Goal: Task Accomplishment & Management: Manage account settings

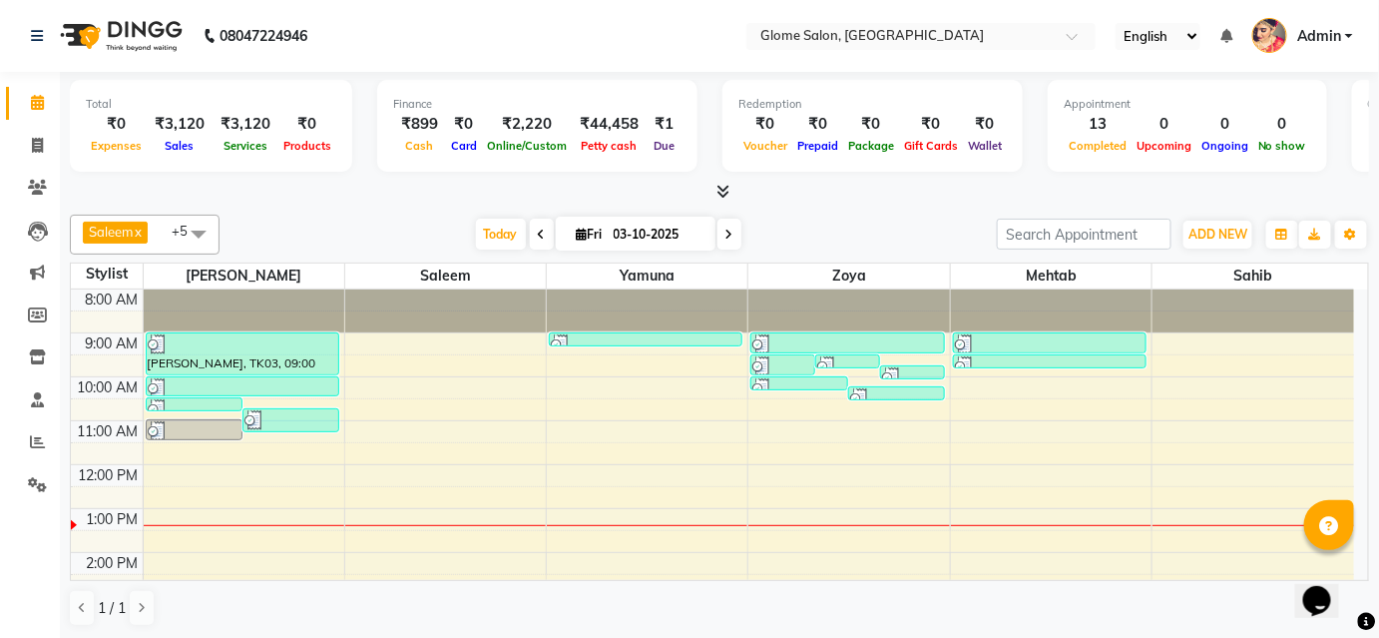
click at [538, 233] on icon at bounding box center [542, 234] width 8 height 12
type input "02-10-2025"
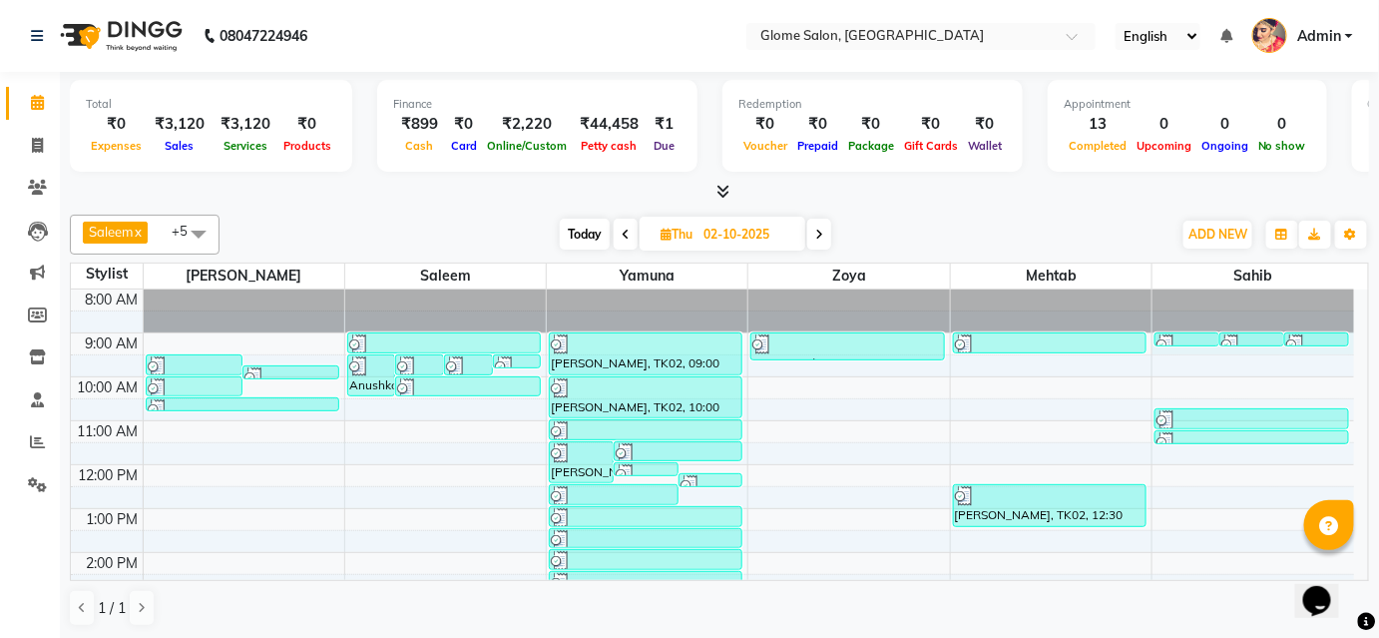
click at [1234, 346] on div "8:00 AM 9:00 AM 10:00 AM 11:00 AM 12:00 PM 1:00 PM 2:00 PM 3:00 PM 4:00 PM 5:00…" at bounding box center [712, 574] width 1283 height 570
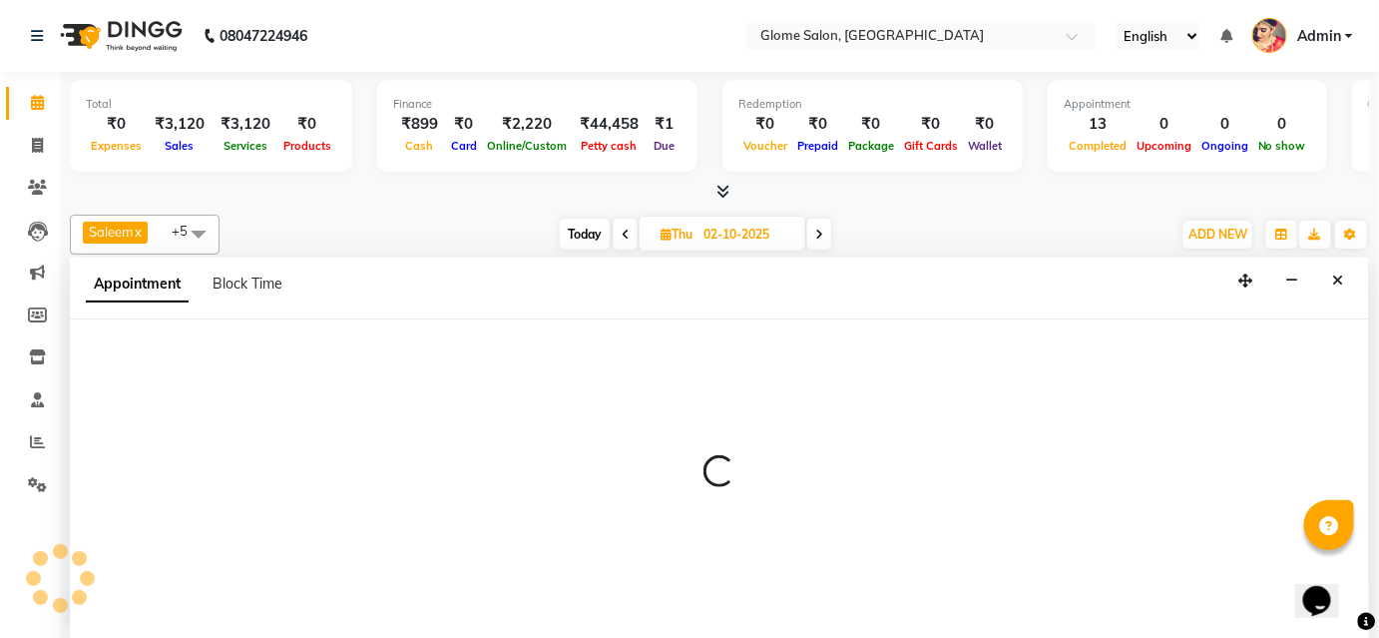
select select "92820"
select select "tentative"
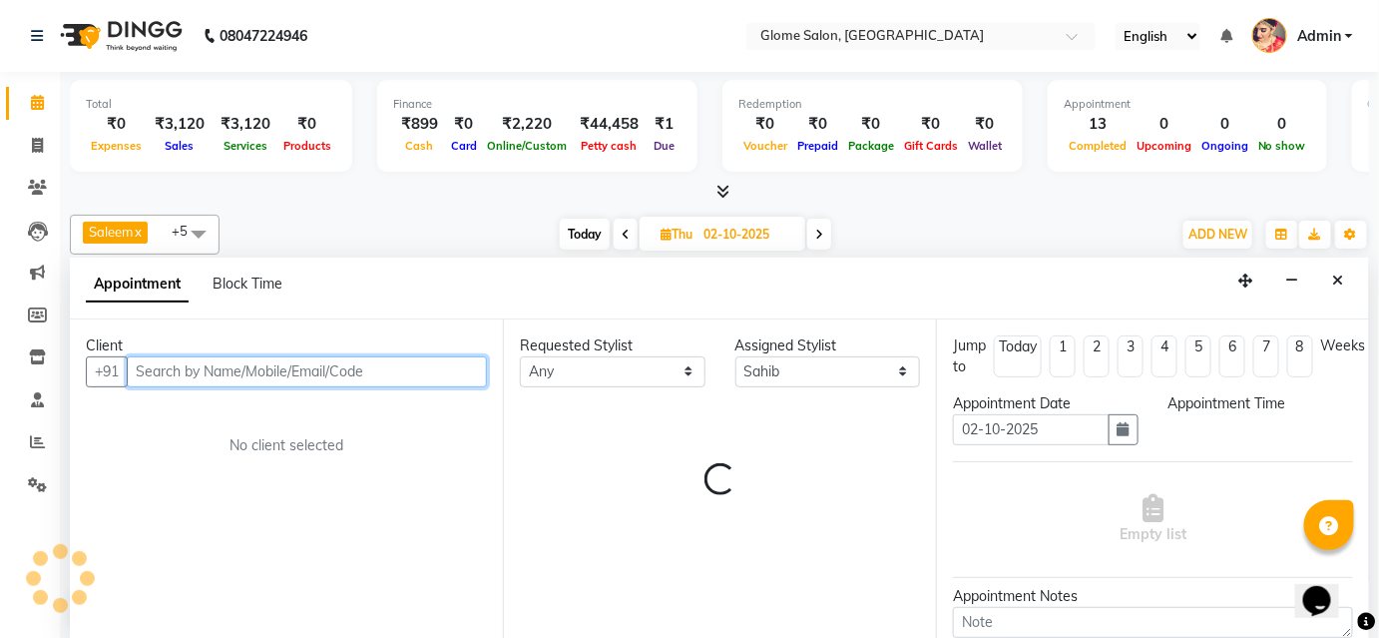
select select "540"
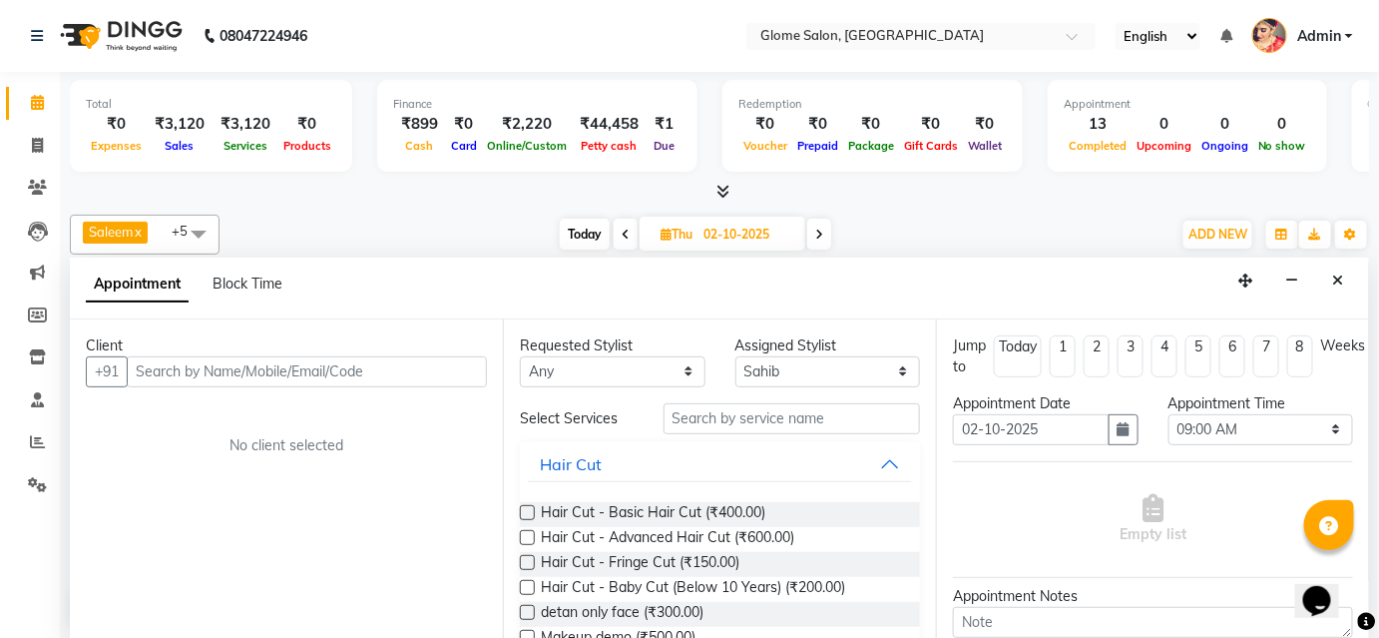
click at [823, 235] on icon at bounding box center [819, 234] width 8 height 12
type input "03-10-2025"
select select "540"
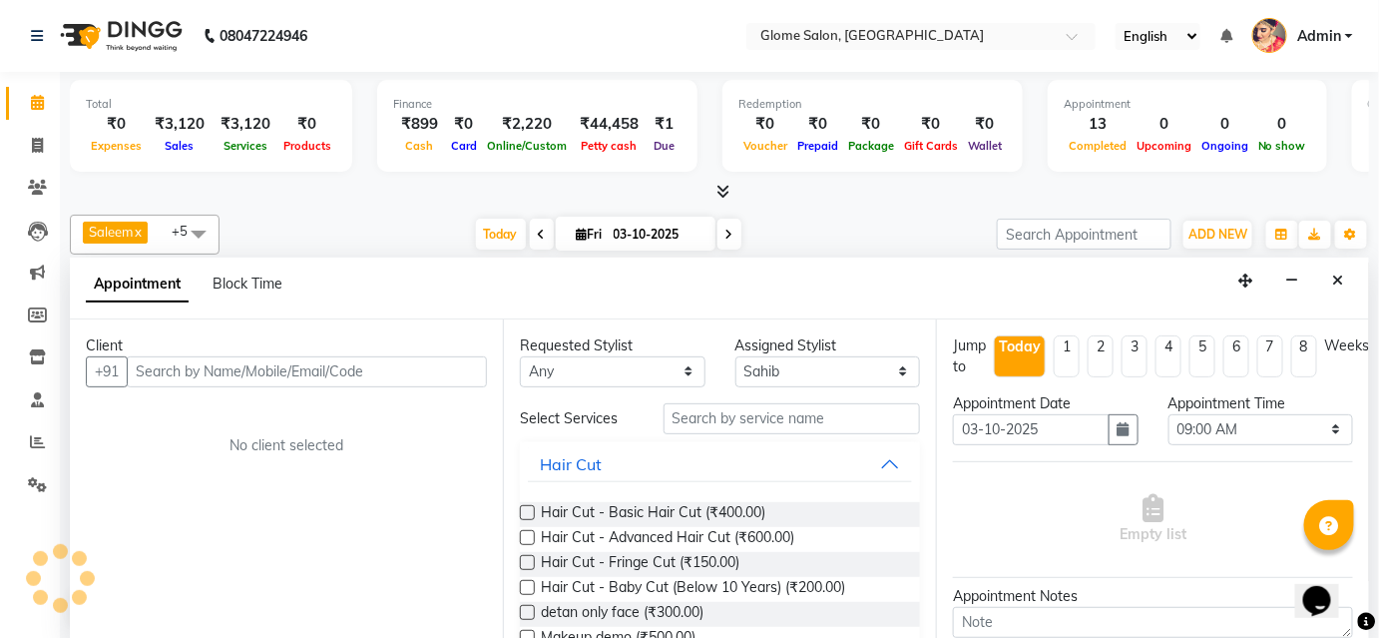
scroll to position [217, 0]
click at [23, 100] on span at bounding box center [37, 103] width 35 height 23
click at [39, 102] on icon at bounding box center [37, 102] width 13 height 15
click at [1338, 283] on icon "Close" at bounding box center [1338, 280] width 11 height 14
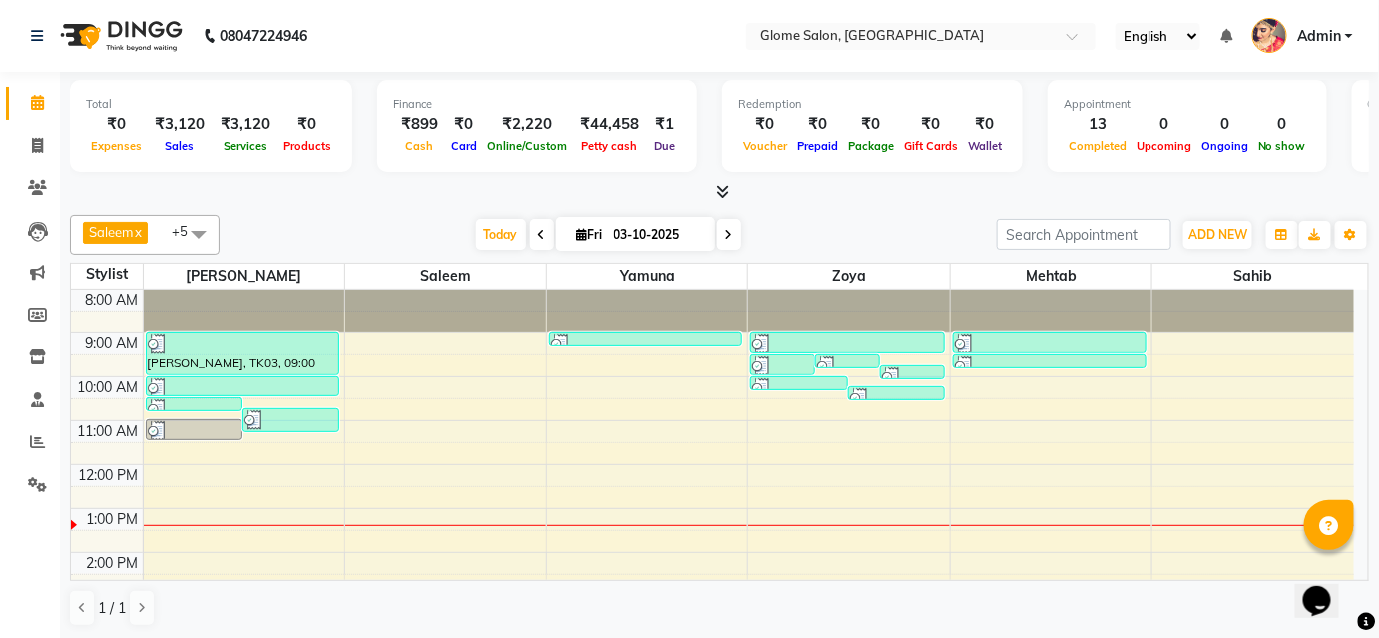
scroll to position [0, 0]
click at [397, 365] on div "8:00 AM 9:00 AM 10:00 AM 11:00 AM 12:00 PM 1:00 PM 2:00 PM 3:00 PM 4:00 PM 5:00…" at bounding box center [712, 574] width 1283 height 570
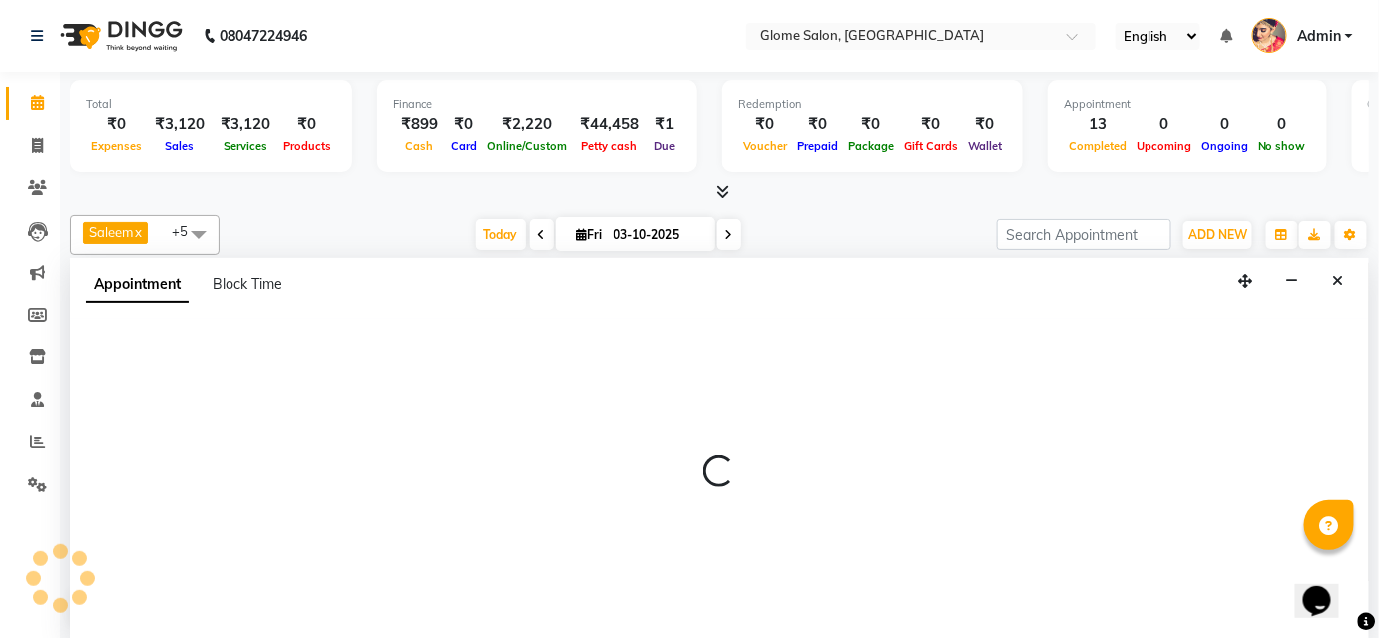
select select "40075"
select select "tentative"
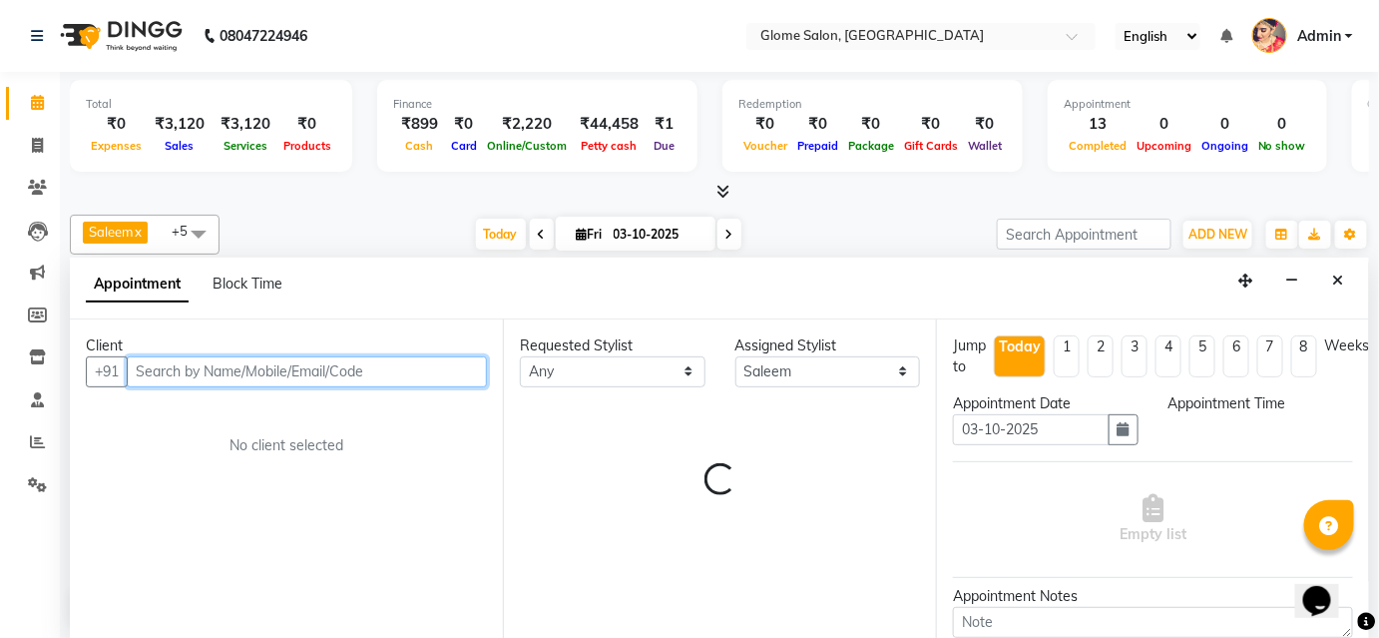
select select "570"
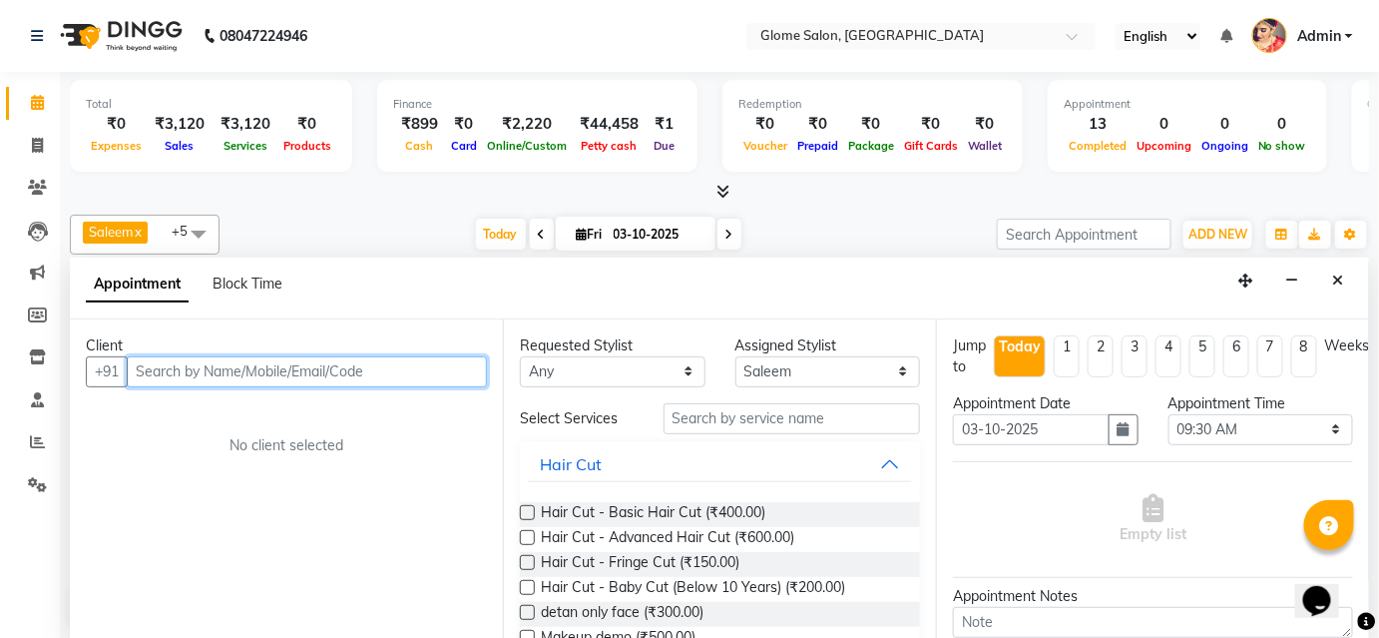
click at [256, 367] on input "text" at bounding box center [307, 371] width 360 height 31
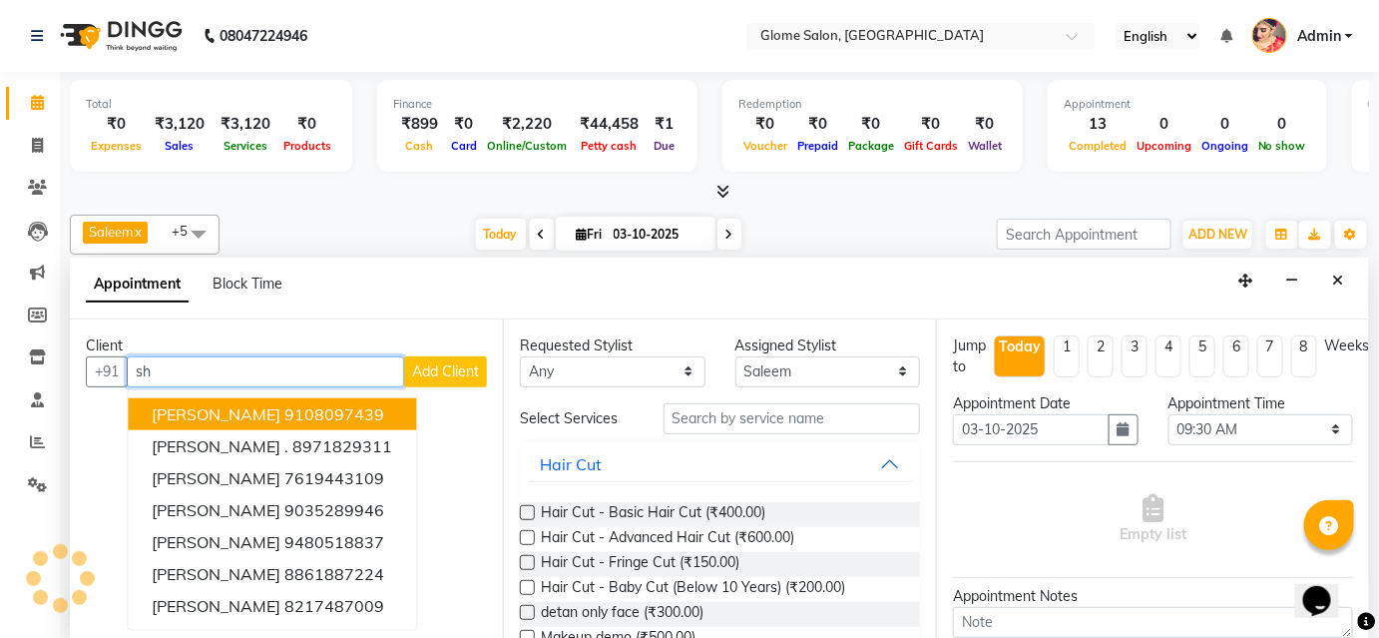
type input "s"
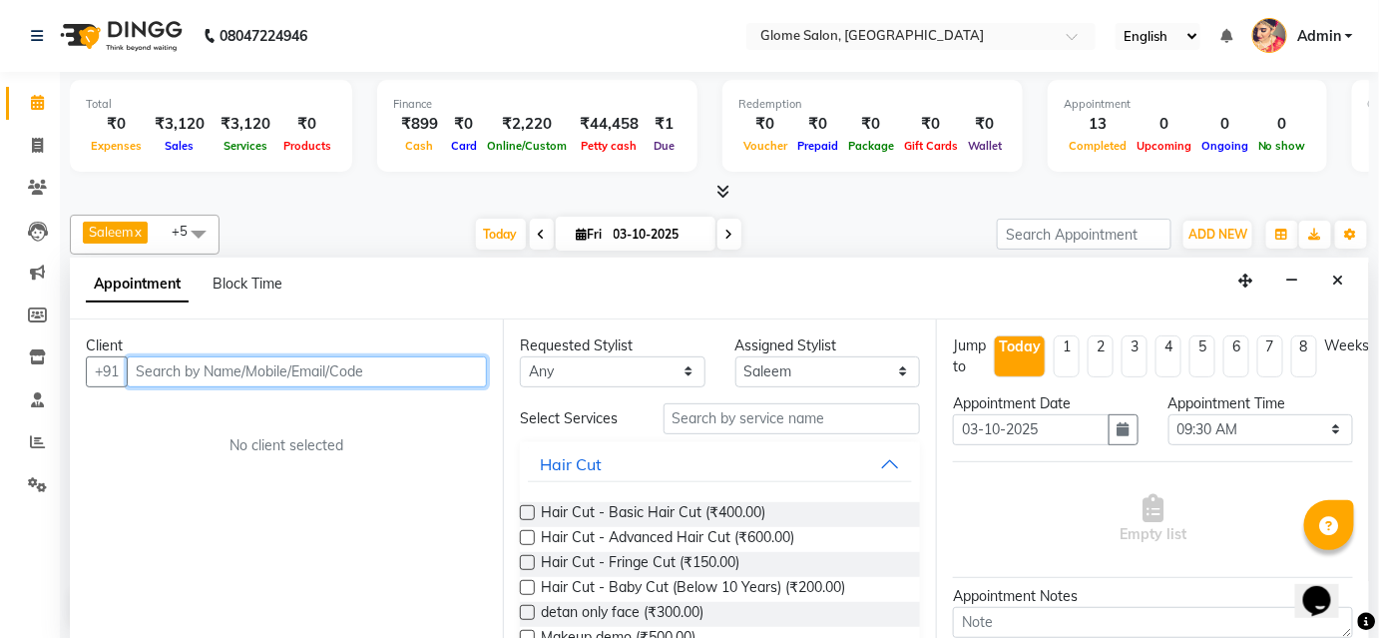
click at [284, 382] on input "text" at bounding box center [307, 371] width 360 height 31
click at [335, 363] on input "text" at bounding box center [307, 371] width 360 height 31
type input "s"
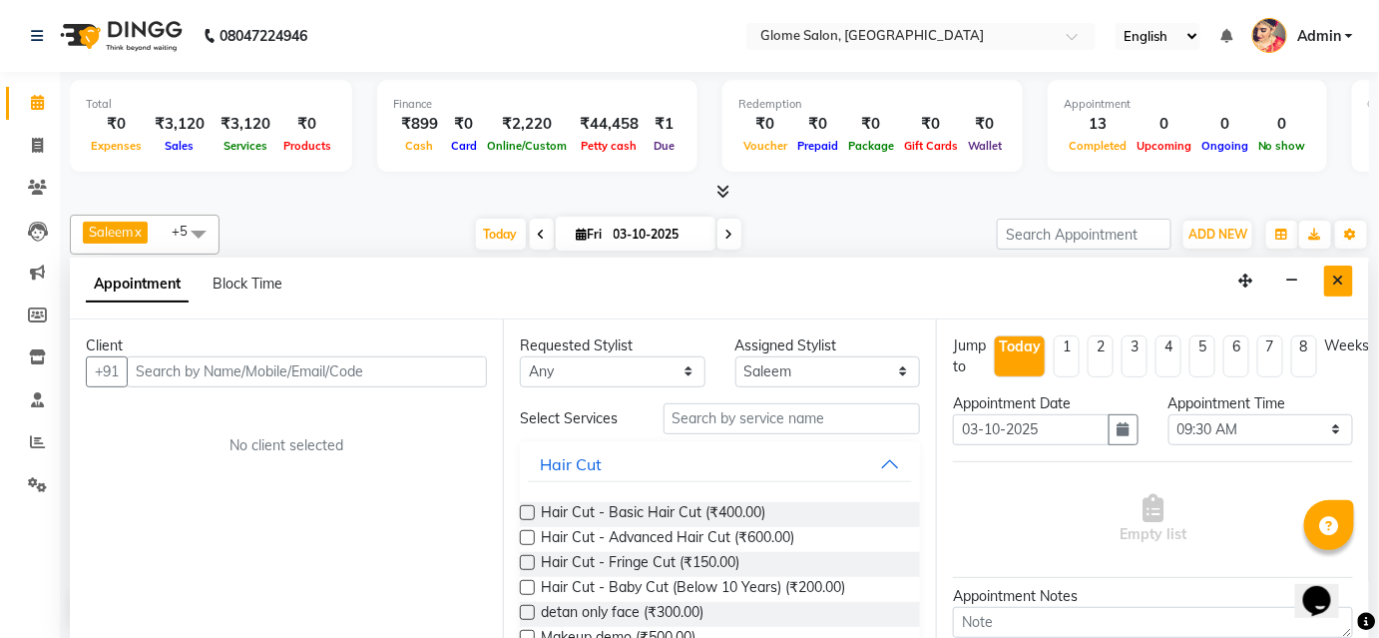
click at [1341, 281] on icon "Close" at bounding box center [1338, 280] width 11 height 14
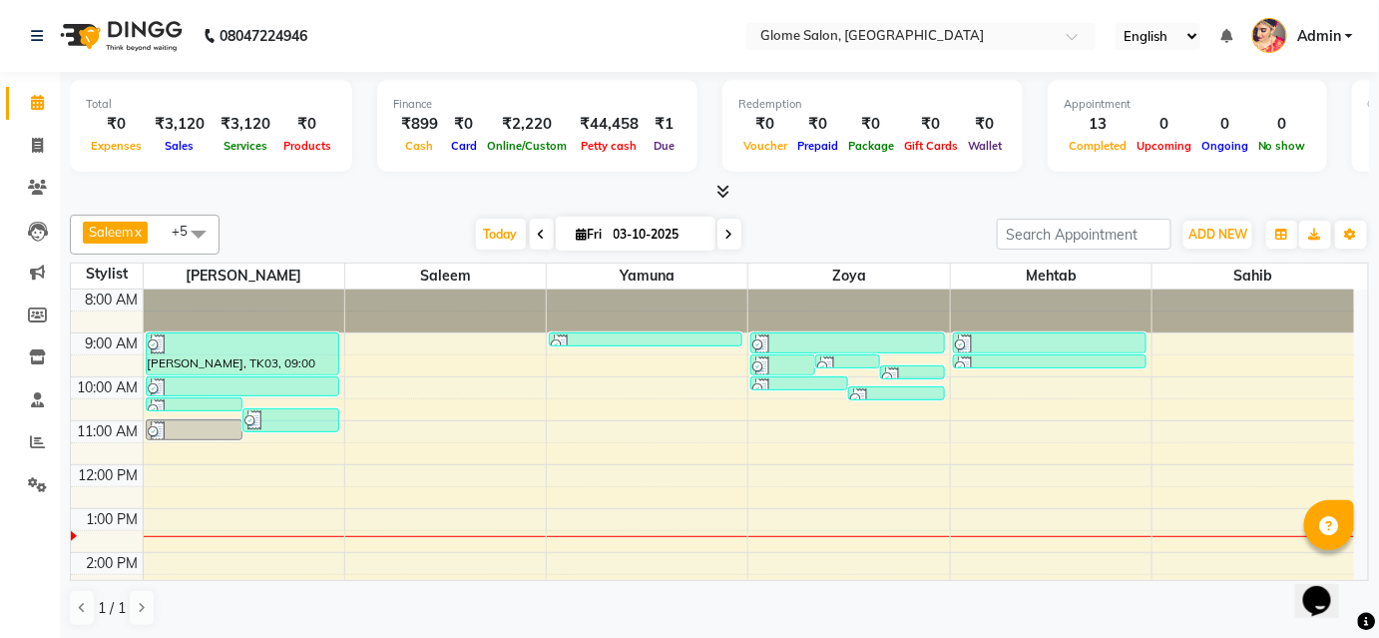
click at [310, 398] on td at bounding box center [748, 409] width 1211 height 22
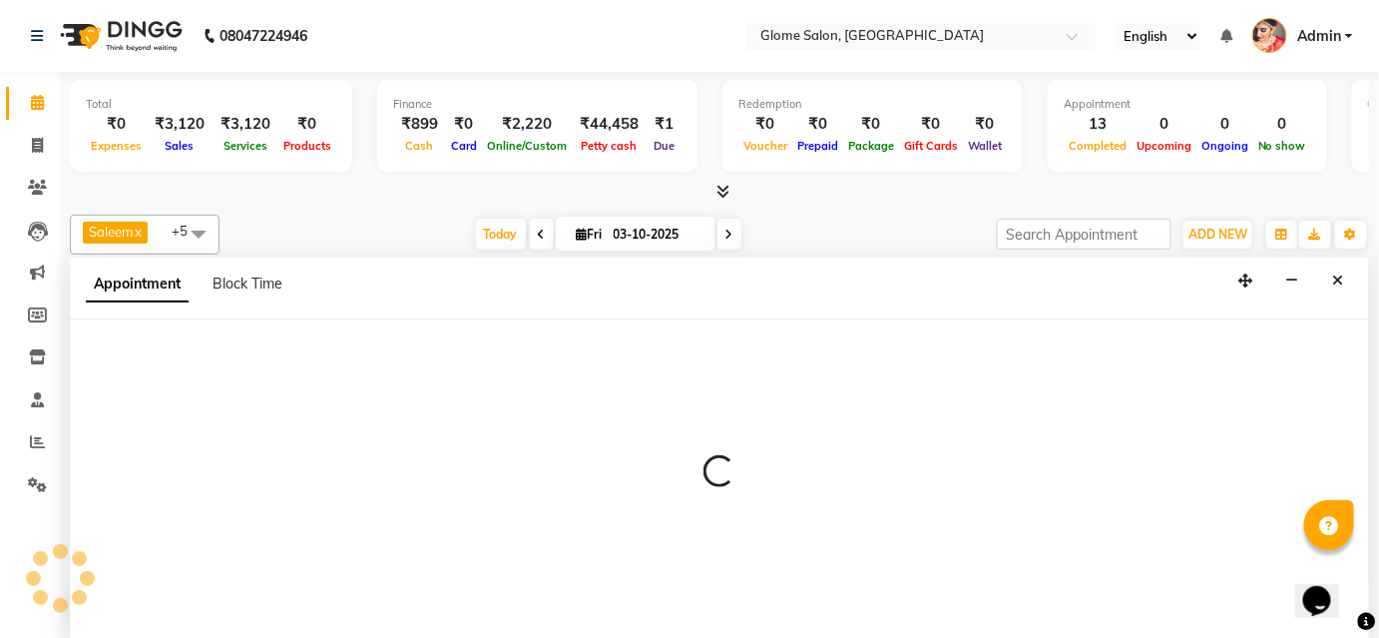
select select "34176"
select select "600"
select select "tentative"
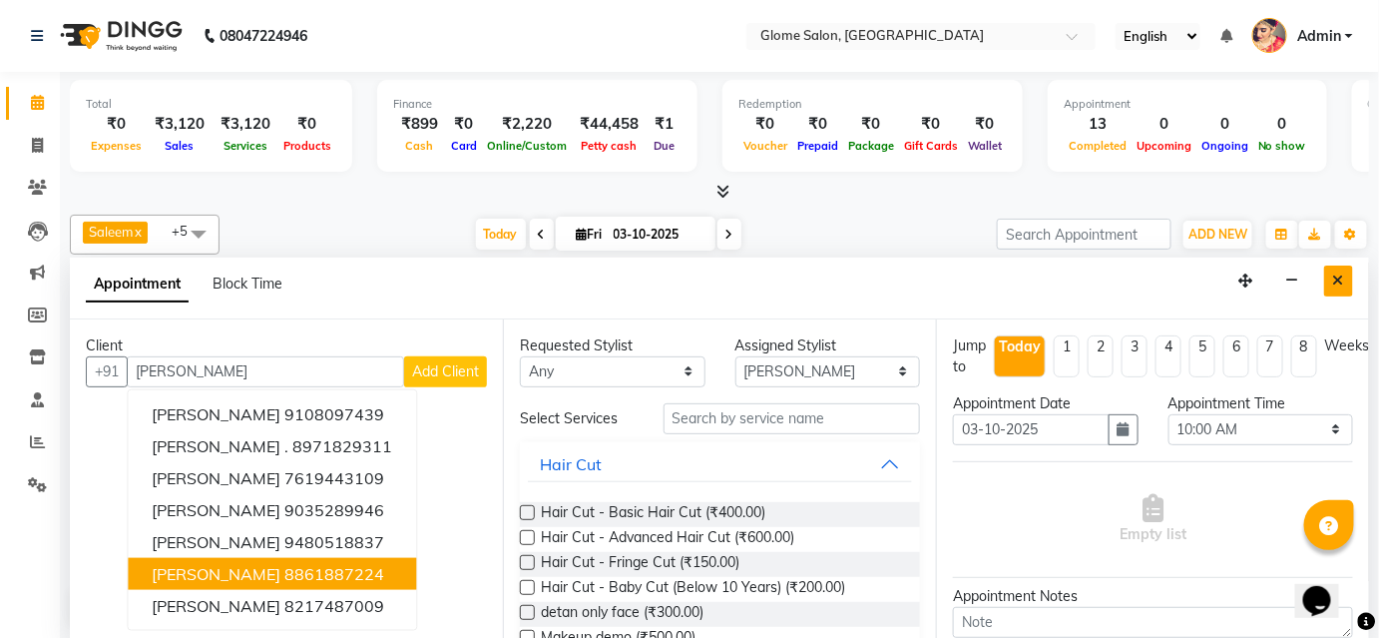
type input "shwetha"
click at [1344, 280] on button "Close" at bounding box center [1338, 280] width 29 height 31
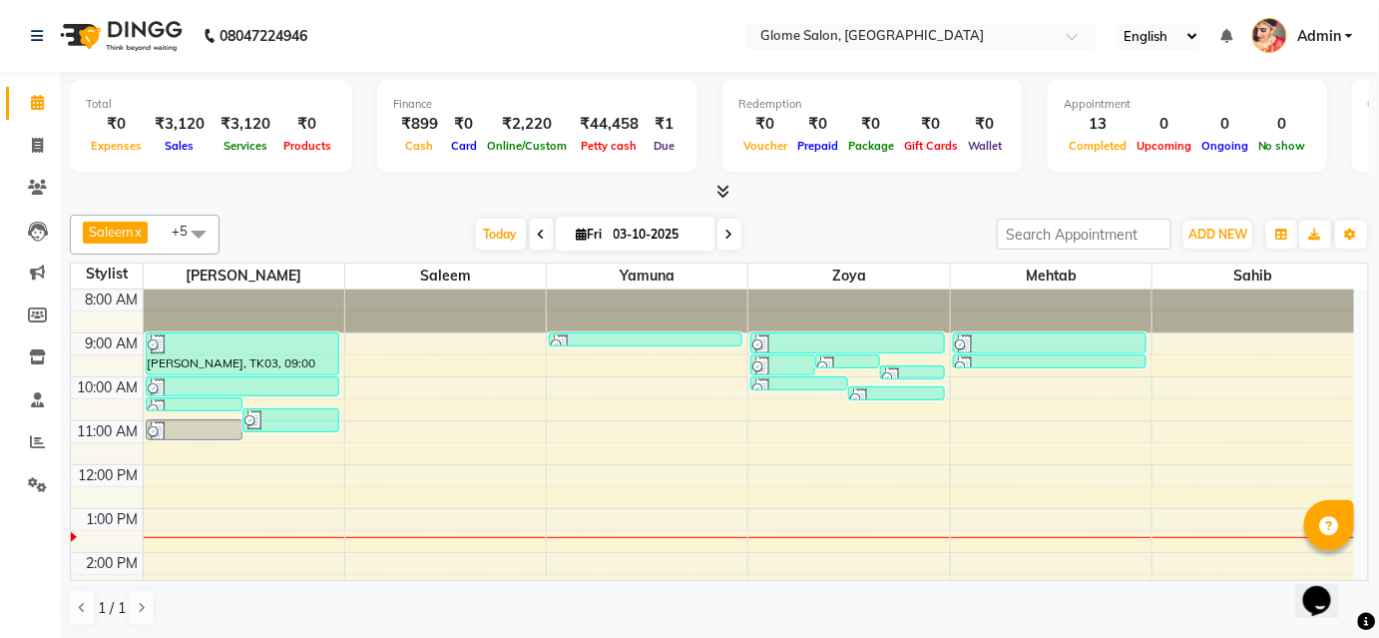
click at [322, 401] on div "8:00 AM 9:00 AM 10:00 AM 11:00 AM 12:00 PM 1:00 PM 2:00 PM 3:00 PM 4:00 PM 5:00…" at bounding box center [712, 574] width 1283 height 570
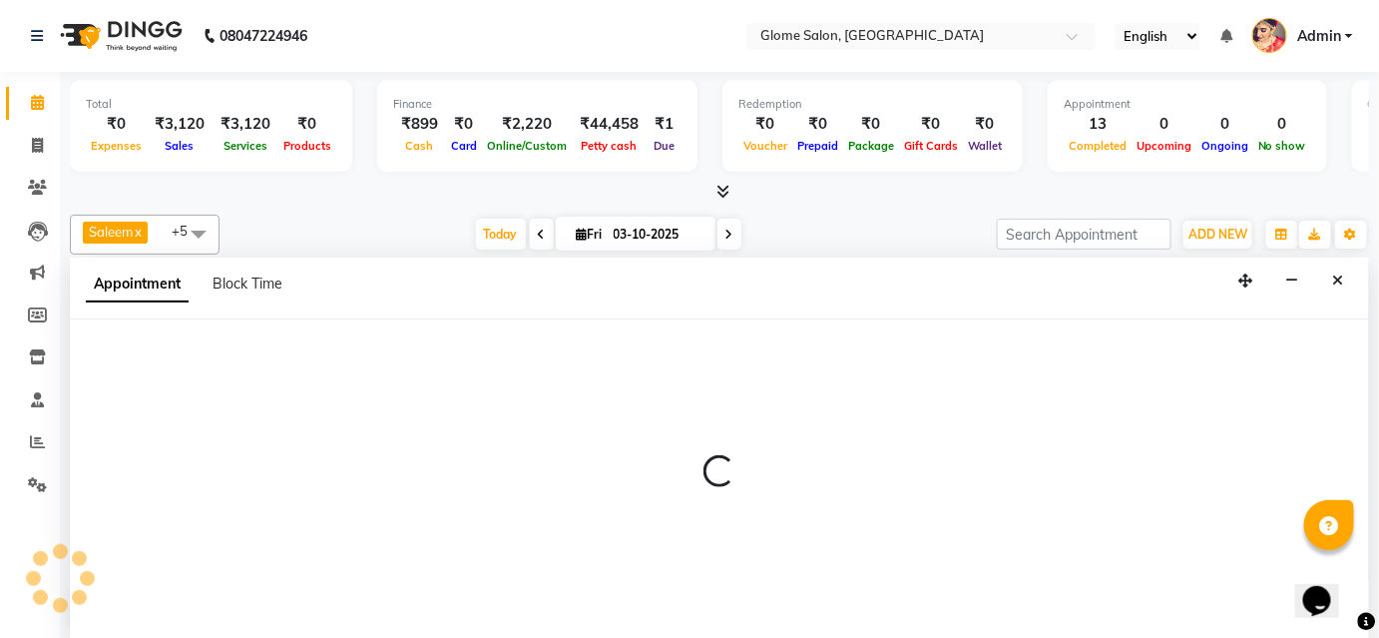
select select "34176"
select select "630"
select select "tentative"
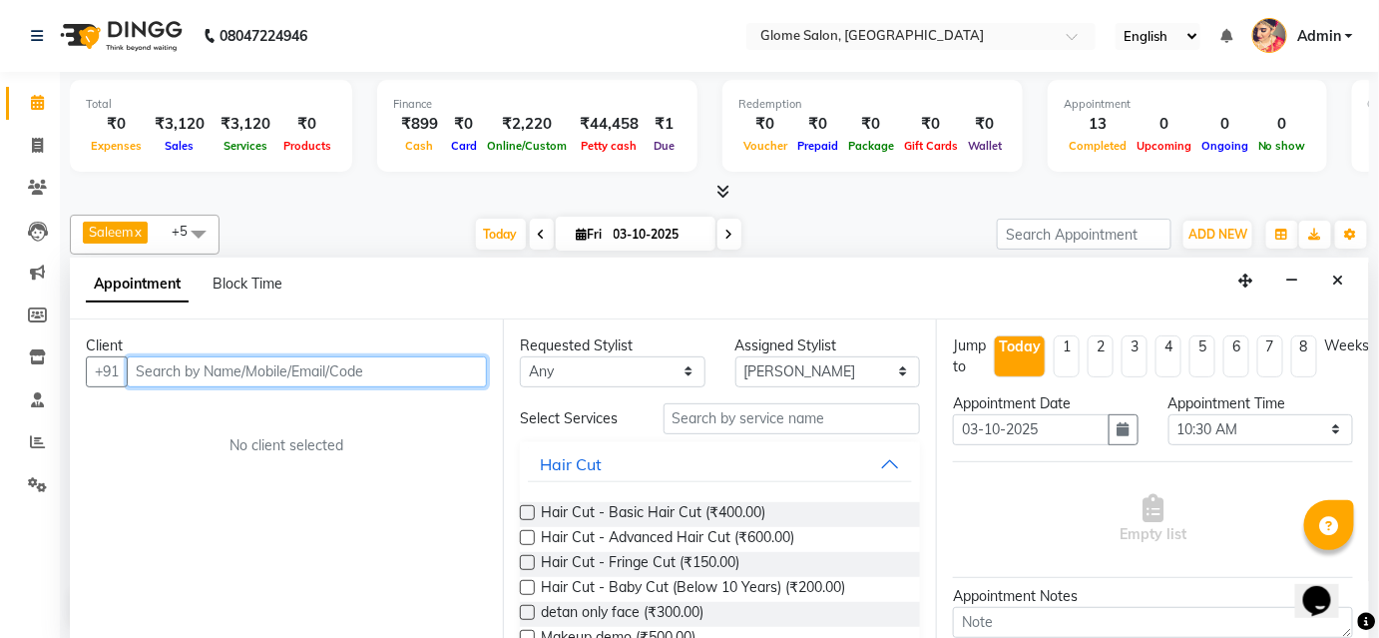
click at [372, 369] on input "text" at bounding box center [307, 371] width 360 height 31
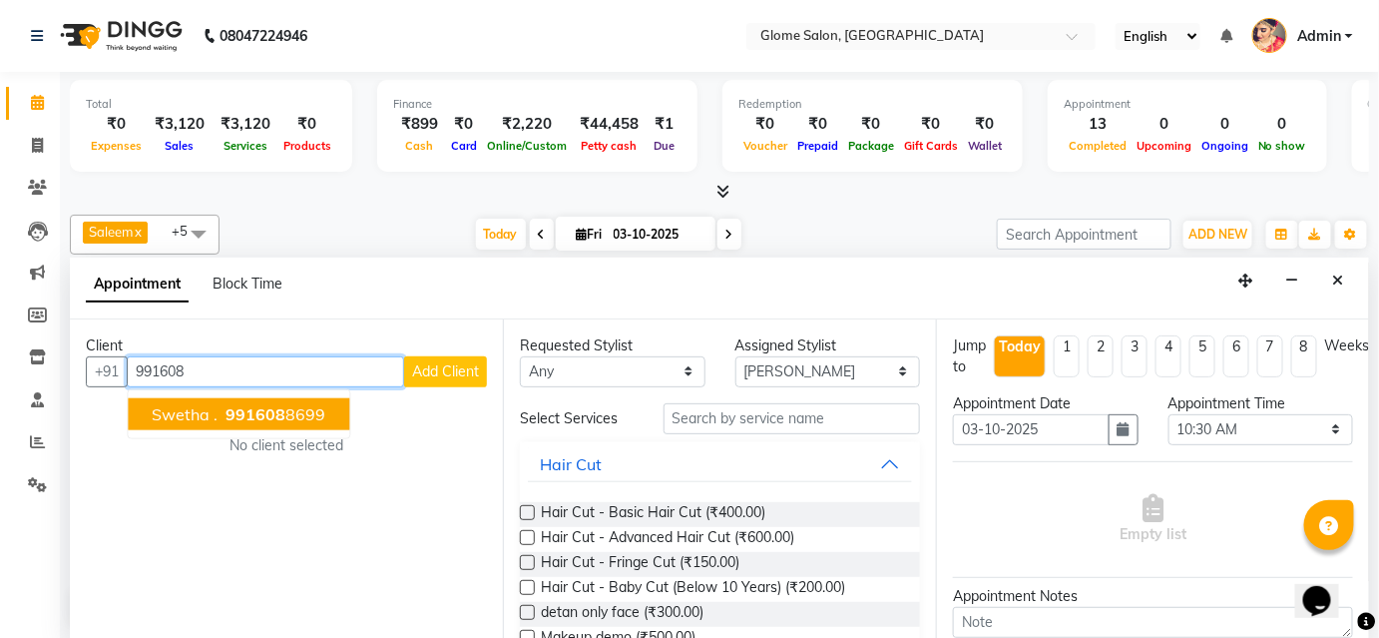
click at [332, 417] on button "Swetha . 991608 8699" at bounding box center [238, 414] width 221 height 32
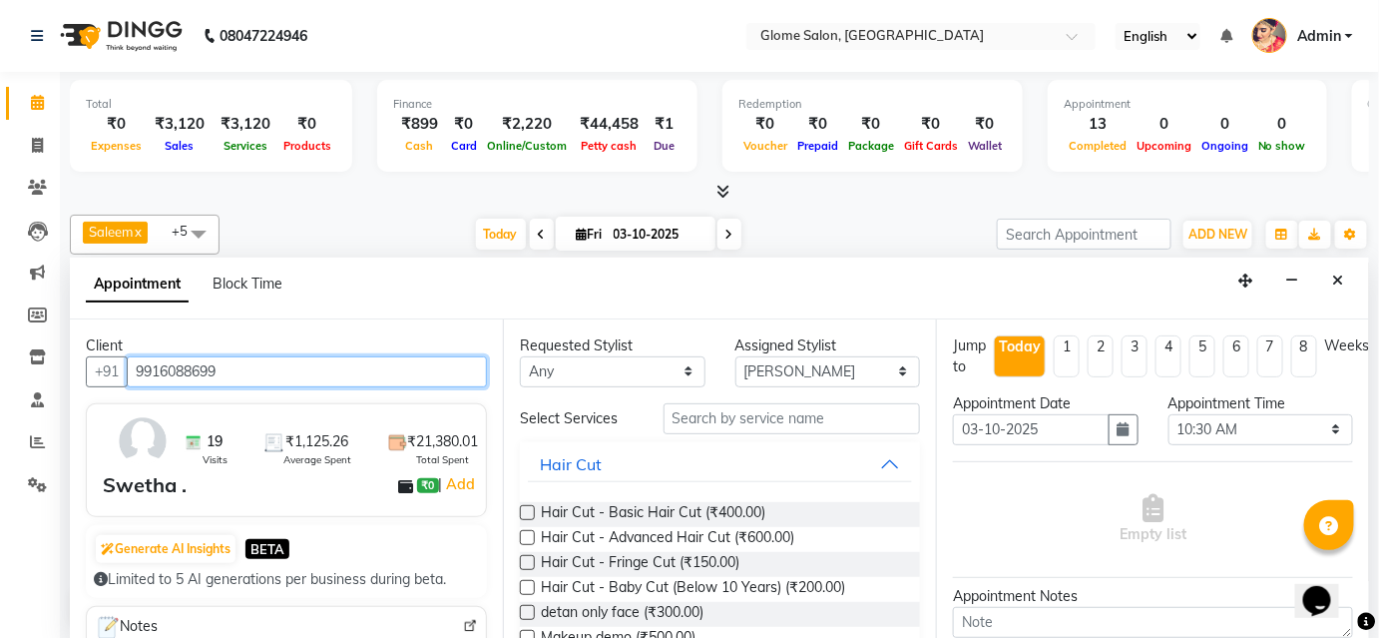
type input "9916088699"
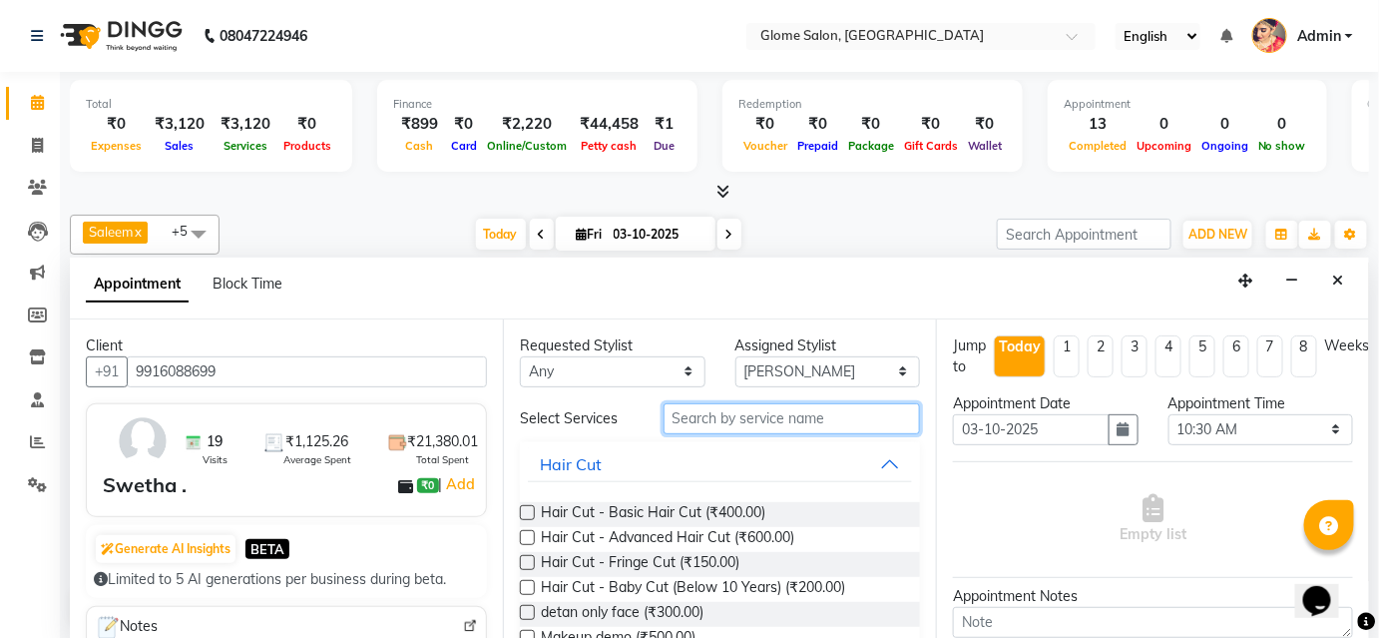
click at [683, 420] on input "text" at bounding box center [791, 418] width 256 height 31
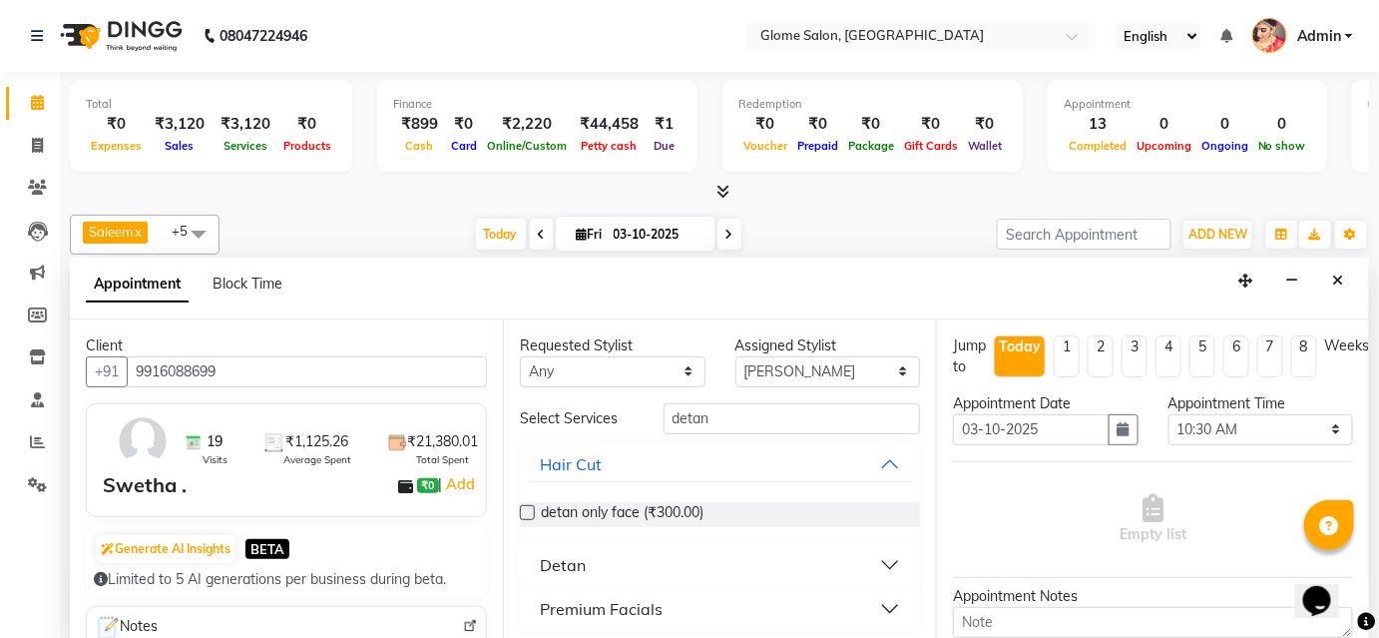
click at [569, 565] on div "Detan" at bounding box center [563, 565] width 46 height 24
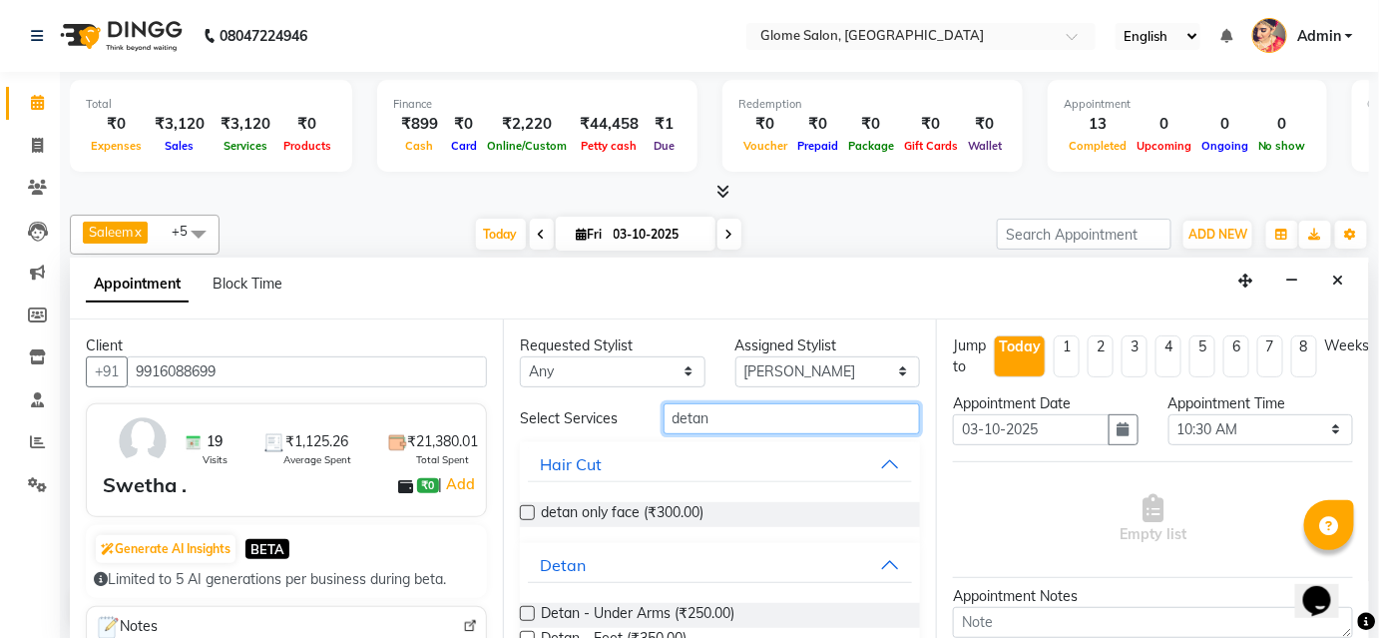
click at [736, 419] on input "detan" at bounding box center [791, 418] width 256 height 31
type input "d"
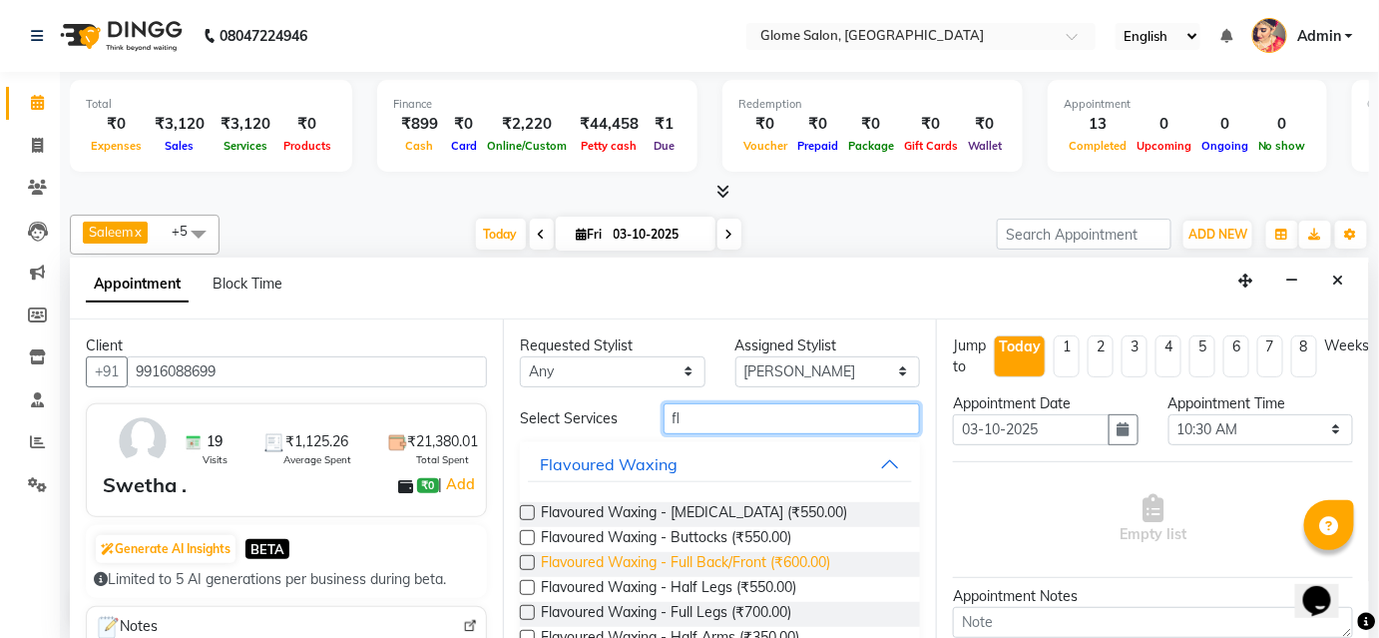
scroll to position [90, 0]
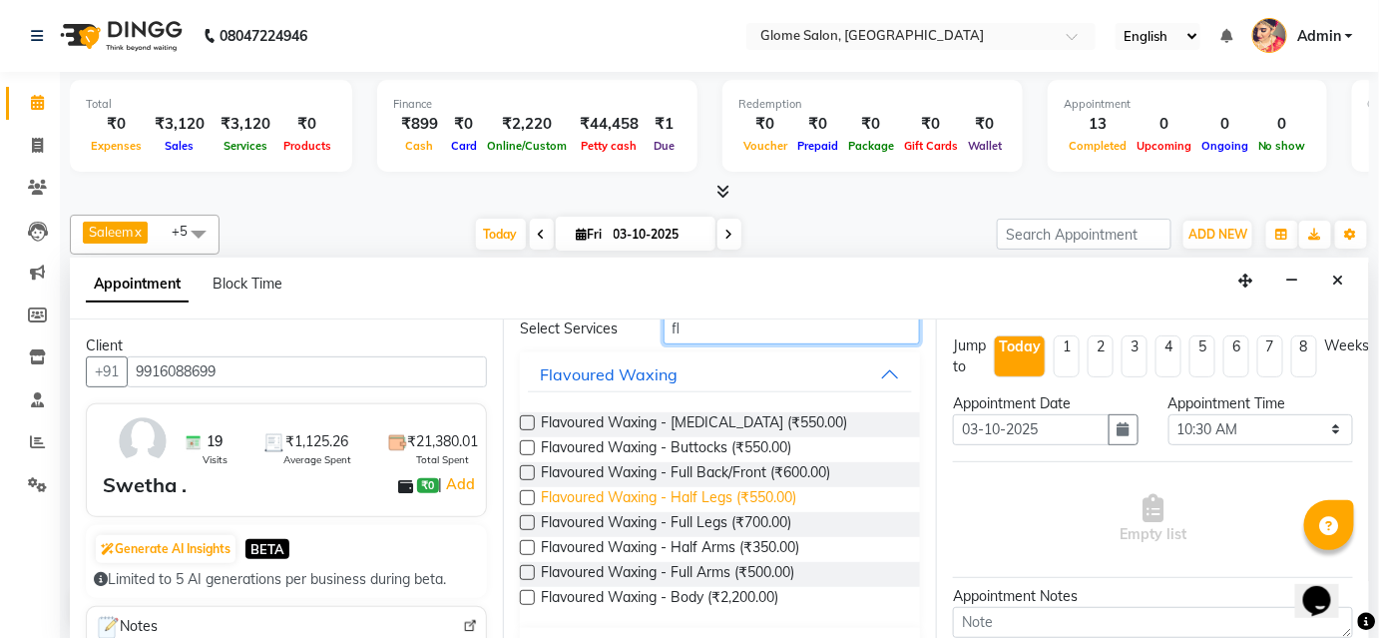
type input "fl"
click at [662, 492] on span "Flavoured Waxing - Half Legs (₹550.00)" at bounding box center [668, 499] width 255 height 25
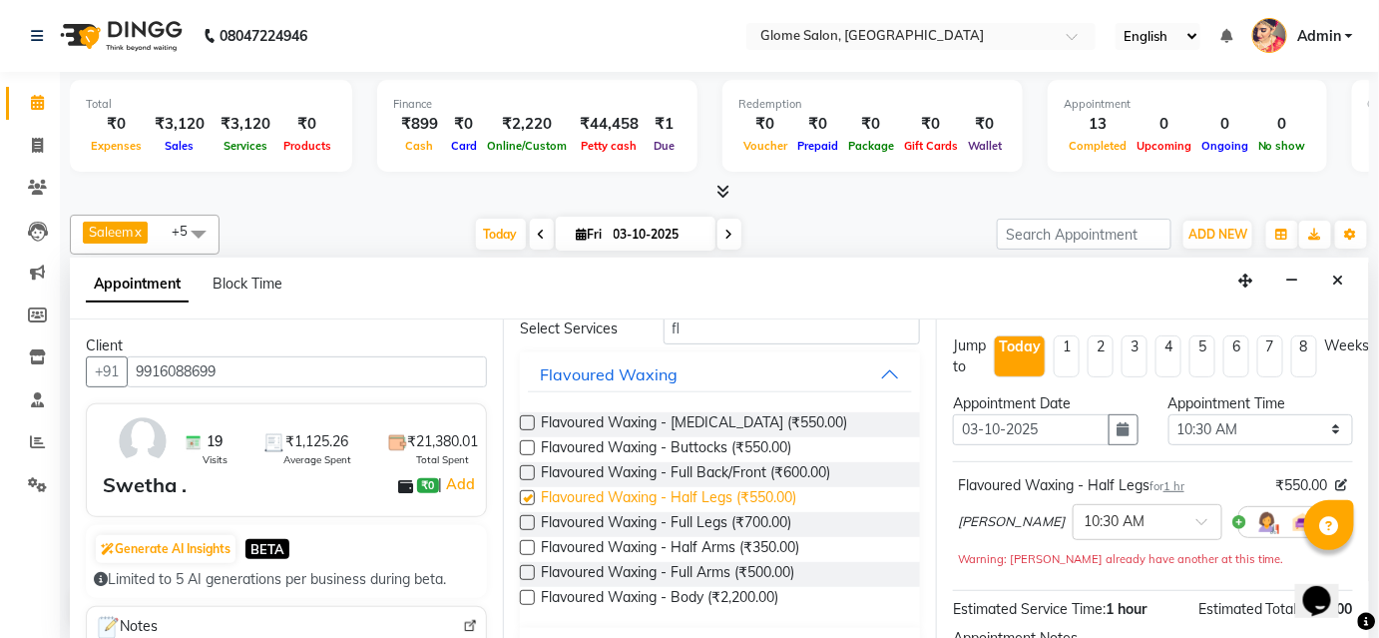
checkbox input "false"
click at [663, 566] on span "Flavoured Waxing - Full Arms (₹500.00)" at bounding box center [667, 574] width 253 height 25
checkbox input "false"
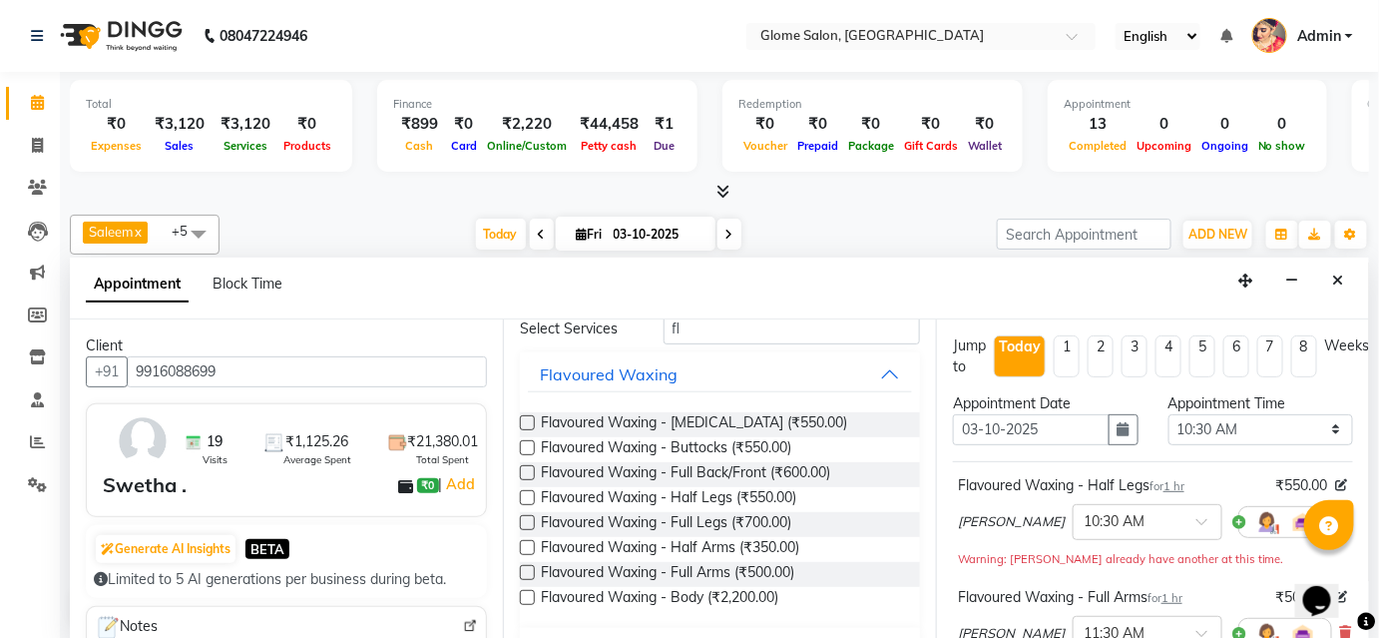
scroll to position [0, 0]
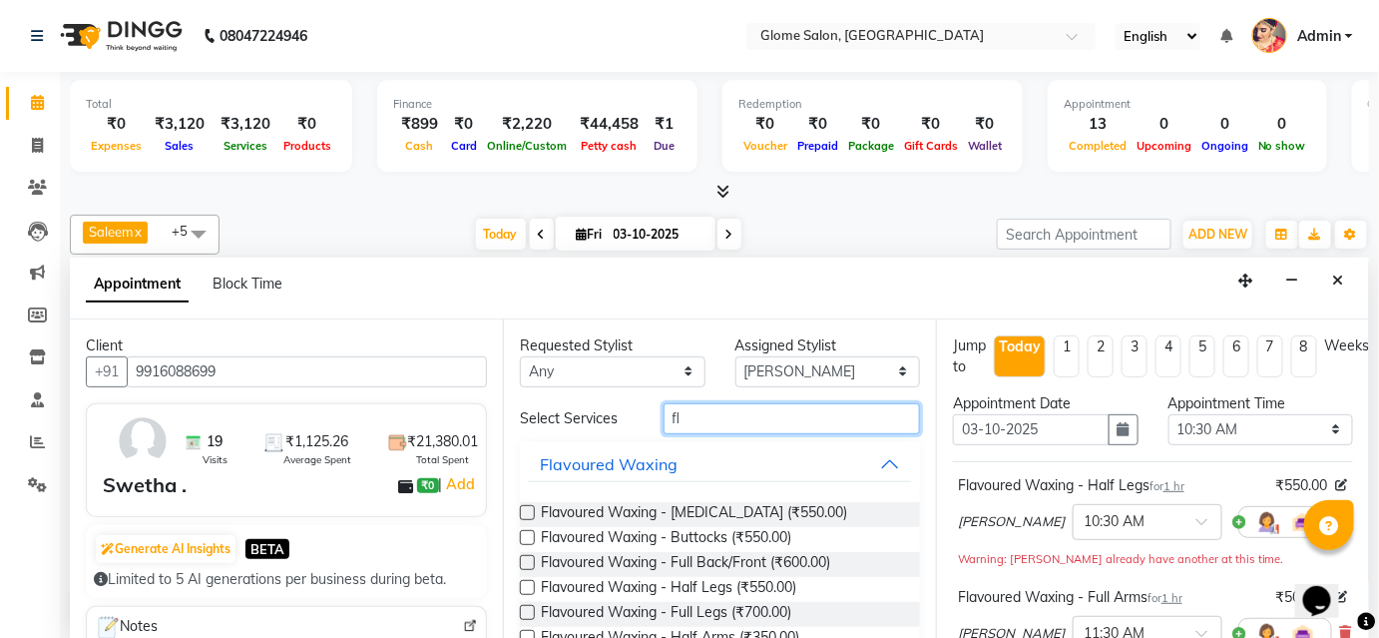
click at [718, 414] on input "fl" at bounding box center [791, 418] width 256 height 31
type input "f"
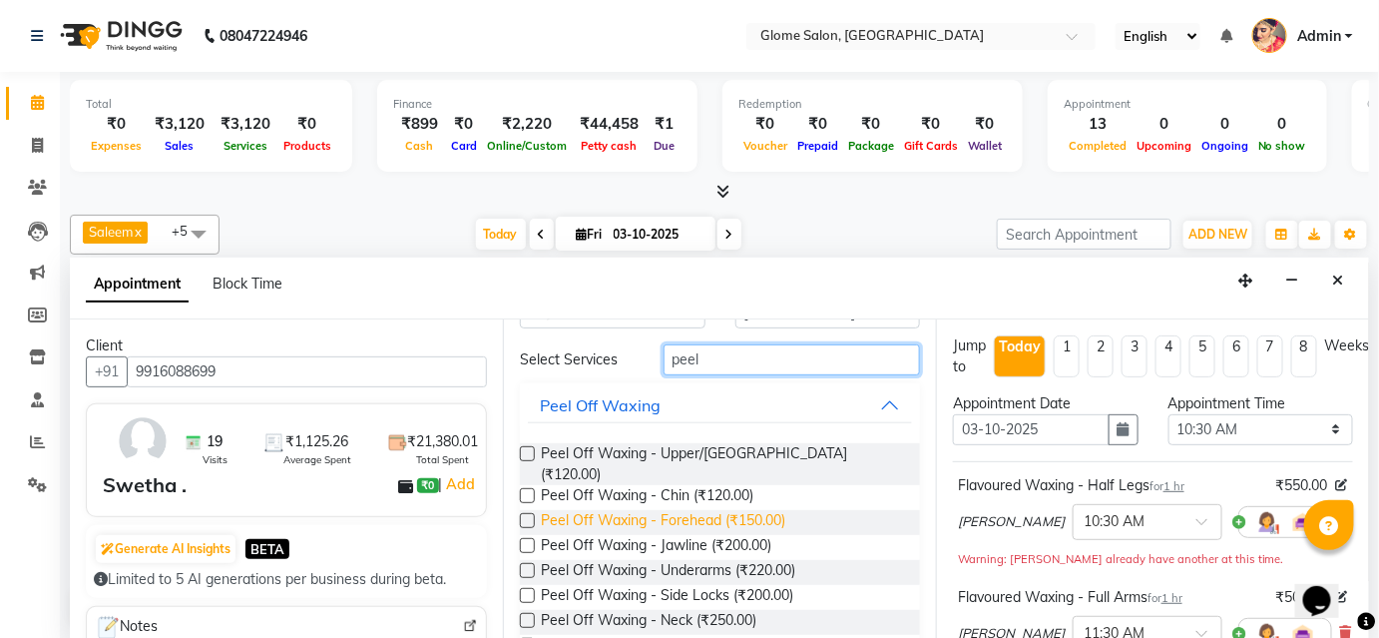
scroll to position [90, 0]
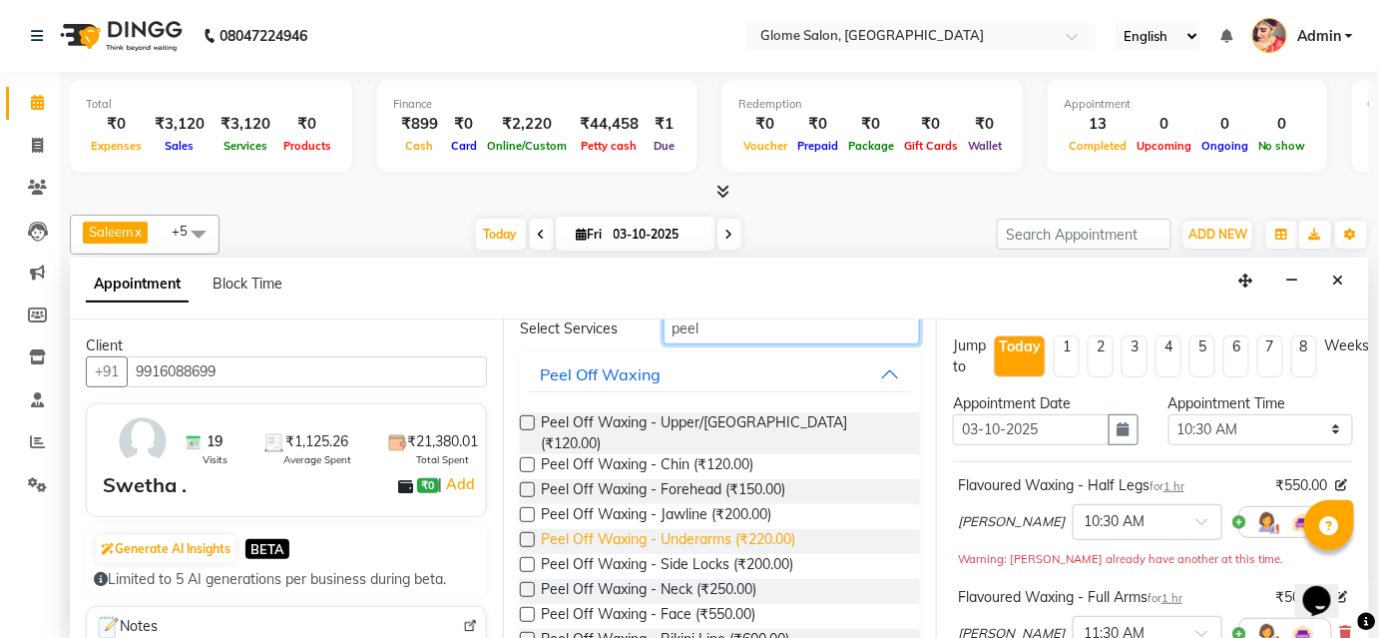
type input "peel"
click at [649, 529] on span "Peel Off Waxing - Underarms (₹220.00)" at bounding box center [668, 541] width 254 height 25
checkbox input "false"
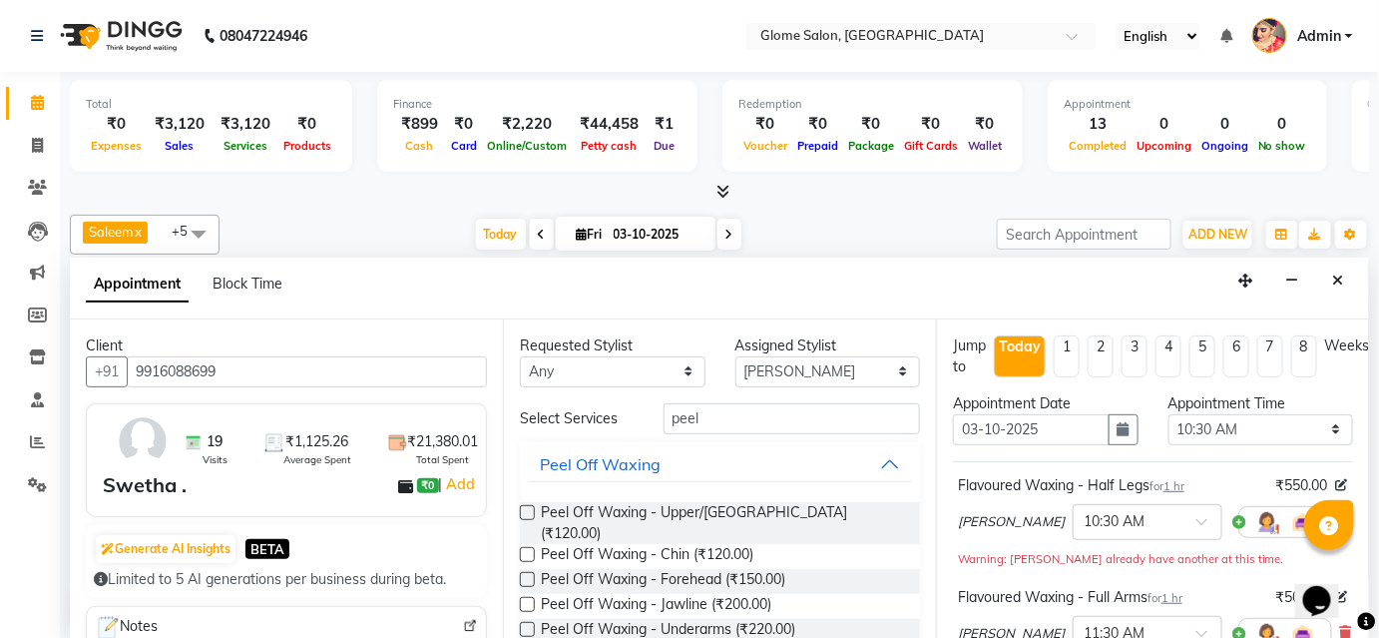
scroll to position [0, 0]
click at [727, 423] on input "peel" at bounding box center [791, 418] width 256 height 31
type input "p"
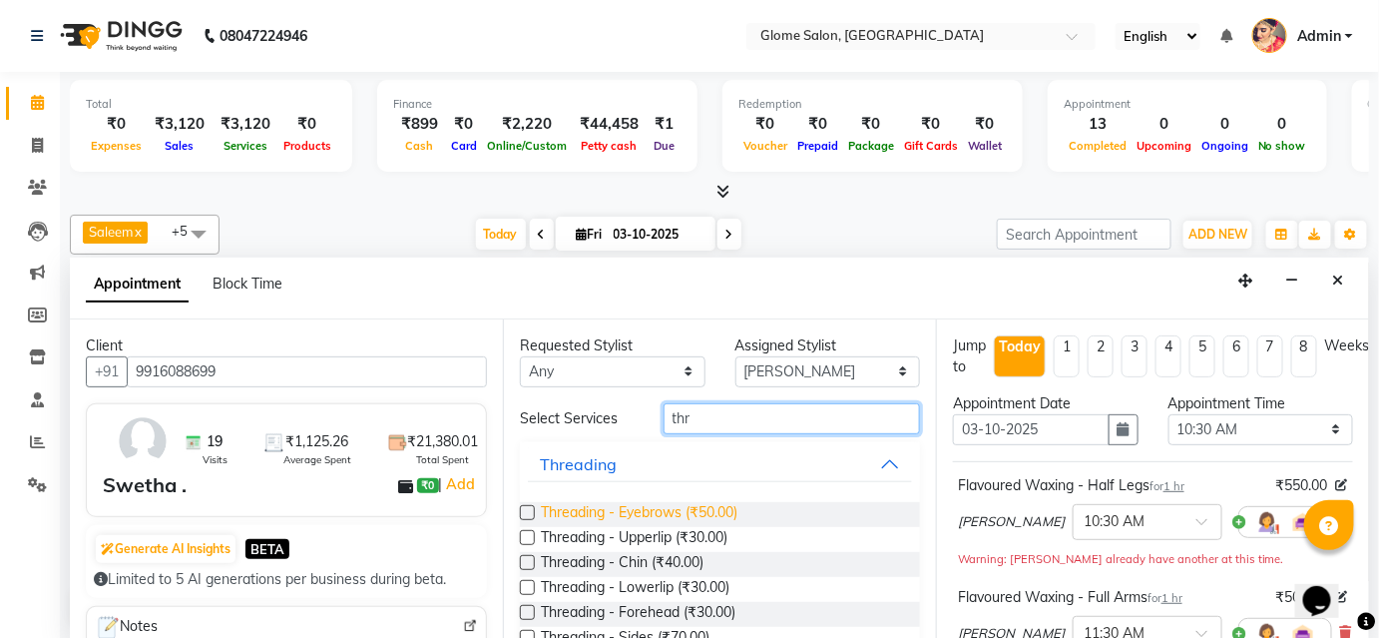
type input "thr"
click at [614, 510] on span "Threading - Eyebrows (₹50.00)" at bounding box center [639, 514] width 197 height 25
checkbox input "false"
click at [722, 414] on input "thr" at bounding box center [791, 418] width 256 height 31
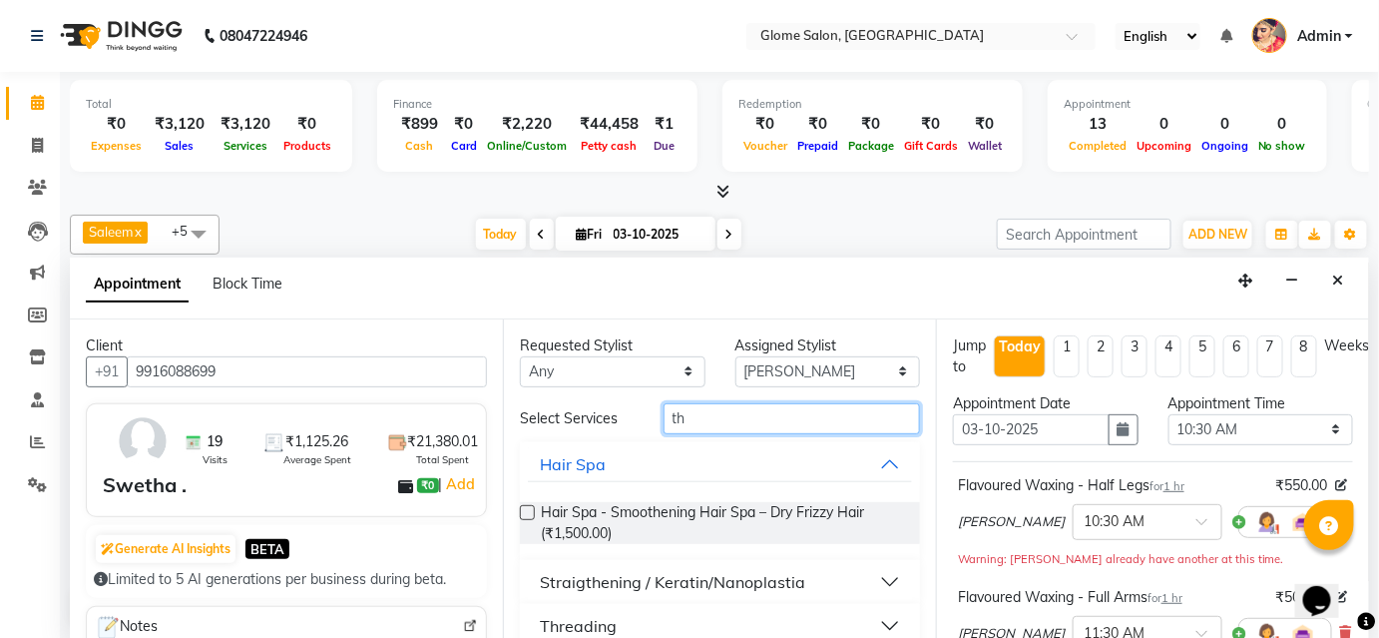
type input "t"
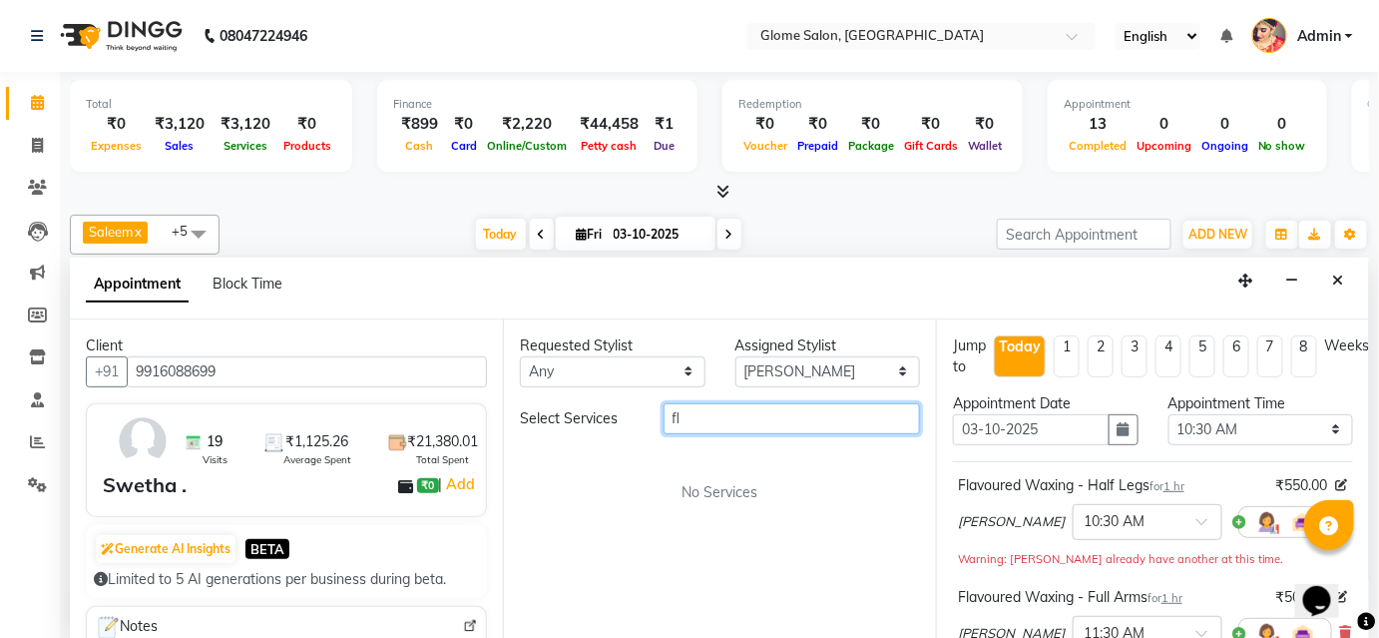
type input "f"
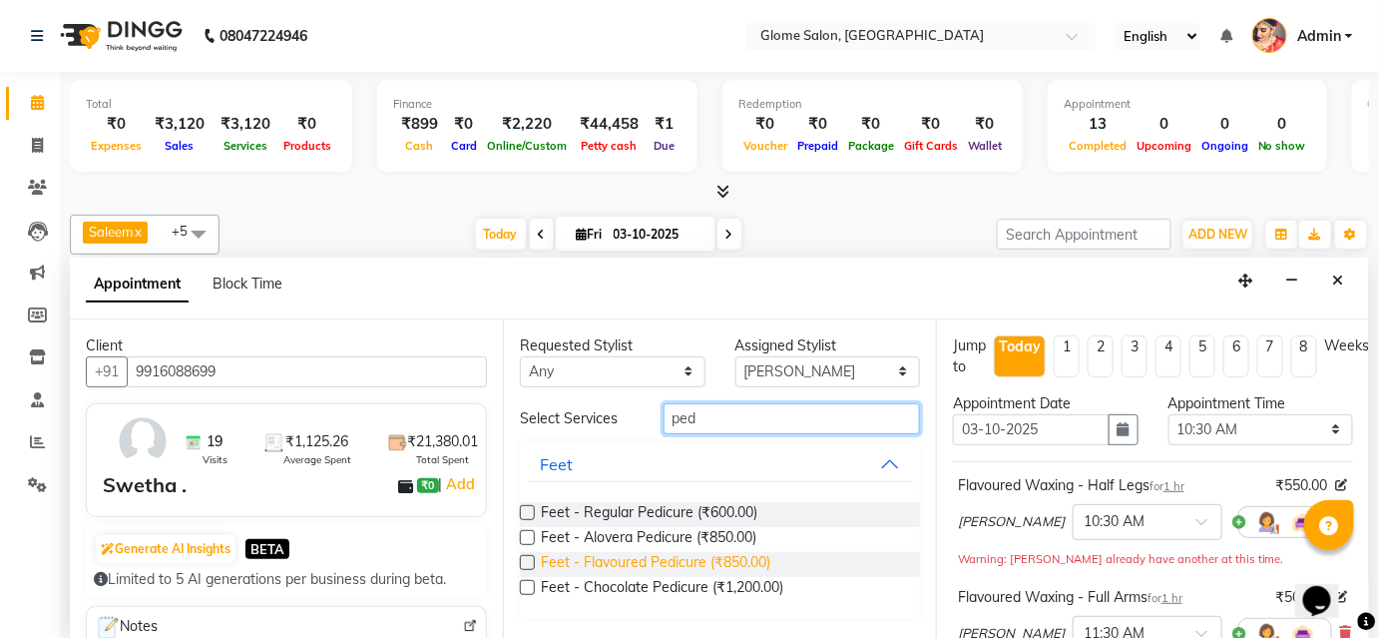
type input "ped"
click at [575, 558] on span "Feet - Flavoured Pedicure (₹850.00)" at bounding box center [655, 564] width 229 height 25
checkbox input "false"
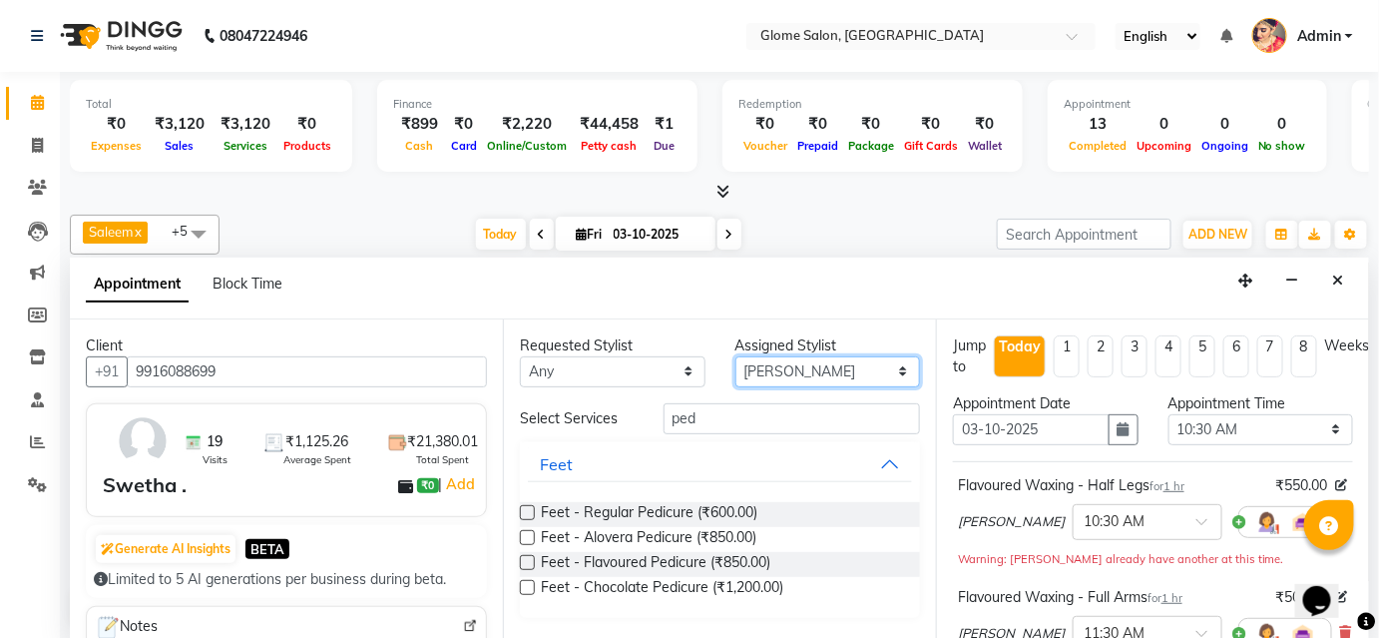
click at [836, 363] on select "Select Farha Tabassum Mehtab Sahib Saleem Yamuna Zoya" at bounding box center [828, 371] width 186 height 31
select select "87909"
click at [735, 356] on select "Select Farha Tabassum Mehtab Sahib Saleem Yamuna Zoya" at bounding box center [828, 371] width 186 height 31
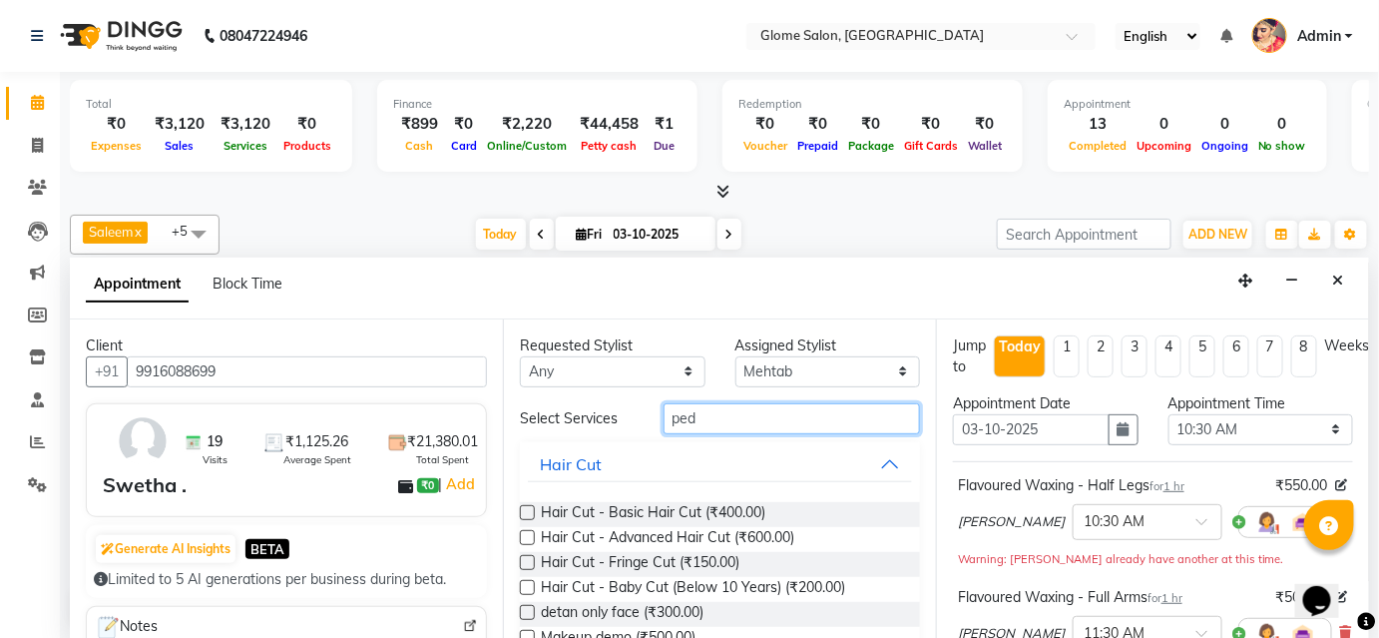
click at [705, 423] on input "ped" at bounding box center [791, 418] width 256 height 31
type input "p"
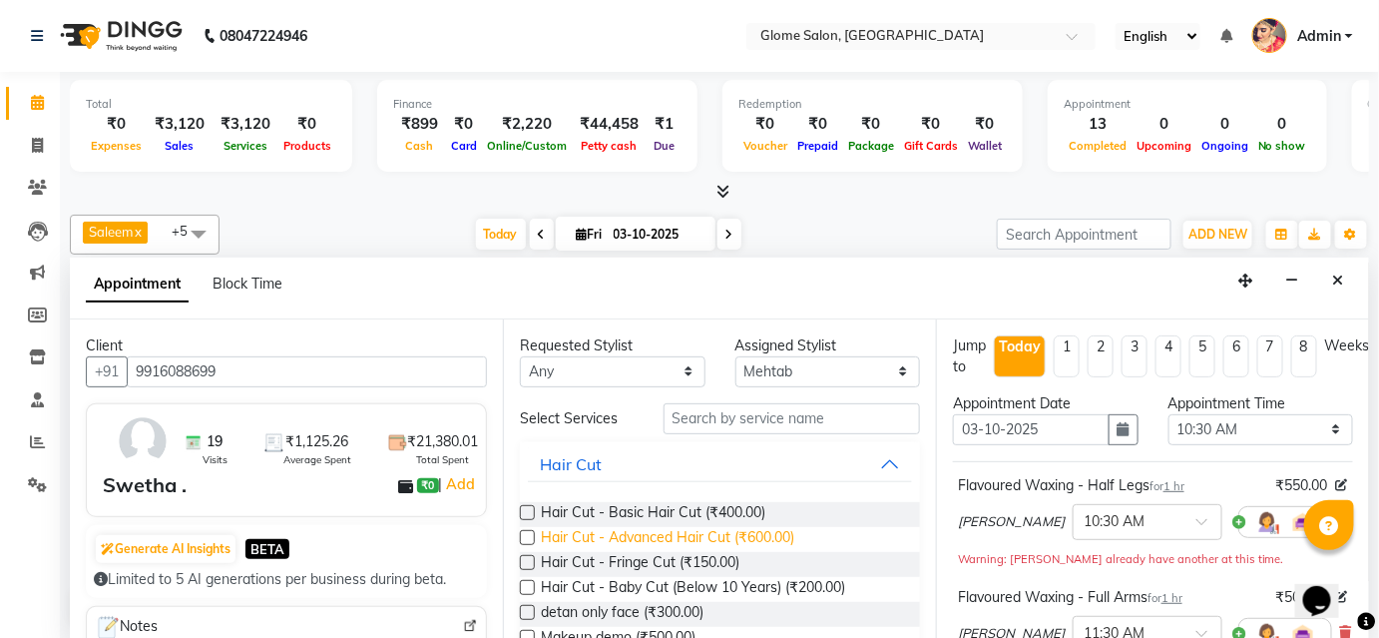
click at [602, 534] on span "Hair Cut - Advanced Hair Cut (₹600.00)" at bounding box center [667, 539] width 253 height 25
checkbox input "false"
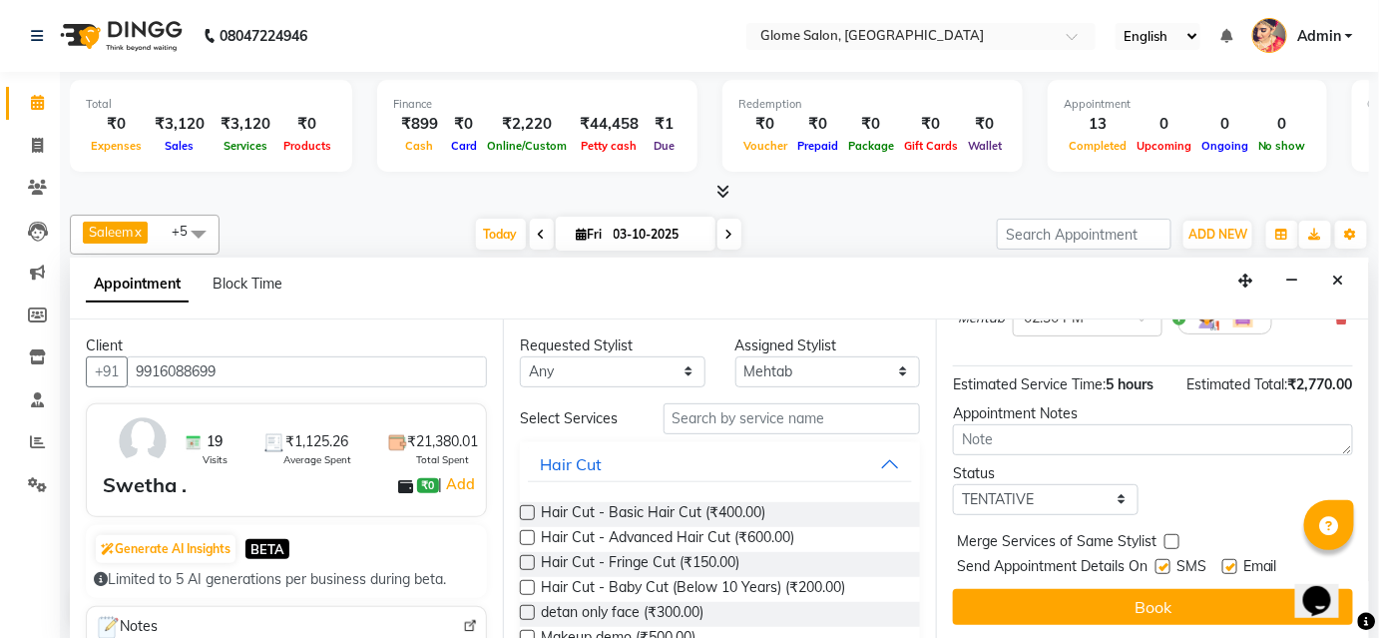
scroll to position [692, 0]
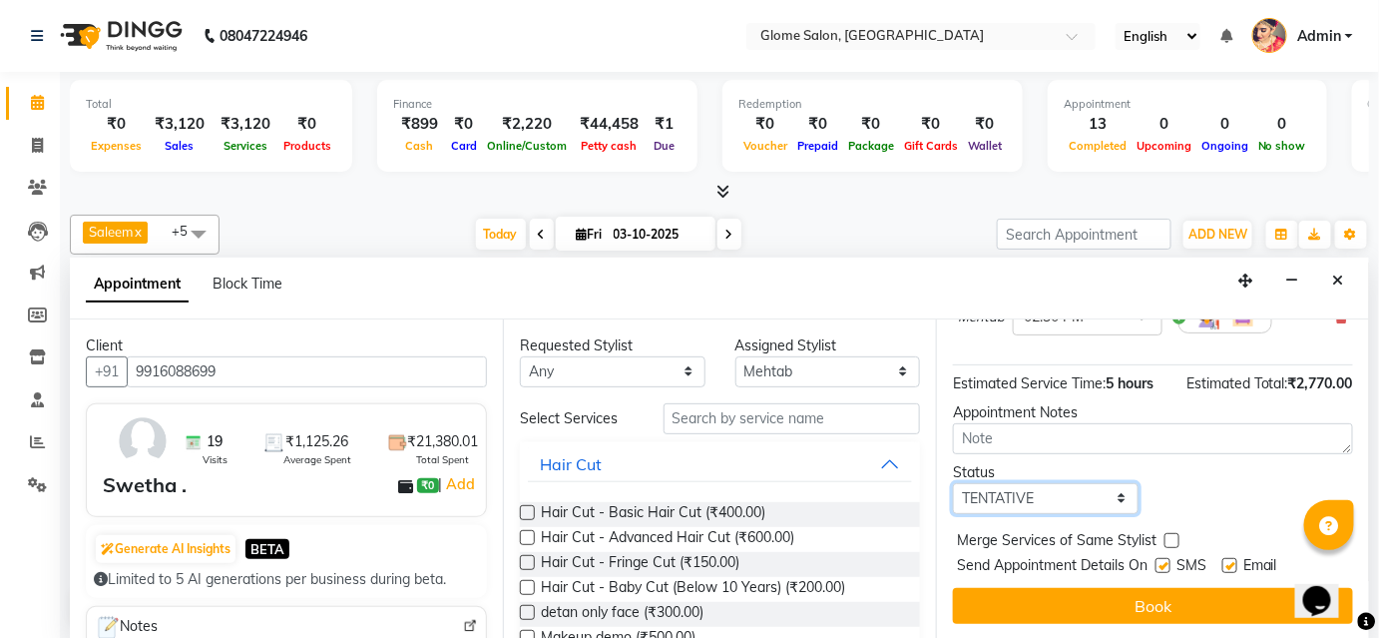
click at [1017, 506] on select "Select TENTATIVE CONFIRM CHECK-IN UPCOMING" at bounding box center [1046, 498] width 186 height 31
select select "confirm booking"
click at [953, 483] on select "Select TENTATIVE CONFIRM CHECK-IN UPCOMING" at bounding box center [1046, 498] width 186 height 31
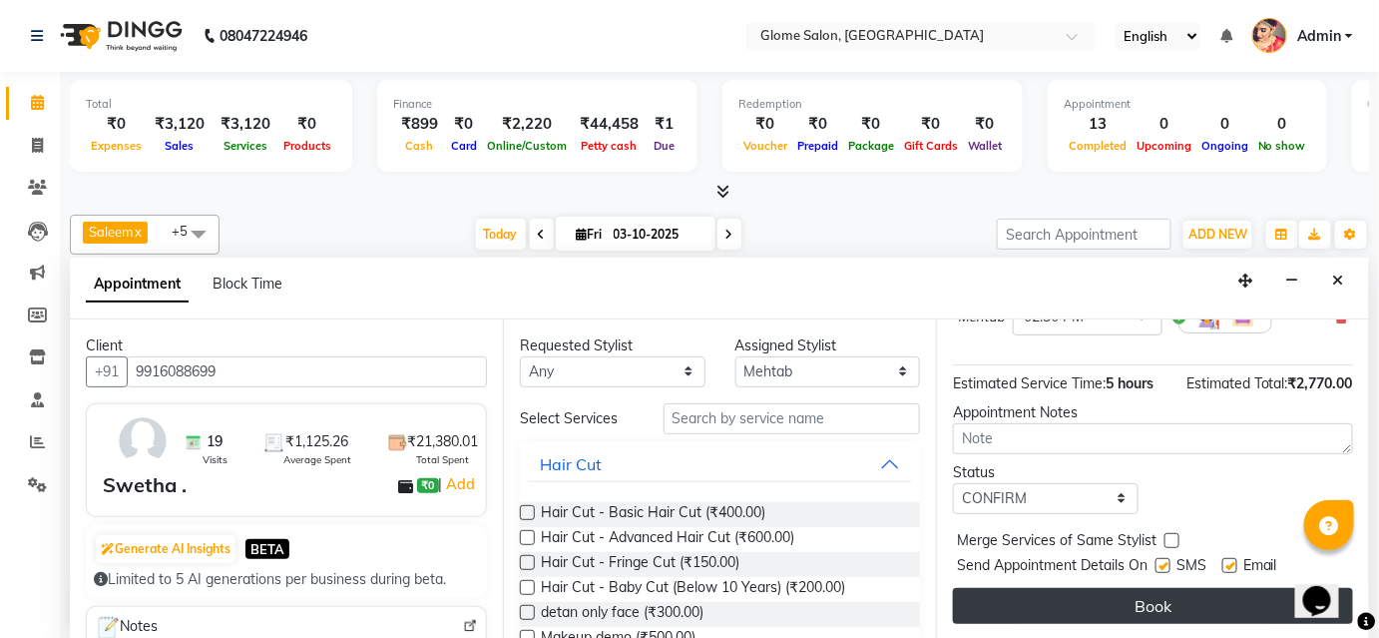
click at [1015, 596] on button "Book" at bounding box center [1153, 606] width 400 height 36
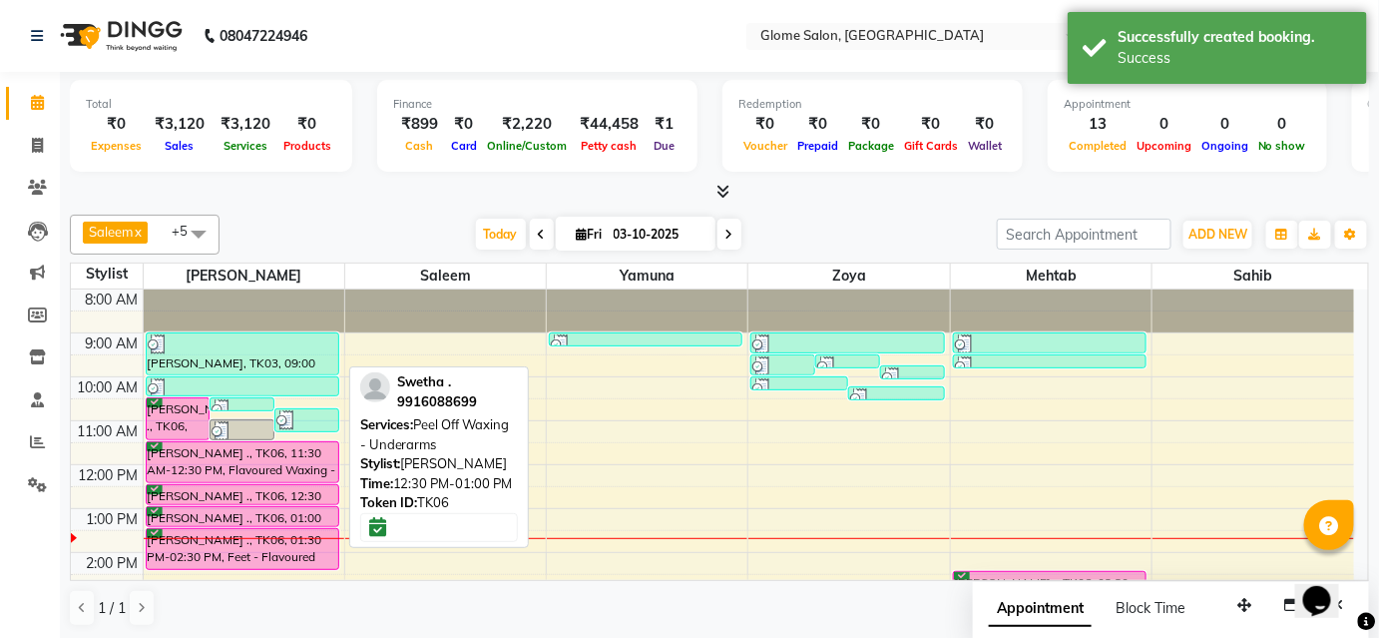
click at [255, 488] on div "[PERSON_NAME] ., TK06, 12:30 PM-01:00 PM, Peel Off Waxing - Underarms" at bounding box center [243, 494] width 192 height 19
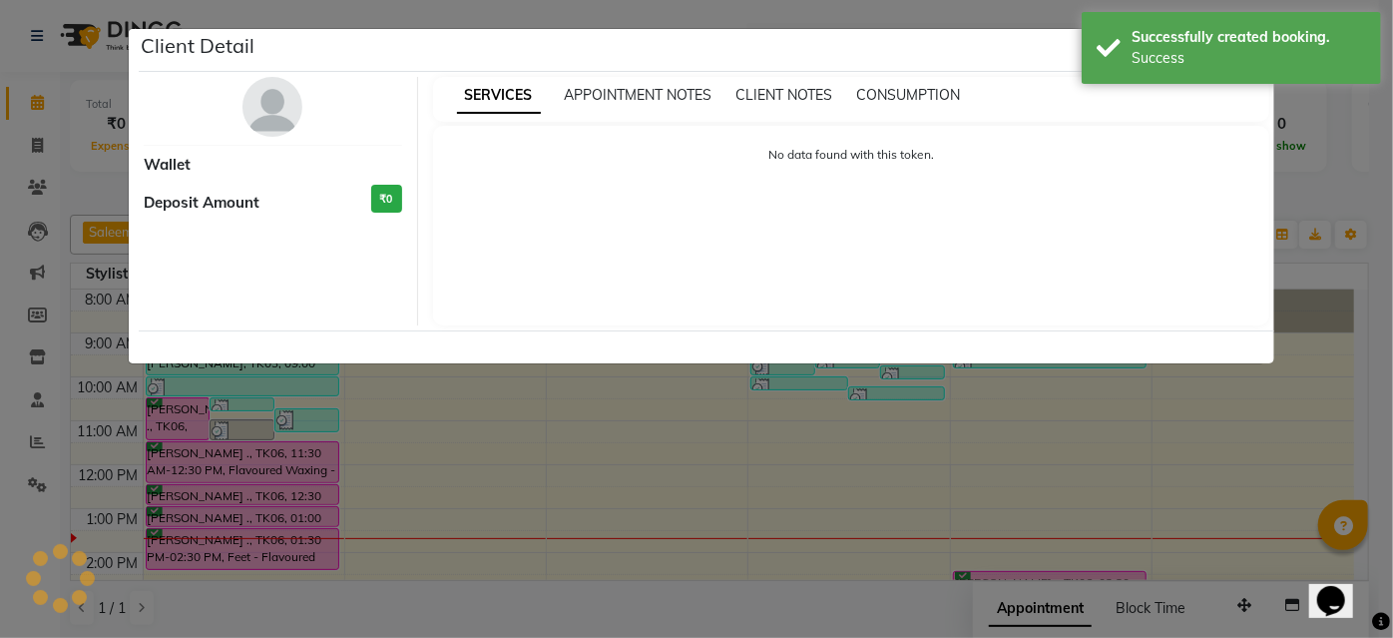
select select "6"
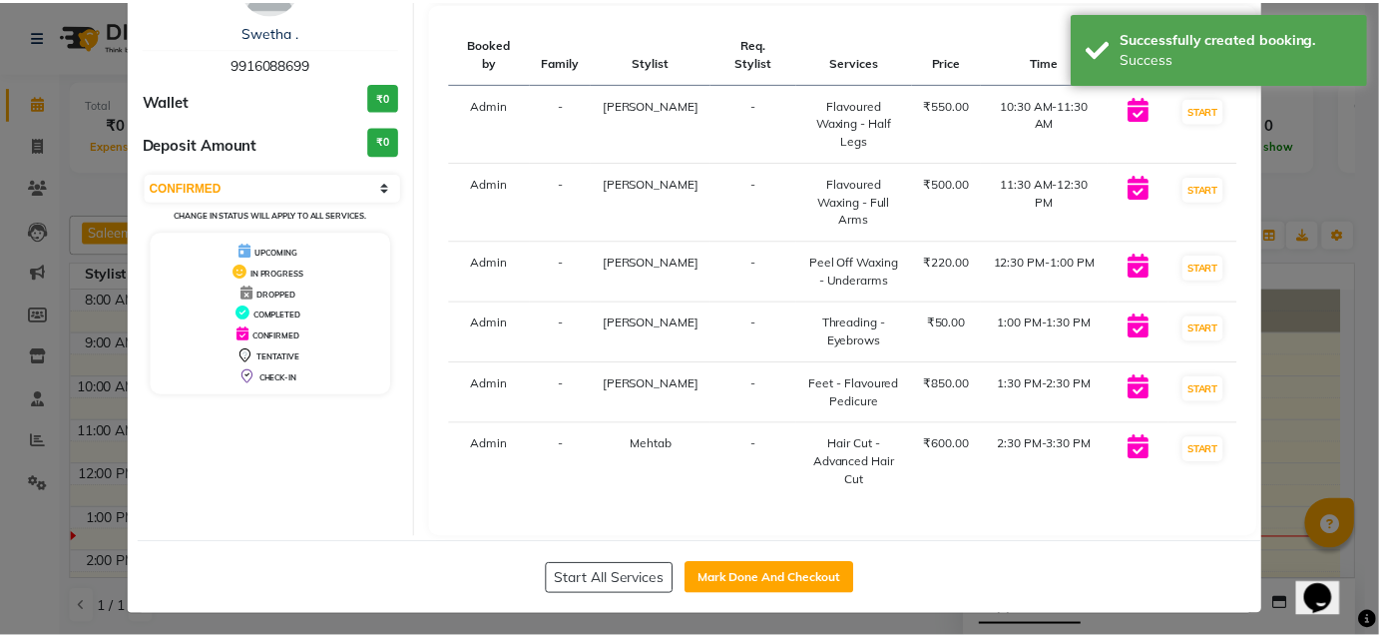
scroll to position [125, 0]
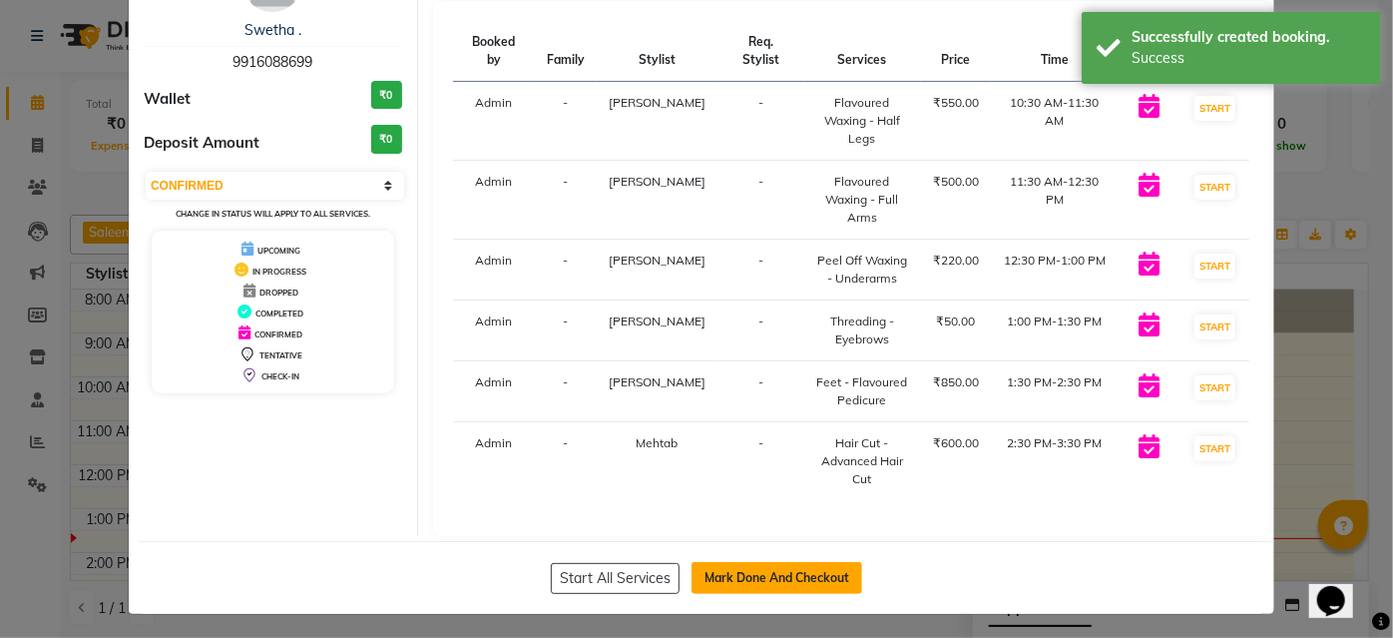
click at [758, 575] on button "Mark Done And Checkout" at bounding box center [776, 578] width 171 height 32
select select "service"
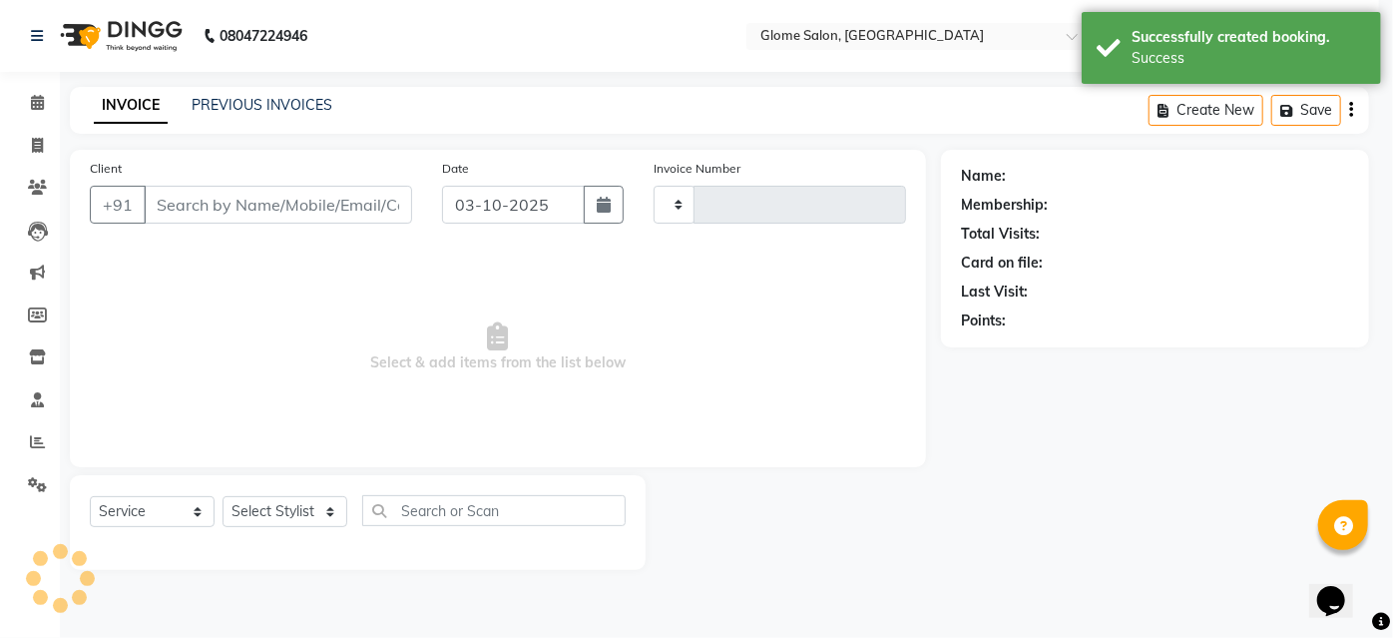
type input "2571"
select select "5199"
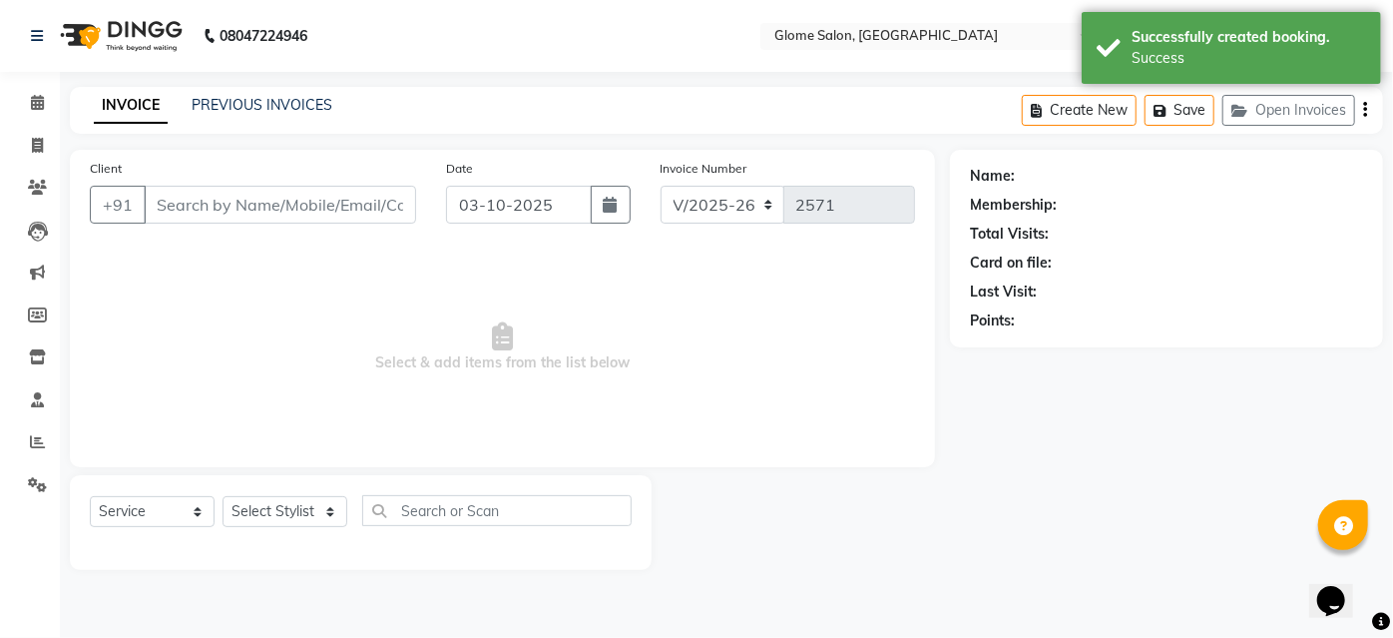
type input "9916088699"
select select "87909"
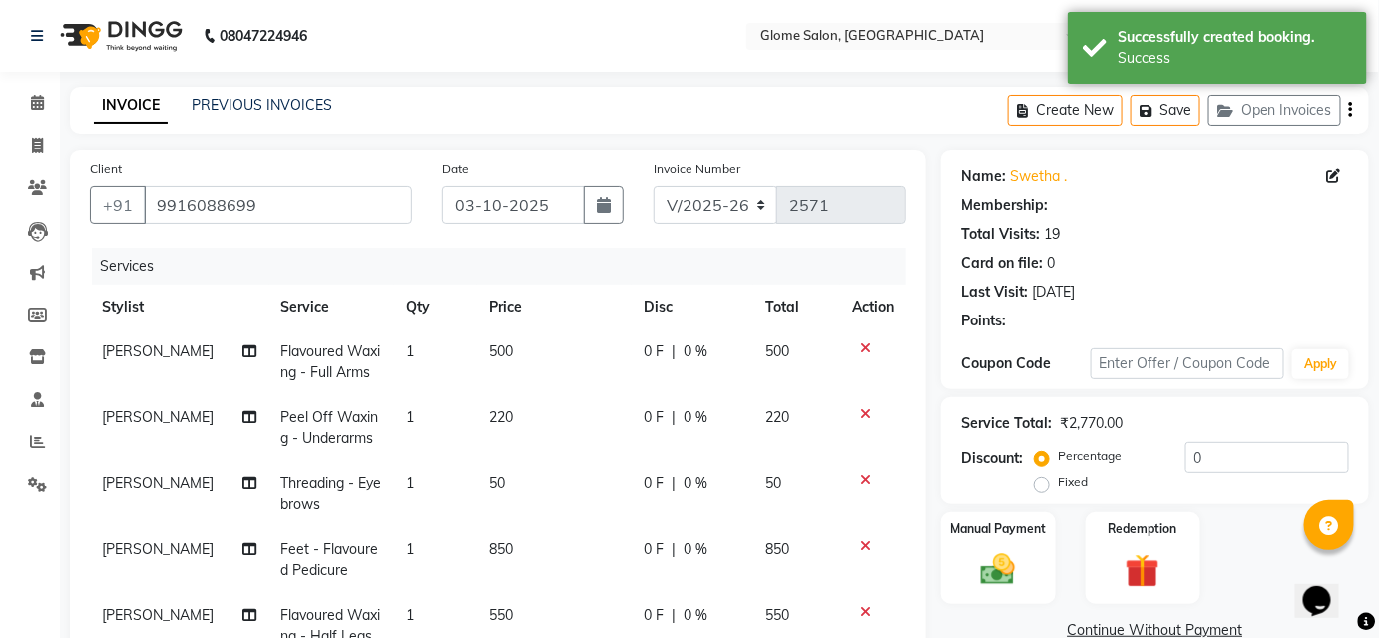
select select "1: Object"
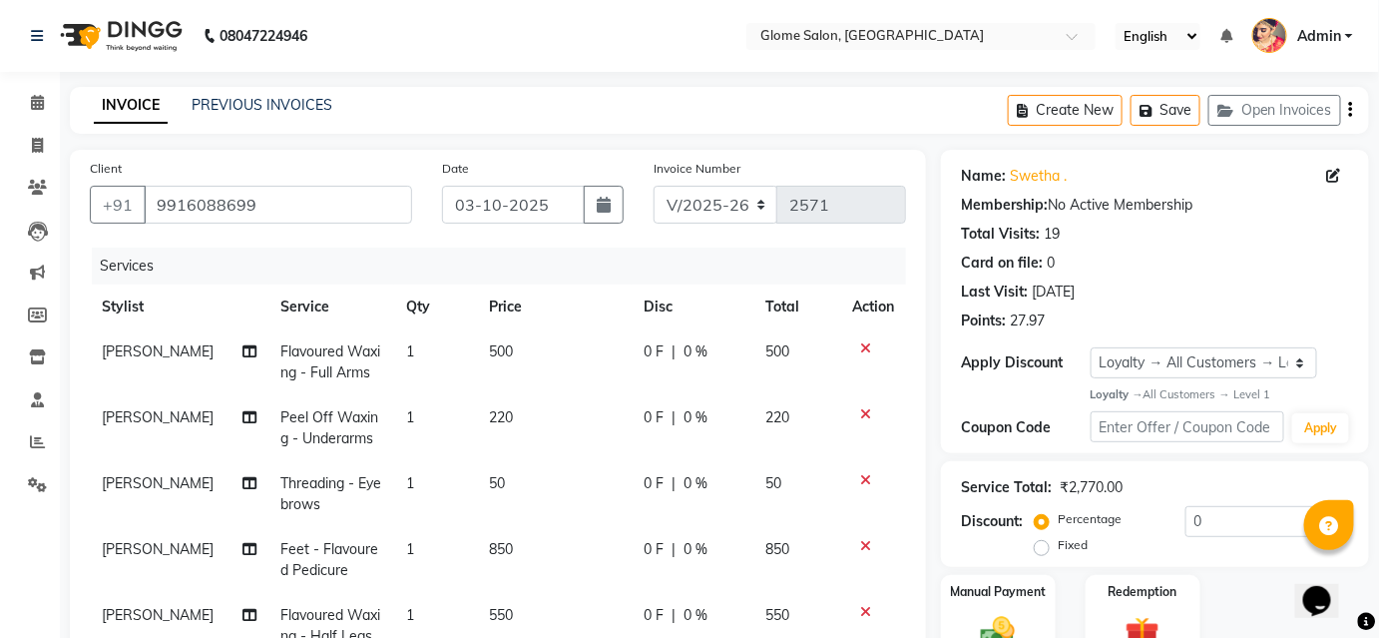
scroll to position [362, 0]
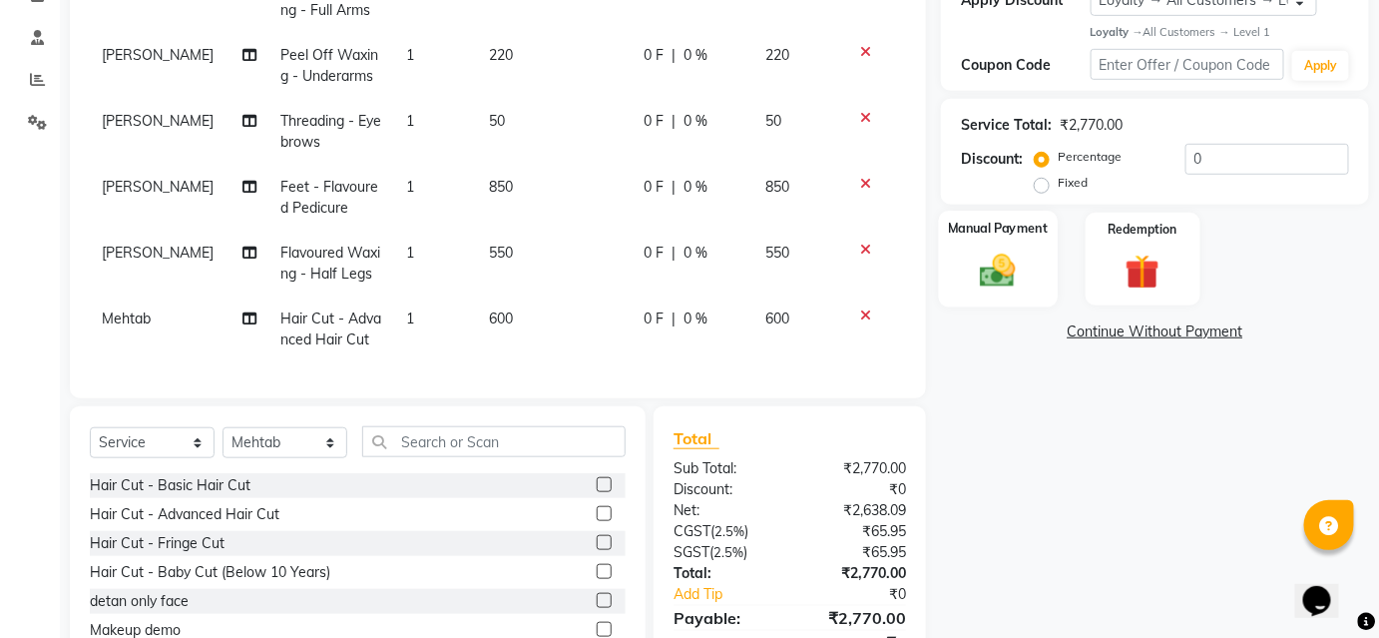
click at [1003, 284] on img at bounding box center [998, 270] width 58 height 41
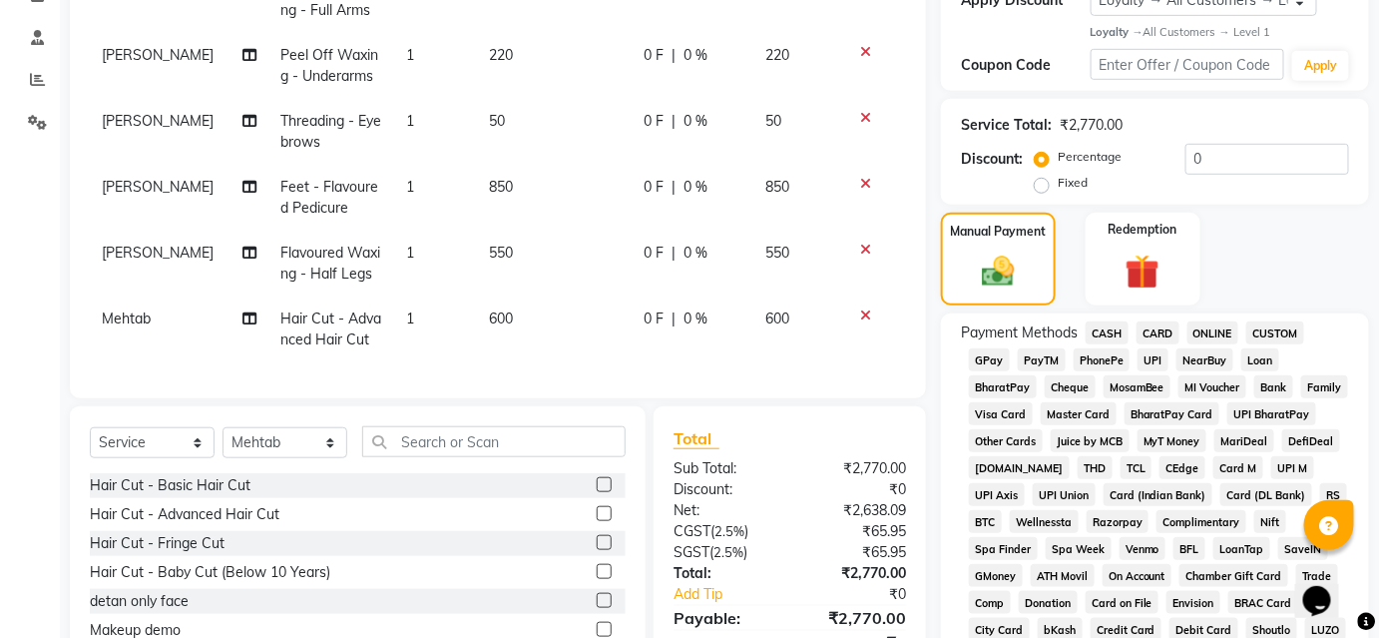
click at [1145, 352] on span "UPI" at bounding box center [1152, 359] width 31 height 23
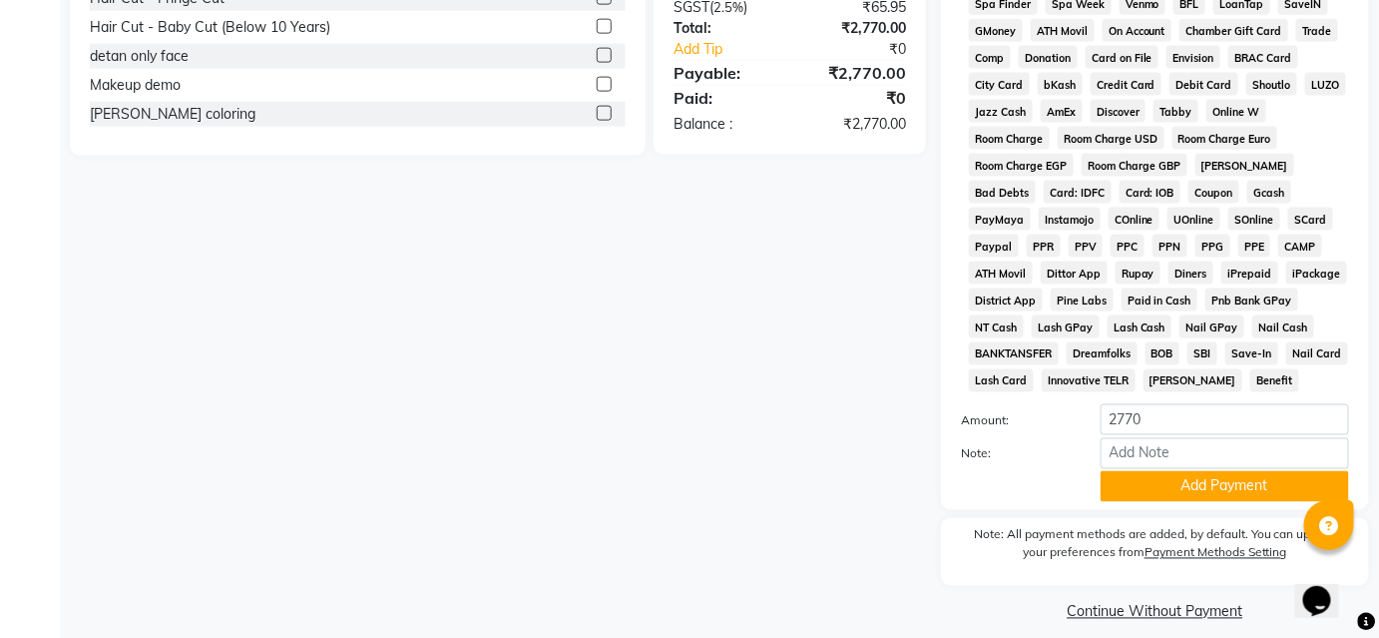
scroll to position [928, 0]
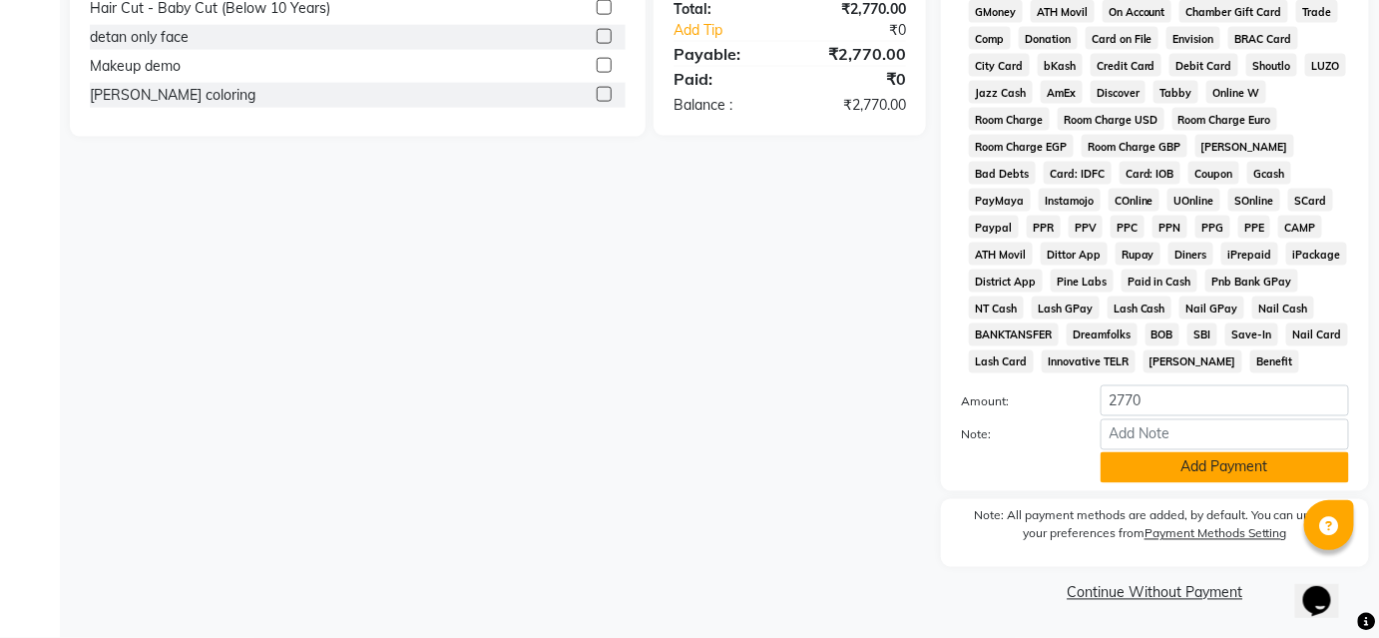
click at [1125, 467] on button "Add Payment" at bounding box center [1224, 467] width 248 height 31
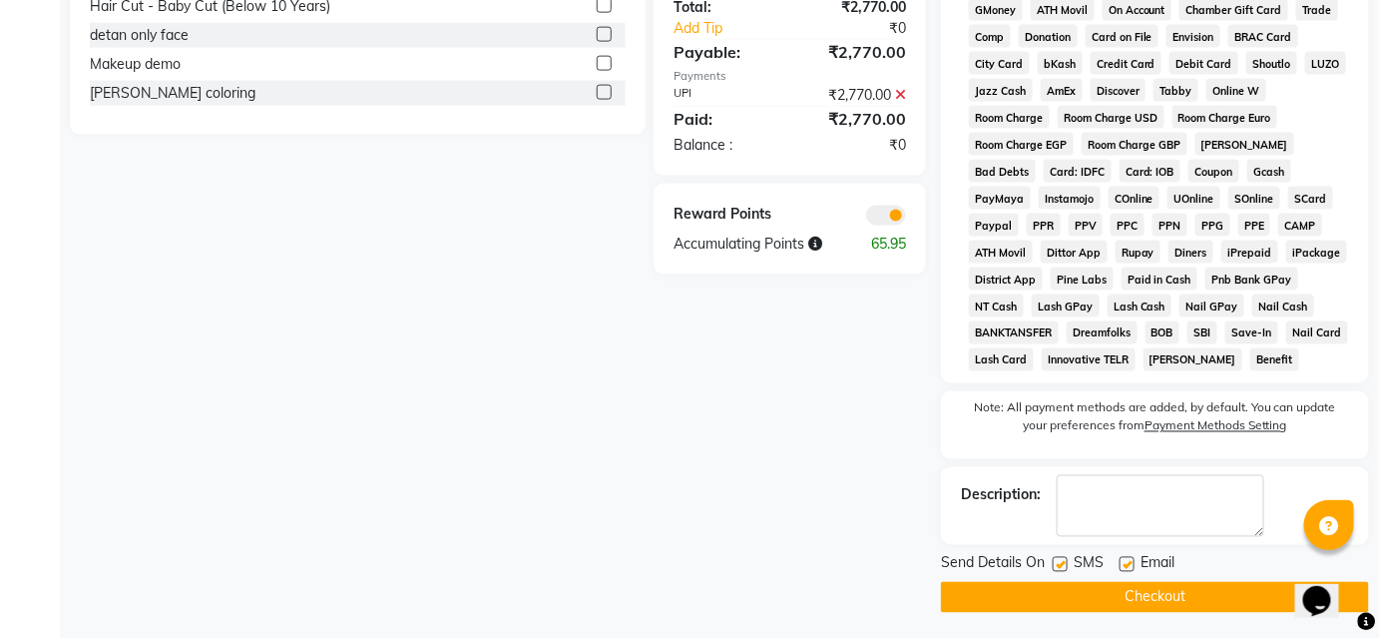
click at [1004, 588] on button "Checkout" at bounding box center [1155, 597] width 428 height 31
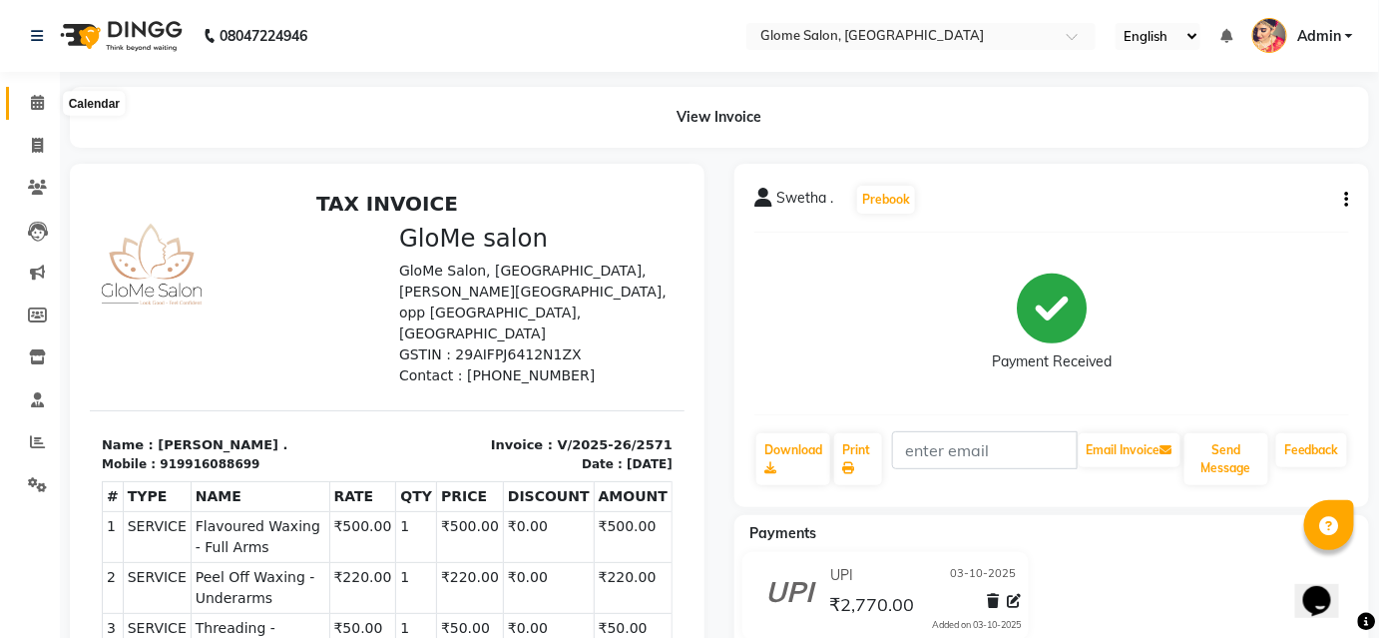
click at [32, 104] on icon at bounding box center [37, 102] width 13 height 15
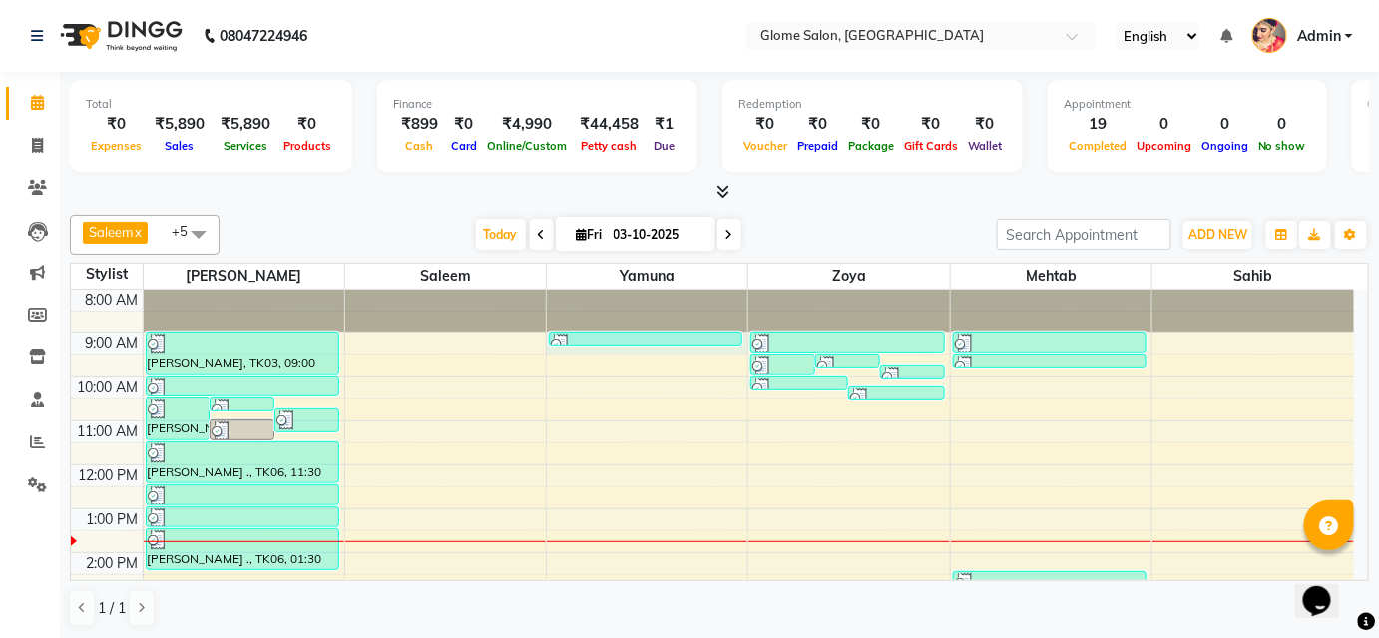
click at [667, 346] on div "8:00 AM 9:00 AM 10:00 AM 11:00 AM 12:00 PM 1:00 PM 2:00 PM 3:00 PM 4:00 PM 5:00…" at bounding box center [712, 574] width 1283 height 570
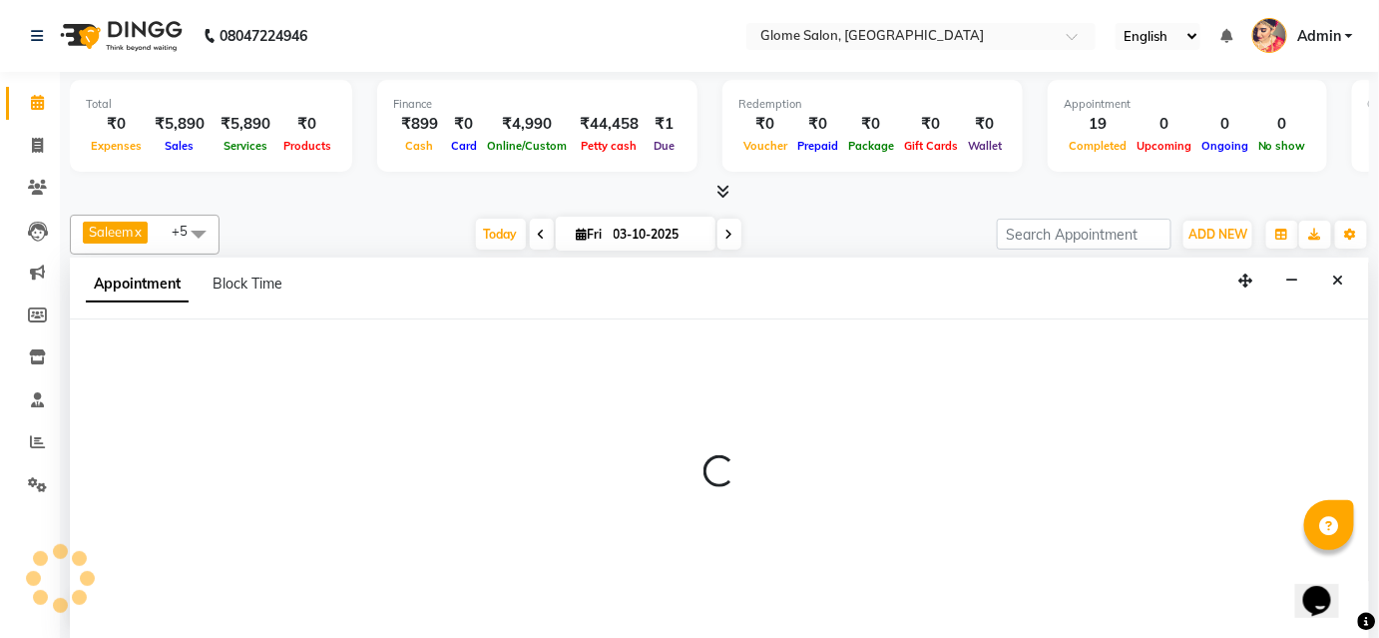
select select "34178"
select select "540"
select select "tentative"
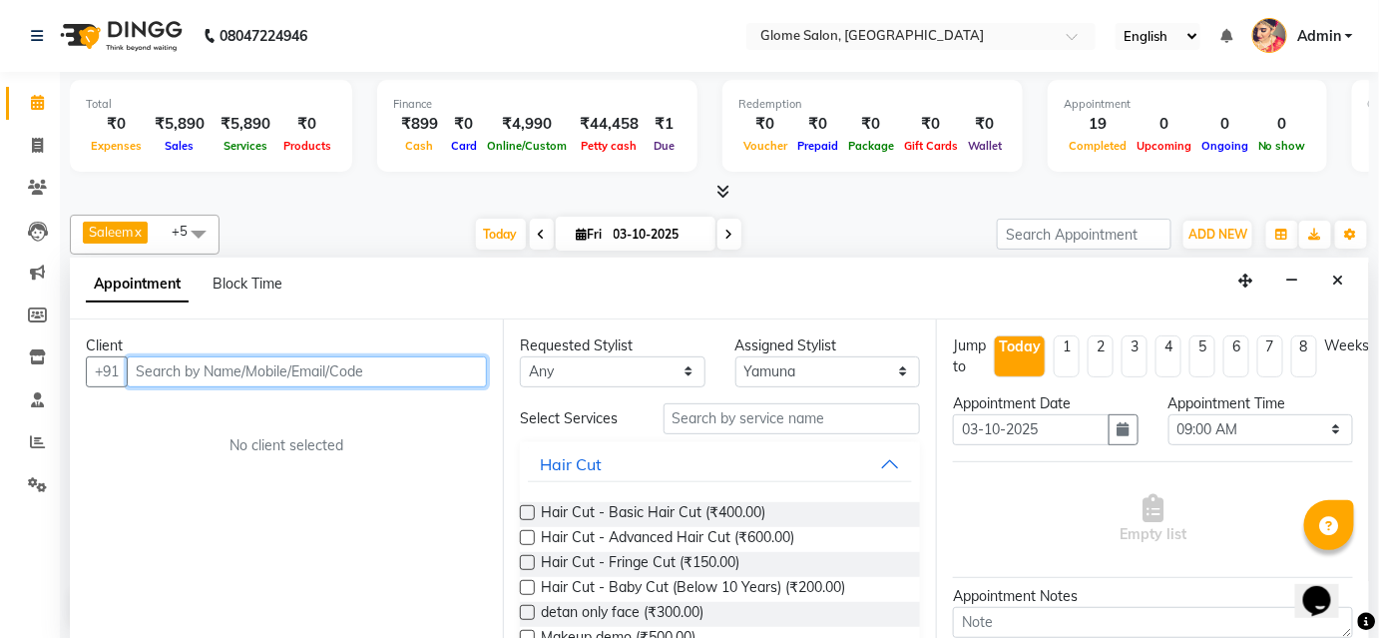
click at [424, 367] on input "text" at bounding box center [307, 371] width 360 height 31
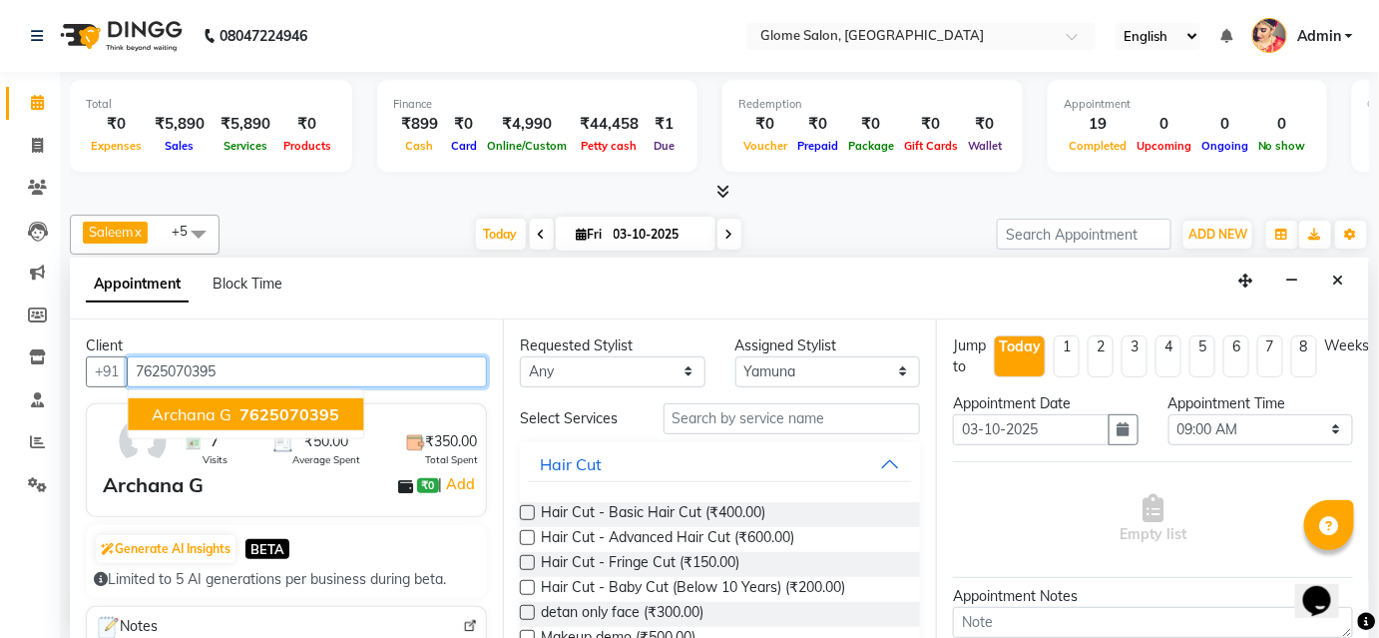
click at [237, 417] on ngb-highlight "7625070395" at bounding box center [287, 414] width 104 height 20
type input "7625070395"
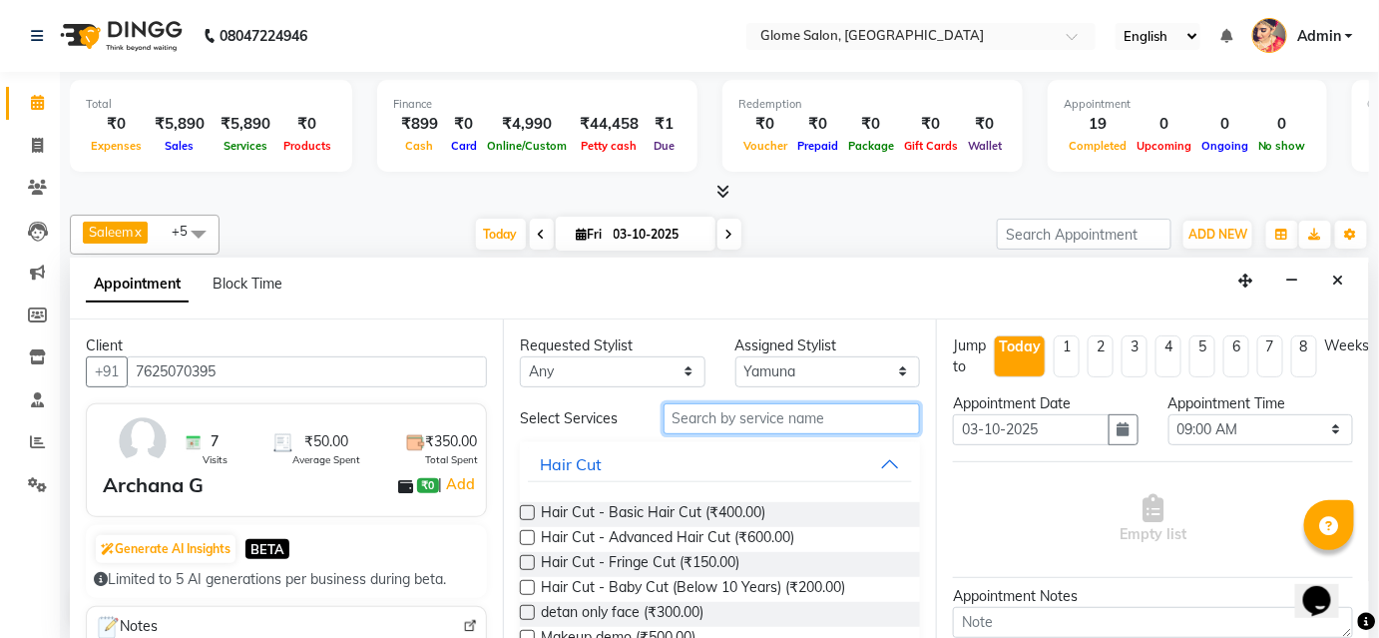
click at [720, 411] on input "text" at bounding box center [791, 418] width 256 height 31
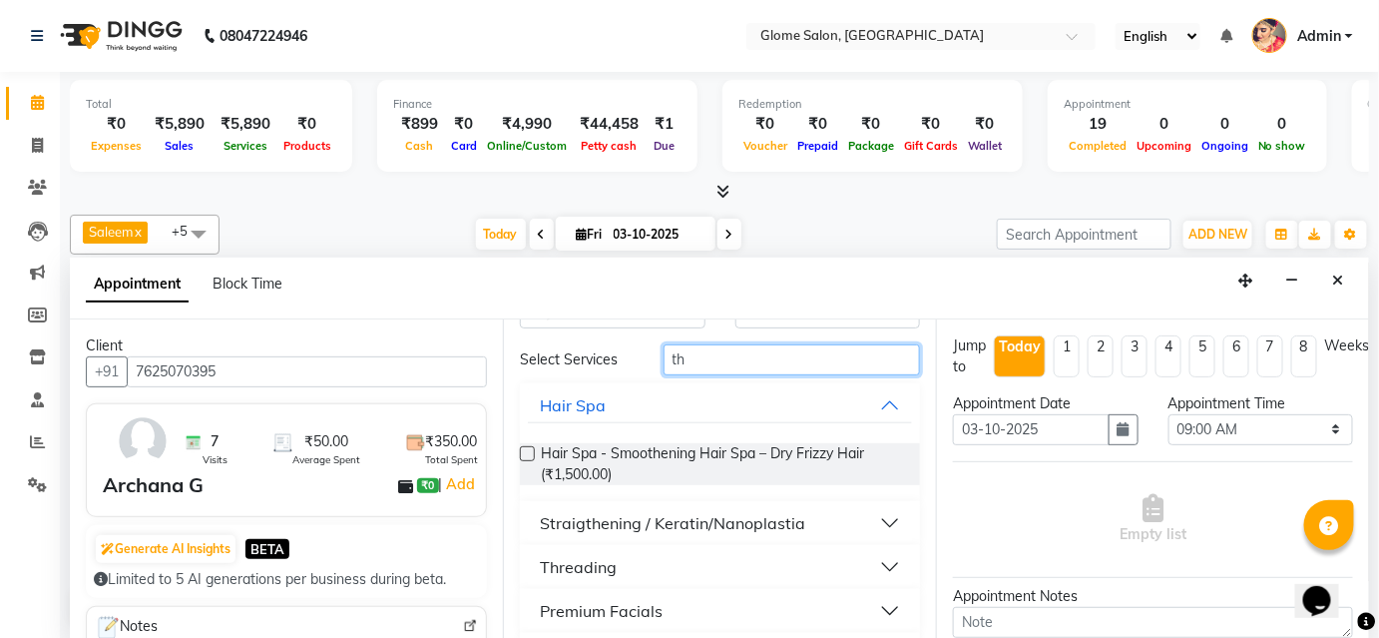
scroll to position [90, 0]
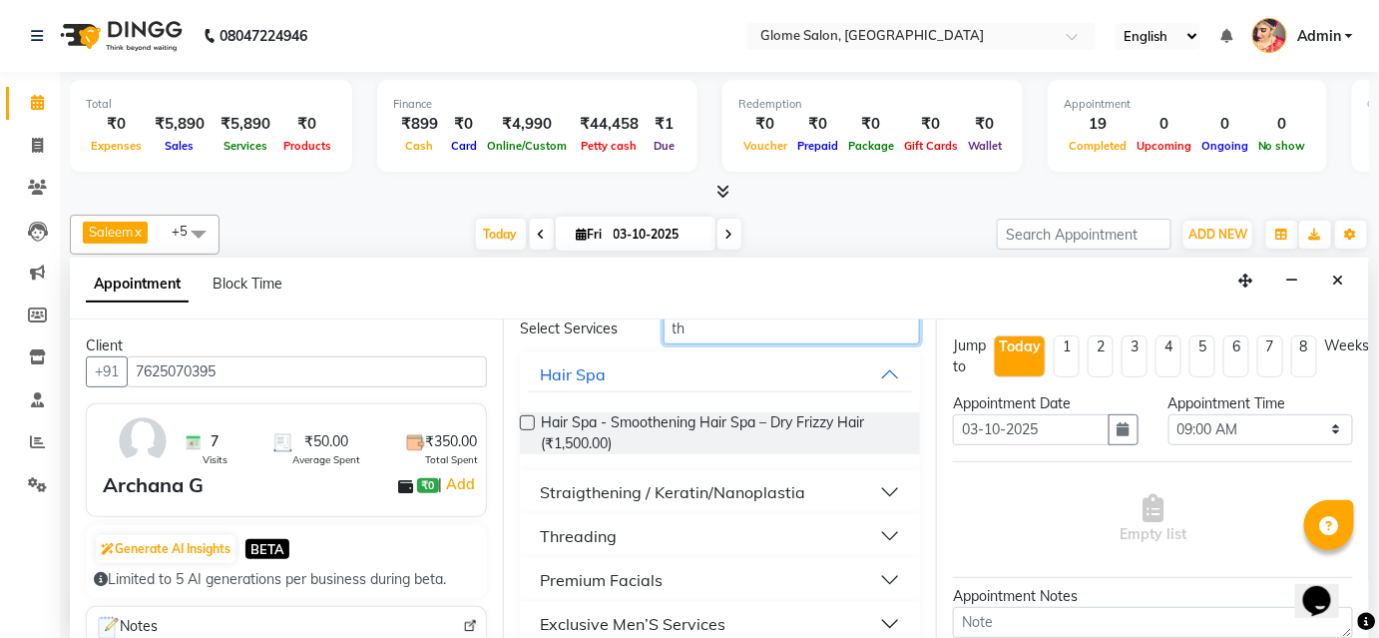
type input "th"
click at [615, 537] on div "Threading" at bounding box center [578, 536] width 77 height 24
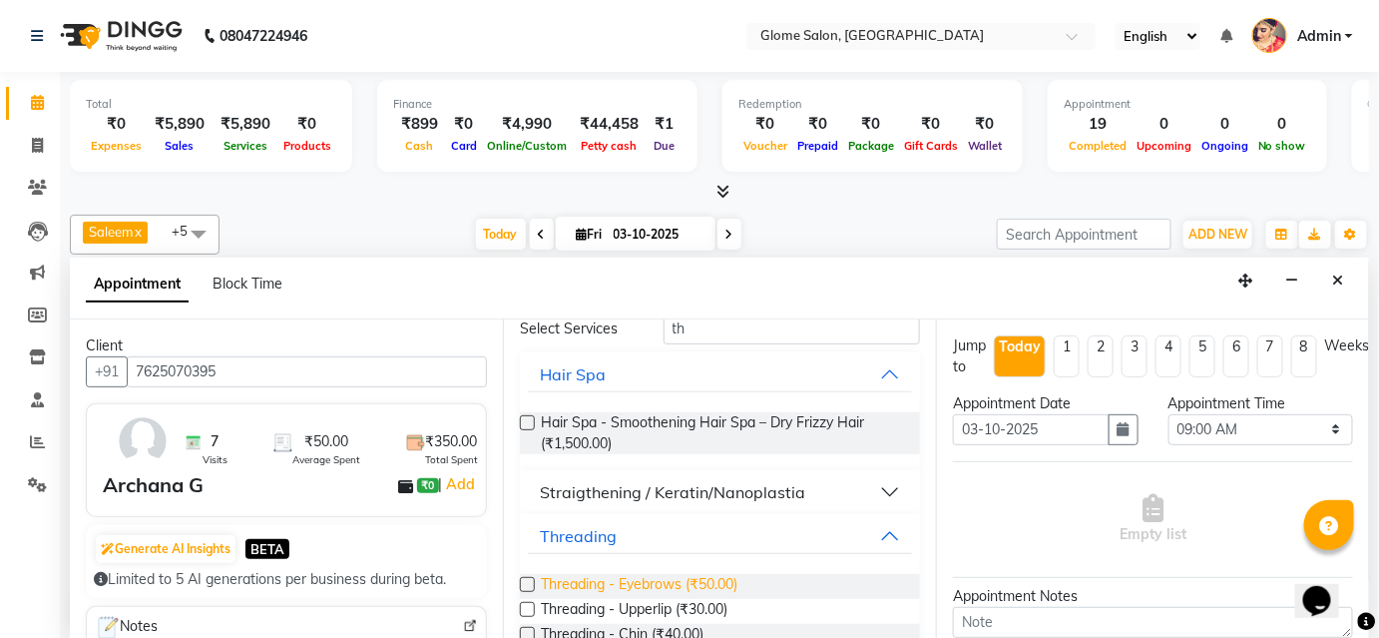
click at [612, 579] on span "Threading - Eyebrows (₹50.00)" at bounding box center [639, 586] width 197 height 25
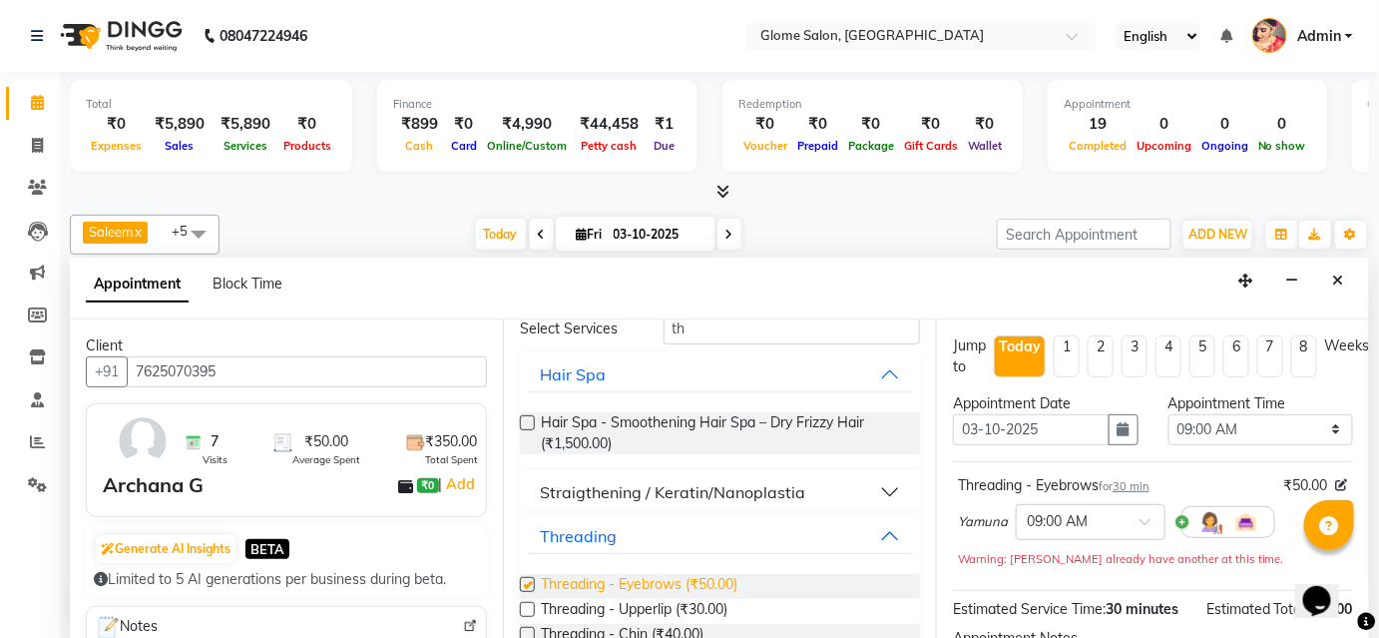
checkbox input "false"
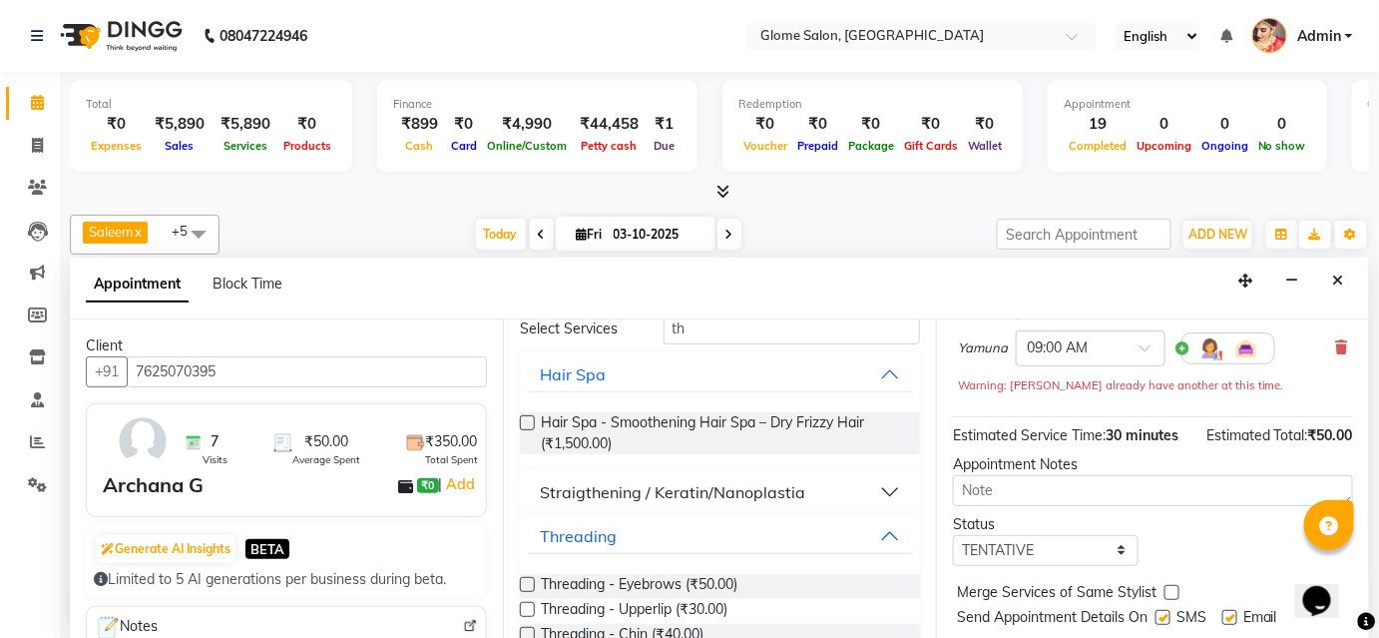
scroll to position [223, 0]
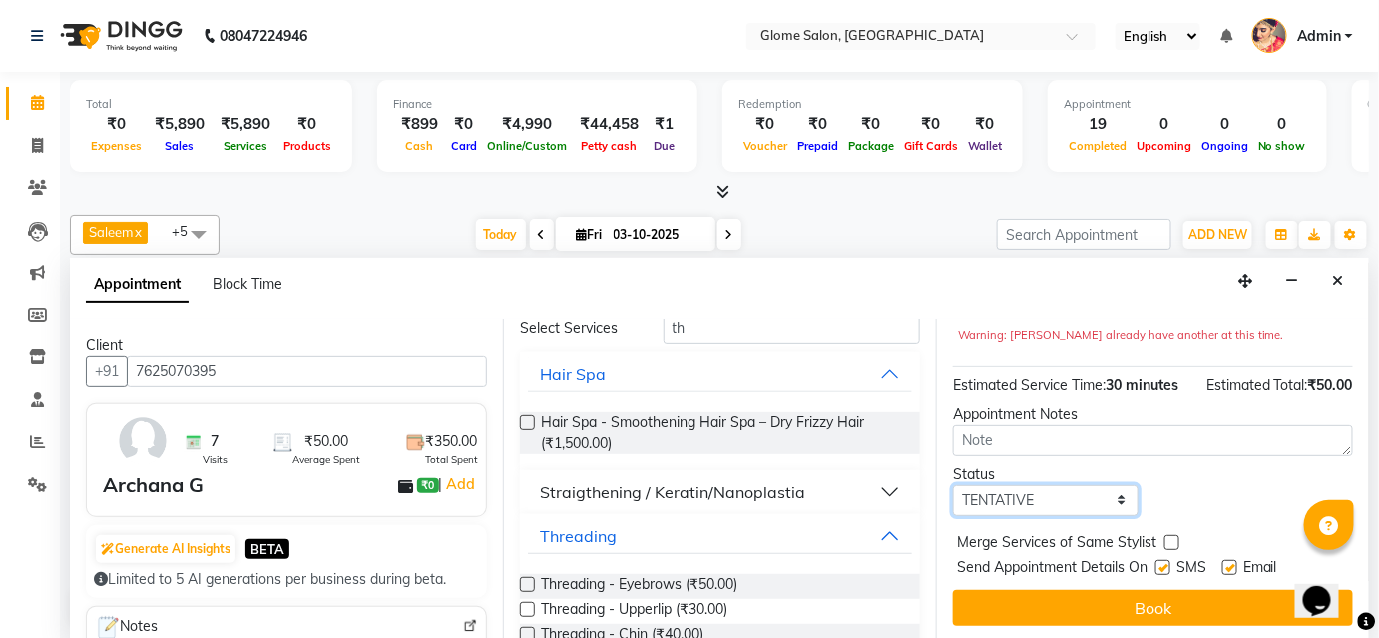
click at [1058, 492] on select "Select TENTATIVE CONFIRM CHECK-IN UPCOMING" at bounding box center [1046, 500] width 186 height 31
select select "confirm booking"
click at [953, 485] on select "Select TENTATIVE CONFIRM CHECK-IN UPCOMING" at bounding box center [1046, 500] width 186 height 31
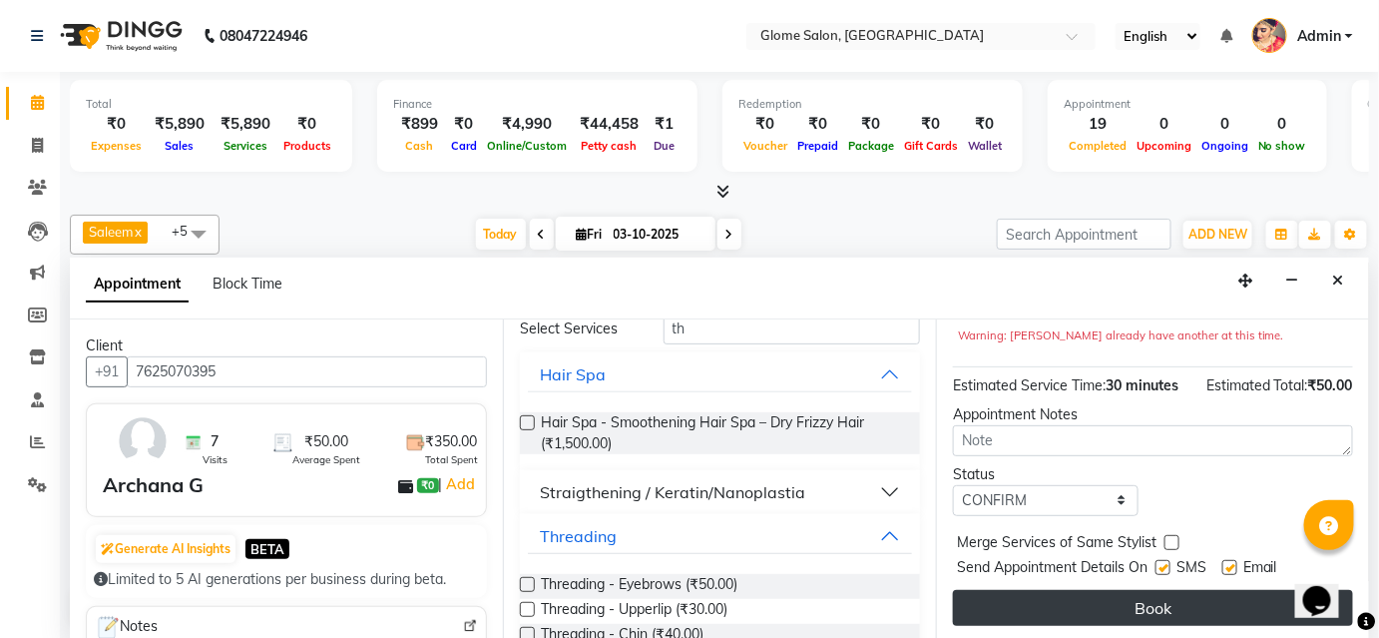
click at [1000, 593] on button "Book" at bounding box center [1153, 608] width 400 height 36
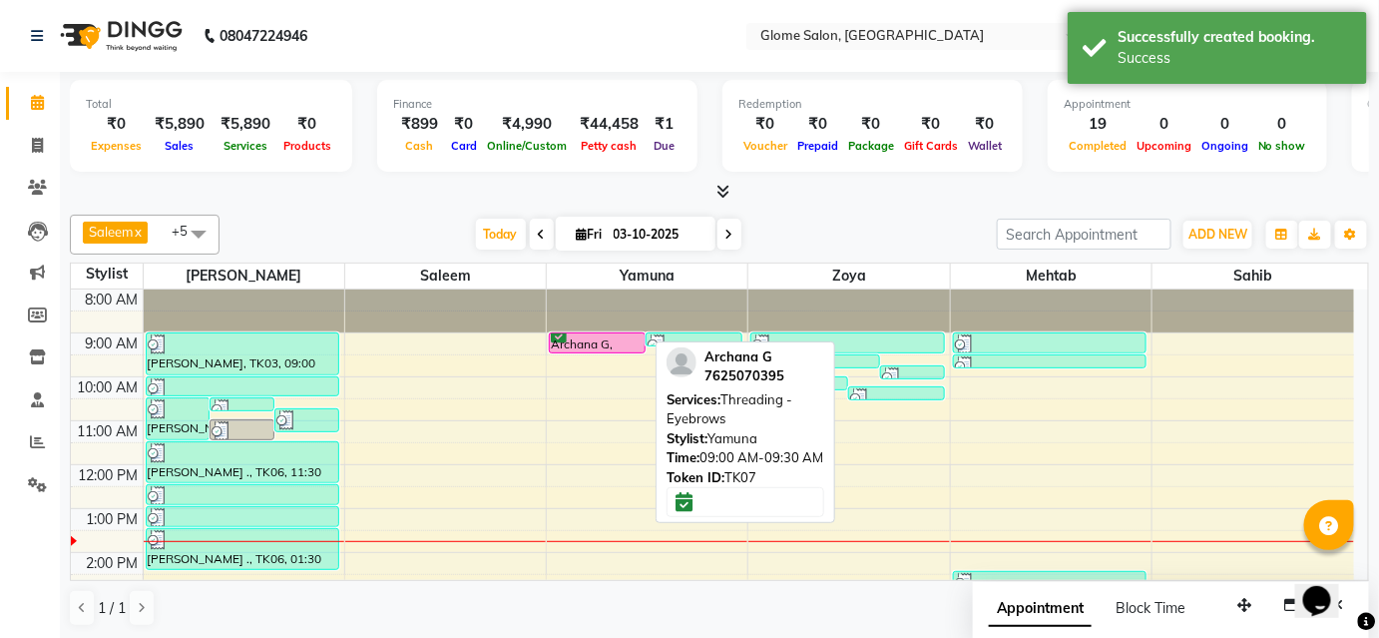
click at [624, 342] on div "Archana G, TK07, 09:00 AM-09:30 AM, Threading - Eyebrows" at bounding box center [597, 342] width 95 height 19
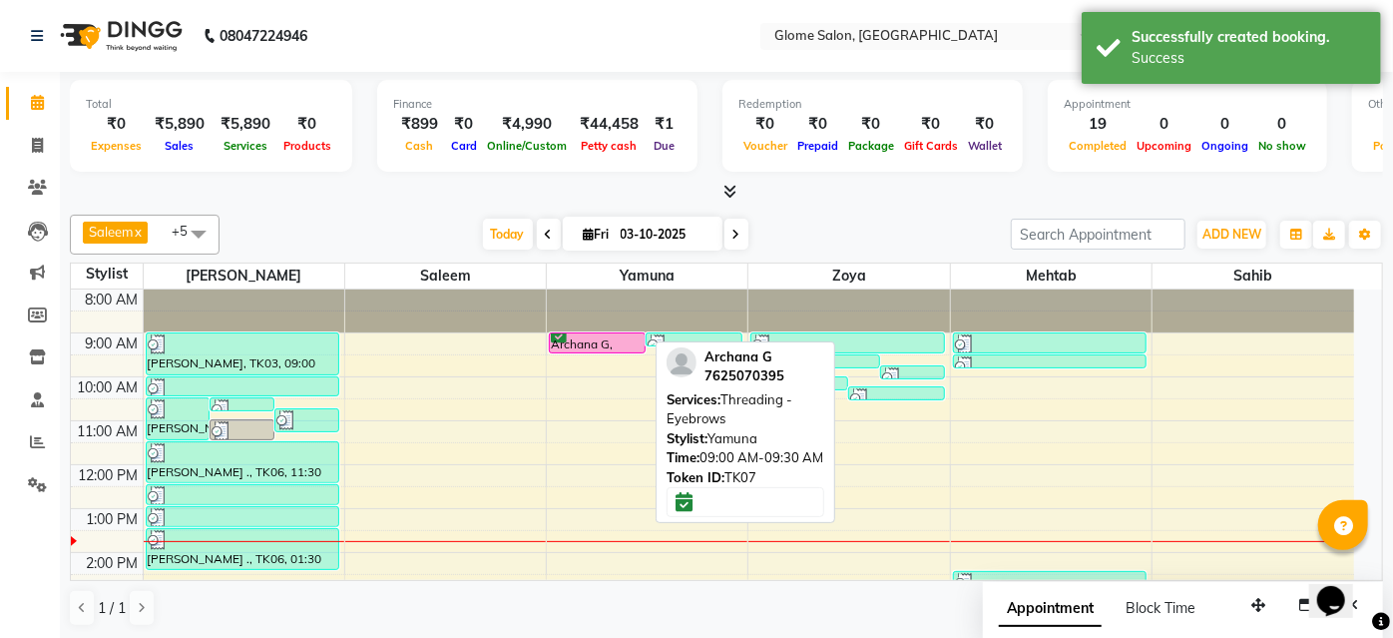
select select "6"
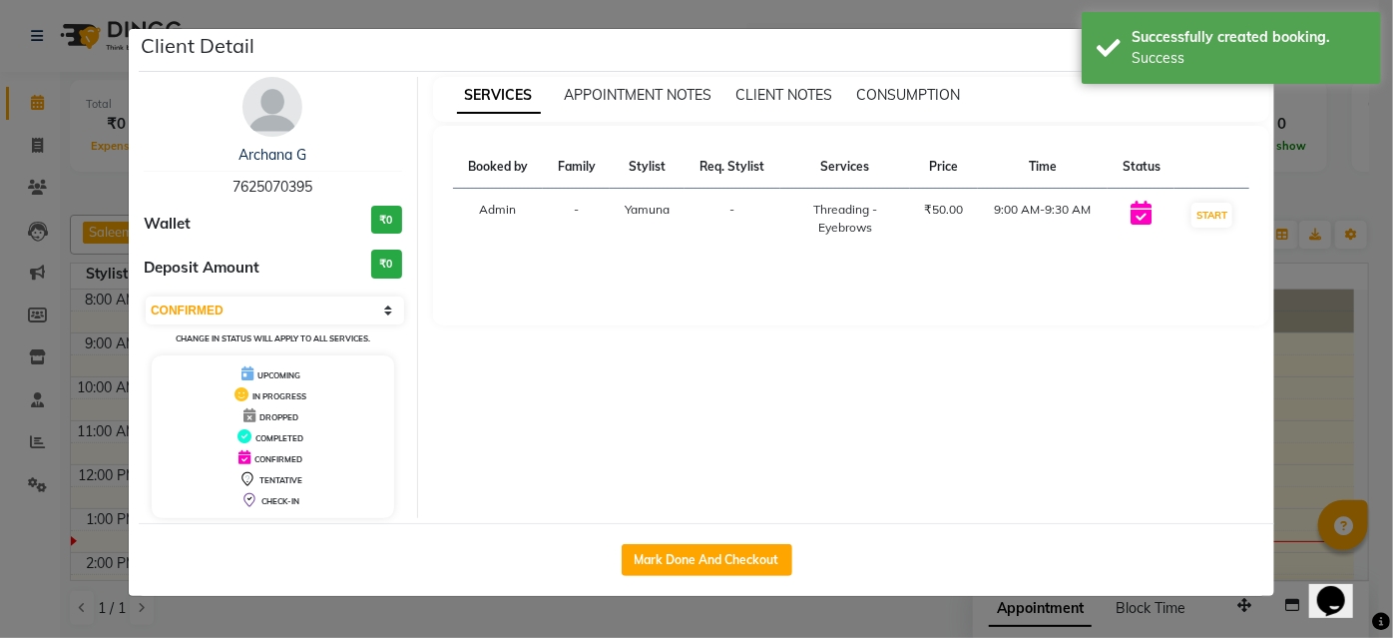
click at [736, 544] on button "Mark Done And Checkout" at bounding box center [707, 560] width 171 height 32
select select "service"
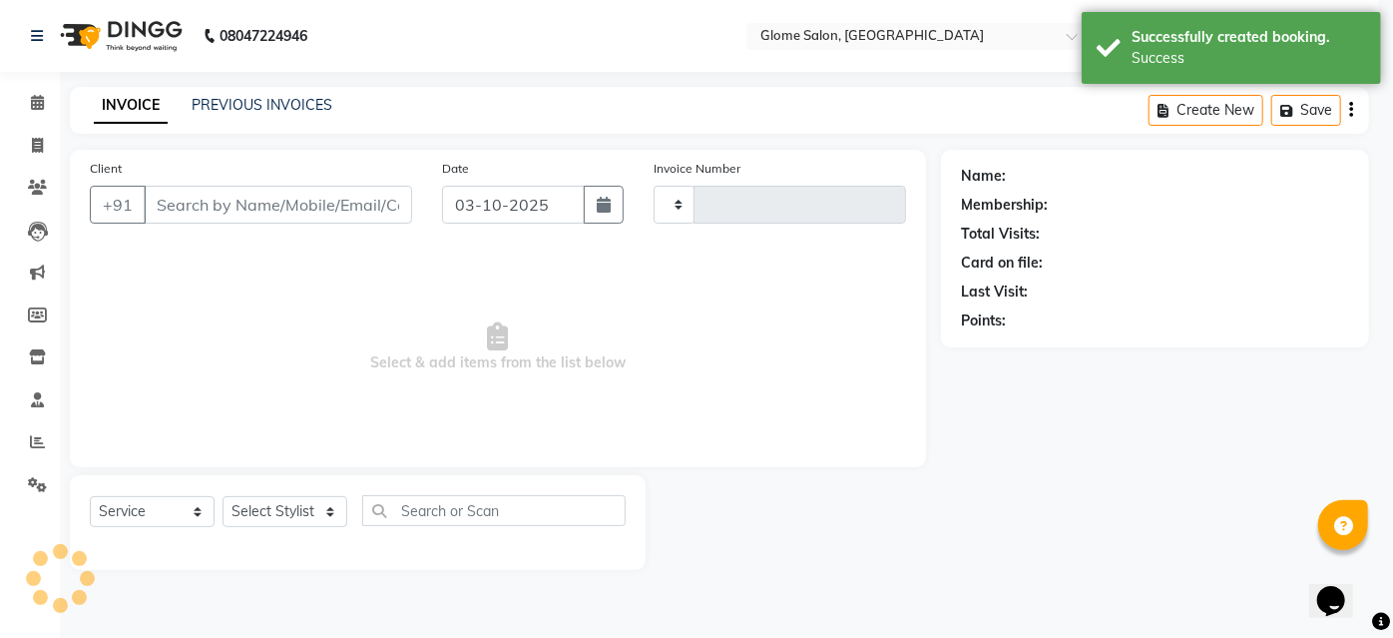
type input "2572"
select select "5199"
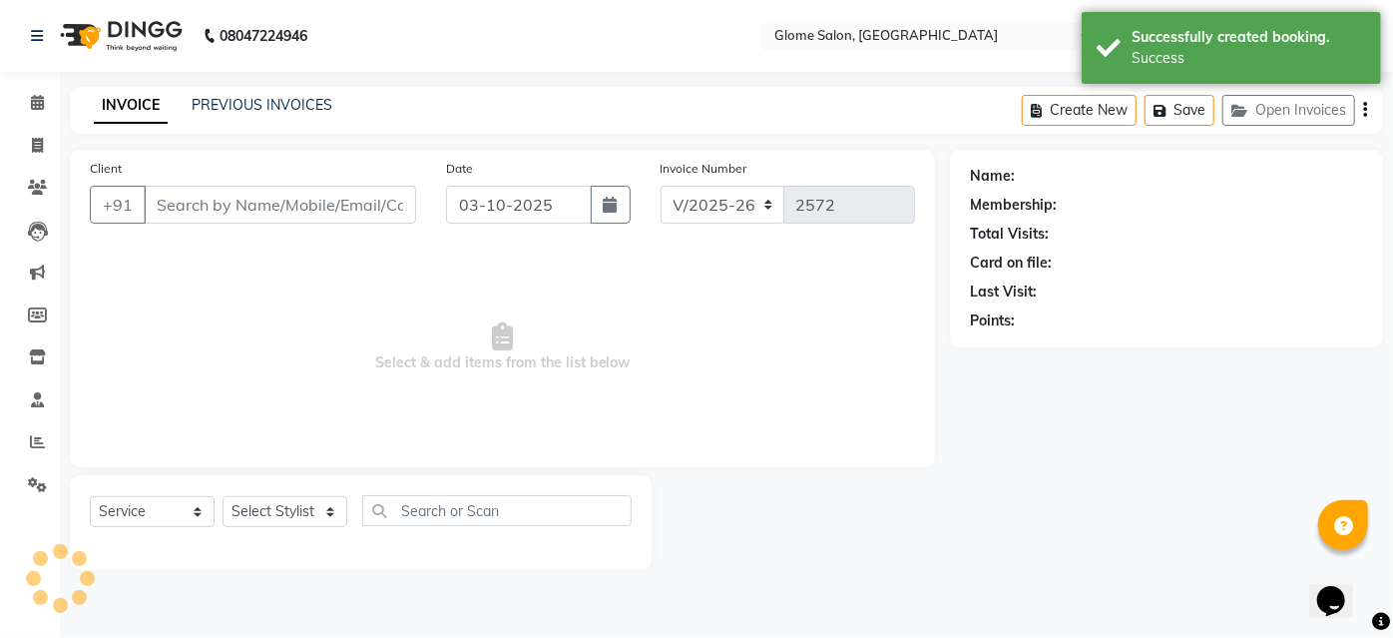
type input "7625070395"
select select "34178"
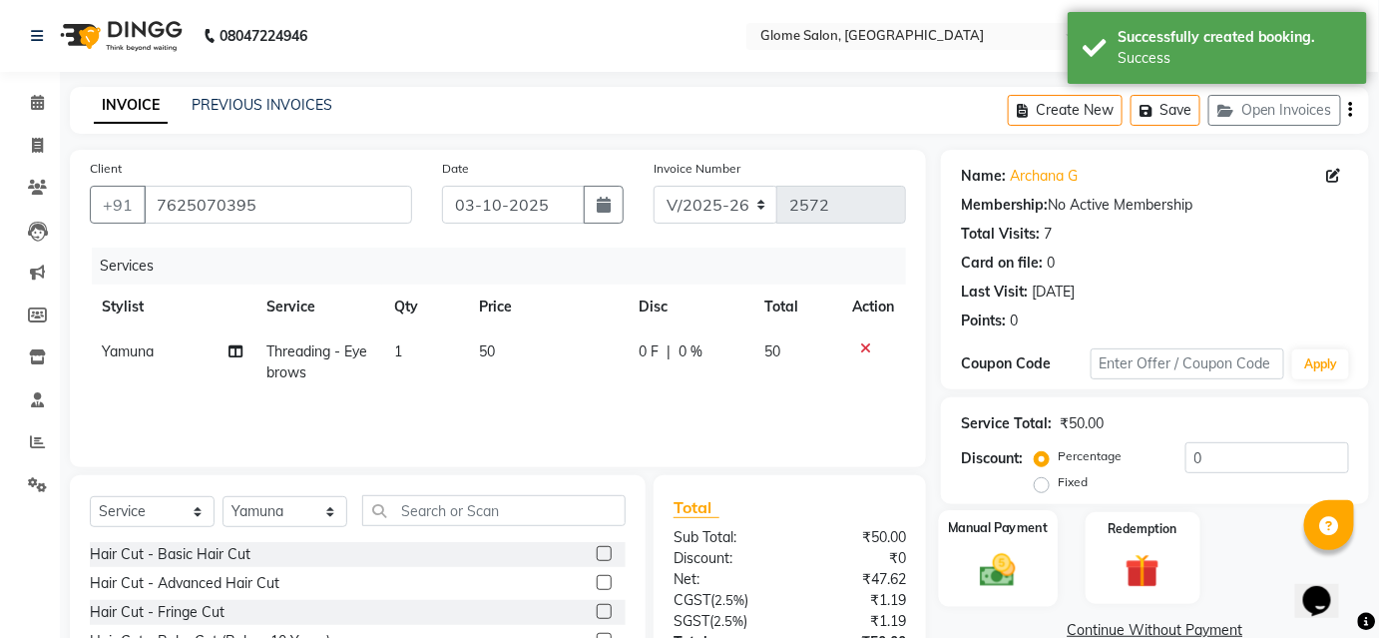
scroll to position [161, 0]
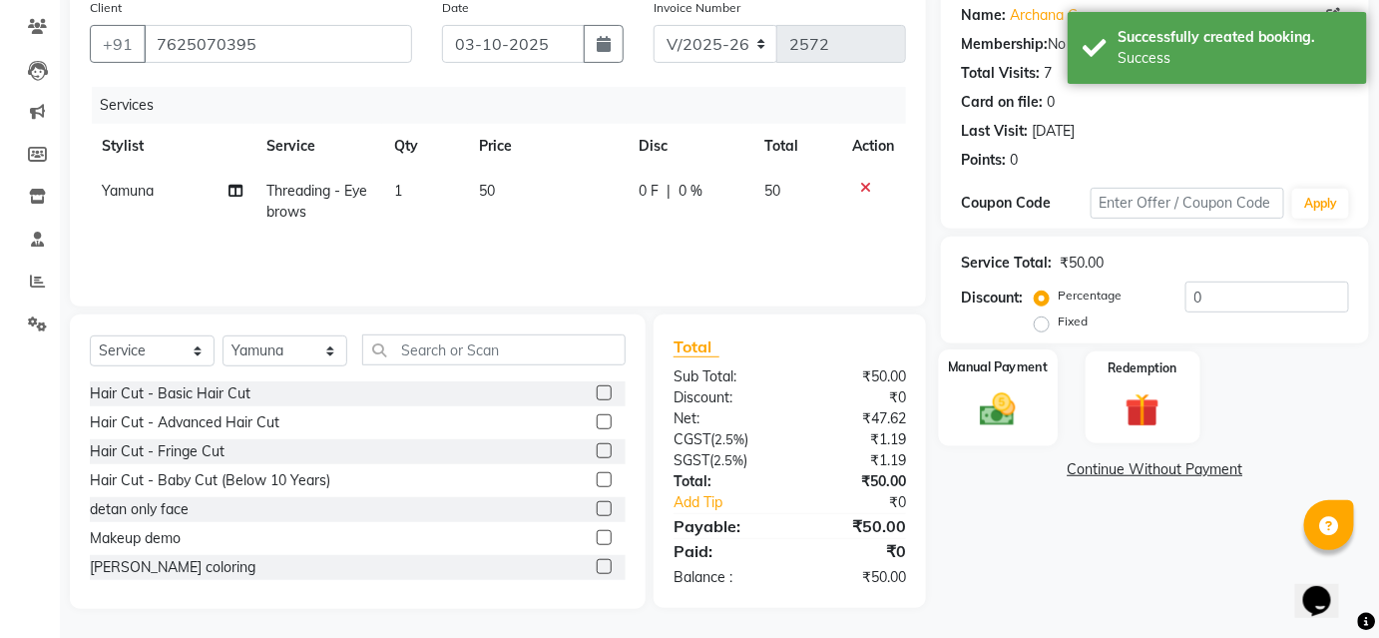
click at [991, 414] on img at bounding box center [998, 408] width 58 height 41
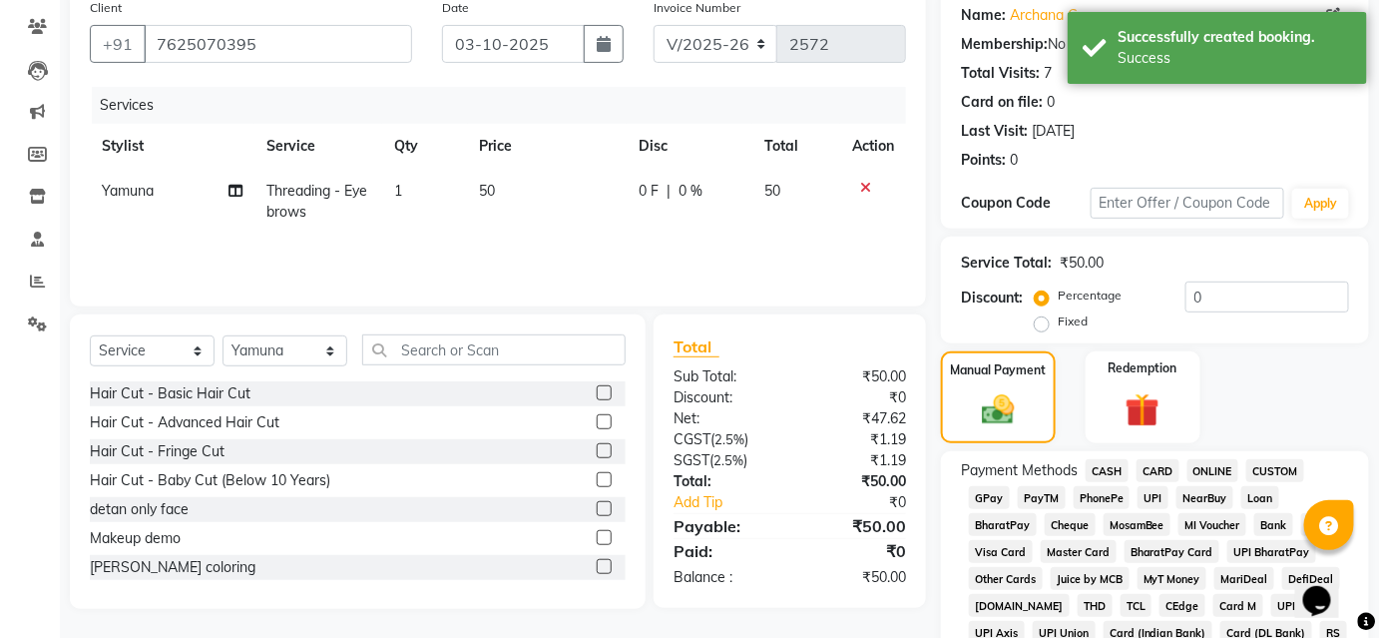
click at [1143, 489] on span "UPI" at bounding box center [1152, 497] width 31 height 23
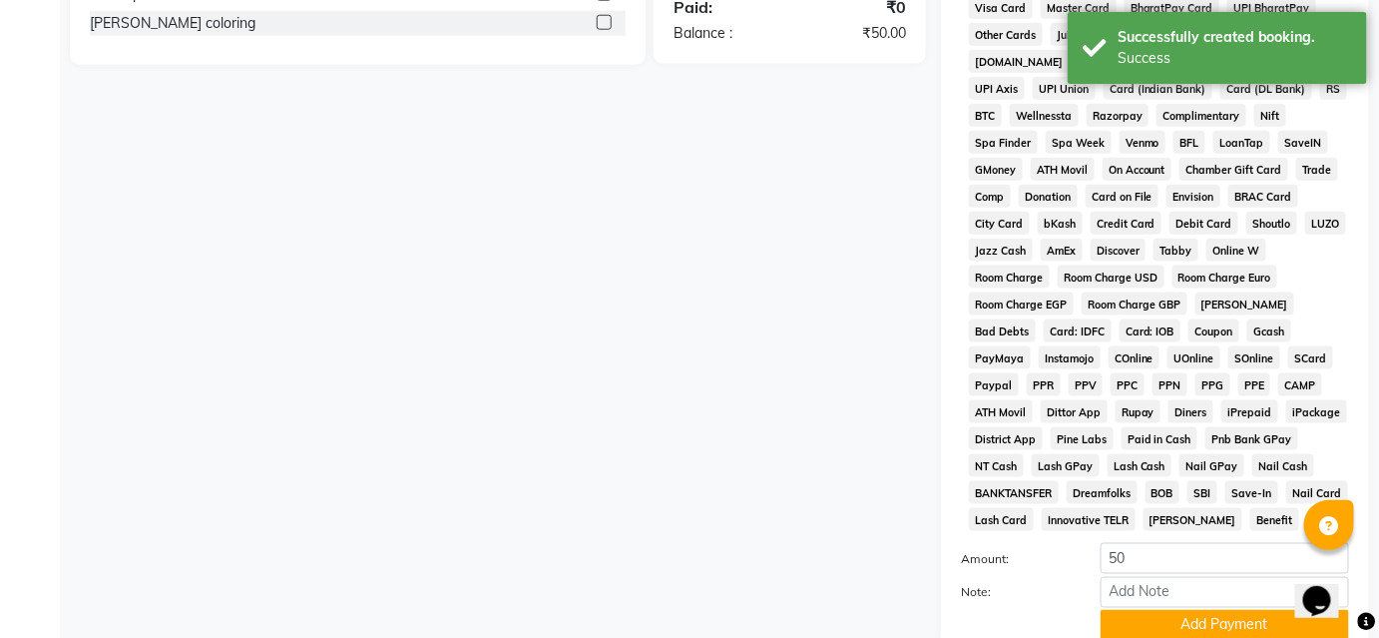
scroll to position [864, 0]
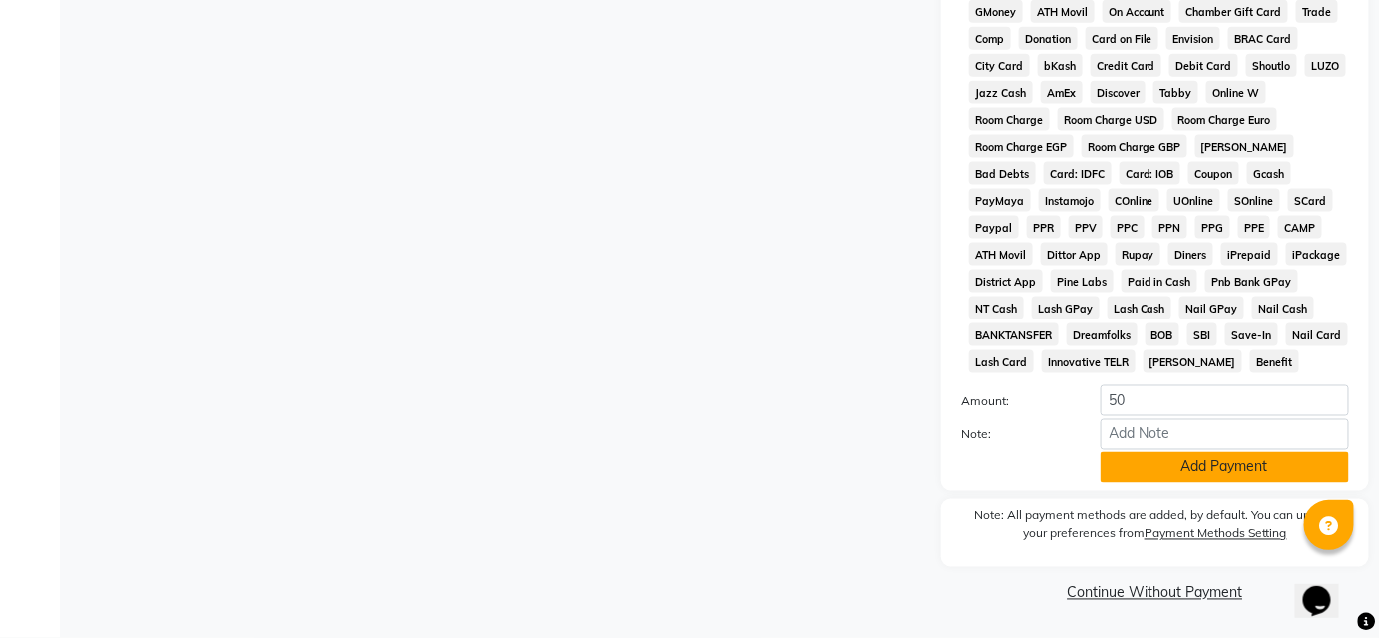
click at [1138, 467] on button "Add Payment" at bounding box center [1224, 467] width 248 height 31
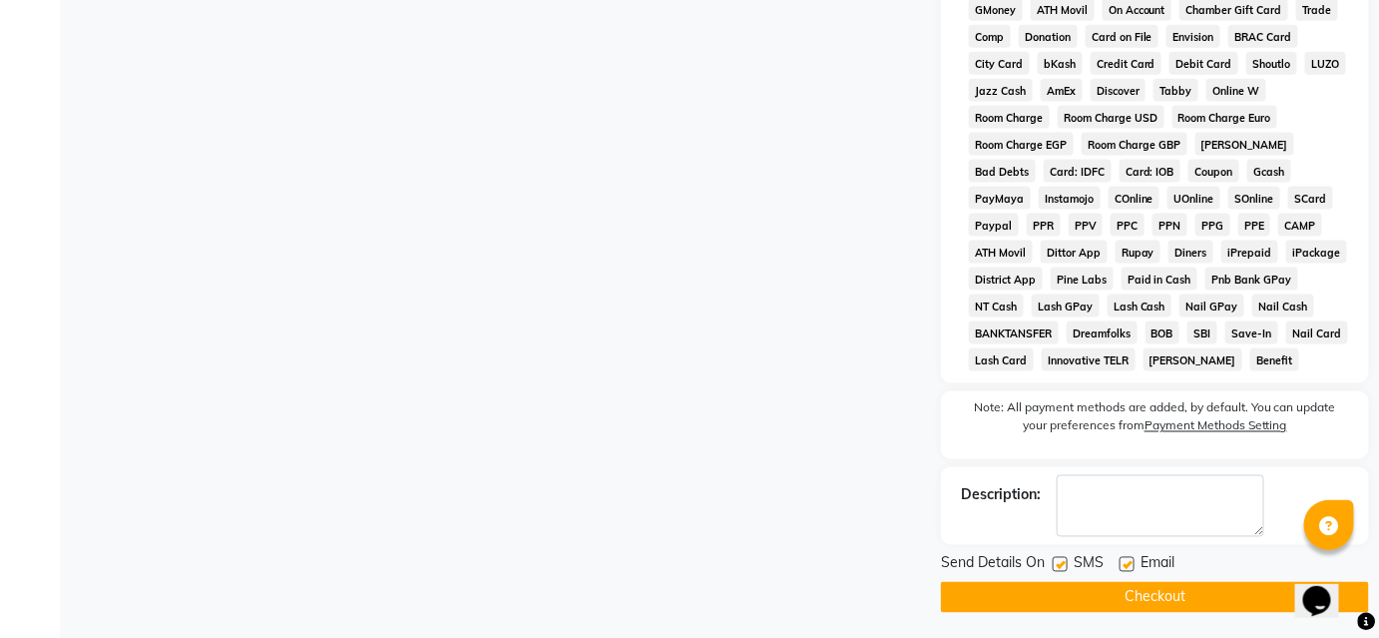
click at [1079, 593] on button "Checkout" at bounding box center [1155, 597] width 428 height 31
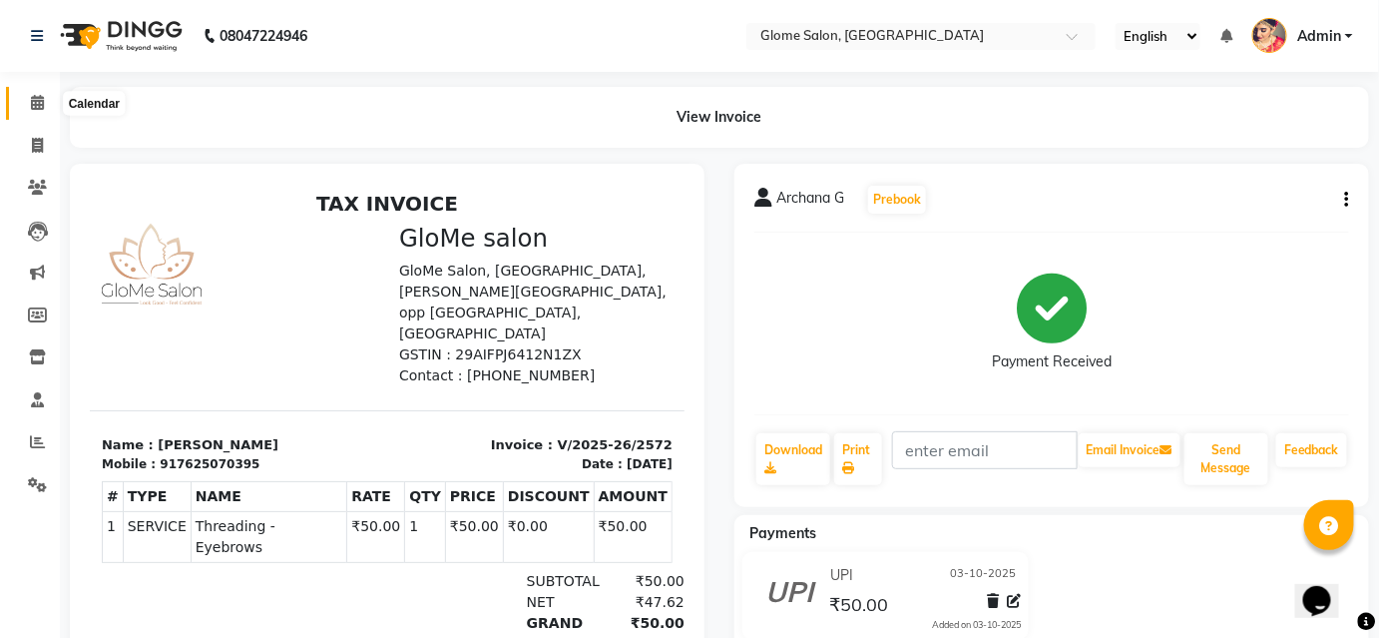
click at [35, 109] on icon at bounding box center [37, 102] width 13 height 15
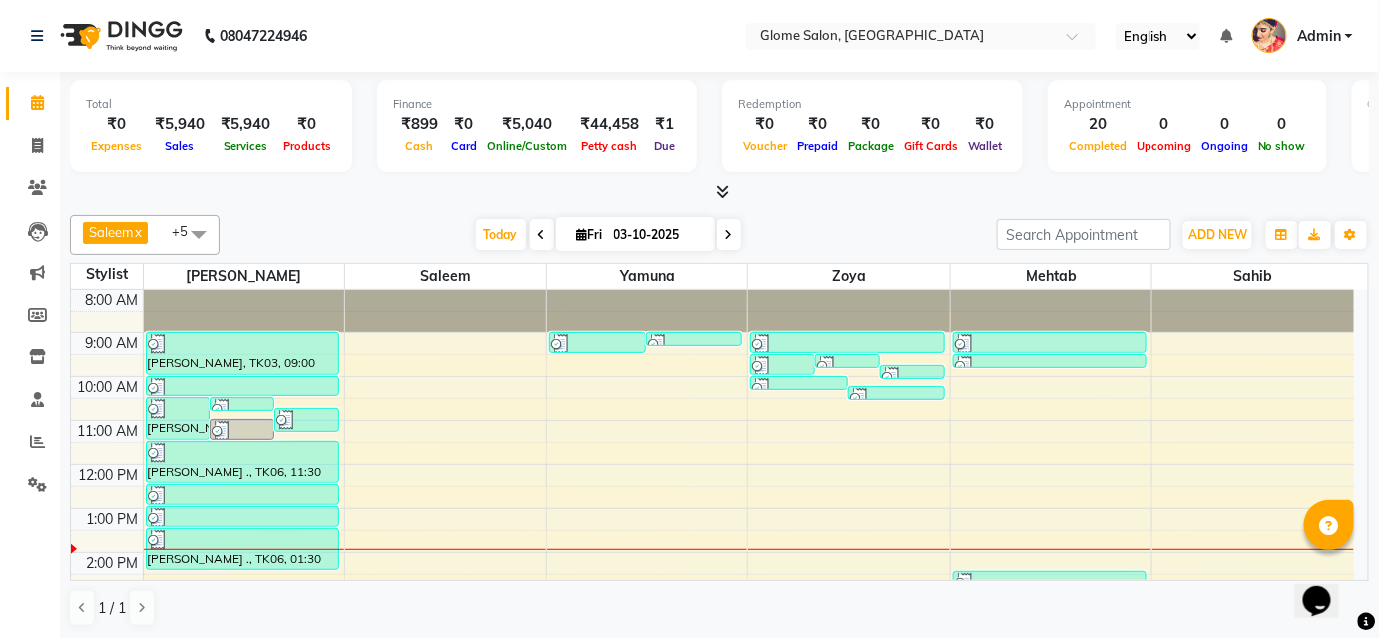
click at [538, 238] on icon at bounding box center [542, 234] width 8 height 12
type input "02-10-2025"
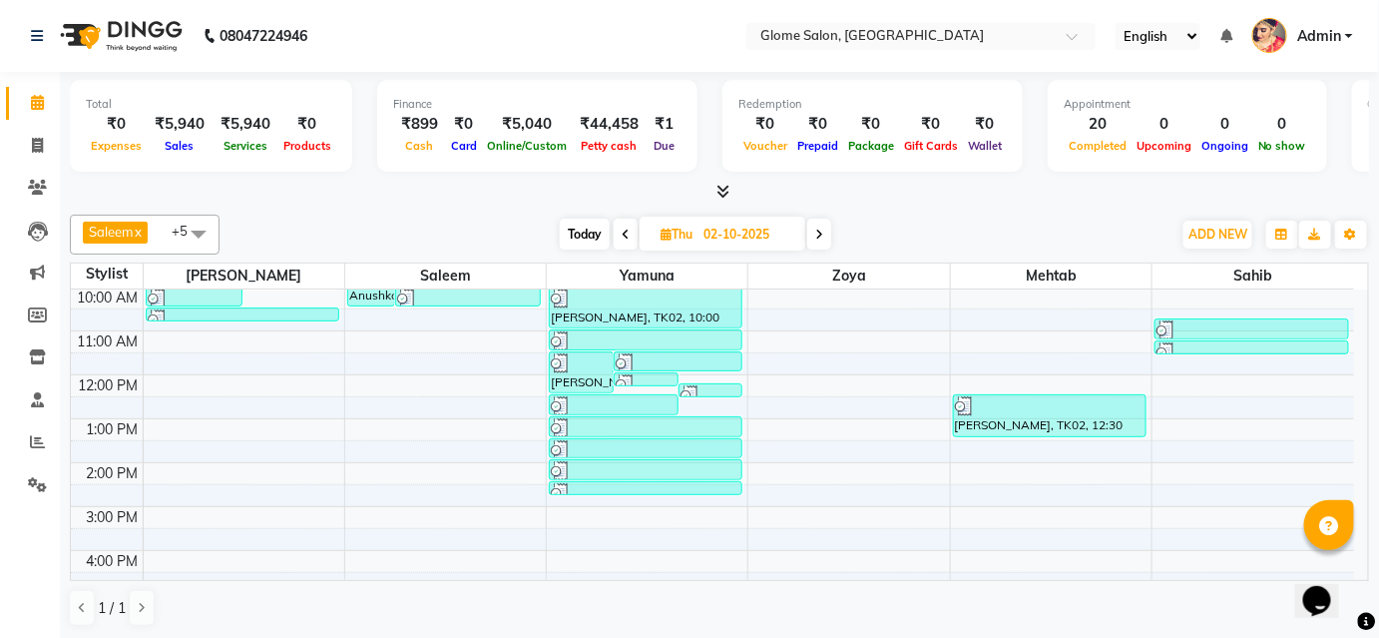
scroll to position [80, 0]
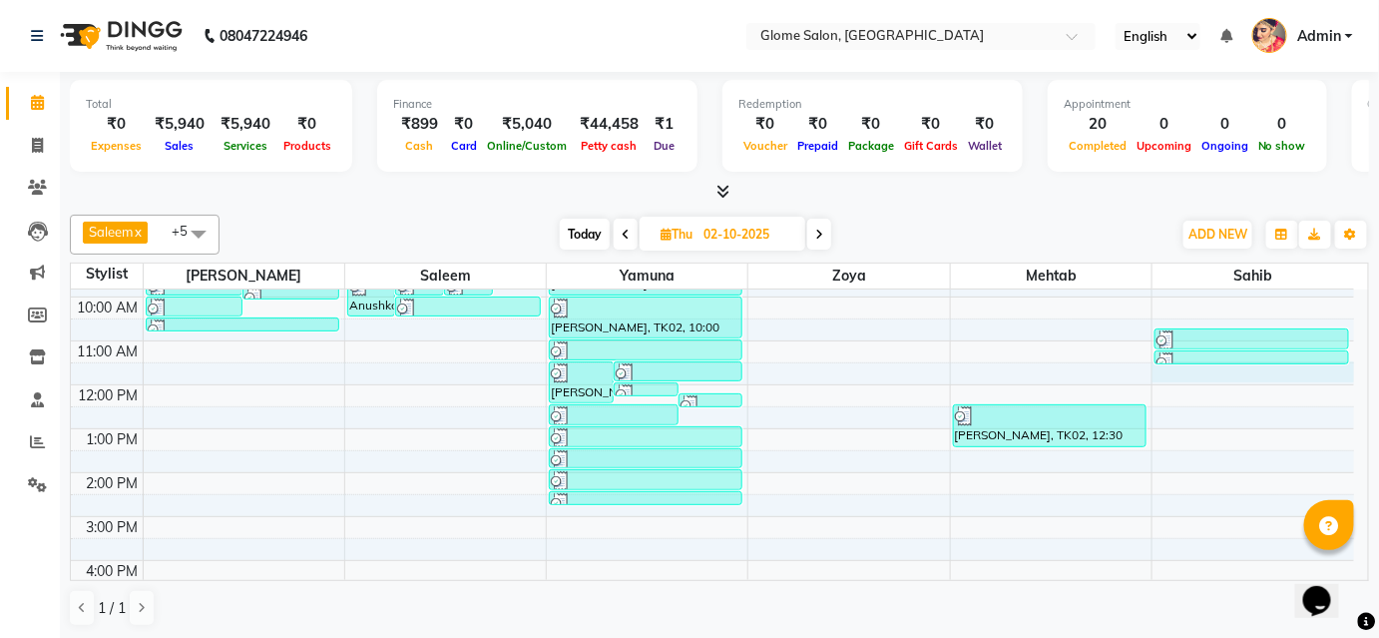
click at [1197, 366] on div "8:00 AM 9:00 AM 10:00 AM 11:00 AM 12:00 PM 1:00 PM 2:00 PM 3:00 PM 4:00 PM 5:00…" at bounding box center [712, 495] width 1283 height 570
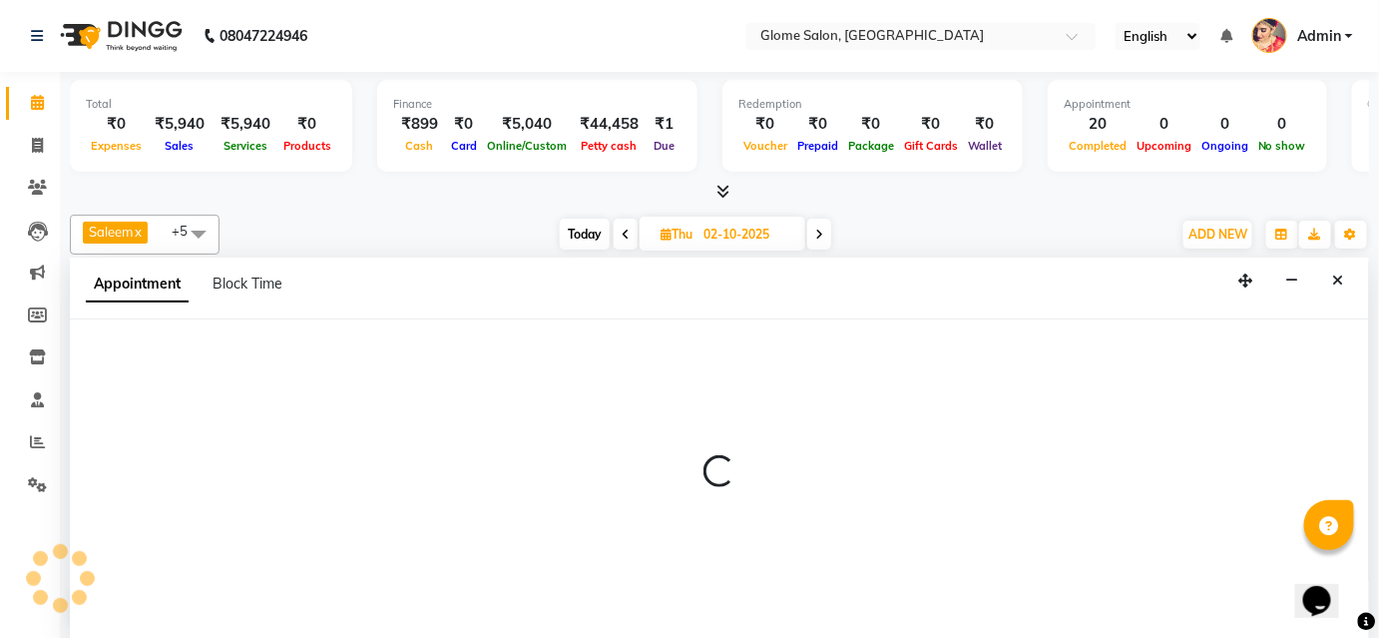
scroll to position [0, 0]
select select "92820"
select select "tentative"
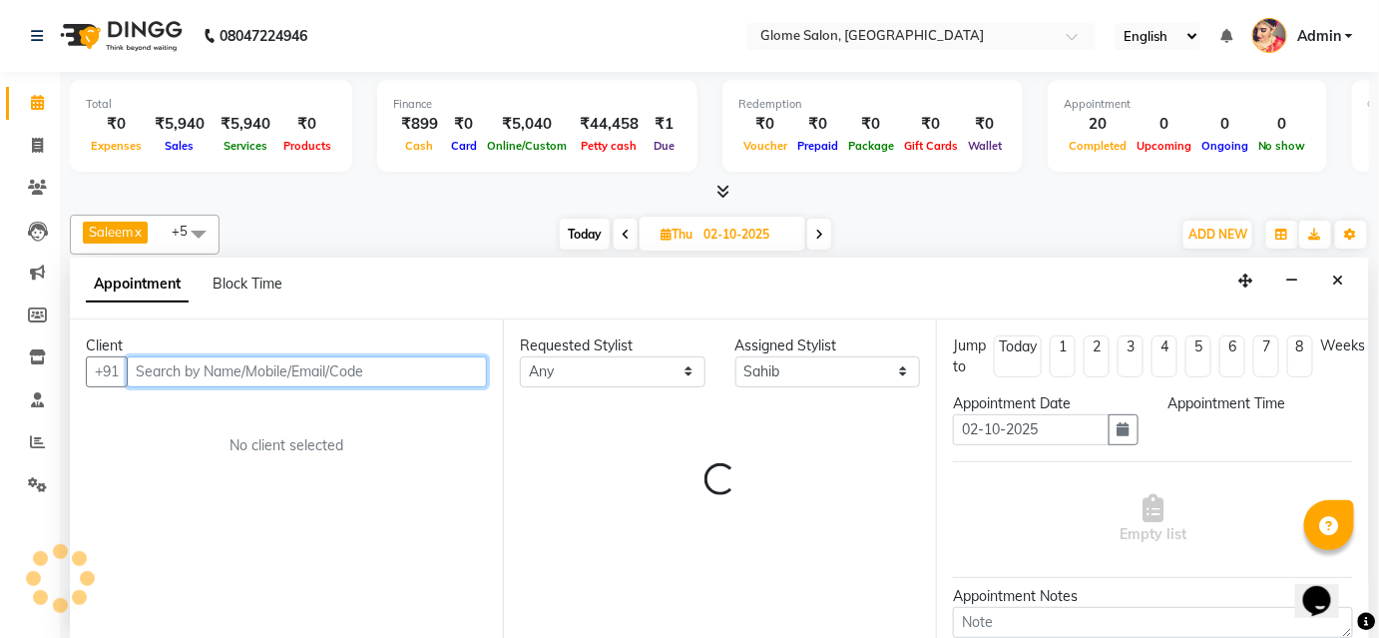
select select "690"
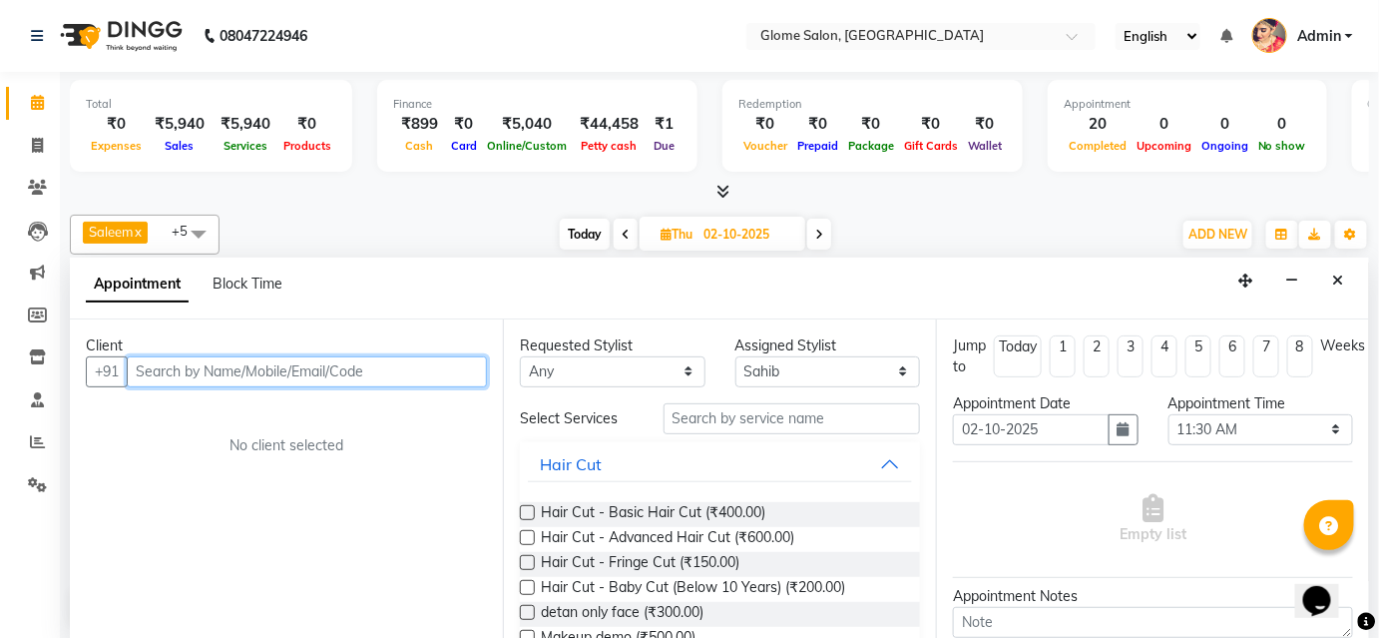
click at [305, 374] on input "text" at bounding box center [307, 371] width 360 height 31
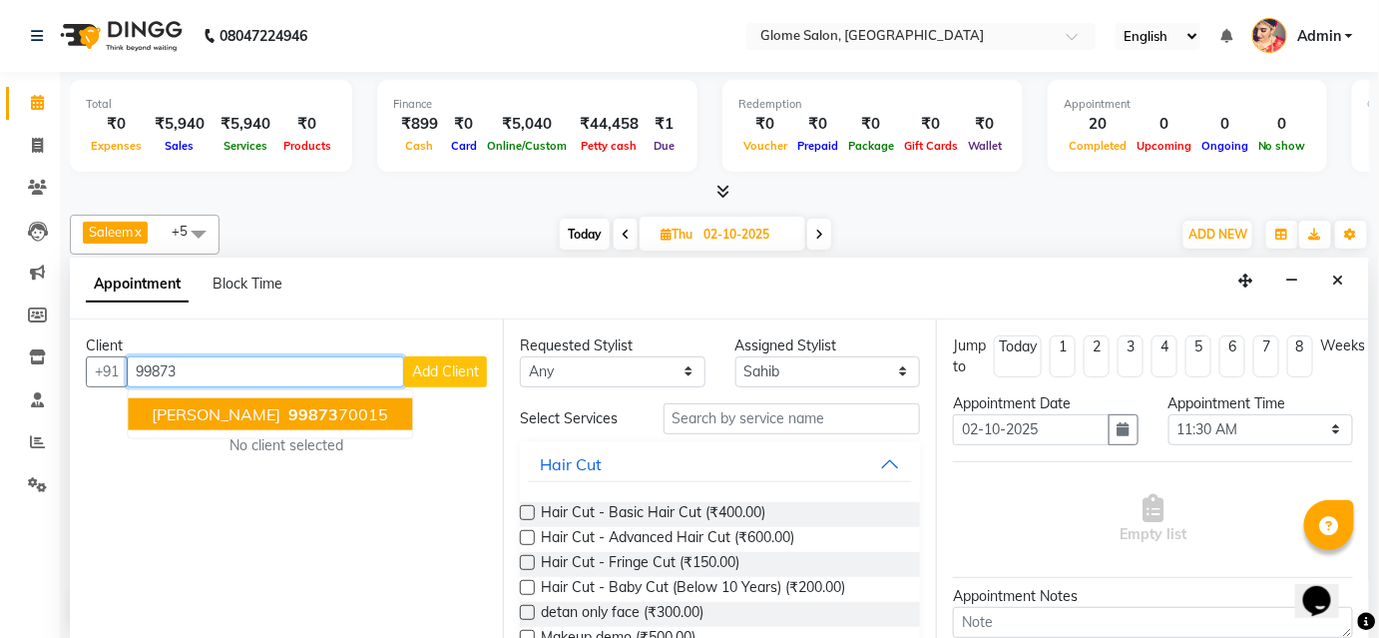
click at [288, 417] on span "99873" at bounding box center [313, 414] width 50 height 20
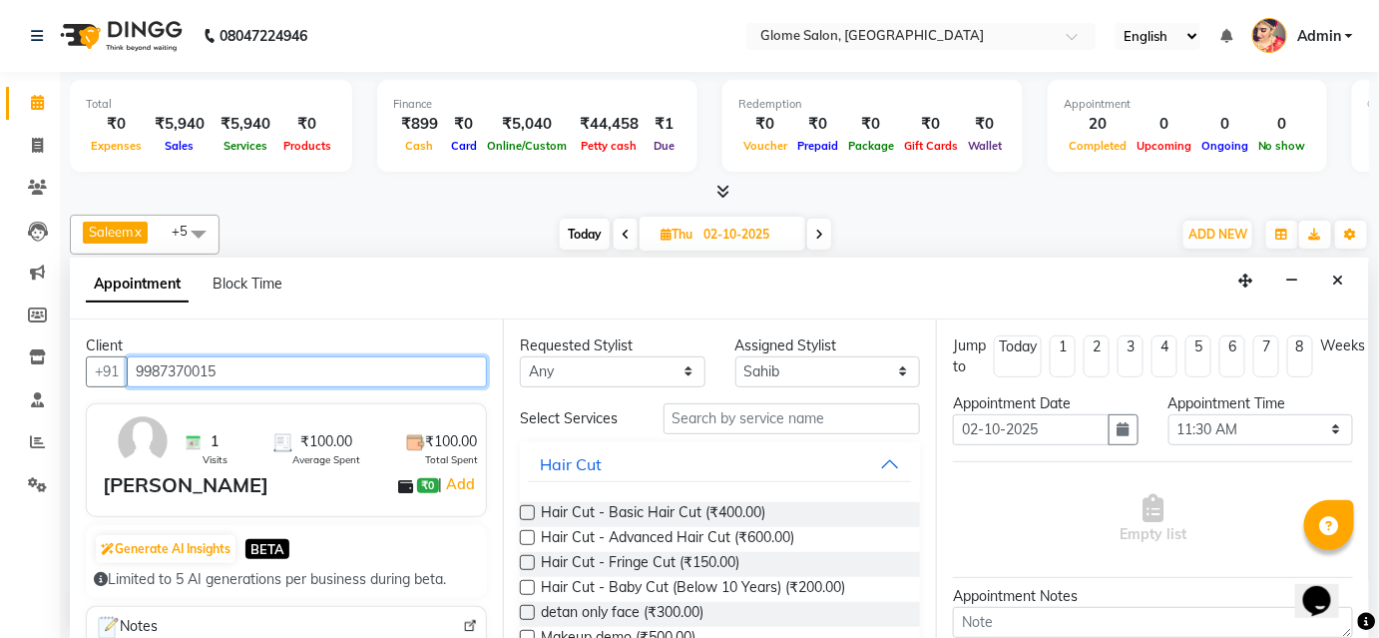
type input "9987370015"
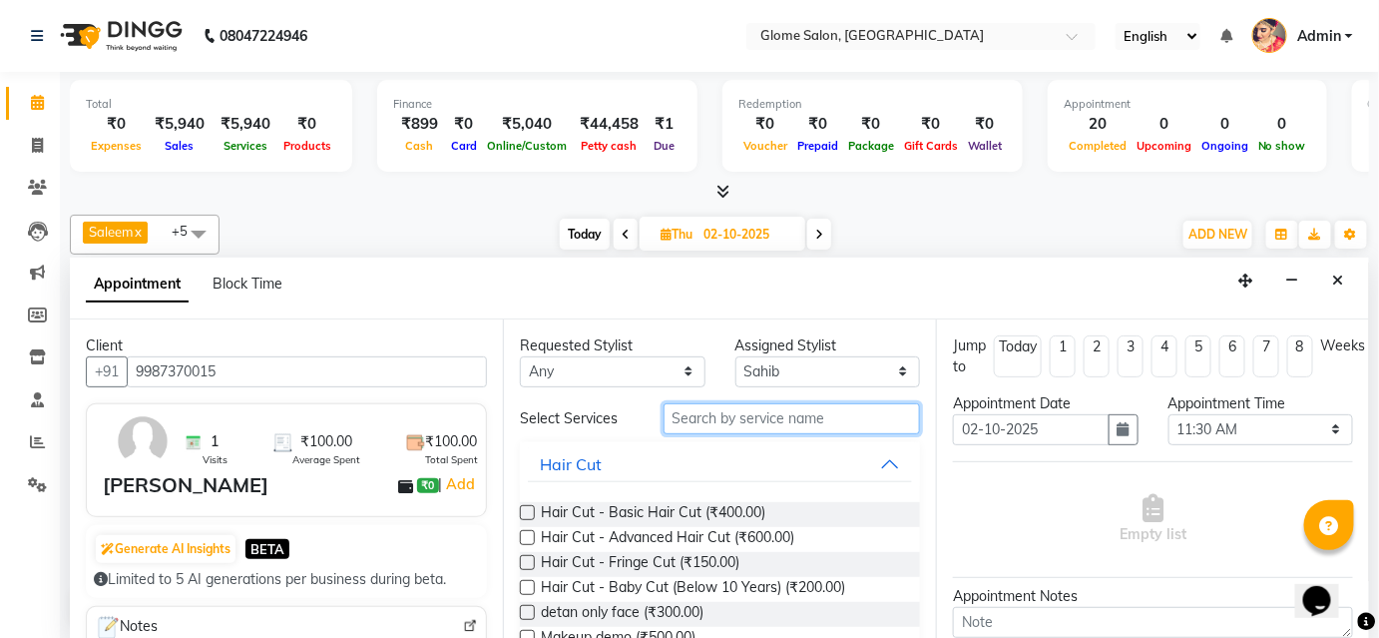
click at [680, 425] on input "text" at bounding box center [791, 418] width 256 height 31
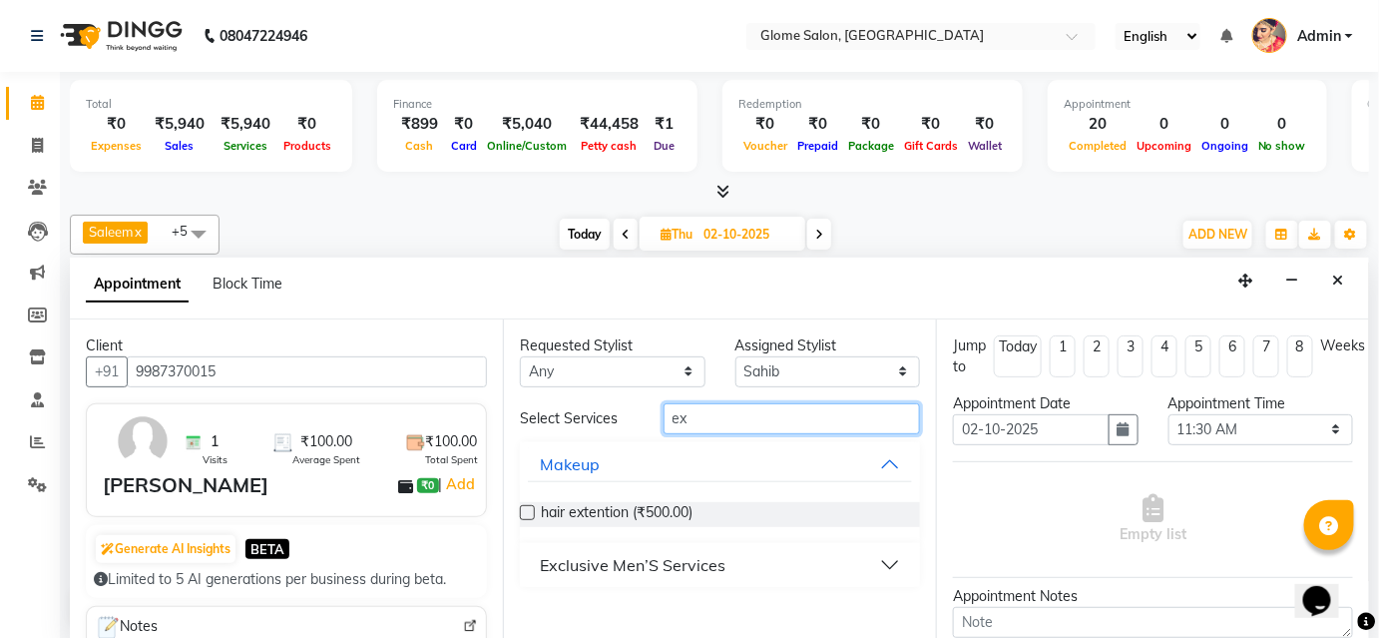
type input "ex"
click at [716, 573] on div "Exclusive Men’S Services" at bounding box center [633, 565] width 186 height 24
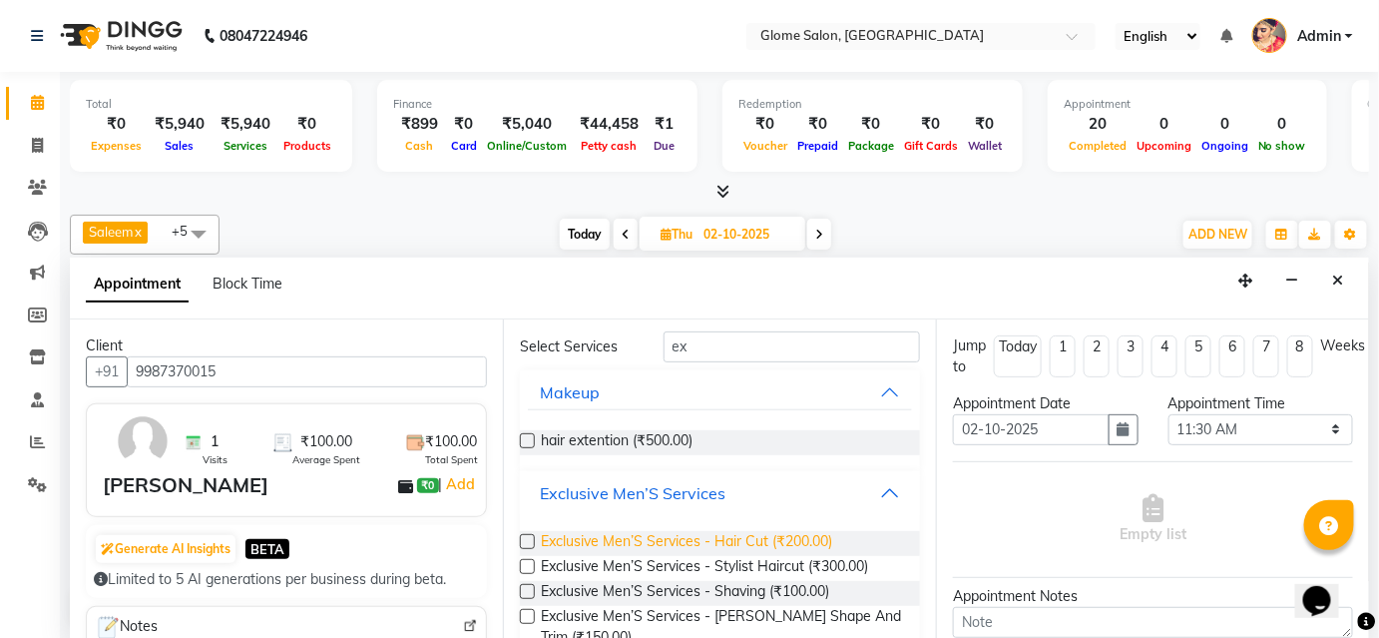
scroll to position [181, 0]
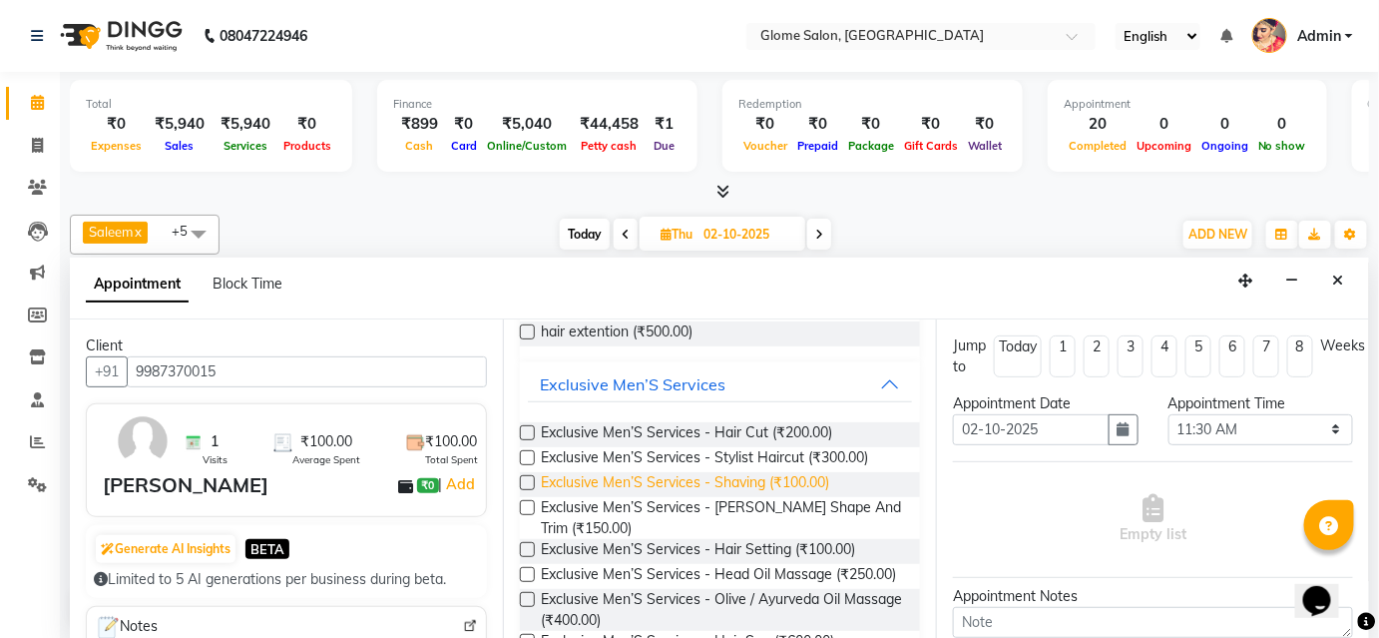
click at [703, 475] on span "Exclusive Men’S Services - Shaving (₹100.00)" at bounding box center [685, 484] width 288 height 25
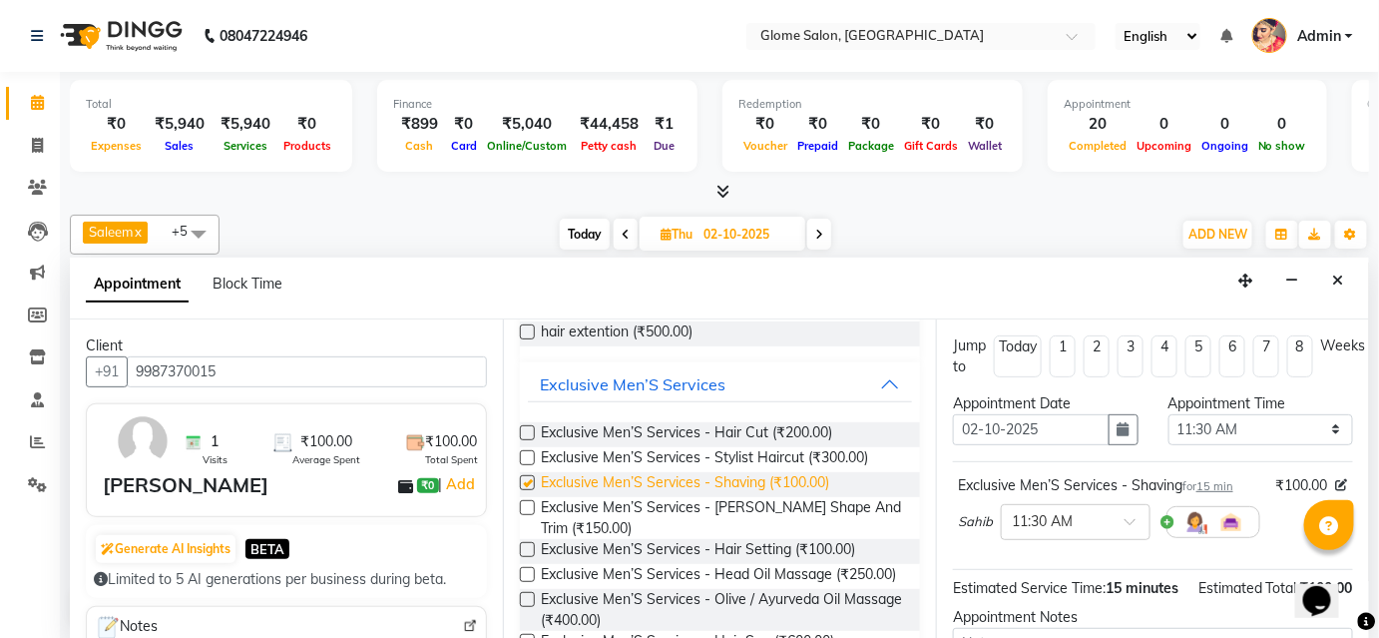
checkbox input "false"
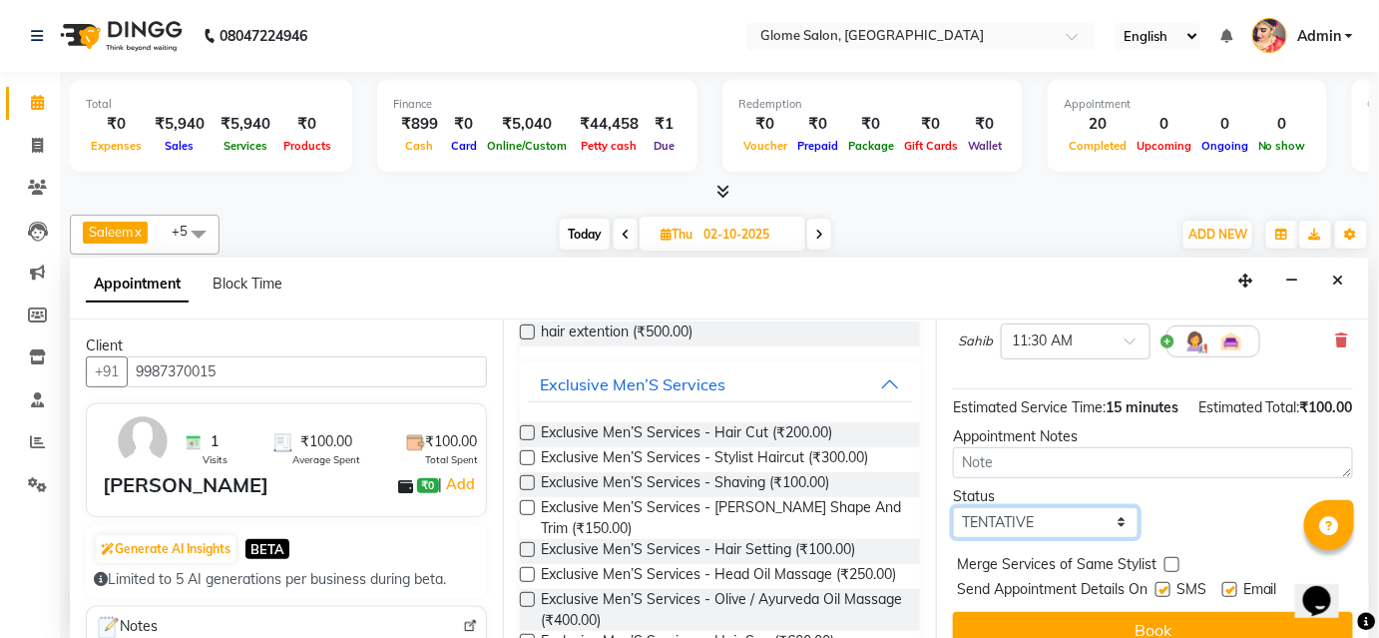
click at [1096, 538] on select "Select TENTATIVE CONFIRM UPCOMING" at bounding box center [1046, 522] width 186 height 31
select select "confirm booking"
click at [953, 524] on select "Select TENTATIVE CONFIRM UPCOMING" at bounding box center [1046, 522] width 186 height 31
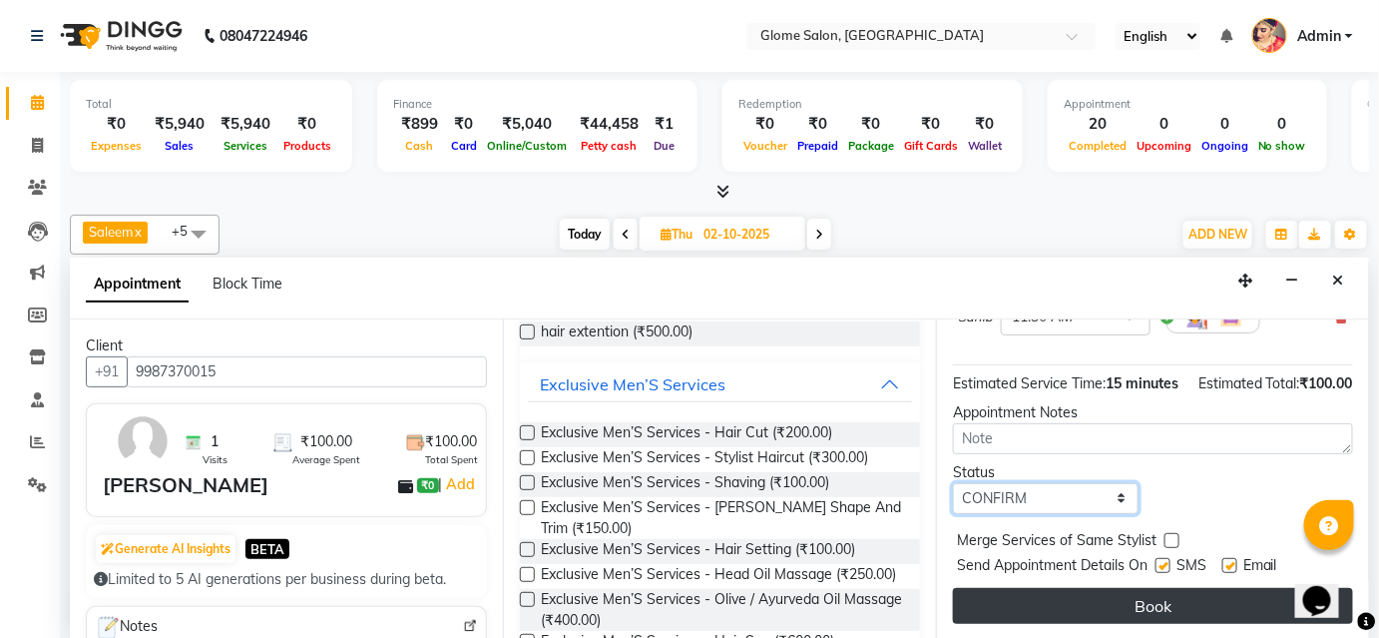
scroll to position [223, 0]
click at [1133, 600] on button "Book" at bounding box center [1153, 606] width 400 height 36
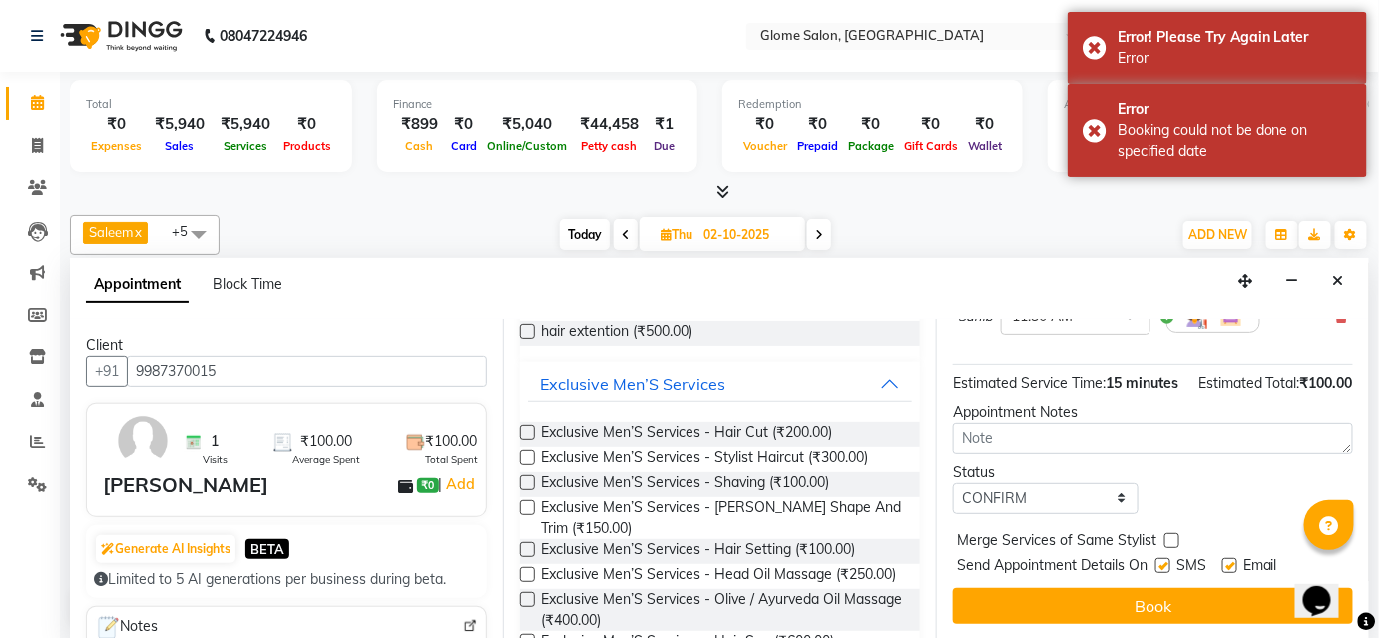
click at [1159, 492] on div "Status Select TENTATIVE CONFIRM UPCOMING" at bounding box center [1153, 488] width 430 height 52
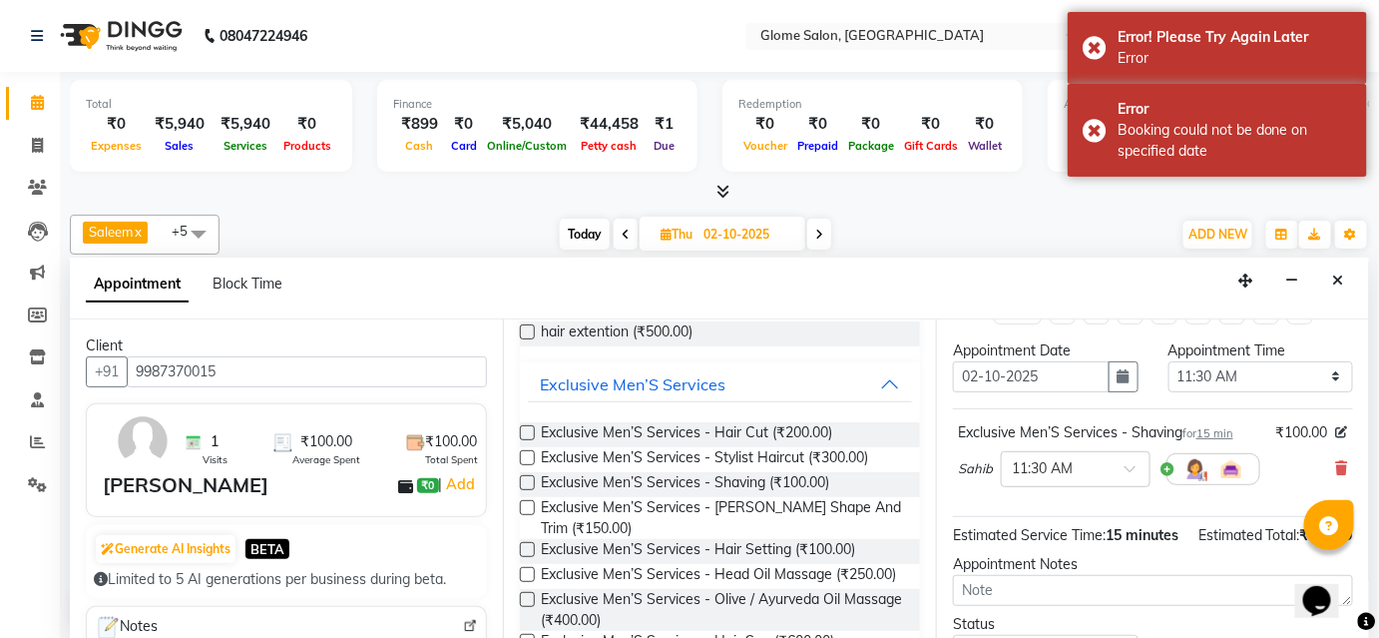
scroll to position [0, 0]
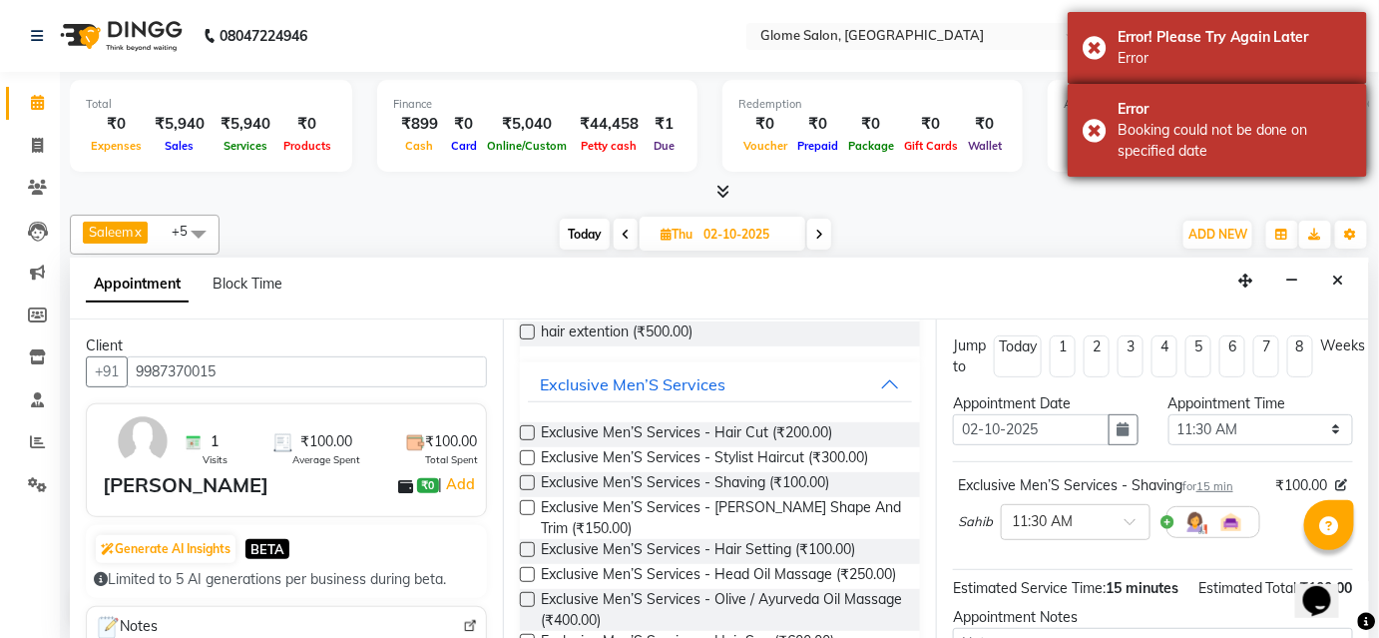
click at [1091, 130] on div "Error Booking could not be done on specified date" at bounding box center [1217, 130] width 299 height 93
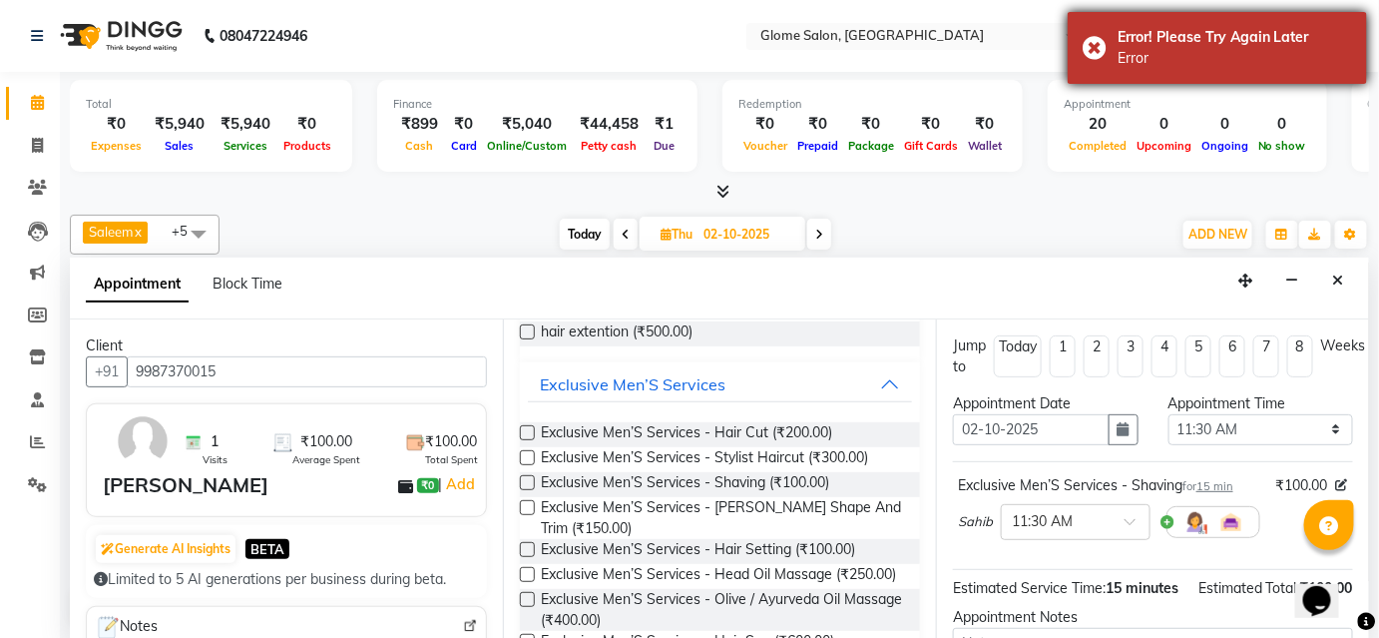
click at [1098, 50] on div "Error! Please Try Again Later Error" at bounding box center [1217, 48] width 299 height 72
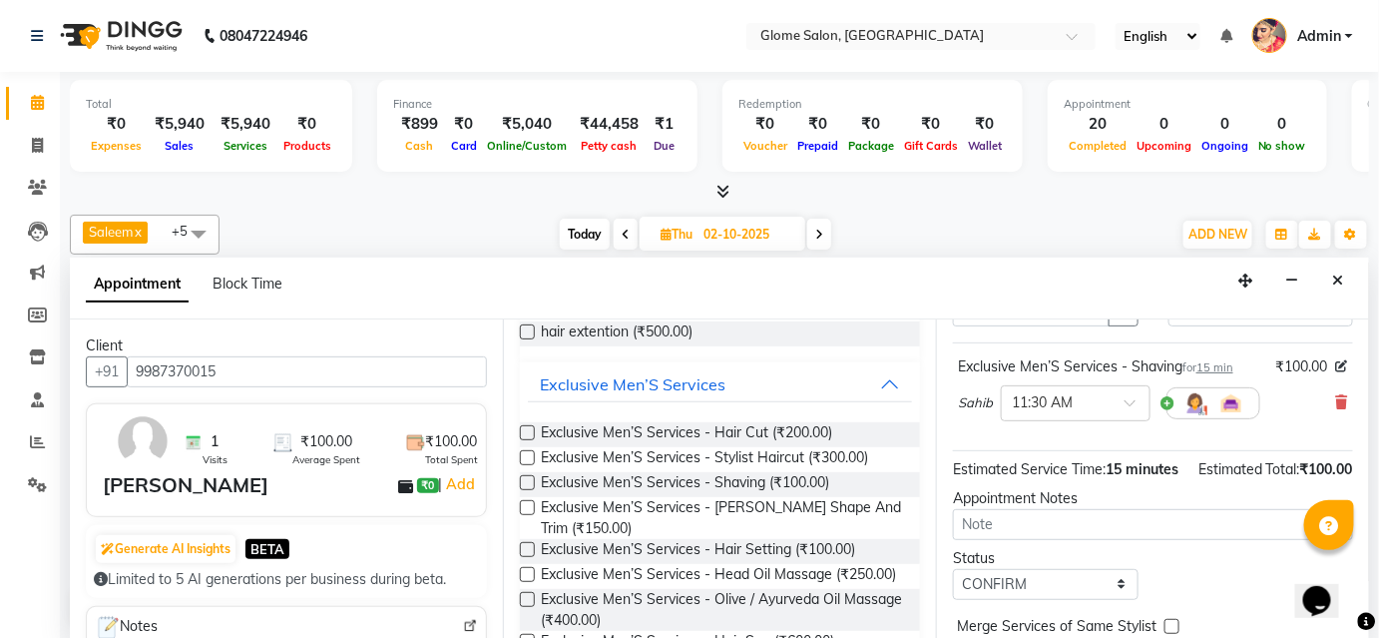
scroll to position [223, 0]
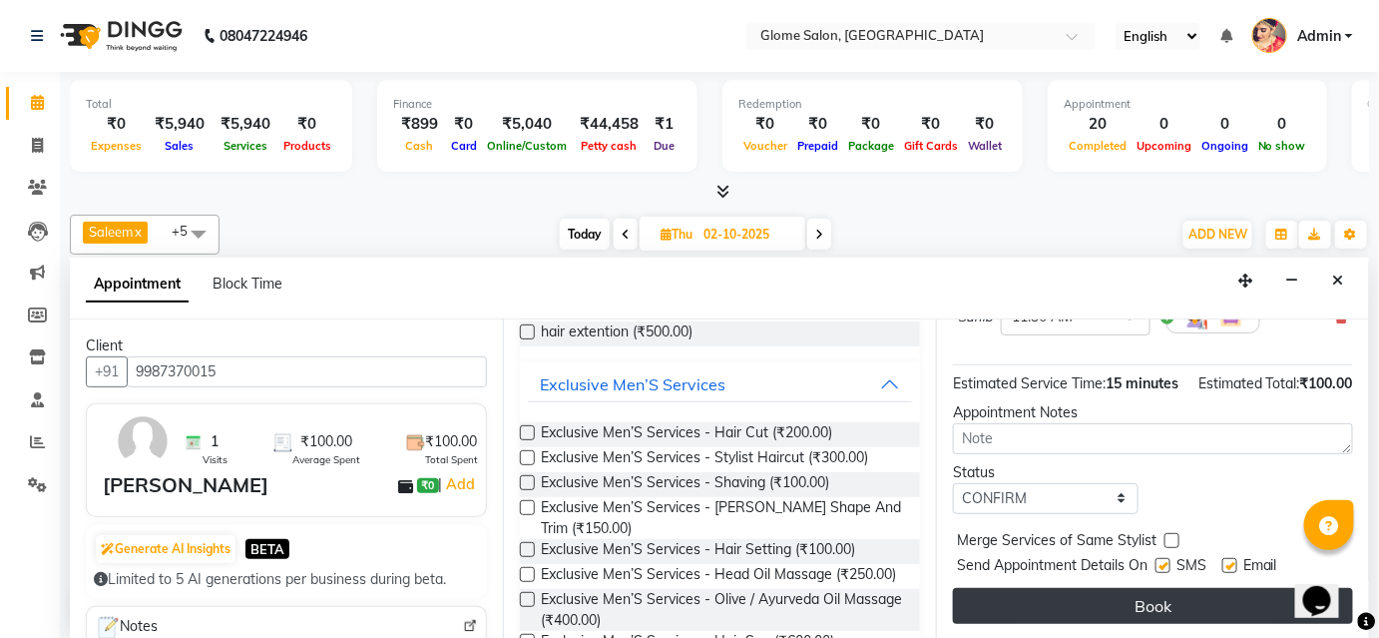
click at [1103, 615] on button "Book" at bounding box center [1153, 606] width 400 height 36
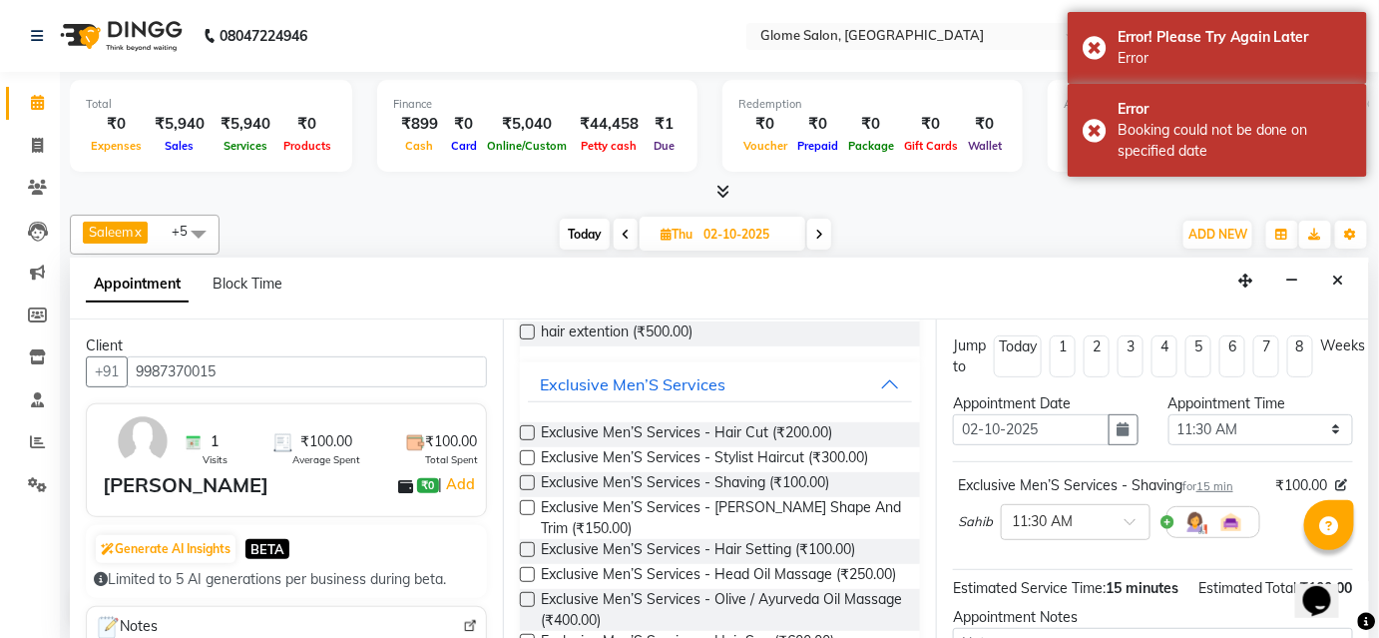
scroll to position [0, 0]
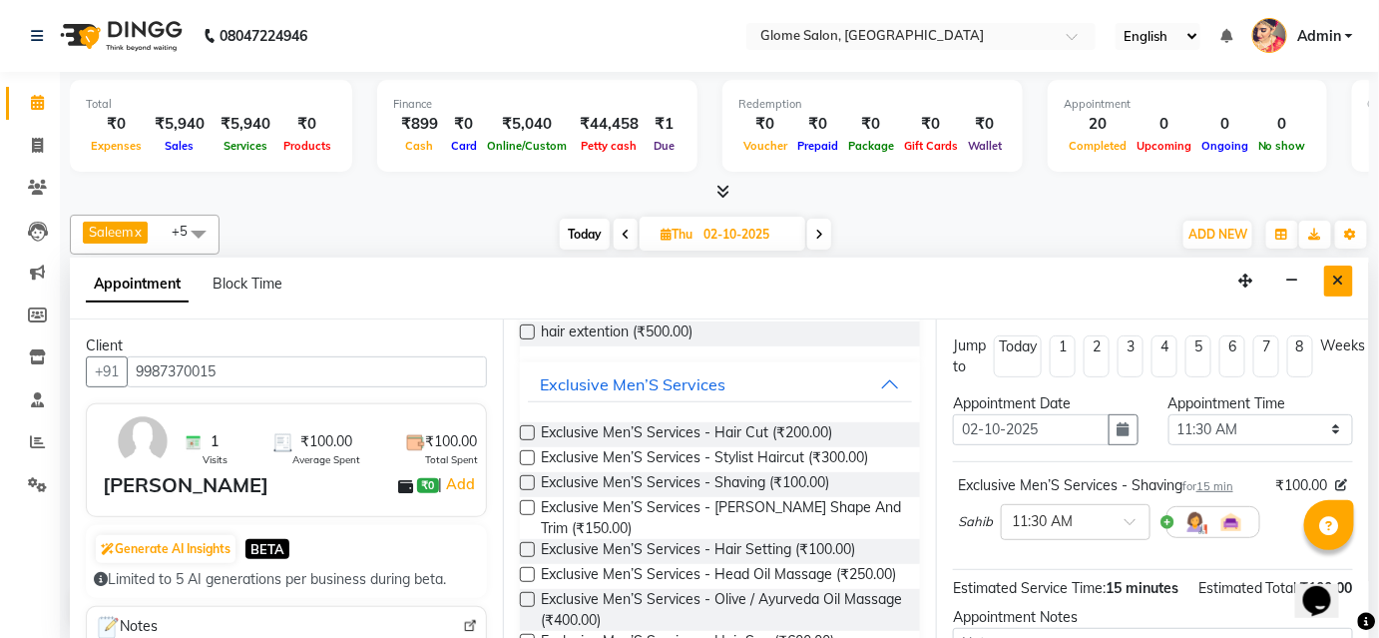
click at [1333, 288] on button "Close" at bounding box center [1338, 280] width 29 height 31
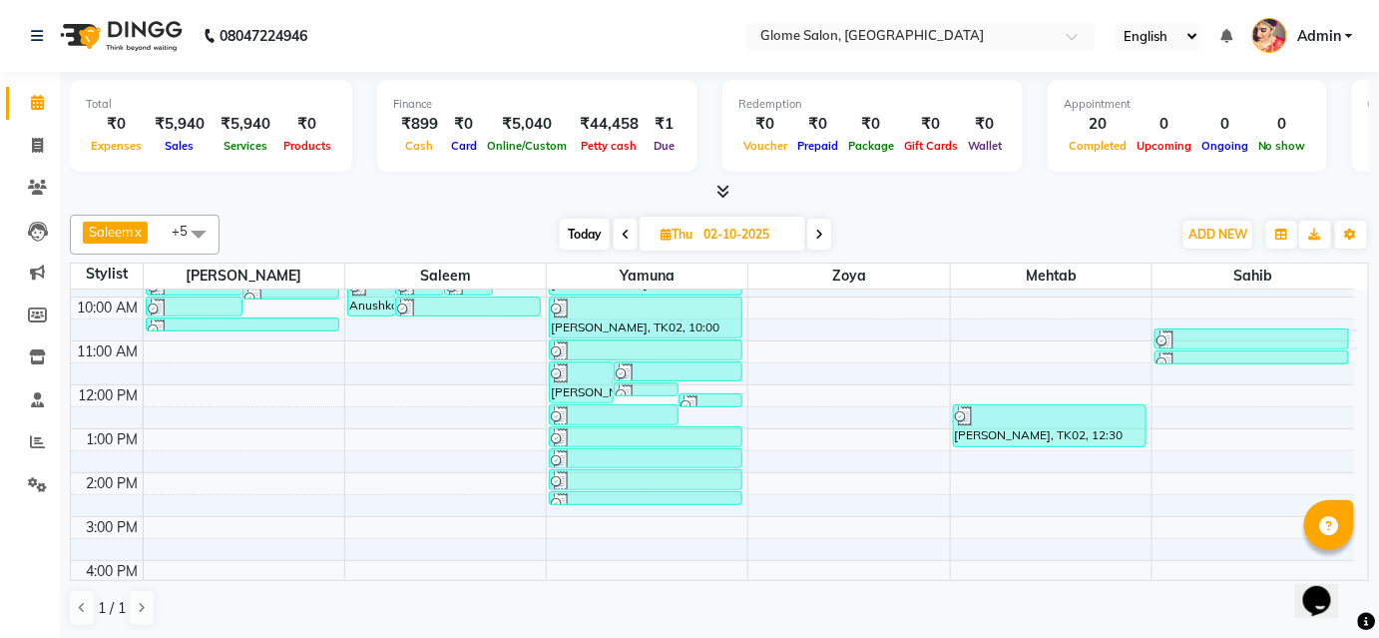
click at [822, 233] on icon at bounding box center [819, 234] width 8 height 12
type input "03-10-2025"
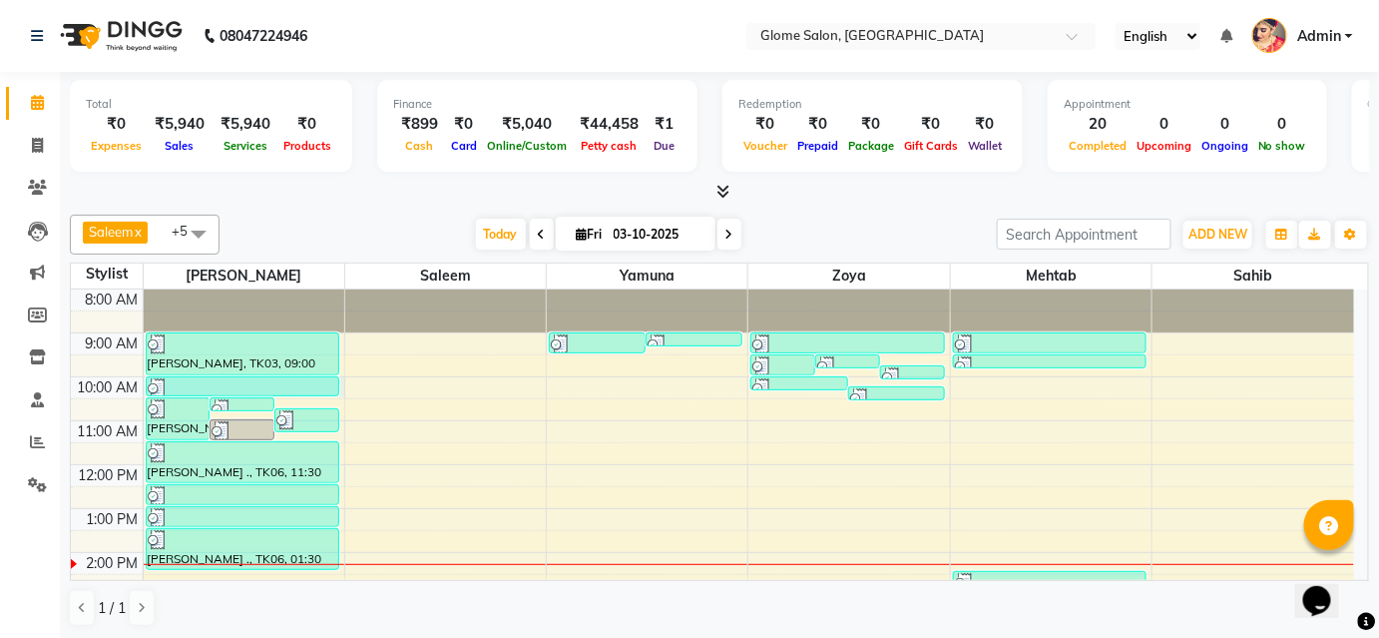
click at [320, 398] on td at bounding box center [748, 409] width 1211 height 22
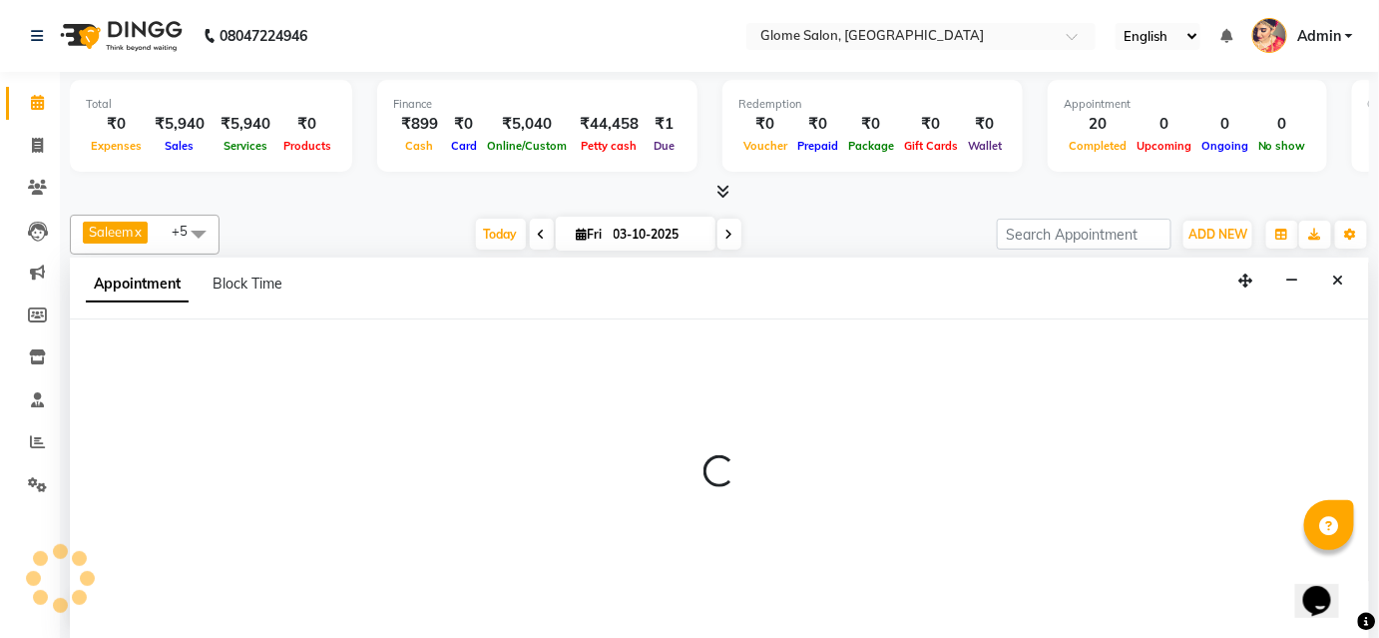
select select "34176"
select select "600"
select select "tentative"
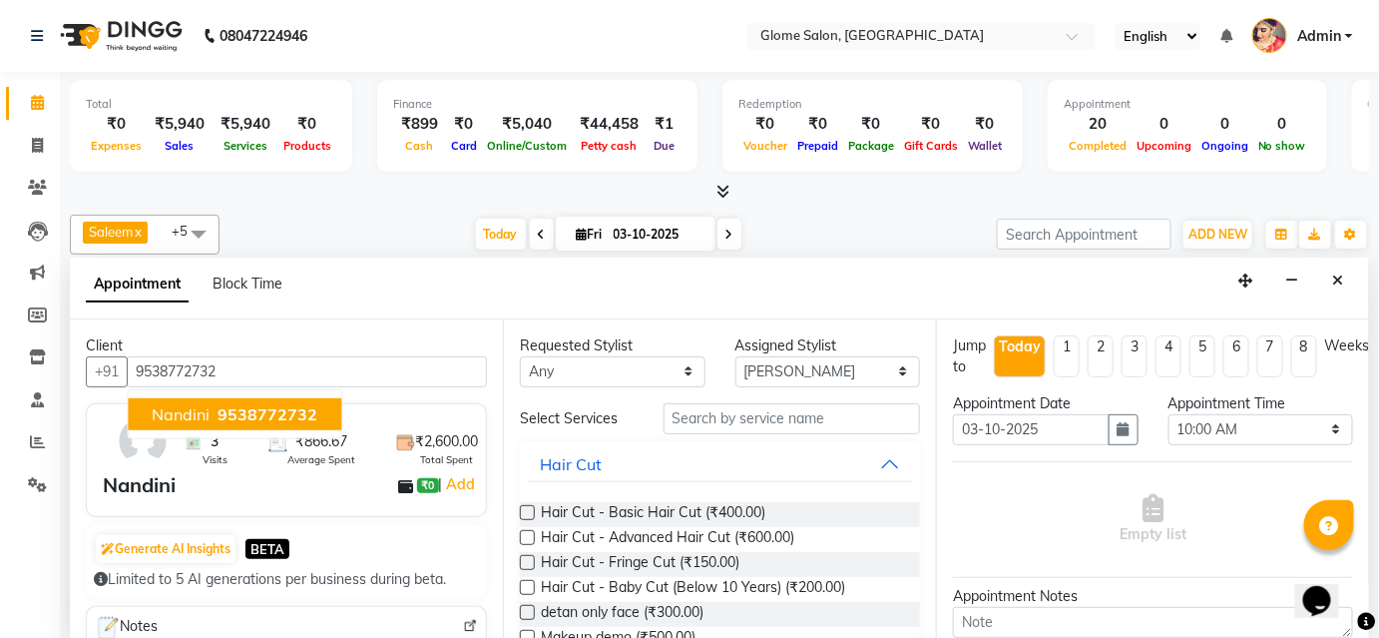
click at [206, 409] on span "Nandini" at bounding box center [181, 414] width 58 height 20
type input "9538772732"
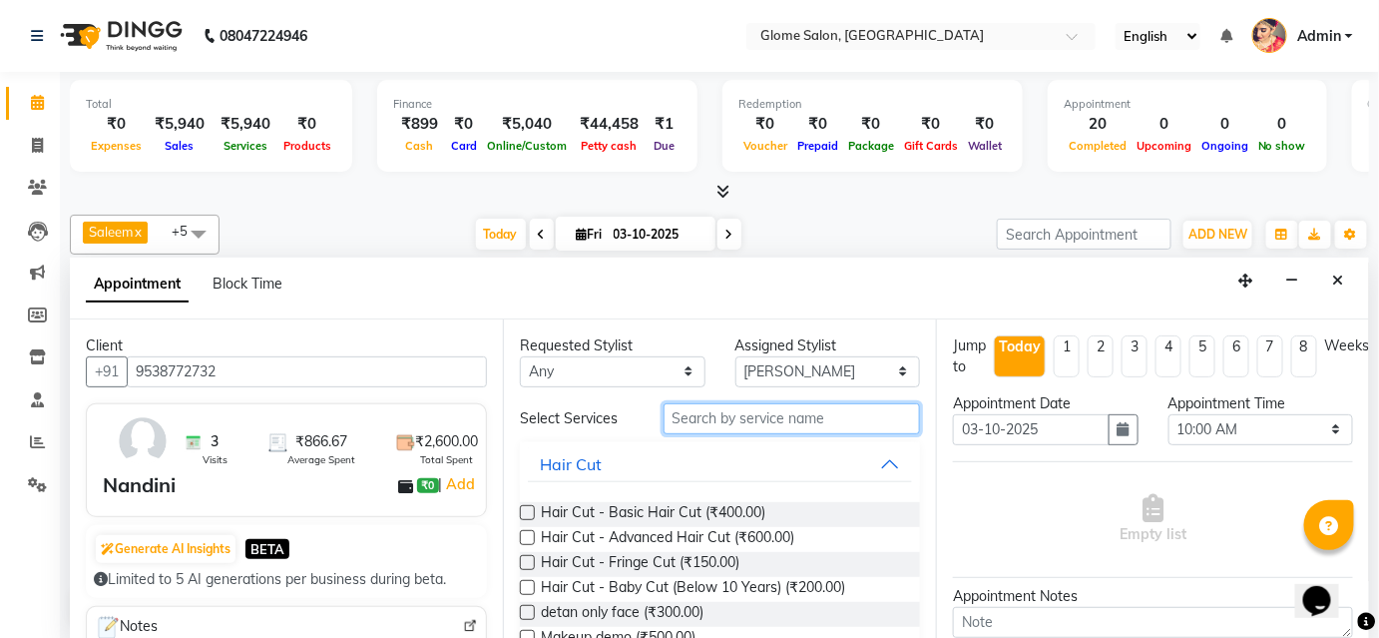
click at [802, 414] on input "text" at bounding box center [791, 418] width 256 height 31
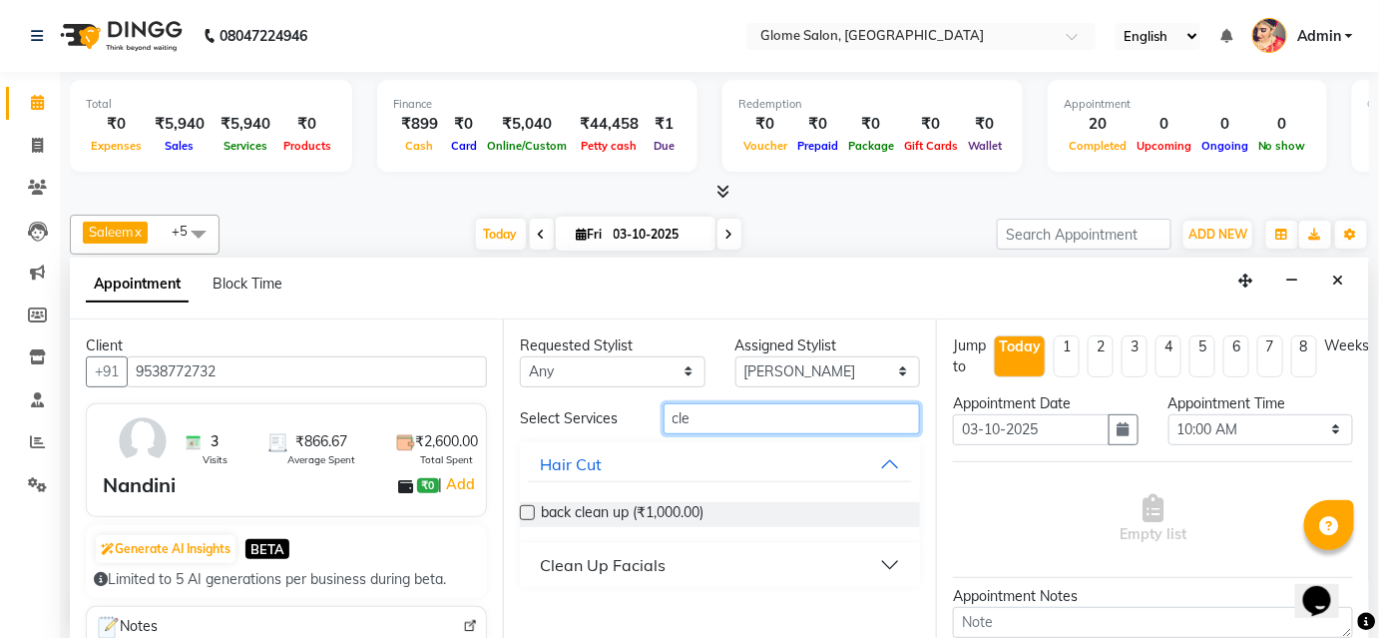
type input "cle"
click at [624, 561] on div "Clean Up Facials" at bounding box center [603, 565] width 126 height 24
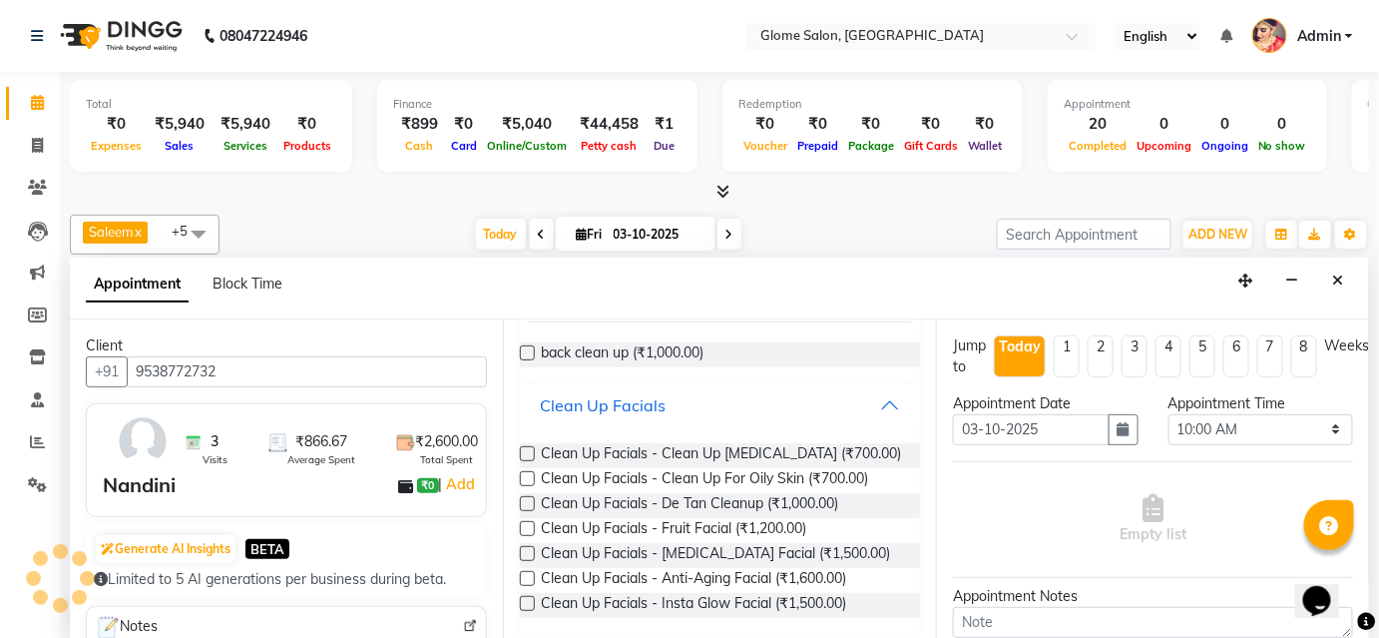
scroll to position [168, 0]
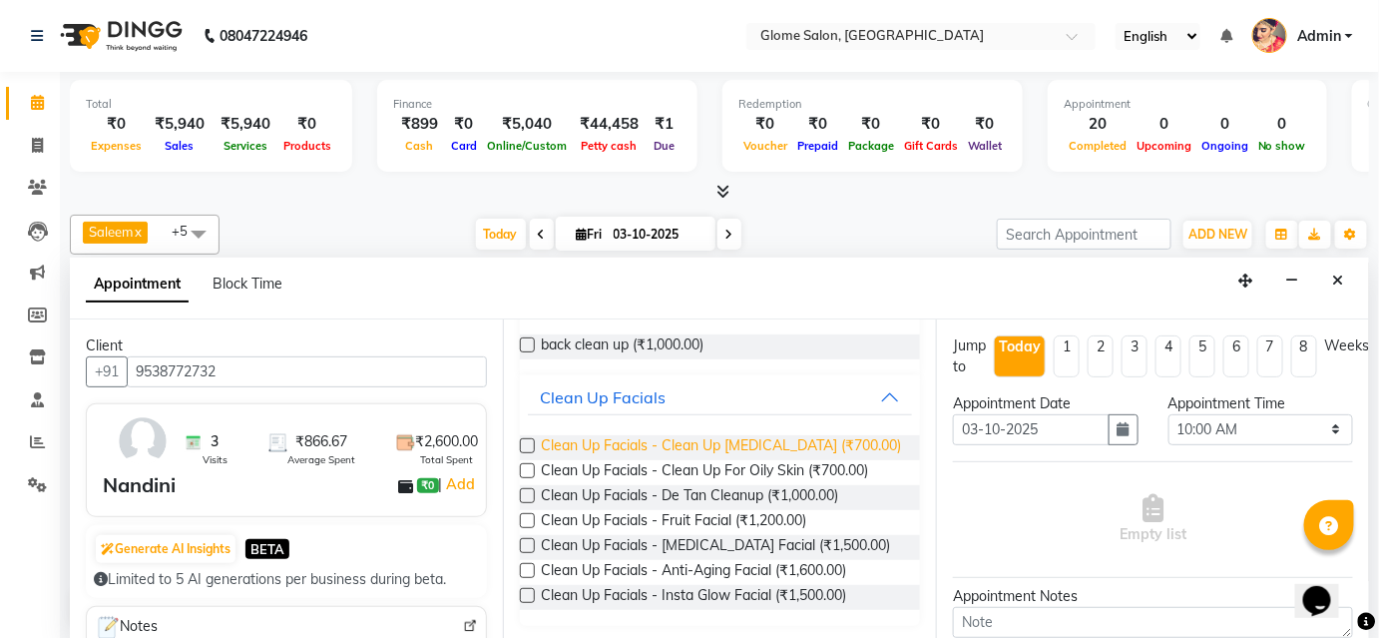
click at [654, 442] on span "Clean Up Facials - Clean Up For Dry Skin (₹700.00)" at bounding box center [721, 447] width 360 height 25
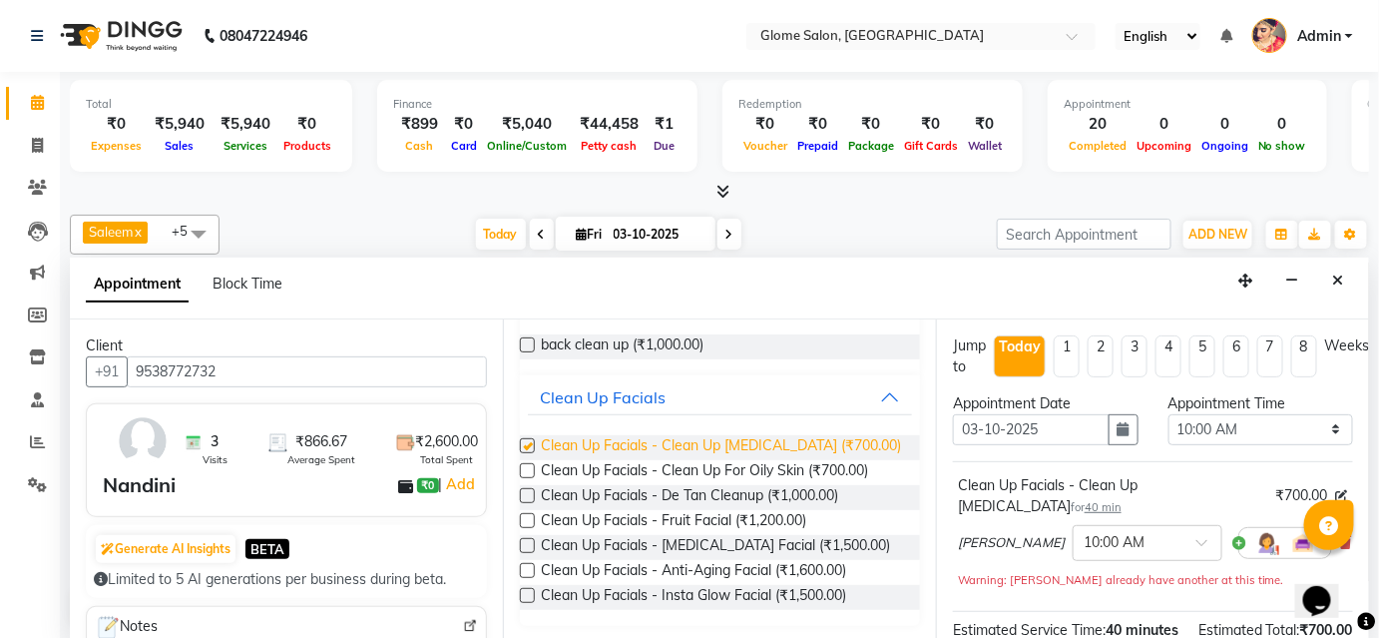
checkbox input "false"
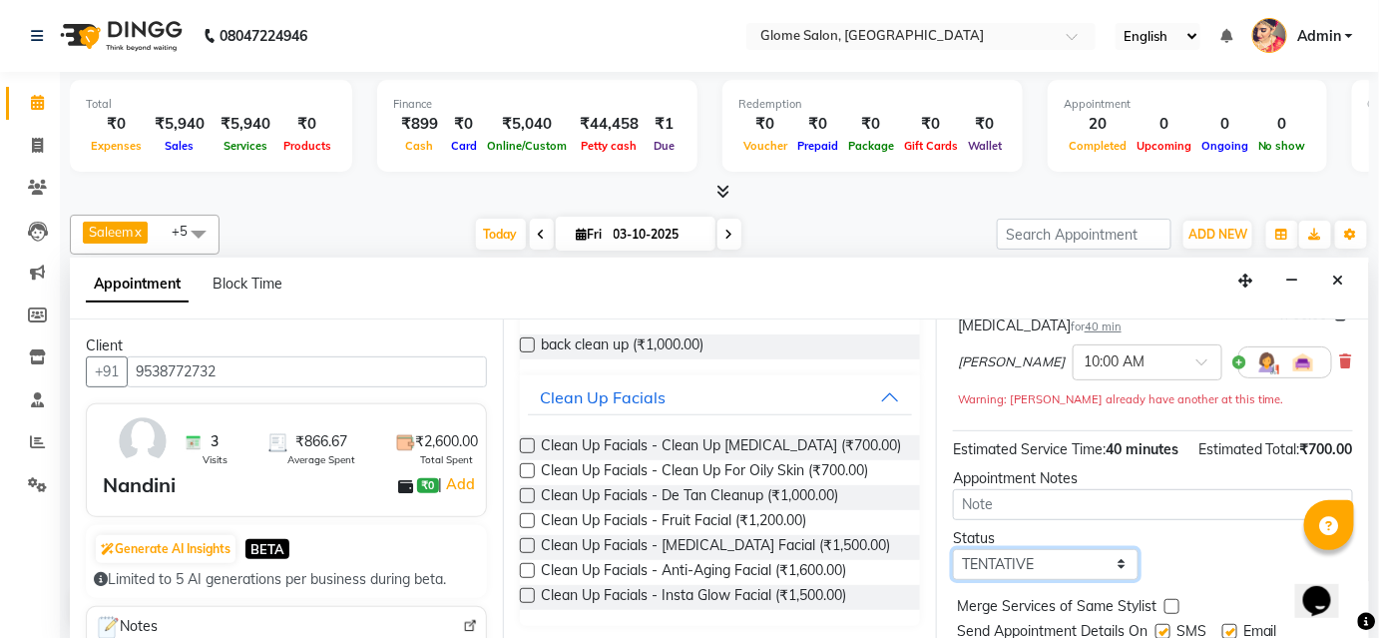
click at [1054, 580] on select "Select TENTATIVE CONFIRM CHECK-IN UPCOMING" at bounding box center [1046, 564] width 186 height 31
select select "confirm booking"
click at [953, 569] on select "Select TENTATIVE CONFIRM CHECK-IN UPCOMING" at bounding box center [1046, 564] width 186 height 31
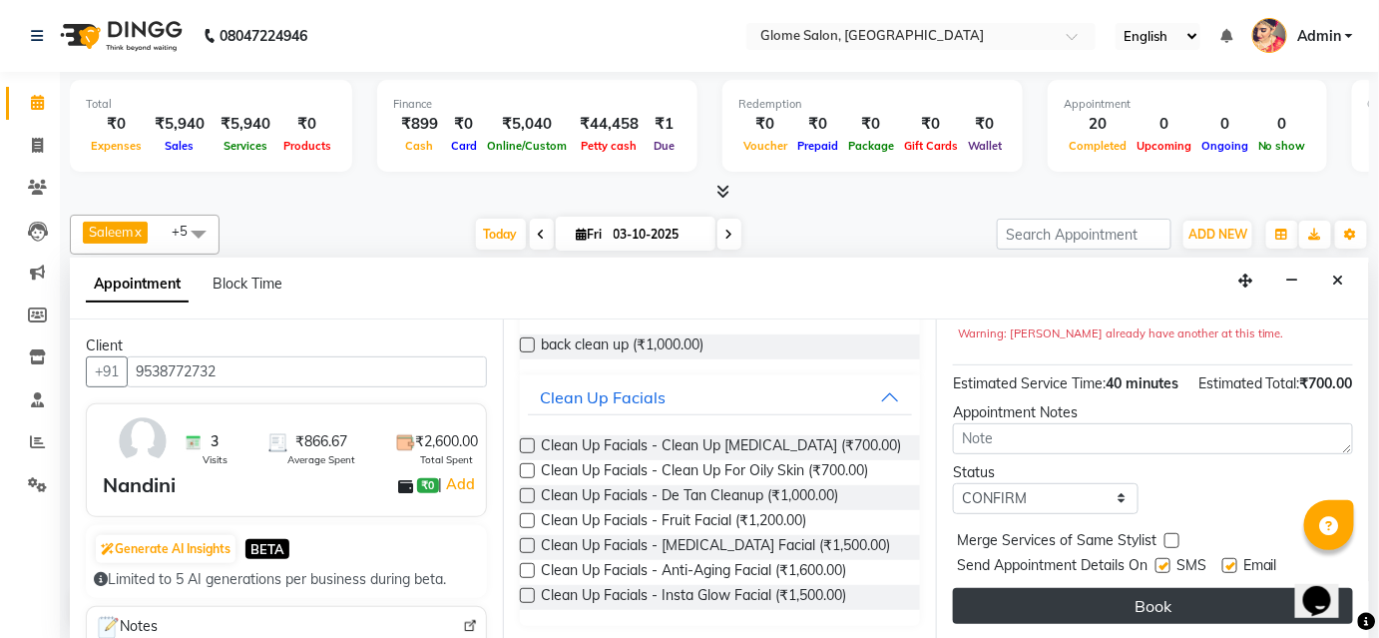
click at [1155, 601] on button "Book" at bounding box center [1153, 606] width 400 height 36
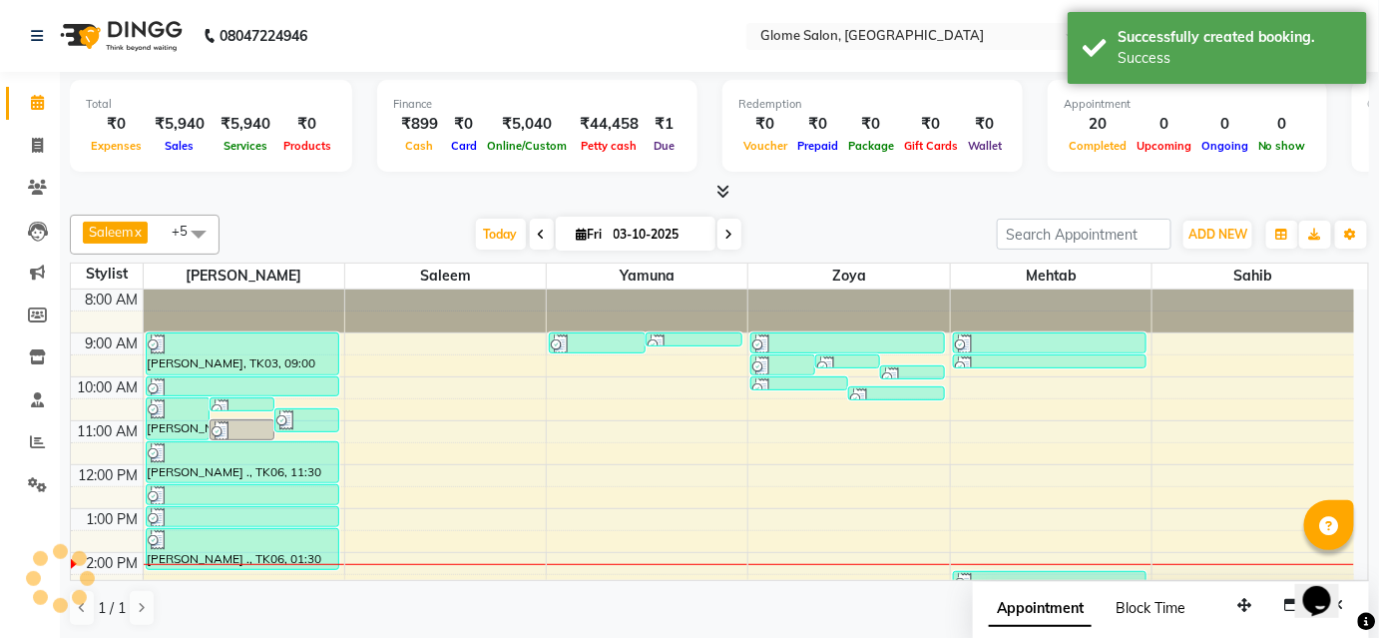
scroll to position [0, 0]
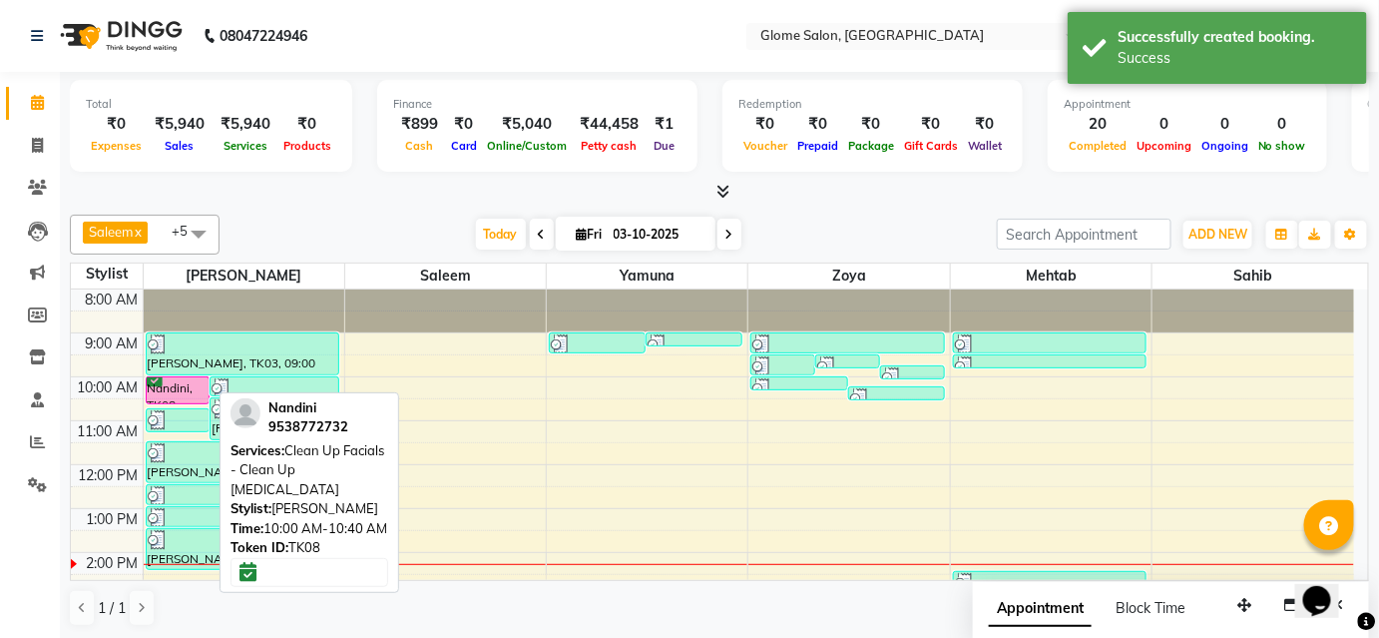
click at [178, 390] on div "Nandini, TK08, 10:00 AM-10:40 AM, Clean Up Facials - Clean Up [MEDICAL_DATA]" at bounding box center [178, 390] width 63 height 26
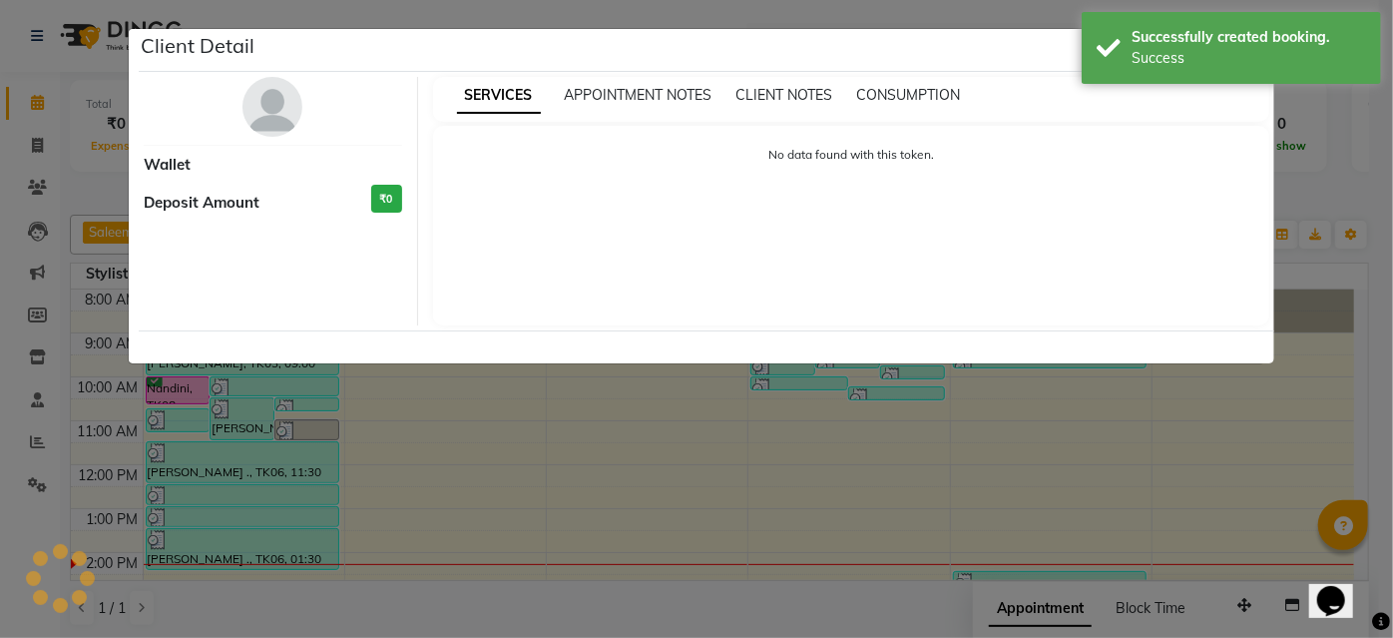
select select "6"
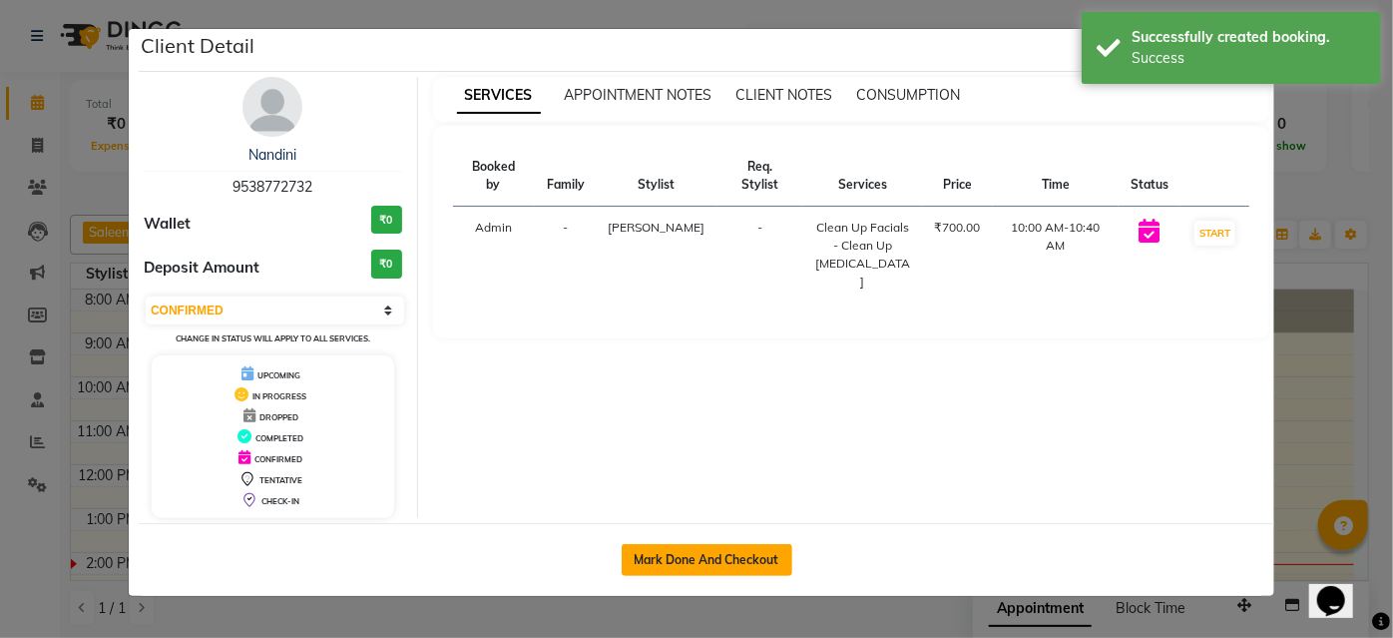
click at [720, 561] on button "Mark Done And Checkout" at bounding box center [707, 560] width 171 height 32
select select "5199"
select select "service"
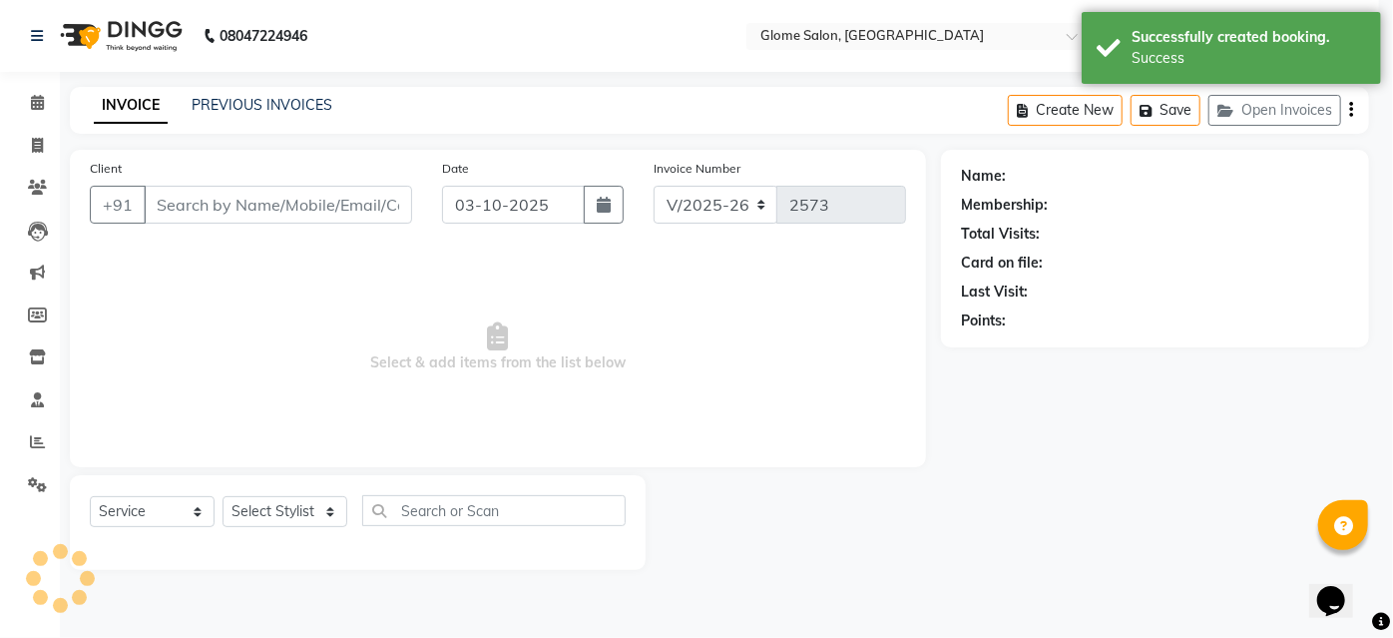
select select "3"
type input "9538772732"
select select "34176"
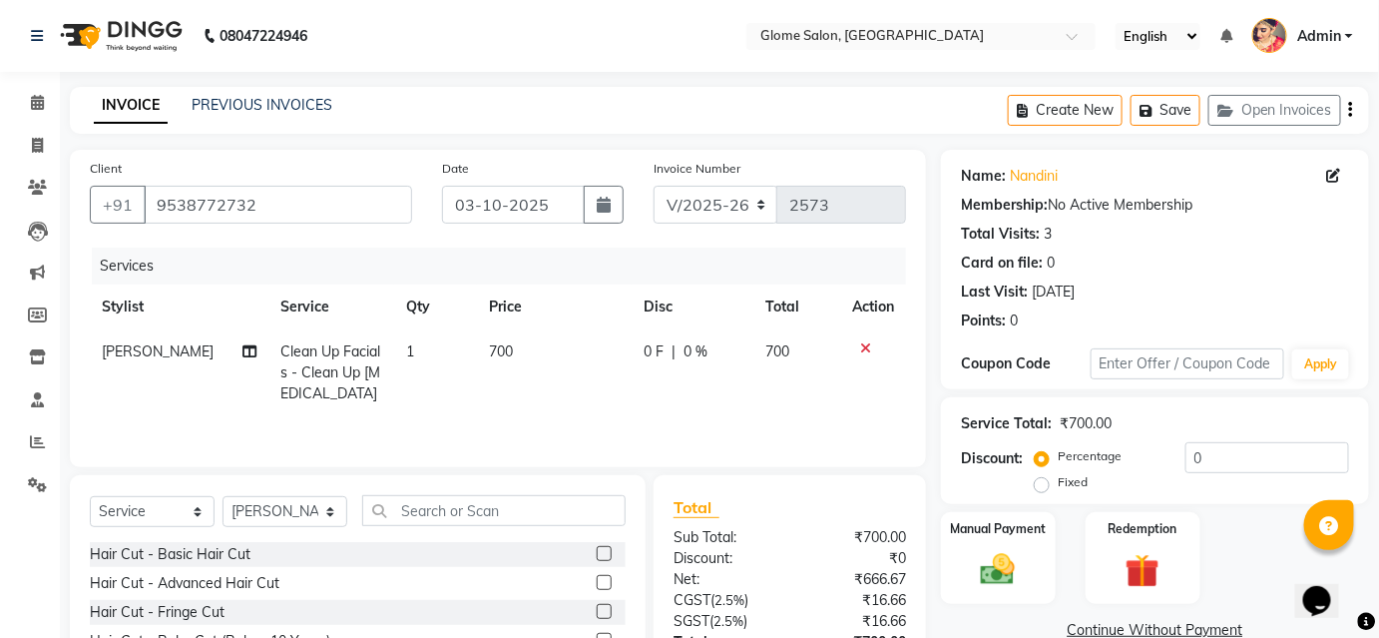
scroll to position [161, 0]
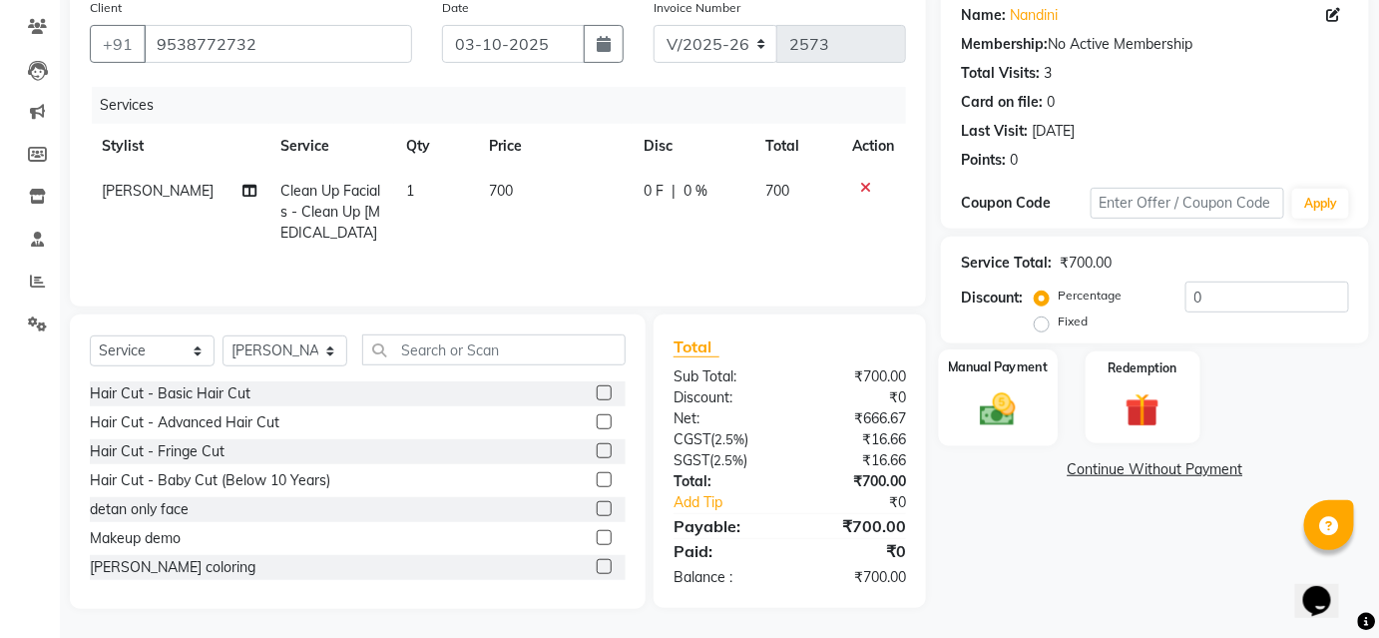
click at [996, 416] on img at bounding box center [998, 408] width 58 height 41
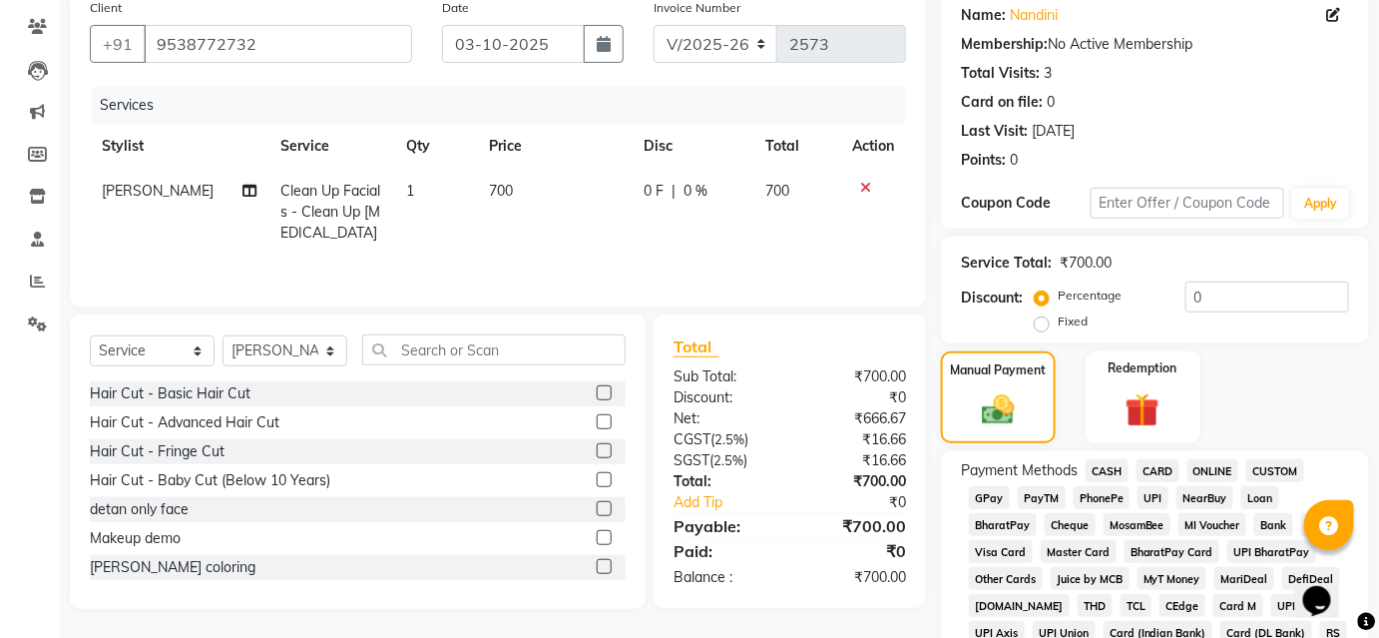
click at [1159, 497] on span "UPI" at bounding box center [1152, 497] width 31 height 23
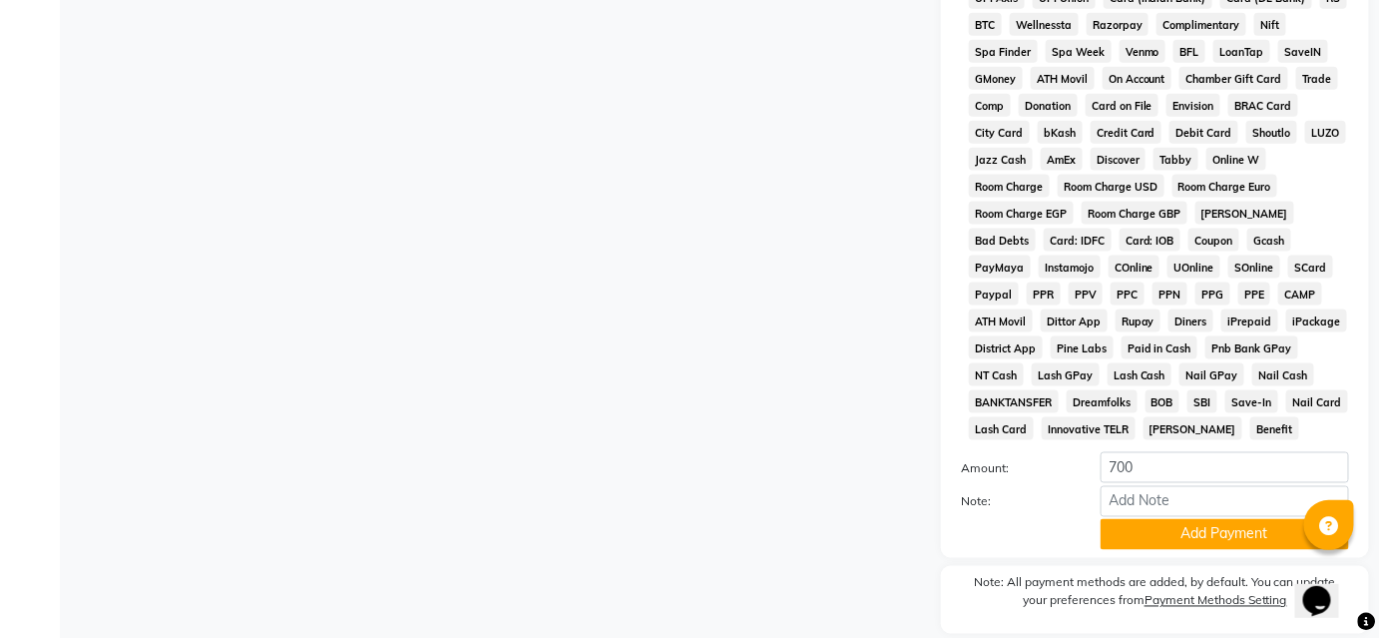
scroll to position [864, 0]
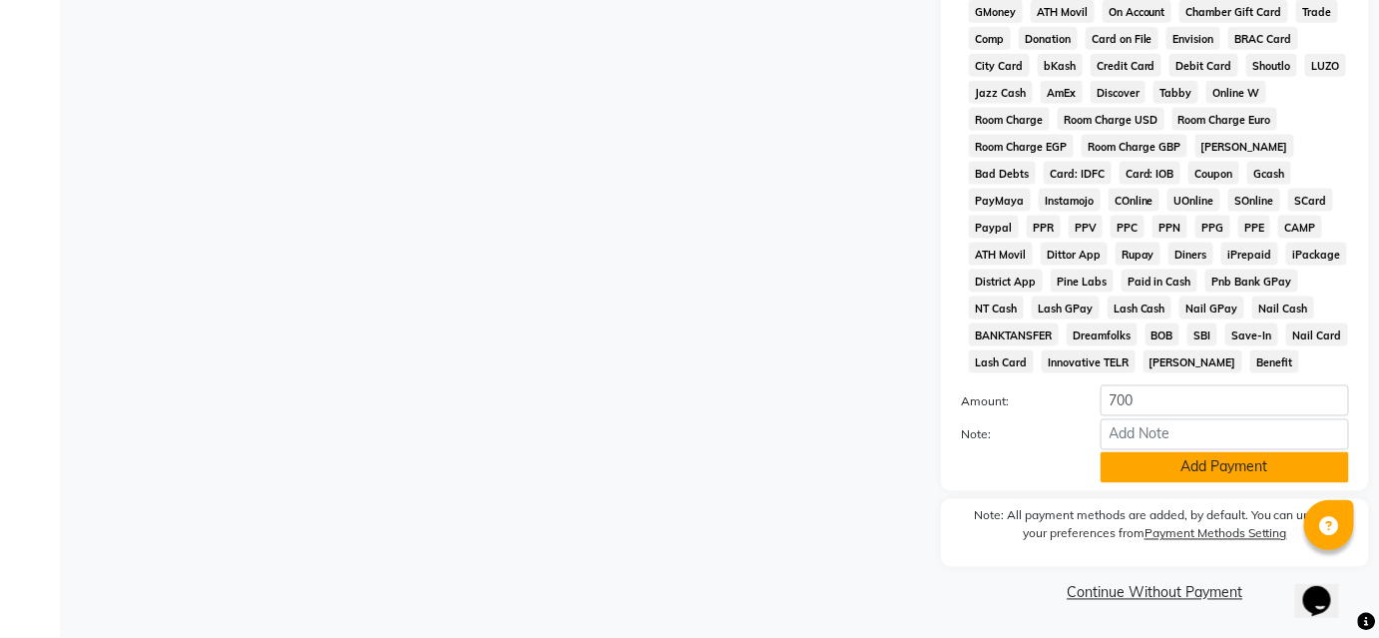
click at [1151, 470] on button "Add Payment" at bounding box center [1224, 467] width 248 height 31
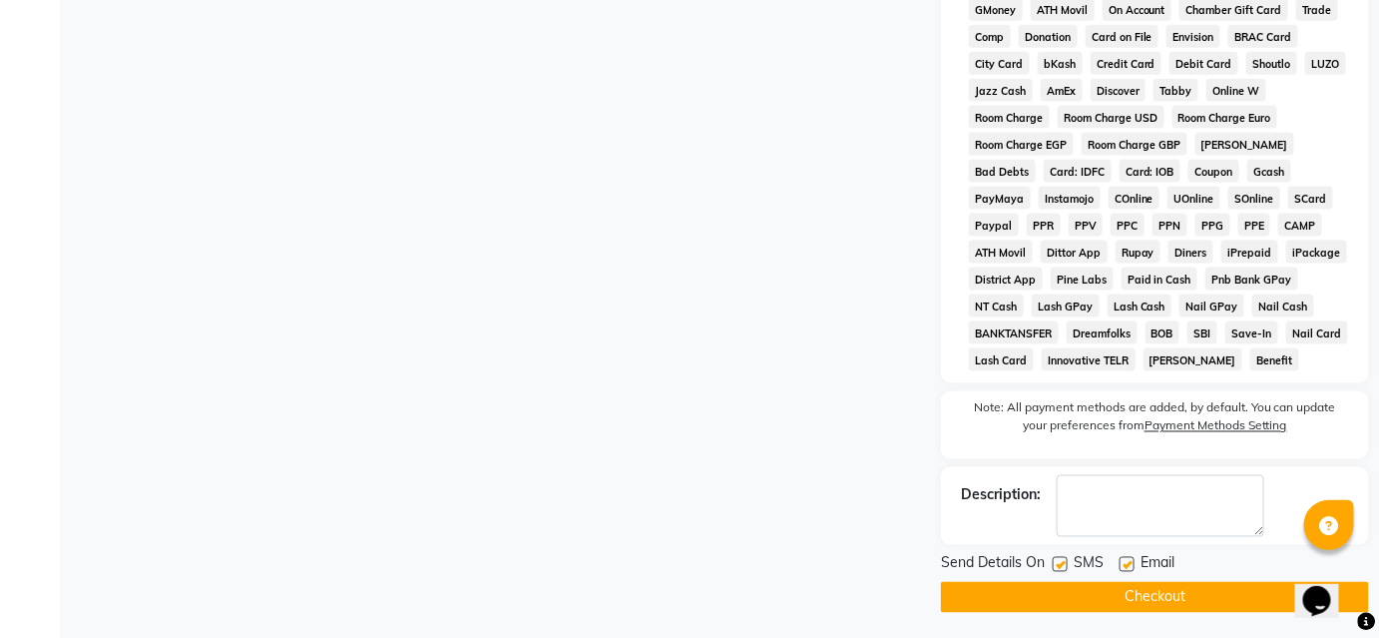
click at [1096, 595] on button "Checkout" at bounding box center [1155, 597] width 428 height 31
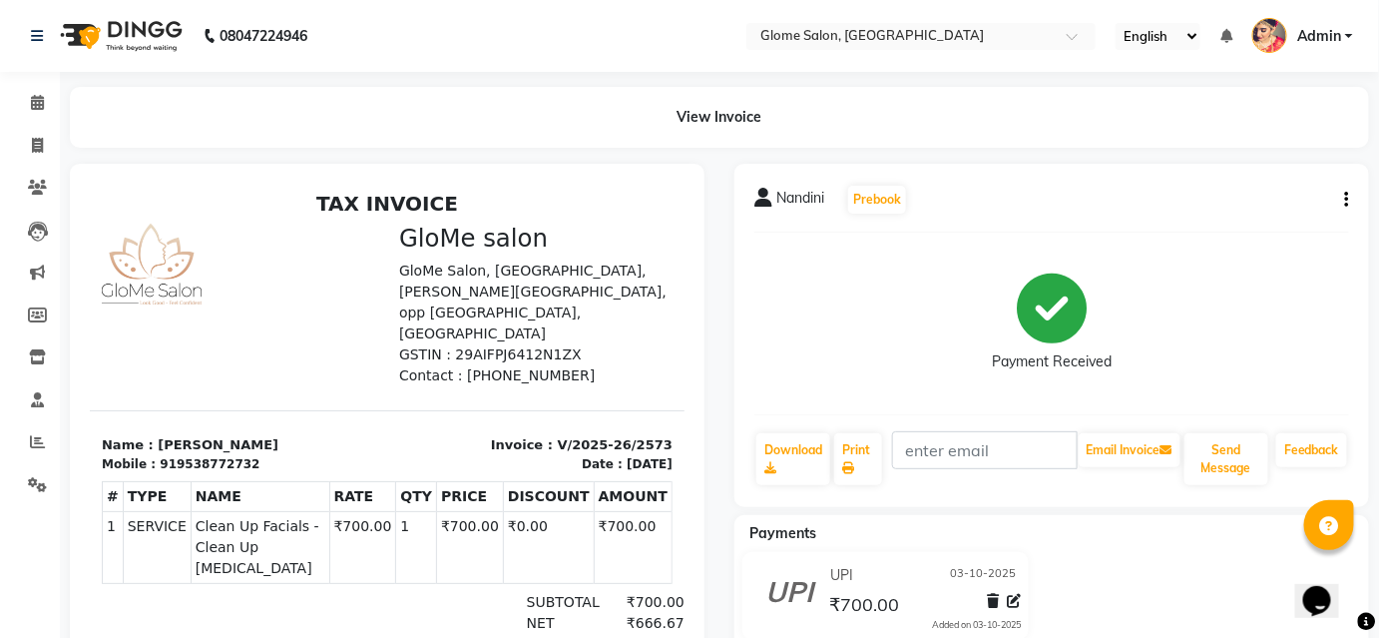
click at [214, 298] on div at bounding box center [237, 303] width 297 height 163
click at [42, 106] on icon at bounding box center [37, 102] width 13 height 15
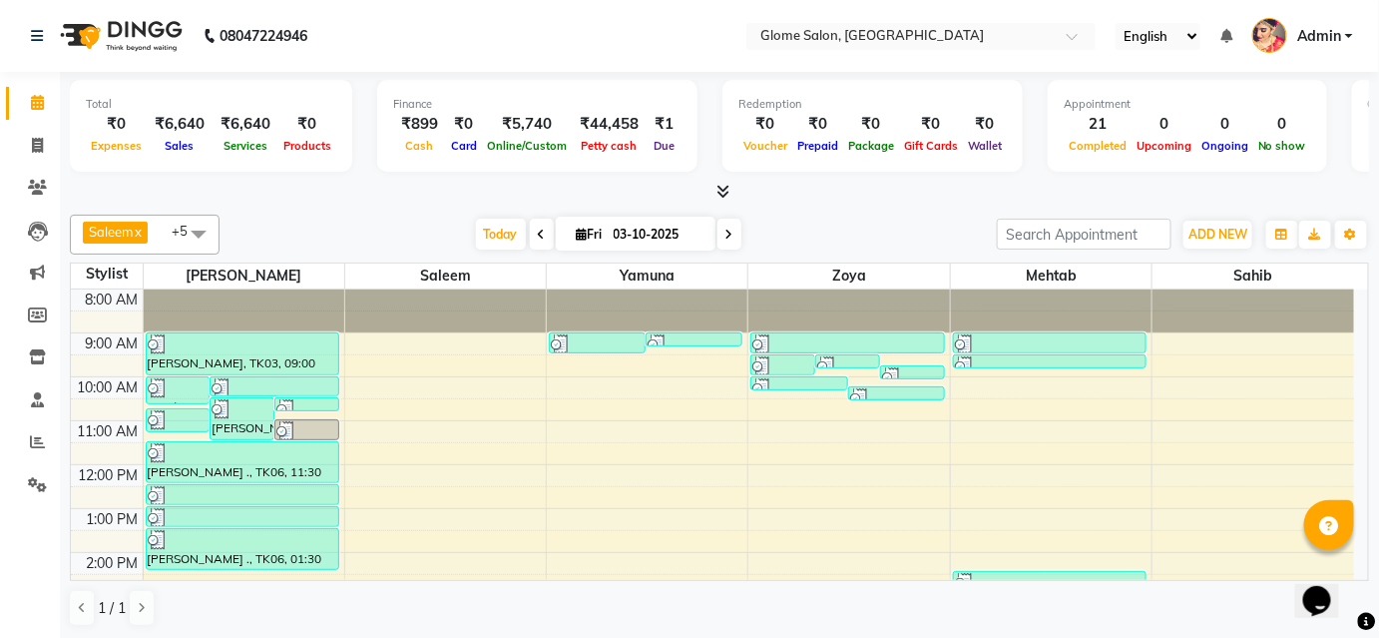
click at [896, 352] on div "8:00 AM 9:00 AM 10:00 AM 11:00 AM 12:00 PM 1:00 PM 2:00 PM 3:00 PM 4:00 PM 5:00…" at bounding box center [712, 574] width 1283 height 570
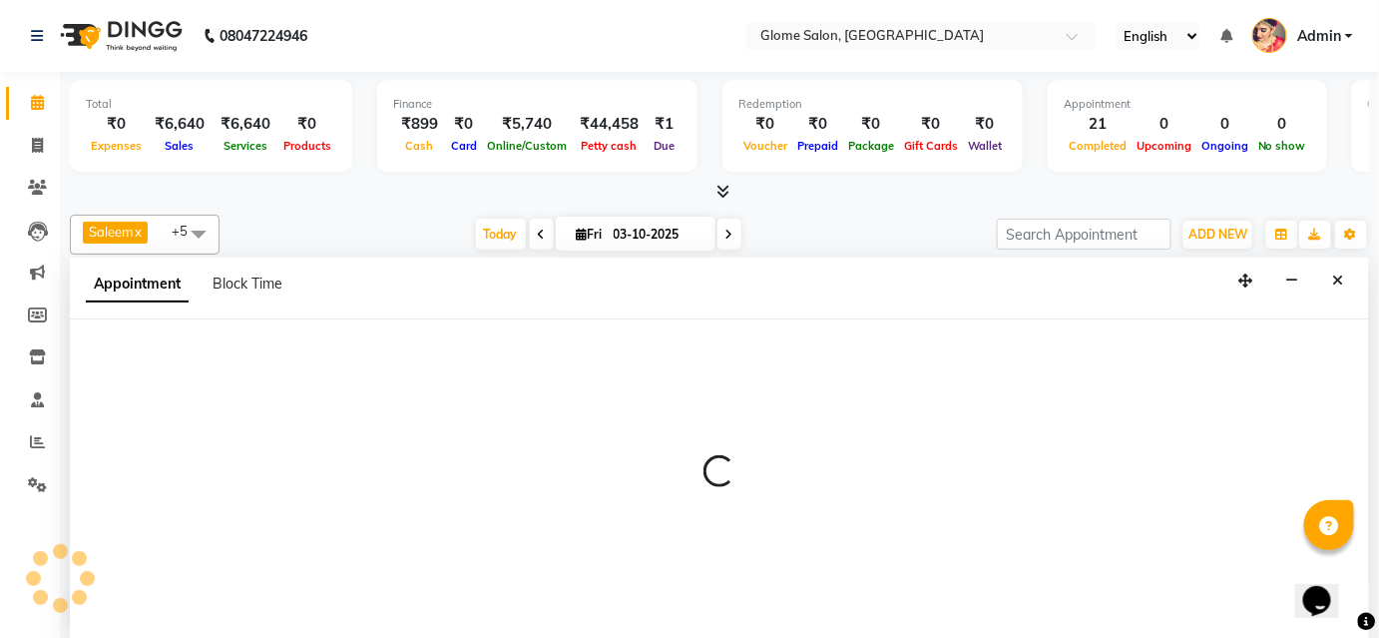
select select "63052"
select select "tentative"
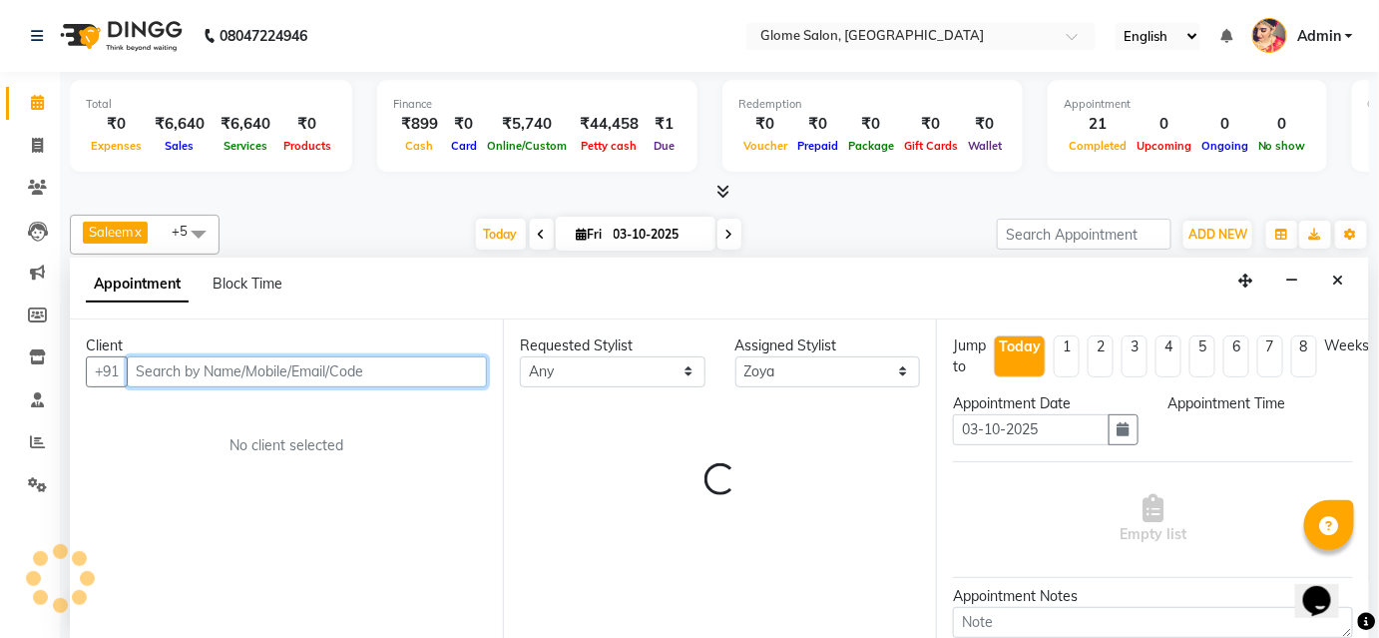
select select "570"
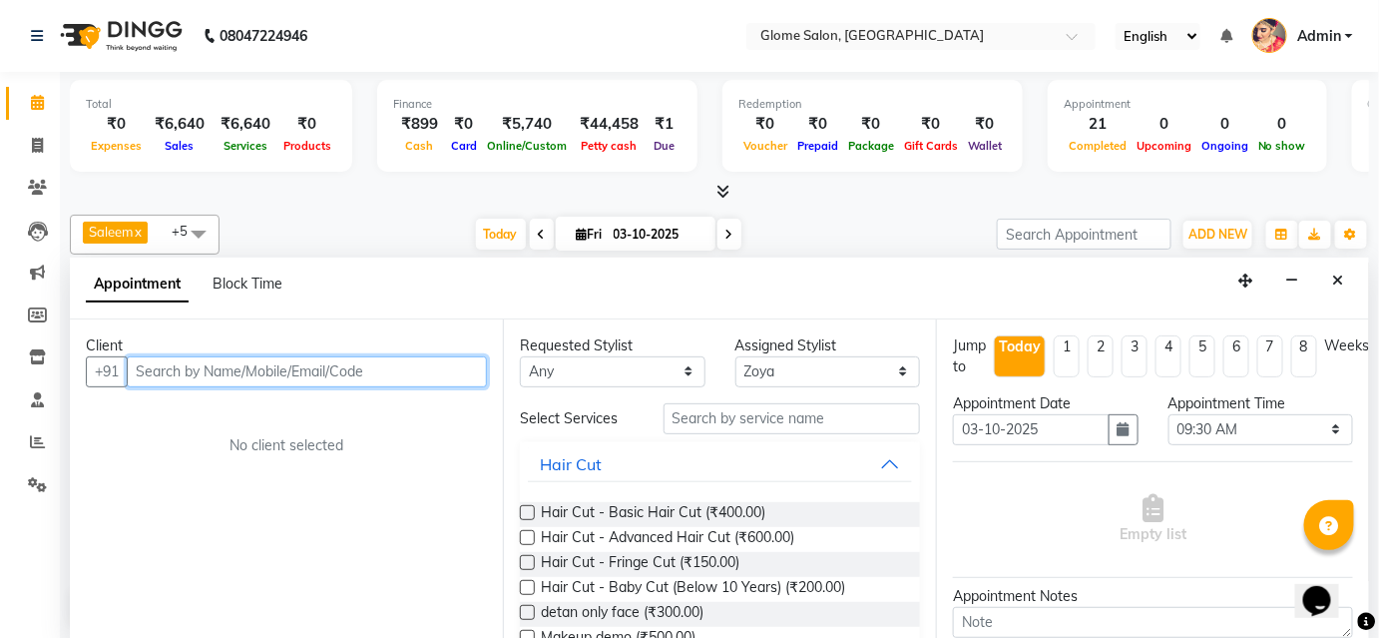
click at [182, 368] on input "text" at bounding box center [307, 371] width 360 height 31
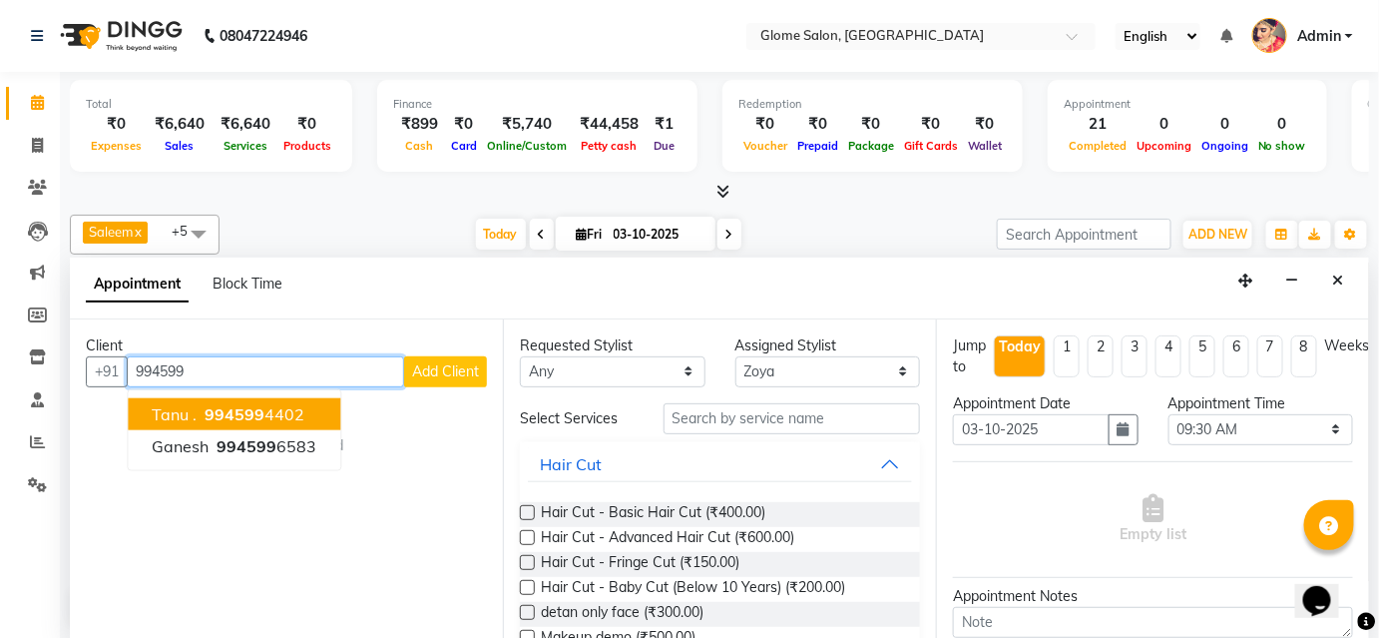
click at [209, 412] on span "994599" at bounding box center [235, 414] width 60 height 20
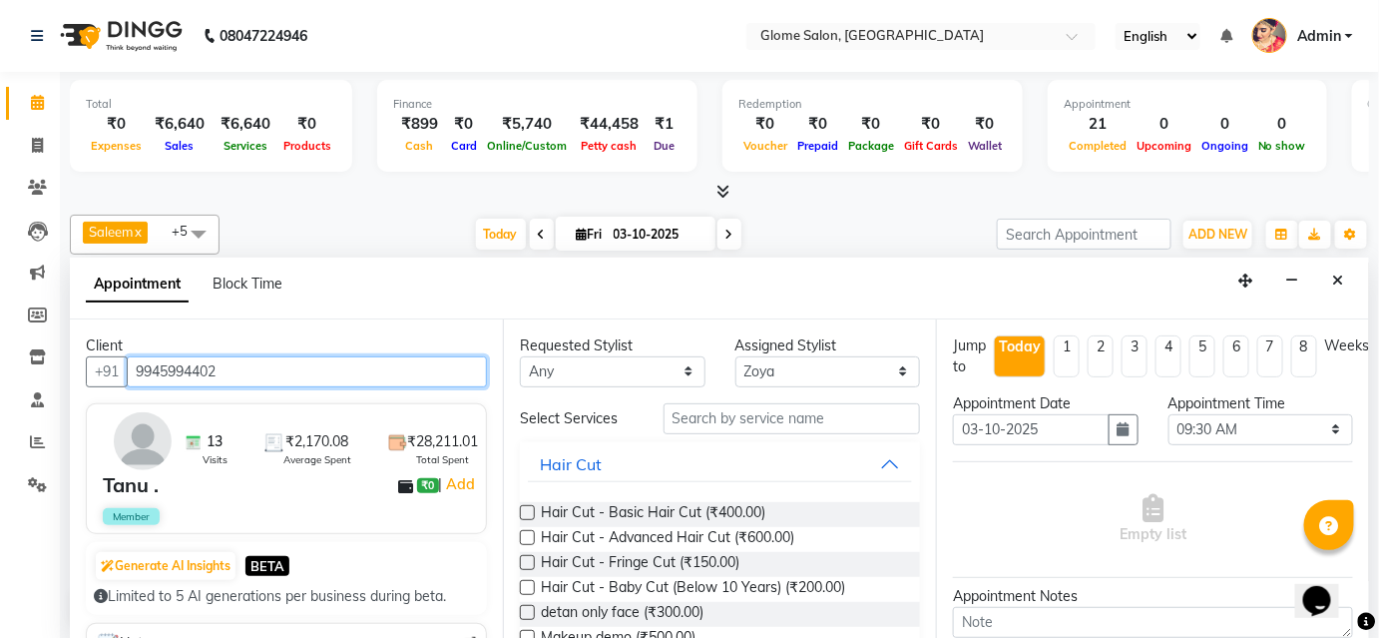
type input "9945994402"
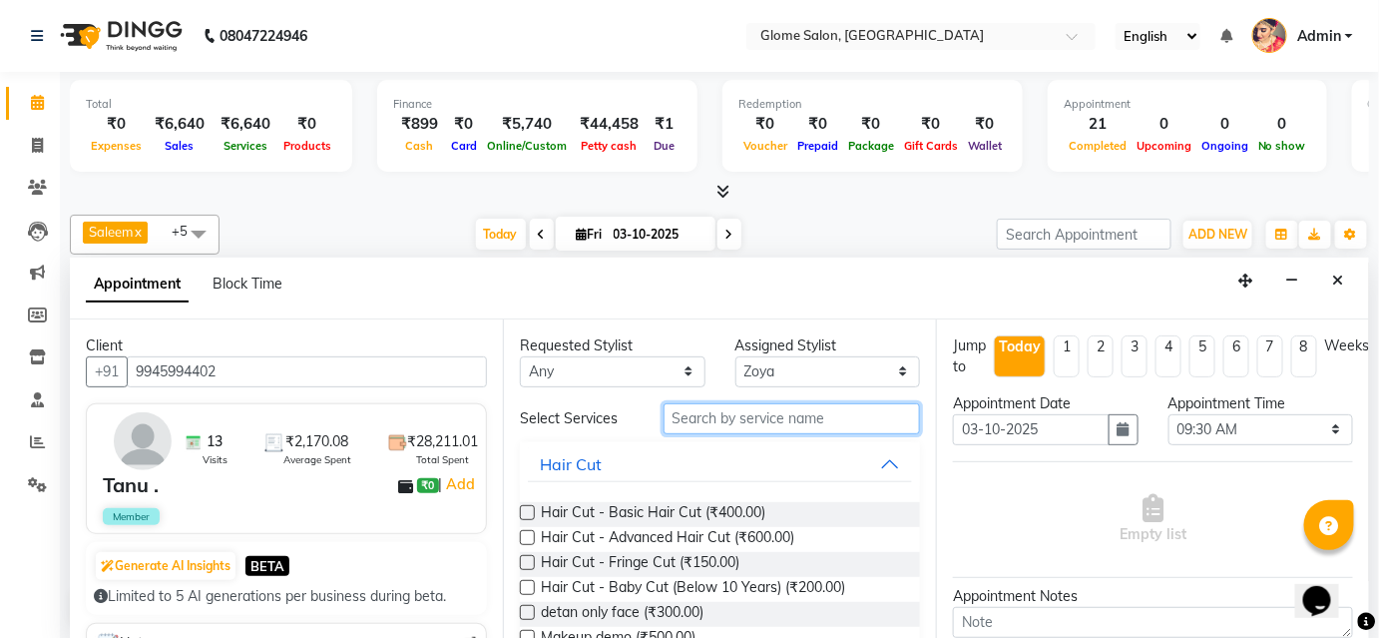
click at [684, 411] on input "text" at bounding box center [791, 418] width 256 height 31
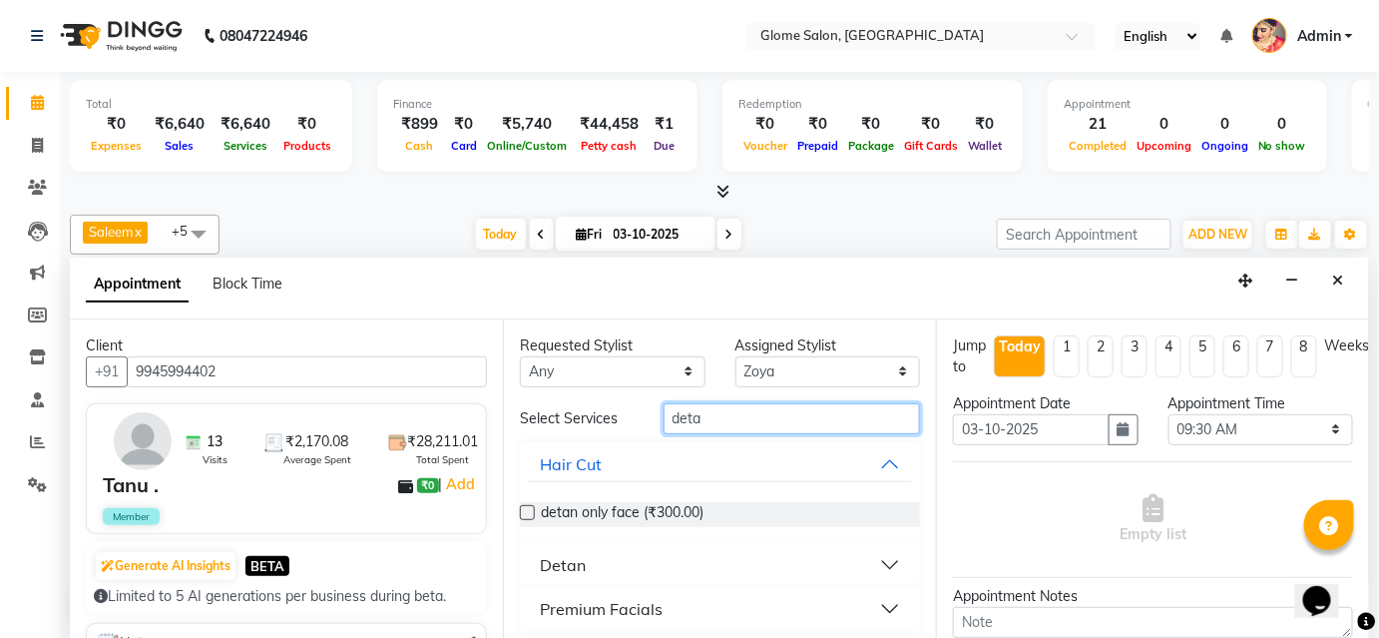
click at [744, 418] on input "deta" at bounding box center [791, 418] width 256 height 31
type input "d"
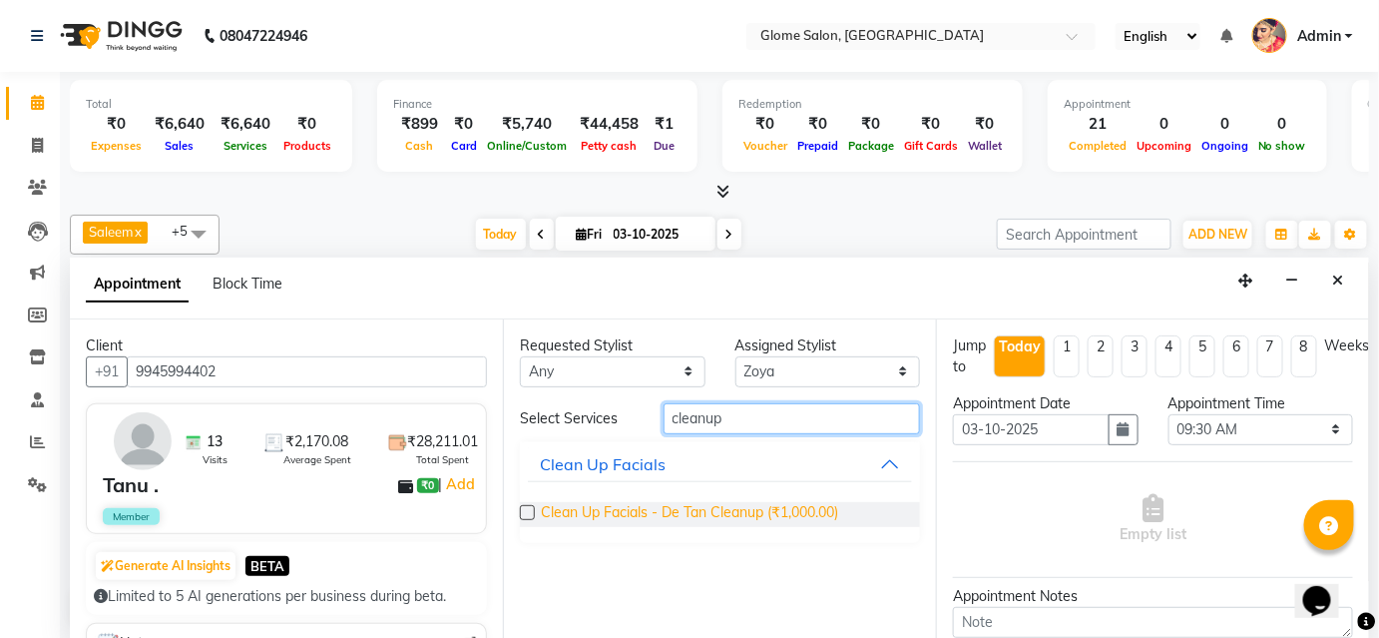
type input "cleanup"
click at [661, 507] on span "Clean Up Facials - De Tan Cleanup (₹1,000.00)" at bounding box center [689, 514] width 297 height 25
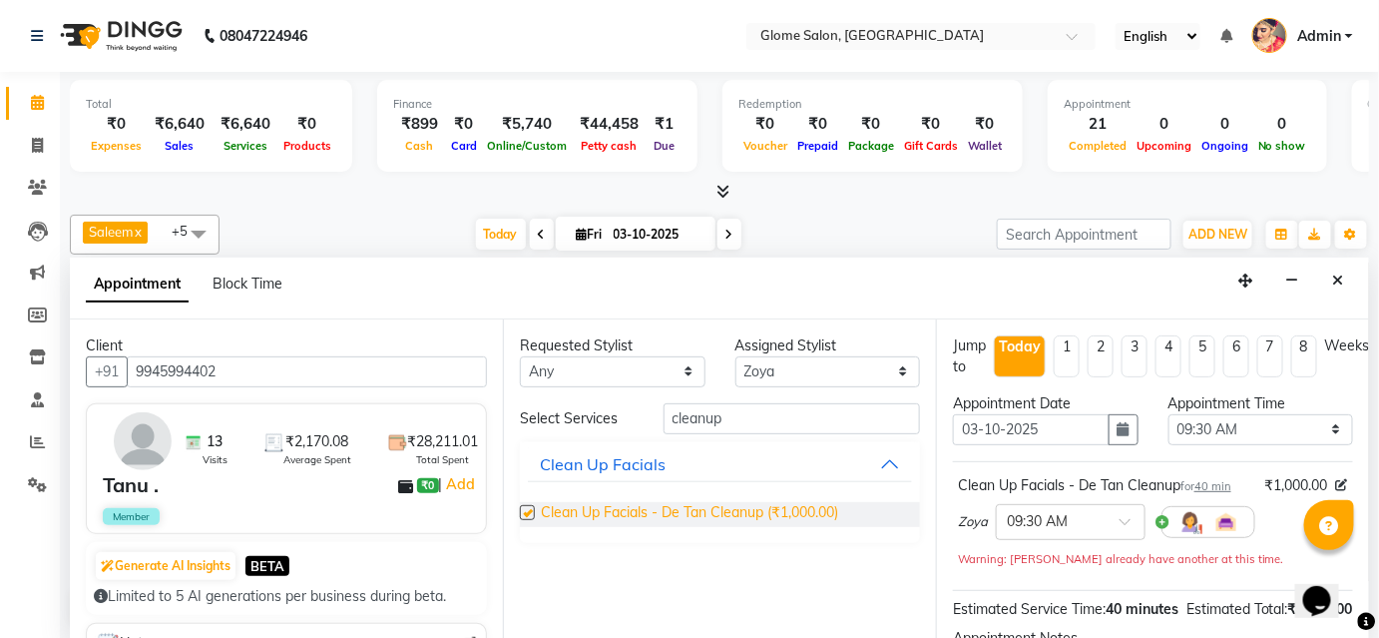
checkbox input "false"
click at [1335, 285] on button "Close" at bounding box center [1338, 280] width 29 height 31
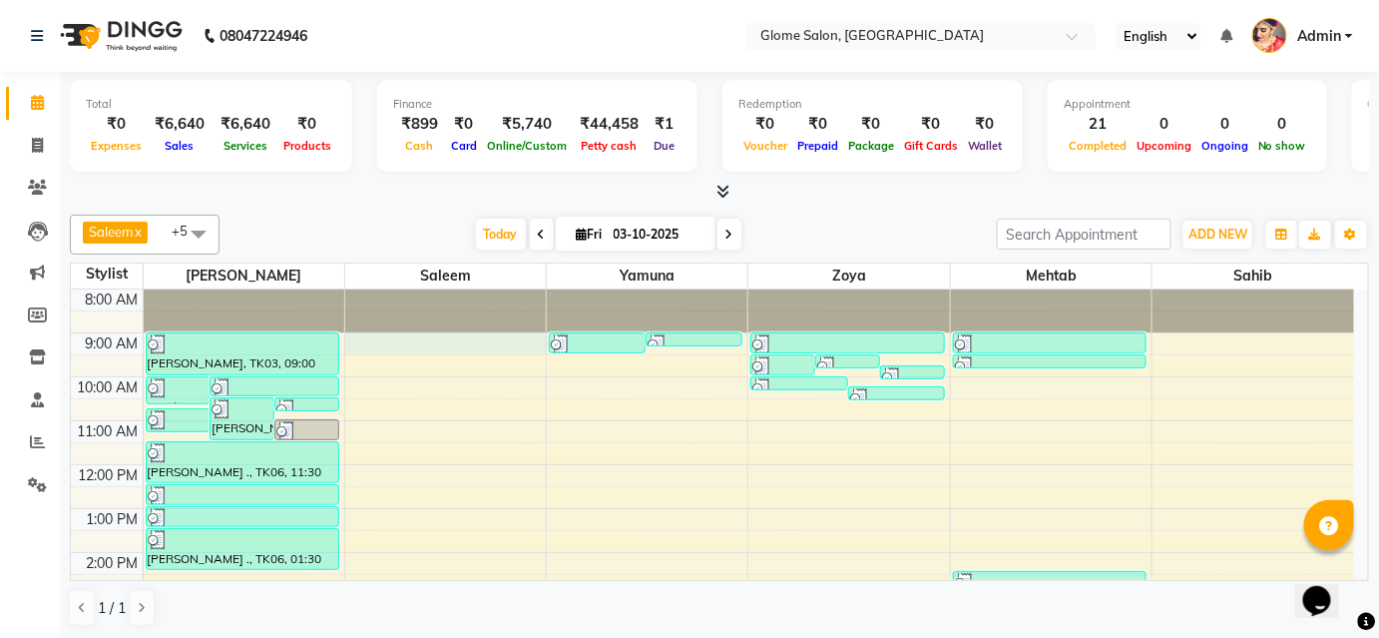
click at [428, 338] on div "8:00 AM 9:00 AM 10:00 AM 11:00 AM 12:00 PM 1:00 PM 2:00 PM 3:00 PM 4:00 PM 5:00…" at bounding box center [712, 574] width 1283 height 570
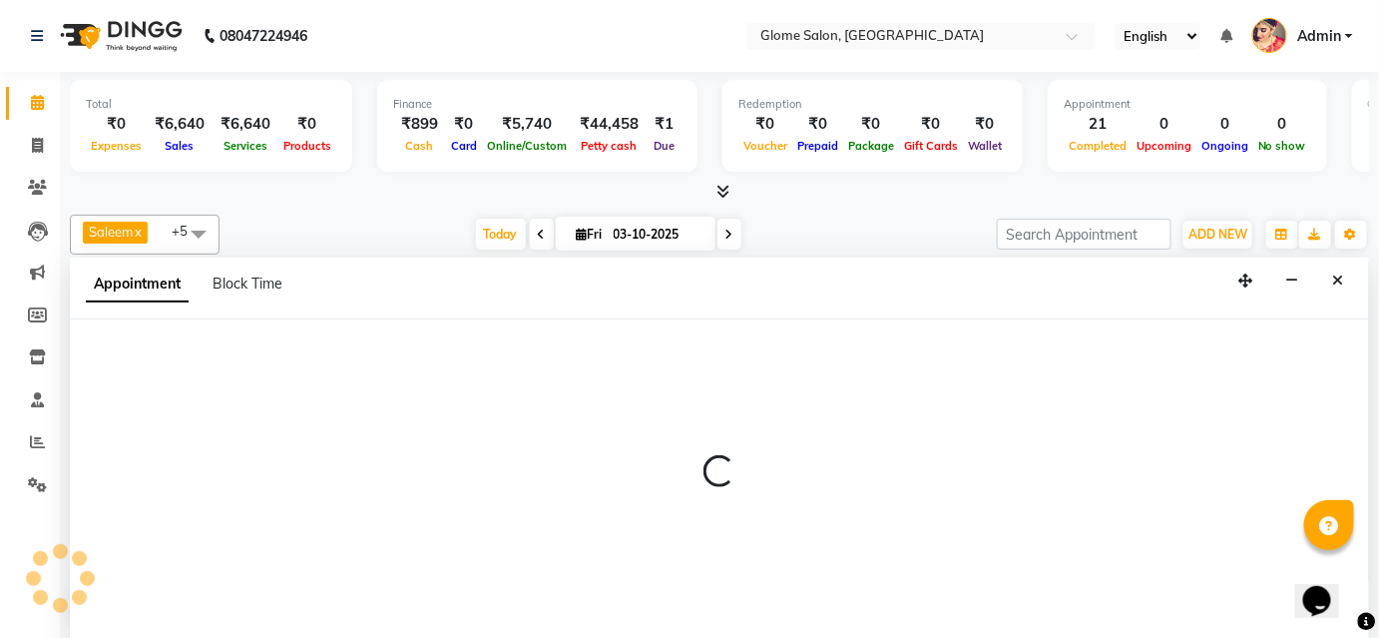
select select "40075"
select select "540"
select select "tentative"
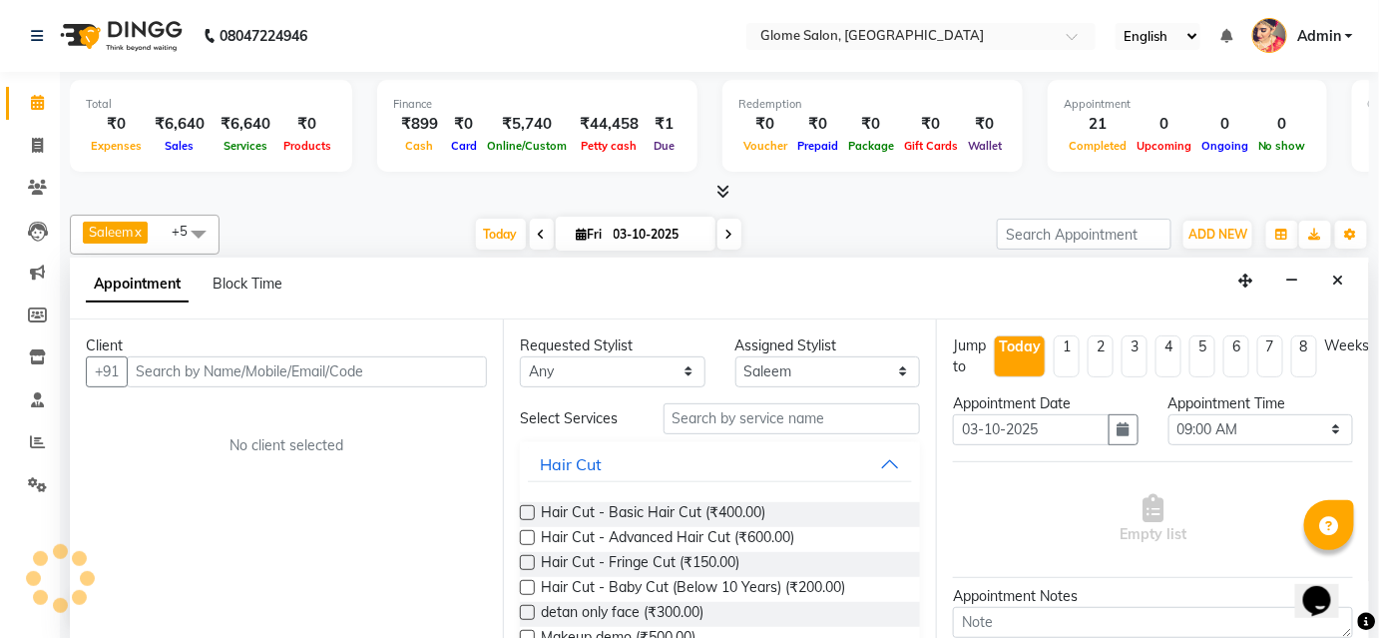
click at [159, 367] on input "text" at bounding box center [307, 371] width 360 height 31
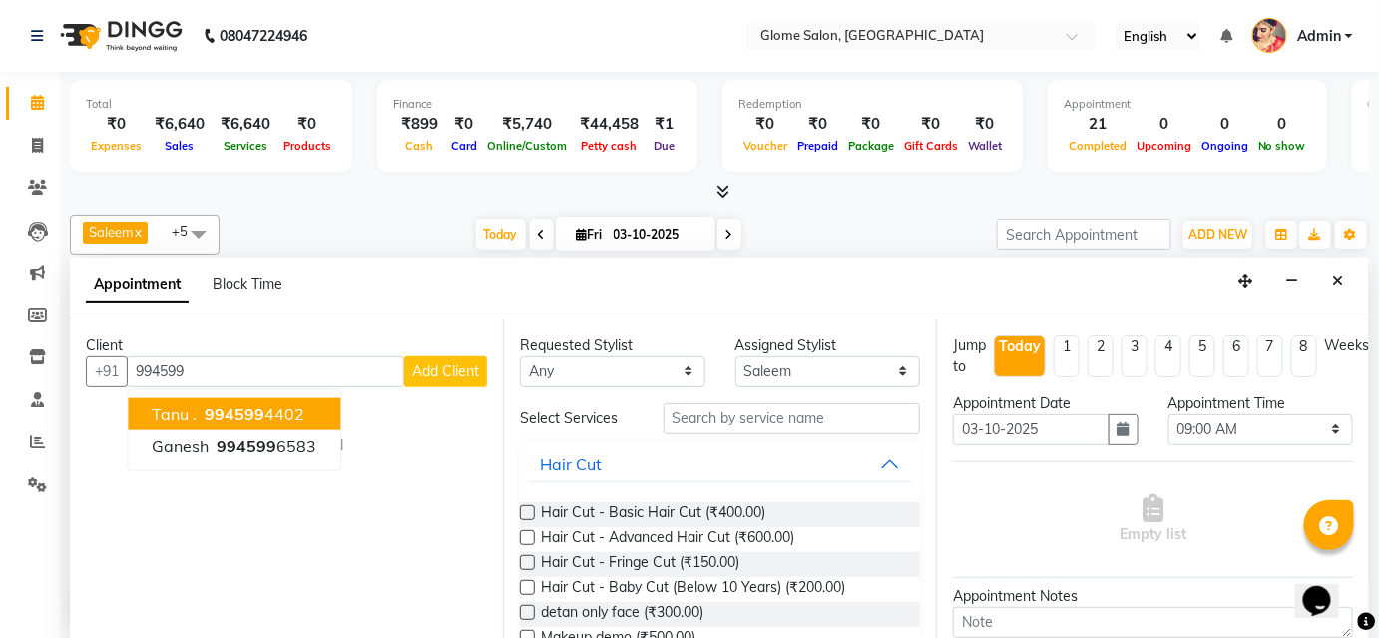
click at [223, 411] on span "994599" at bounding box center [235, 414] width 60 height 20
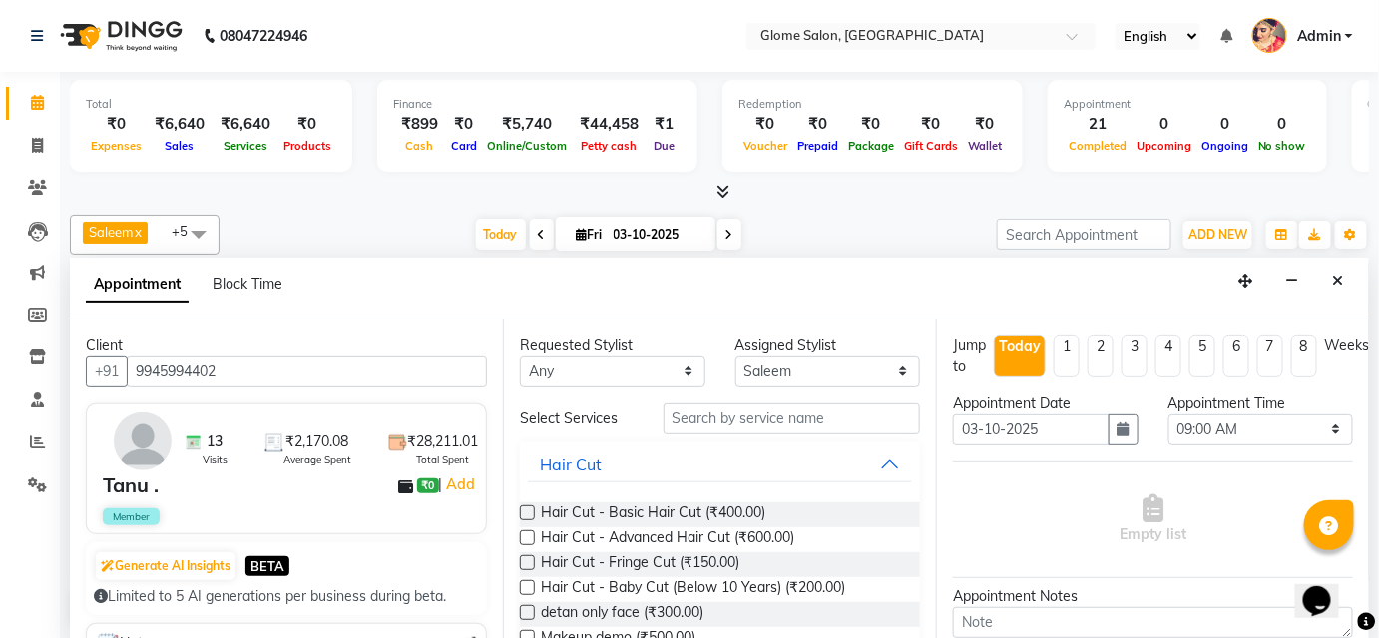
type input "9945994402"
click at [718, 419] on input "text" at bounding box center [791, 418] width 256 height 31
click at [700, 425] on input "text" at bounding box center [791, 418] width 256 height 31
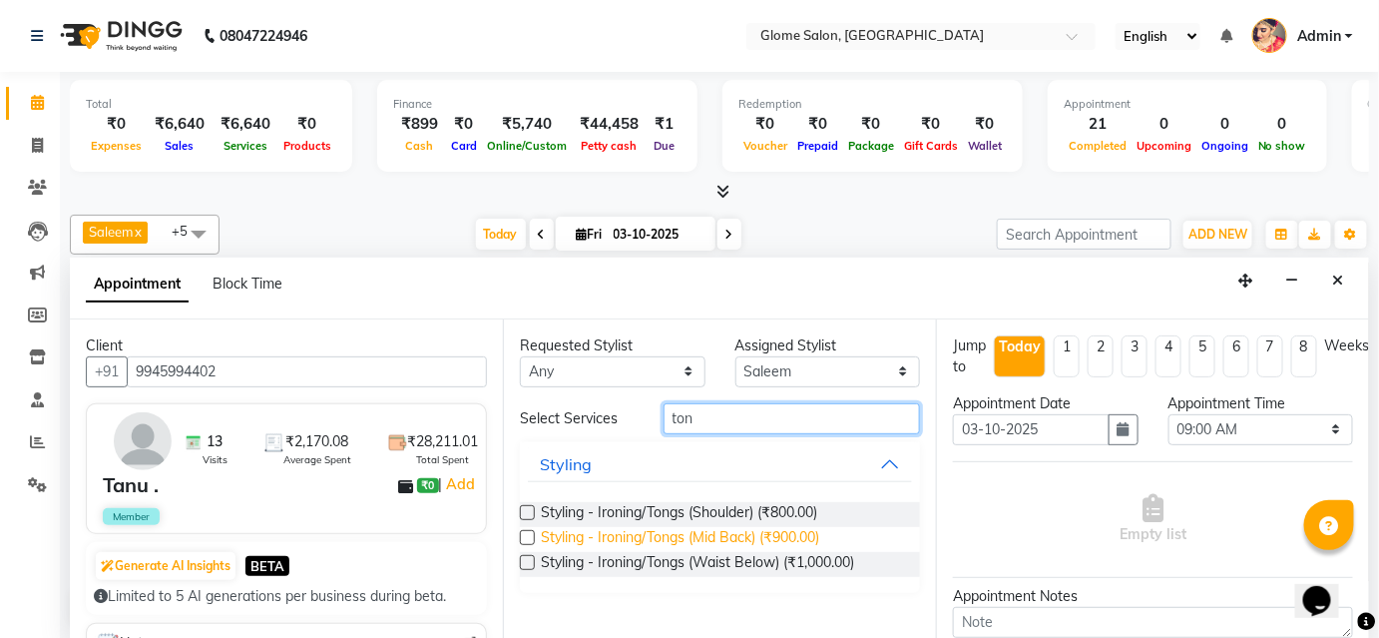
type input "ton"
click at [591, 534] on span "Styling - Ironing/Tongs (Mid Back) (₹900.00)" at bounding box center [680, 539] width 278 height 25
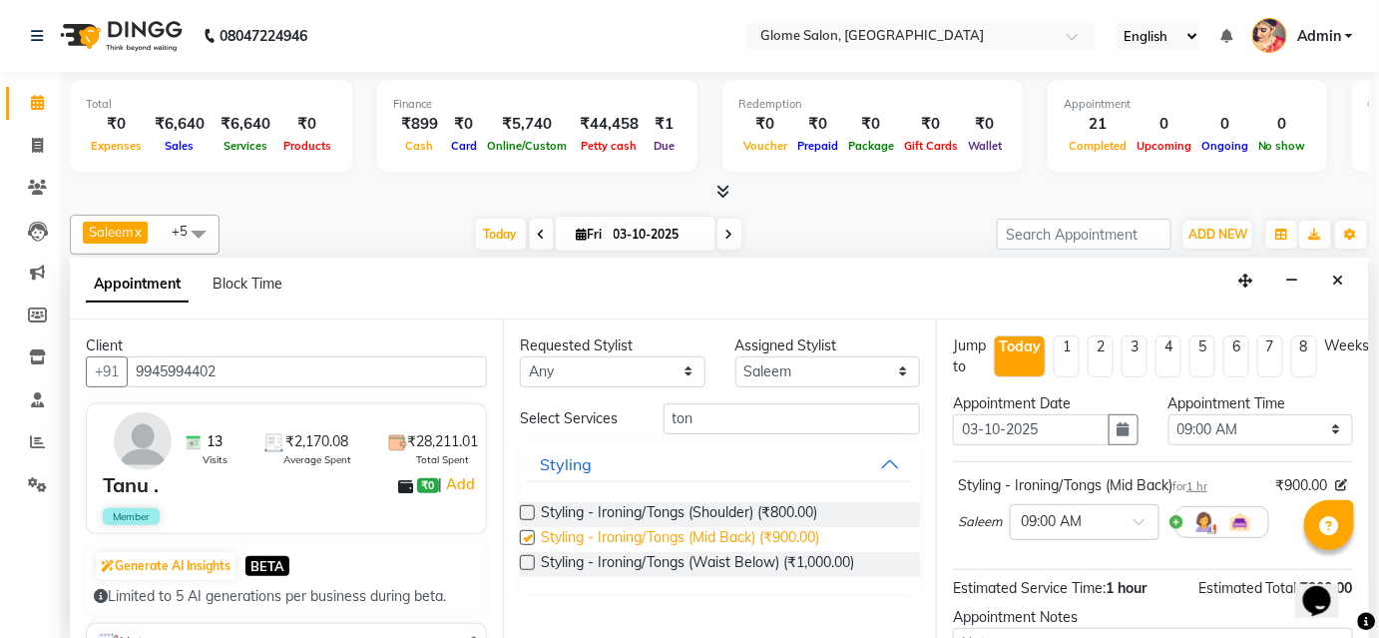
checkbox input "false"
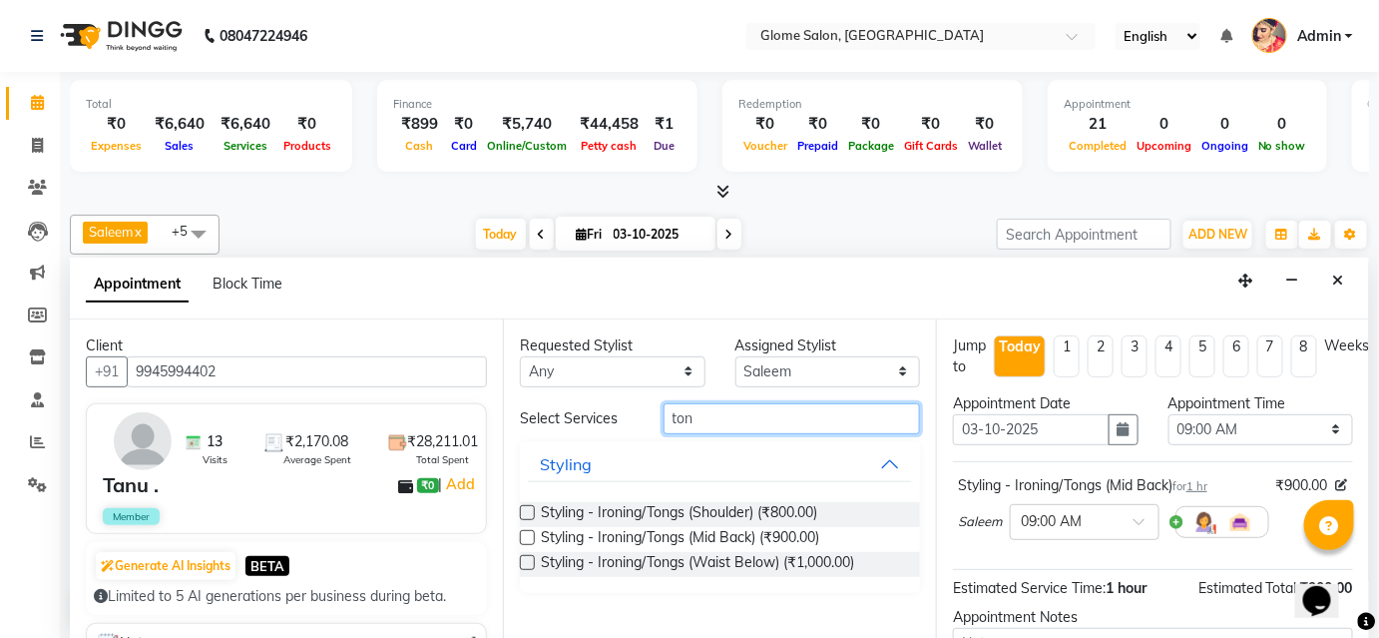
click at [729, 410] on input "ton" at bounding box center [791, 418] width 256 height 31
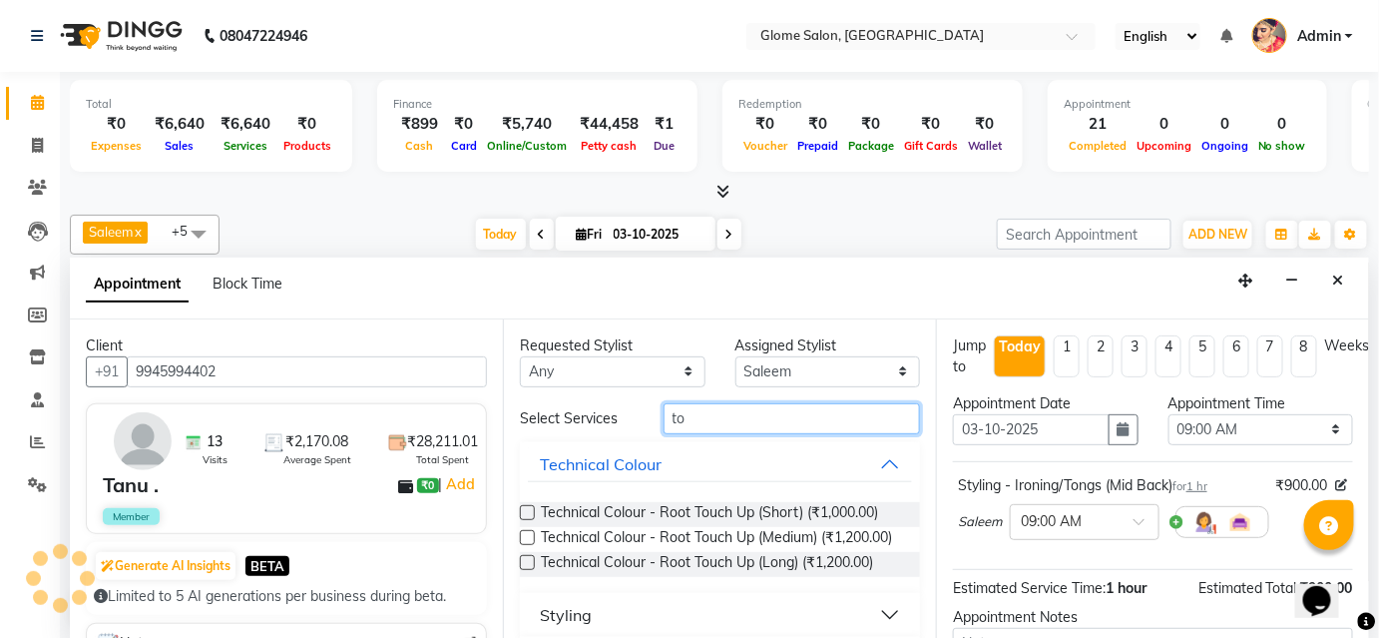
type input "t"
type input "p"
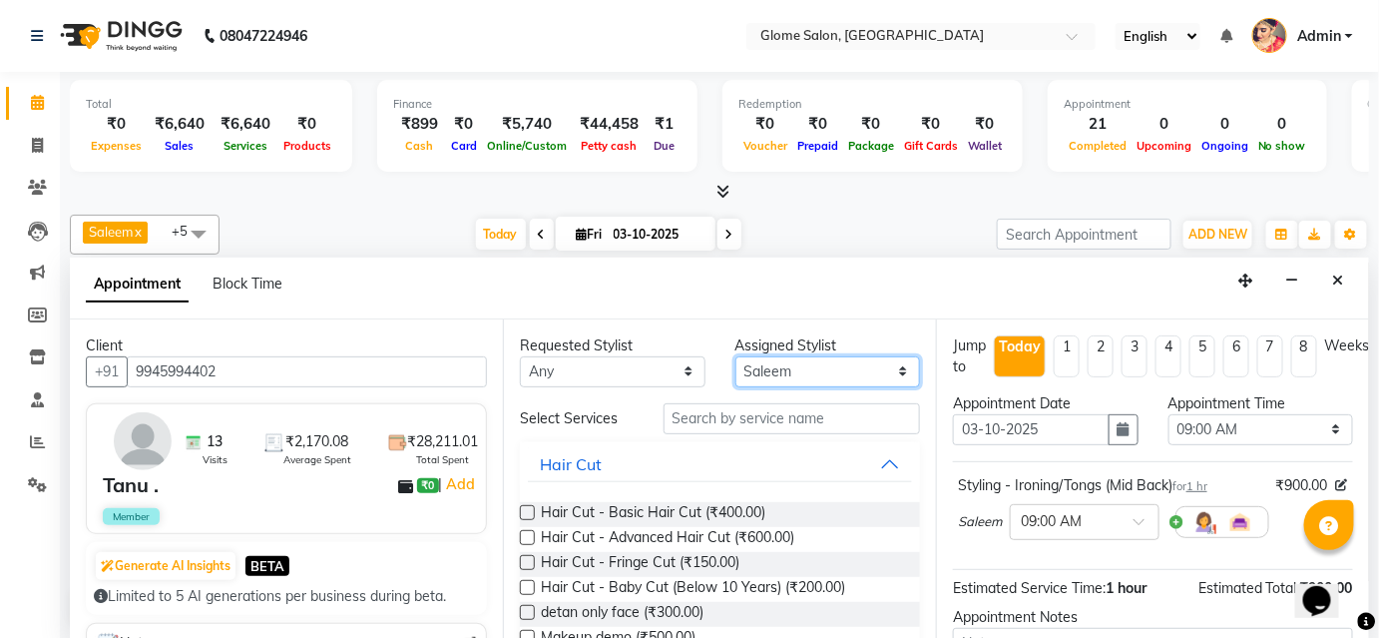
click at [768, 368] on select "Select Farha Tabassum Mehtab Sahib Saleem Yamuna Zoya" at bounding box center [828, 371] width 186 height 31
select select "34178"
click at [735, 356] on select "Select Farha Tabassum Mehtab Sahib Saleem Yamuna Zoya" at bounding box center [828, 371] width 186 height 31
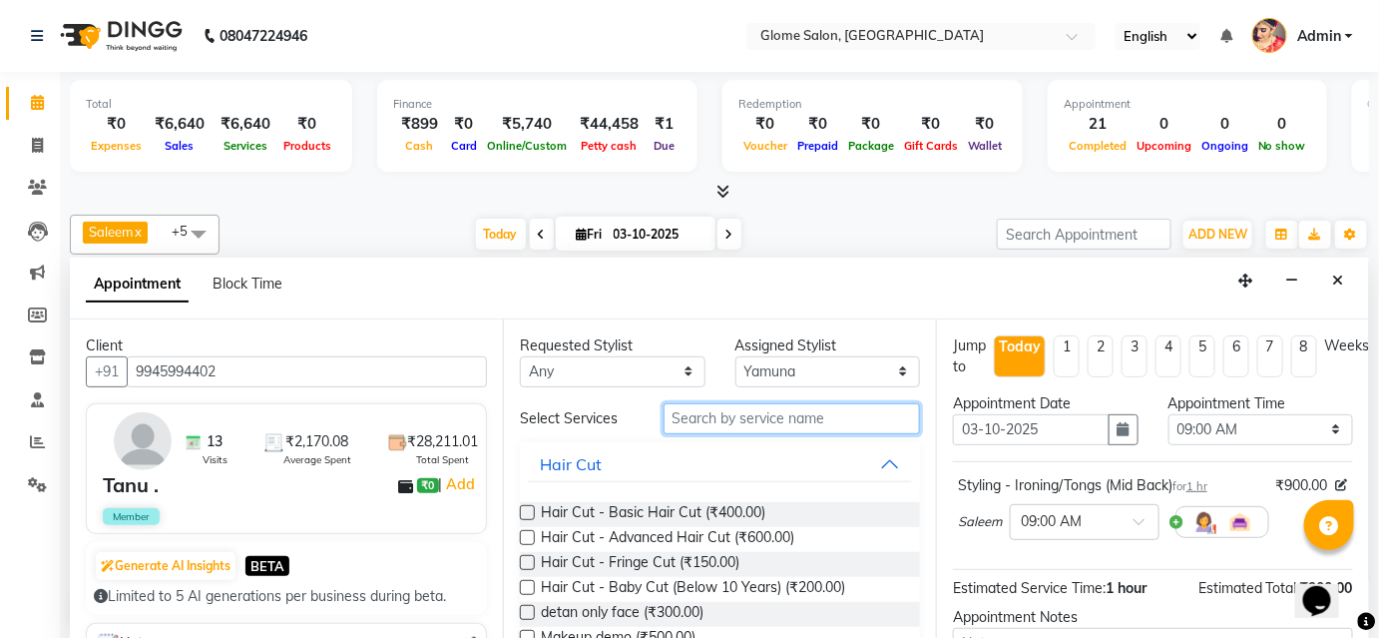
click at [744, 419] on input "text" at bounding box center [791, 418] width 256 height 31
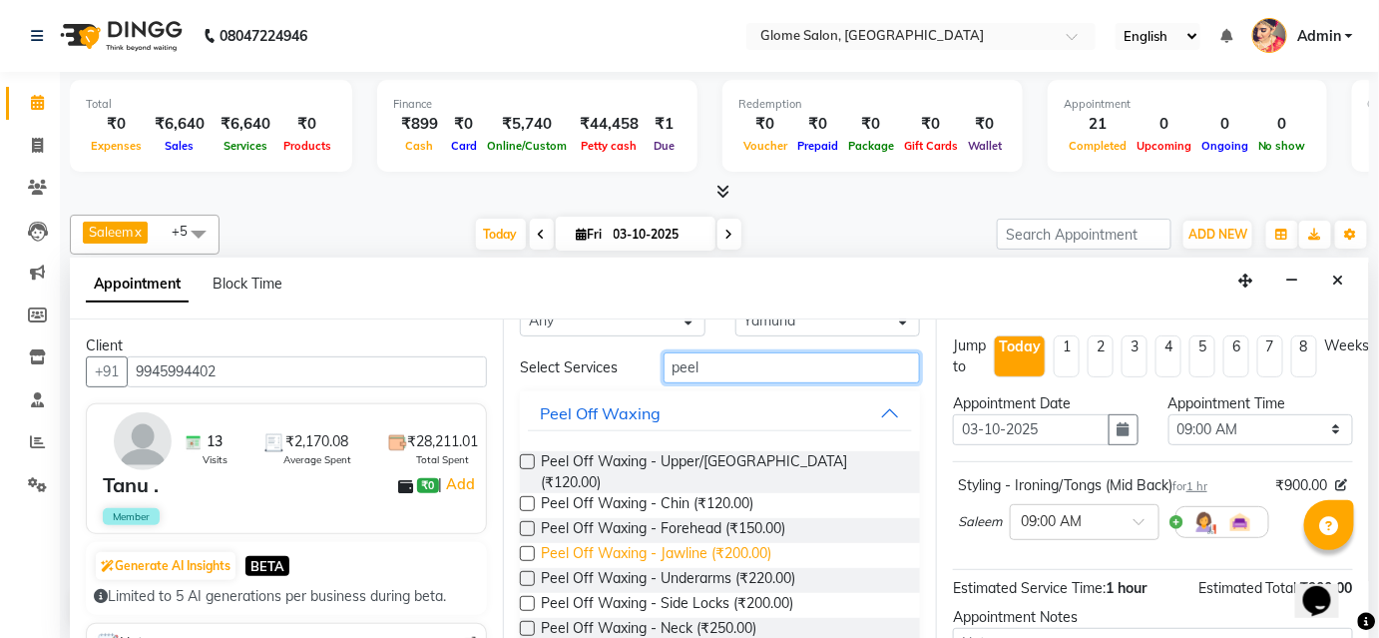
scroll to position [90, 0]
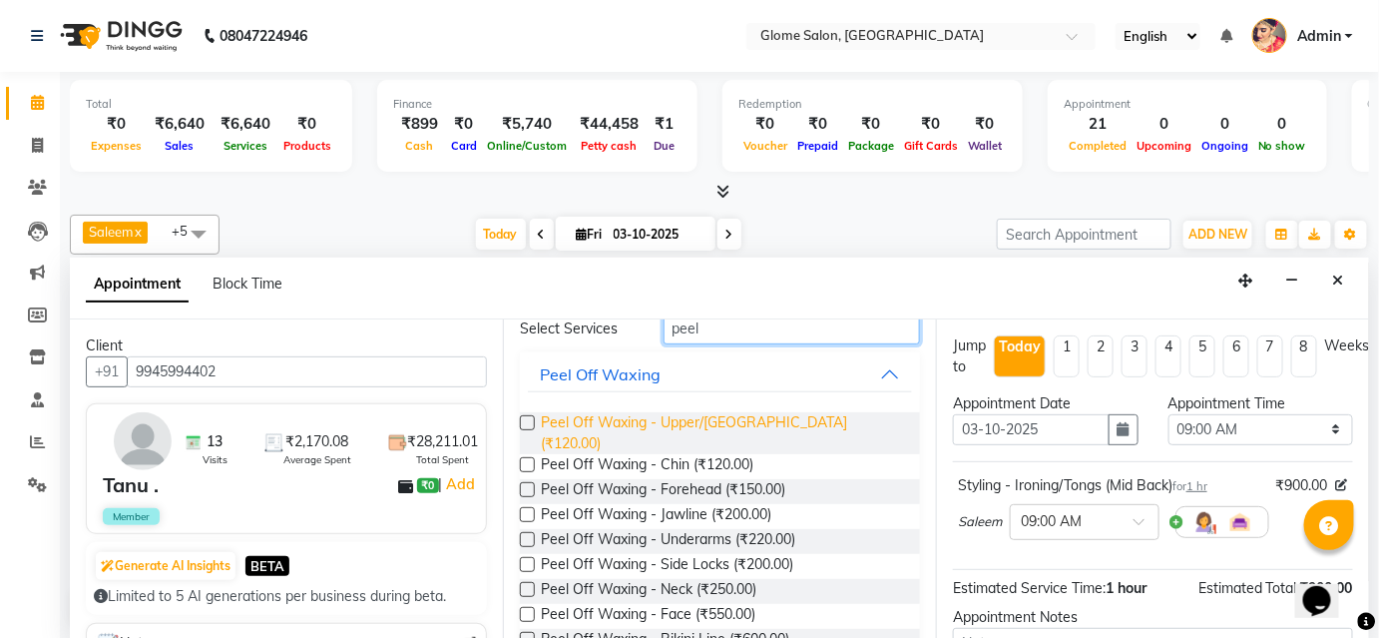
type input "peel"
click at [654, 419] on span "Peel Off Waxing - Upper/Lower Lip (₹120.00)" at bounding box center [722, 433] width 363 height 42
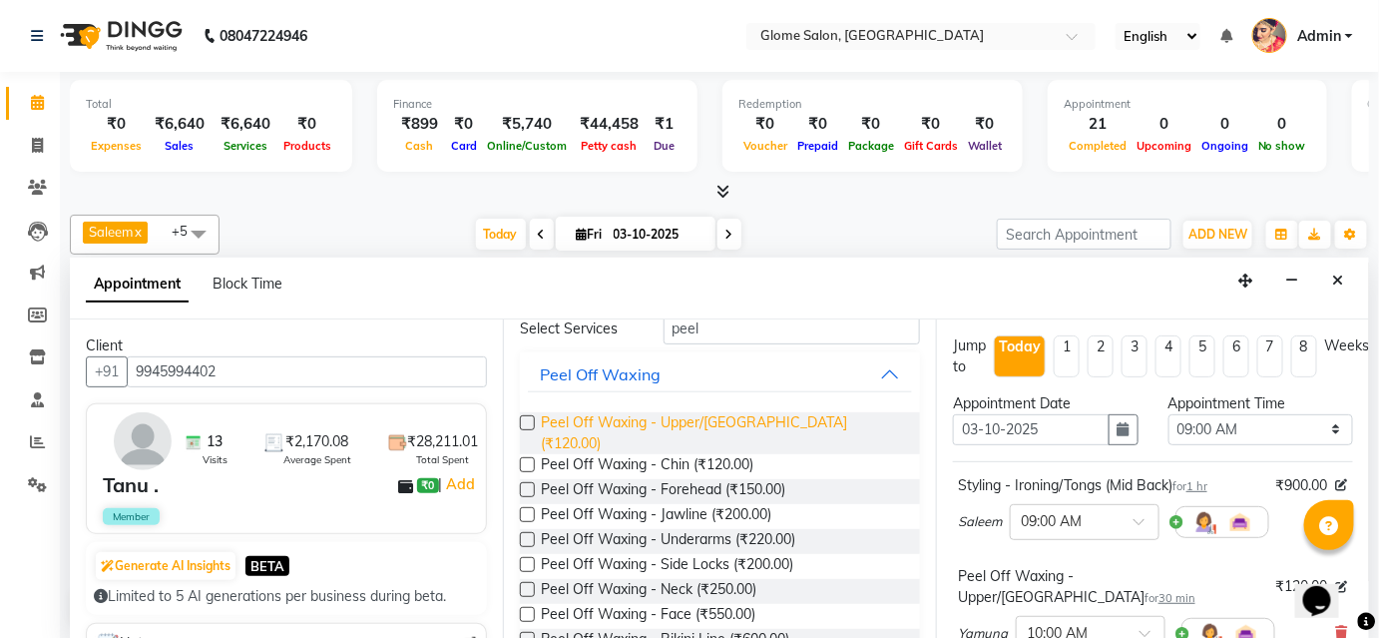
click at [651, 419] on span "Peel Off Waxing - Upper/Lower Lip (₹120.00)" at bounding box center [722, 433] width 363 height 42
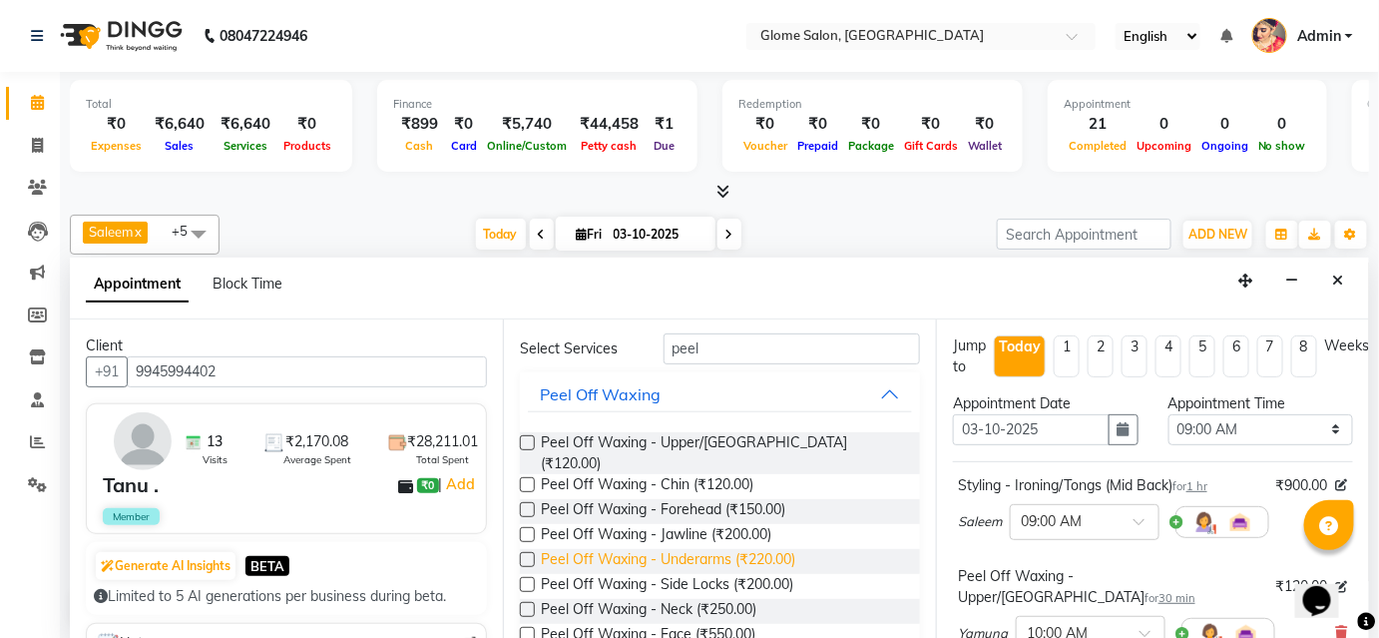
scroll to position [0, 0]
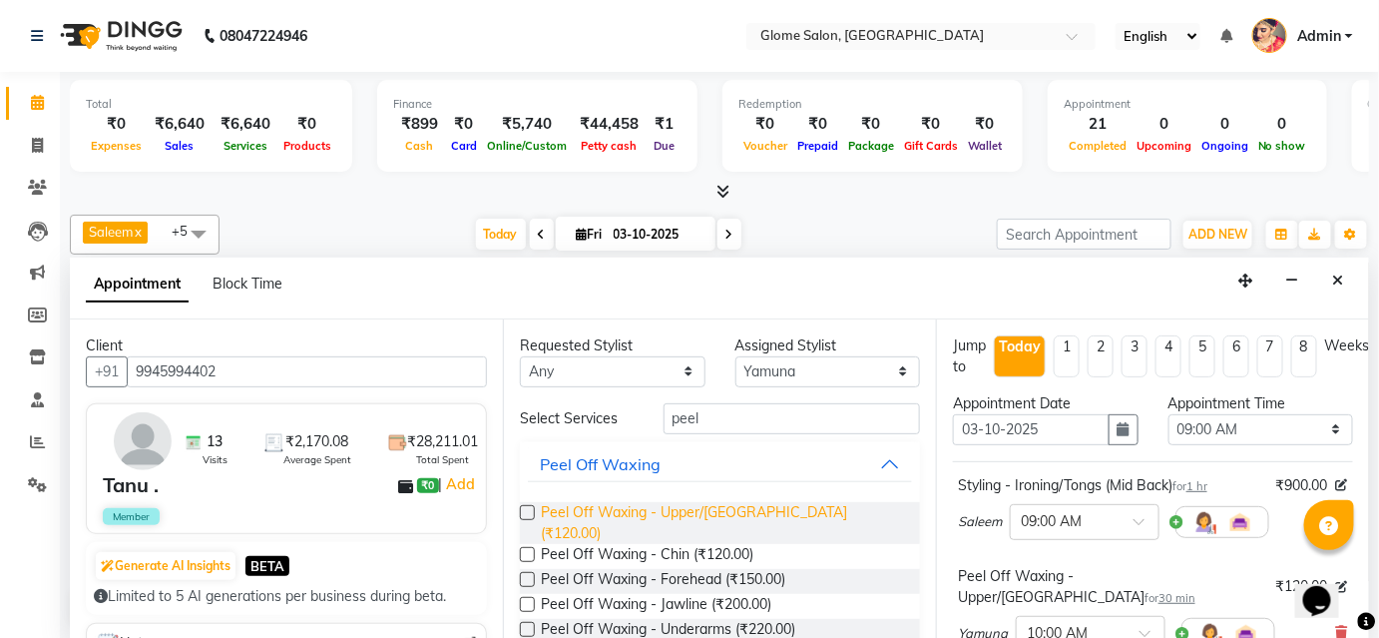
click at [654, 507] on span "Peel Off Waxing - Upper/Lower Lip (₹120.00)" at bounding box center [722, 523] width 363 height 42
checkbox input "false"
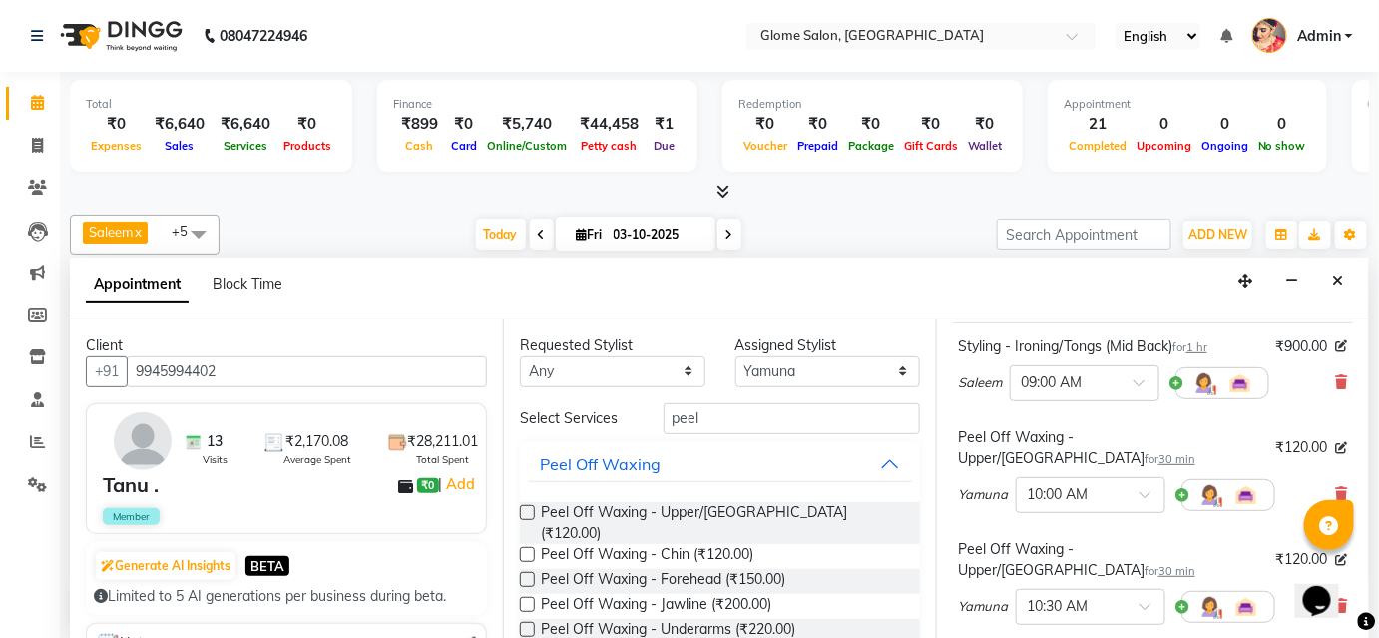
scroll to position [90, 0]
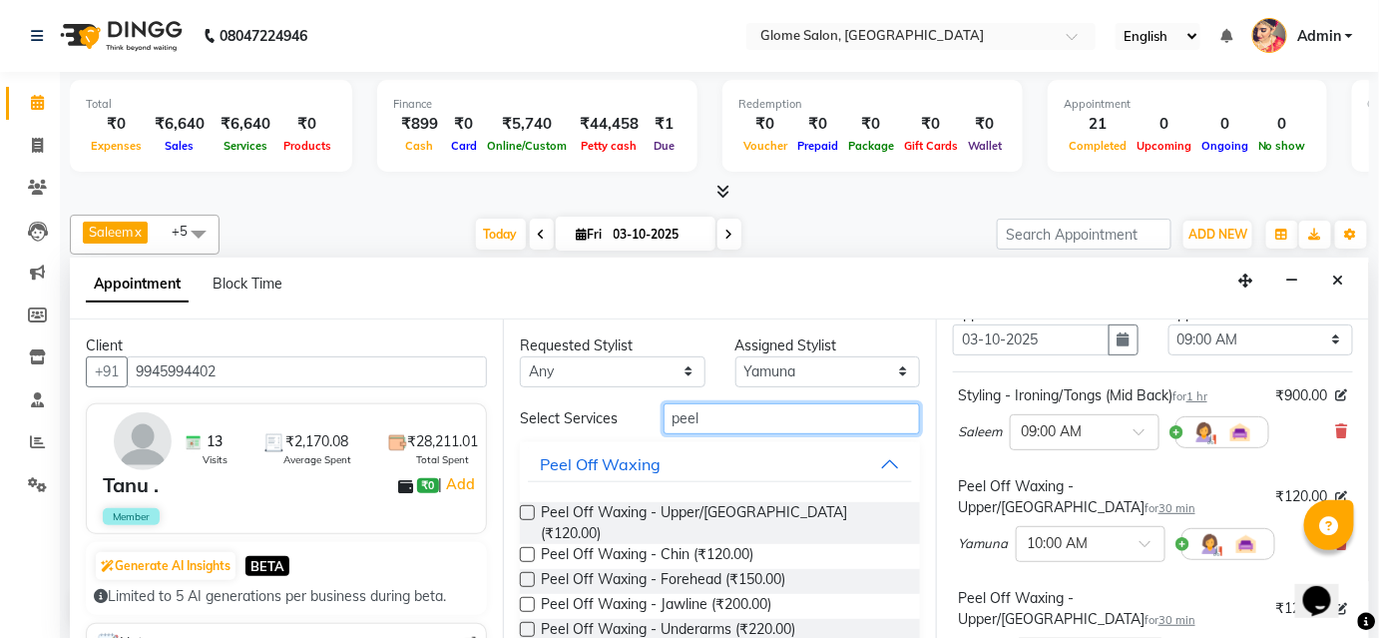
click at [711, 416] on input "peel" at bounding box center [791, 418] width 256 height 31
click at [714, 423] on input "peel" at bounding box center [791, 418] width 256 height 31
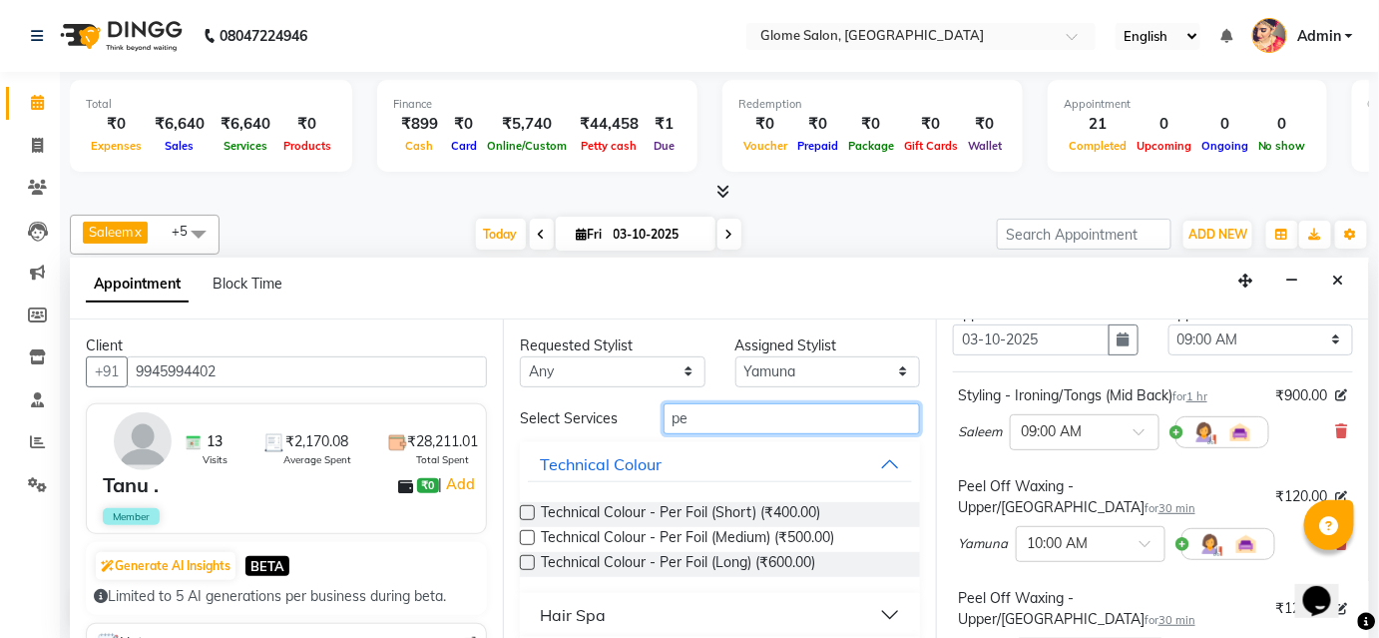
type input "p"
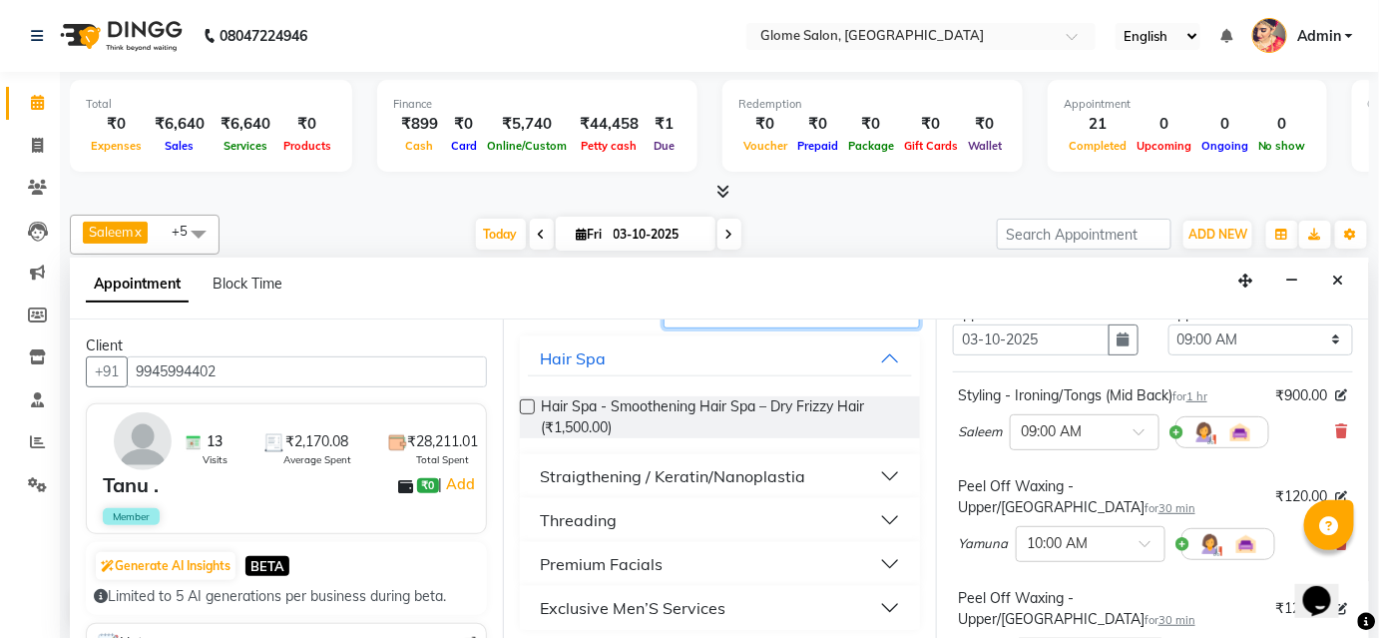
scroll to position [110, 0]
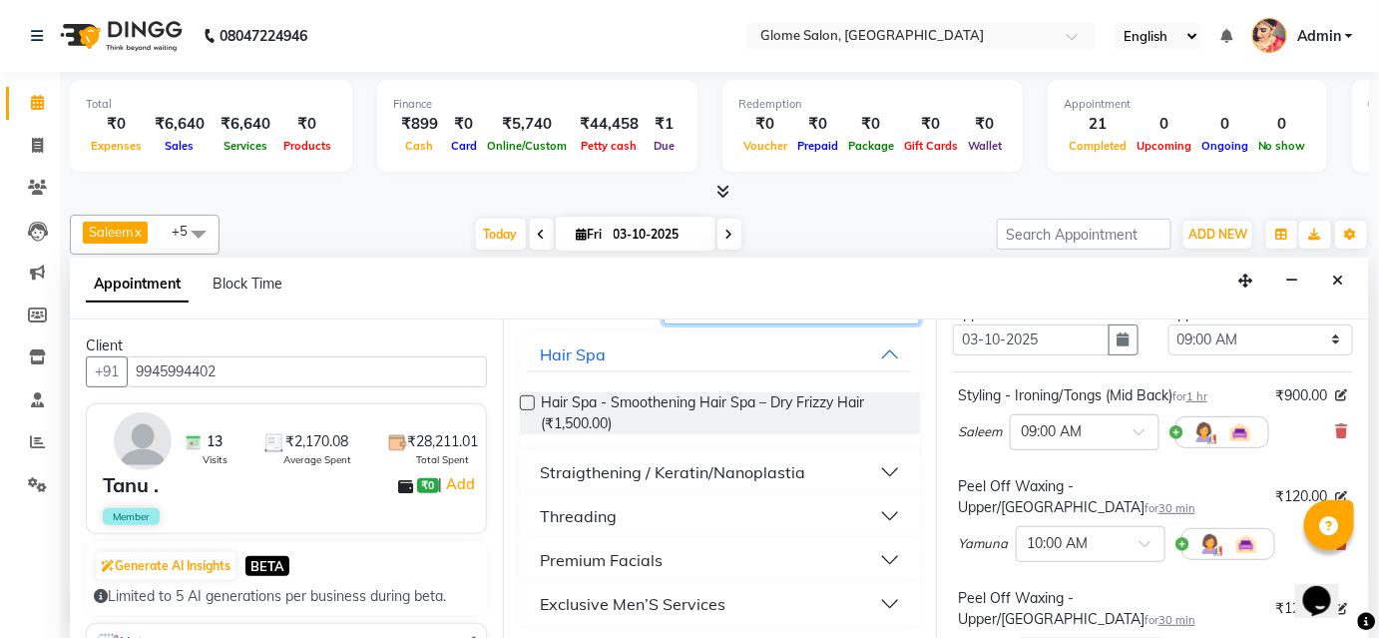
type input "th"
click at [685, 513] on button "Threading" at bounding box center [720, 516] width 384 height 36
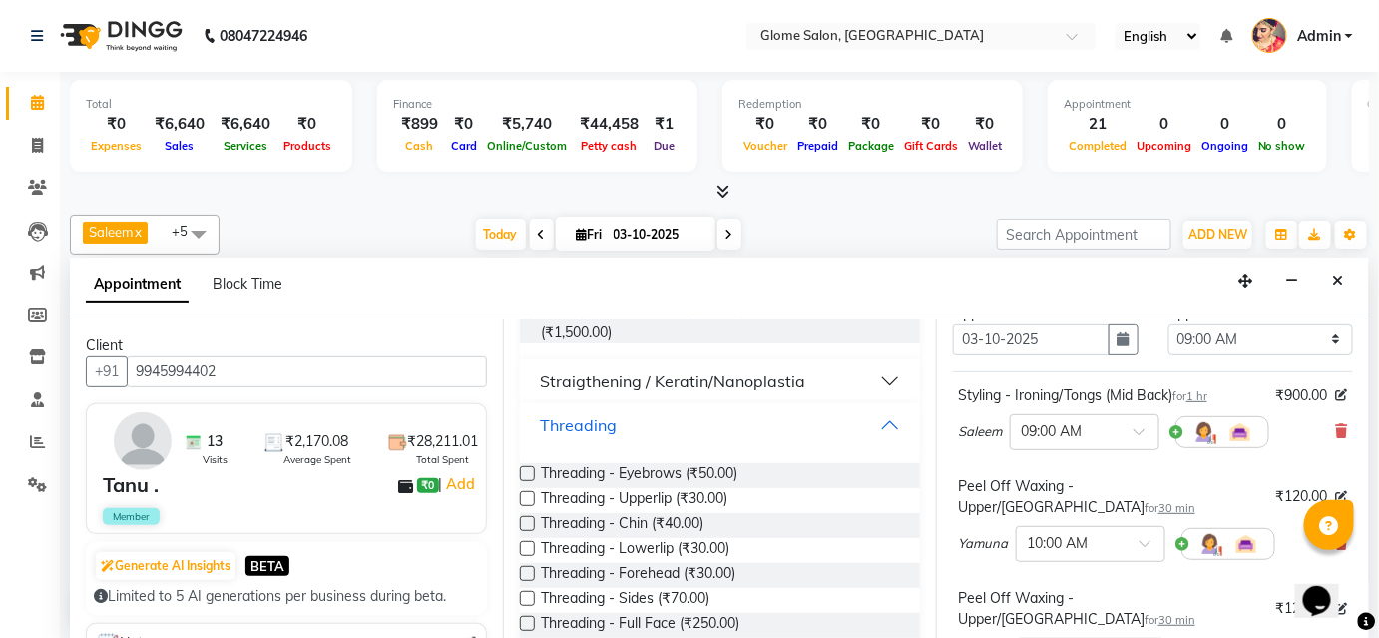
scroll to position [291, 0]
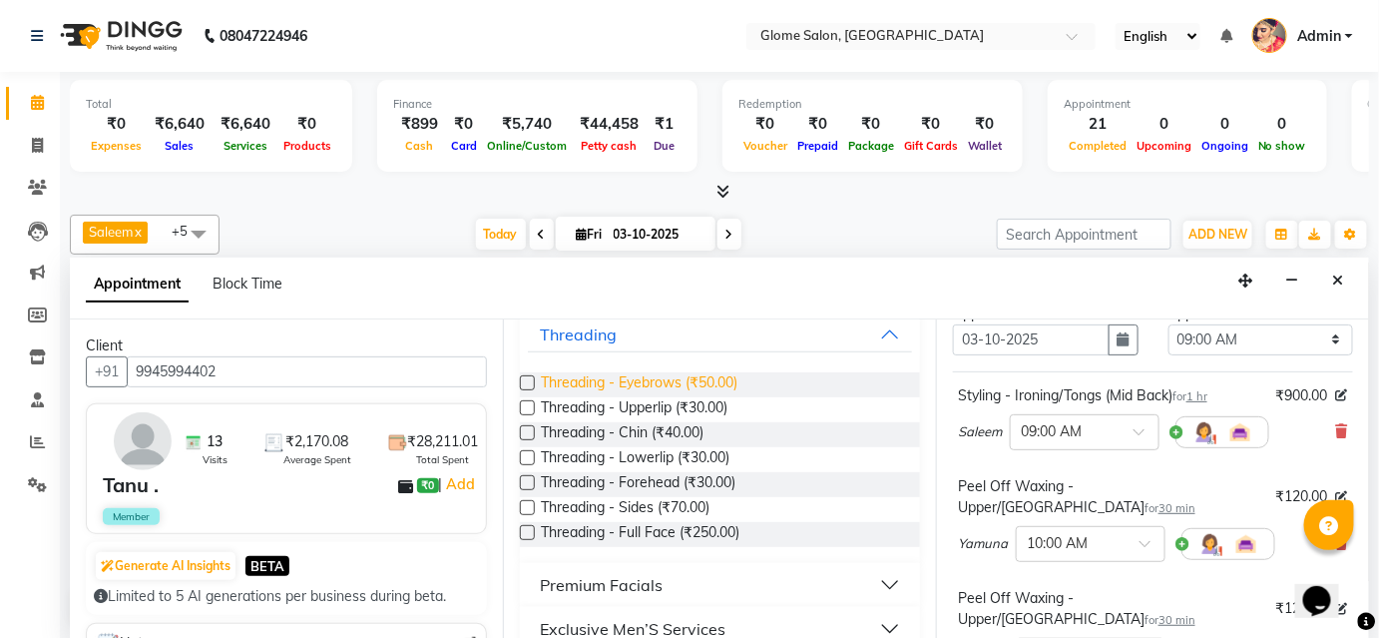
click at [615, 381] on span "Threading - Eyebrows (₹50.00)" at bounding box center [639, 384] width 197 height 25
checkbox input "false"
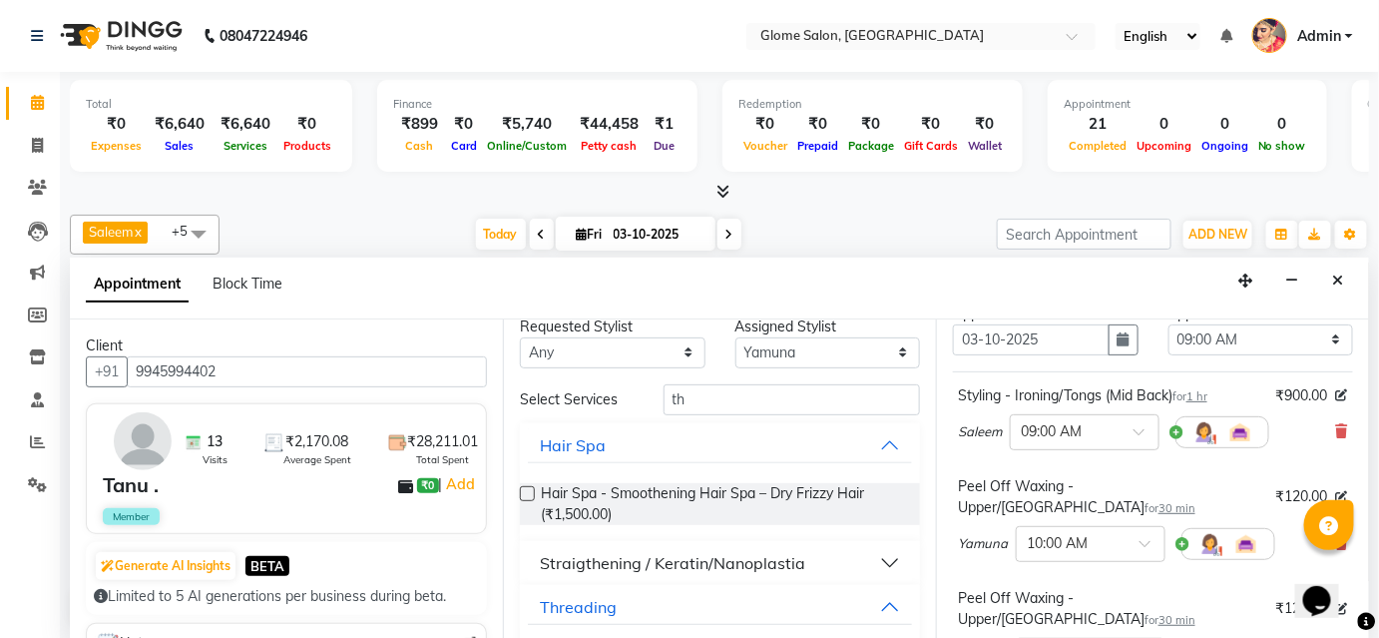
scroll to position [0, 0]
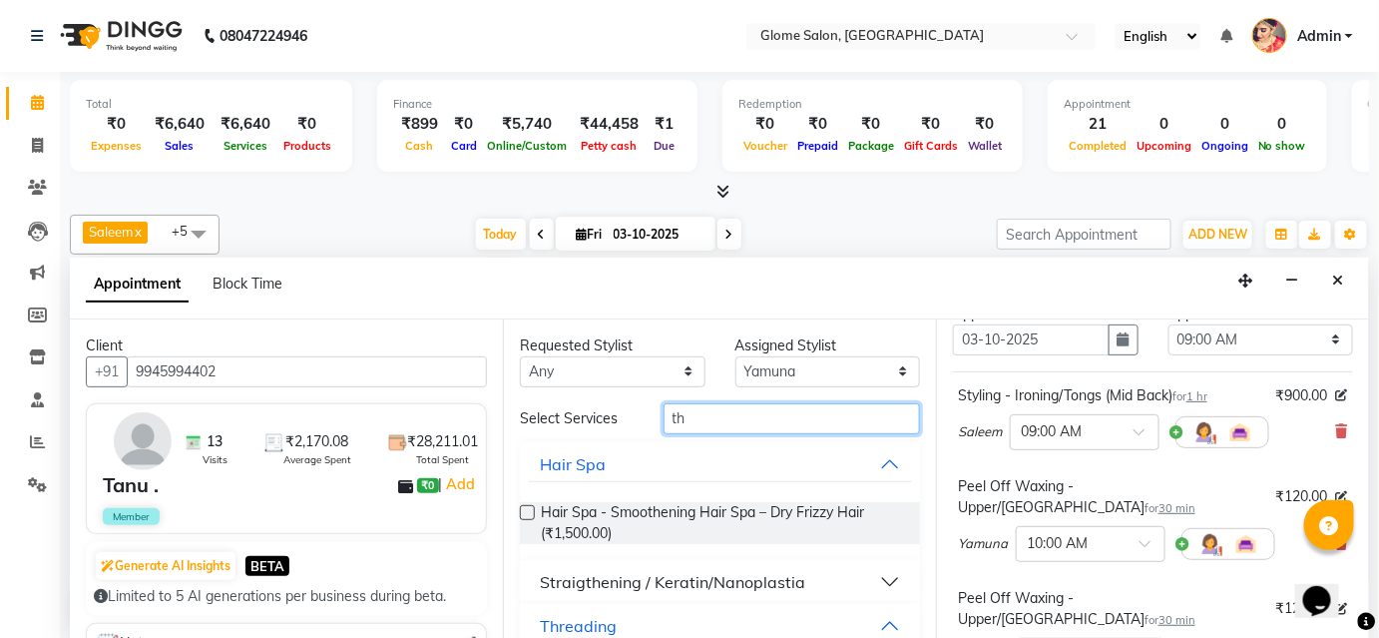
click at [682, 416] on input "th" at bounding box center [791, 418] width 256 height 31
type input "t"
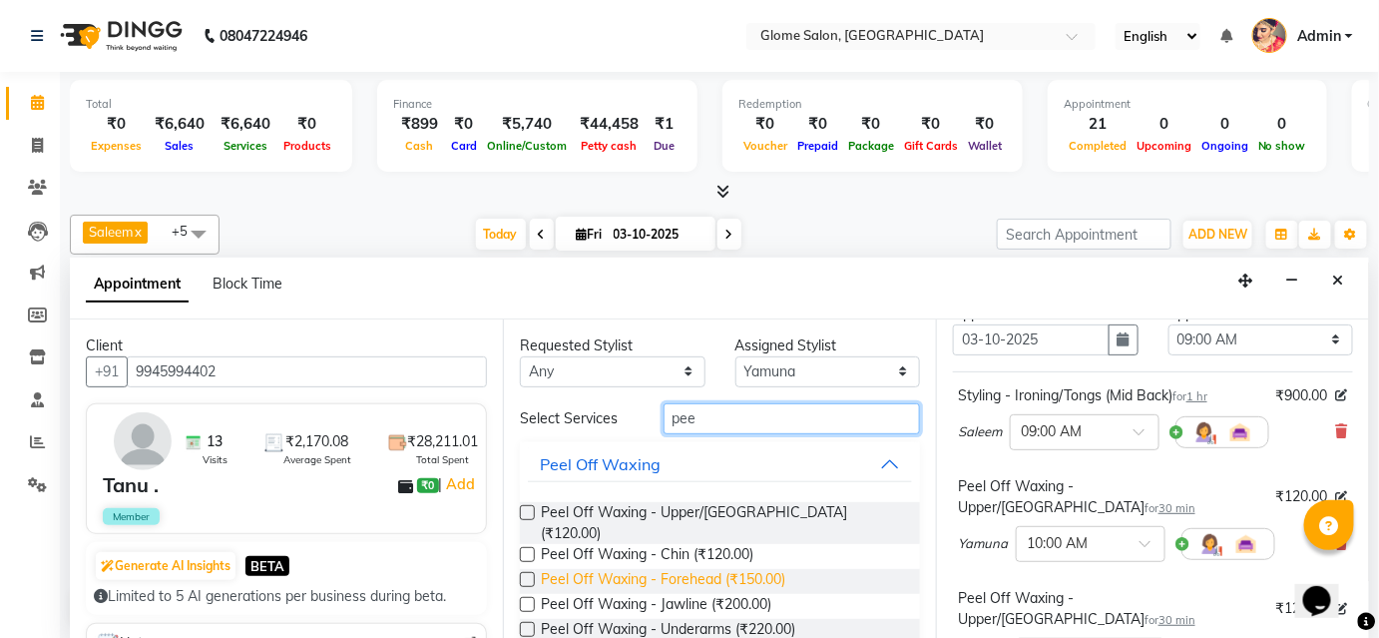
type input "pee"
click at [653, 569] on span "Peel Off Waxing - Forehead (₹150.00)" at bounding box center [663, 581] width 244 height 25
checkbox input "false"
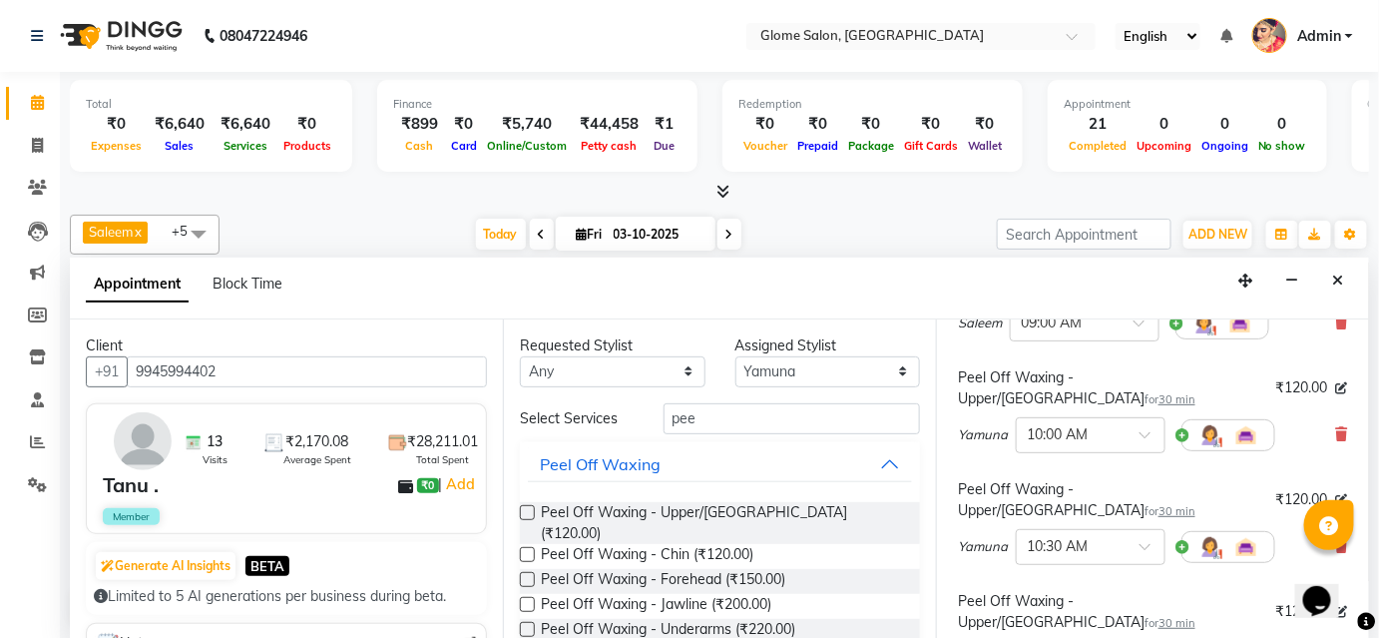
scroll to position [271, 0]
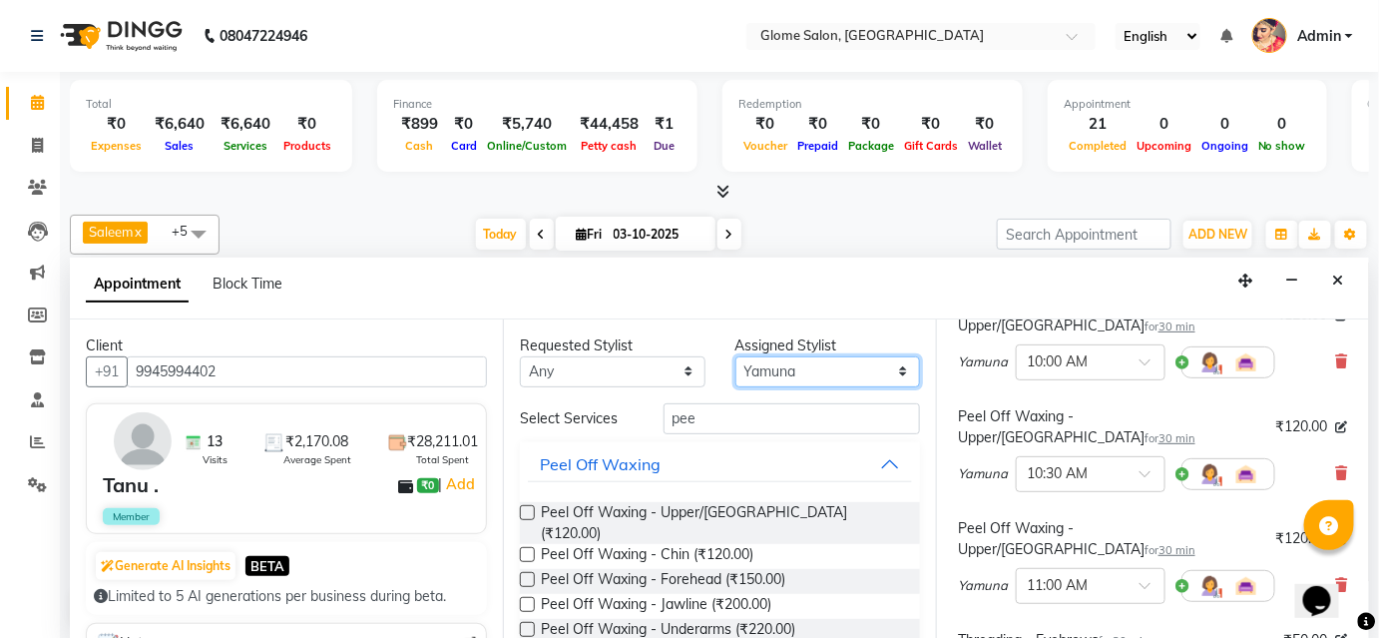
click at [803, 365] on select "Select Farha Tabassum Mehtab Sahib Saleem Yamuna Zoya" at bounding box center [828, 371] width 186 height 31
select select "63052"
click at [735, 356] on select "Select Farha Tabassum Mehtab Sahib Saleem Yamuna Zoya" at bounding box center [828, 371] width 186 height 31
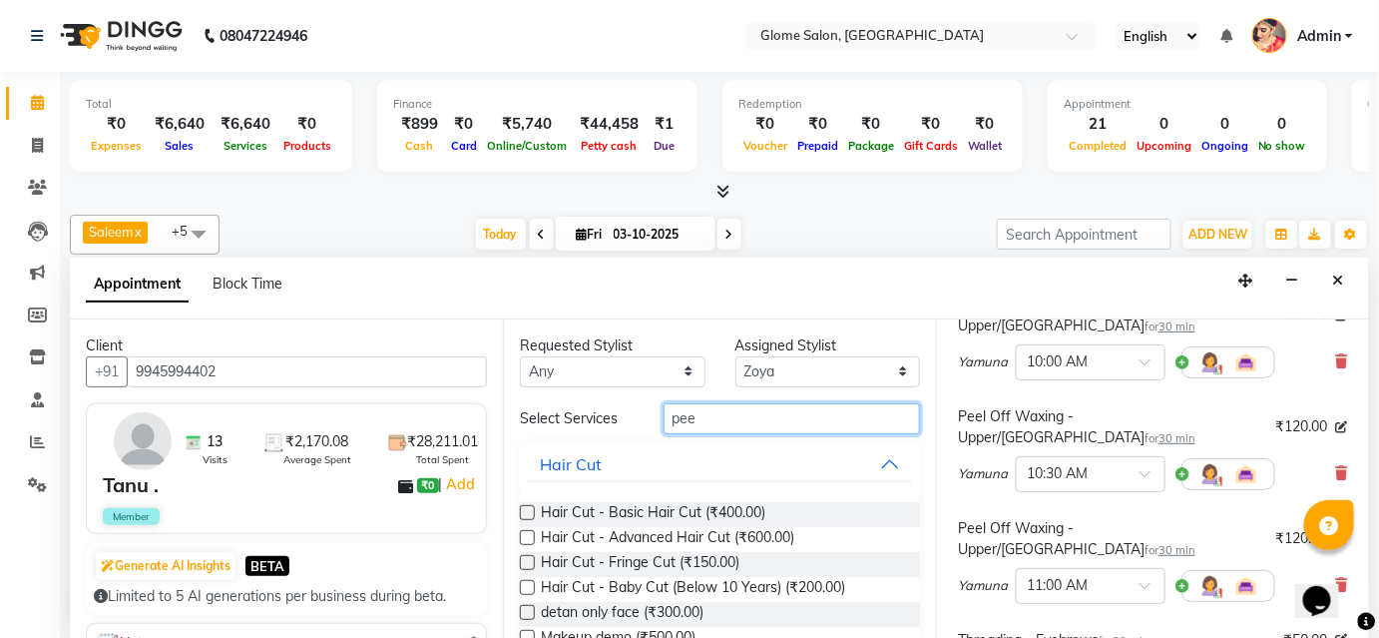
click at [712, 414] on input "pee" at bounding box center [791, 418] width 256 height 31
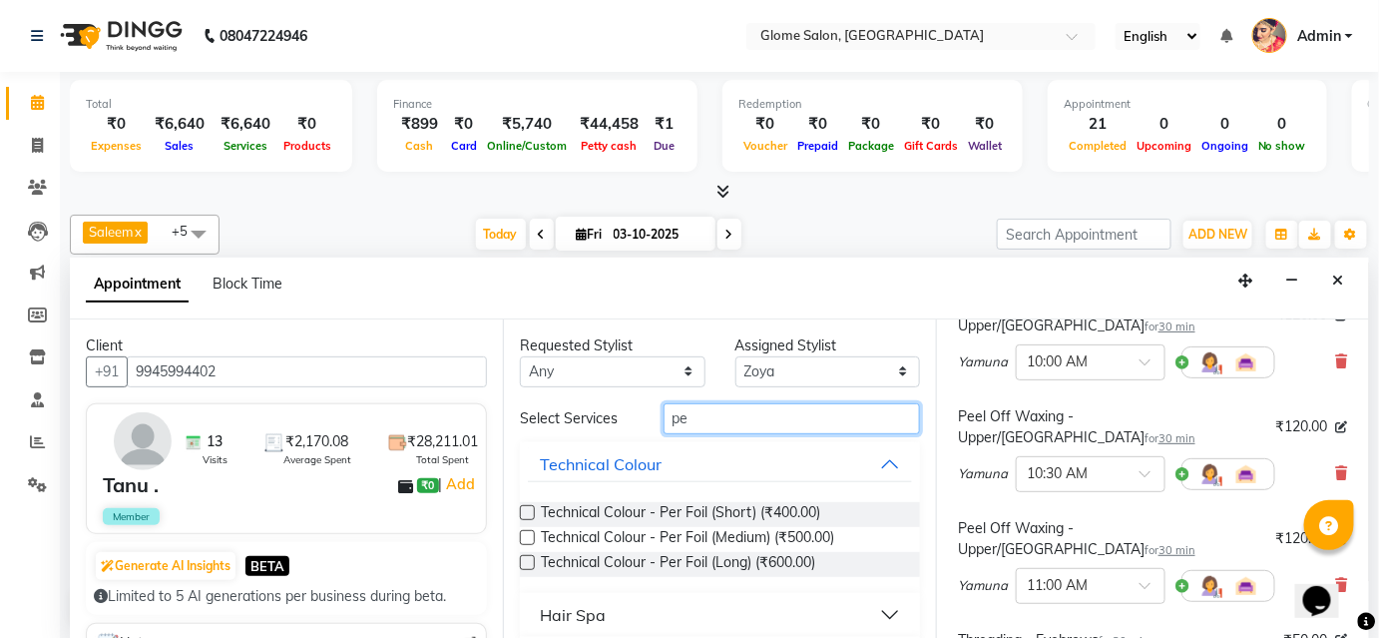
type input "p"
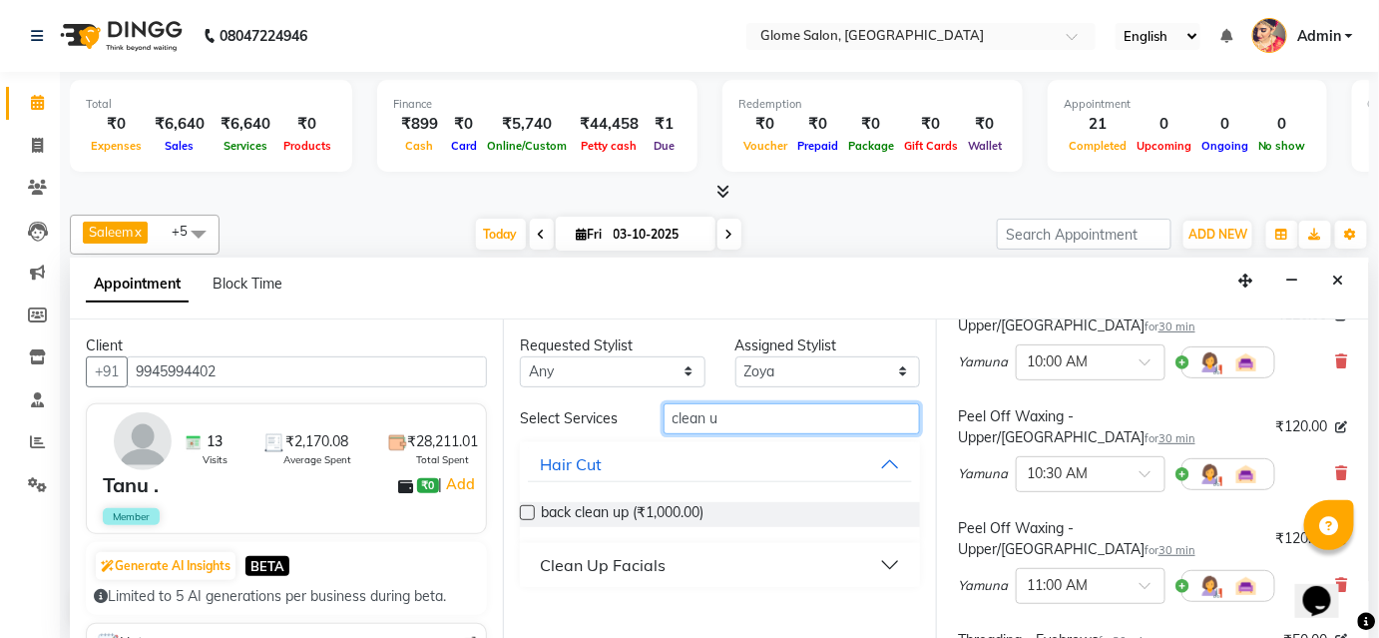
type input "clean u"
click at [724, 555] on button "Clean Up Facials" at bounding box center [720, 565] width 384 height 36
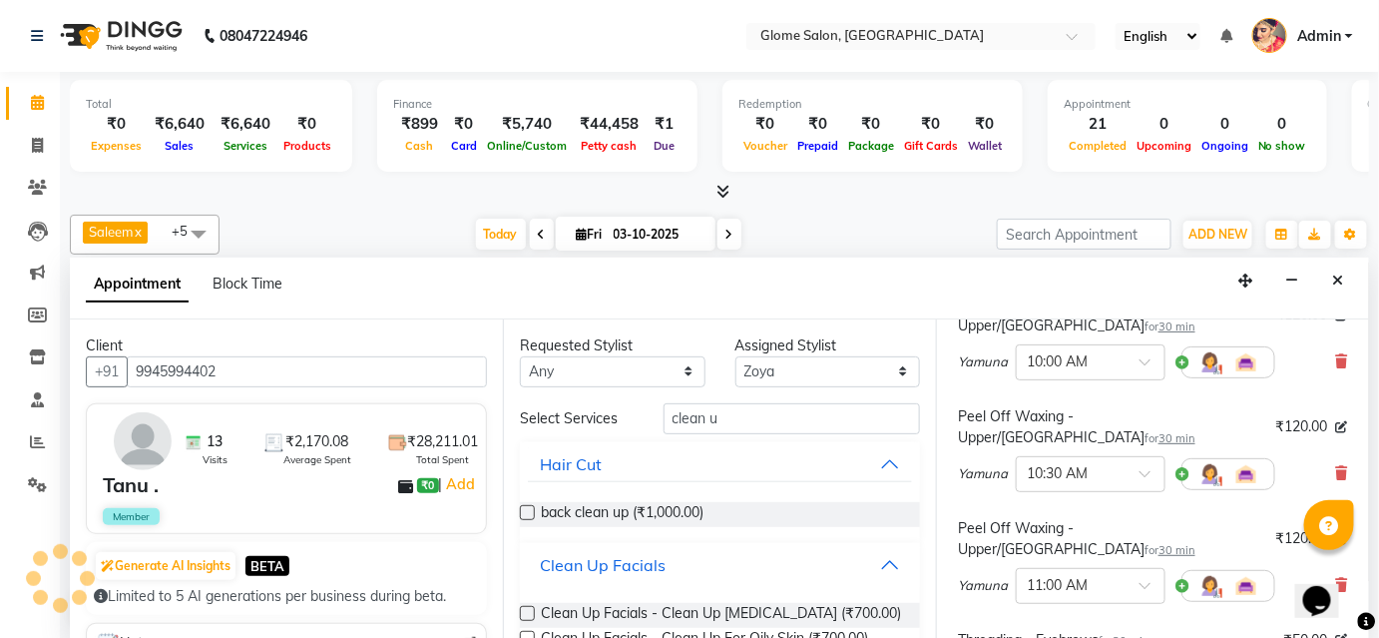
scroll to position [168, 0]
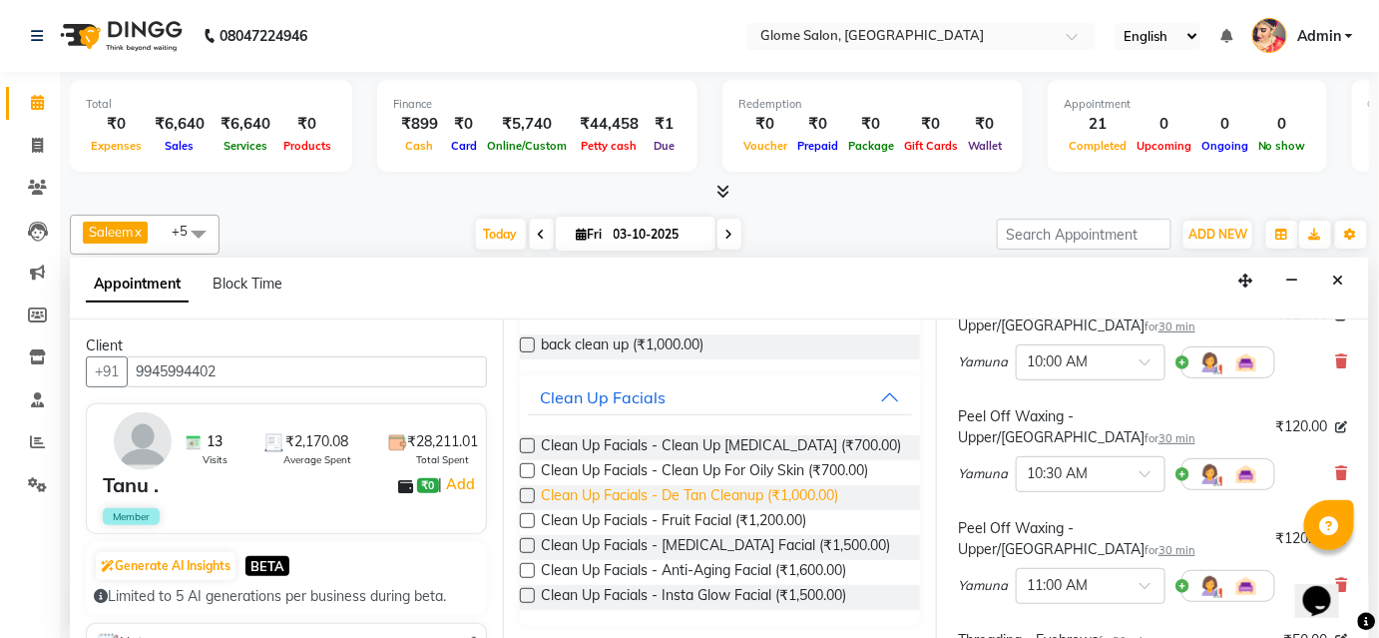
click at [656, 493] on span "Clean Up Facials - De Tan Cleanup (₹1,000.00)" at bounding box center [689, 497] width 297 height 25
checkbox input "false"
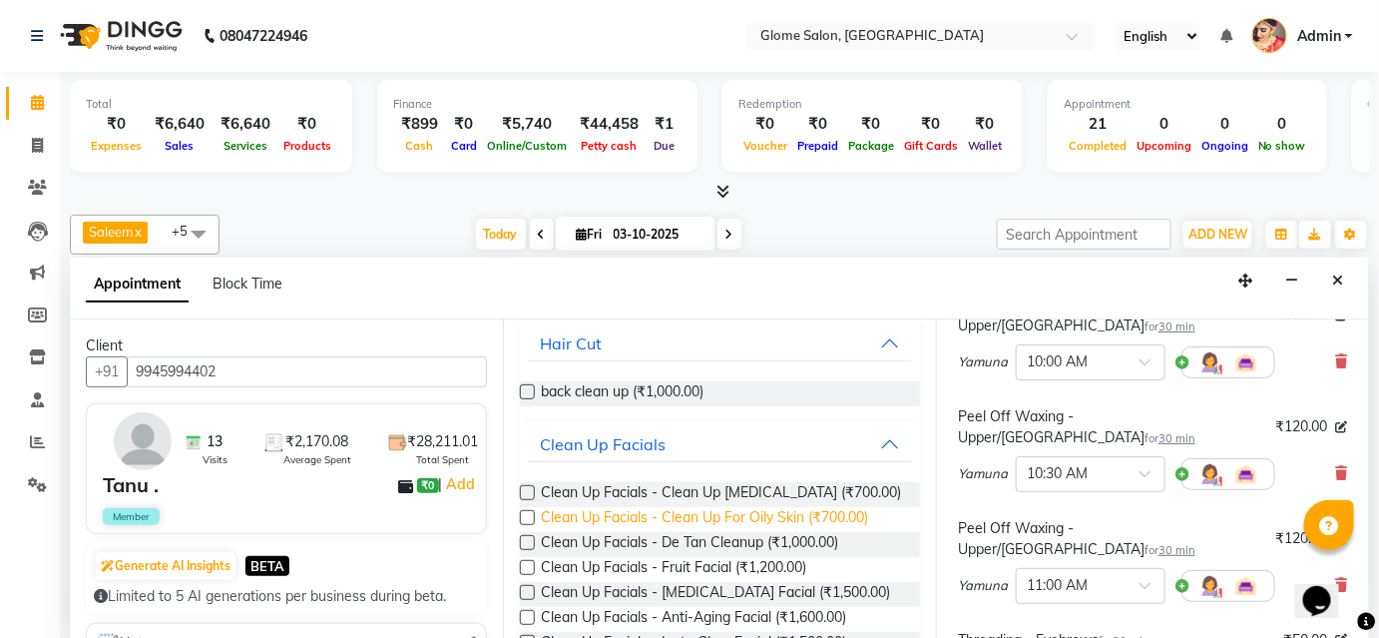
scroll to position [0, 0]
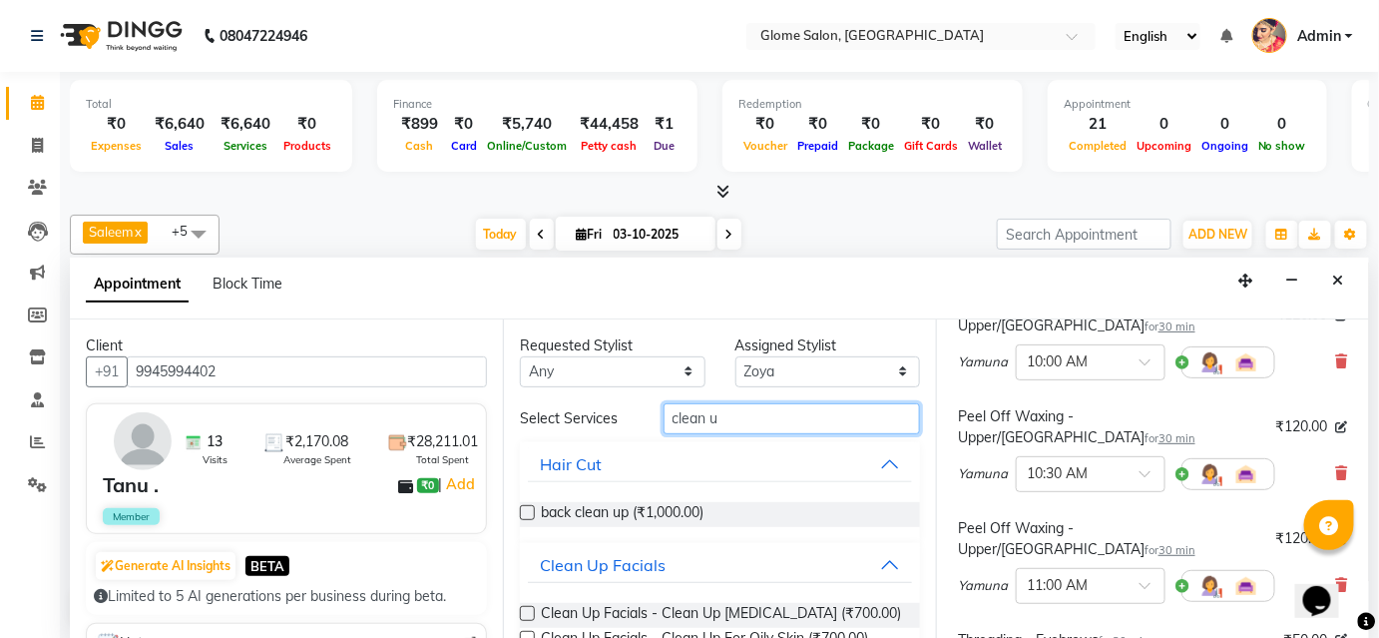
click at [752, 417] on input "clean u" at bounding box center [791, 418] width 256 height 31
type input "c"
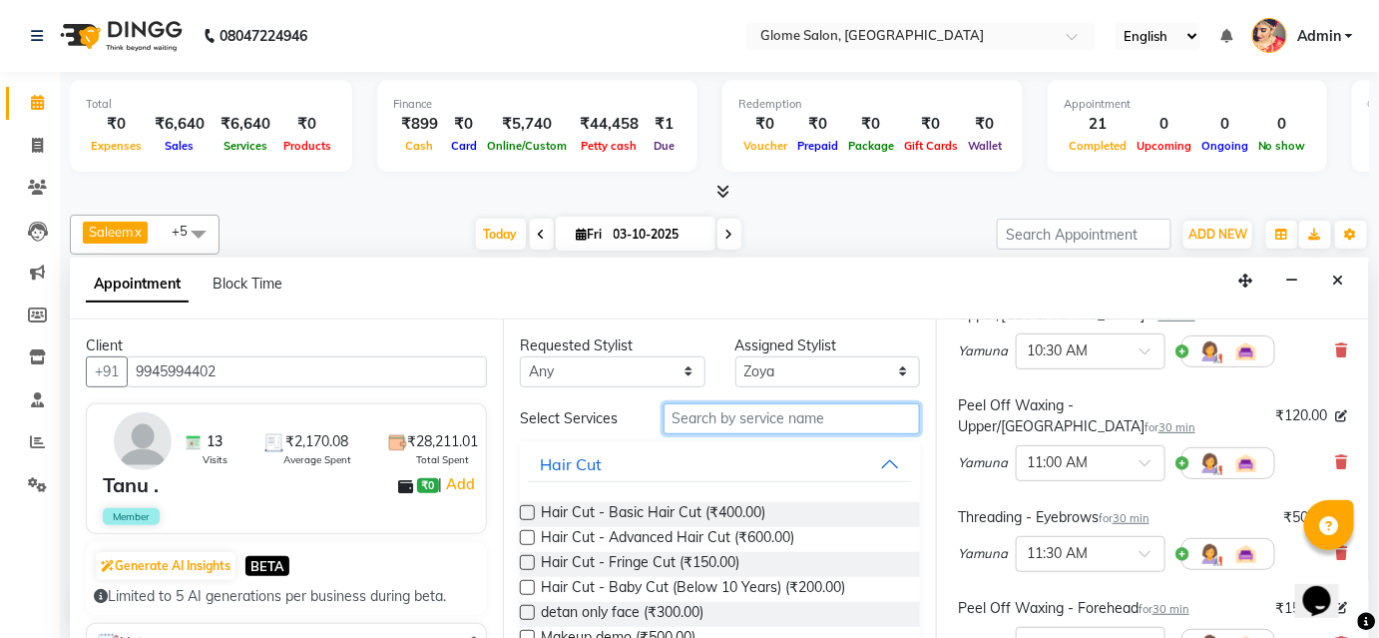
scroll to position [362, 0]
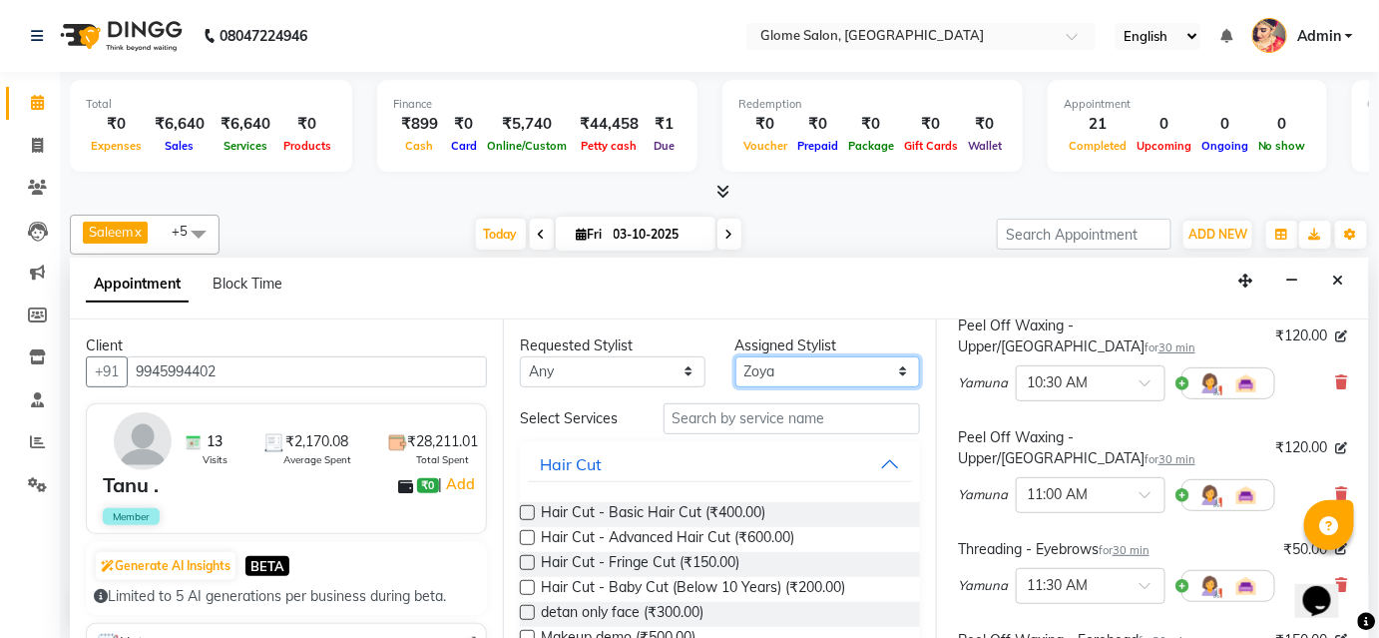
click at [791, 371] on select "Select Farha Tabassum Mehtab Sahib Saleem Yamuna Zoya" at bounding box center [828, 371] width 186 height 31
select select "87909"
click at [735, 356] on select "Select Farha Tabassum Mehtab Sahib Saleem Yamuna Zoya" at bounding box center [828, 371] width 186 height 31
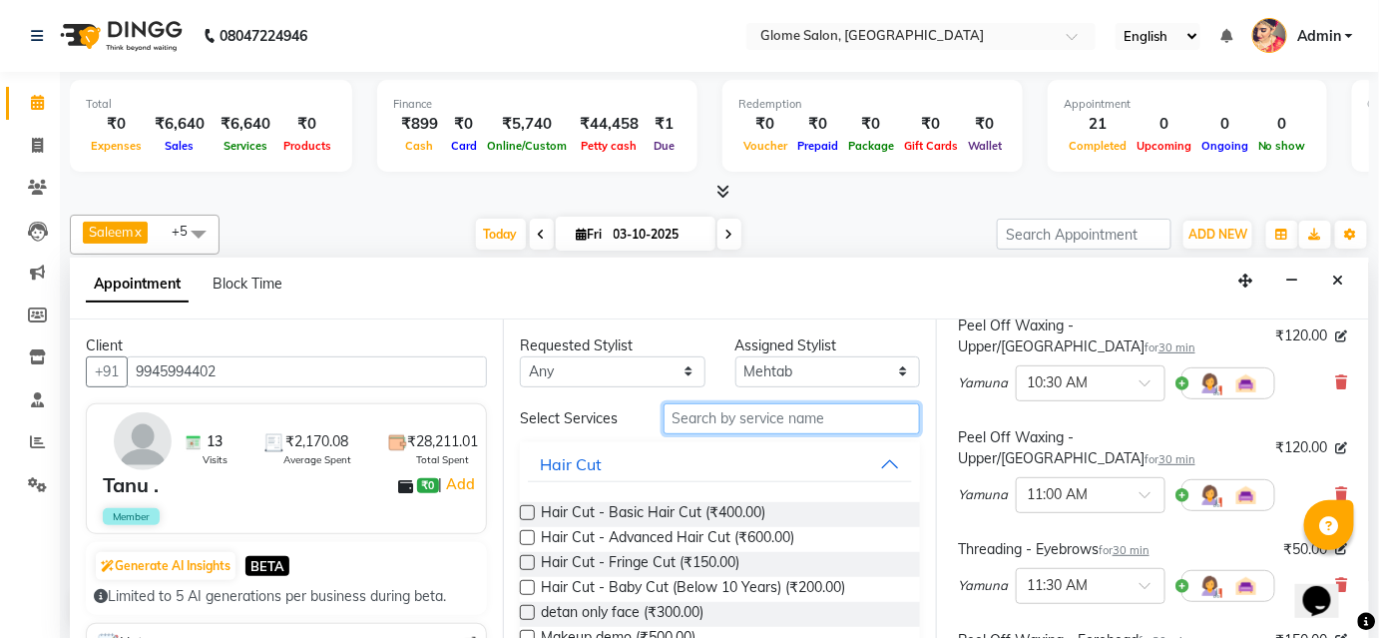
click at [702, 417] on input "text" at bounding box center [791, 418] width 256 height 31
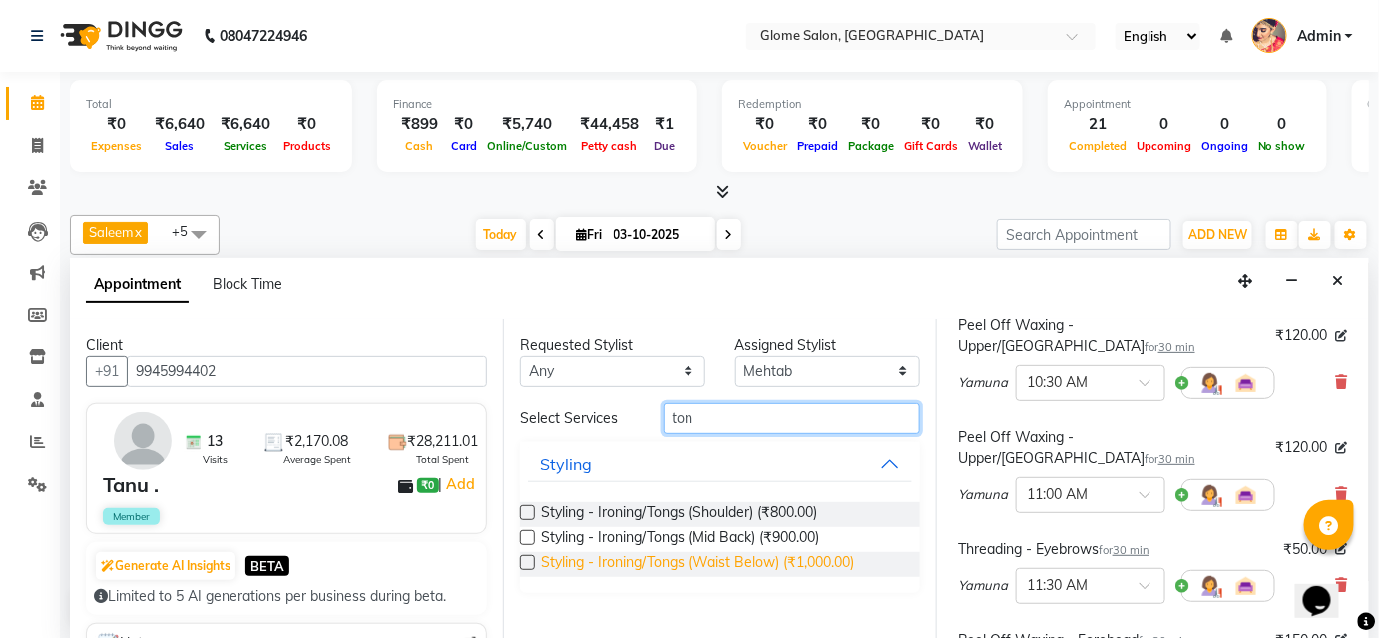
type input "ton"
click at [593, 558] on span "Styling - Ironing/Tongs (Waist Below) (₹1,000.00)" at bounding box center [697, 564] width 313 height 25
checkbox input "false"
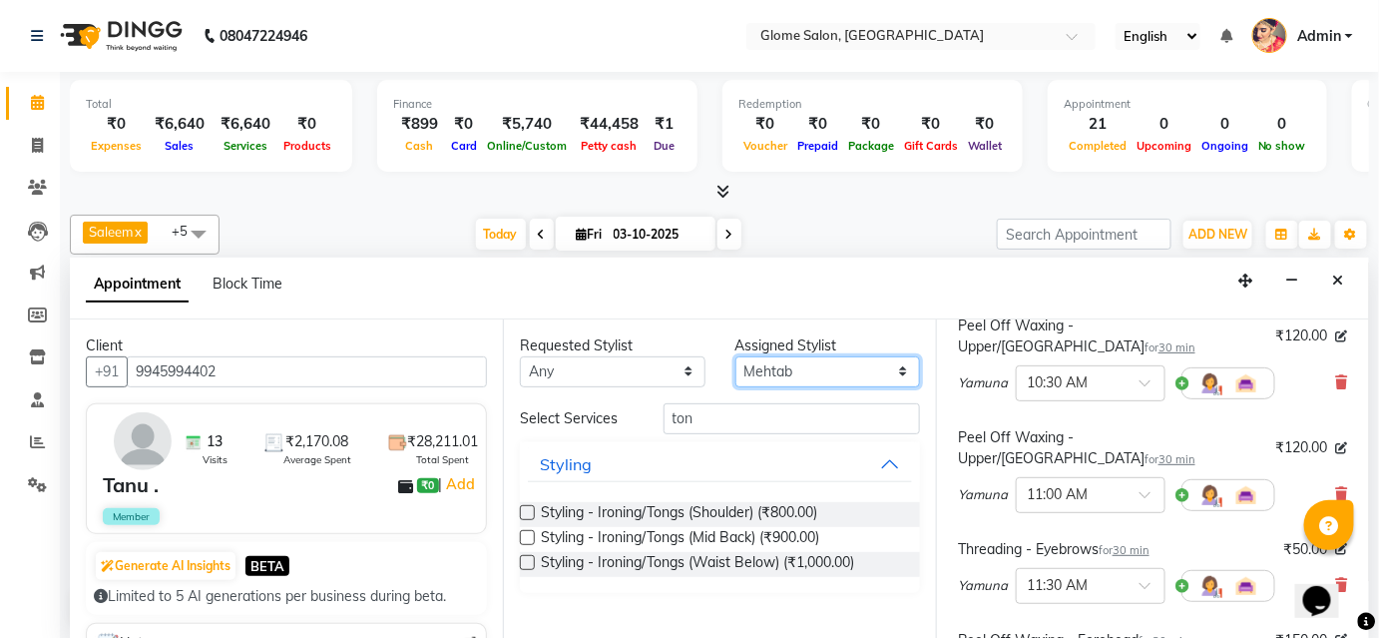
click at [817, 370] on select "Select Farha Tabassum Mehtab Sahib Saleem Yamuna Zoya" at bounding box center [828, 371] width 186 height 31
select select "63052"
click at [735, 356] on select "Select Farha Tabassum Mehtab Sahib Saleem Yamuna Zoya" at bounding box center [828, 371] width 186 height 31
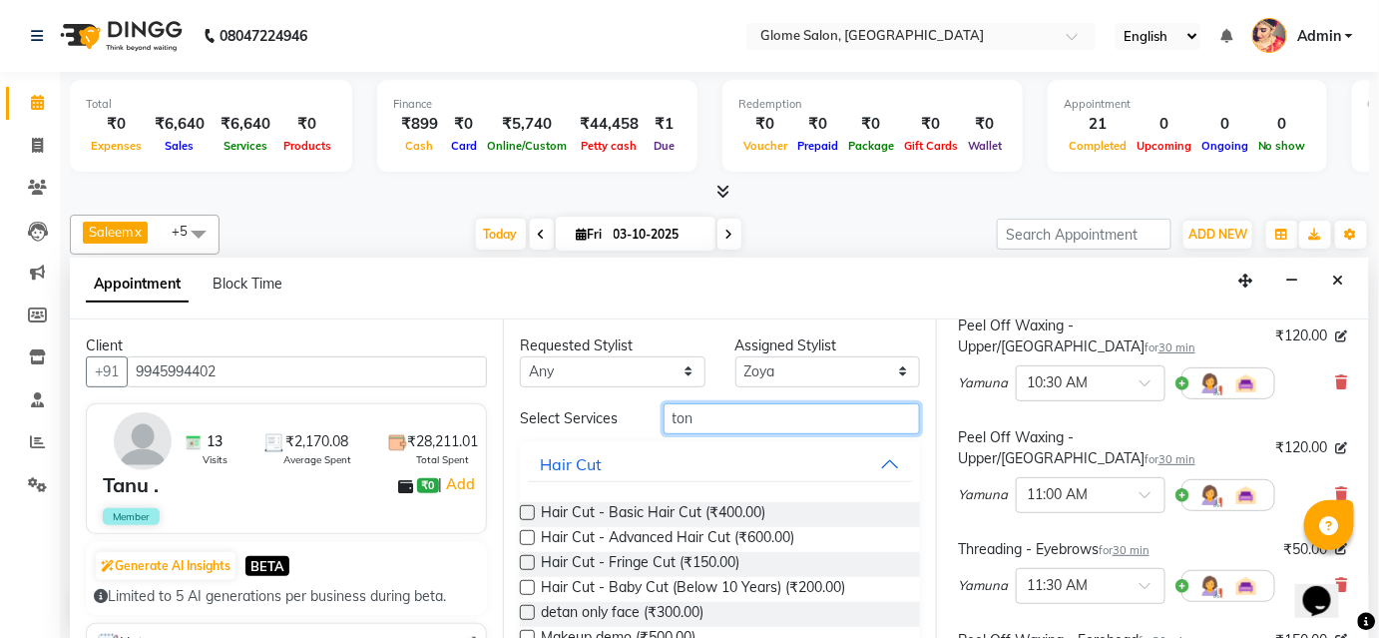
click at [707, 413] on input "ton" at bounding box center [791, 418] width 256 height 31
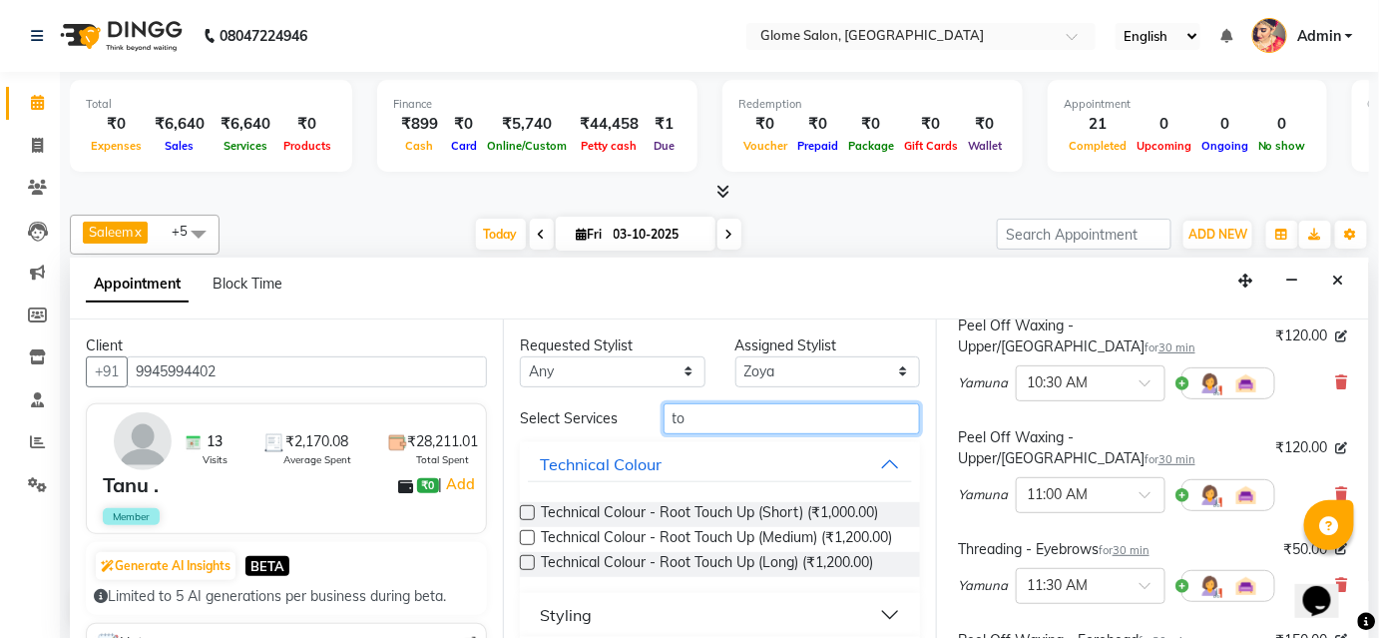
type input "t"
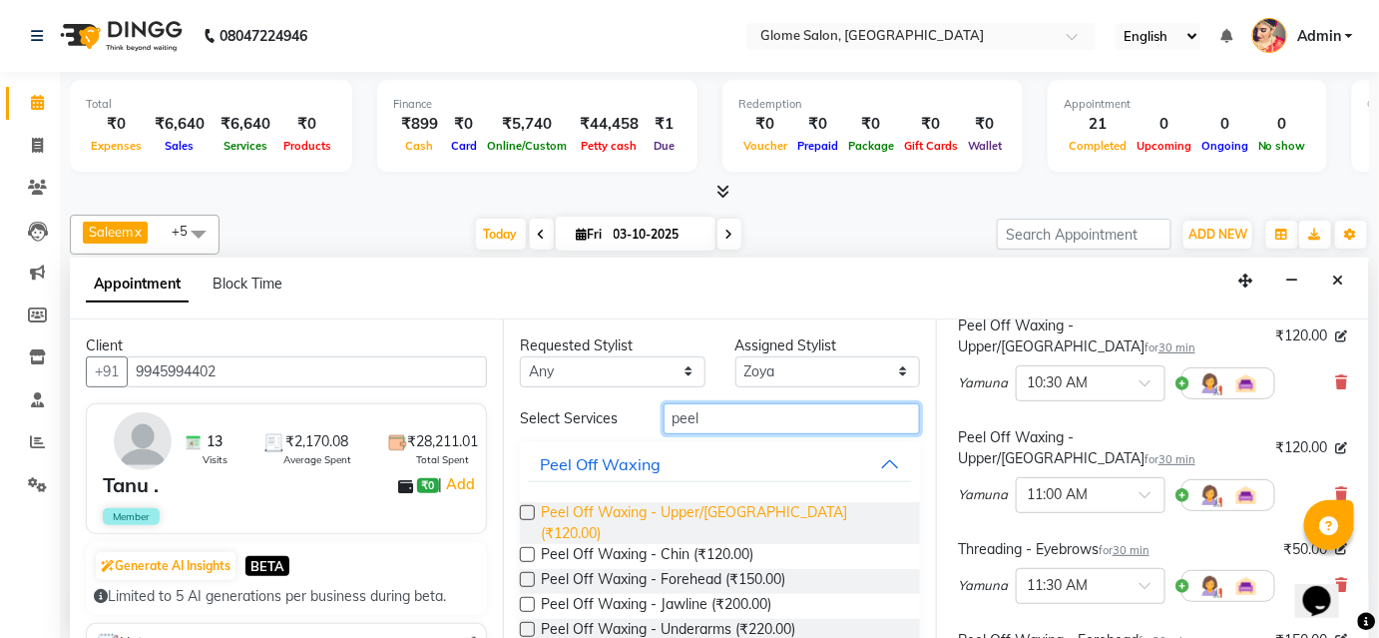
type input "peel"
click at [653, 510] on span "Peel Off Waxing - Upper/Lower Lip (₹120.00)" at bounding box center [722, 523] width 363 height 42
checkbox input "false"
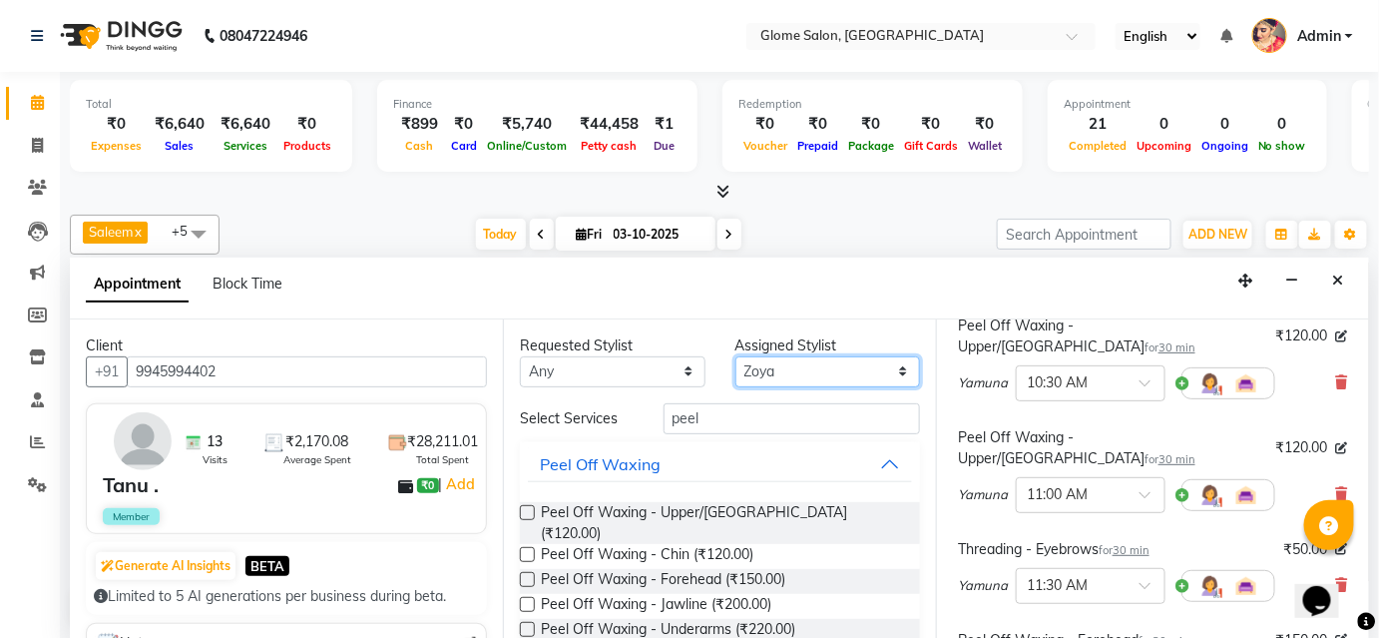
click at [787, 365] on select "Select Farha Tabassum Mehtab Sahib Saleem Yamuna Zoya" at bounding box center [828, 371] width 186 height 31
click at [637, 424] on div "Select Services" at bounding box center [577, 418] width 144 height 21
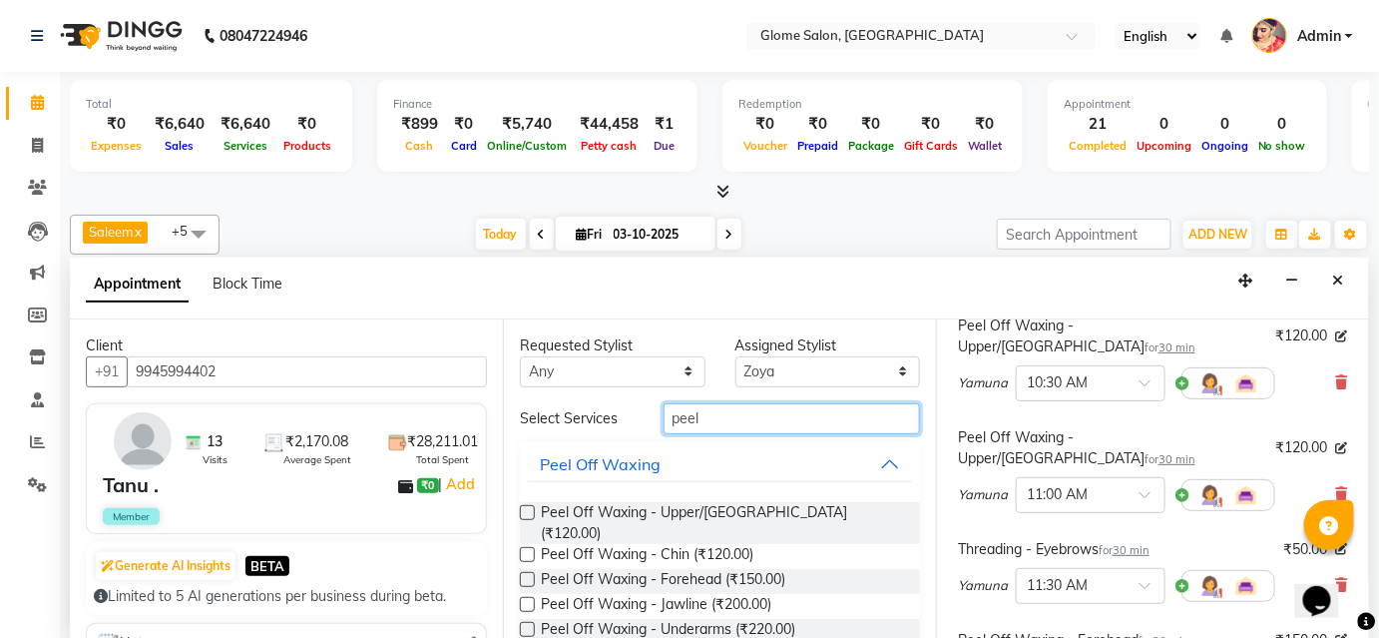
click at [723, 417] on input "peel" at bounding box center [791, 418] width 256 height 31
type input "p"
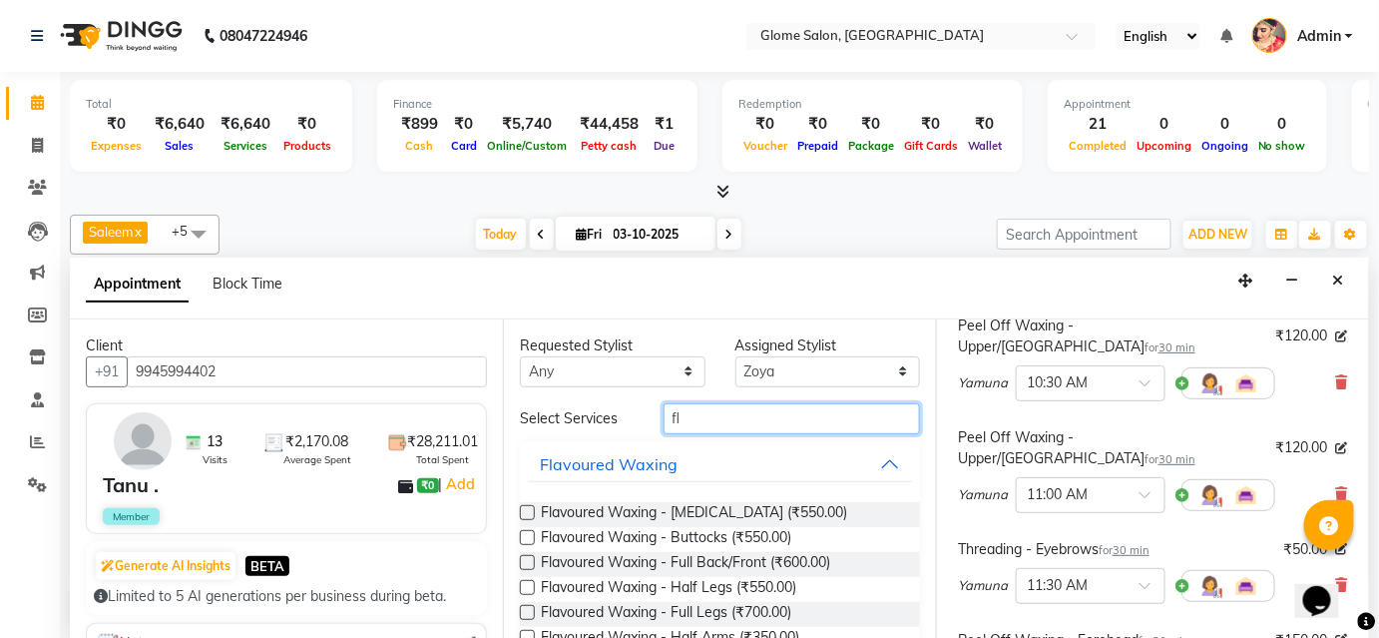
type input "f"
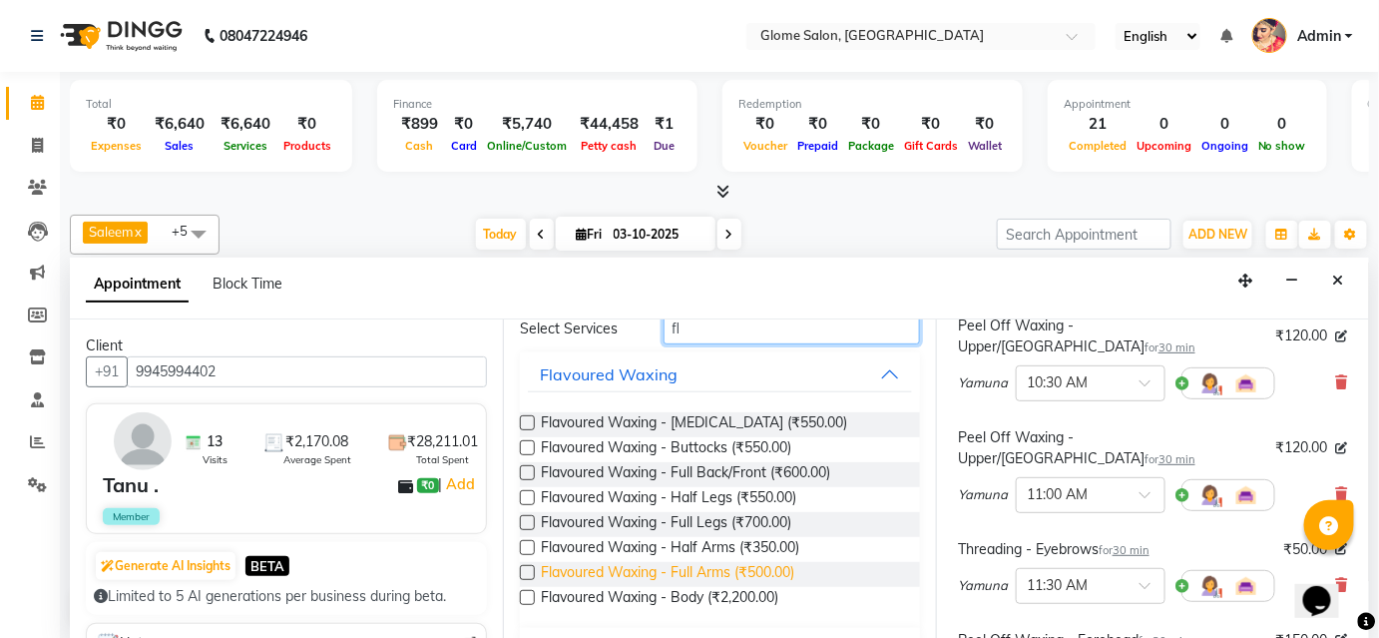
type input "fl"
click at [666, 569] on span "Flavoured Waxing - Full Arms (₹500.00)" at bounding box center [667, 574] width 253 height 25
checkbox input "false"
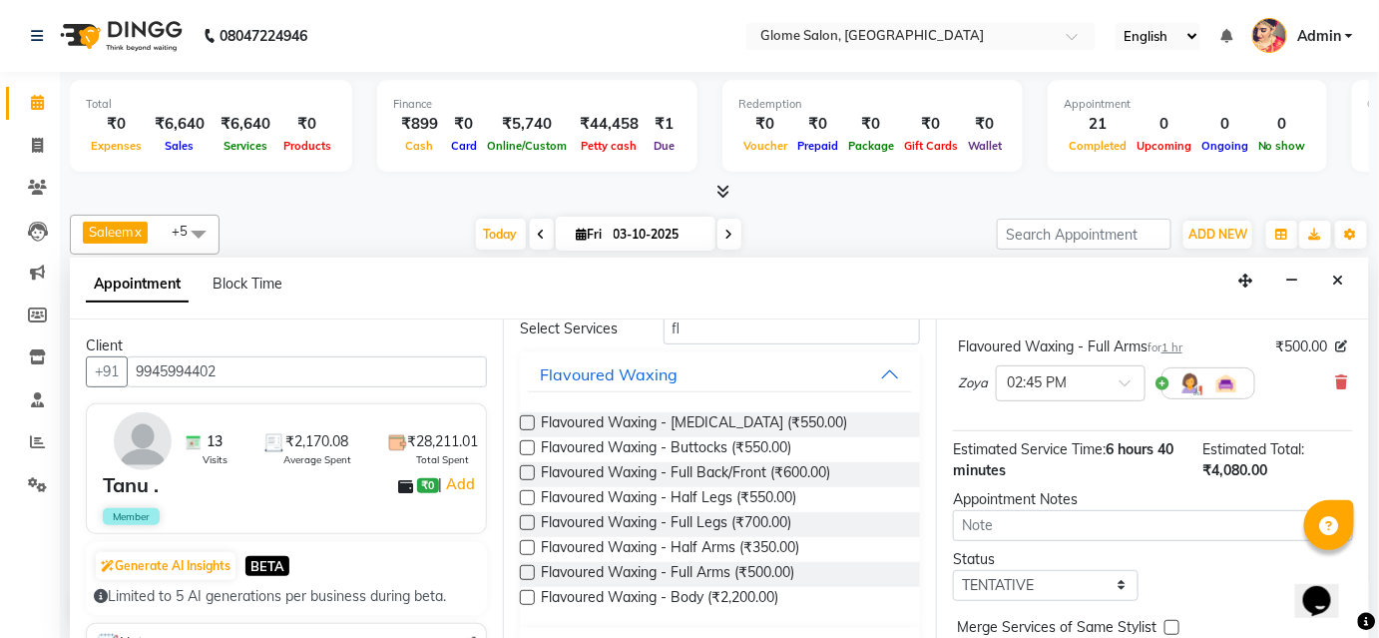
scroll to position [1041, 0]
click at [1069, 569] on select "Select TENTATIVE CONFIRM CHECK-IN UPCOMING" at bounding box center [1046, 584] width 186 height 31
select select "confirm booking"
click at [953, 569] on select "Select TENTATIVE CONFIRM CHECK-IN UPCOMING" at bounding box center [1046, 584] width 186 height 31
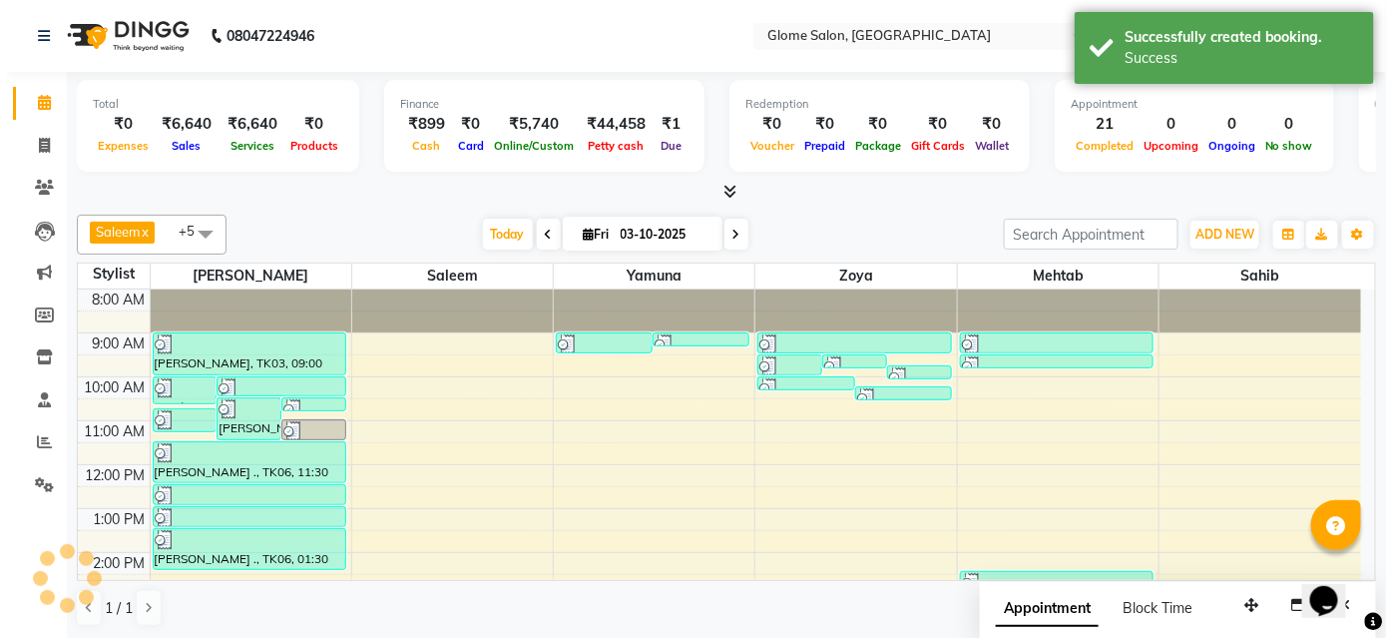
scroll to position [0, 0]
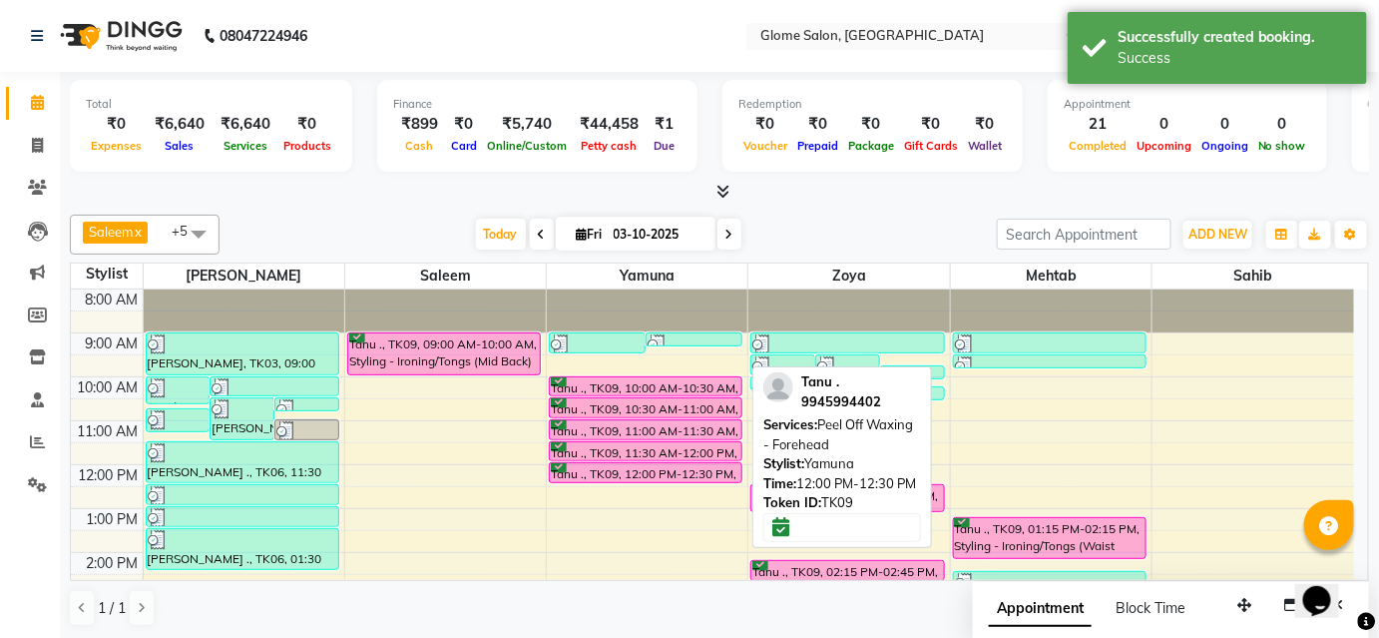
click at [691, 474] on div "Tanu ., TK09, 12:00 PM-12:30 PM, Peel Off Waxing - Forehead" at bounding box center [646, 472] width 192 height 19
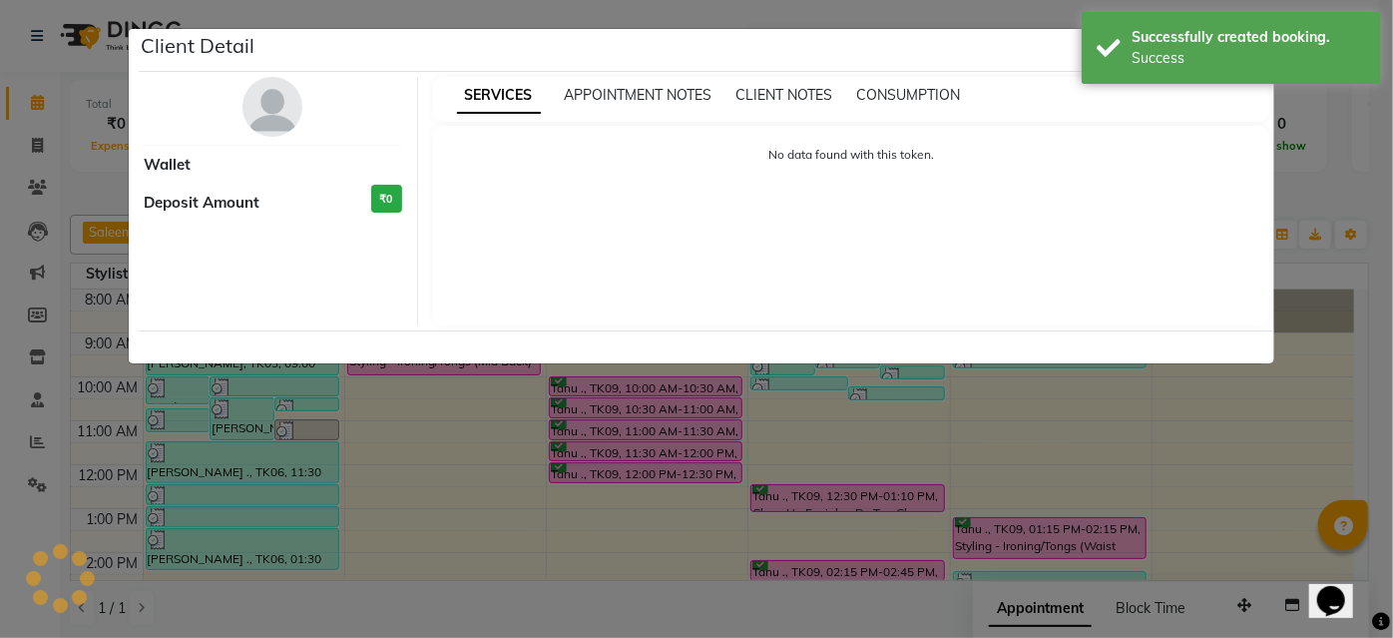
select select "6"
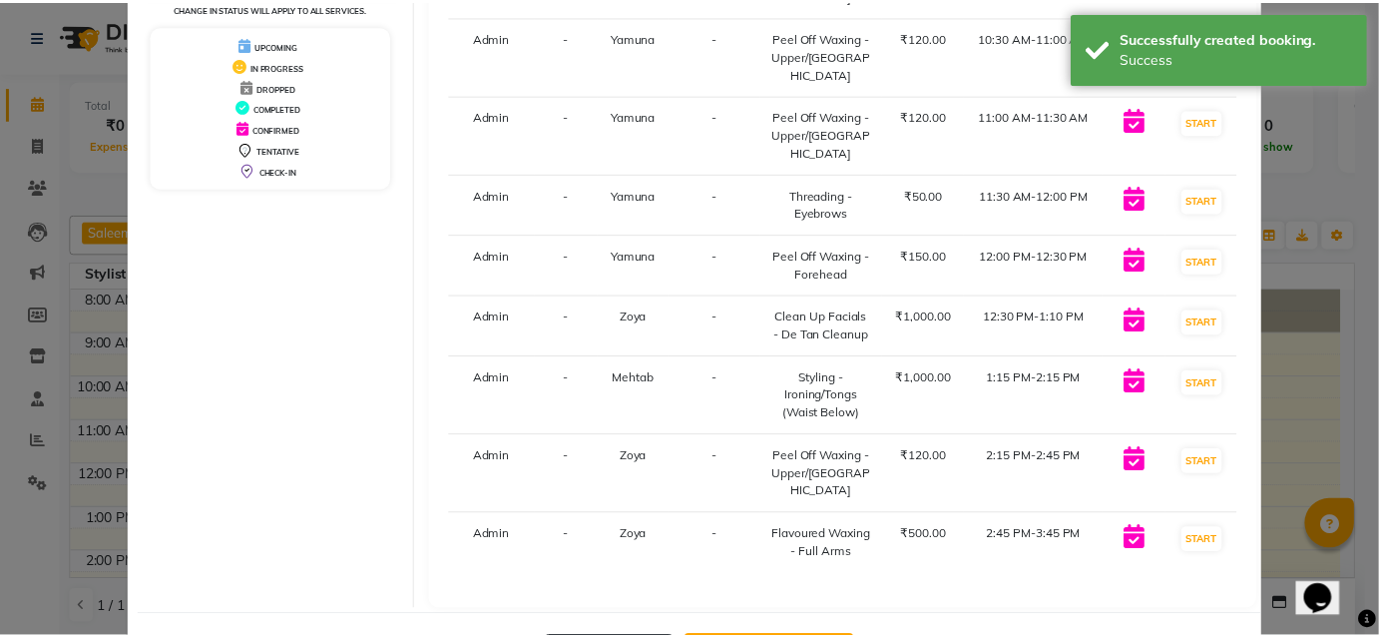
scroll to position [349, 0]
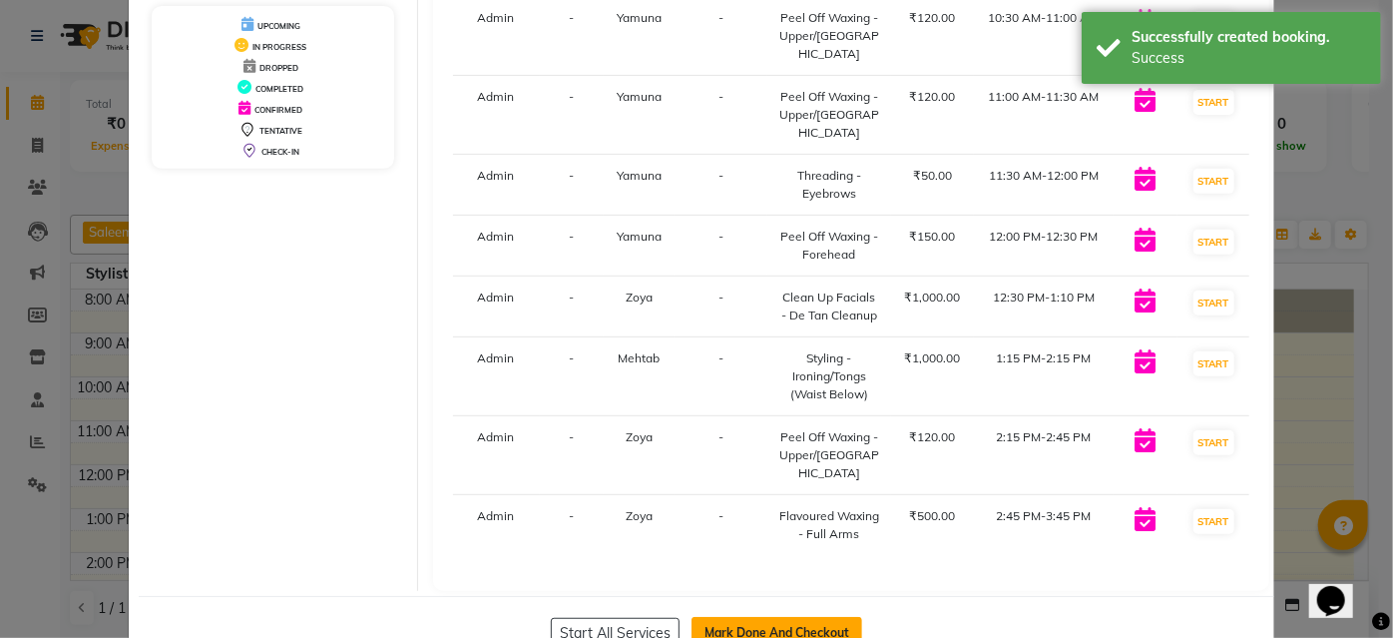
click at [742, 617] on button "Mark Done And Checkout" at bounding box center [776, 633] width 171 height 32
select select "service"
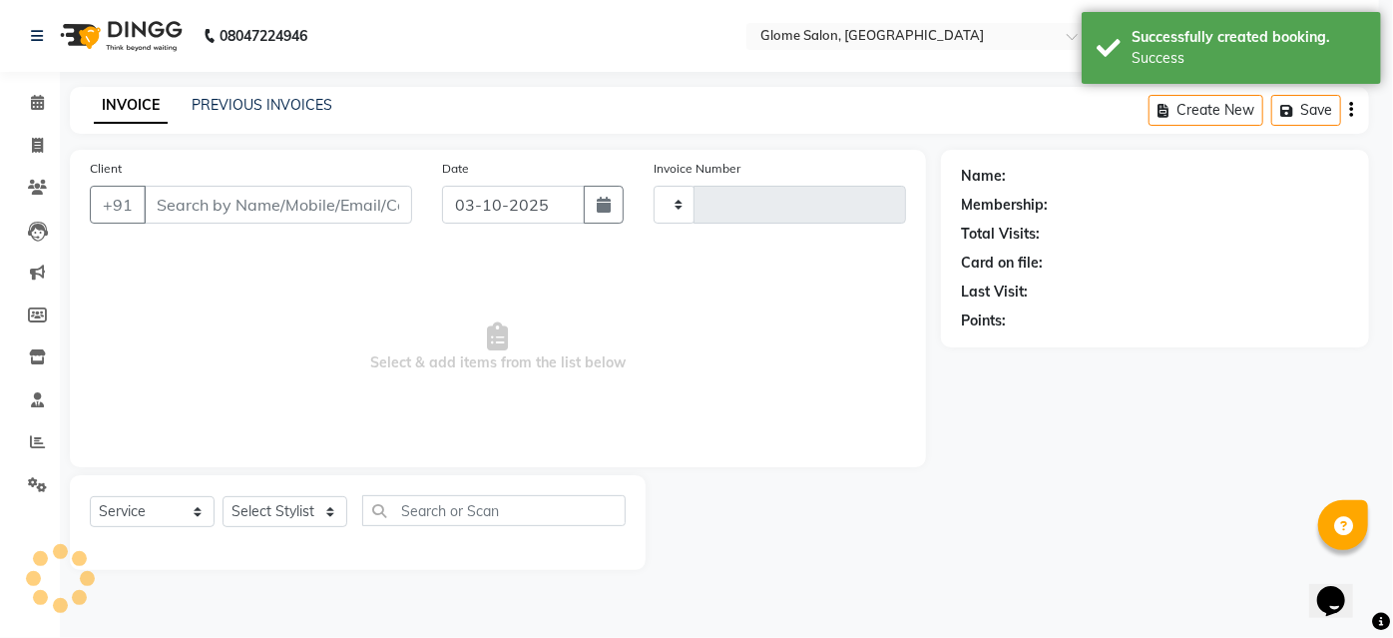
type input "2574"
select select "5199"
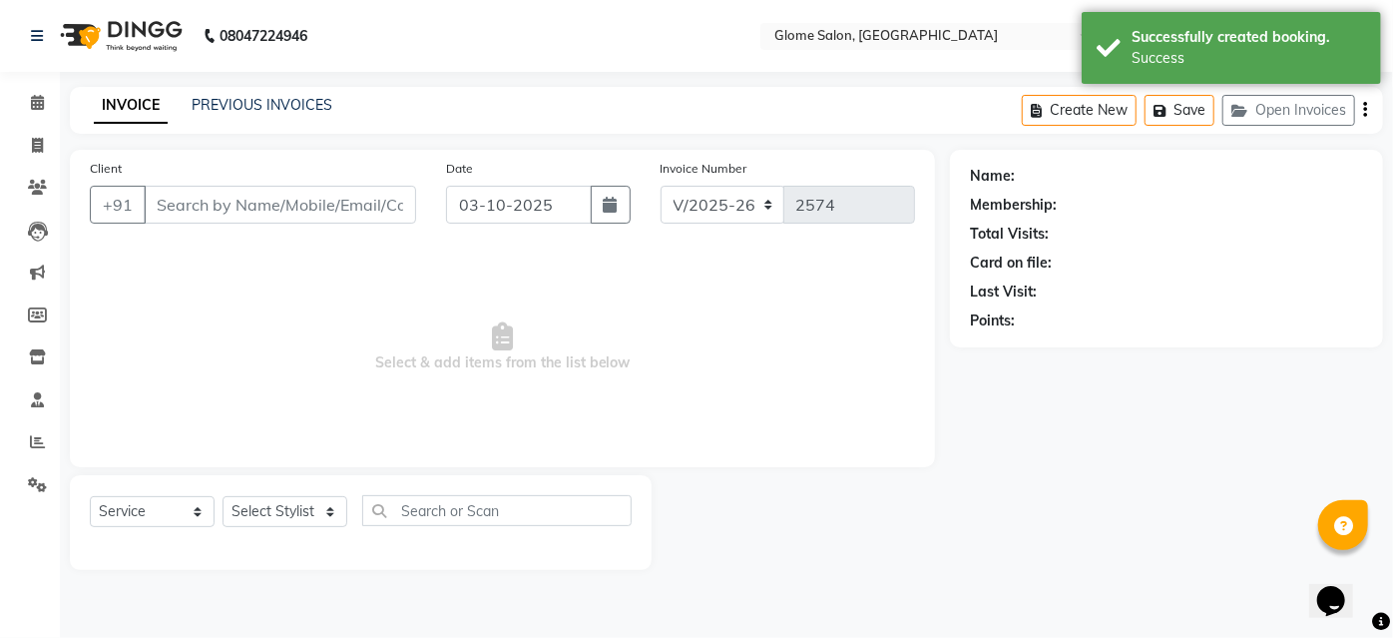
type input "9945994402"
select select "87909"
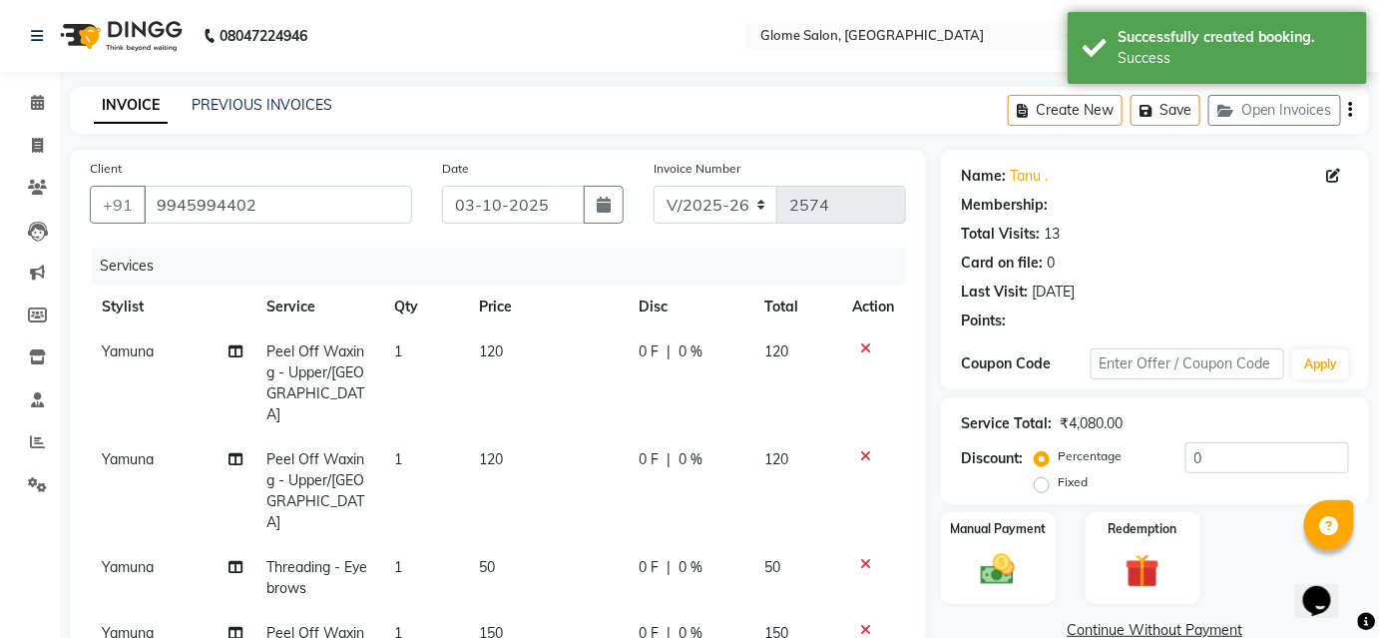
select select "2: Object"
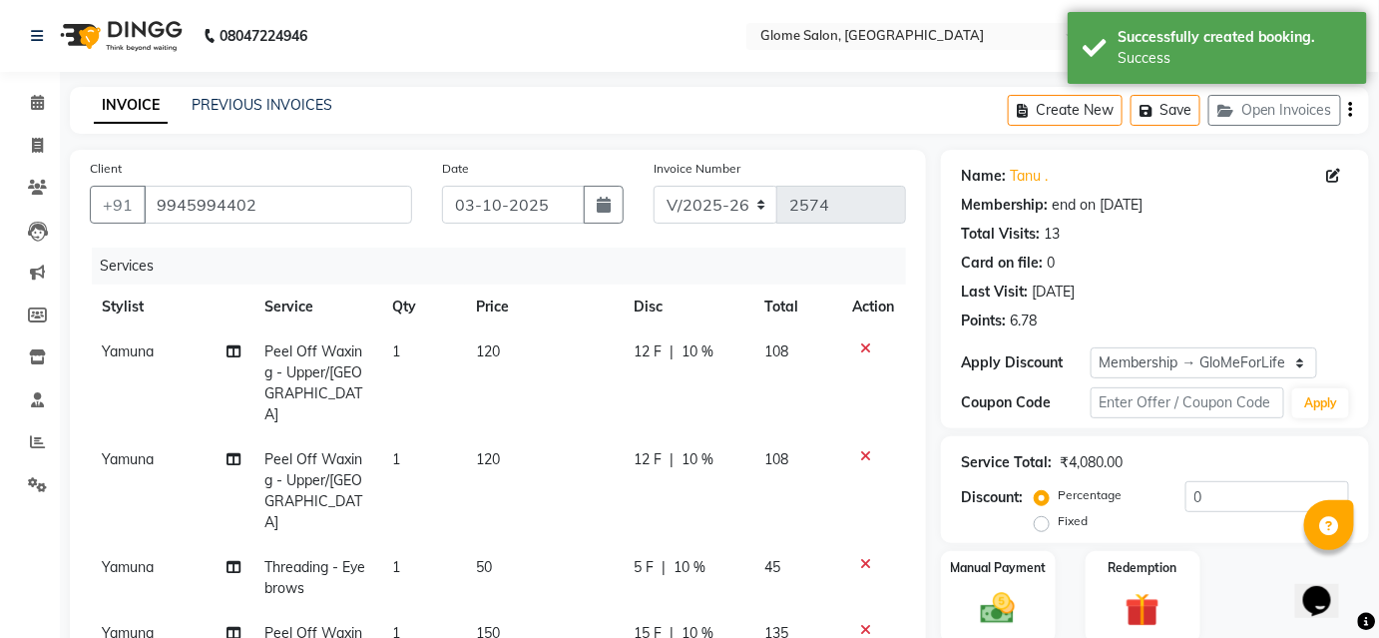
type input "10"
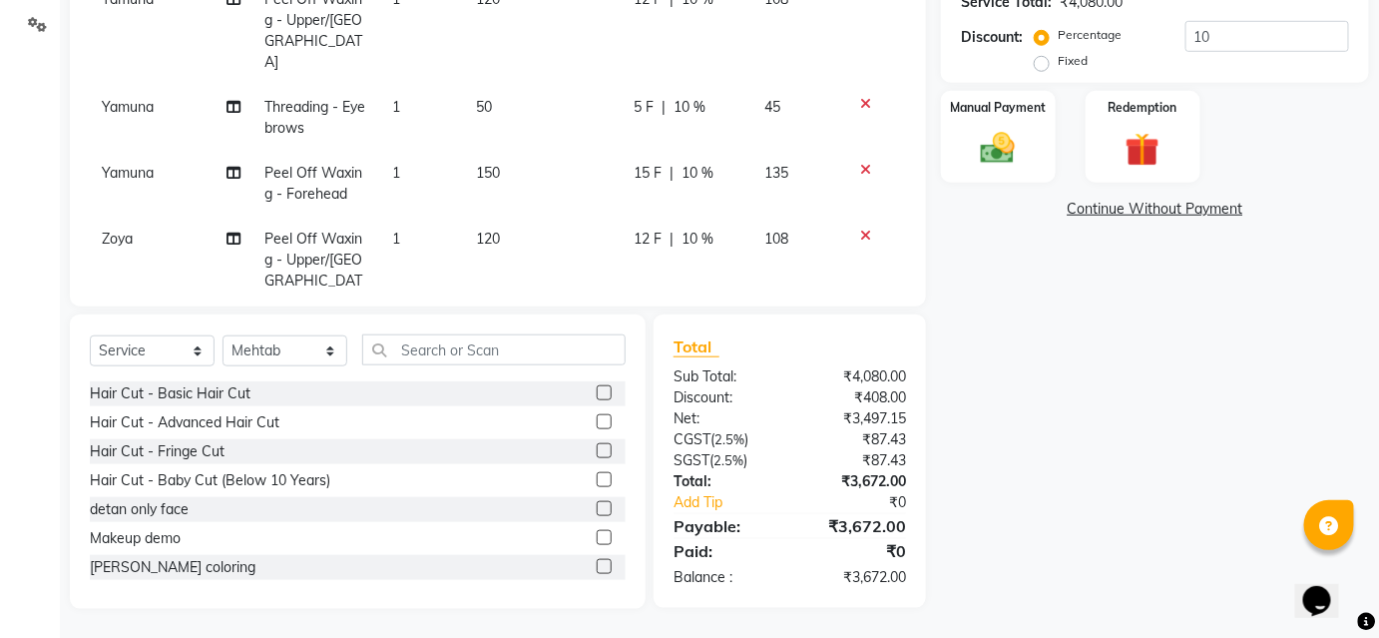
scroll to position [369, 0]
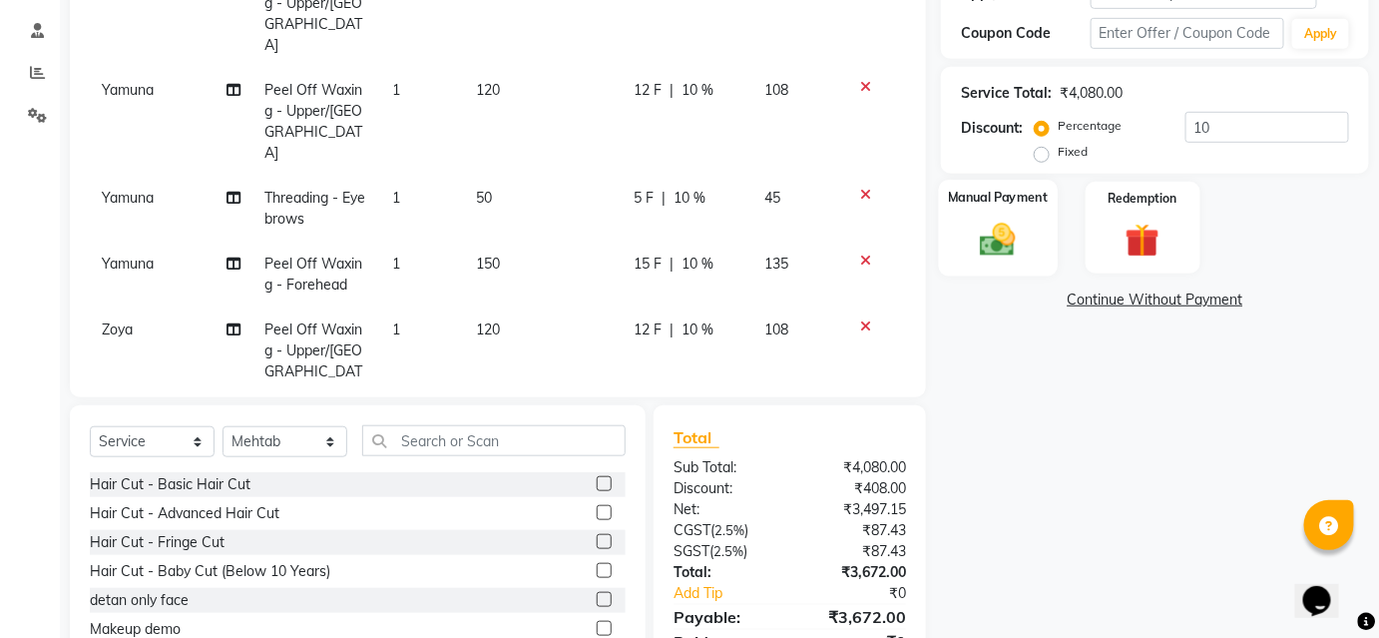
click at [1016, 253] on img at bounding box center [998, 238] width 58 height 41
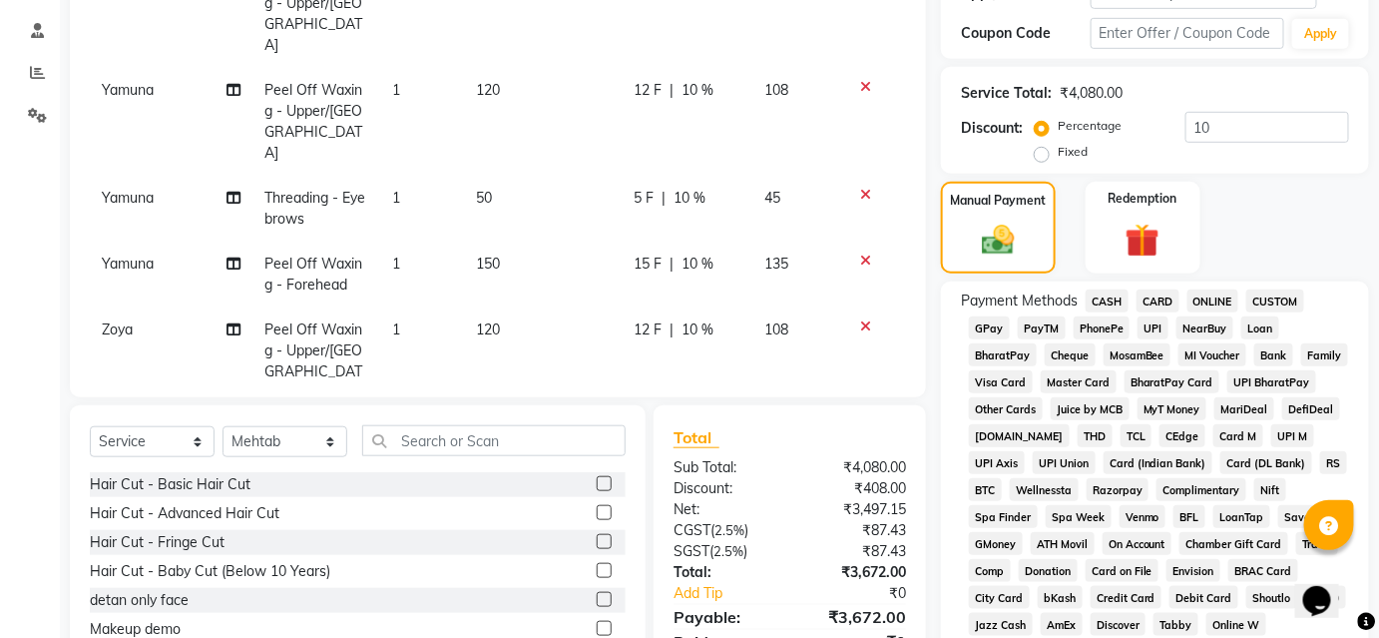
click at [1111, 297] on span "CASH" at bounding box center [1106, 300] width 43 height 23
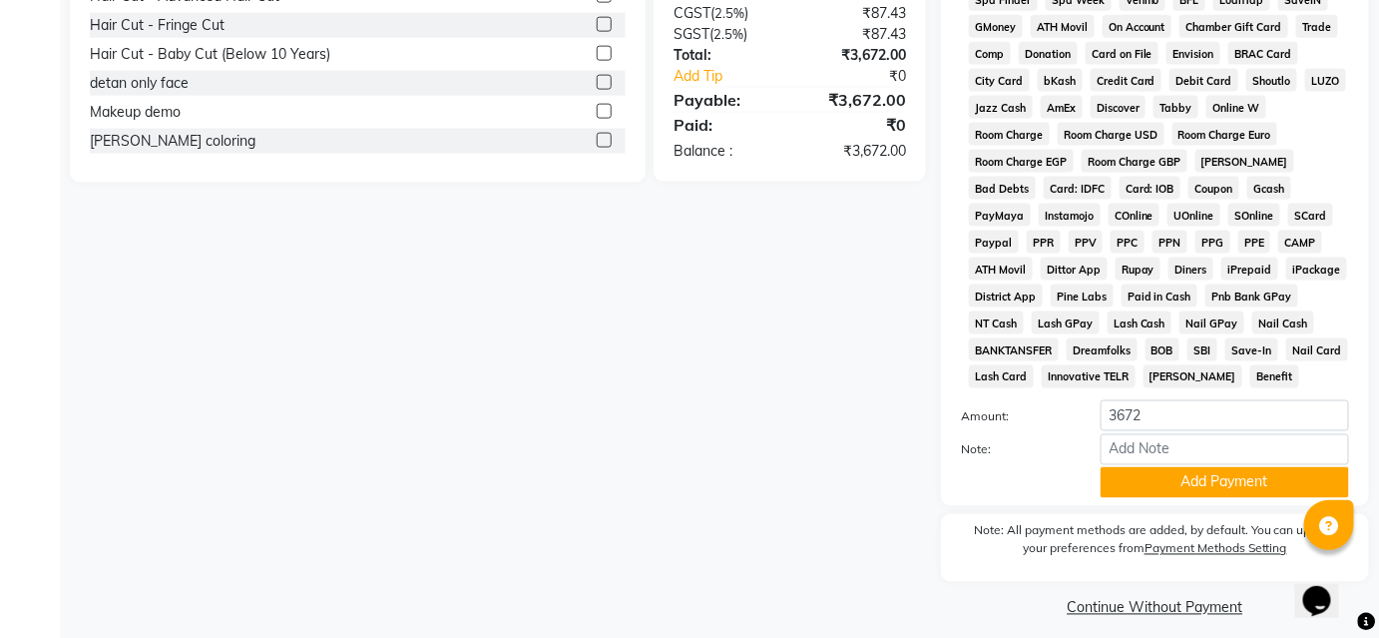
scroll to position [903, 0]
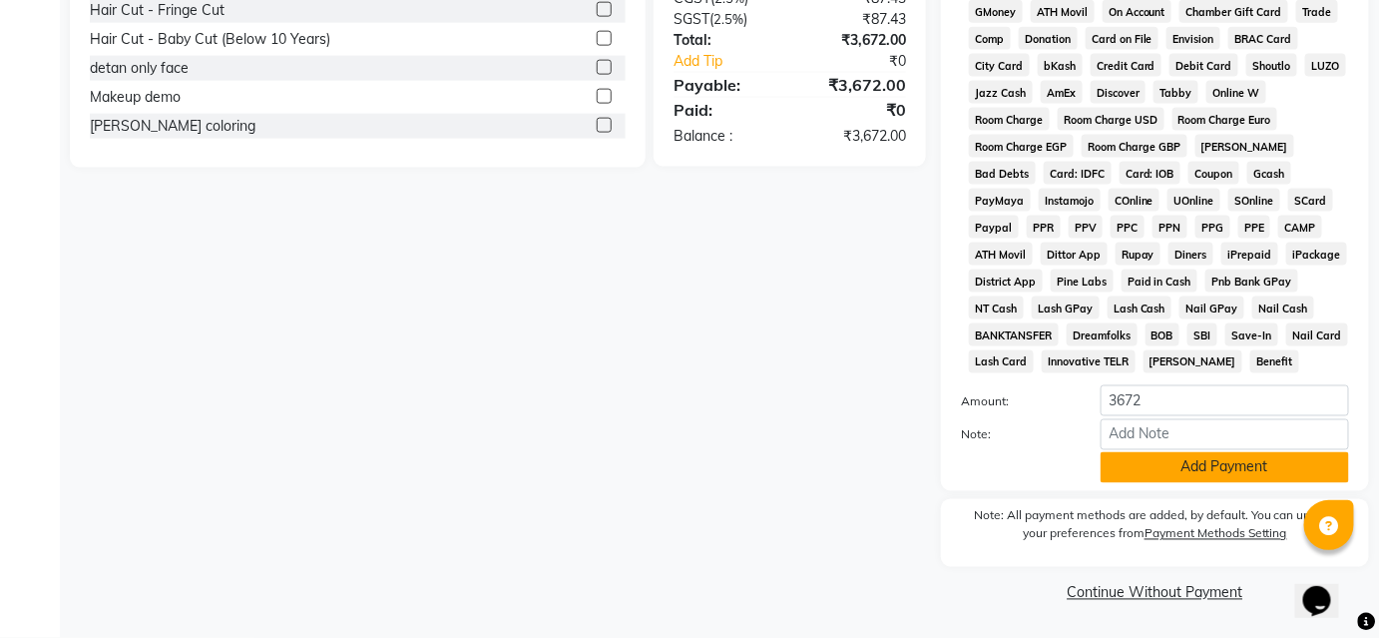
click at [1173, 457] on button "Add Payment" at bounding box center [1224, 467] width 248 height 31
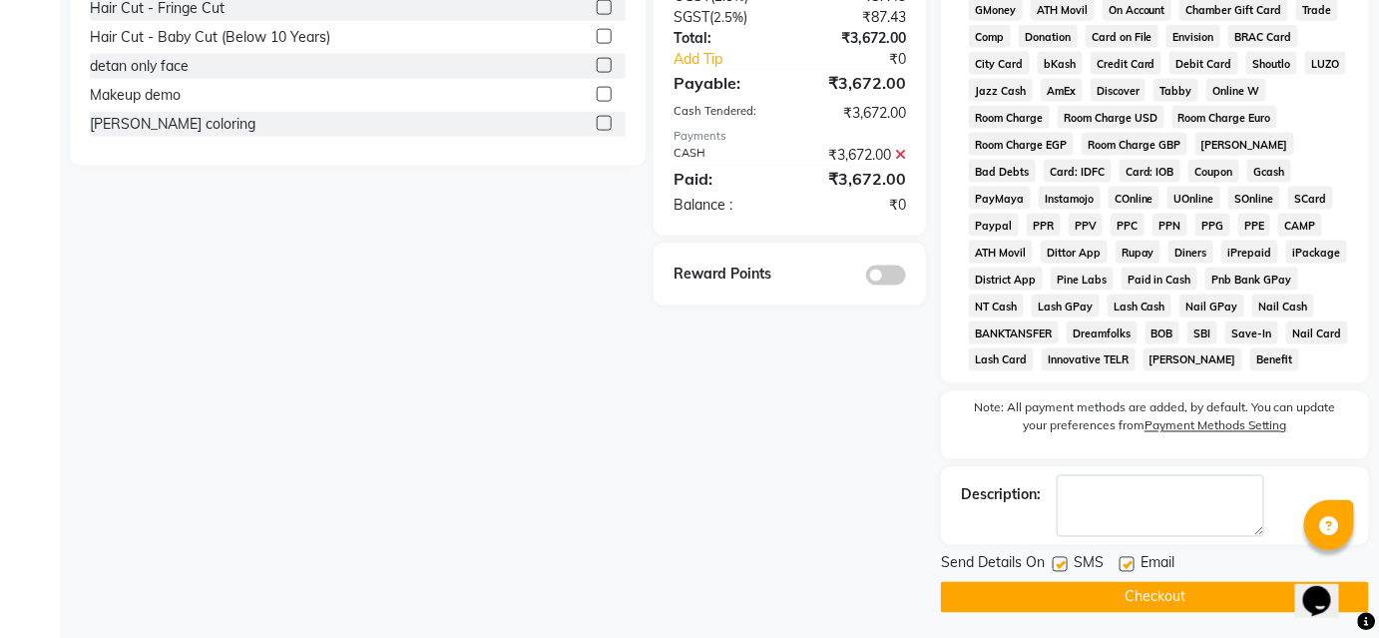
scroll to position [910, 0]
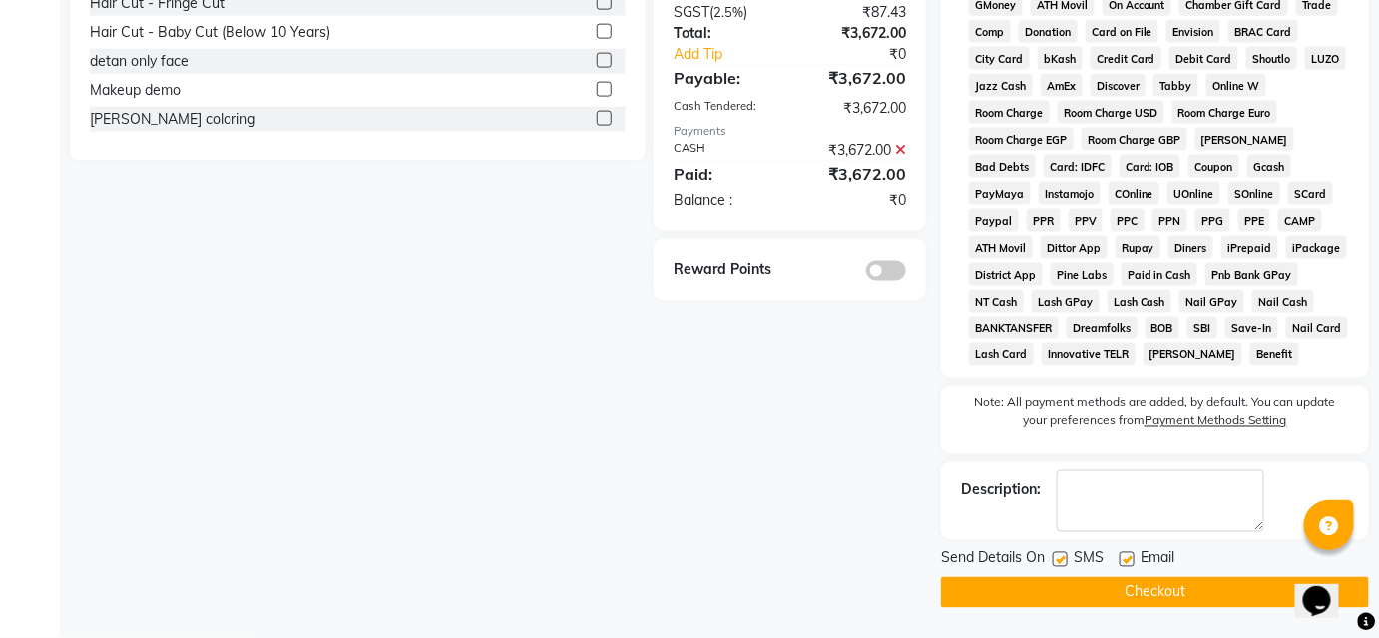
click at [1141, 588] on button "Checkout" at bounding box center [1155, 592] width 428 height 31
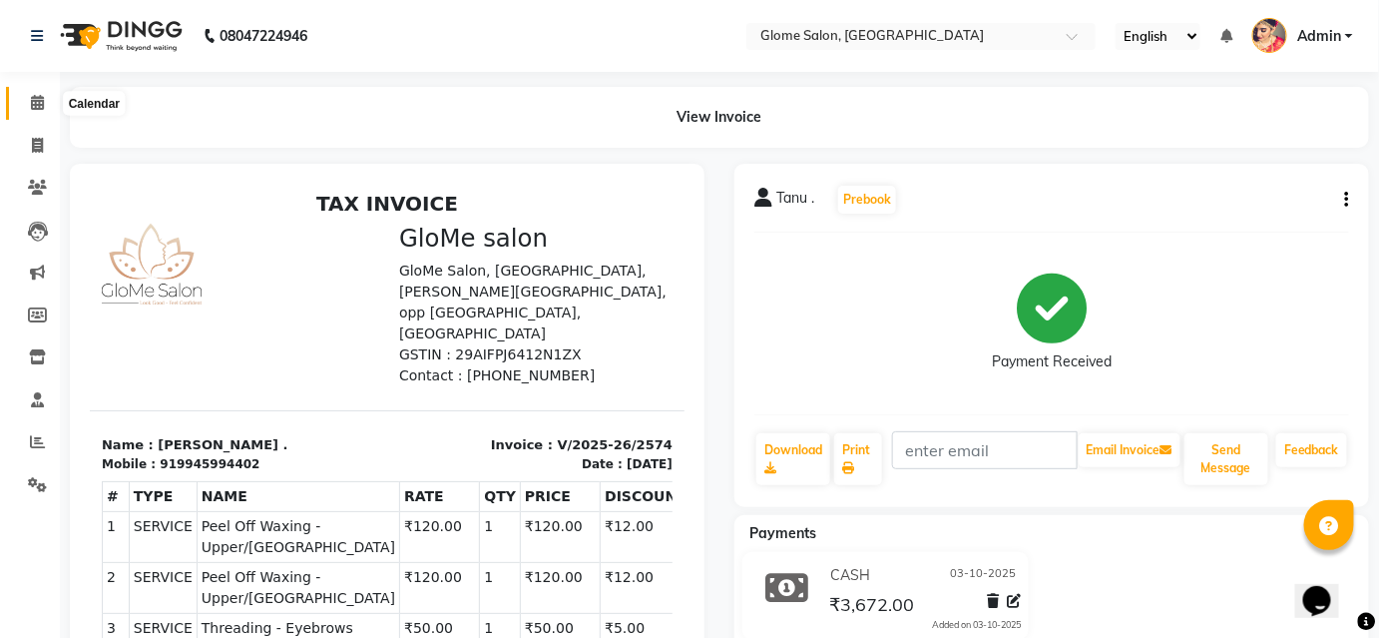
click at [37, 98] on icon at bounding box center [37, 102] width 13 height 15
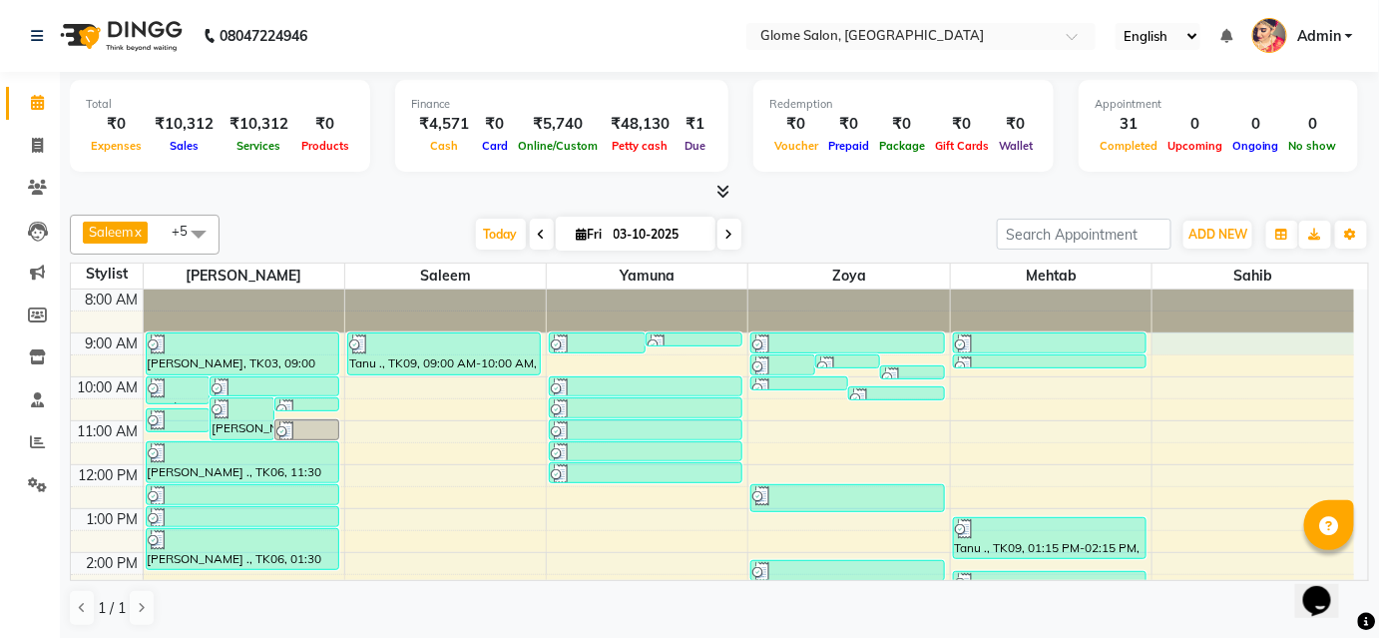
click at [1230, 342] on div "8:00 AM 9:00 AM 10:00 AM 11:00 AM 12:00 PM 1:00 PM 2:00 PM 3:00 PM 4:00 PM 5:00…" at bounding box center [712, 574] width 1283 height 570
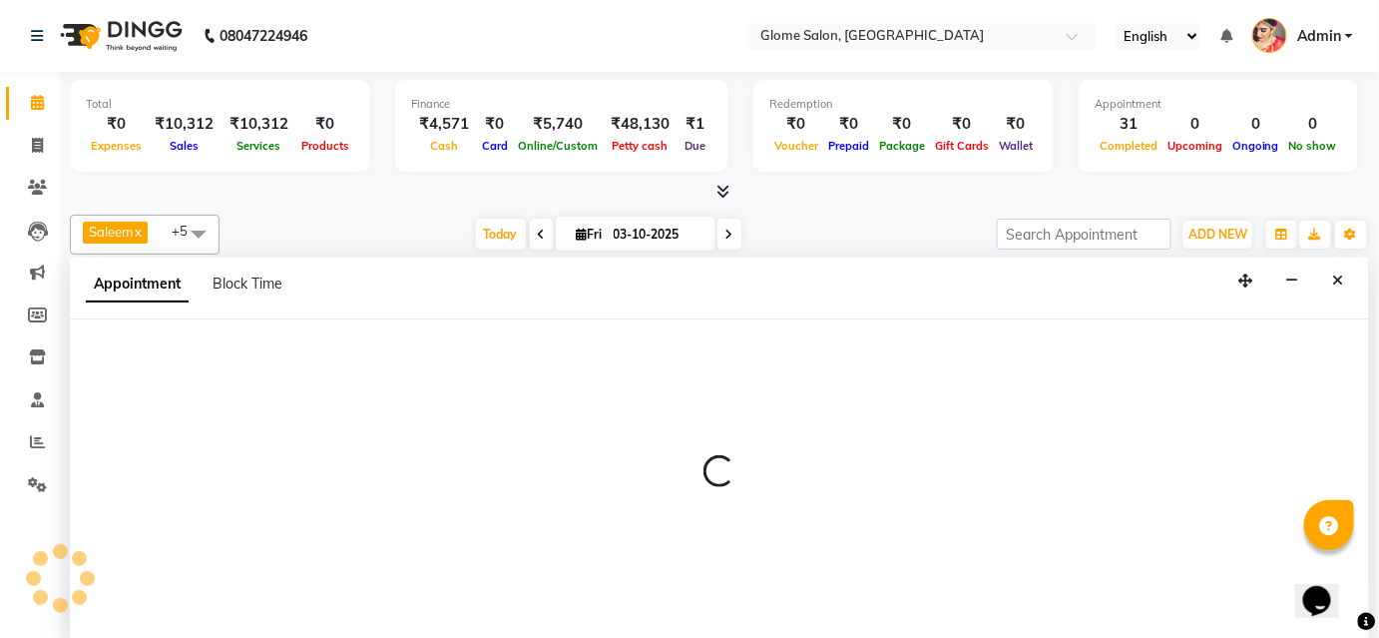
select select "92820"
select select "tentative"
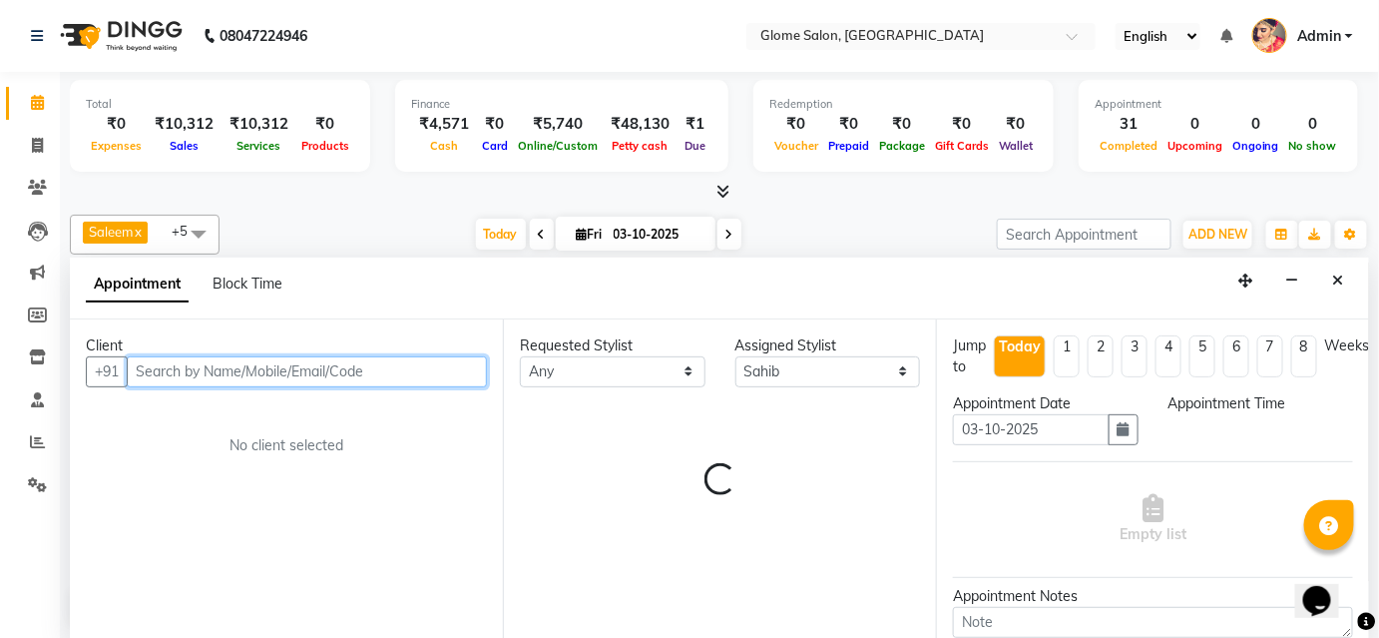
select select "540"
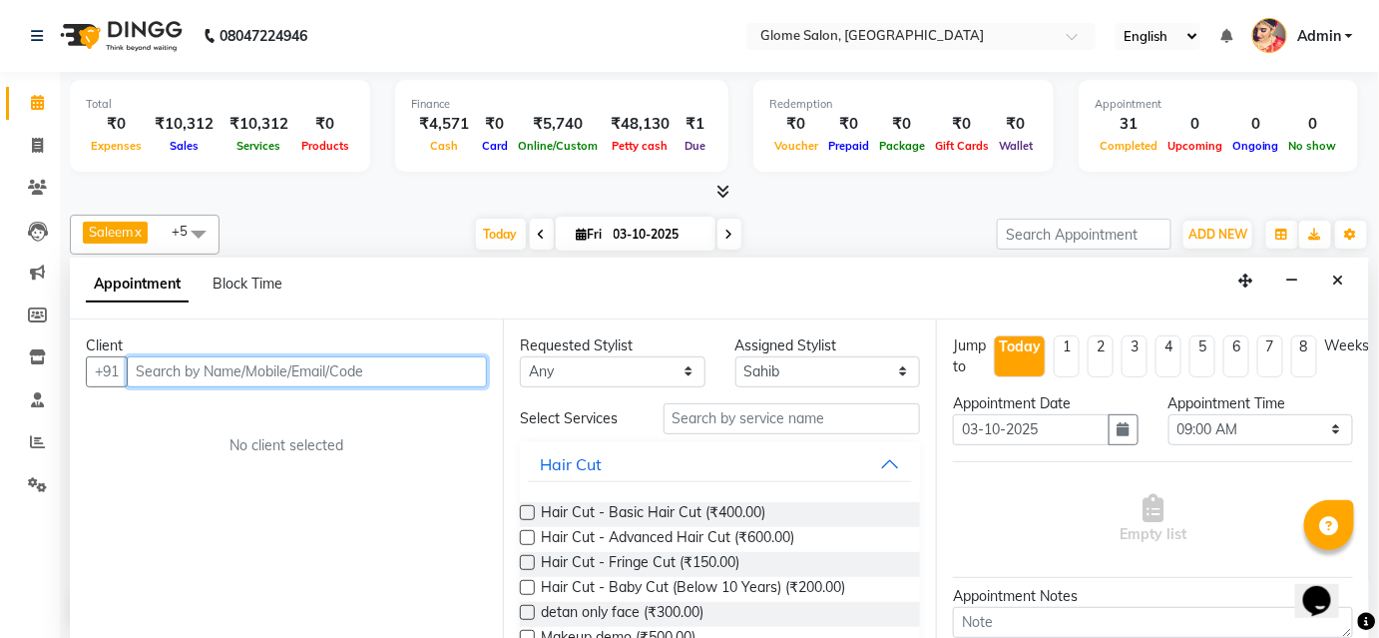
click at [338, 365] on input "text" at bounding box center [307, 371] width 360 height 31
type input "6364007212"
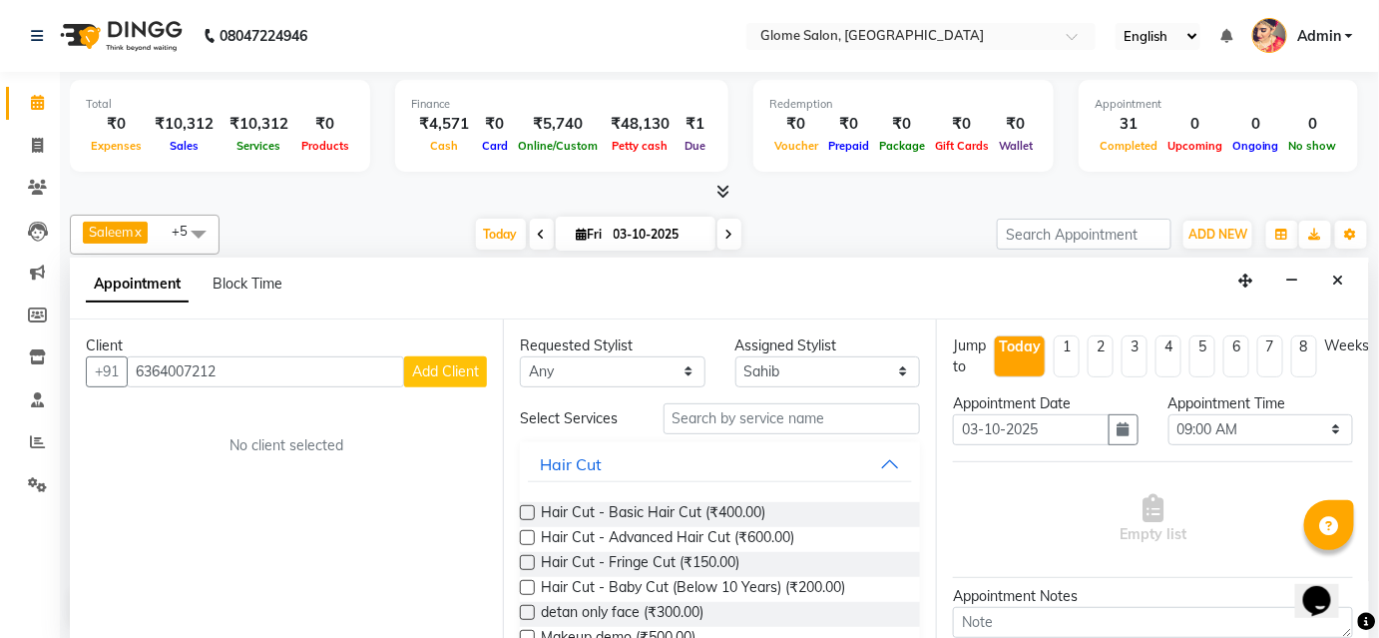
click at [473, 366] on span "Add Client" at bounding box center [445, 371] width 67 height 18
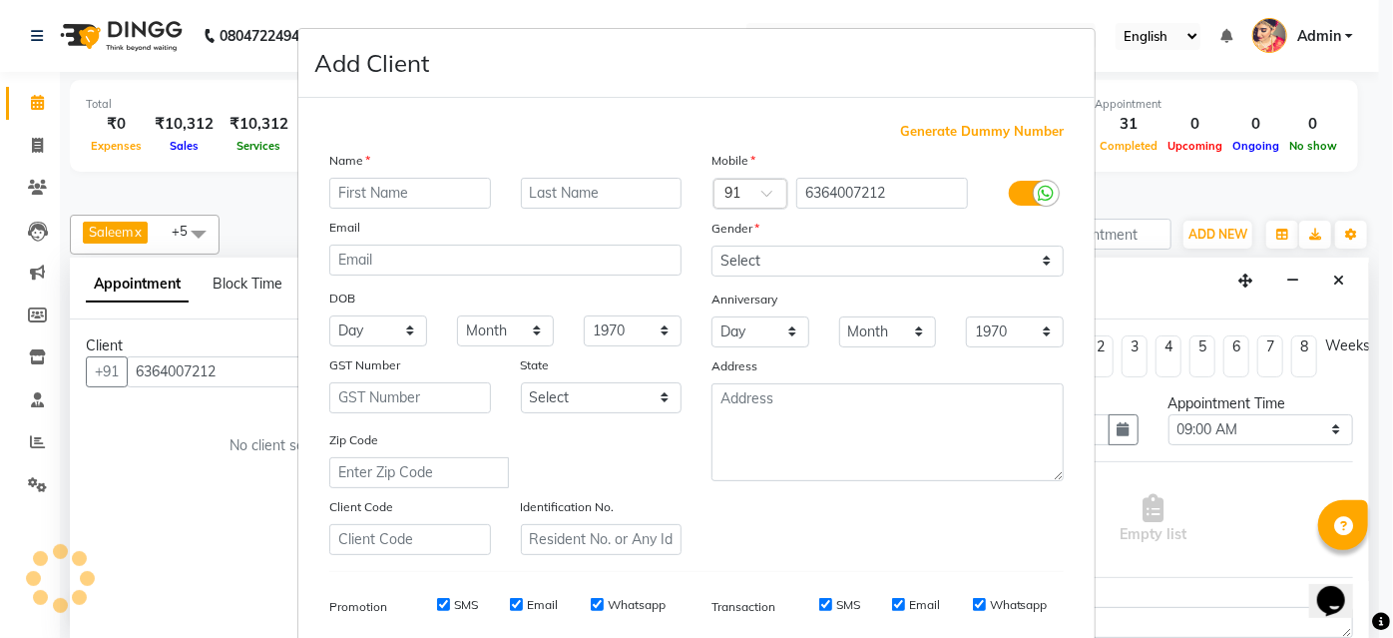
click at [343, 202] on input "text" at bounding box center [410, 193] width 162 height 31
type input "a"
type input "Adil"
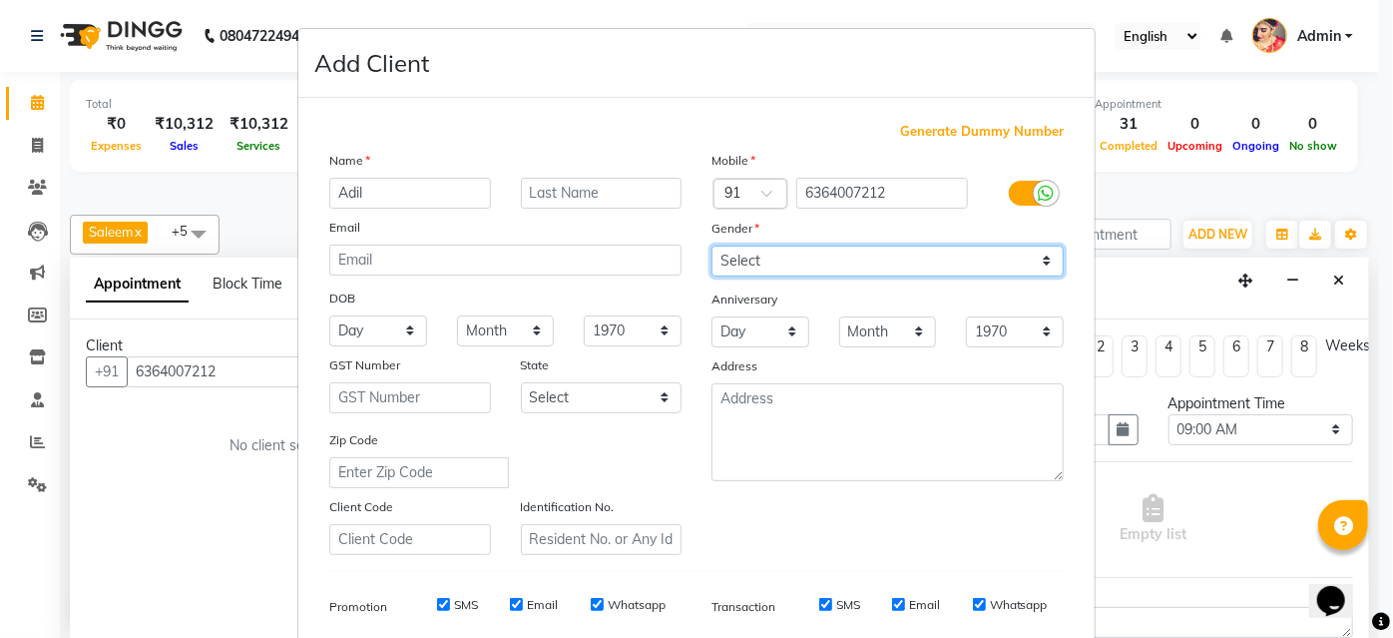
click at [760, 260] on select "Select Male Female Other Prefer Not To Say" at bounding box center [887, 260] width 352 height 31
select select "male"
click at [711, 245] on select "Select Male Female Other Prefer Not To Say" at bounding box center [887, 260] width 352 height 31
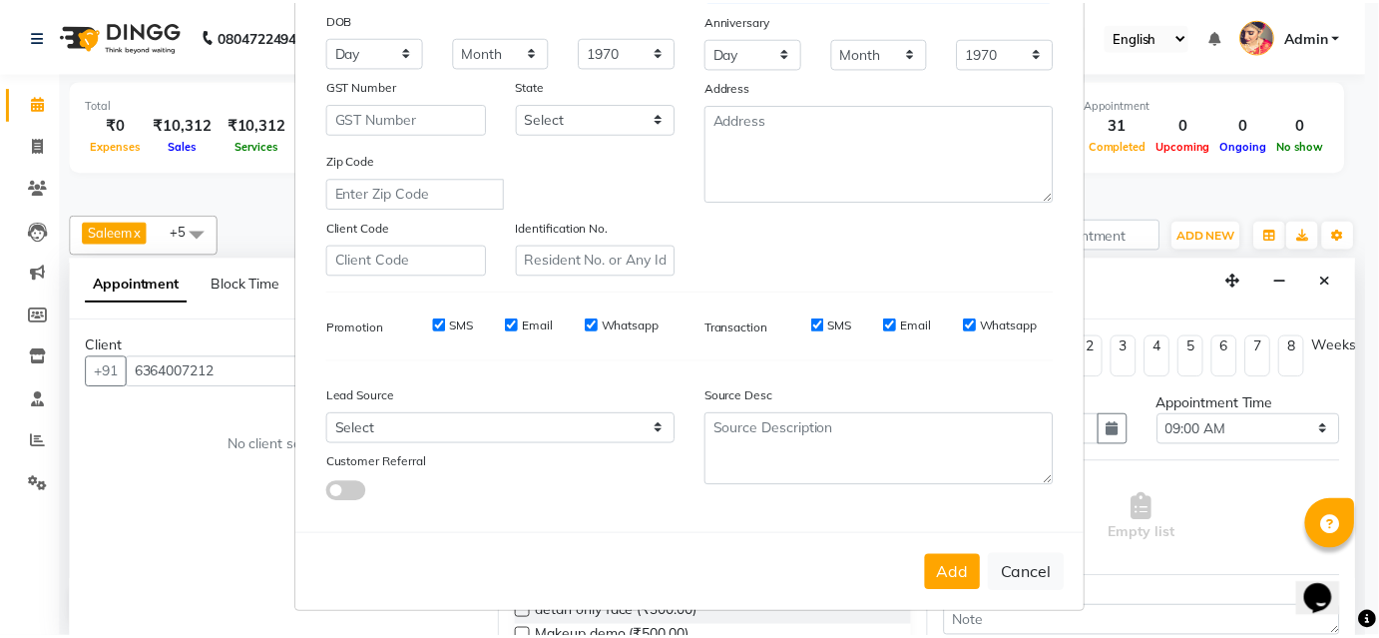
scroll to position [281, 0]
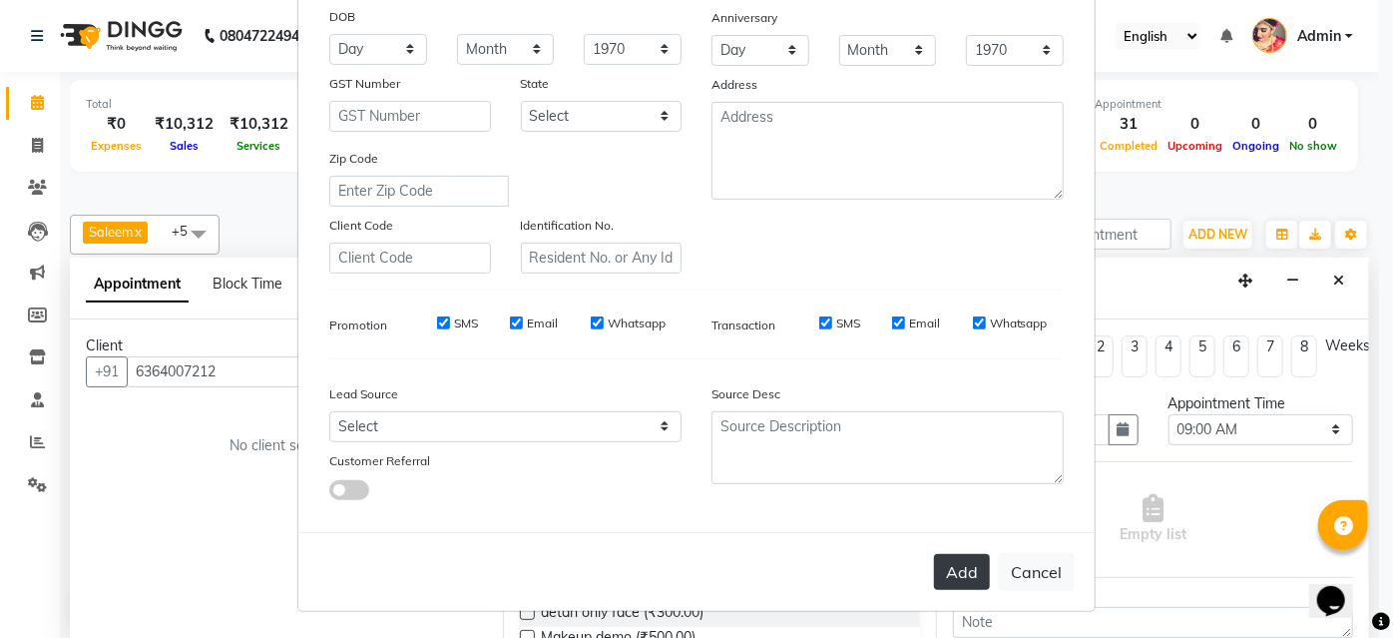
click at [955, 568] on button "Add" at bounding box center [962, 572] width 56 height 36
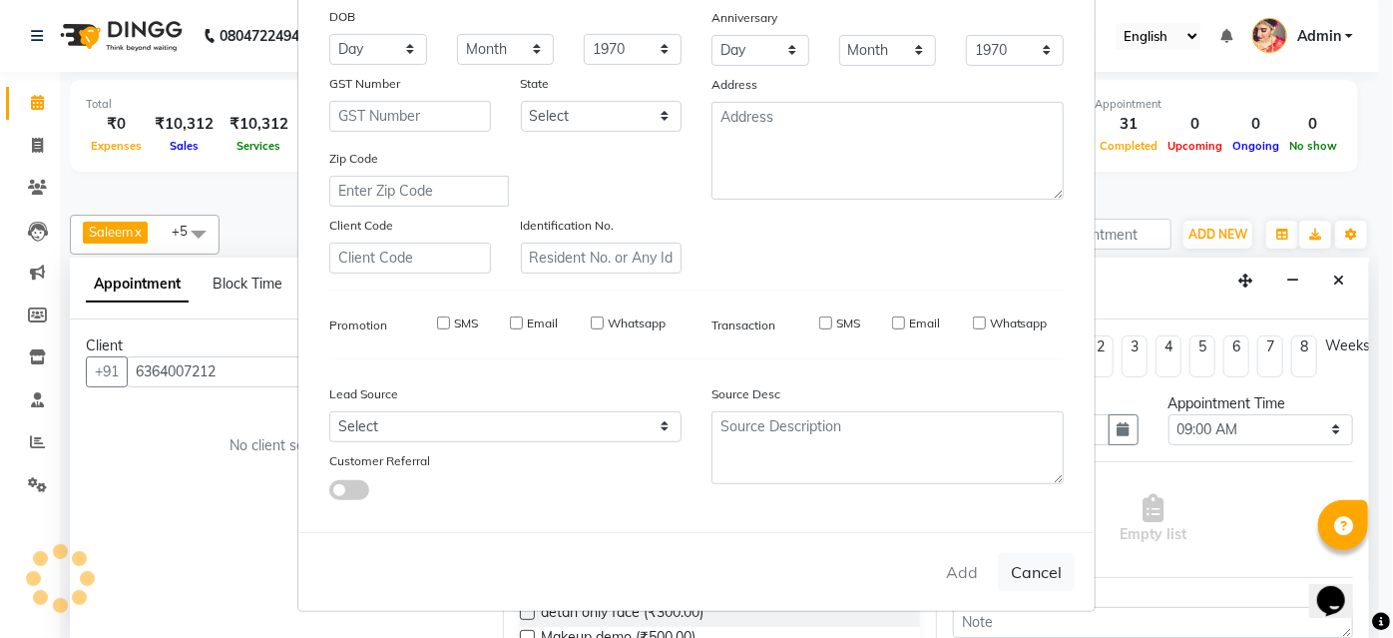
select select
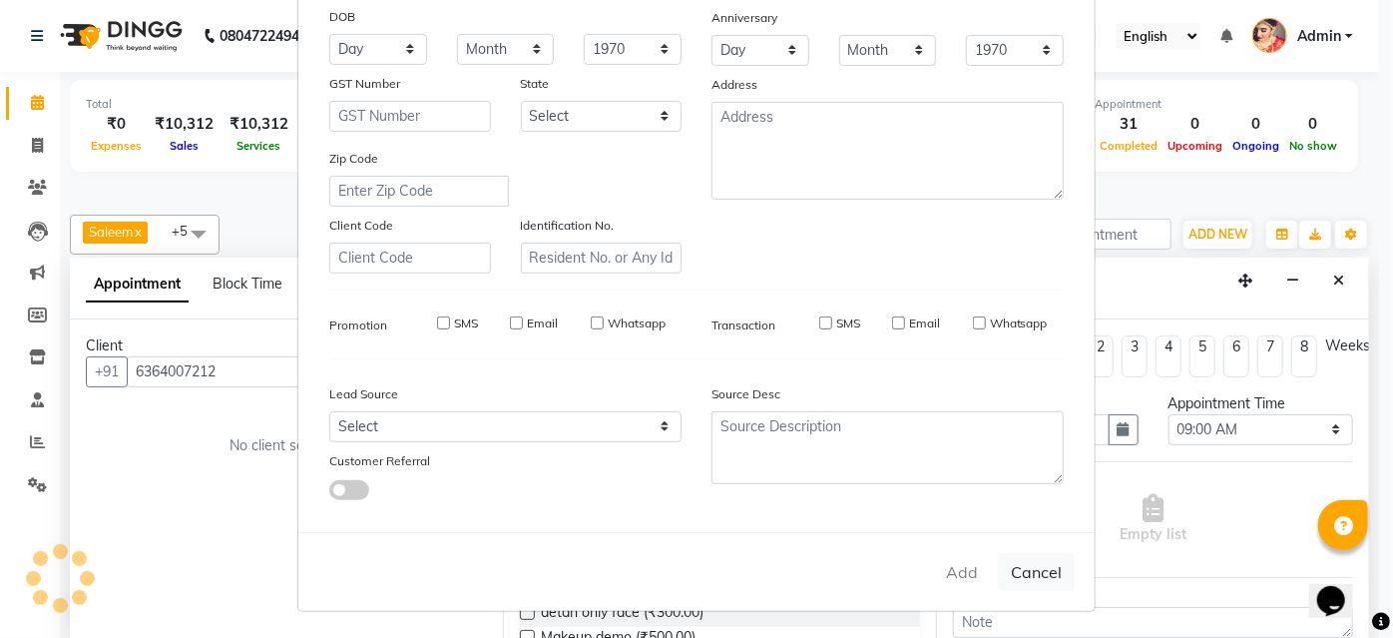
select select
checkbox input "false"
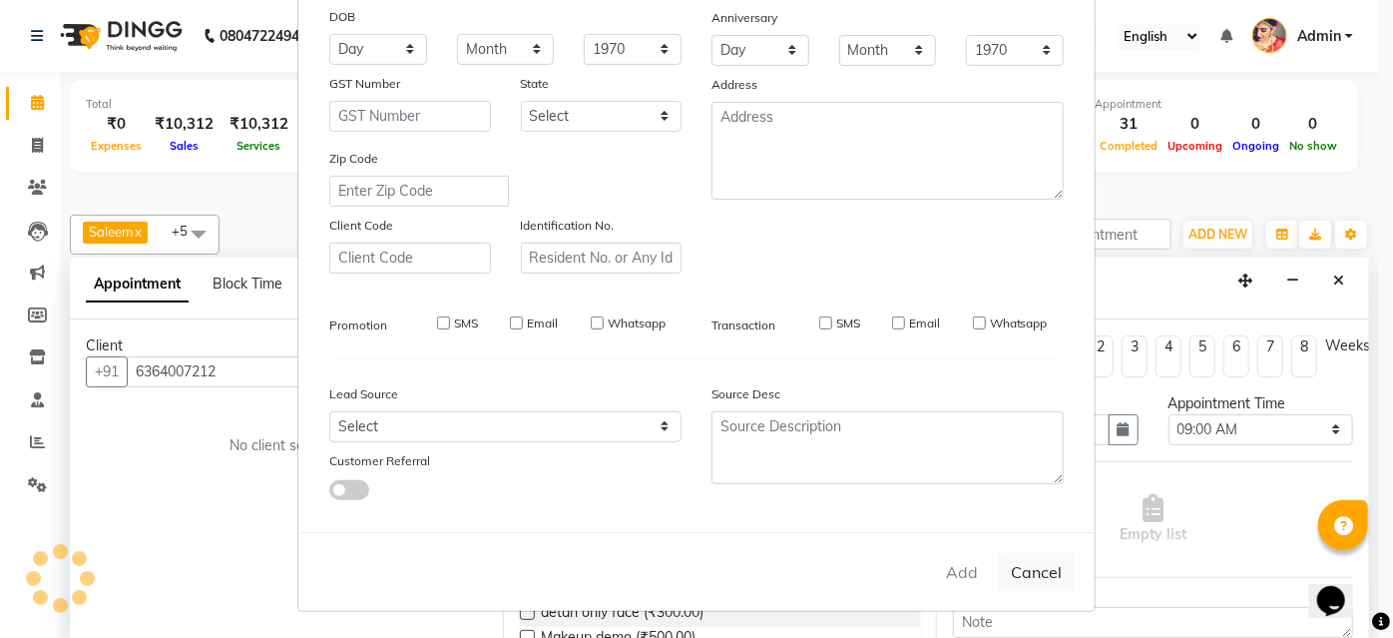
checkbox input "false"
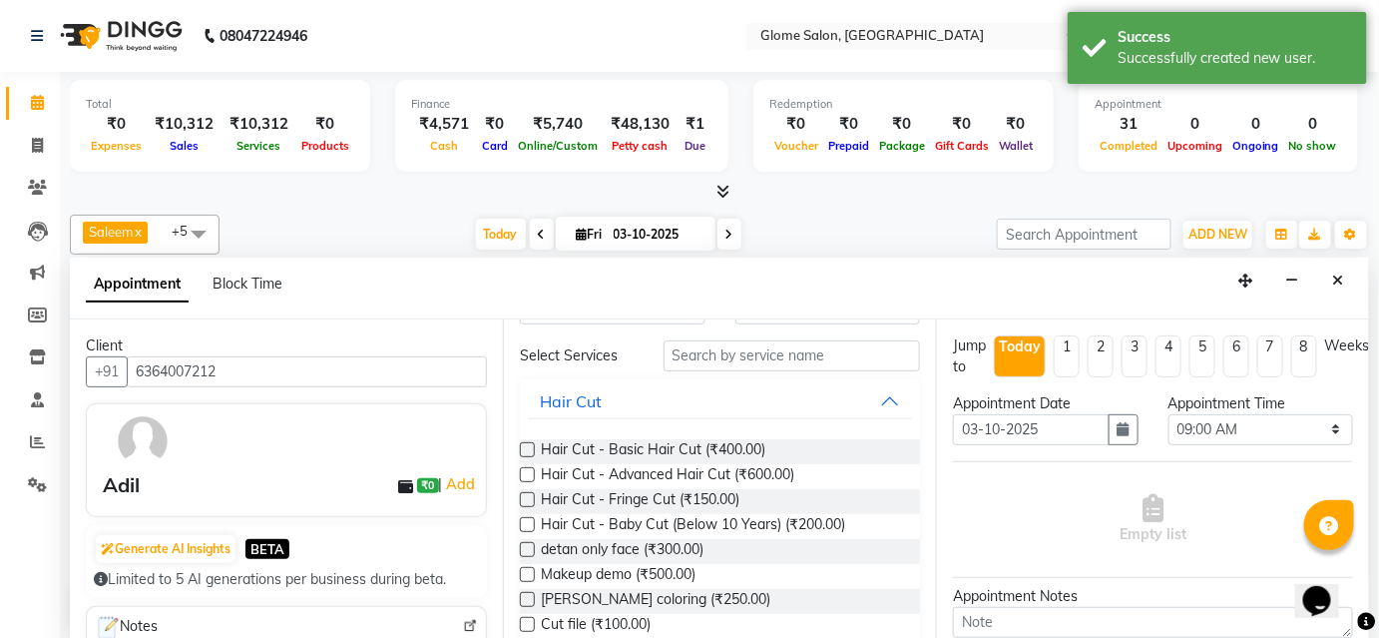
scroll to position [0, 0]
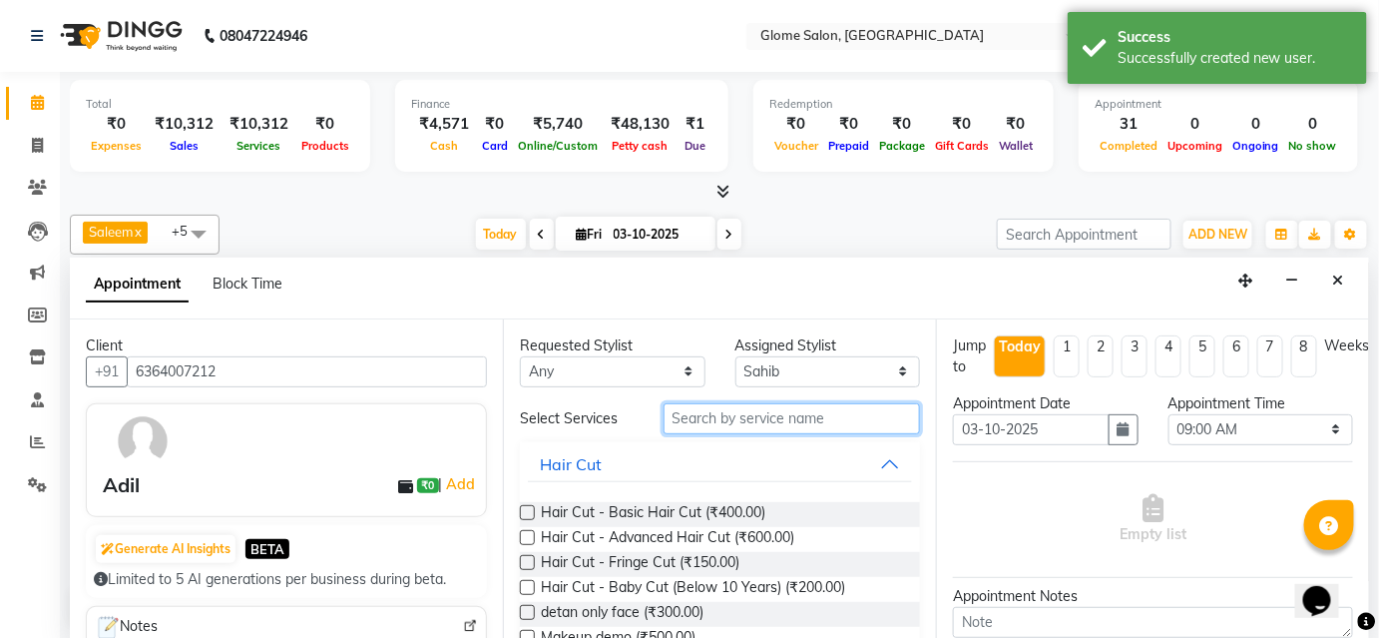
click at [731, 411] on input "text" at bounding box center [791, 418] width 256 height 31
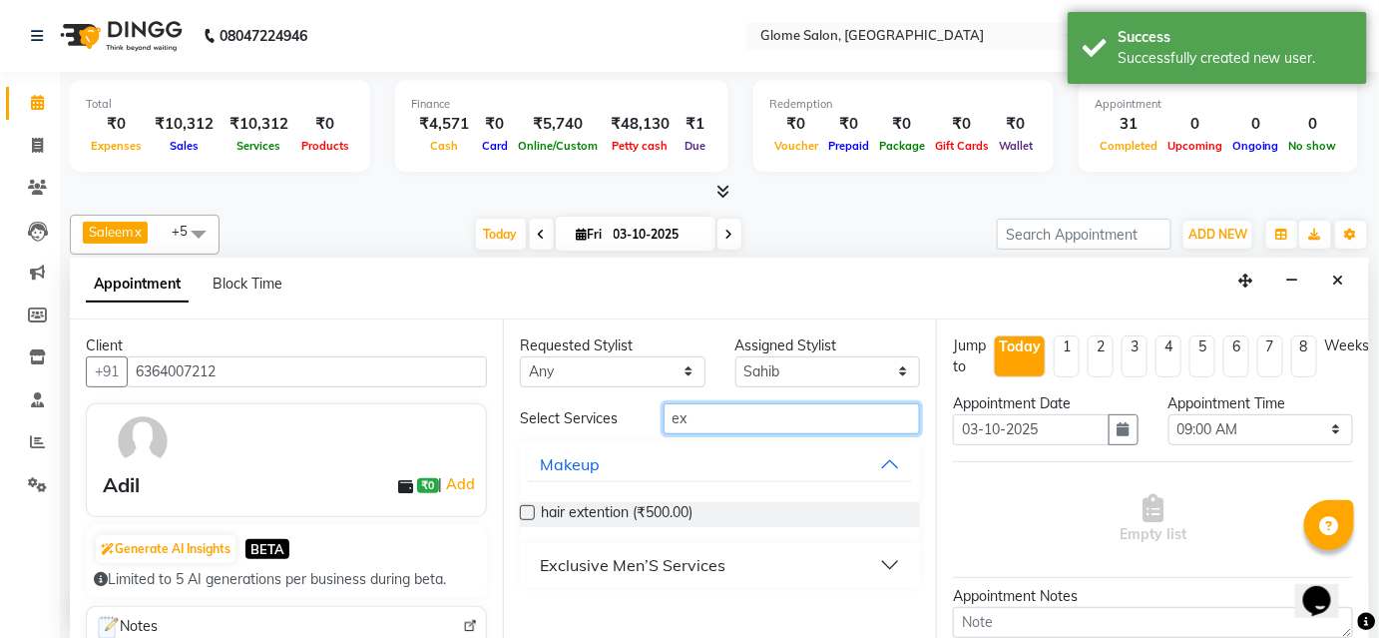
type input "ex"
click at [757, 572] on button "Exclusive Men’S Services" at bounding box center [720, 565] width 384 height 36
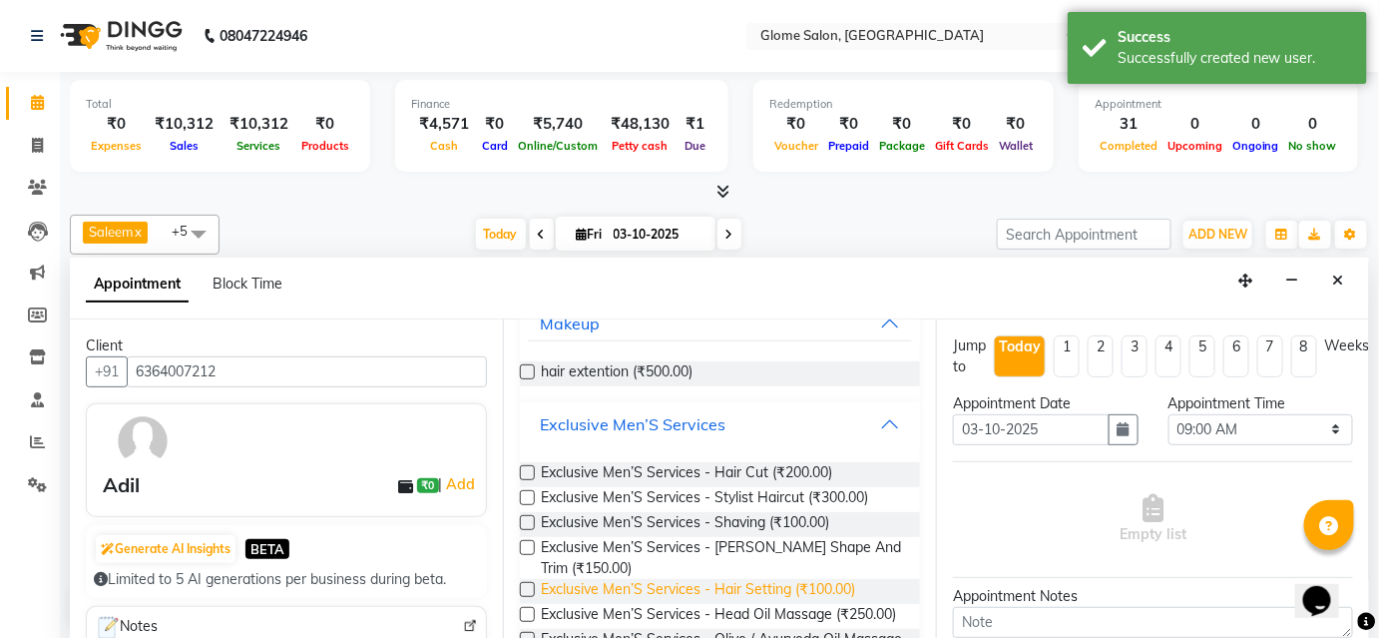
scroll to position [181, 0]
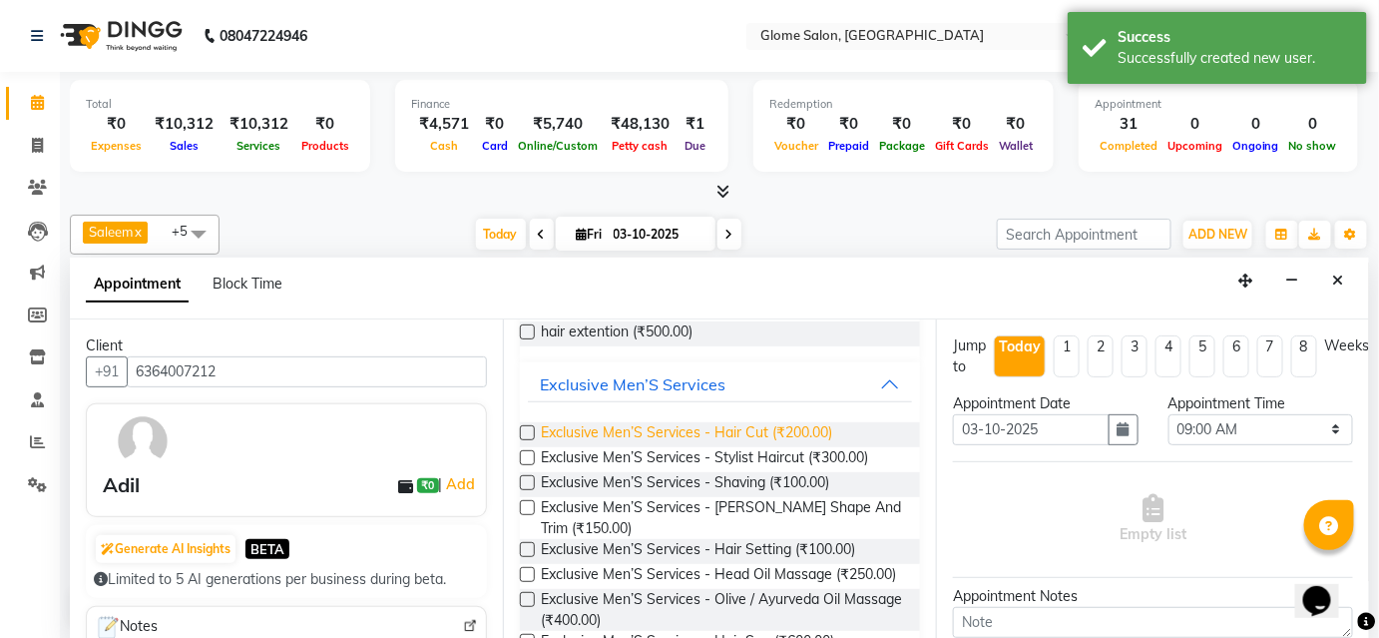
click at [705, 428] on span "Exclusive Men’S Services - Hair Cut (₹200.00)" at bounding box center [686, 434] width 291 height 25
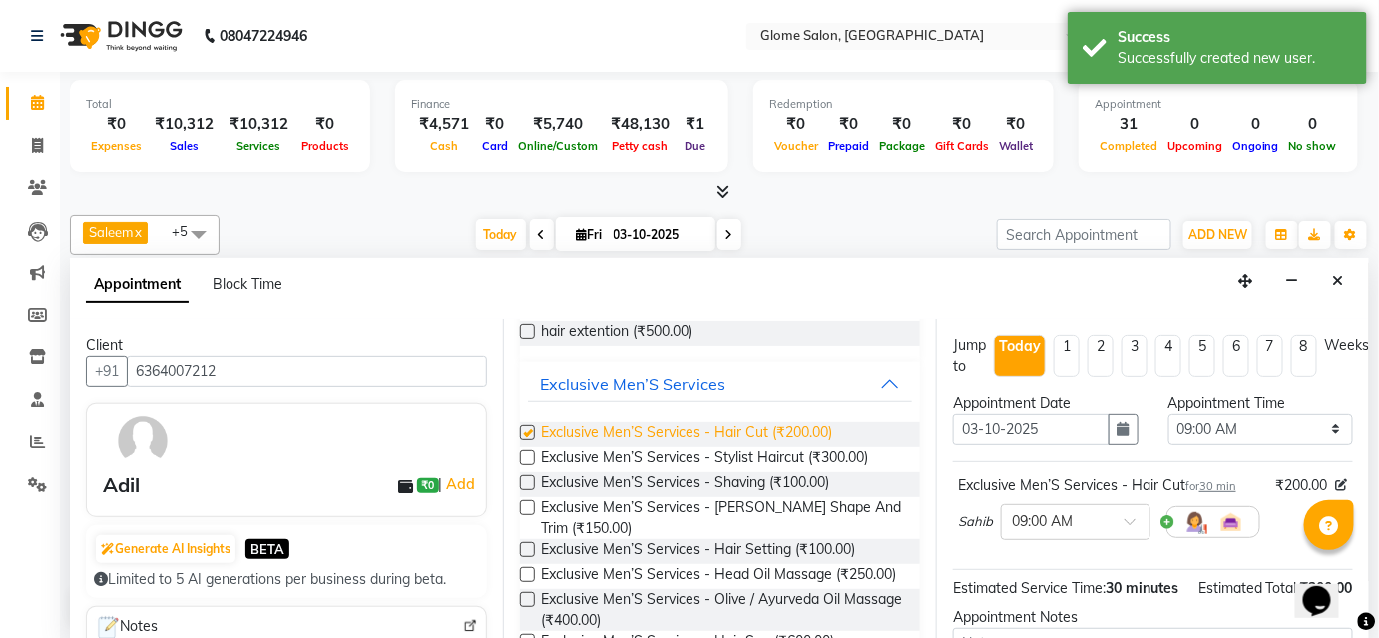
checkbox input "false"
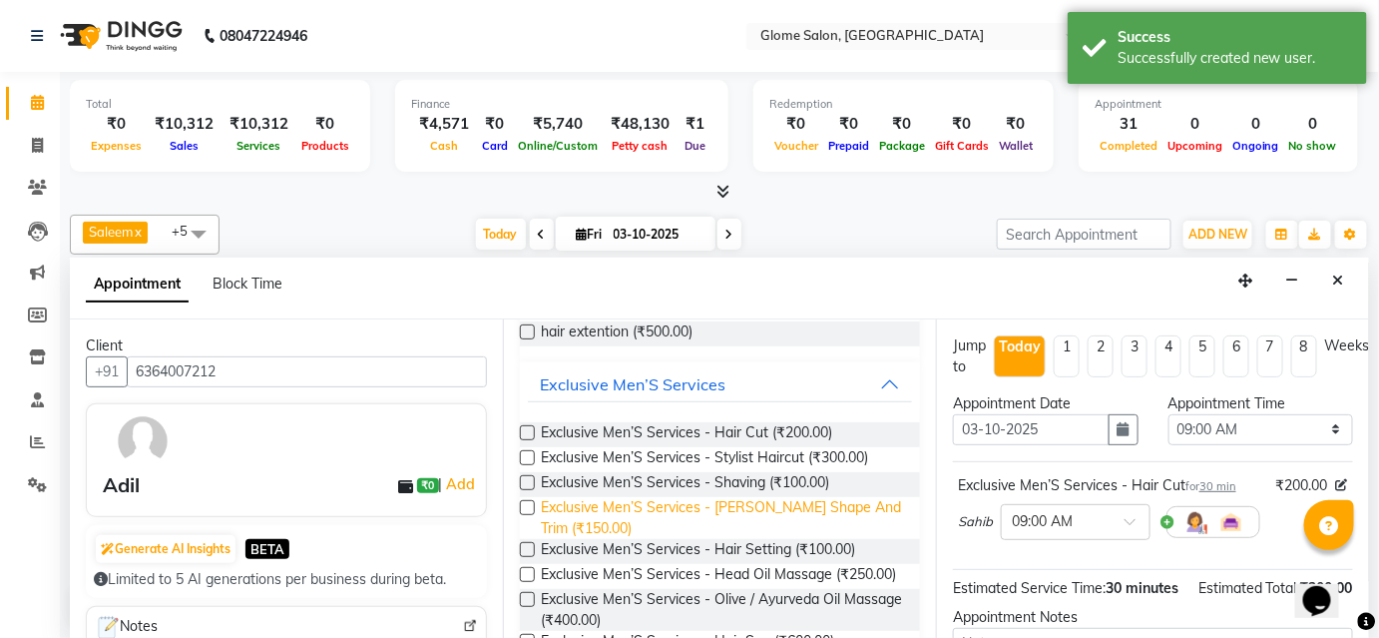
click at [702, 502] on span "Exclusive Men’S Services - Beard Shape And Trim (₹150.00)" at bounding box center [722, 518] width 363 height 42
checkbox input "false"
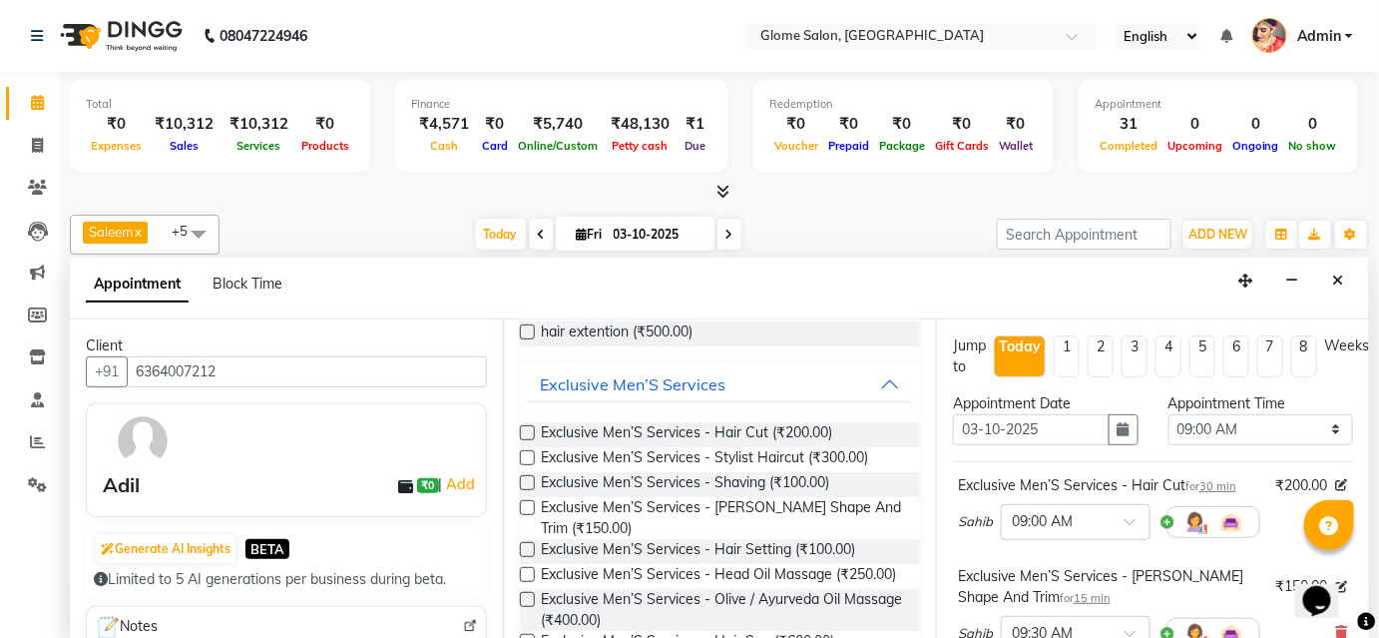
scroll to position [335, 0]
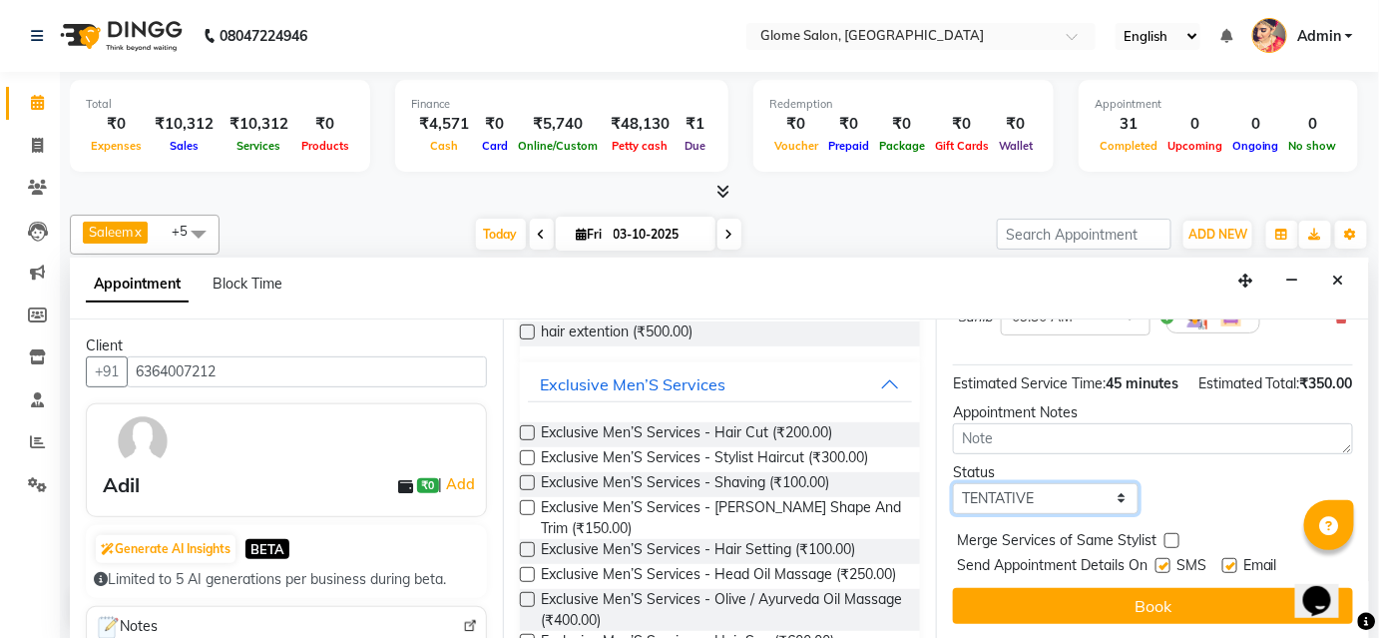
click at [1032, 500] on select "Select TENTATIVE CONFIRM CHECK-IN UPCOMING" at bounding box center [1046, 498] width 186 height 31
select select "confirm booking"
click at [953, 483] on select "Select TENTATIVE CONFIRM CHECK-IN UPCOMING" at bounding box center [1046, 498] width 186 height 31
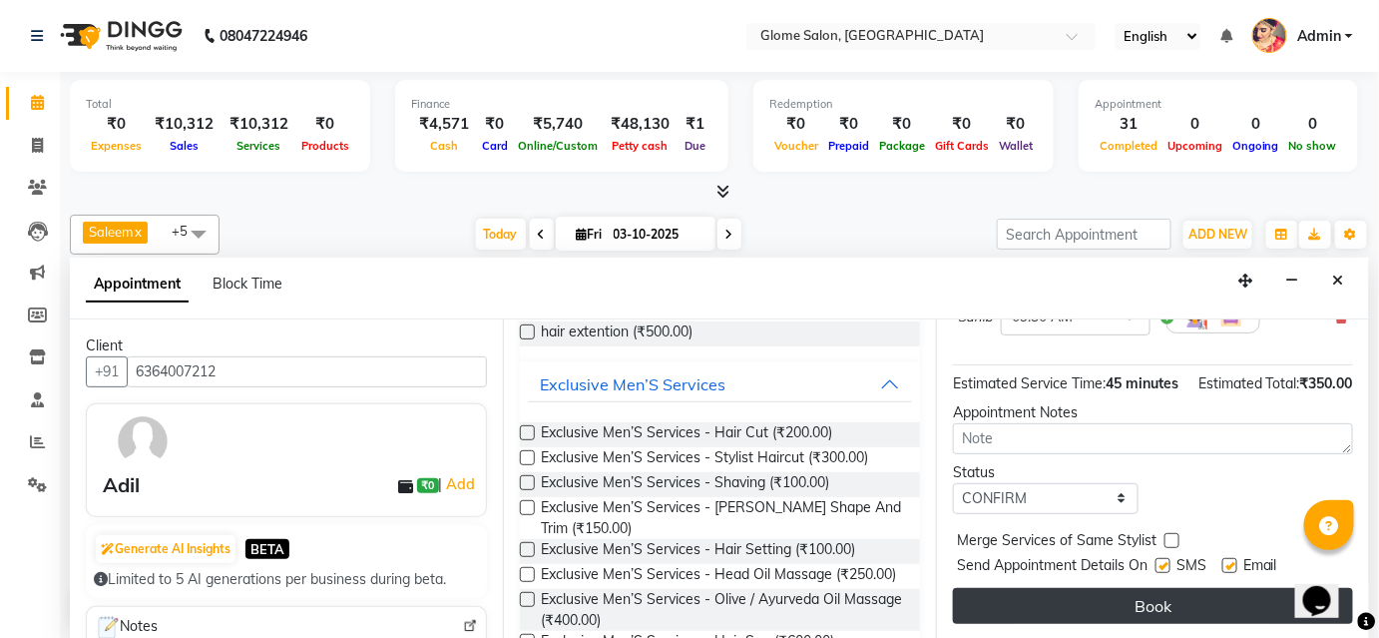
click at [1054, 602] on button "Book" at bounding box center [1153, 606] width 400 height 36
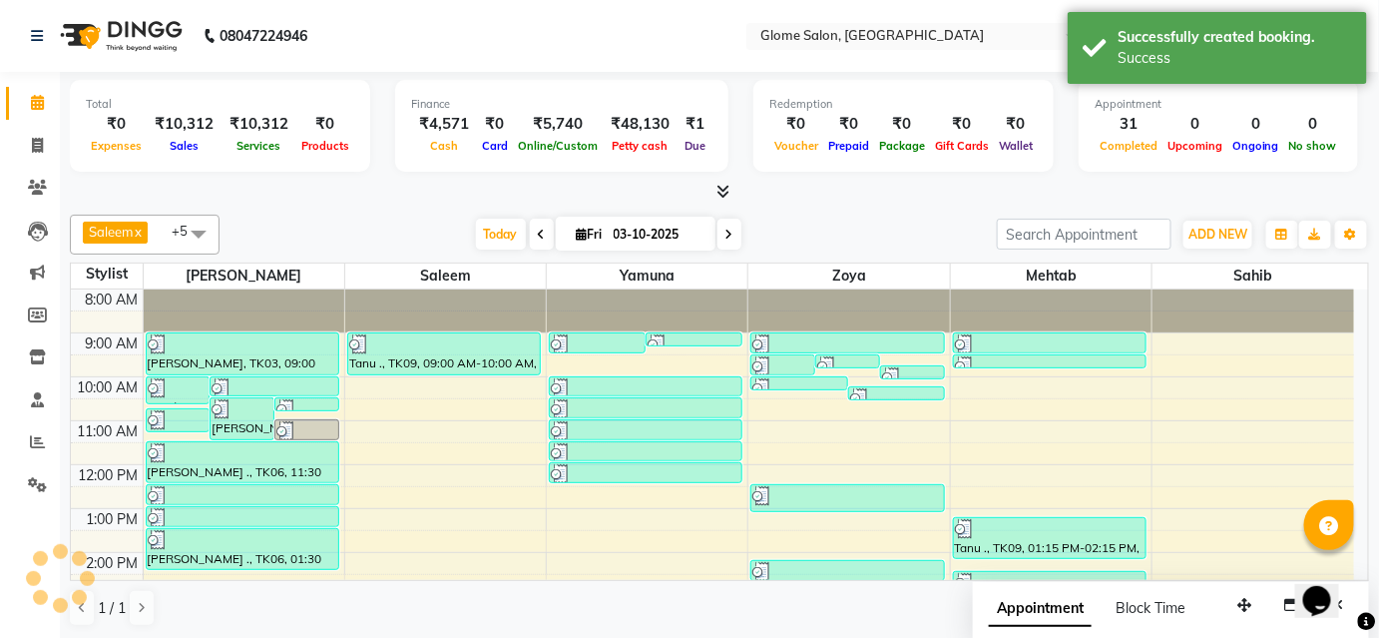
scroll to position [0, 0]
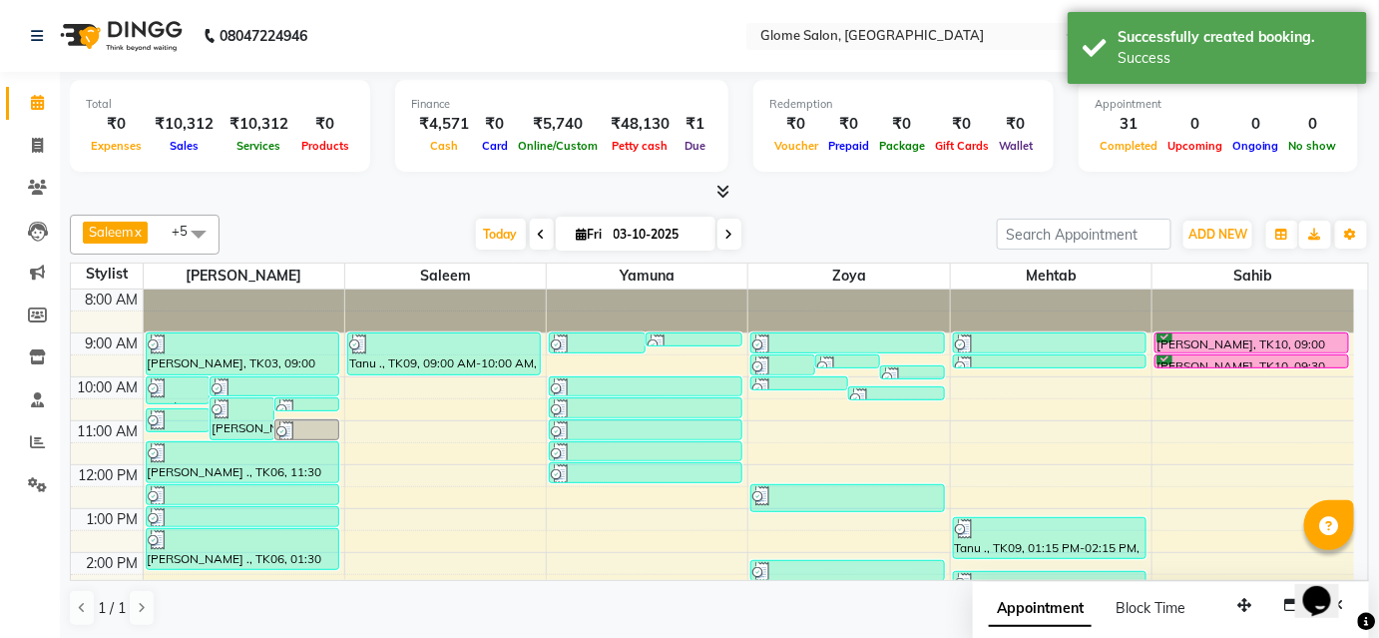
click at [1294, 365] on link "[PERSON_NAME], TK10, 09:30 AM-09:45 AM, Exclusive Men’S Services - [PERSON_NAME…" at bounding box center [1251, 361] width 195 height 14
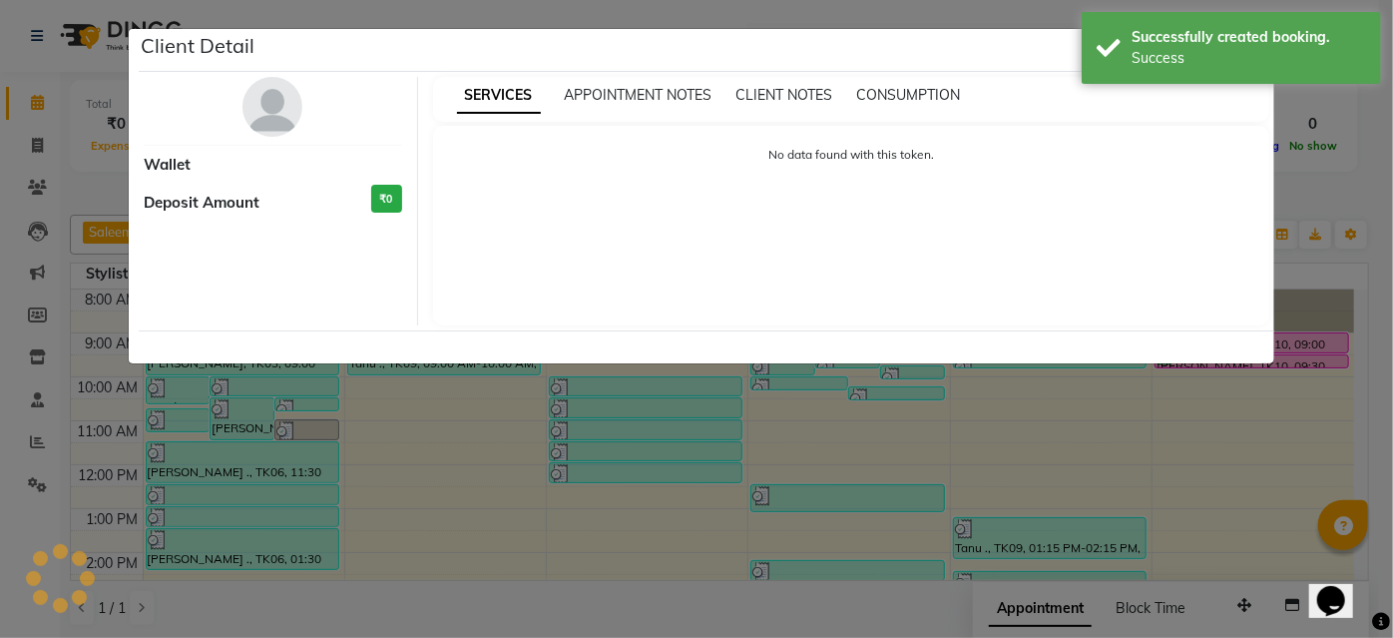
select select "6"
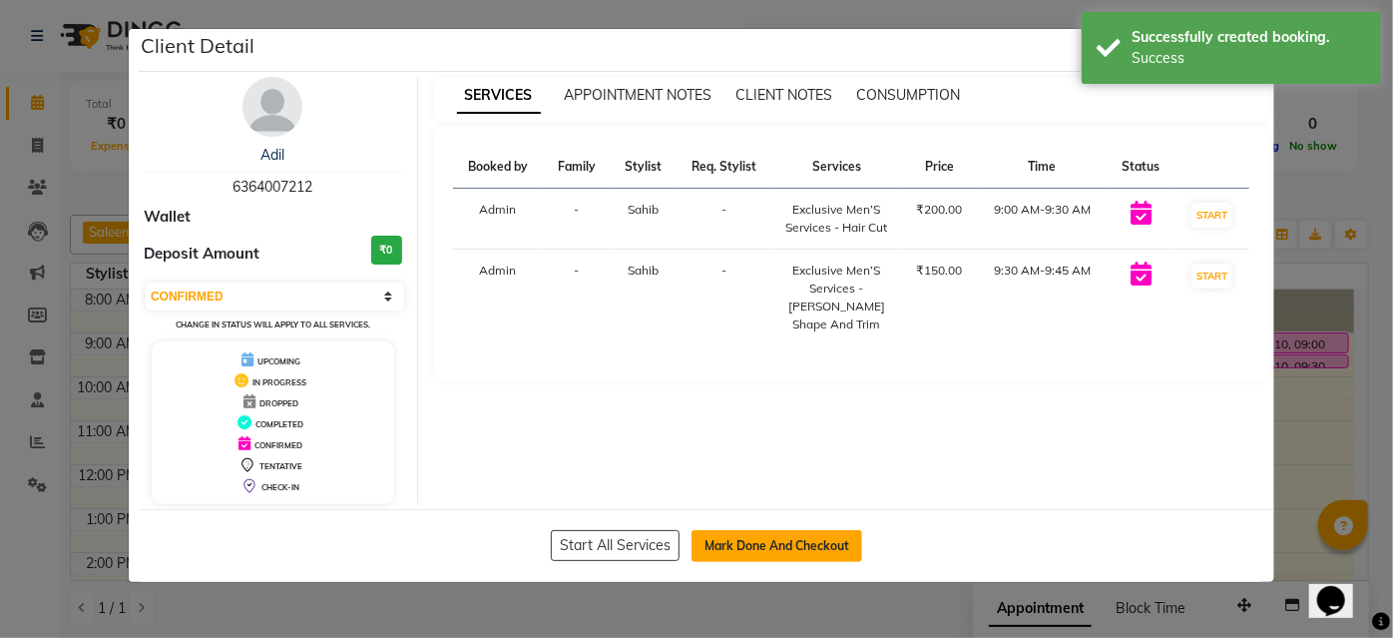
click at [842, 545] on button "Mark Done And Checkout" at bounding box center [776, 546] width 171 height 32
select select "5199"
select select "service"
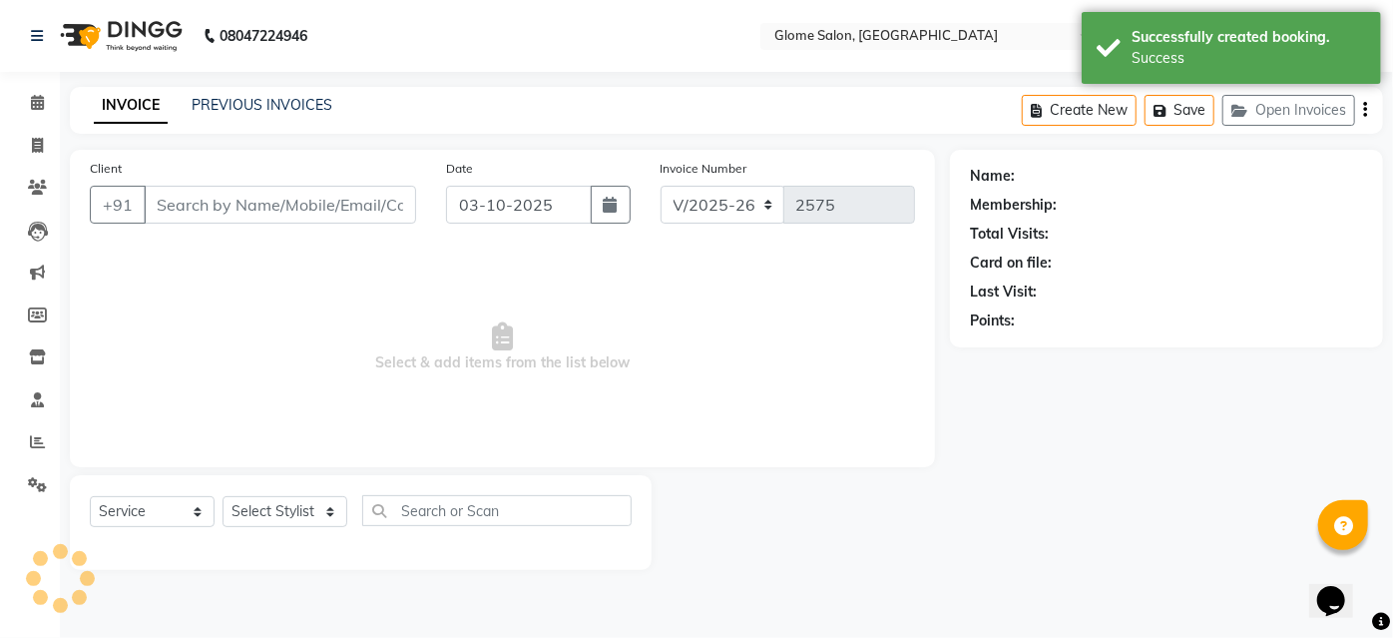
type input "6364007212"
select select "92820"
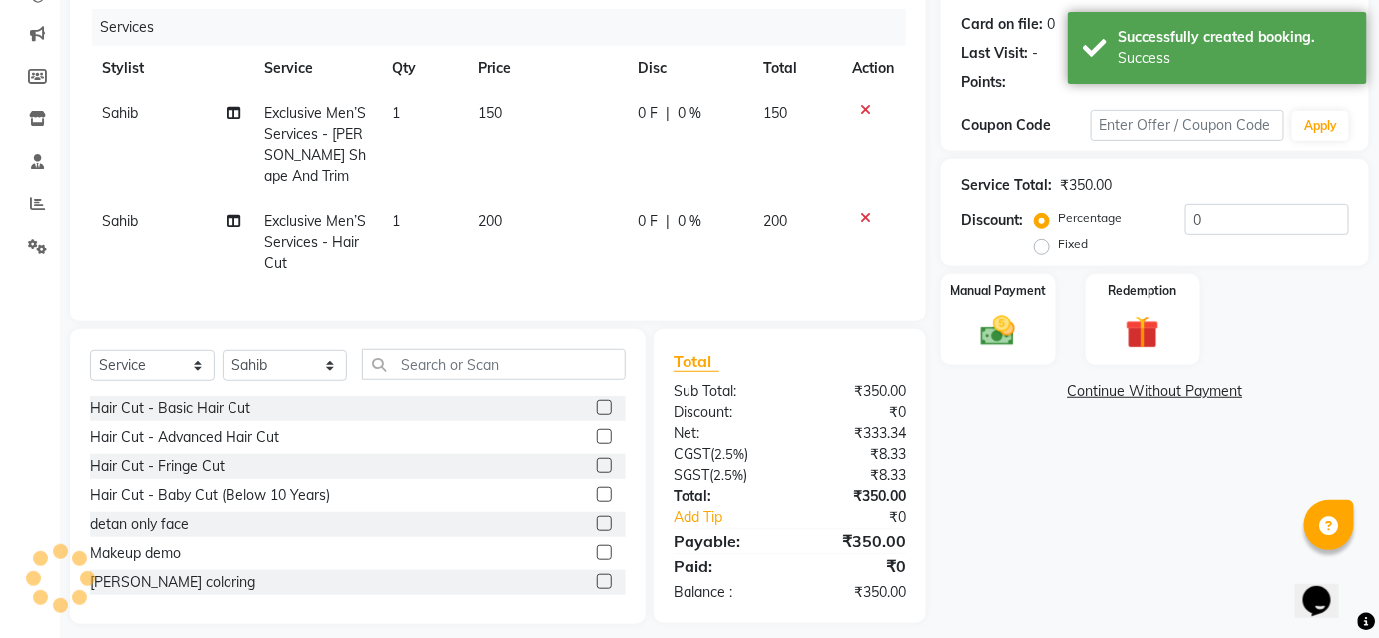
select select "1: Object"
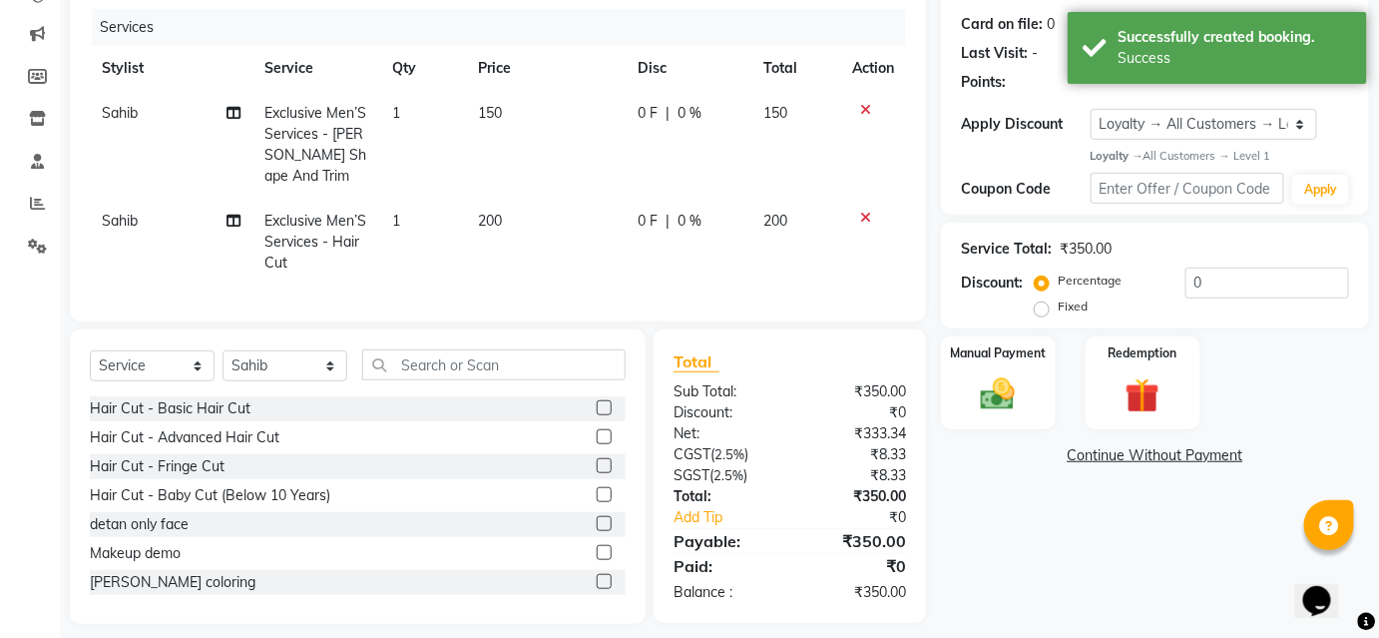
scroll to position [267, 0]
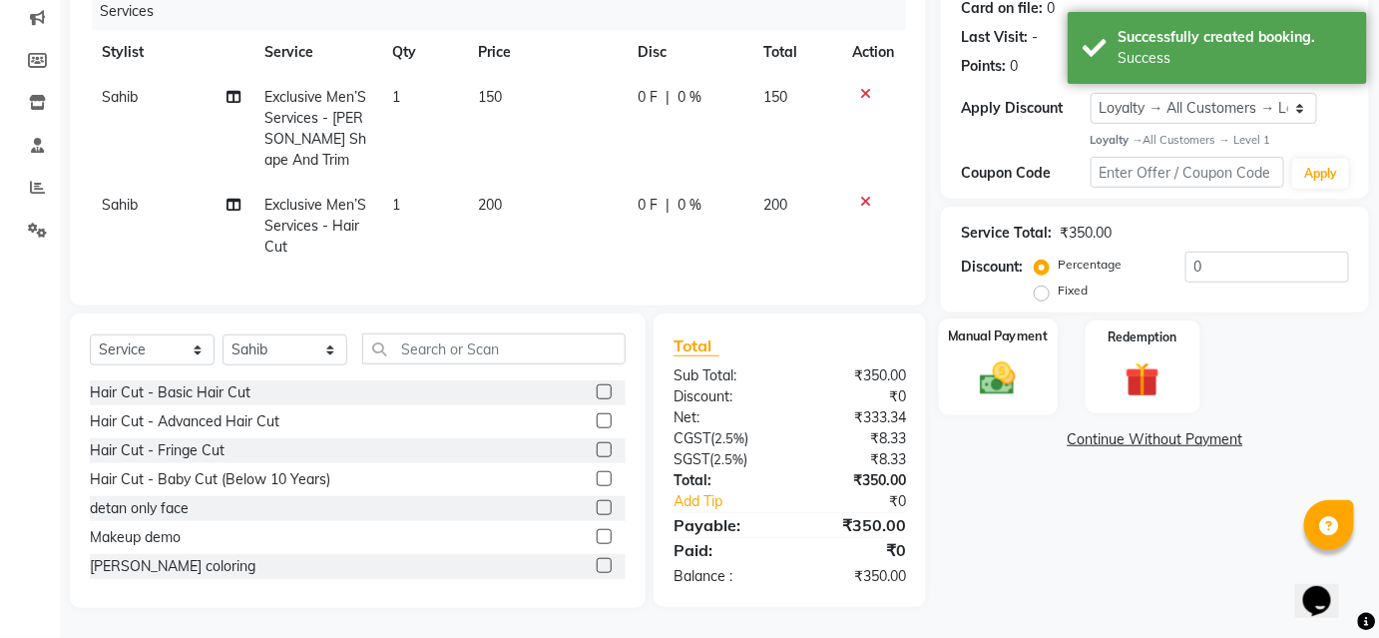
click at [1014, 361] on img at bounding box center [998, 378] width 58 height 41
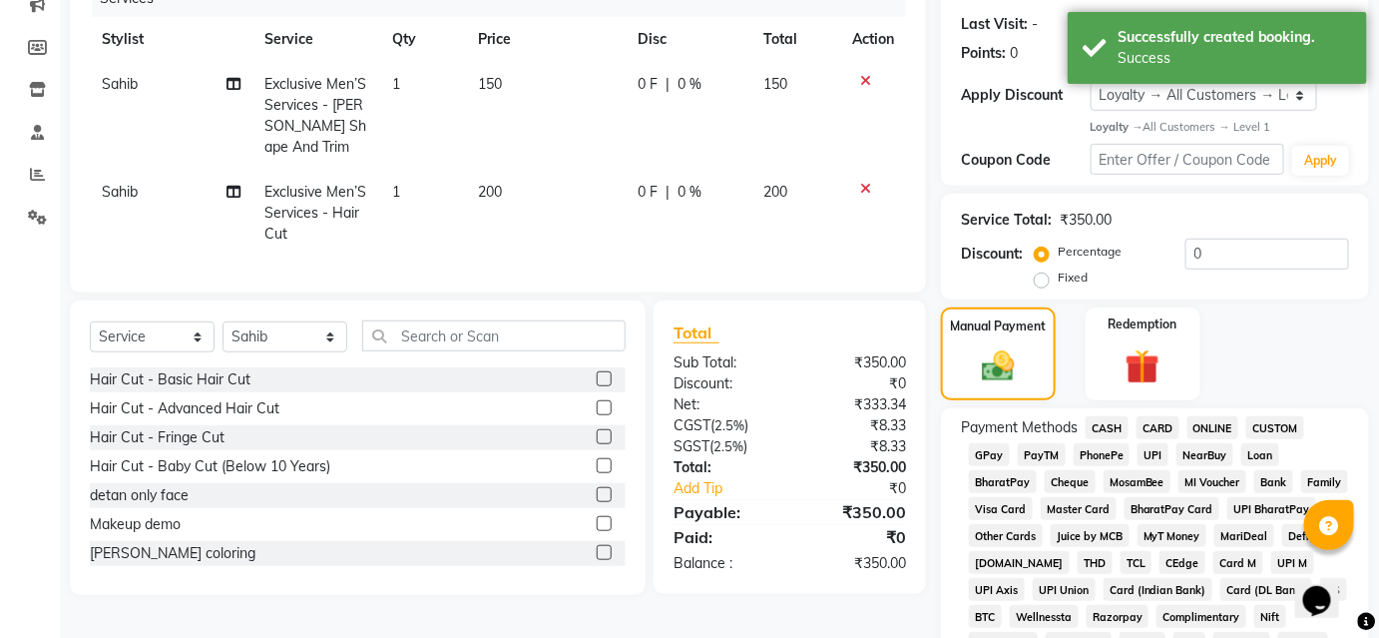
click at [1139, 446] on span "UPI" at bounding box center [1152, 454] width 31 height 23
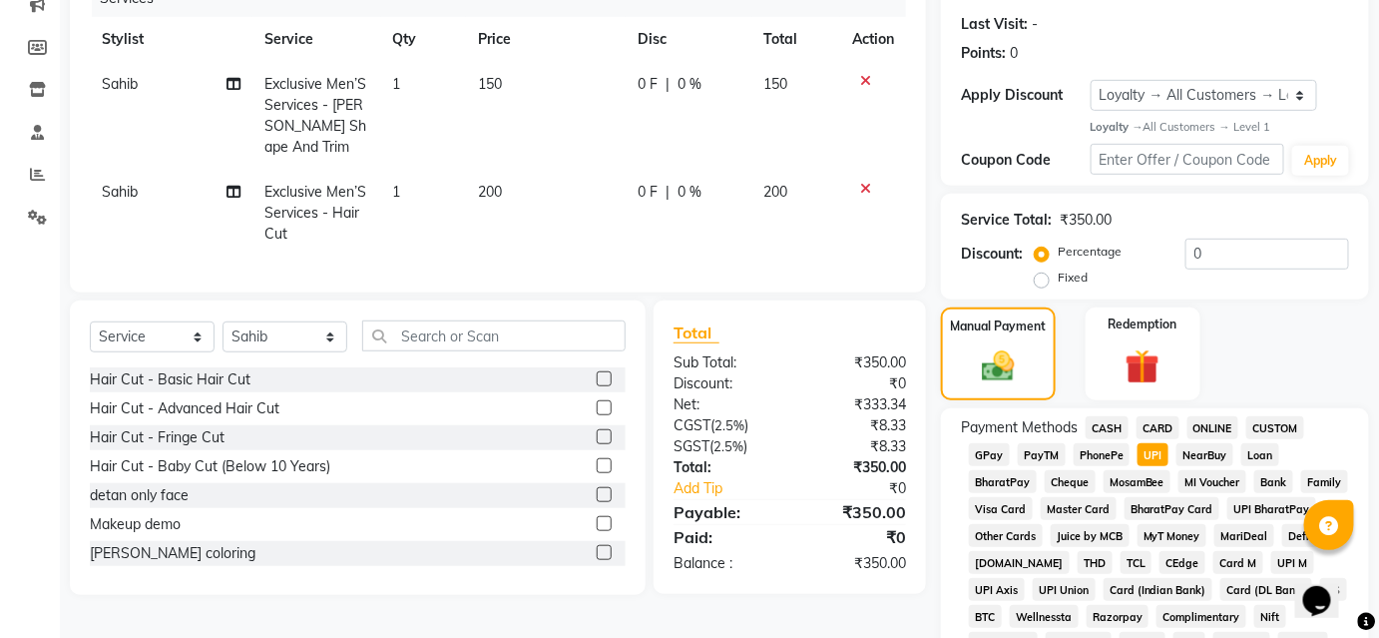
scroll to position [902, 0]
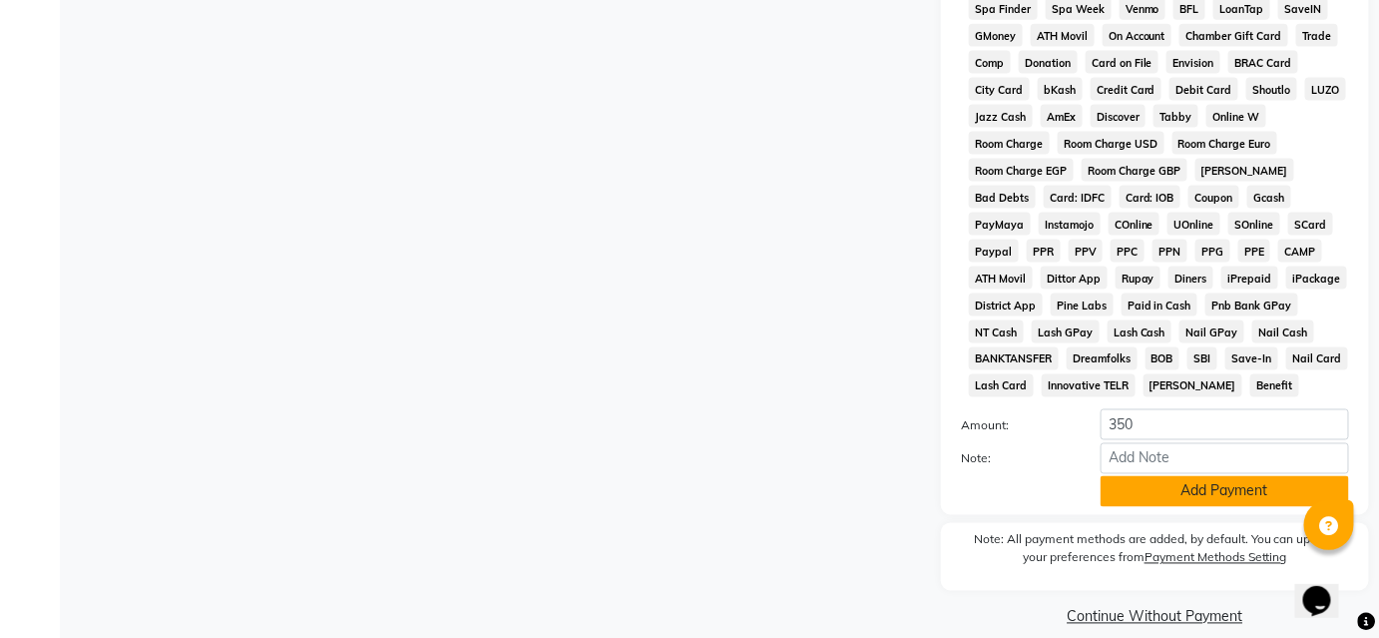
click at [1178, 489] on button "Add Payment" at bounding box center [1224, 491] width 248 height 31
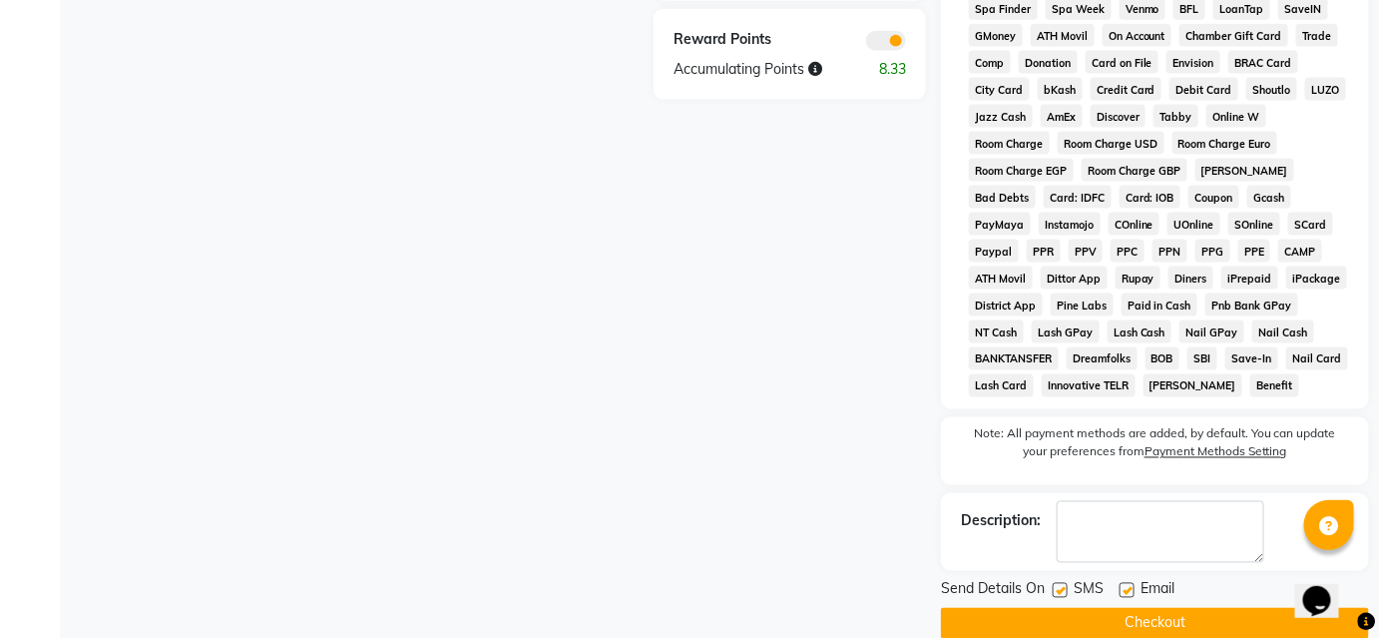
scroll to position [934, 0]
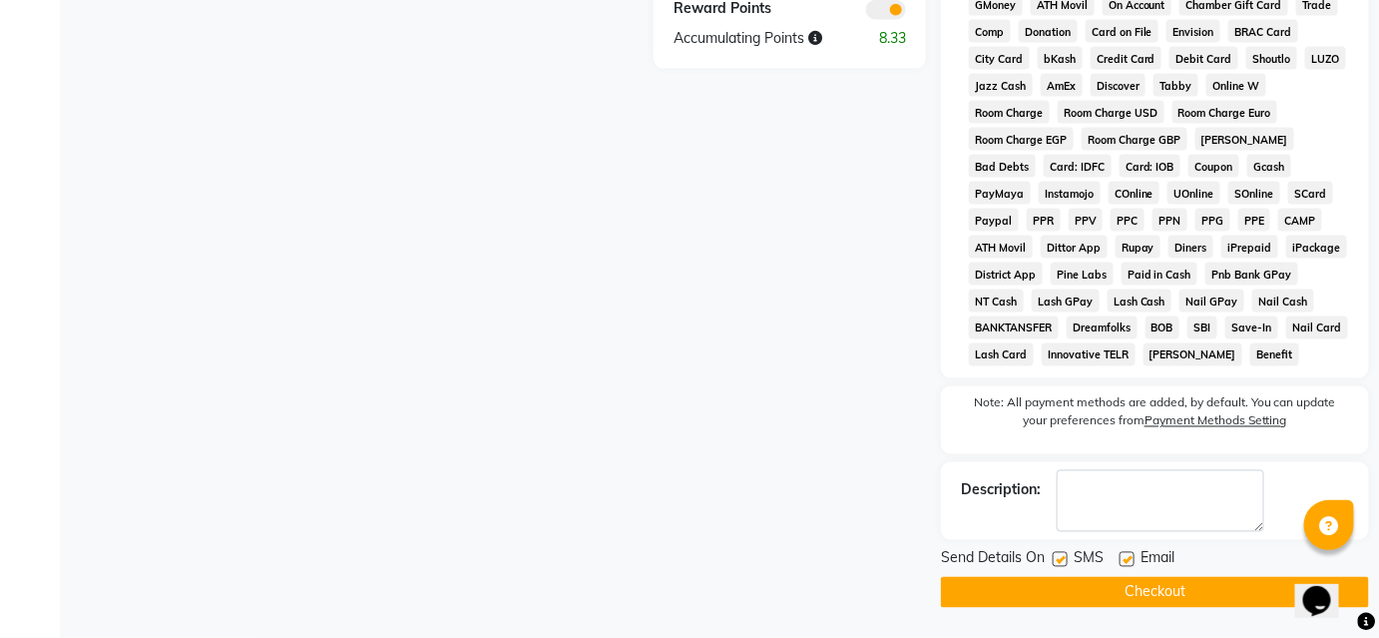
click at [1125, 597] on button "Checkout" at bounding box center [1155, 592] width 428 height 31
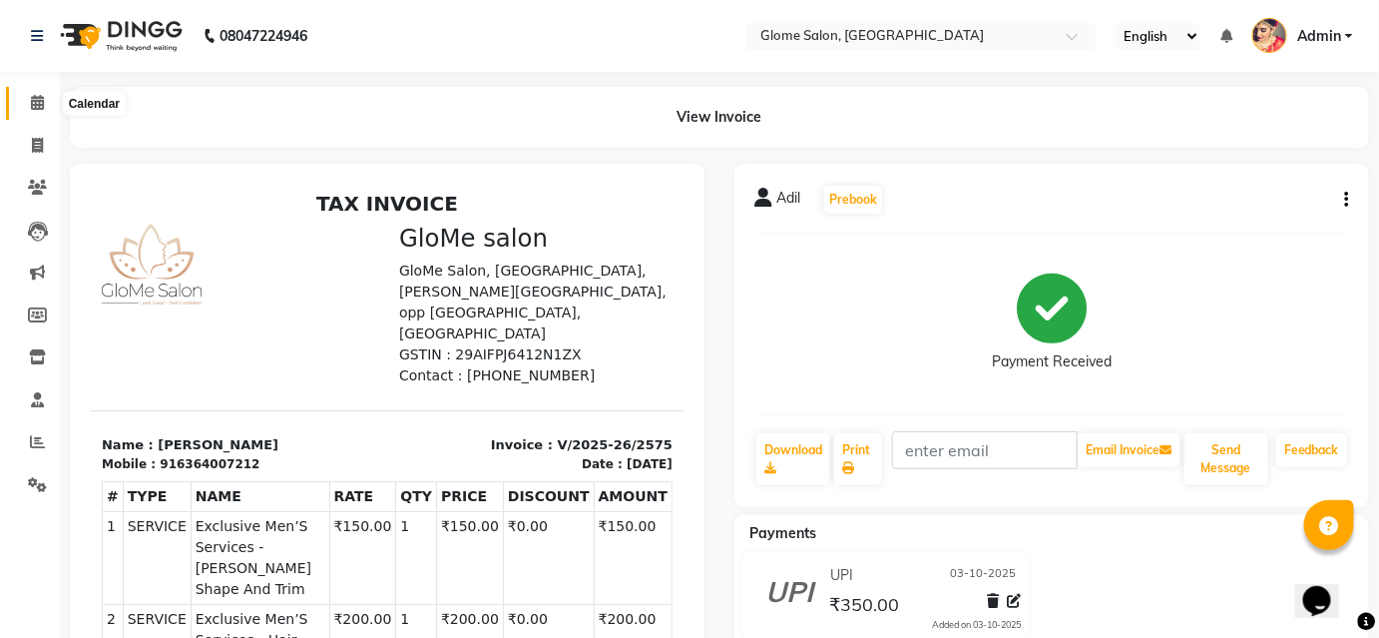
click at [29, 106] on span at bounding box center [37, 103] width 35 height 23
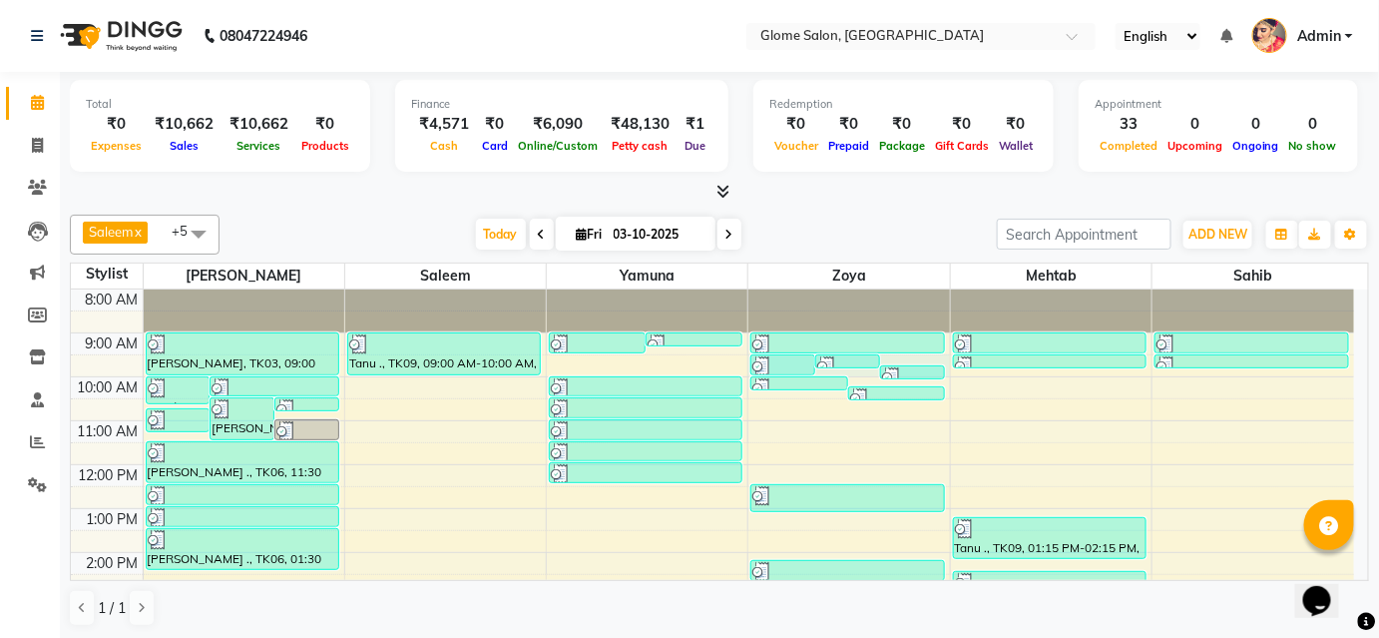
click at [897, 354] on div "8:00 AM 9:00 AM 10:00 AM 11:00 AM 12:00 PM 1:00 PM 2:00 PM 3:00 PM 4:00 PM 5:00…" at bounding box center [712, 574] width 1283 height 570
select select "63052"
select select "570"
select select "tentative"
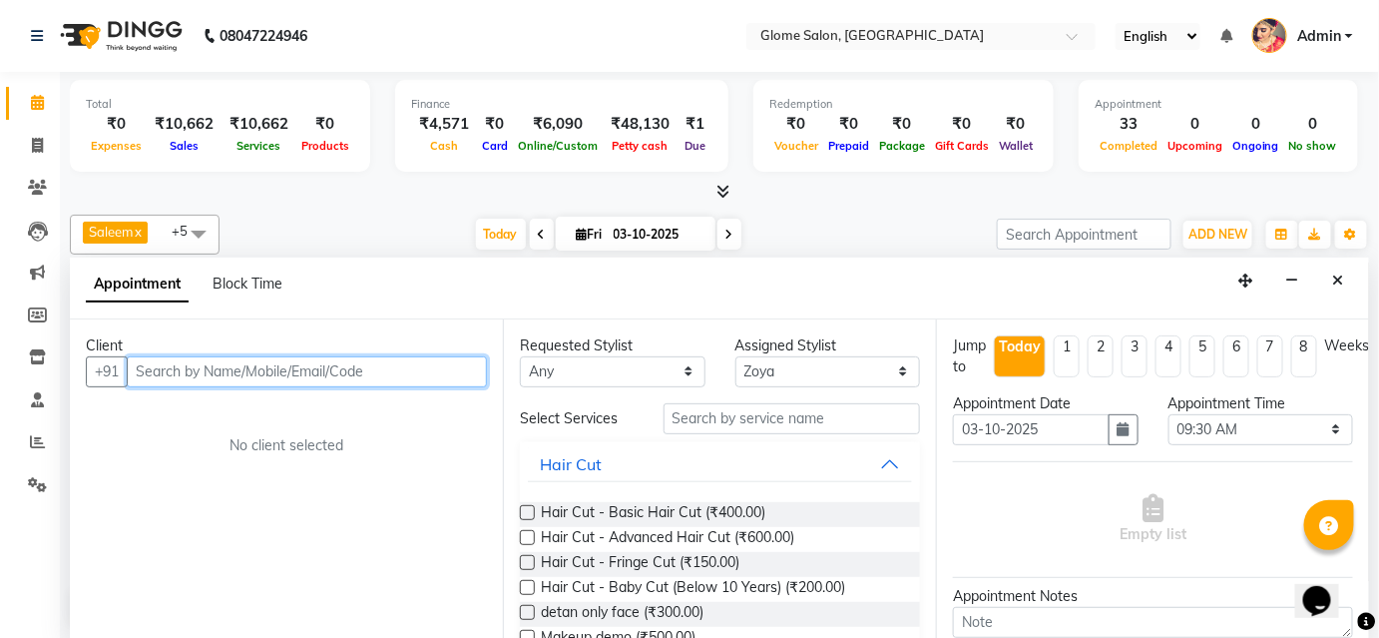
drag, startPoint x: 244, startPoint y: 372, endPoint x: 263, endPoint y: 359, distance: 23.0
click at [245, 372] on input "text" at bounding box center [307, 371] width 360 height 31
type input "9972415352"
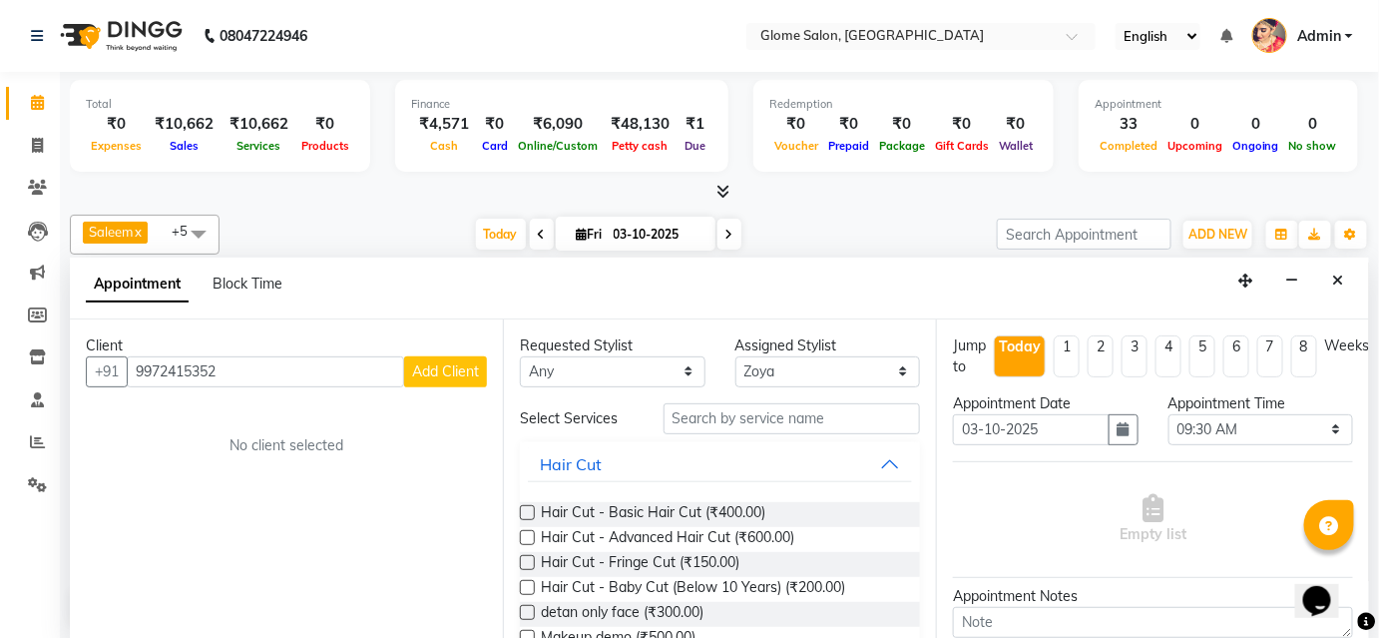
click at [417, 380] on button "Add Client" at bounding box center [445, 371] width 83 height 31
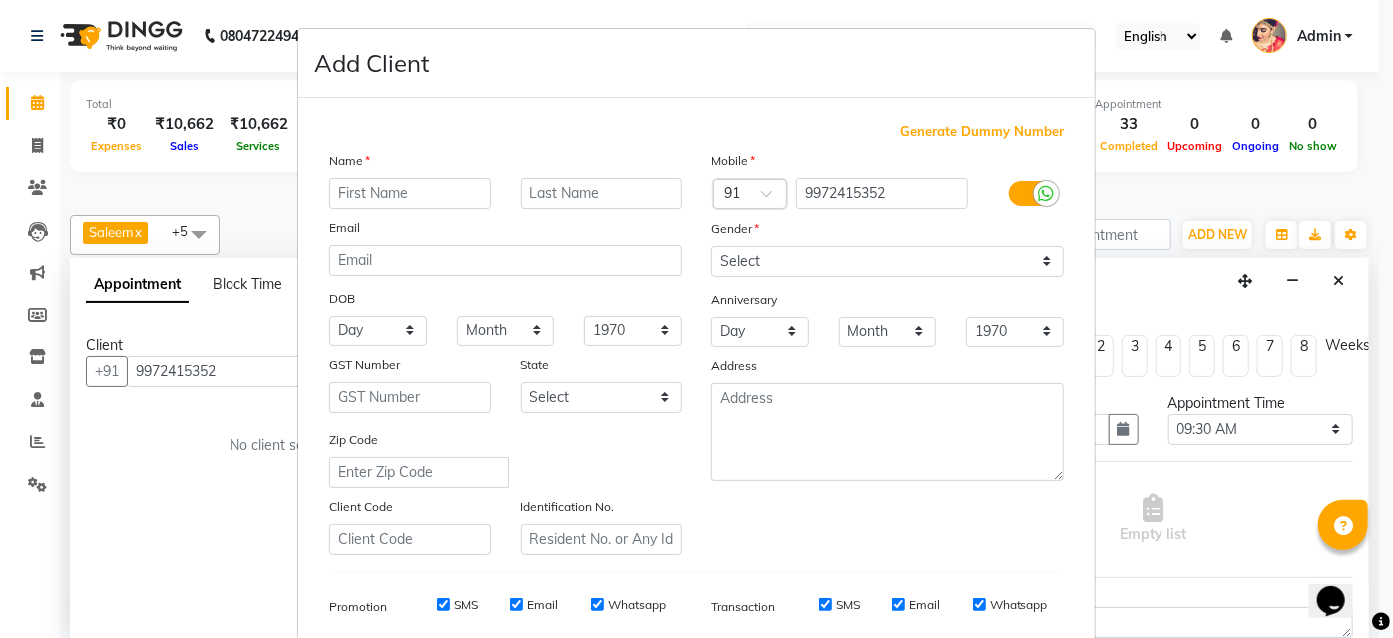
type input "r"
type input "Renuka"
click at [779, 262] on select "Select Male Female Other Prefer Not To Say" at bounding box center [887, 260] width 352 height 31
select select "[DEMOGRAPHIC_DATA]"
click at [711, 245] on select "Select Male Female Other Prefer Not To Say" at bounding box center [887, 260] width 352 height 31
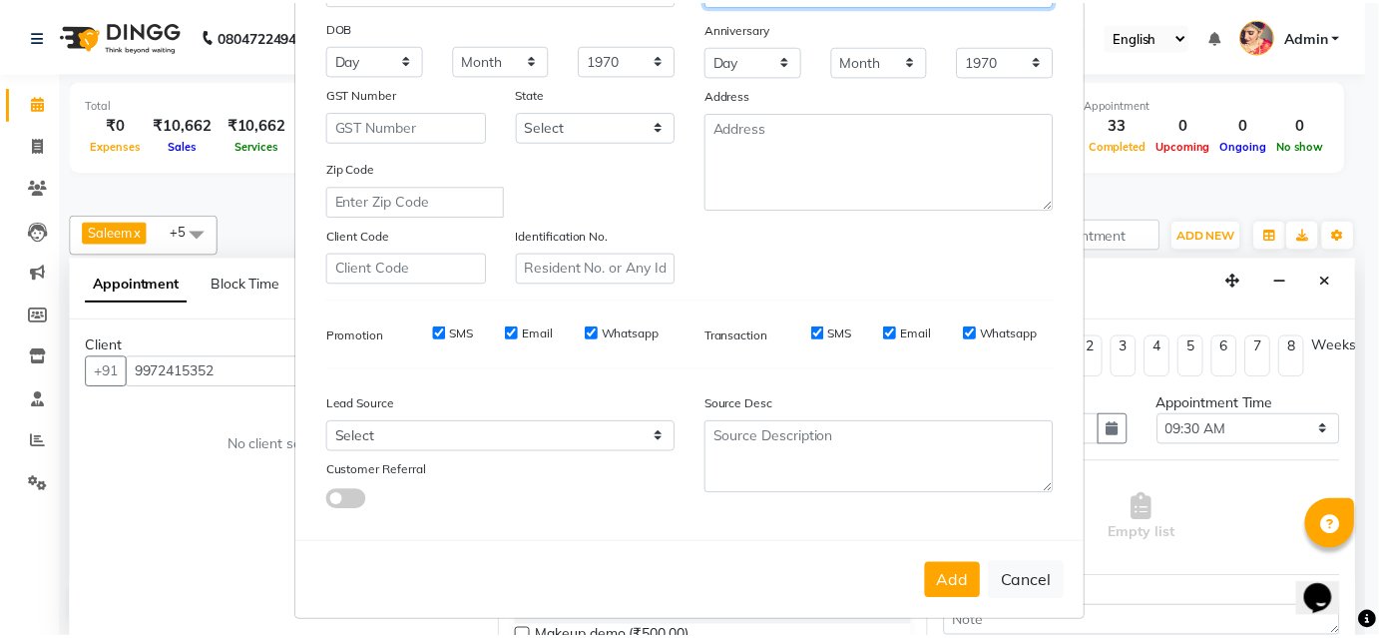
scroll to position [281, 0]
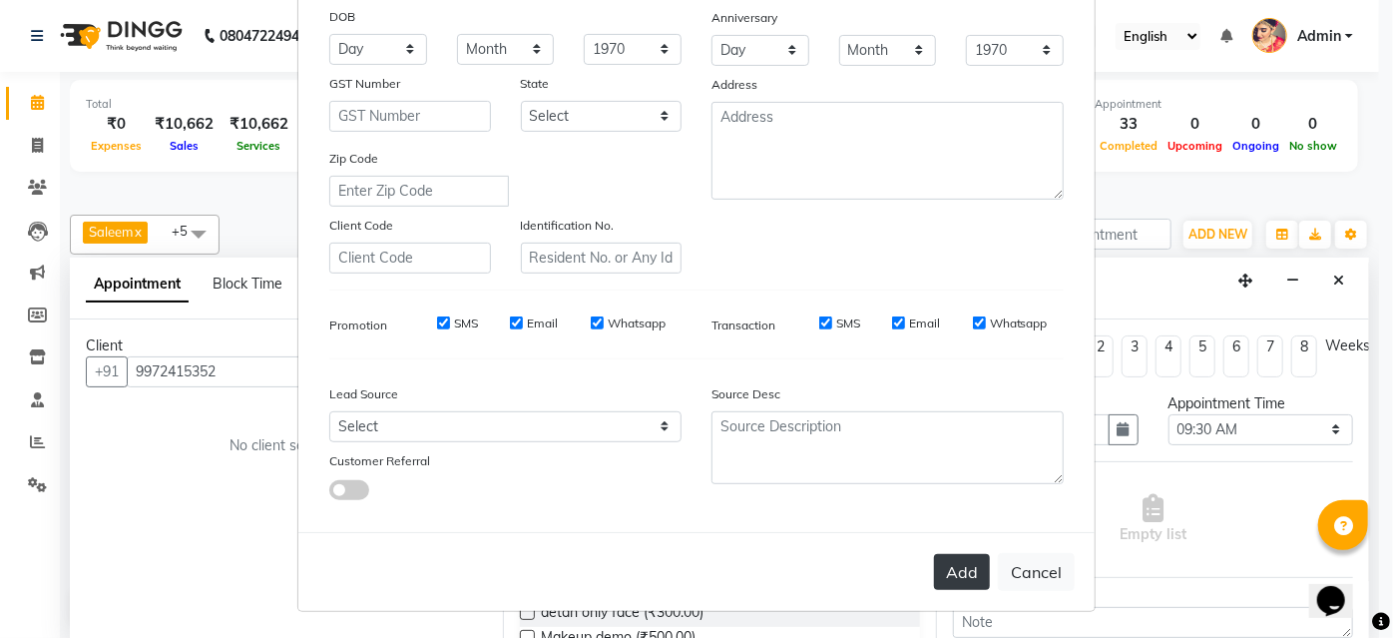
click at [946, 582] on button "Add" at bounding box center [962, 572] width 56 height 36
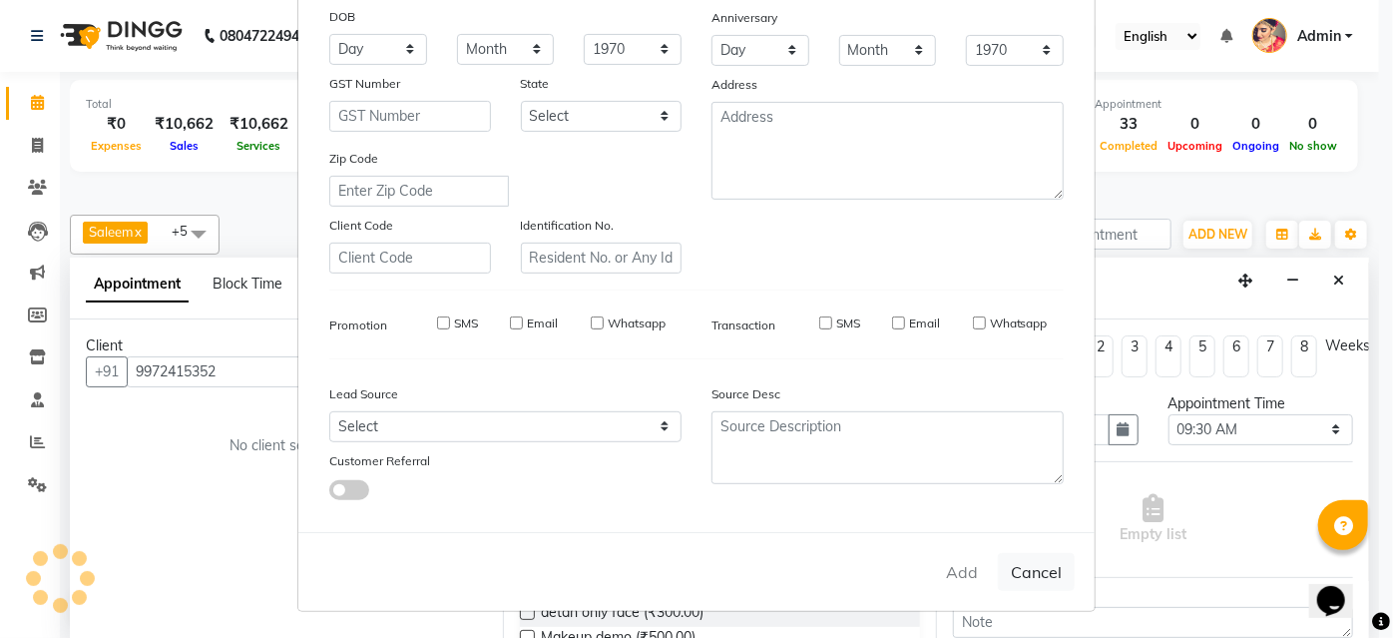
select select
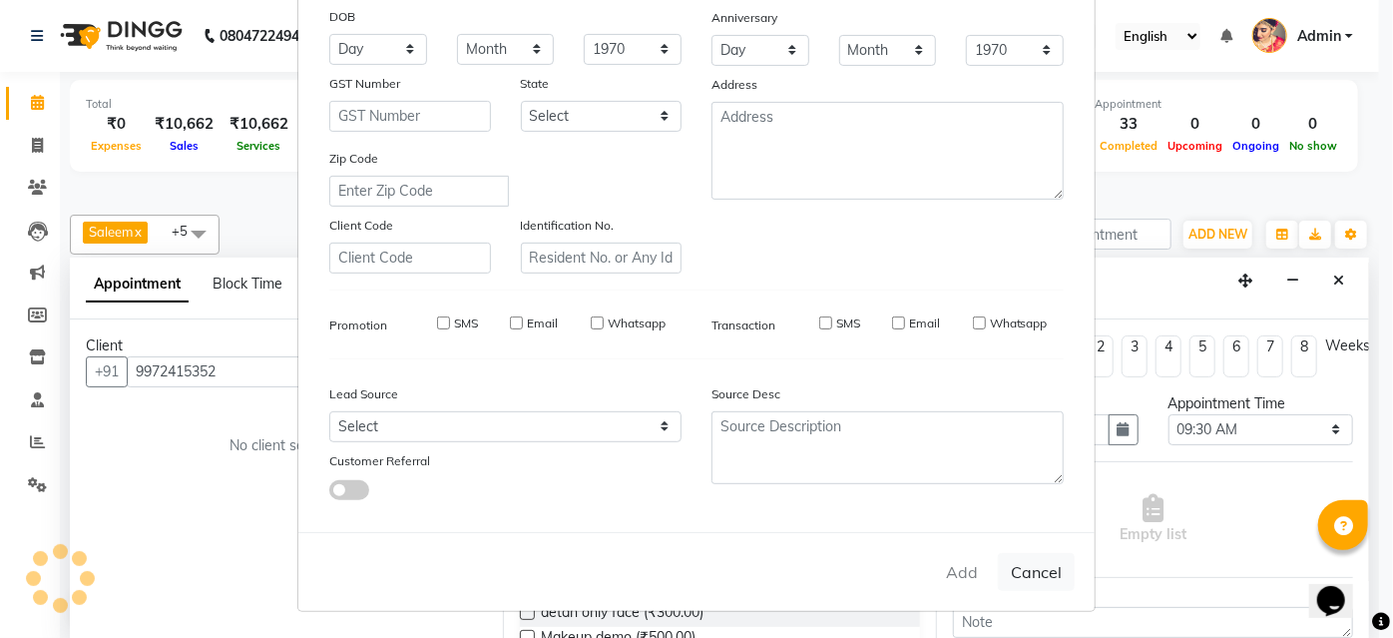
select select
checkbox input "false"
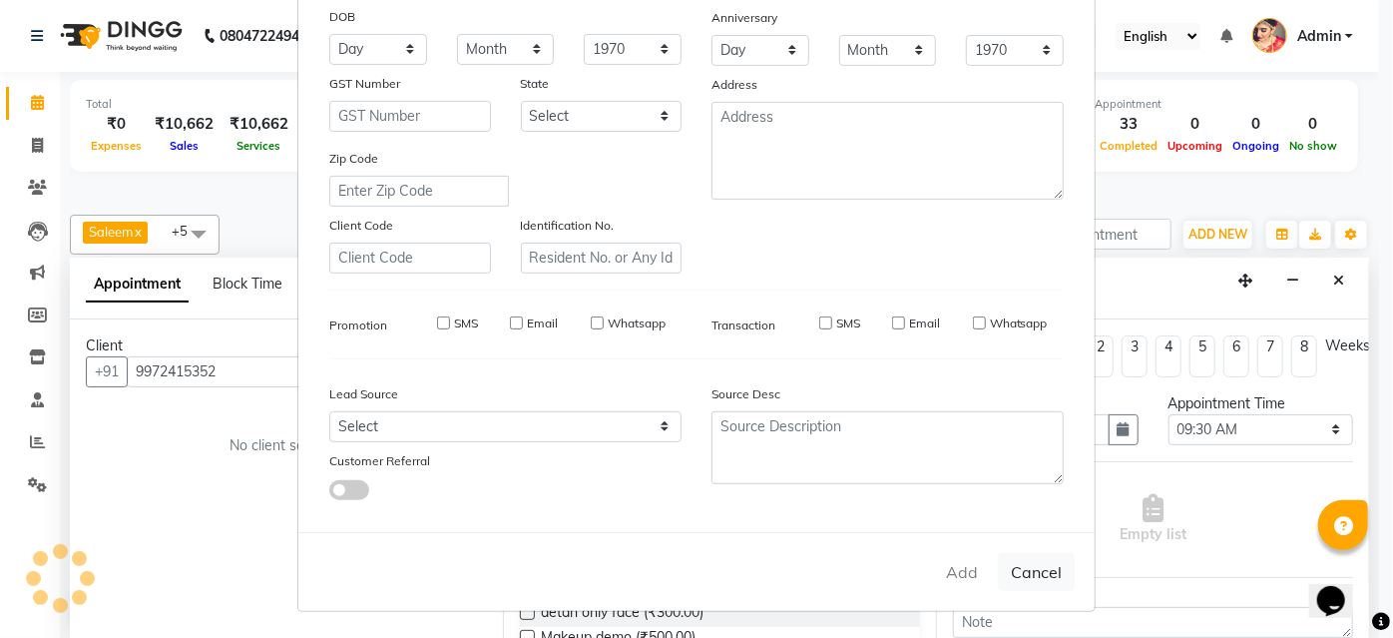
checkbox input "false"
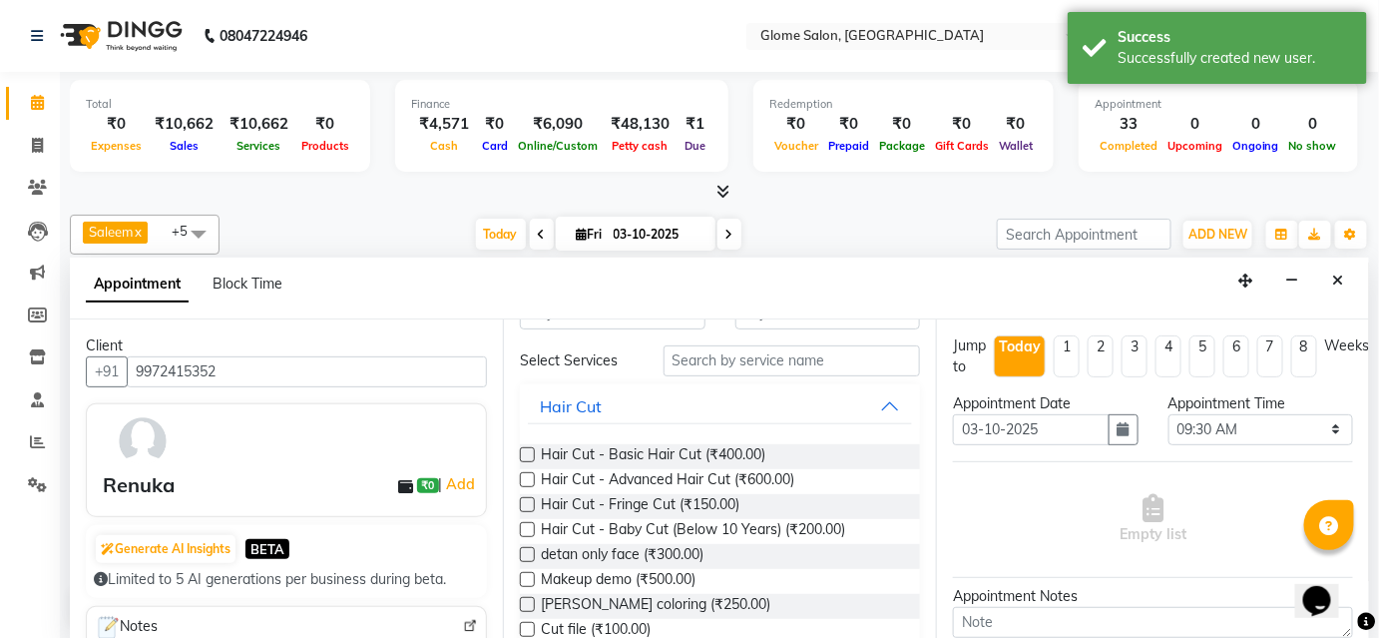
scroll to position [0, 0]
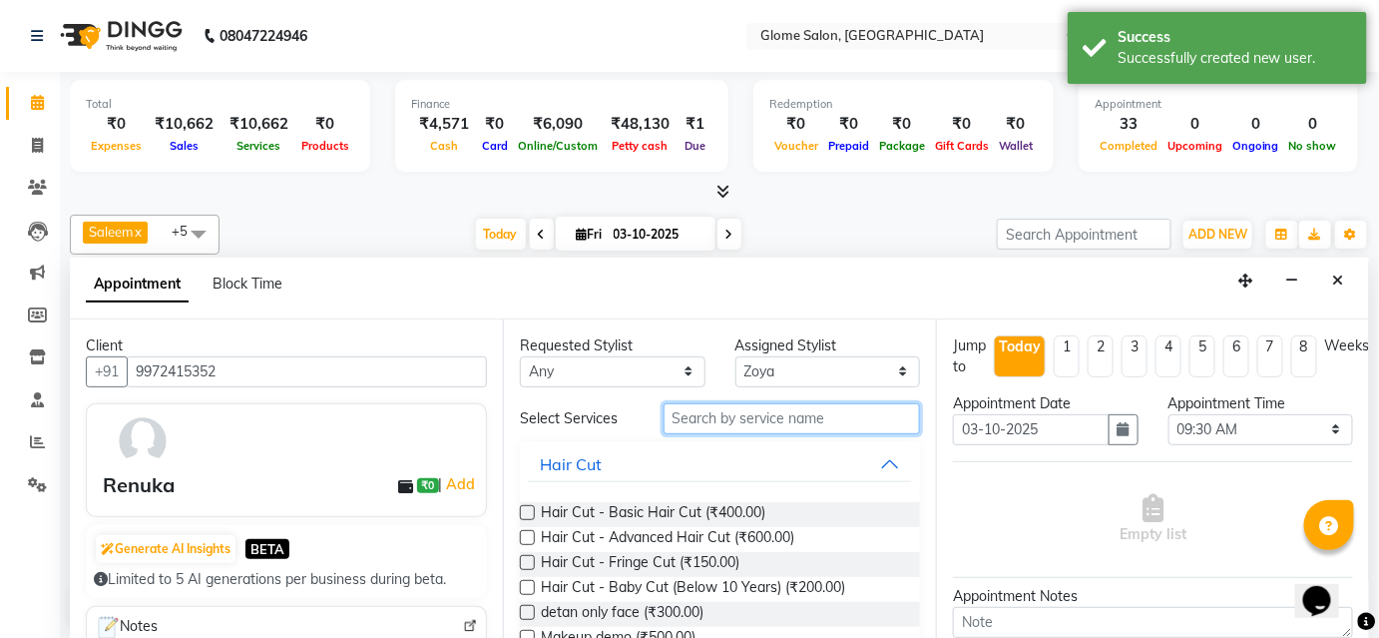
click at [676, 421] on input "text" at bounding box center [791, 418] width 256 height 31
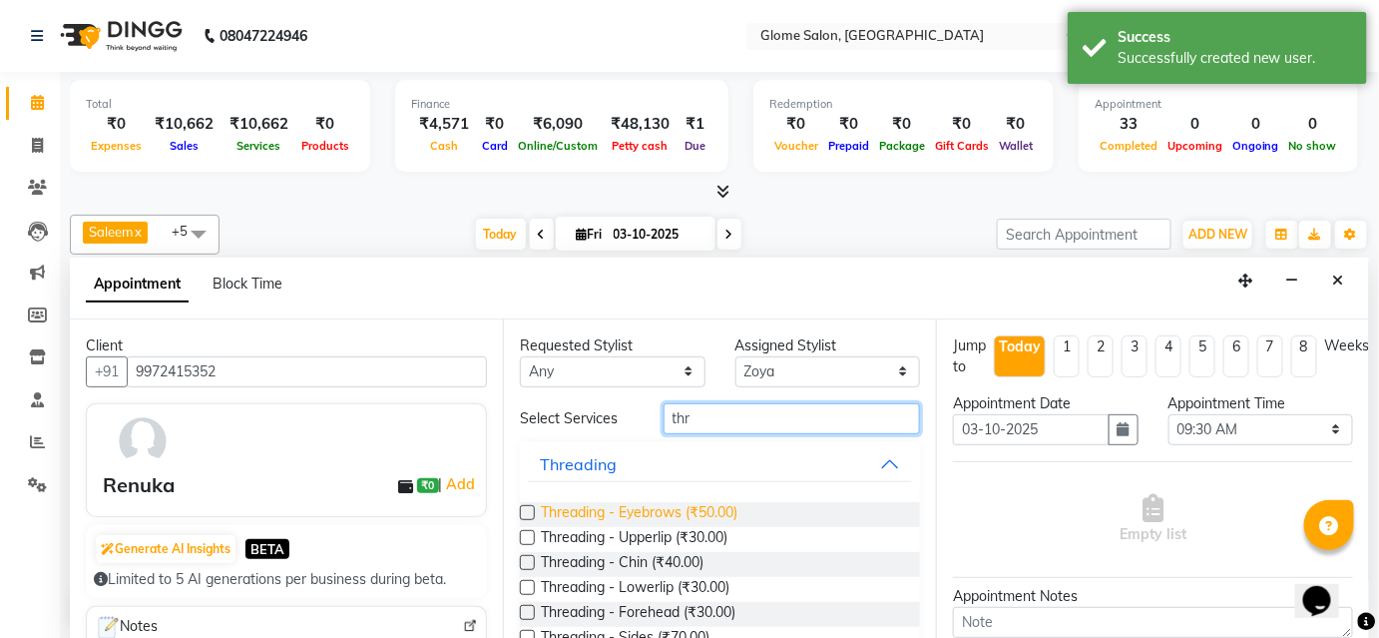
type input "thr"
click at [615, 503] on span "Threading - Eyebrows (₹50.00)" at bounding box center [639, 514] width 197 height 25
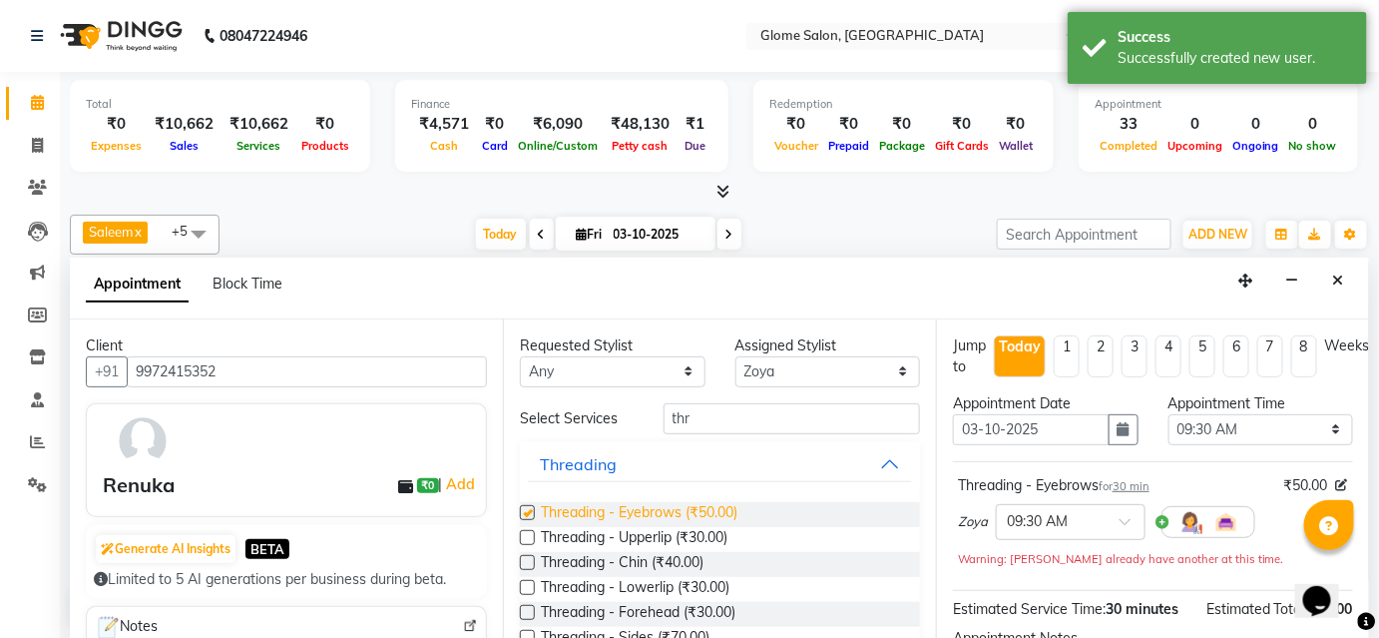
checkbox input "false"
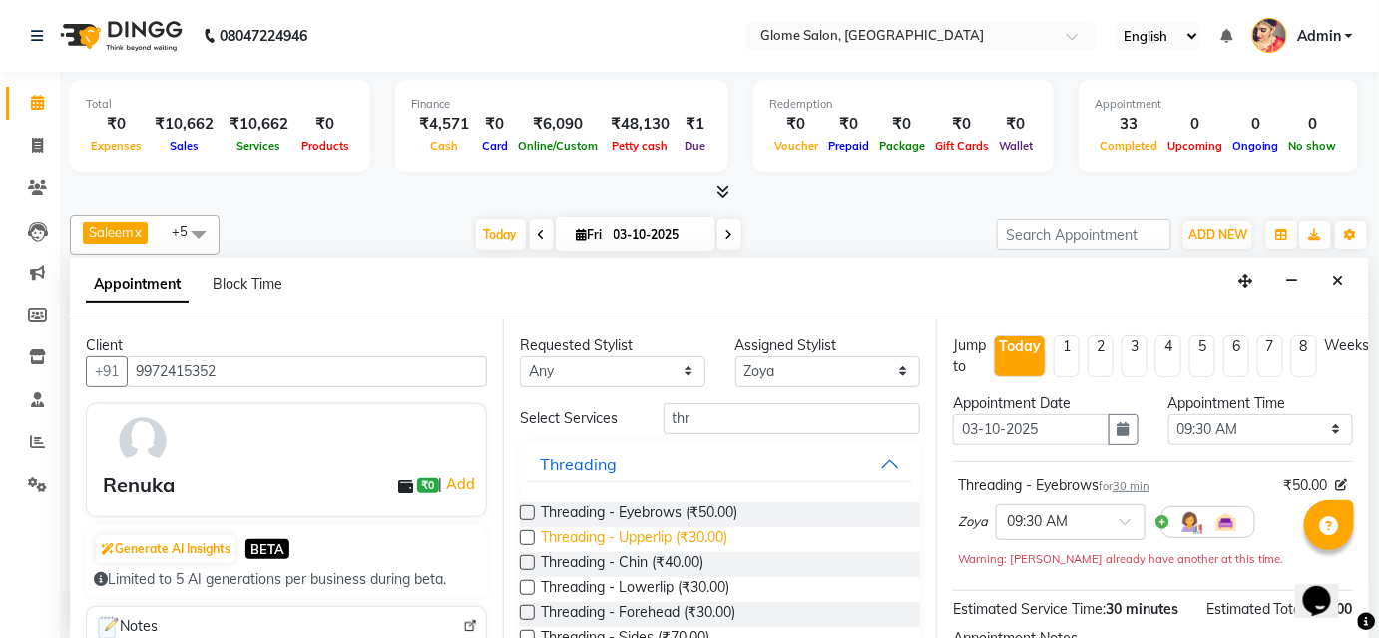
click at [615, 529] on span "Threading - Upperlip (₹30.00)" at bounding box center [634, 539] width 187 height 25
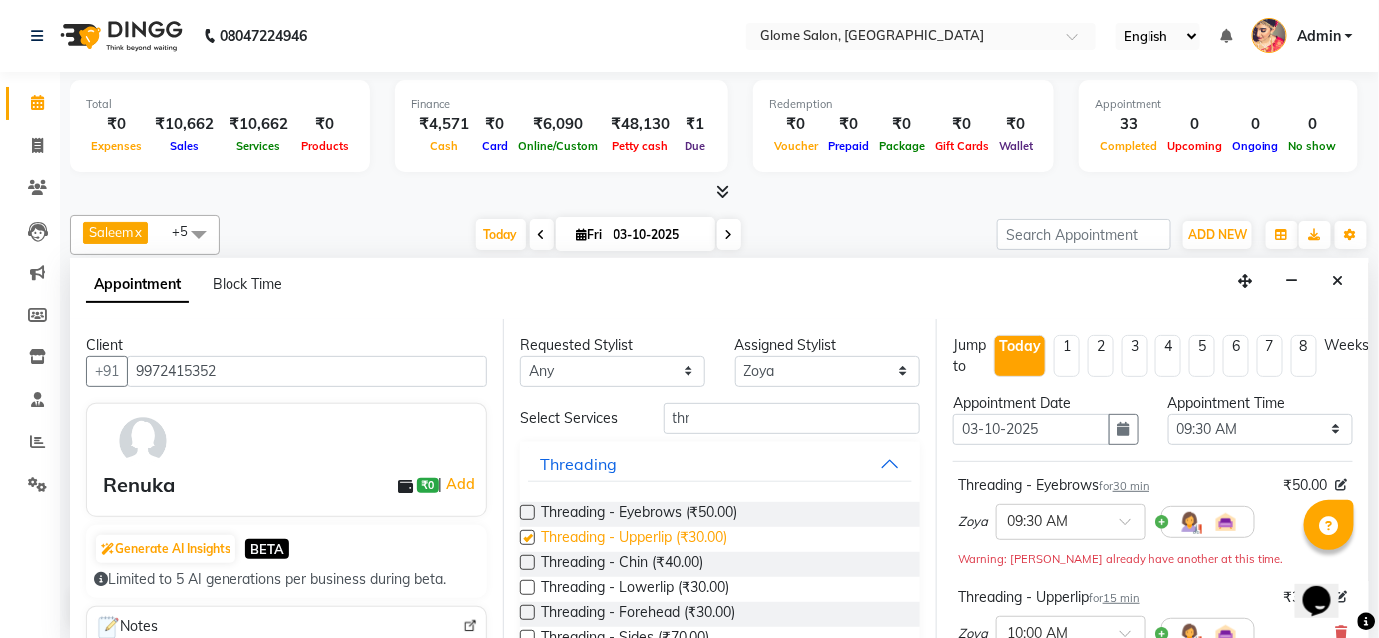
checkbox input "false"
click at [611, 555] on span "Threading - Chin (₹40.00)" at bounding box center [622, 564] width 163 height 25
checkbox input "false"
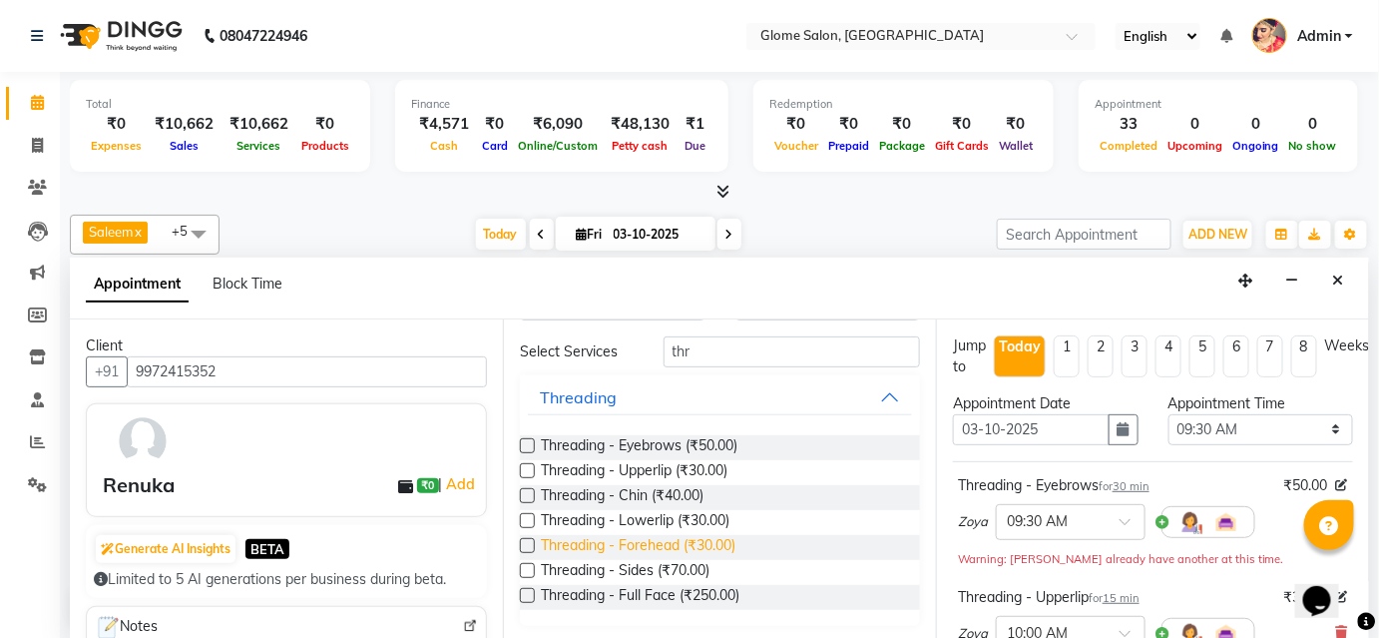
click at [615, 540] on span "Threading - Forehead (₹30.00)" at bounding box center [638, 547] width 195 height 25
checkbox input "false"
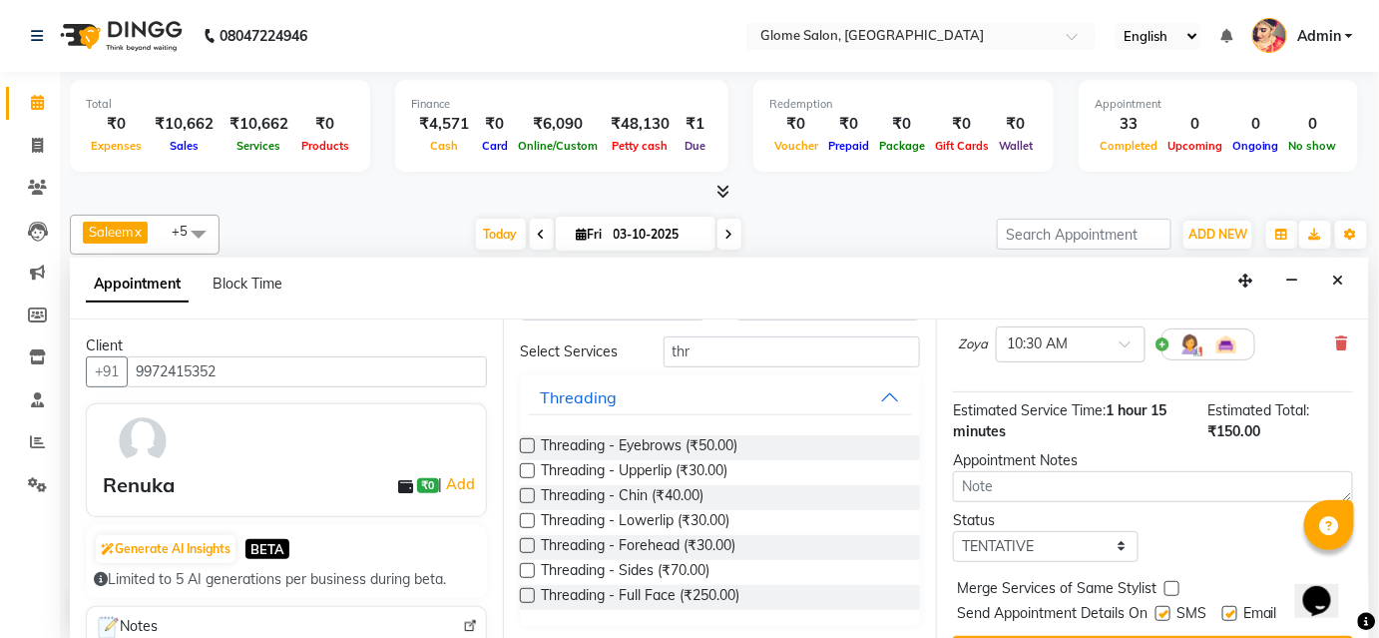
scroll to position [517, 0]
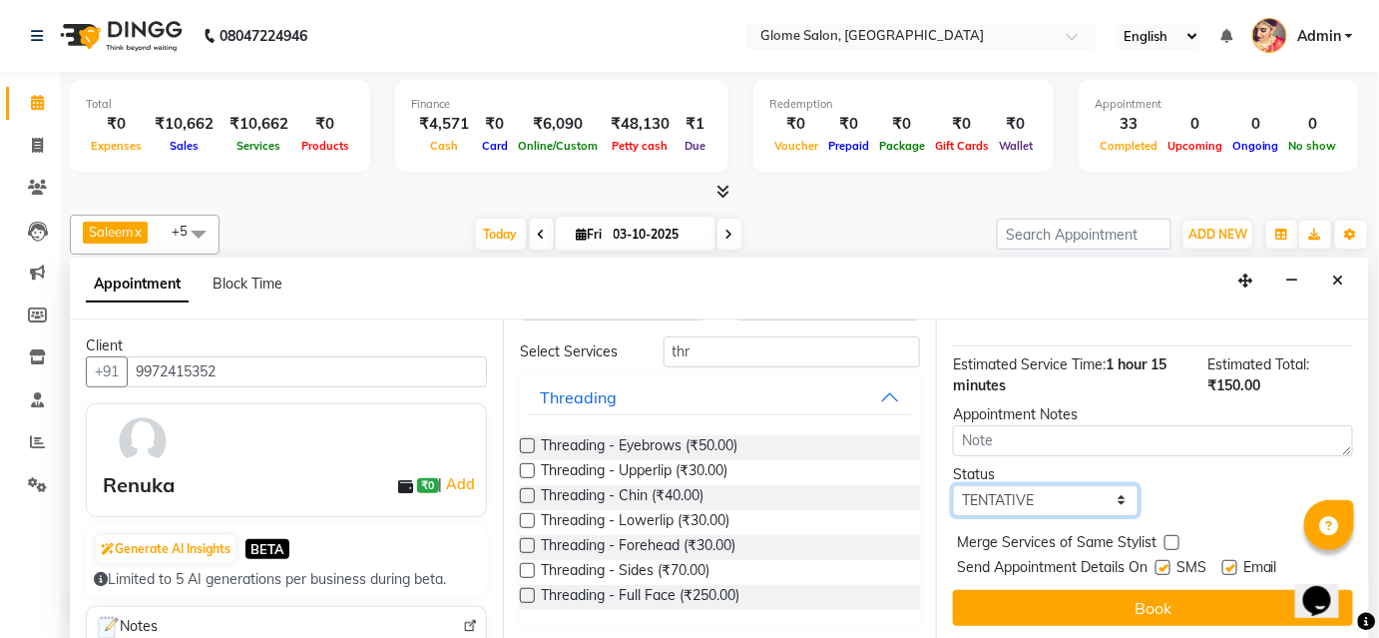
click at [1047, 502] on select "Select TENTATIVE CONFIRM CHECK-IN UPCOMING" at bounding box center [1046, 500] width 186 height 31
select select "confirm booking"
click at [953, 485] on select "Select TENTATIVE CONFIRM CHECK-IN UPCOMING" at bounding box center [1046, 500] width 186 height 31
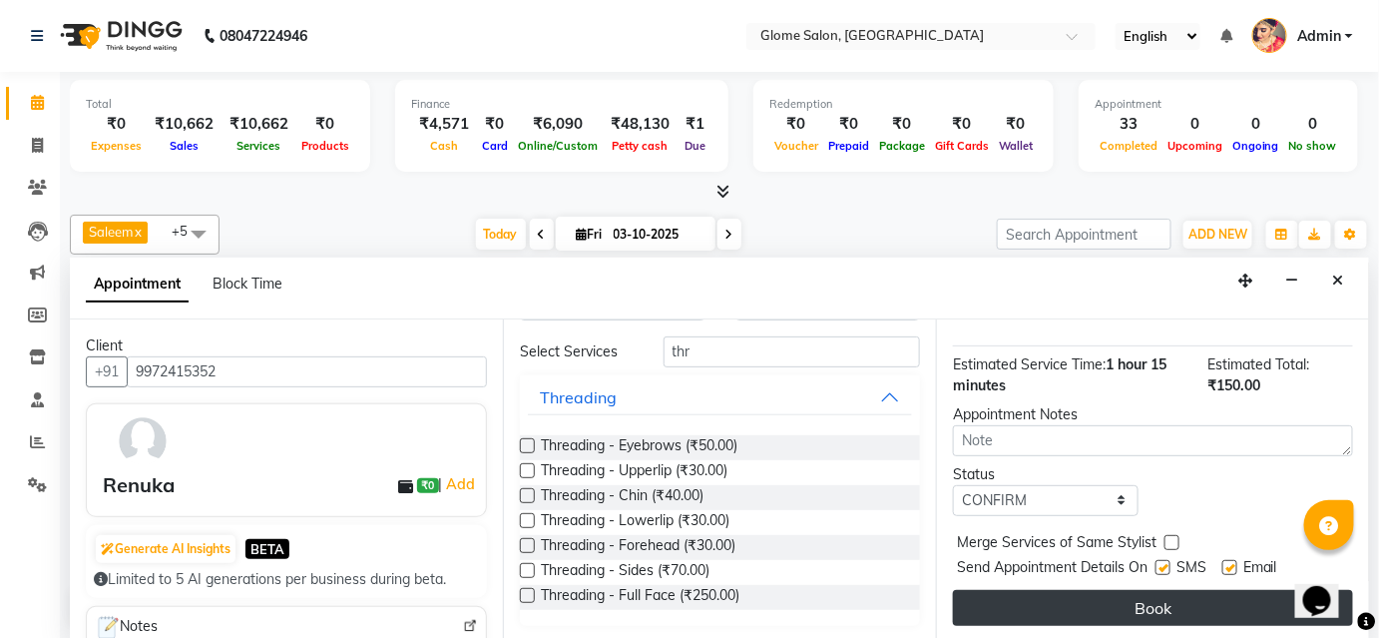
click at [1016, 599] on button "Book" at bounding box center [1153, 608] width 400 height 36
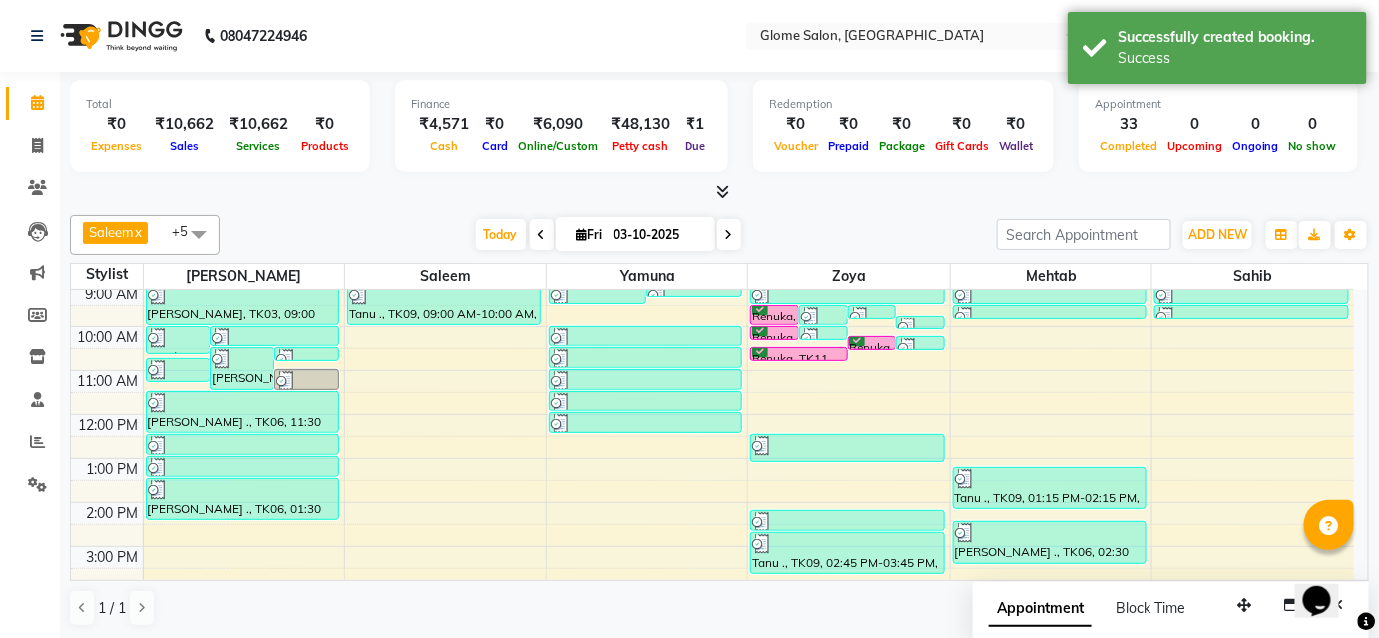
scroll to position [90, 0]
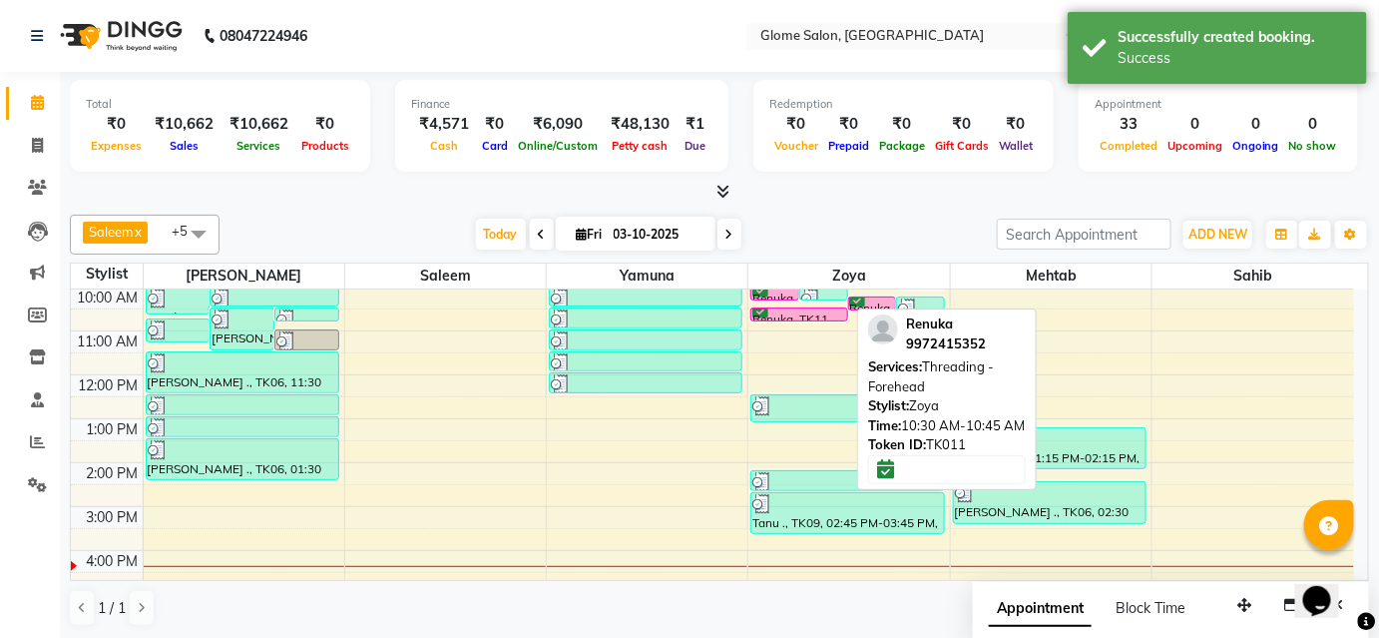
click at [792, 316] on div at bounding box center [798, 320] width 95 height 8
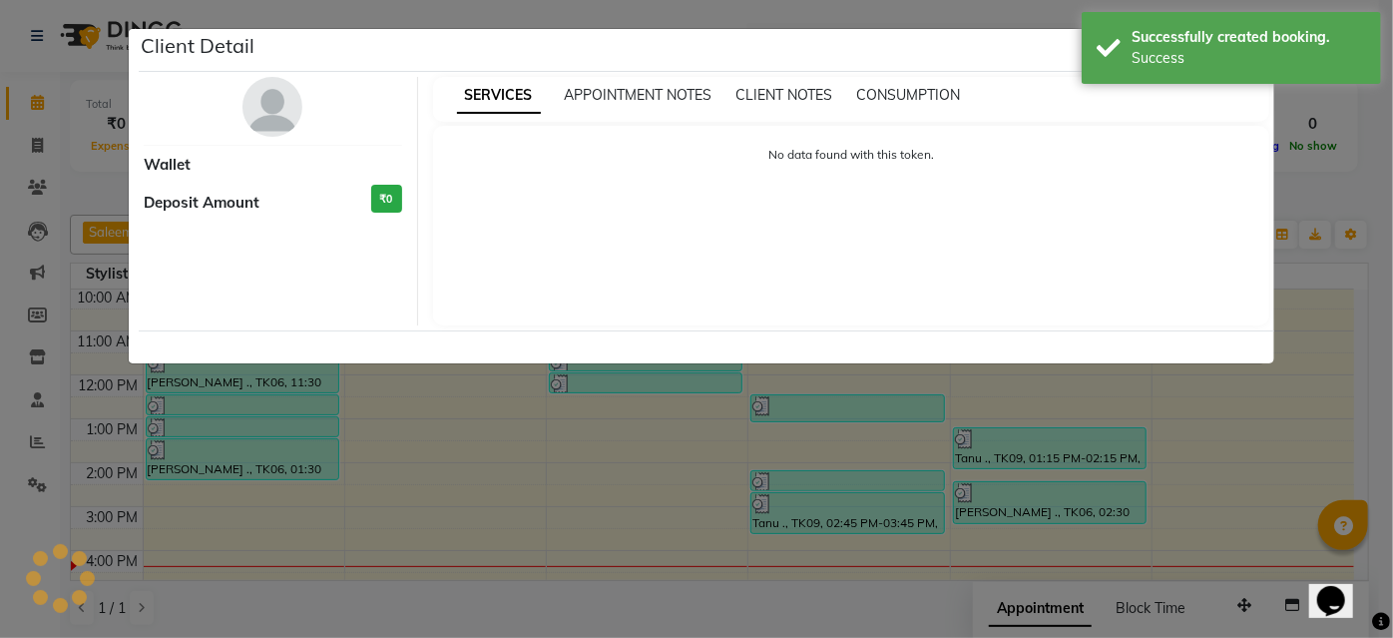
select select "6"
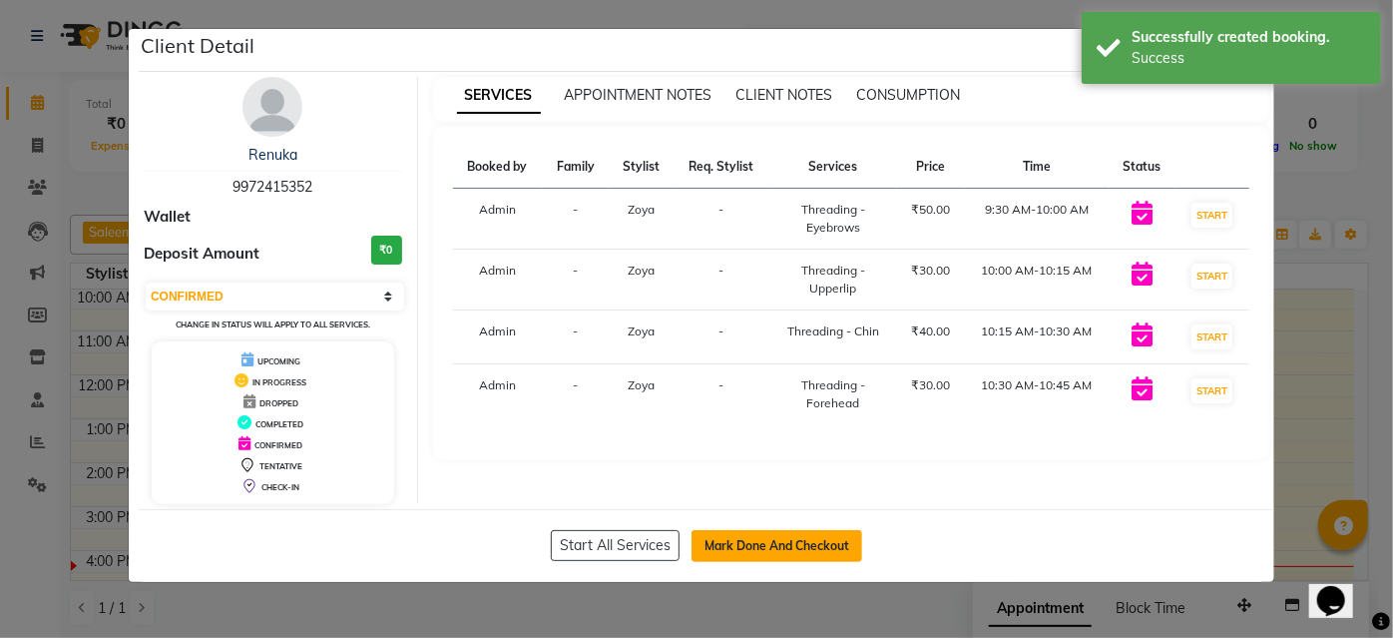
click at [793, 542] on button "Mark Done And Checkout" at bounding box center [776, 546] width 171 height 32
select select "service"
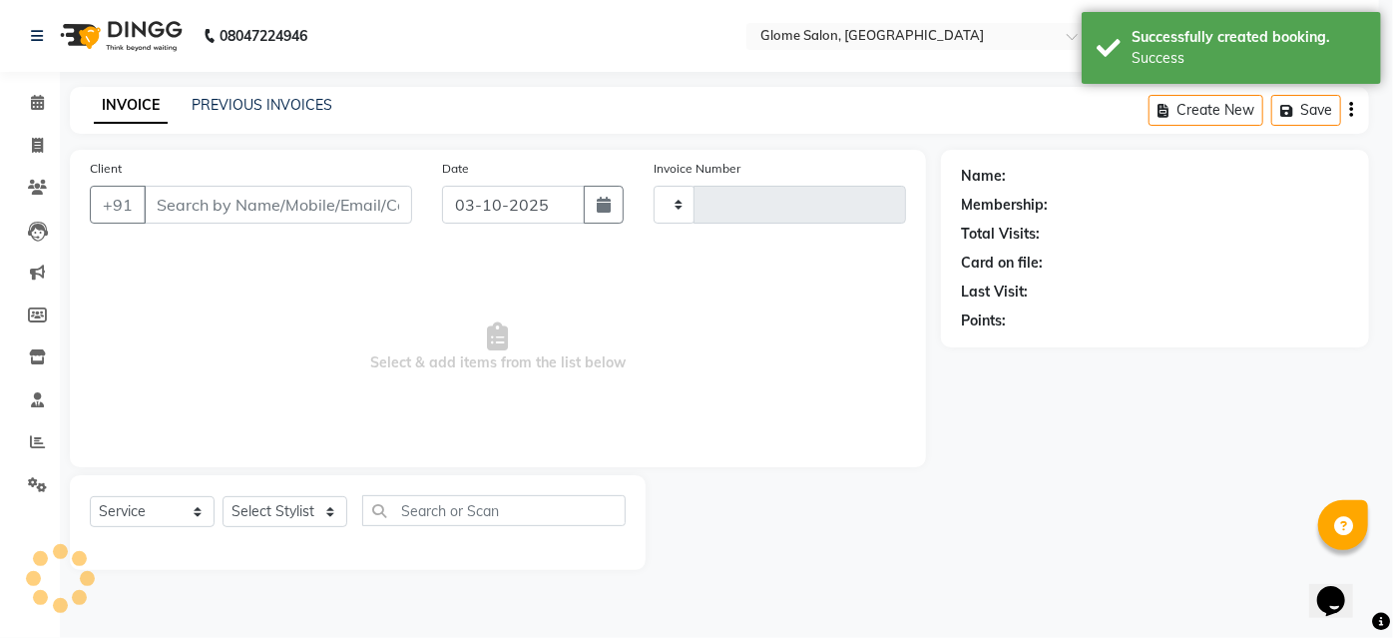
type input "2576"
select select "5199"
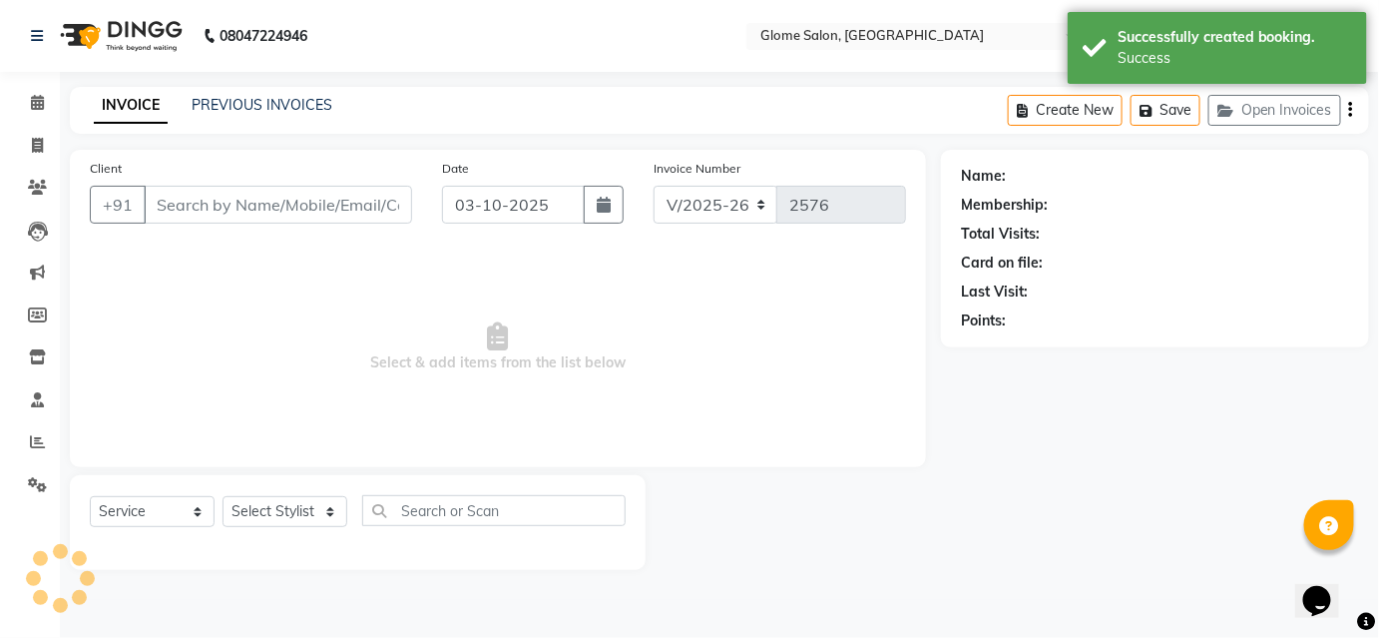
type input "9972415352"
select select "63052"
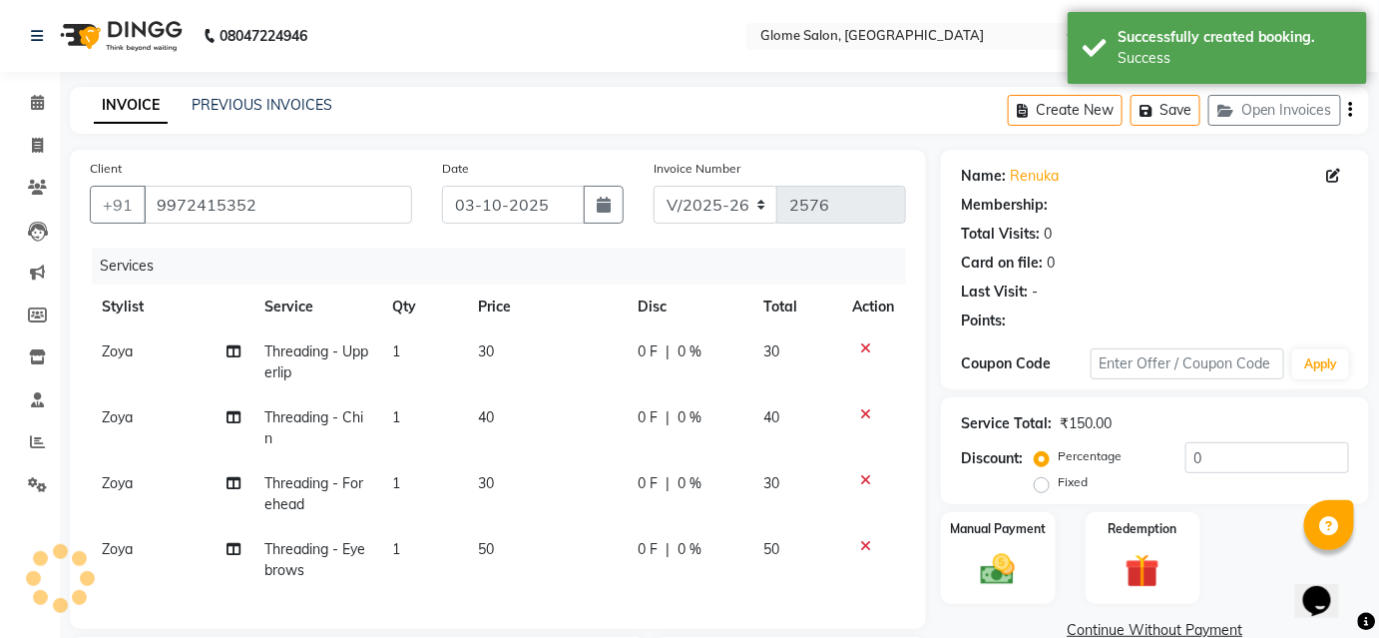
select select "1: Object"
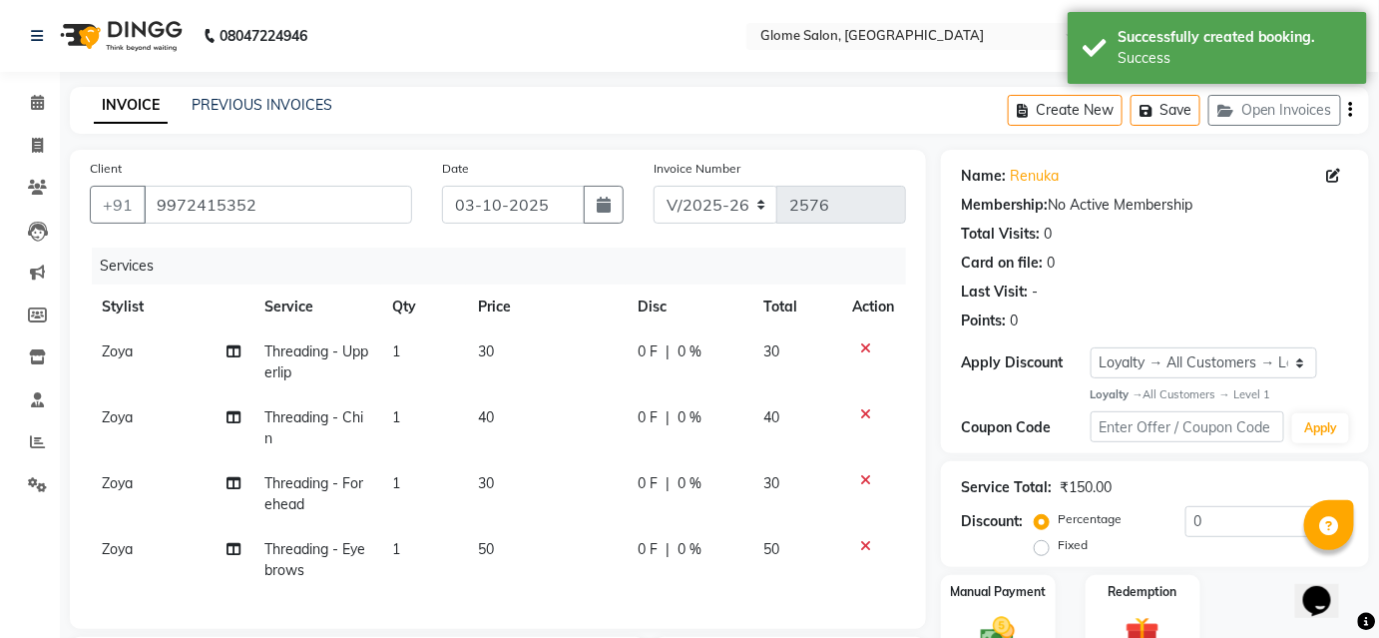
scroll to position [336, 0]
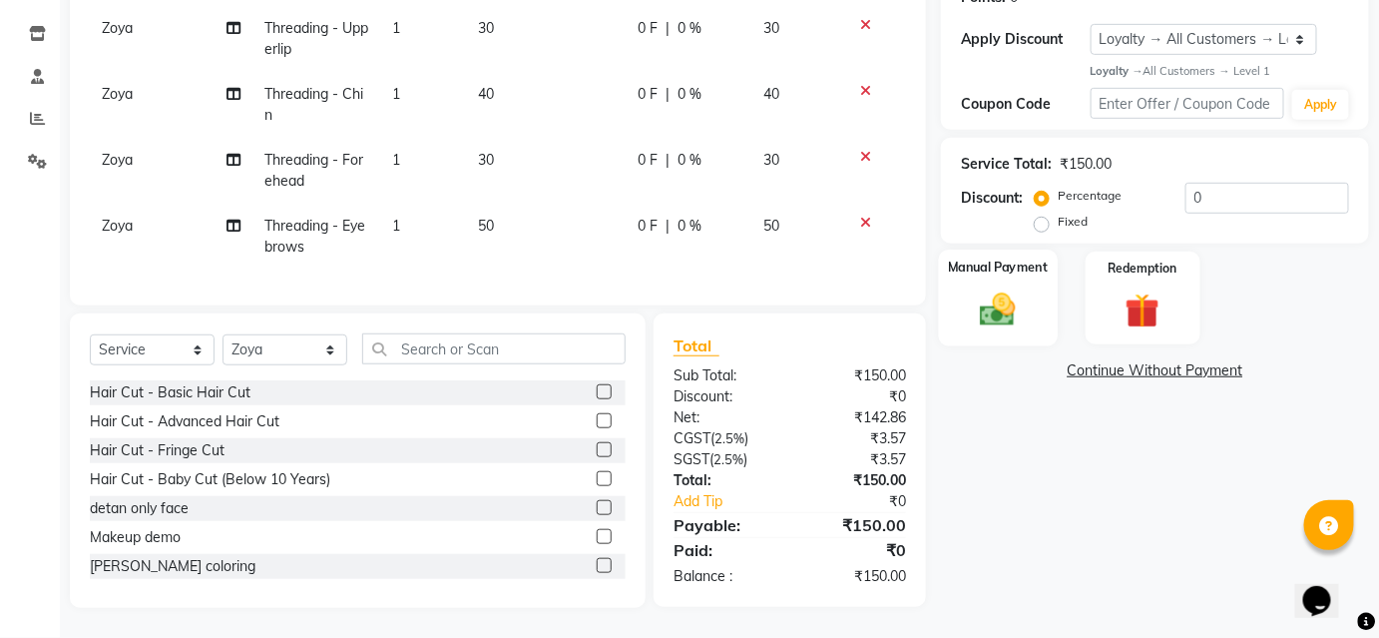
click at [980, 300] on img at bounding box center [998, 309] width 58 height 41
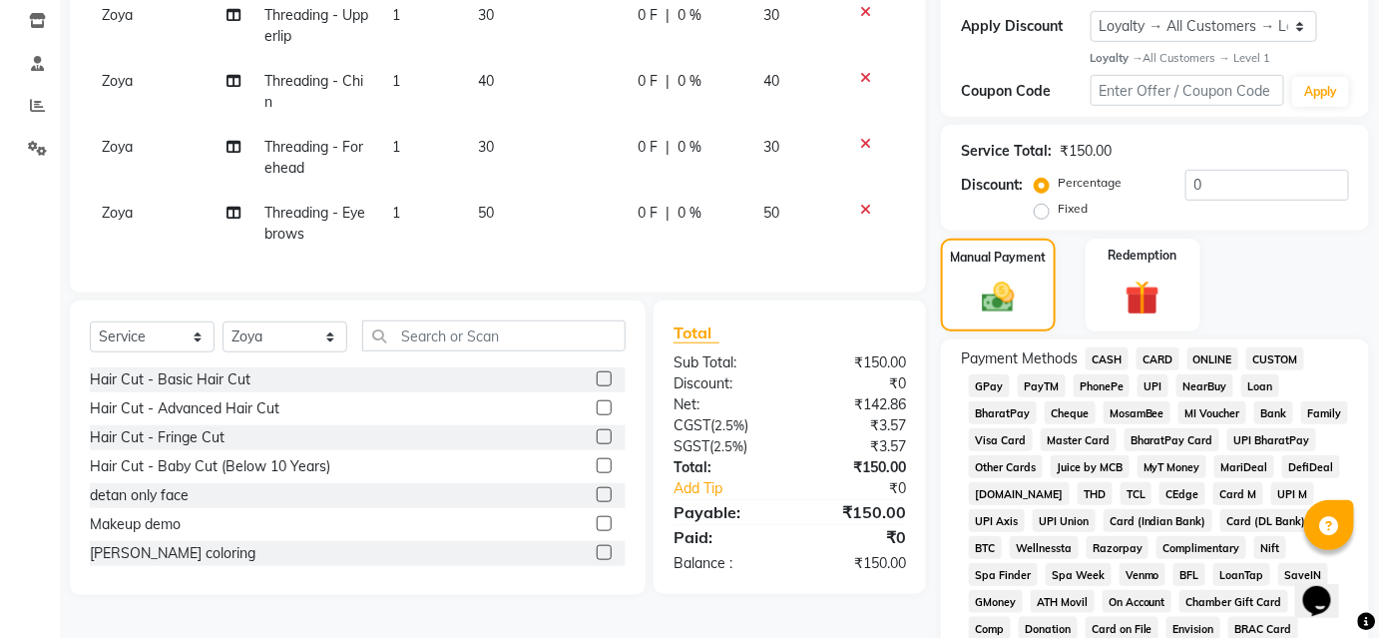
click at [1097, 356] on span "CASH" at bounding box center [1106, 358] width 43 height 23
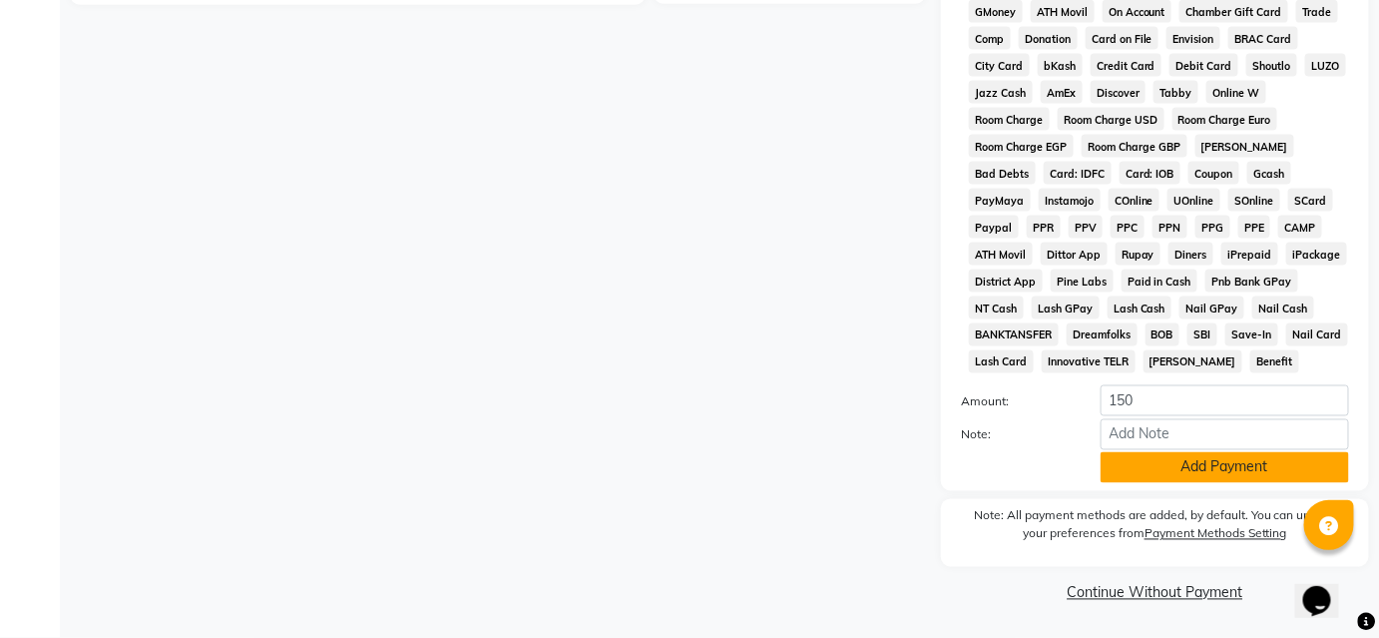
click at [1132, 465] on button "Add Payment" at bounding box center [1224, 467] width 248 height 31
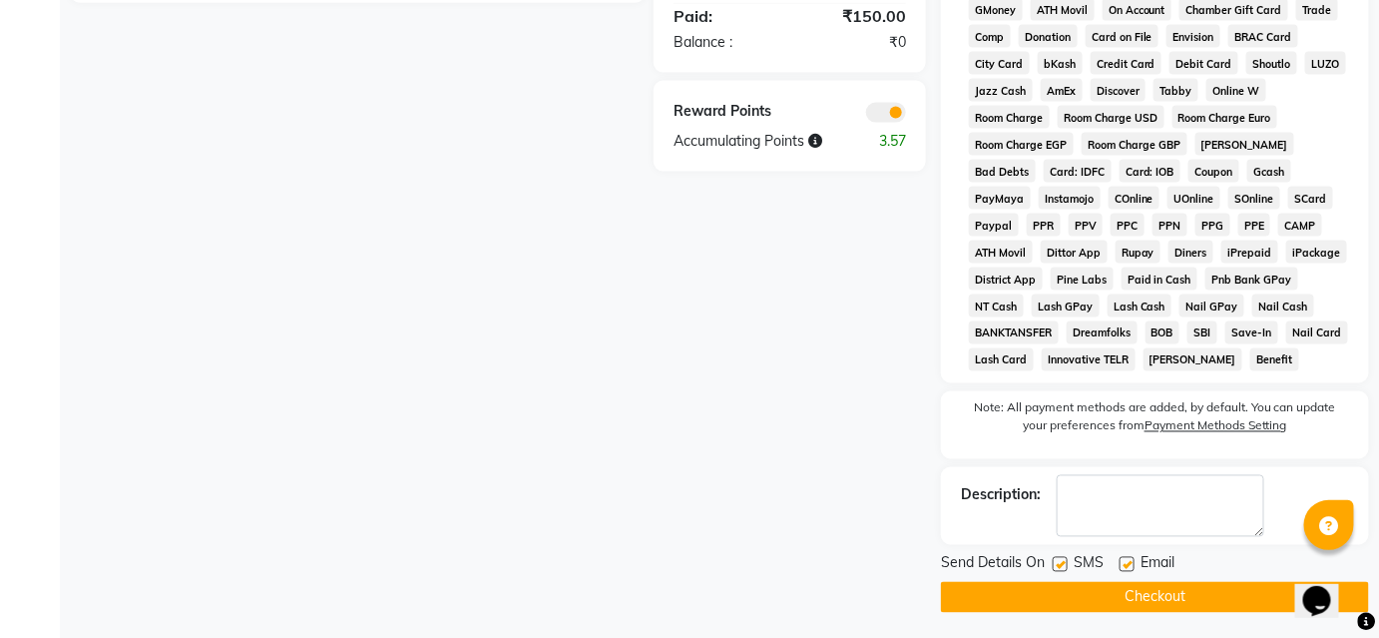
click at [1066, 607] on button "Checkout" at bounding box center [1155, 597] width 428 height 31
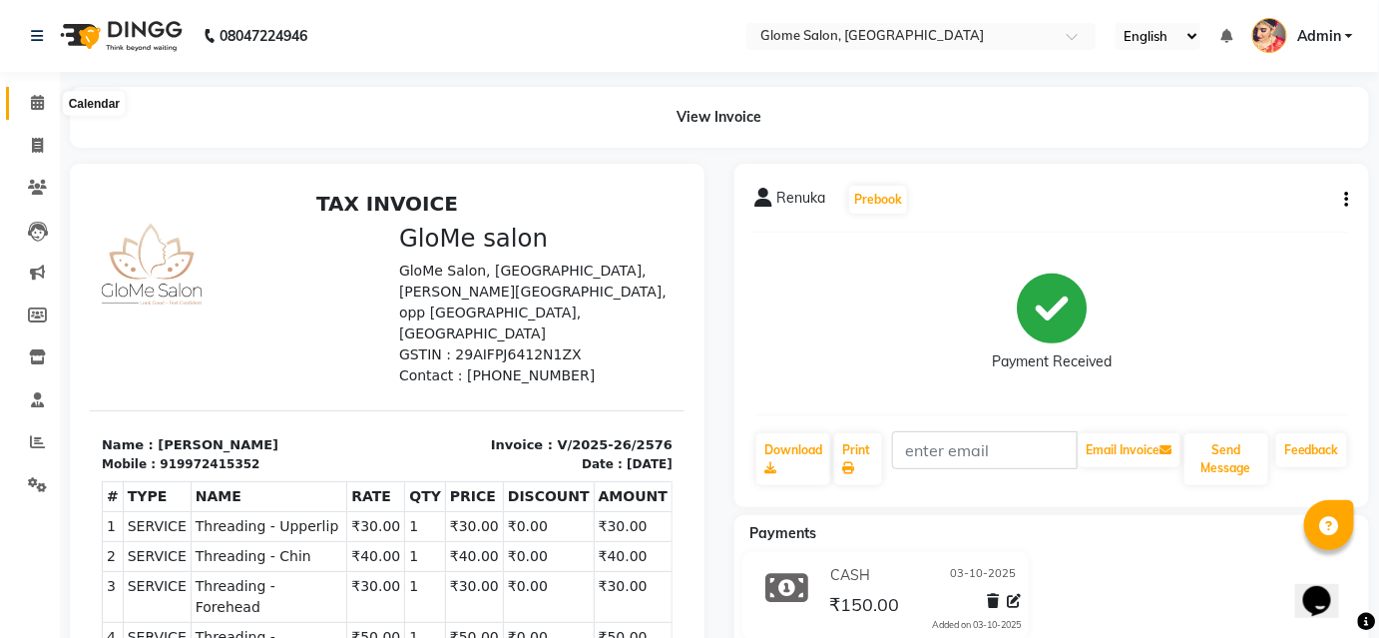
click at [35, 105] on icon at bounding box center [37, 102] width 13 height 15
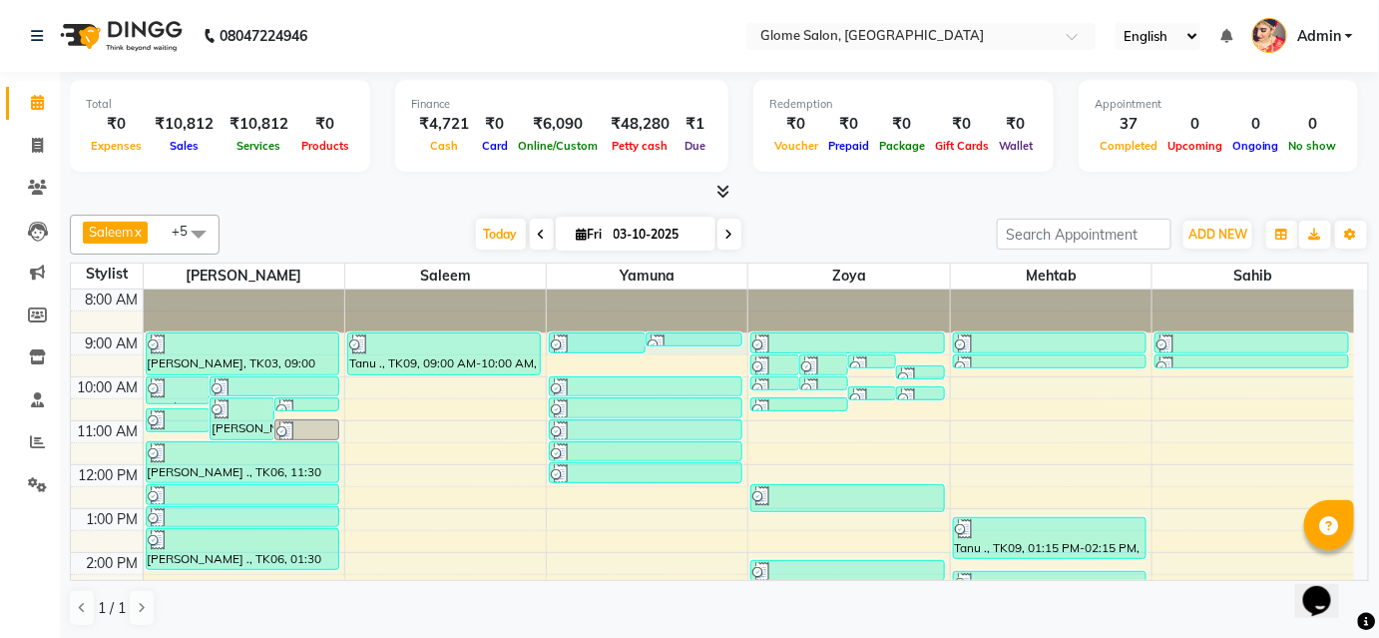
click at [705, 349] on div "8:00 AM 9:00 AM 10:00 AM 11:00 AM 12:00 PM 1:00 PM 2:00 PM 3:00 PM 4:00 PM 5:00…" at bounding box center [712, 574] width 1283 height 570
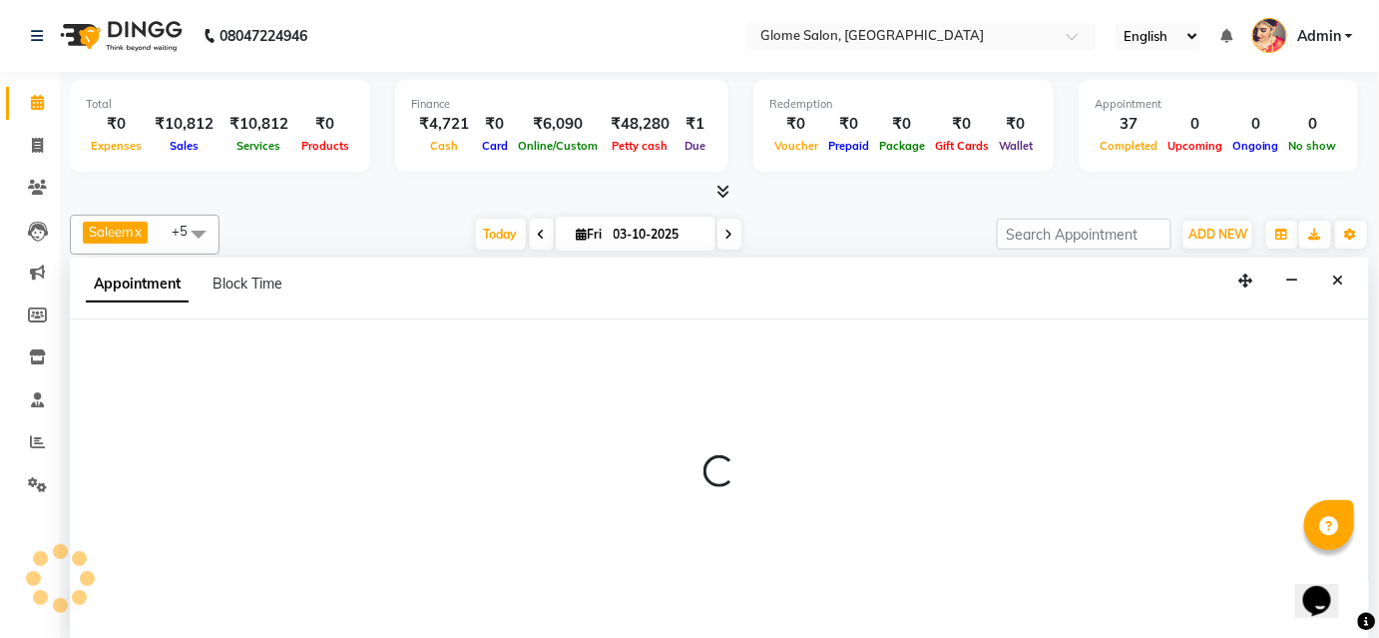
select select "34178"
select select "540"
select select "tentative"
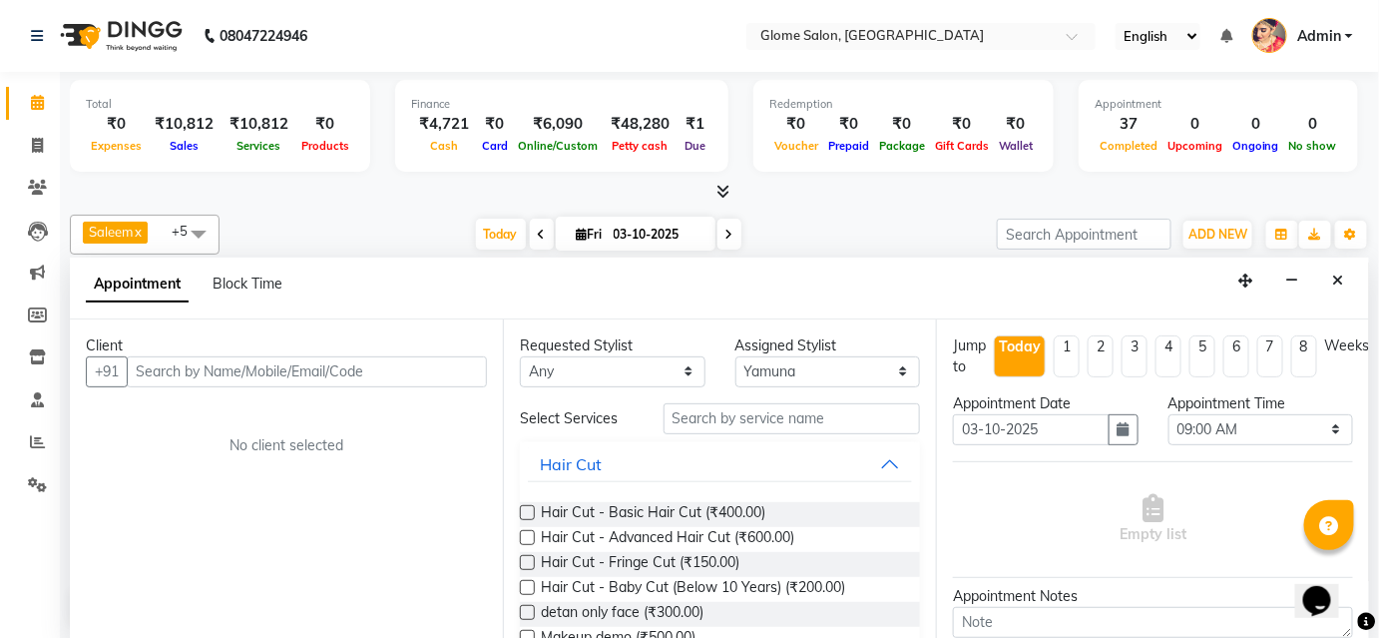
drag, startPoint x: 220, startPoint y: 372, endPoint x: 232, endPoint y: 364, distance: 14.4
click at [222, 369] on input "text" at bounding box center [307, 371] width 360 height 31
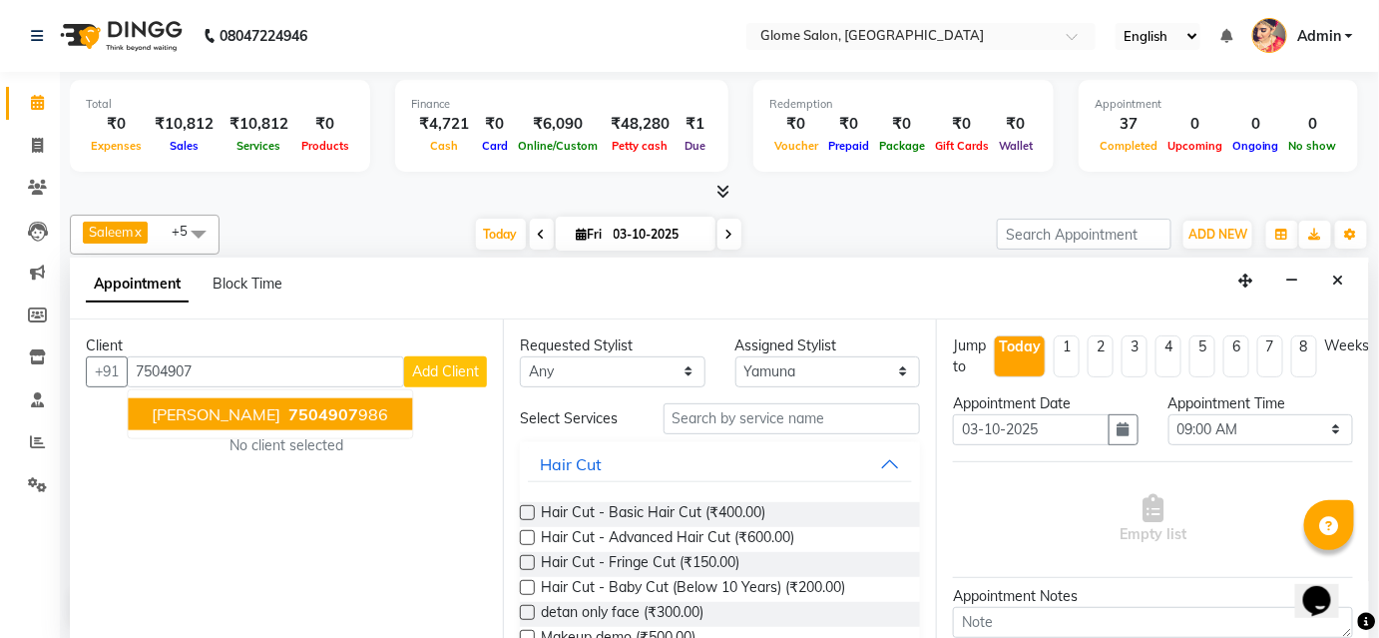
click at [288, 419] on span "7504907" at bounding box center [323, 414] width 70 height 20
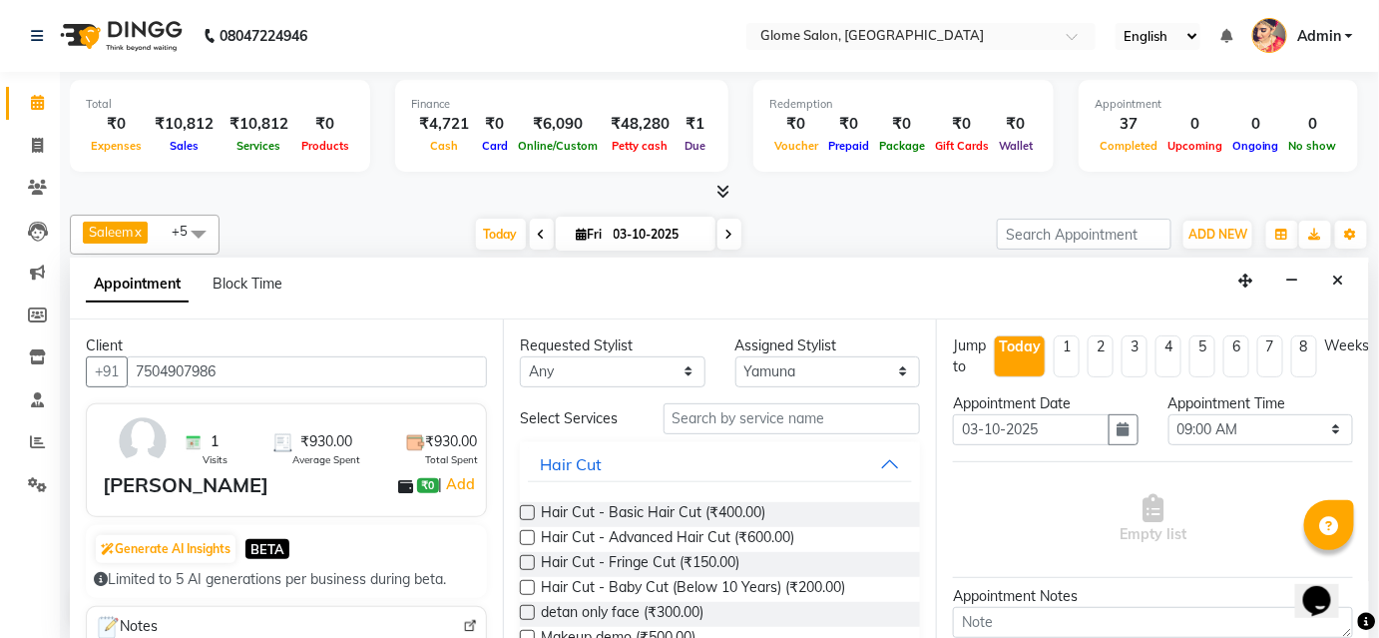
scroll to position [90, 0]
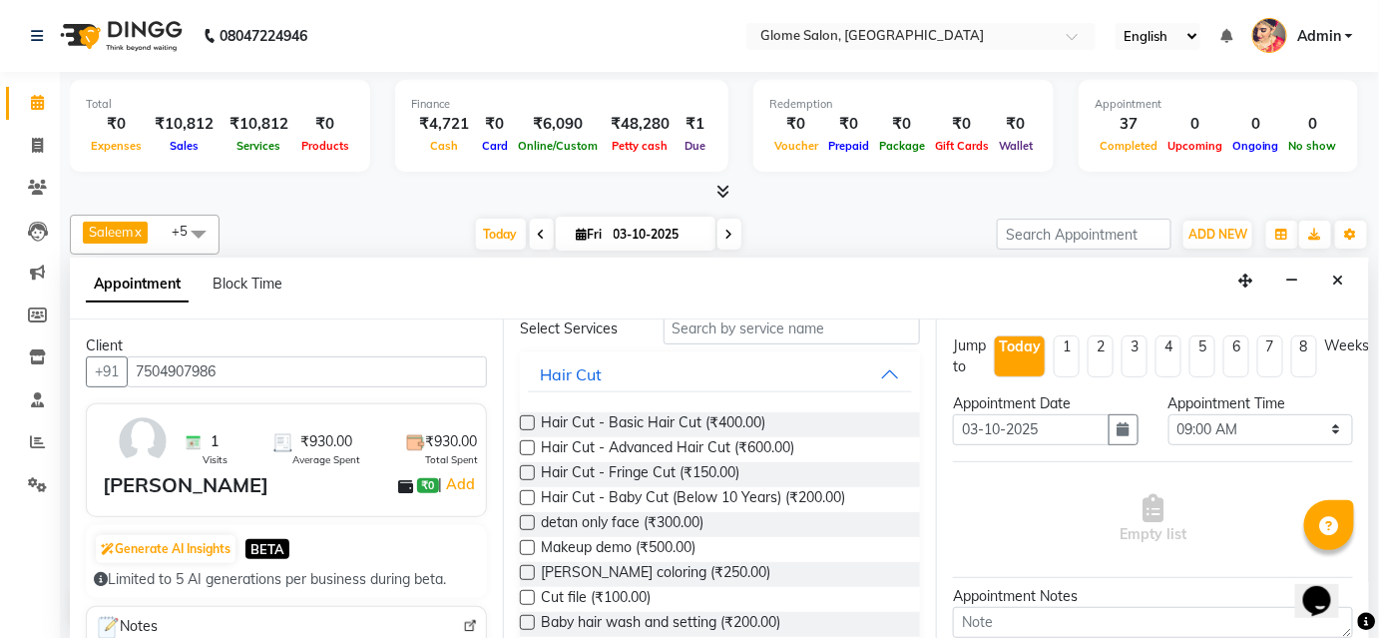
type input "7504907986"
click at [701, 326] on input "text" at bounding box center [791, 328] width 256 height 31
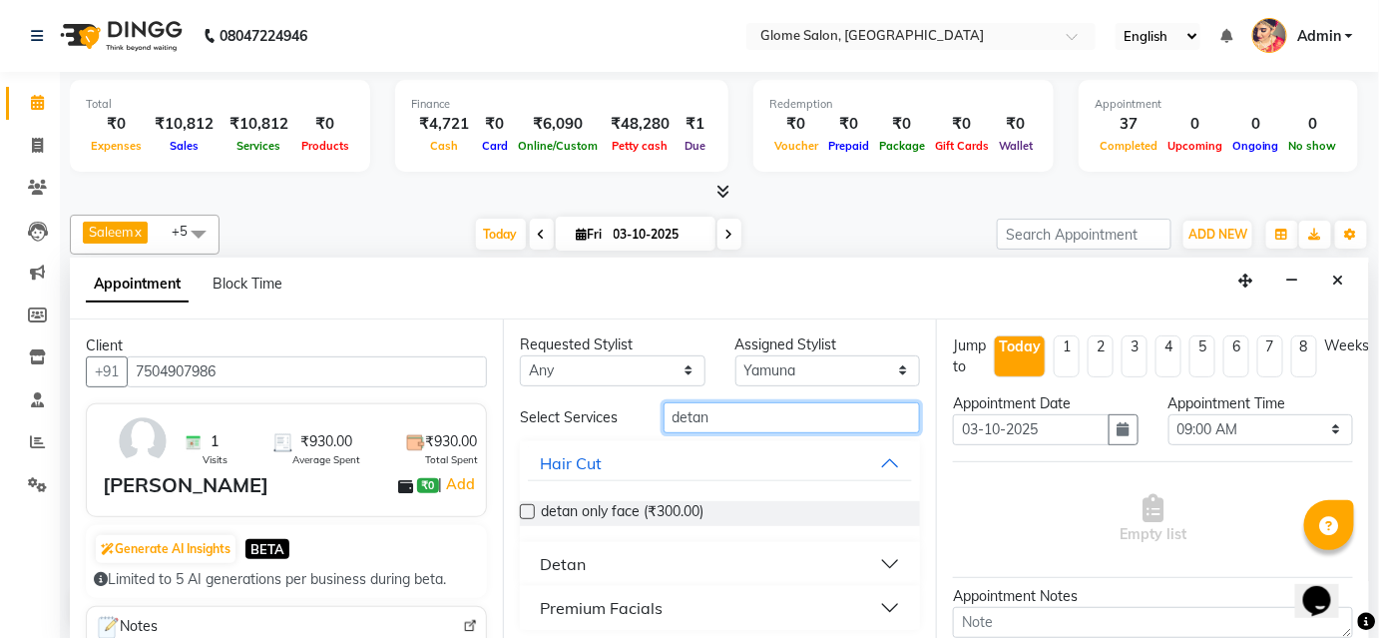
scroll to position [0, 0]
click at [875, 562] on button "Detan" at bounding box center [720, 565] width 384 height 36
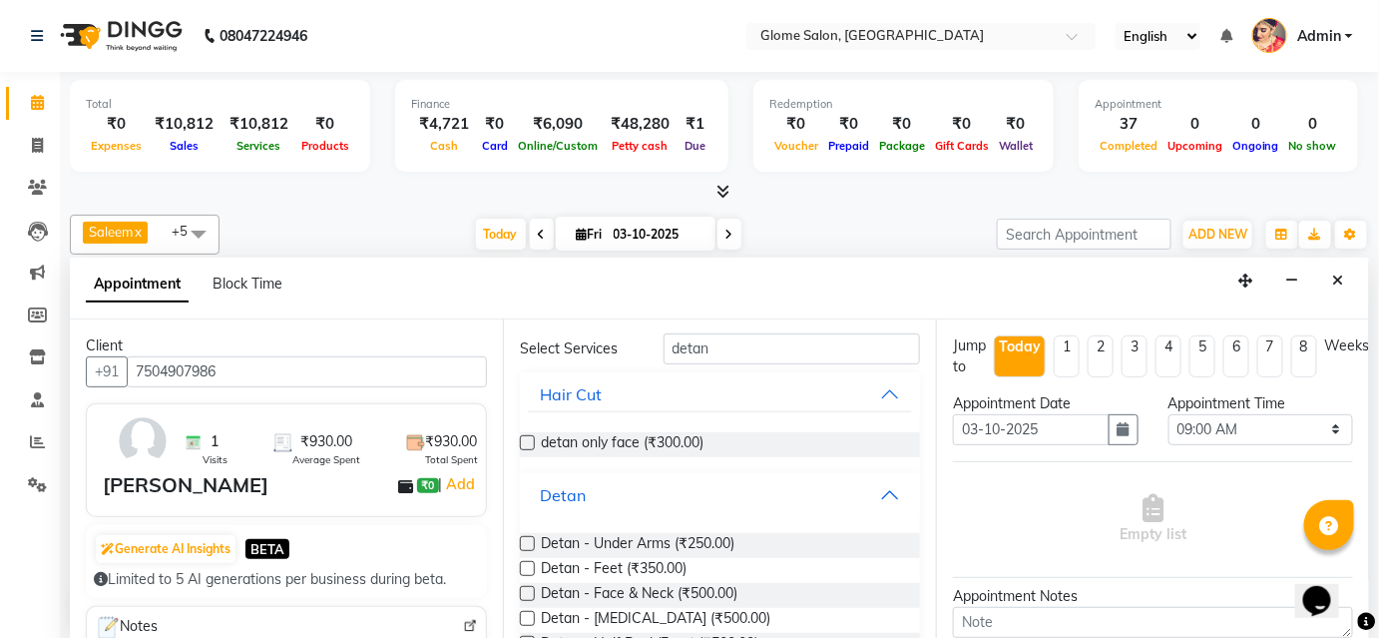
scroll to position [181, 0]
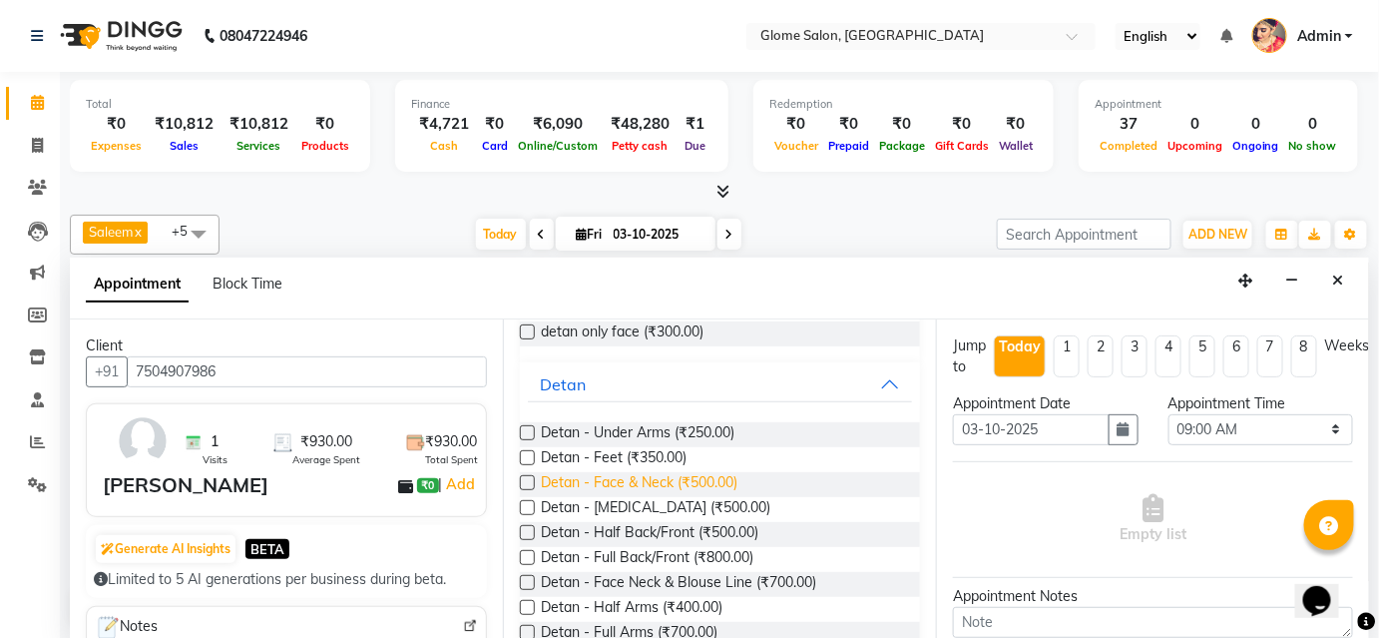
click at [585, 477] on span "Detan - Face & Neck (₹500.00)" at bounding box center [639, 484] width 197 height 25
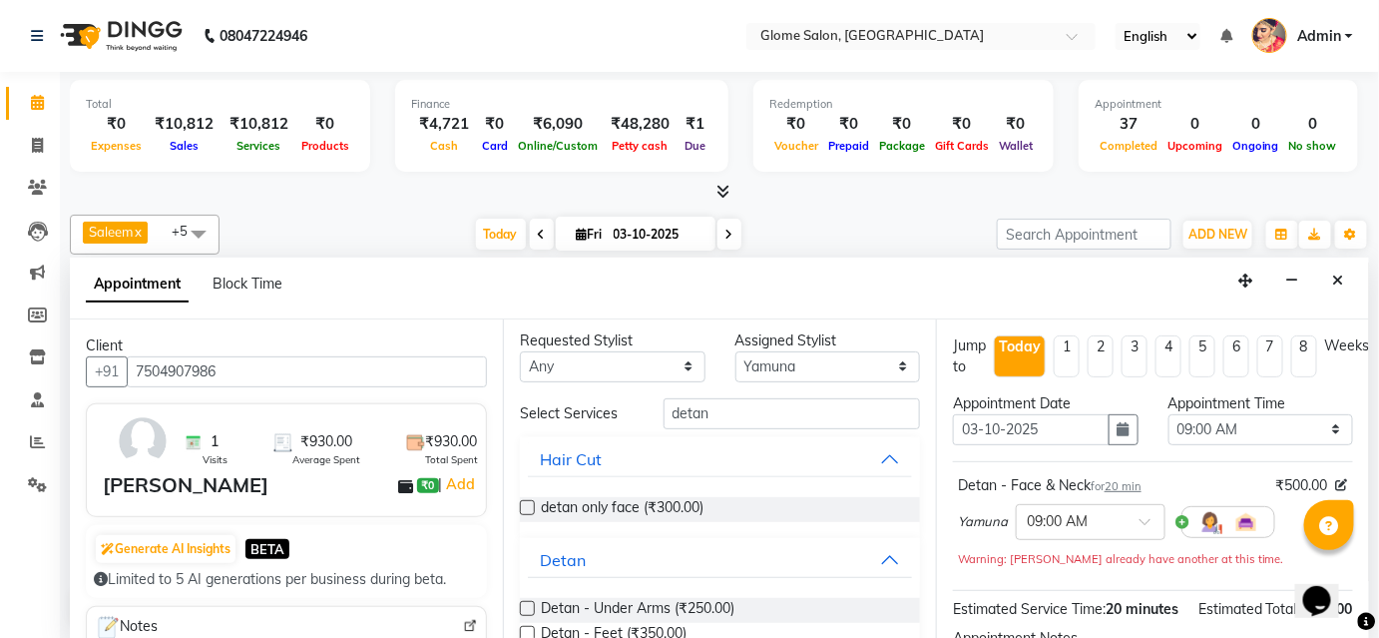
scroll to position [0, 0]
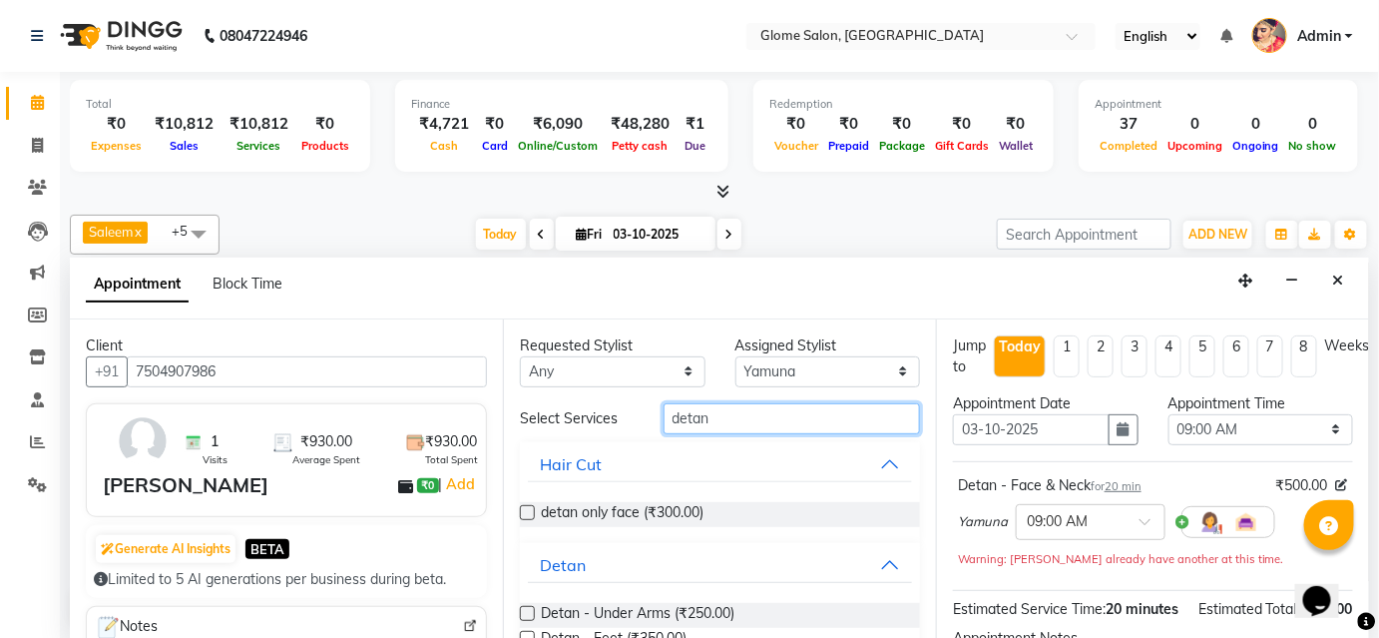
click at [722, 418] on input "detan" at bounding box center [791, 418] width 256 height 31
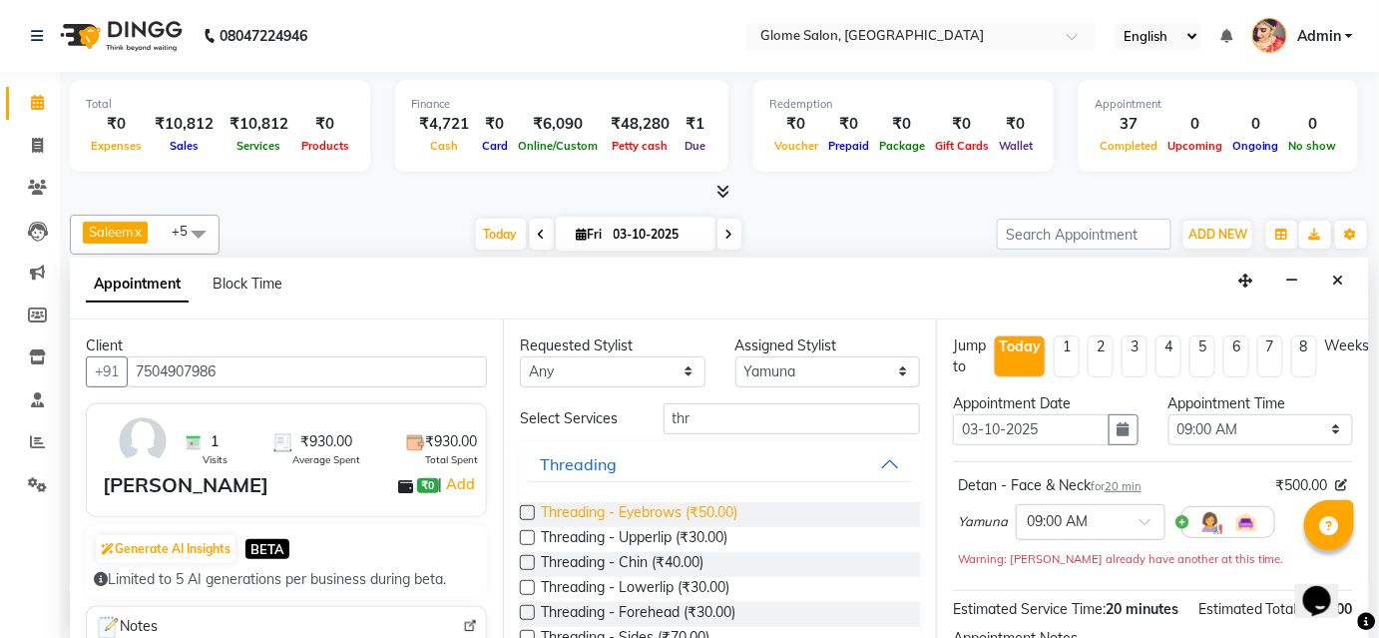
click at [613, 510] on span "Threading - Eyebrows (₹50.00)" at bounding box center [639, 514] width 197 height 25
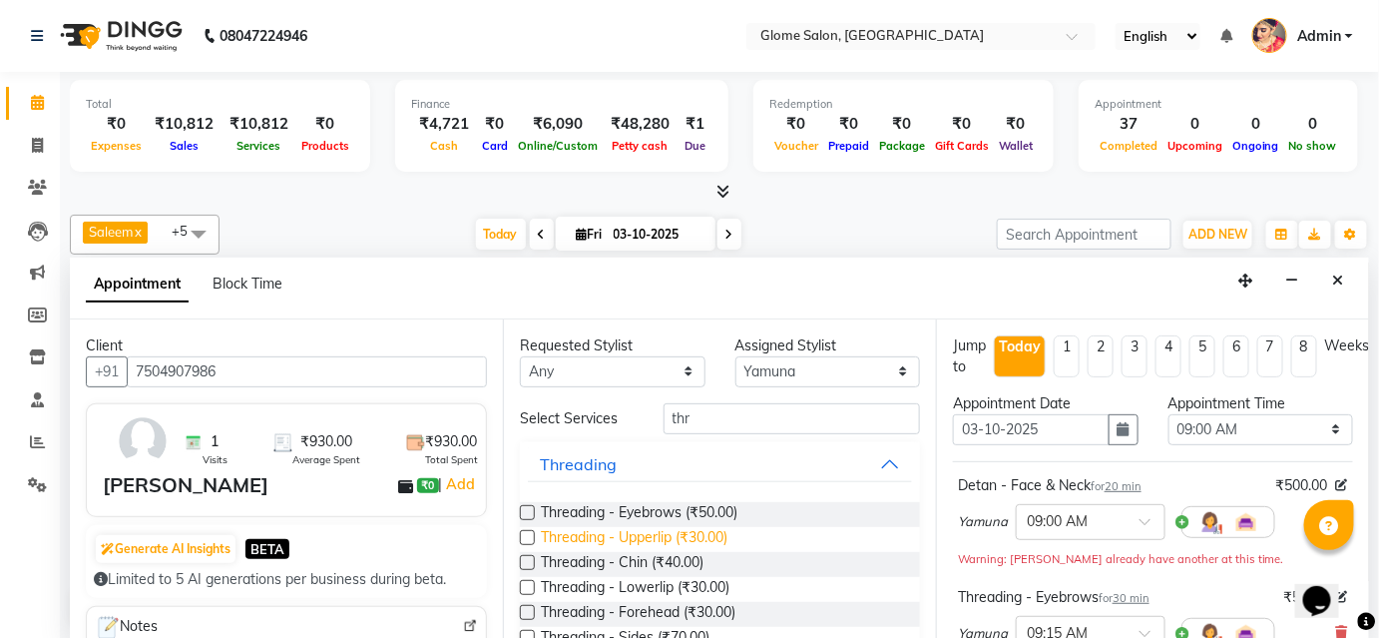
click at [612, 534] on span "Threading - Upperlip (₹30.00)" at bounding box center [634, 539] width 187 height 25
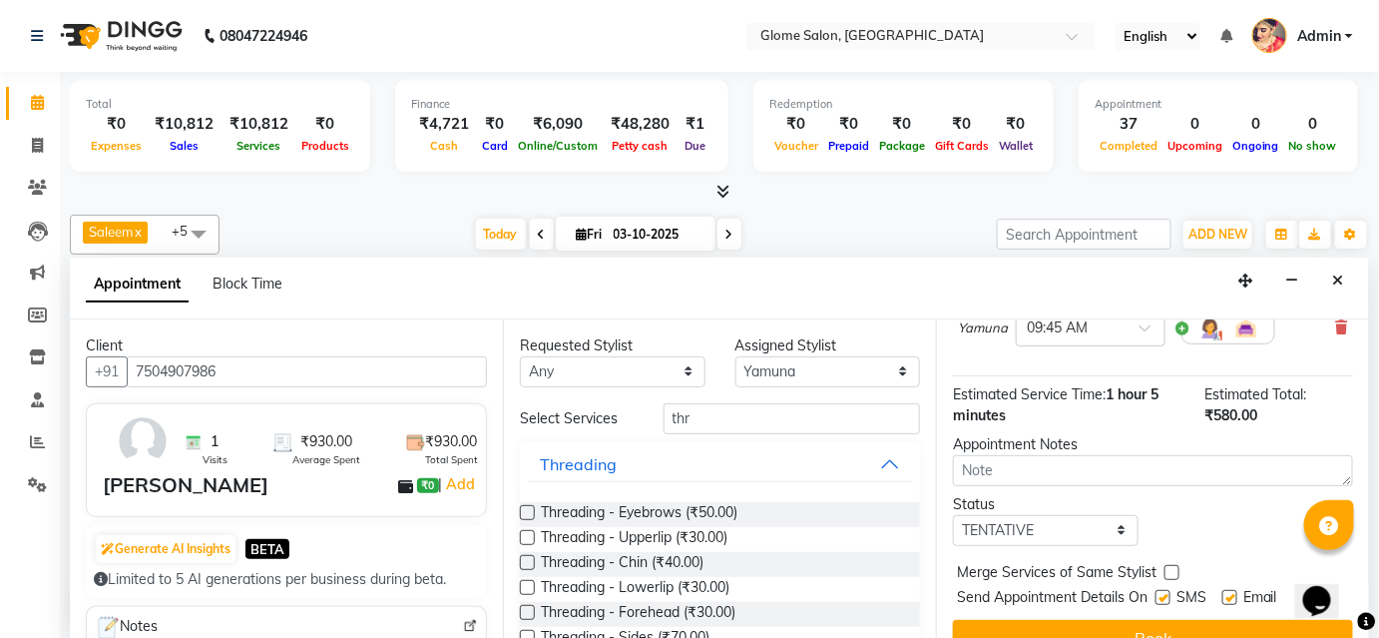
scroll to position [426, 0]
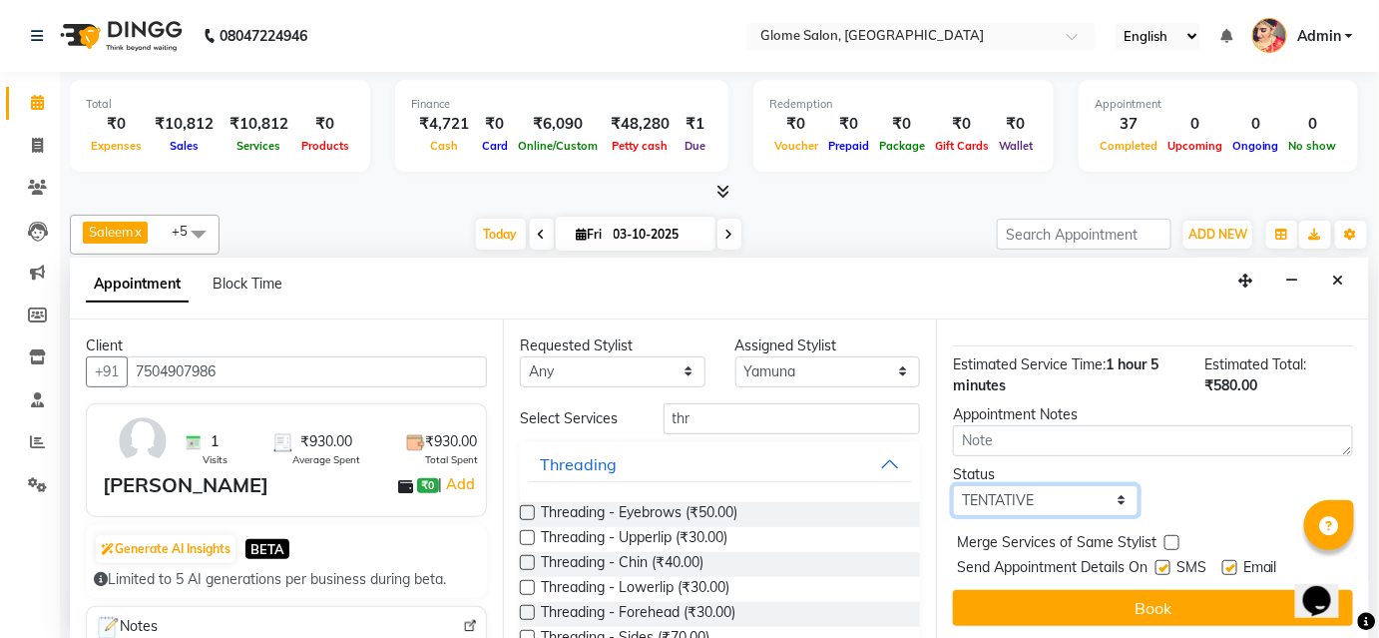
click at [995, 500] on select "Select TENTATIVE CONFIRM CHECK-IN UPCOMING" at bounding box center [1046, 500] width 186 height 31
click at [953, 485] on select "Select TENTATIVE CONFIRM CHECK-IN UPCOMING" at bounding box center [1046, 500] width 186 height 31
click at [1052, 604] on button "Book" at bounding box center [1153, 608] width 400 height 36
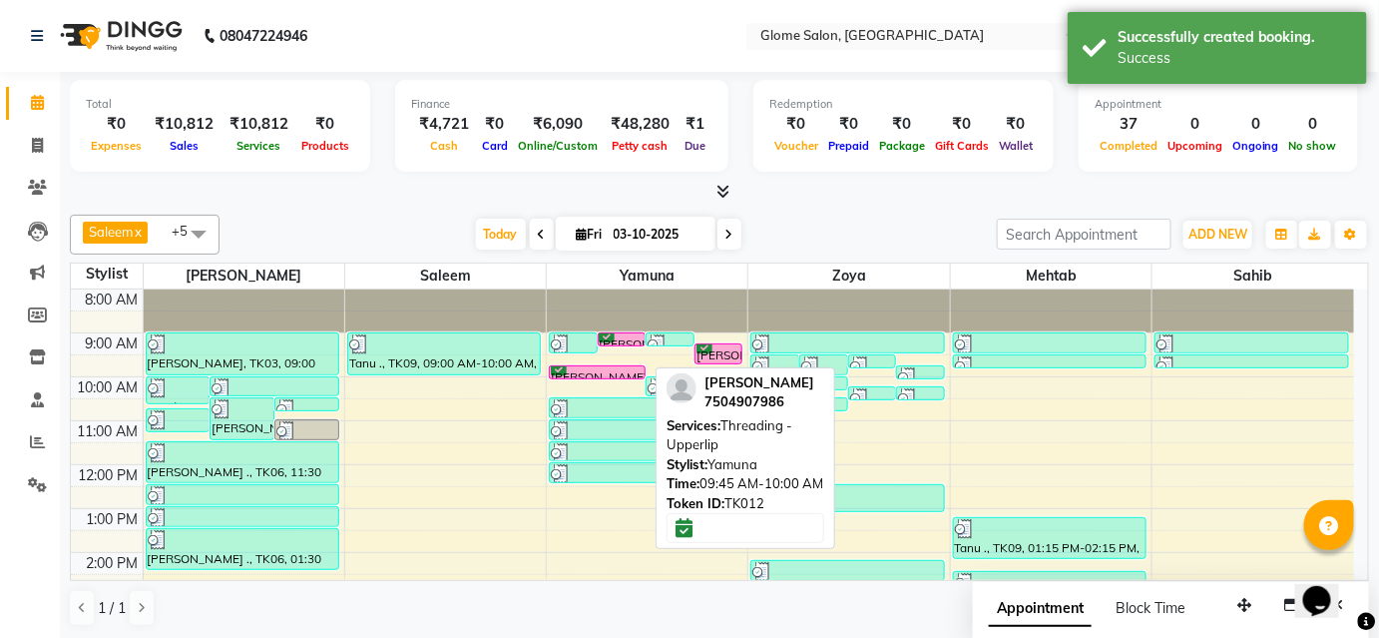
click at [625, 367] on div "[PERSON_NAME], TK12, 09:45 AM-10:00 AM, Threading - Upperlip" at bounding box center [597, 372] width 95 height 12
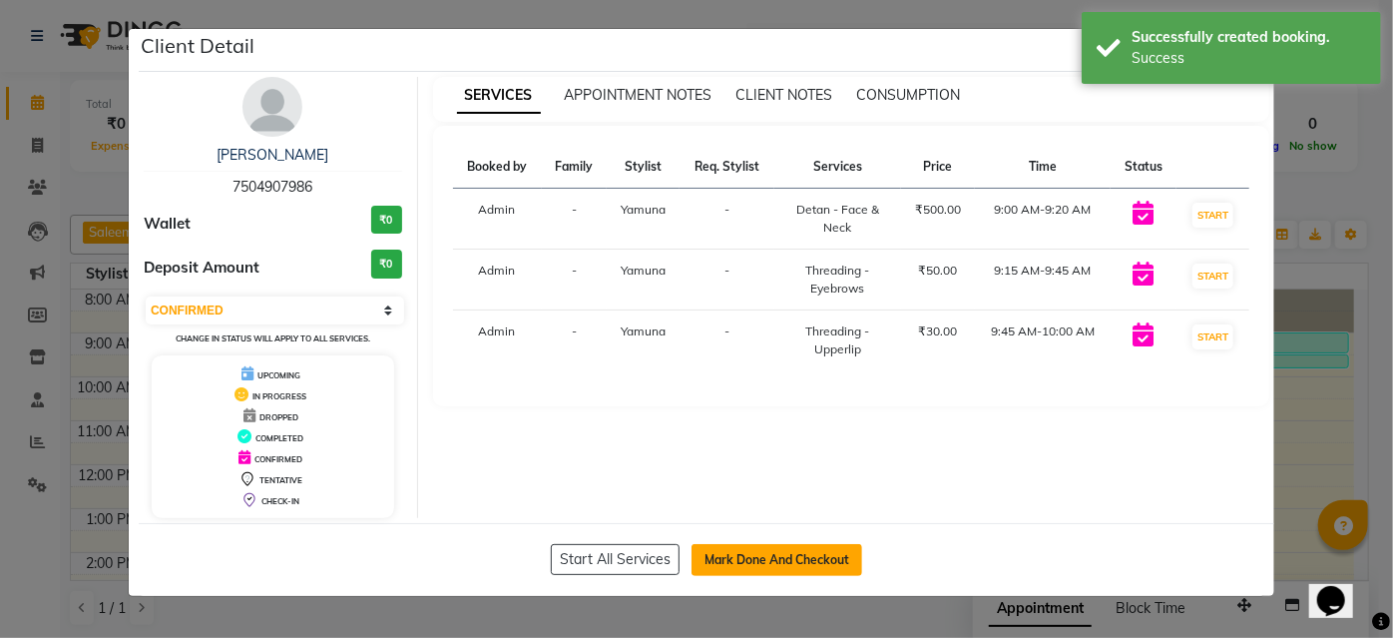
click at [824, 549] on button "Mark Done And Checkout" at bounding box center [776, 560] width 171 height 32
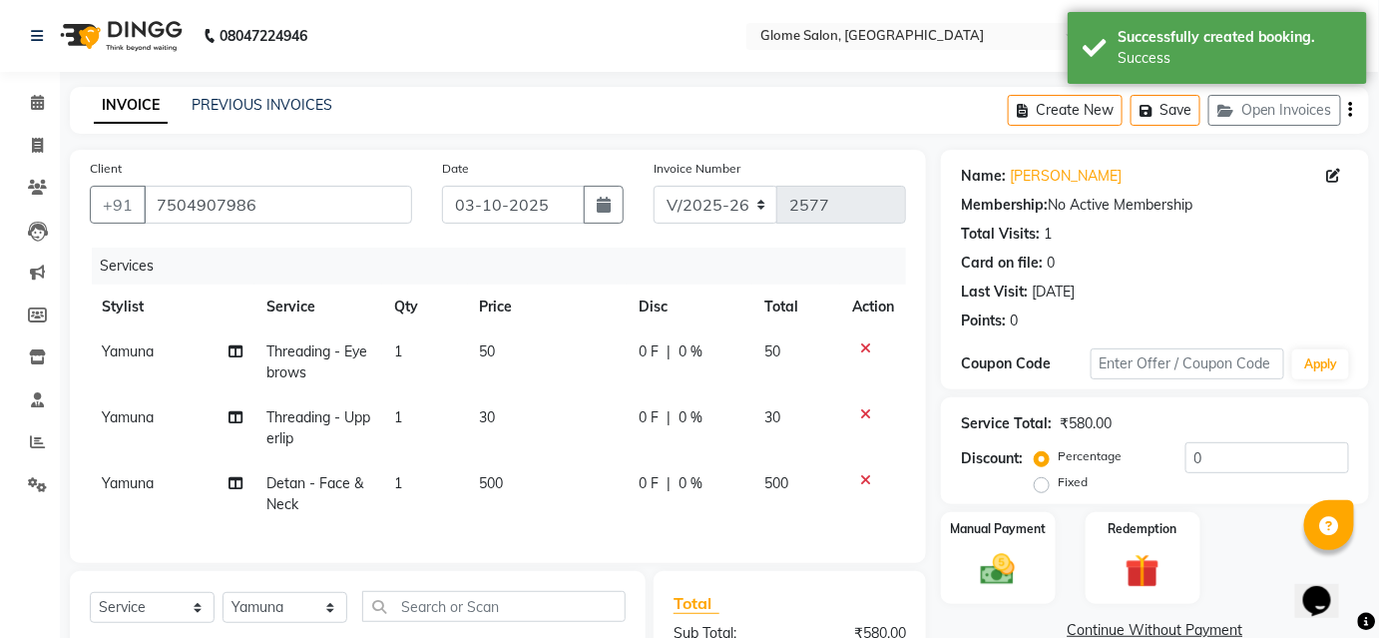
scroll to position [270, 0]
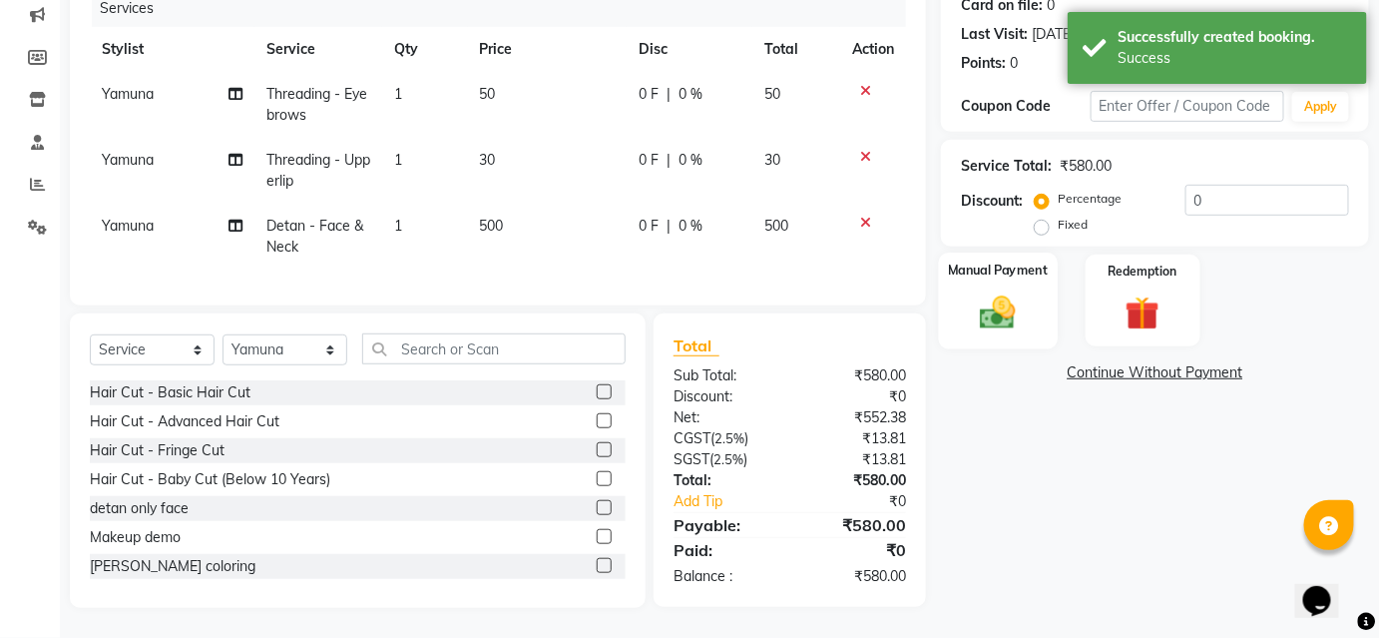
click at [995, 310] on img at bounding box center [998, 311] width 58 height 41
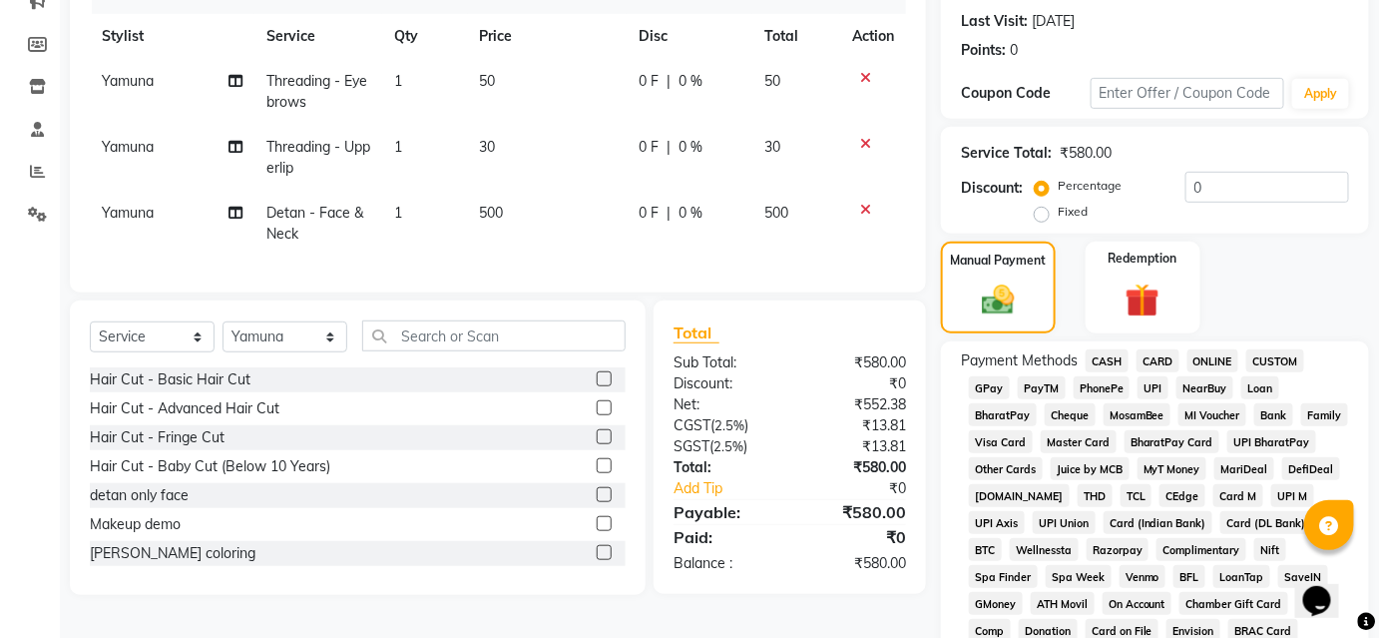
click at [1149, 386] on span "UPI" at bounding box center [1152, 387] width 31 height 23
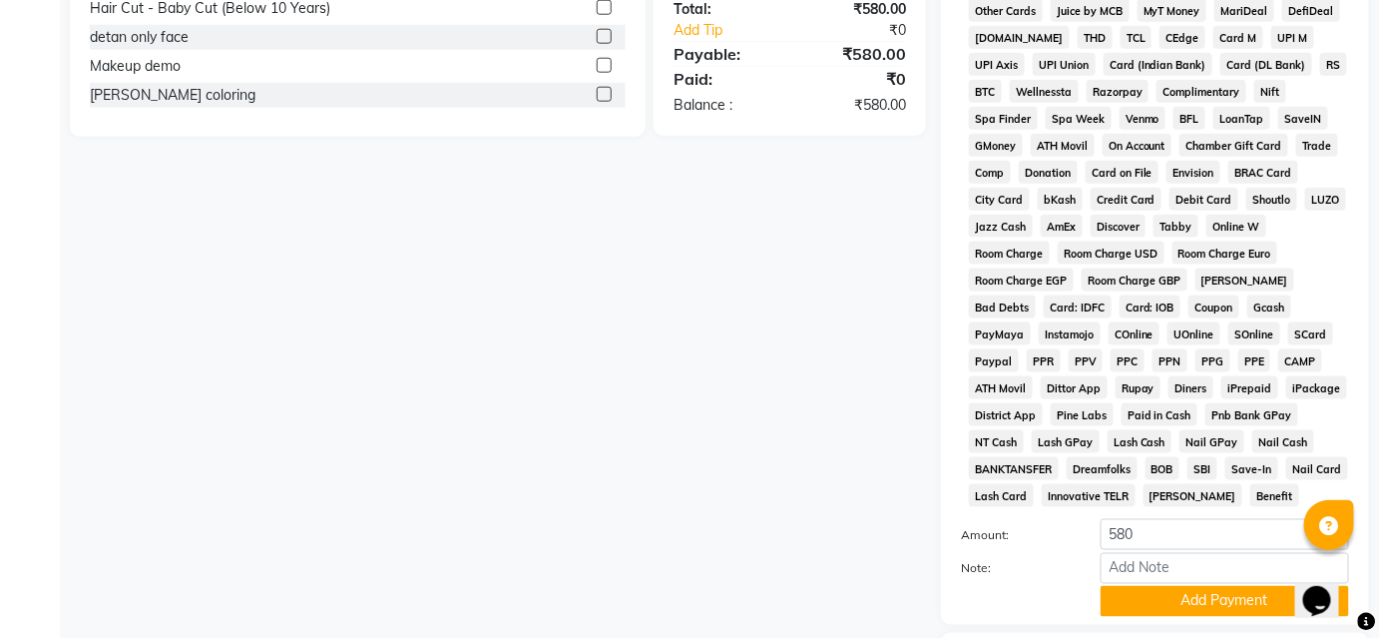
scroll to position [864, 0]
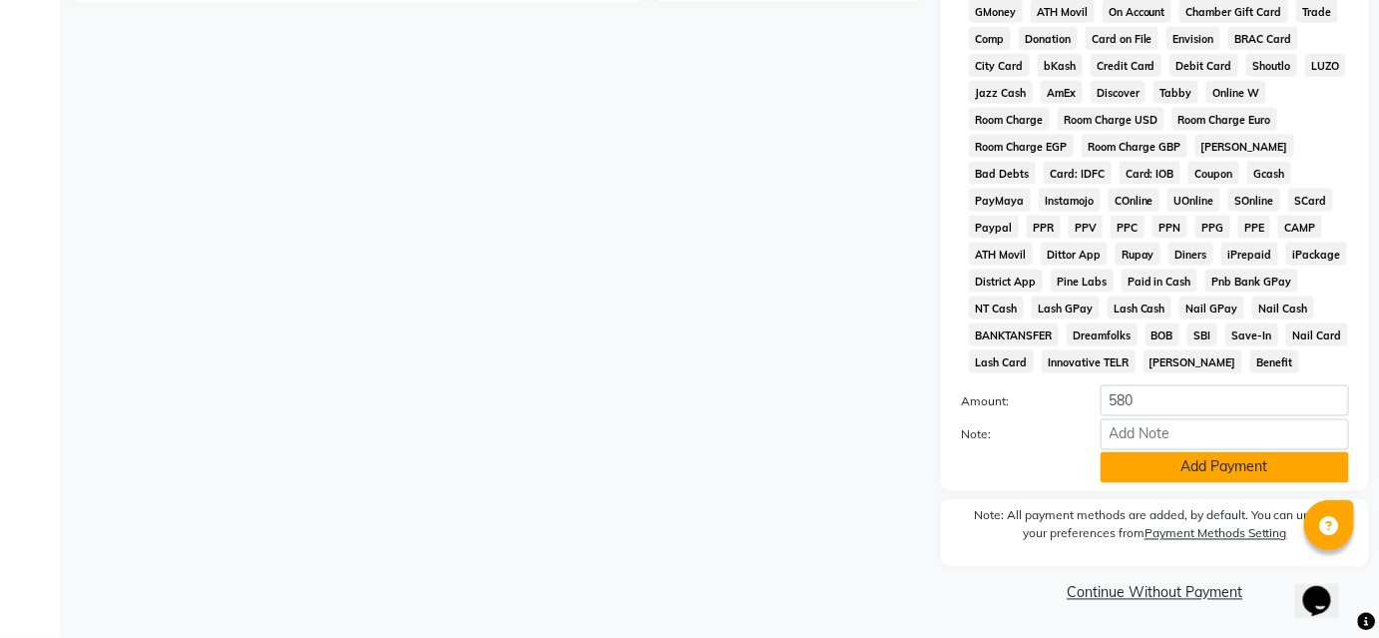
click at [1167, 470] on button "Add Payment" at bounding box center [1224, 467] width 248 height 31
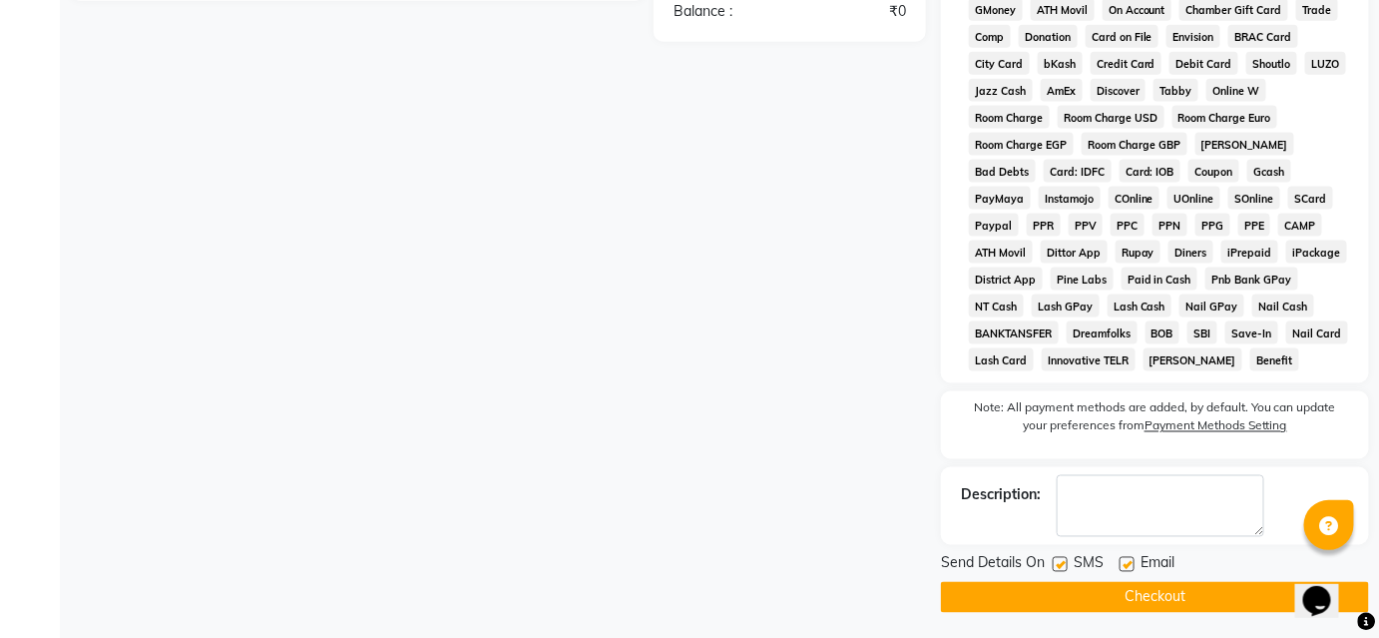
click at [1137, 601] on button "Checkout" at bounding box center [1155, 597] width 428 height 31
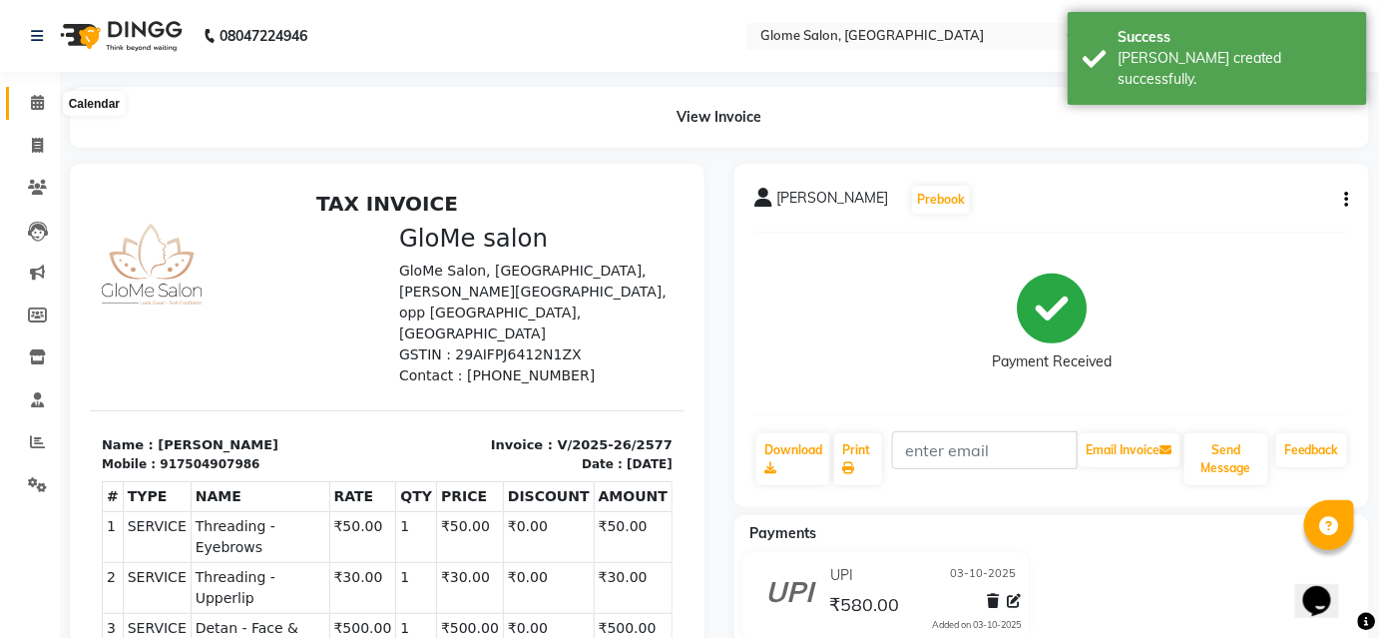
click at [38, 100] on icon at bounding box center [37, 102] width 13 height 15
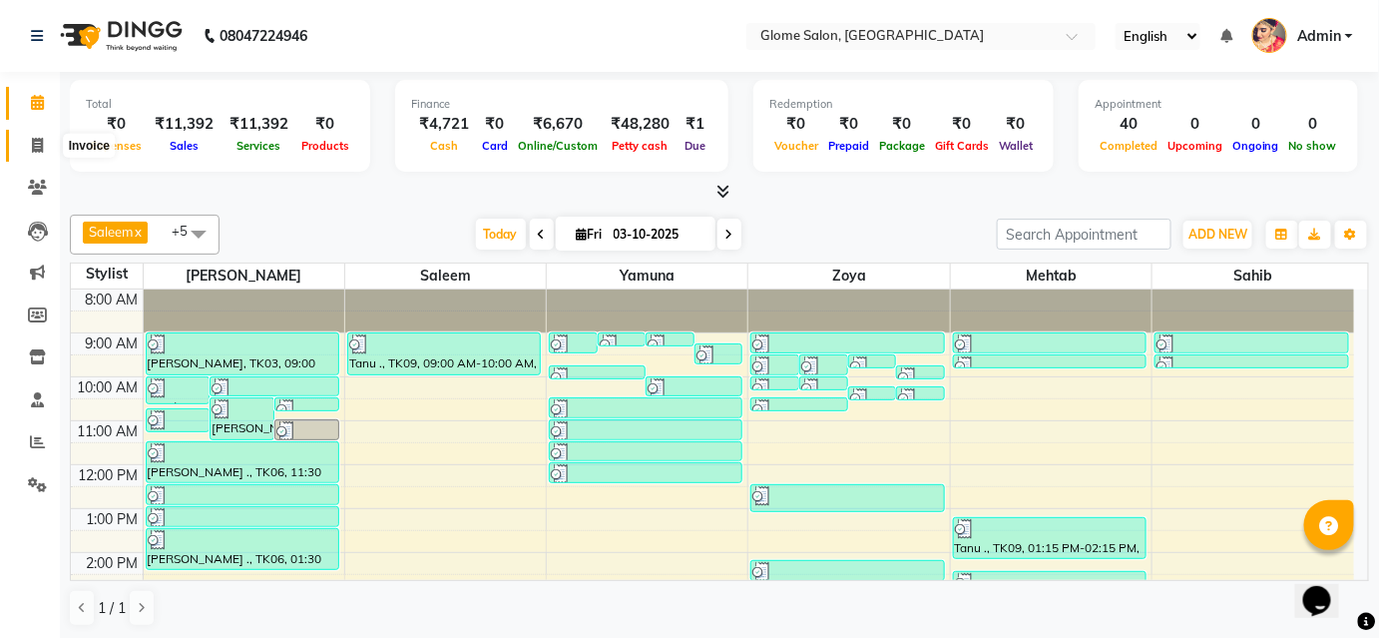
click at [37, 146] on icon at bounding box center [37, 145] width 11 height 15
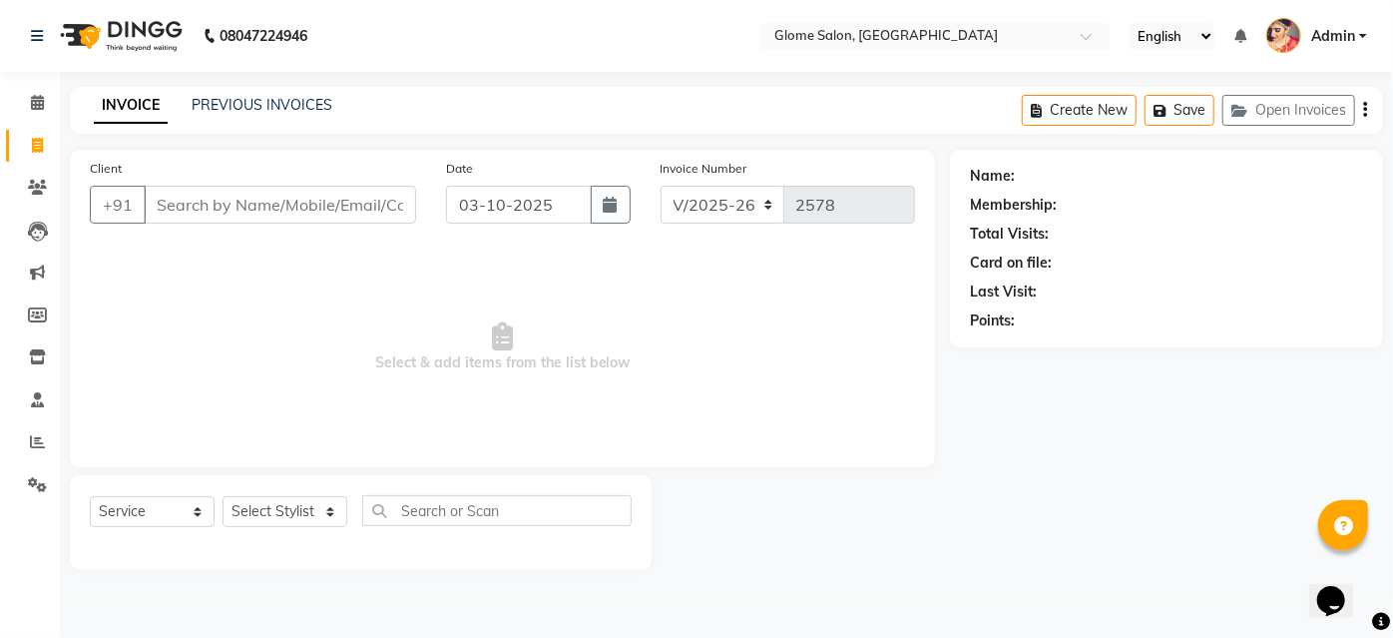
click at [183, 212] on input "Client" at bounding box center [280, 205] width 272 height 38
click at [37, 105] on icon at bounding box center [37, 102] width 13 height 15
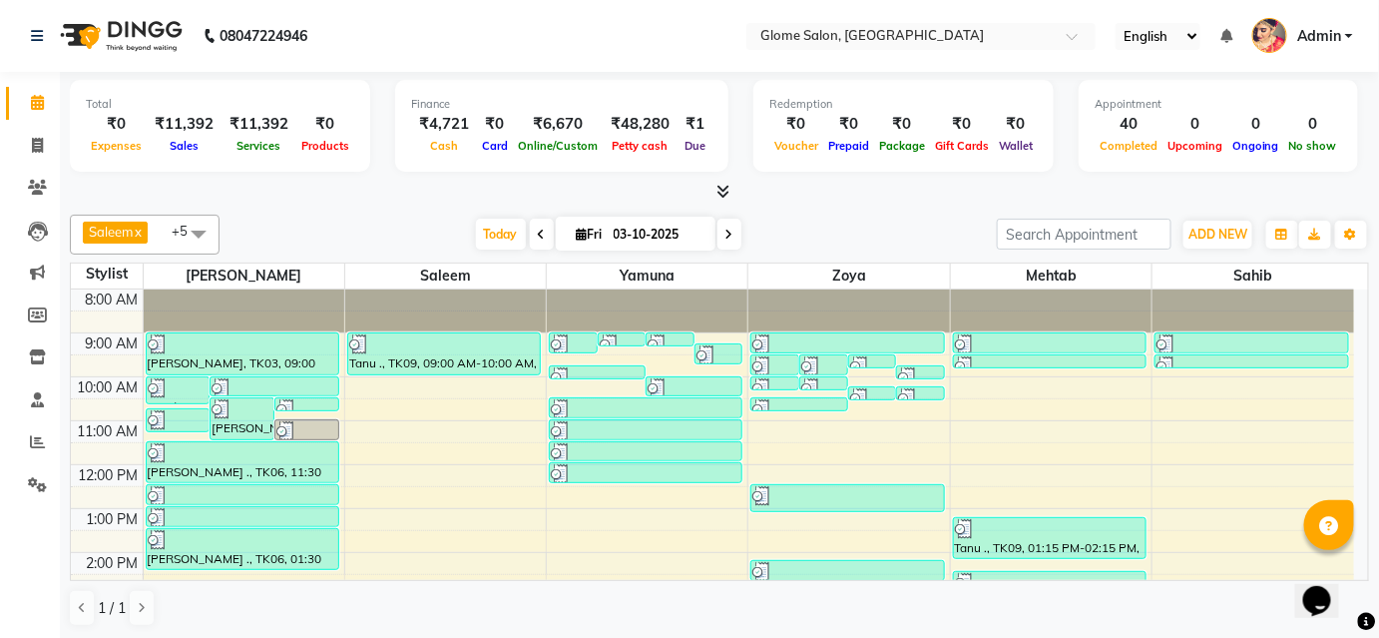
click at [402, 387] on div "8:00 AM 9:00 AM 10:00 AM 11:00 AM 12:00 PM 1:00 PM 2:00 PM 3:00 PM 4:00 PM 5:00…" at bounding box center [712, 574] width 1283 height 570
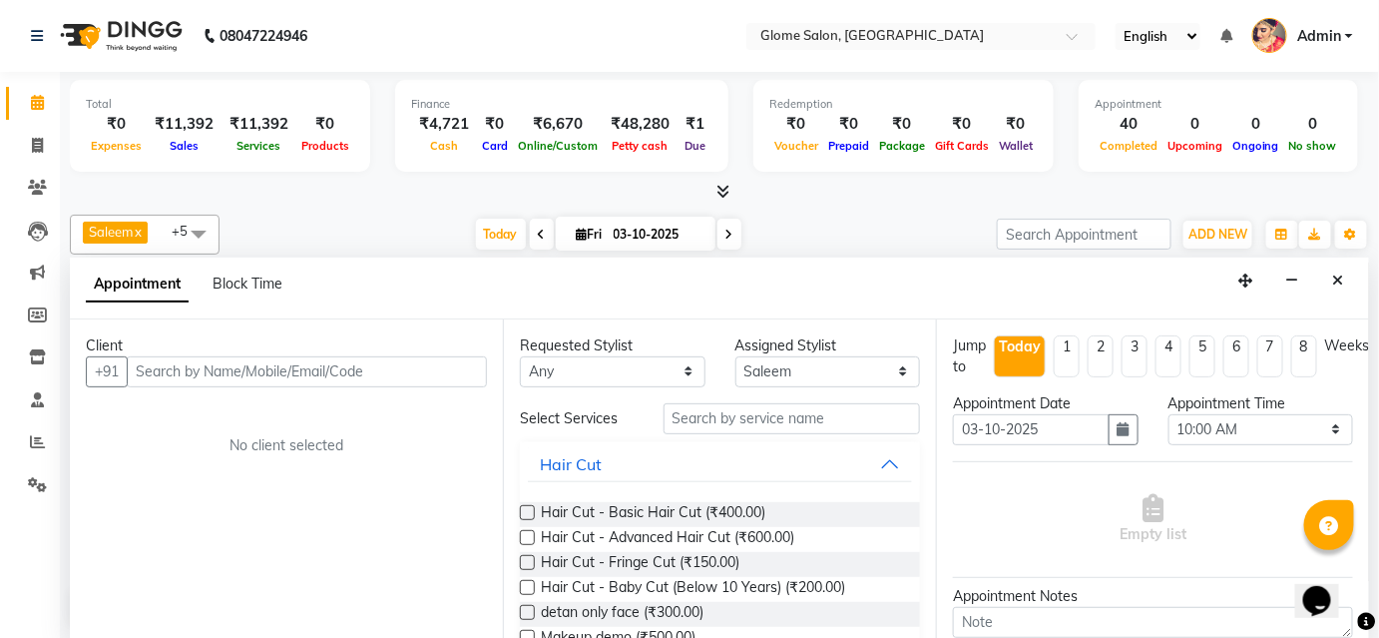
click at [215, 376] on input "text" at bounding box center [307, 371] width 360 height 31
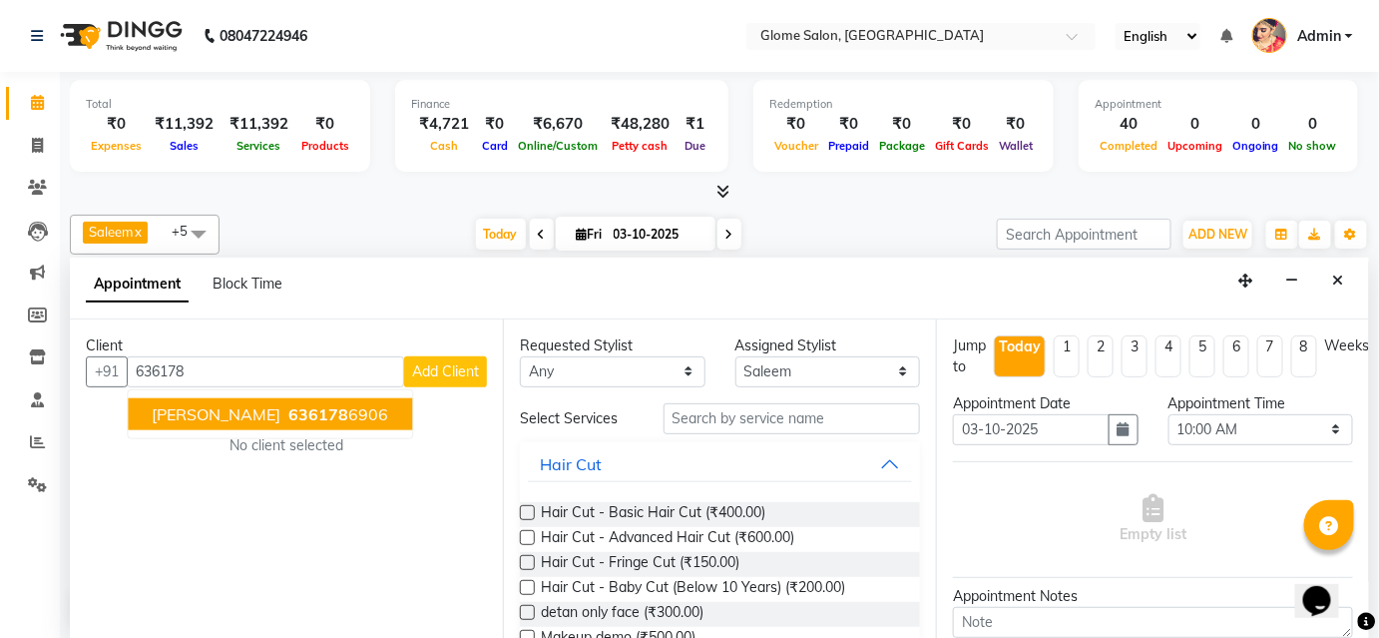
click at [158, 404] on span "[PERSON_NAME]" at bounding box center [216, 414] width 129 height 20
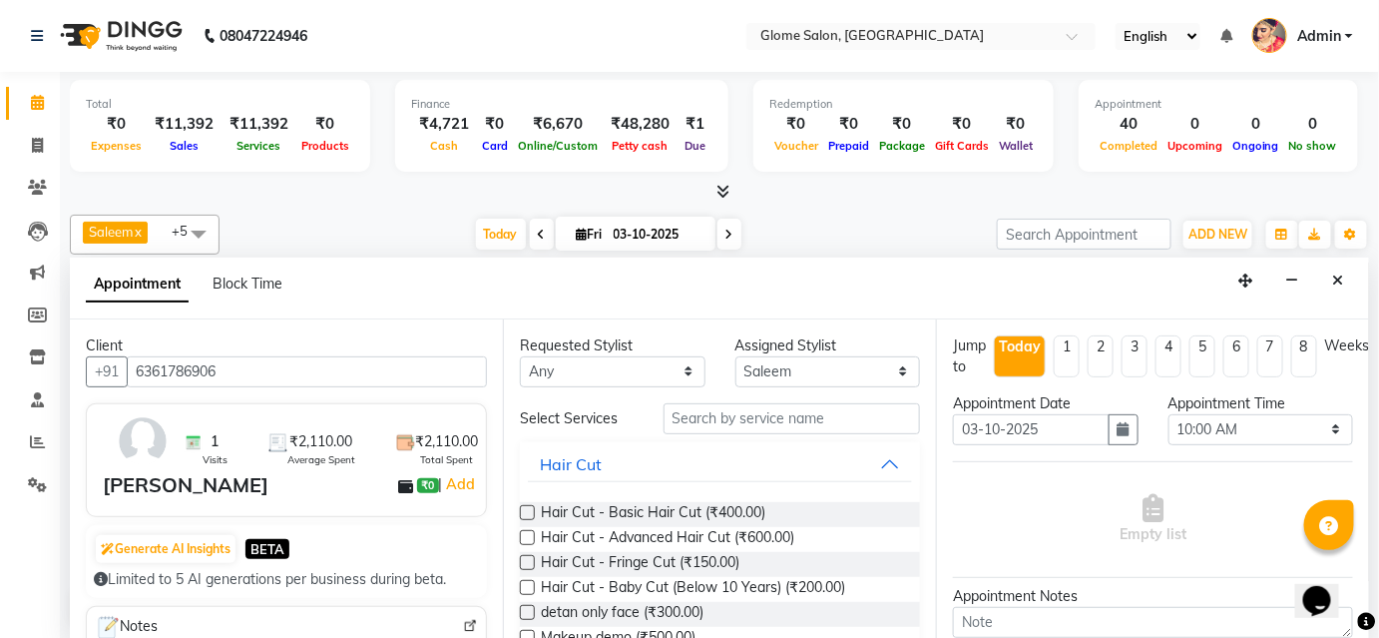
click at [170, 490] on div "[PERSON_NAME]" at bounding box center [186, 485] width 166 height 30
click at [1342, 279] on icon "Close" at bounding box center [1338, 280] width 11 height 14
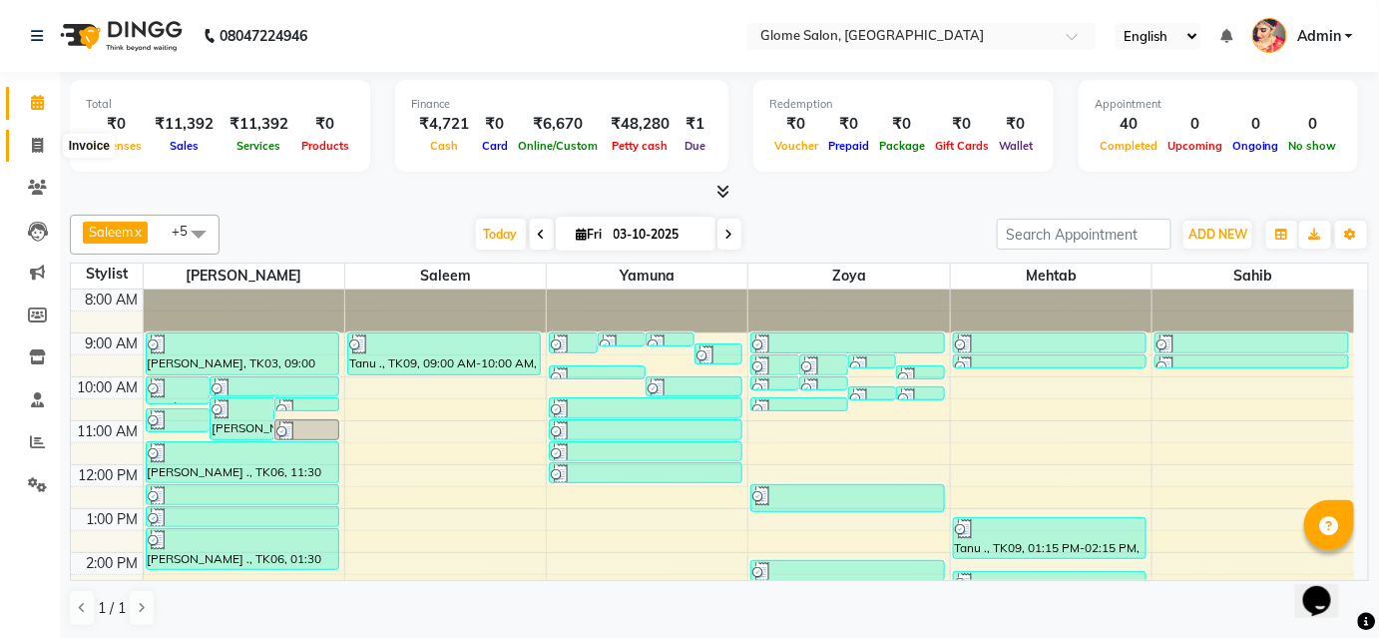
click at [32, 146] on icon at bounding box center [37, 145] width 11 height 15
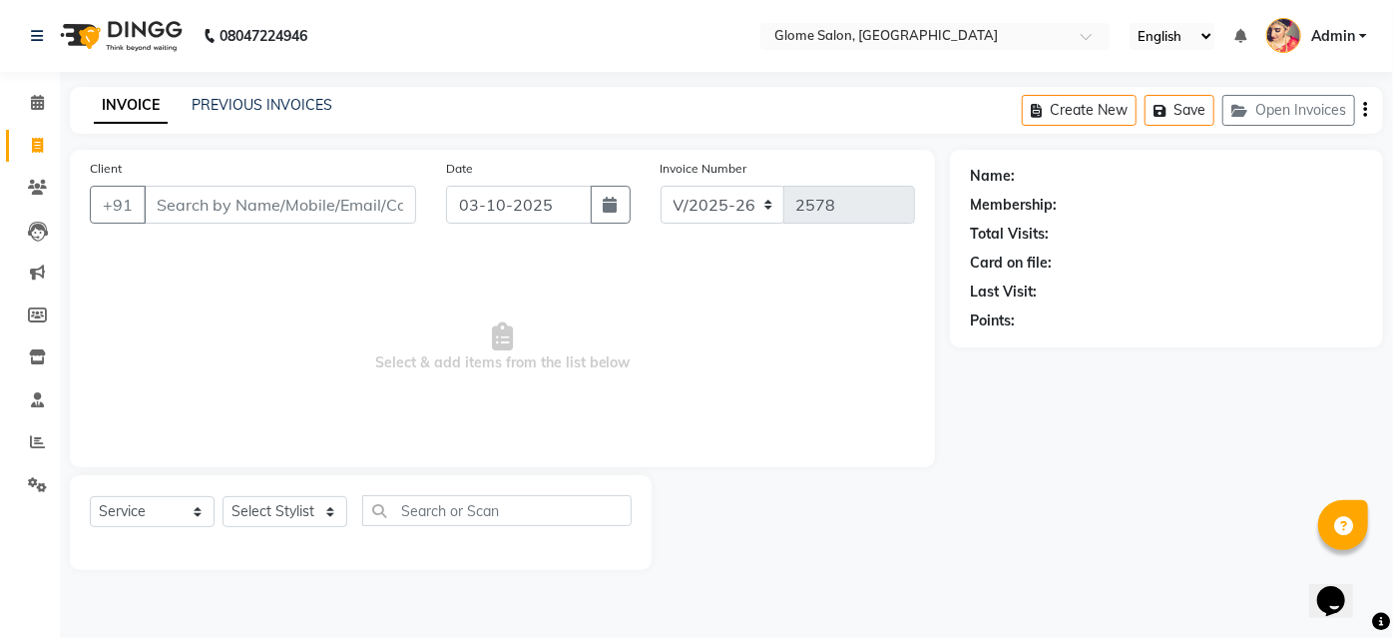
click at [175, 212] on input "Client" at bounding box center [280, 205] width 272 height 38
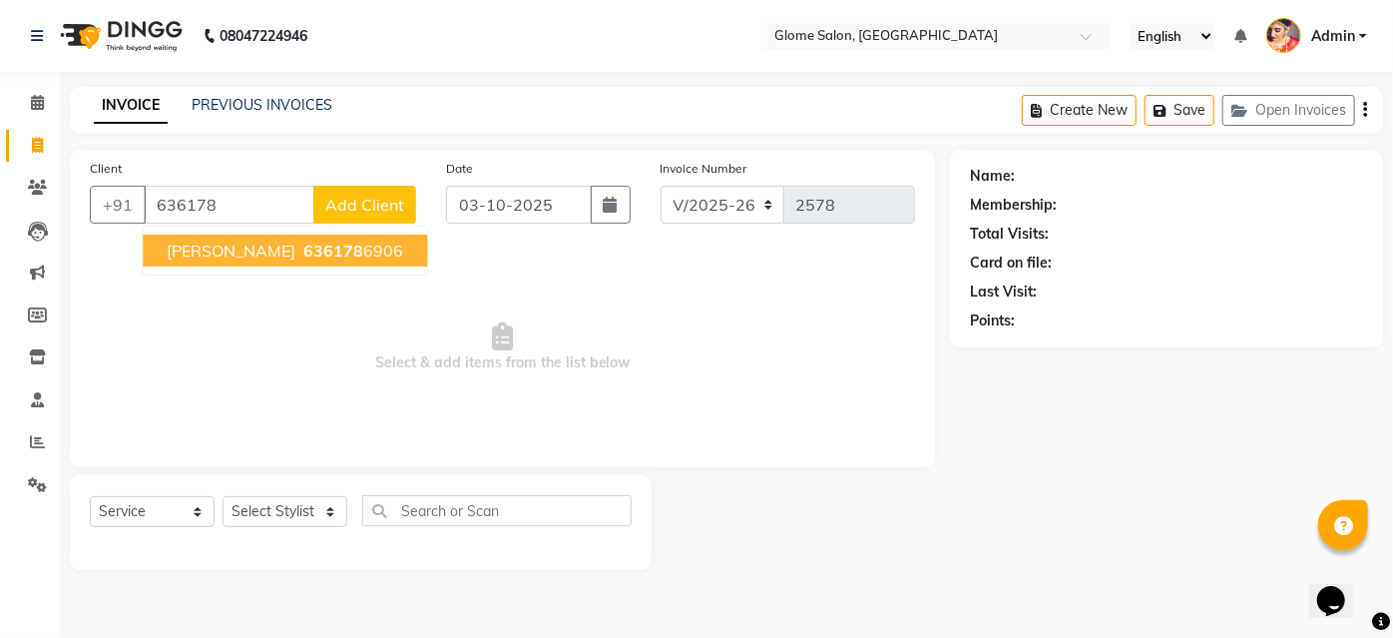
click at [356, 251] on button "Muskhan 636178 6906" at bounding box center [285, 250] width 284 height 32
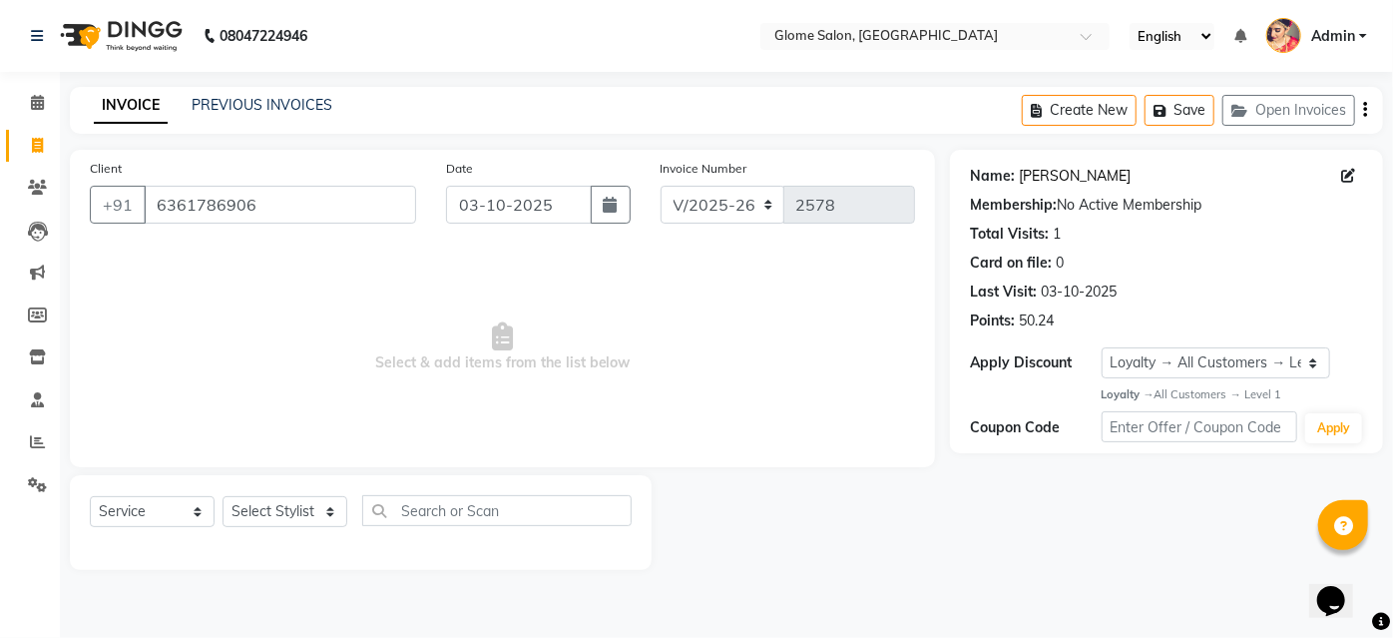
click at [1034, 176] on link "[PERSON_NAME]" at bounding box center [1075, 176] width 112 height 21
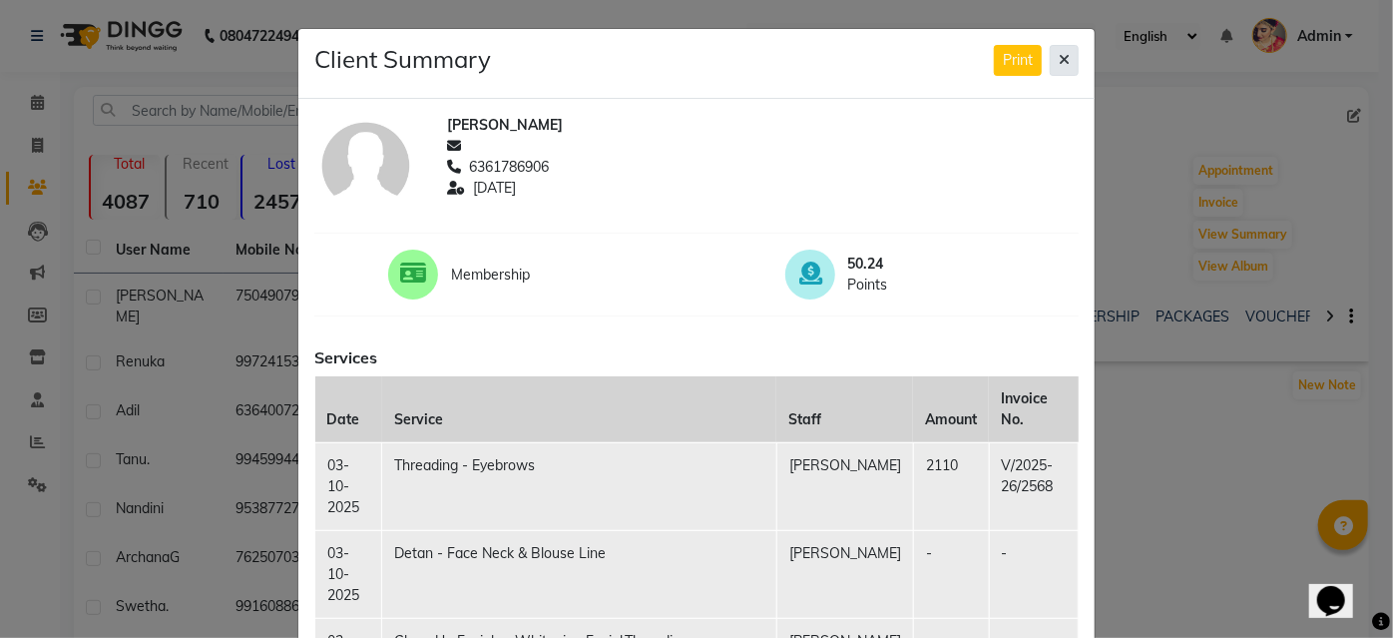
click at [1059, 63] on icon at bounding box center [1064, 60] width 11 height 14
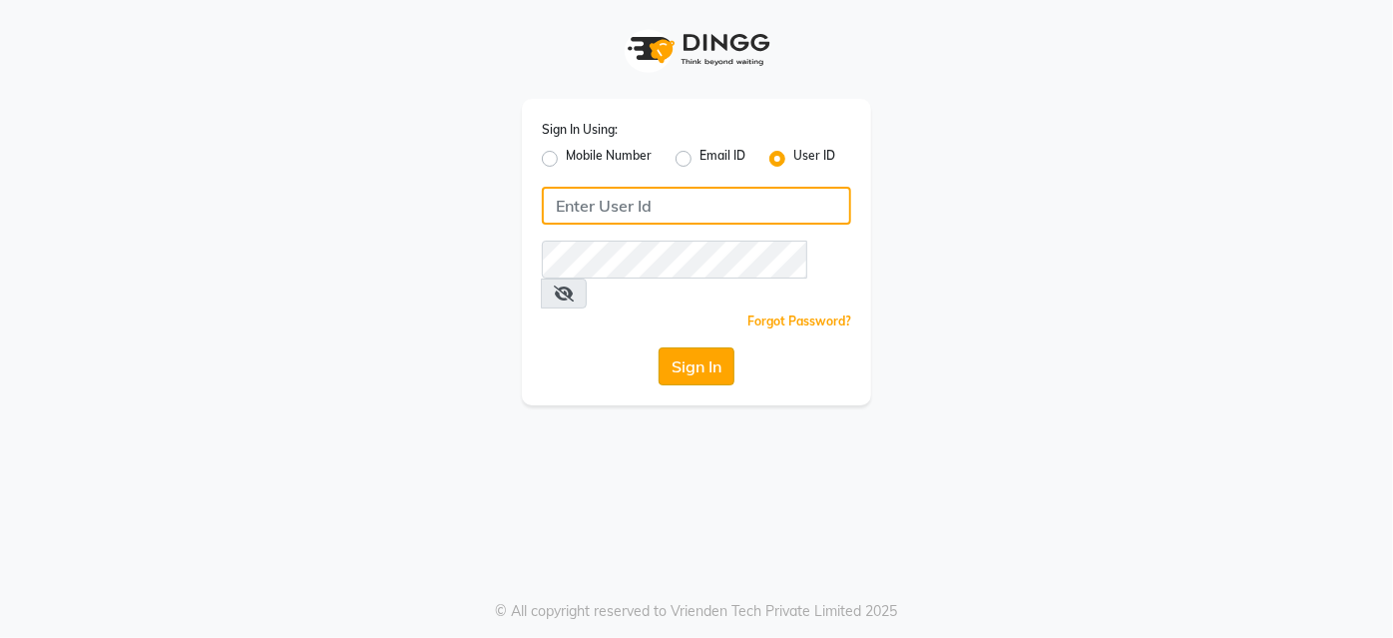
type input "Glome"
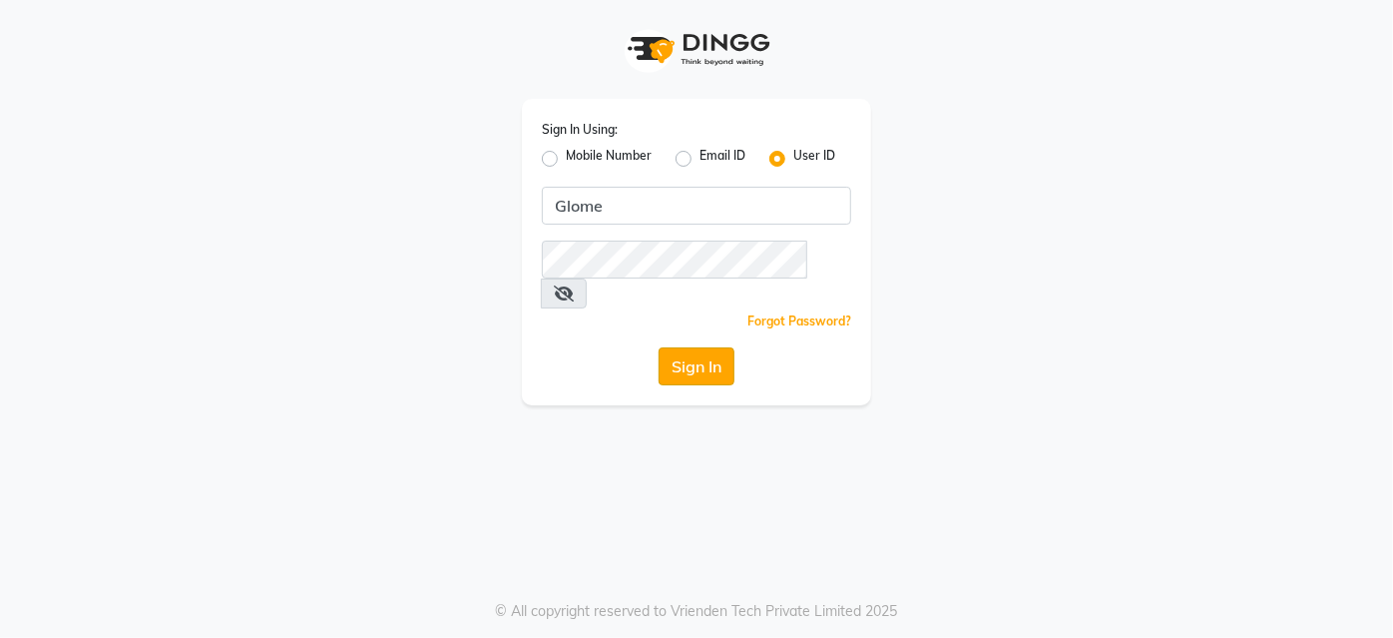
click at [704, 347] on button "Sign In" at bounding box center [696, 366] width 76 height 38
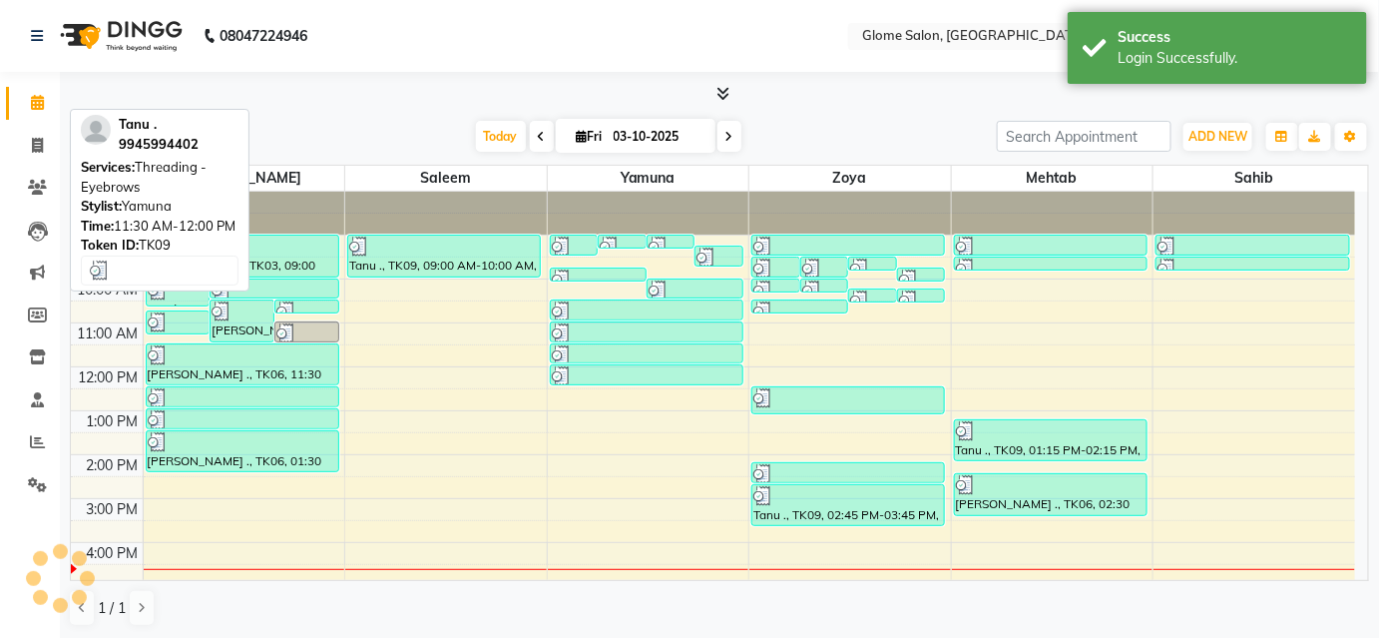
select select "en"
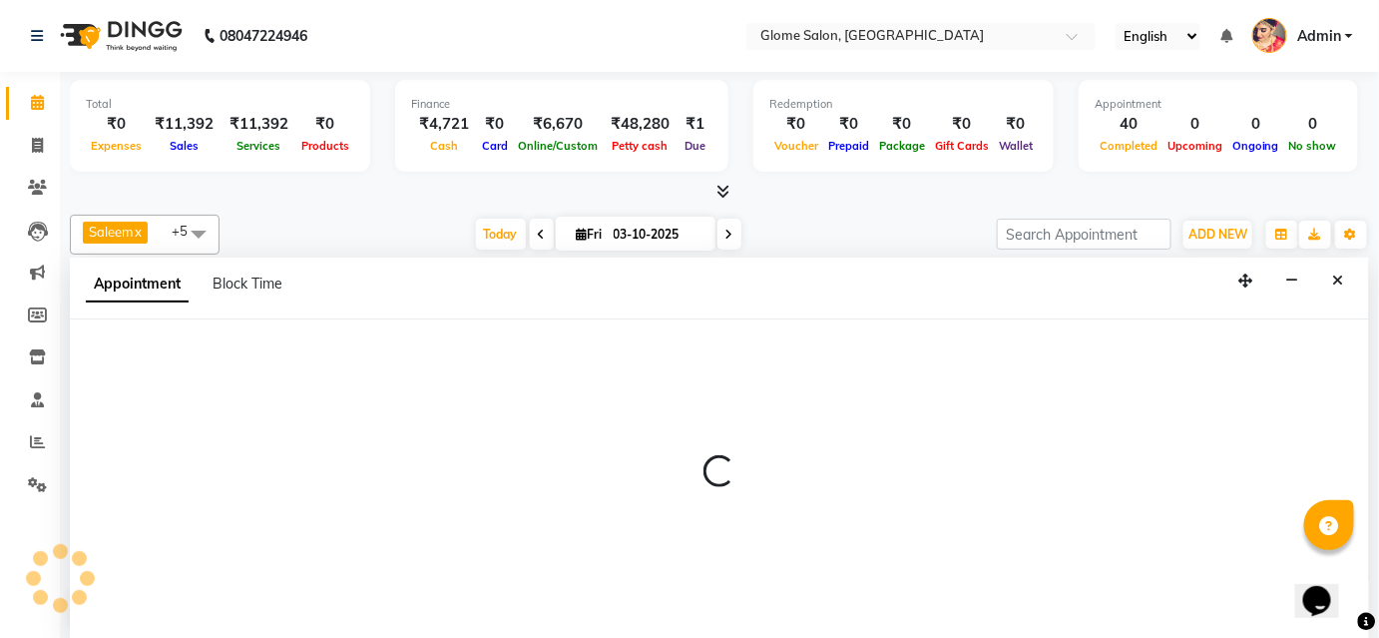
select select "40075"
select select "tentative"
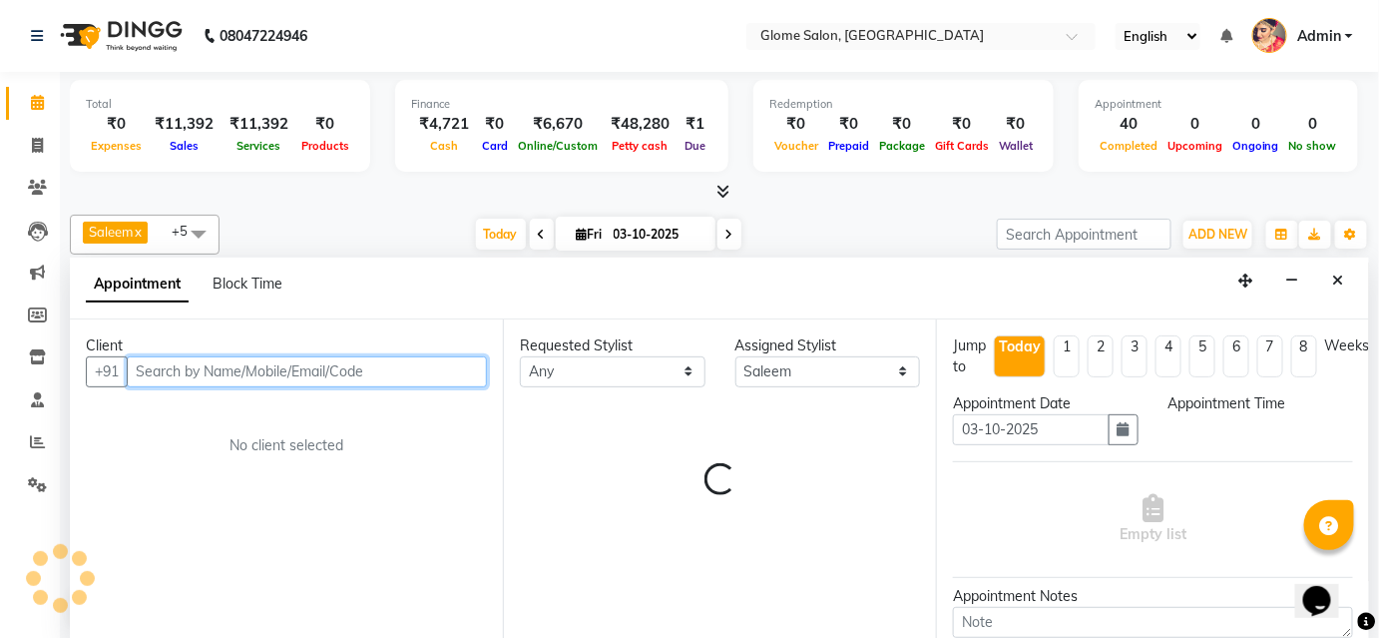
select select "600"
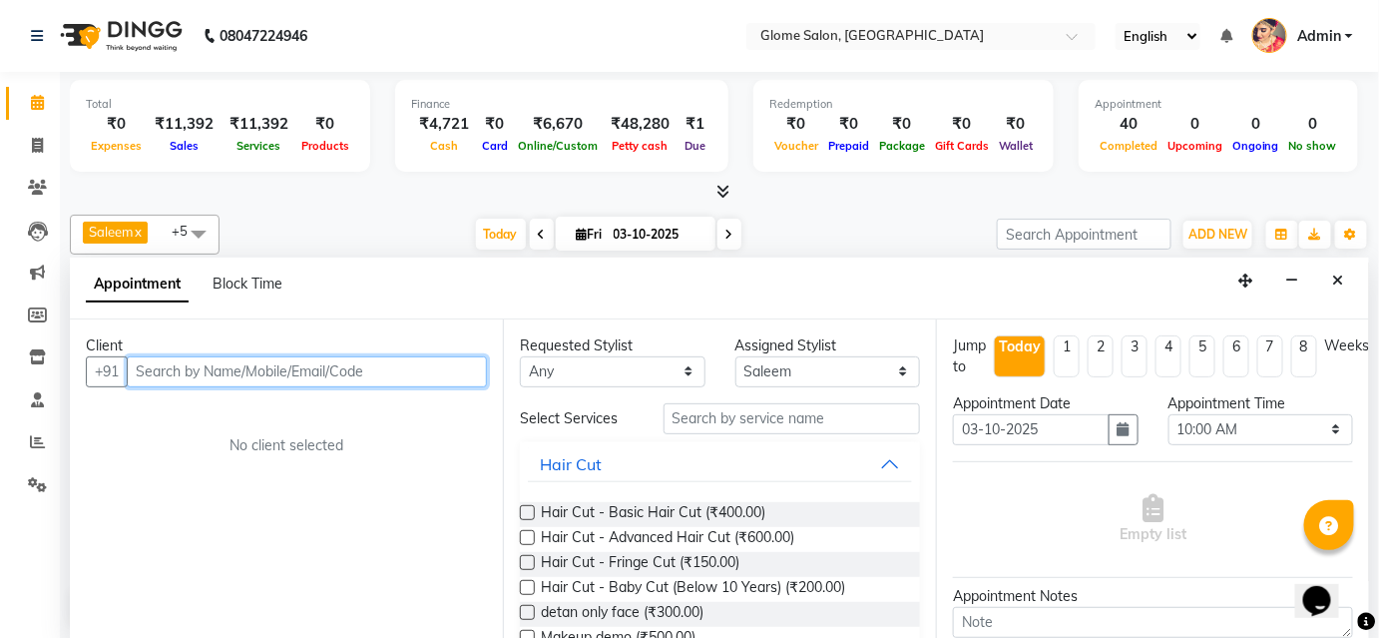
click at [298, 370] on input "text" at bounding box center [307, 371] width 360 height 31
type input "9032510555"
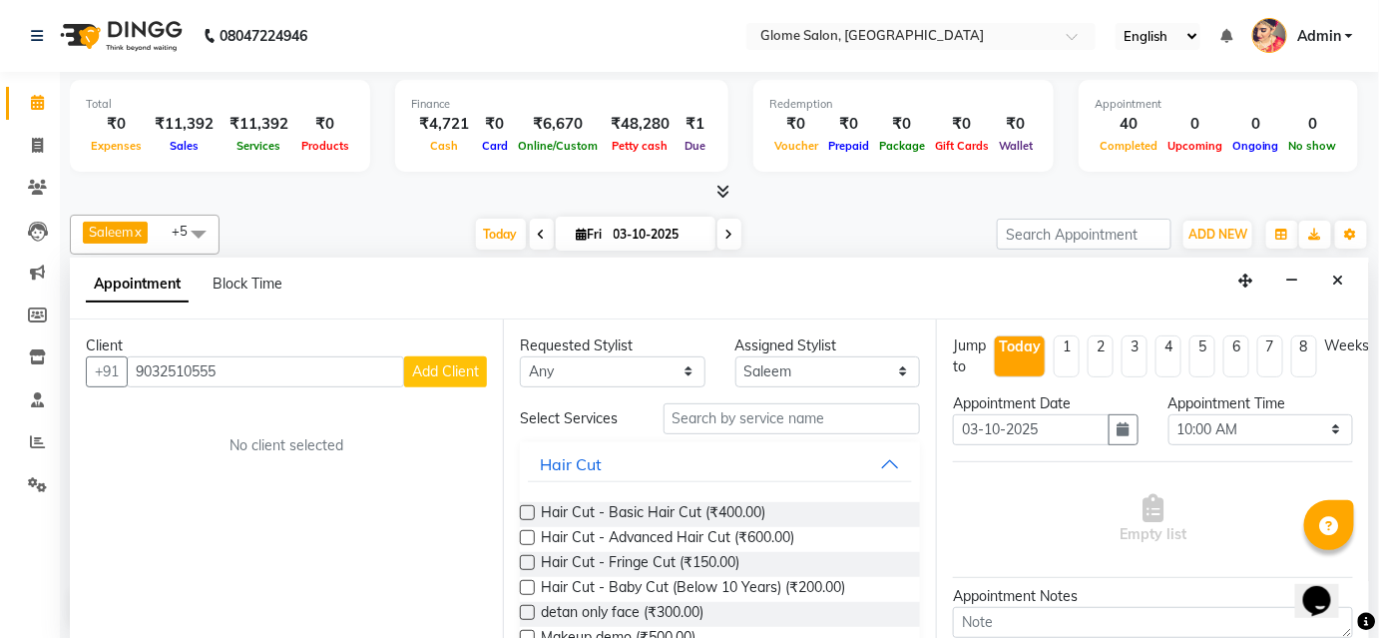
click at [412, 365] on span "Add Client" at bounding box center [445, 371] width 67 height 18
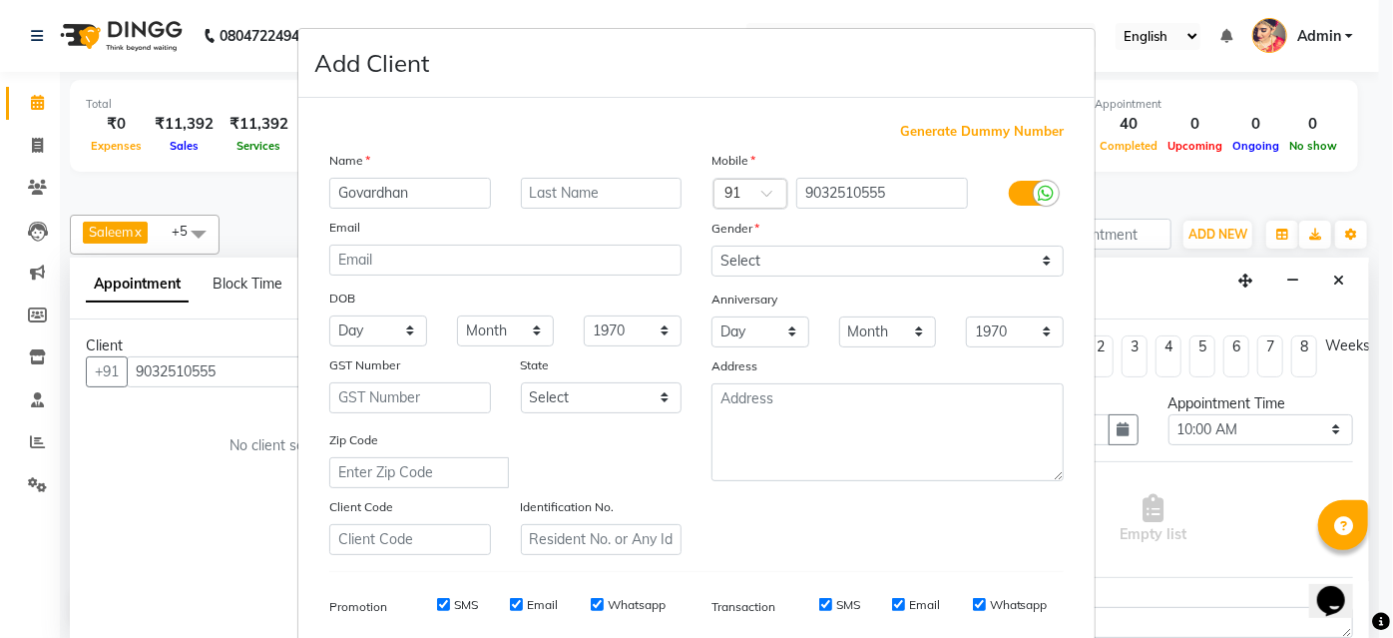
type input "Govardhan"
click at [817, 254] on select "Select Male Female Other Prefer Not To Say" at bounding box center [887, 260] width 352 height 31
select select "male"
click at [711, 245] on select "Select Male Female Other Prefer Not To Say" at bounding box center [887, 260] width 352 height 31
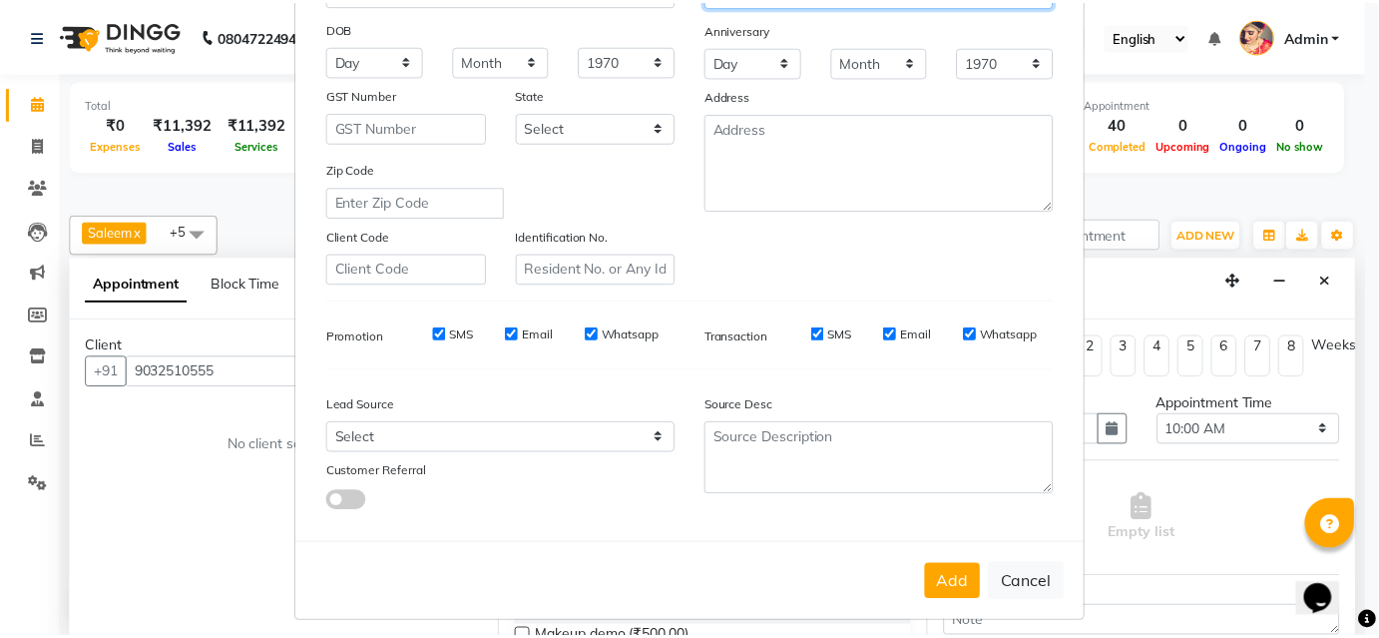
scroll to position [281, 0]
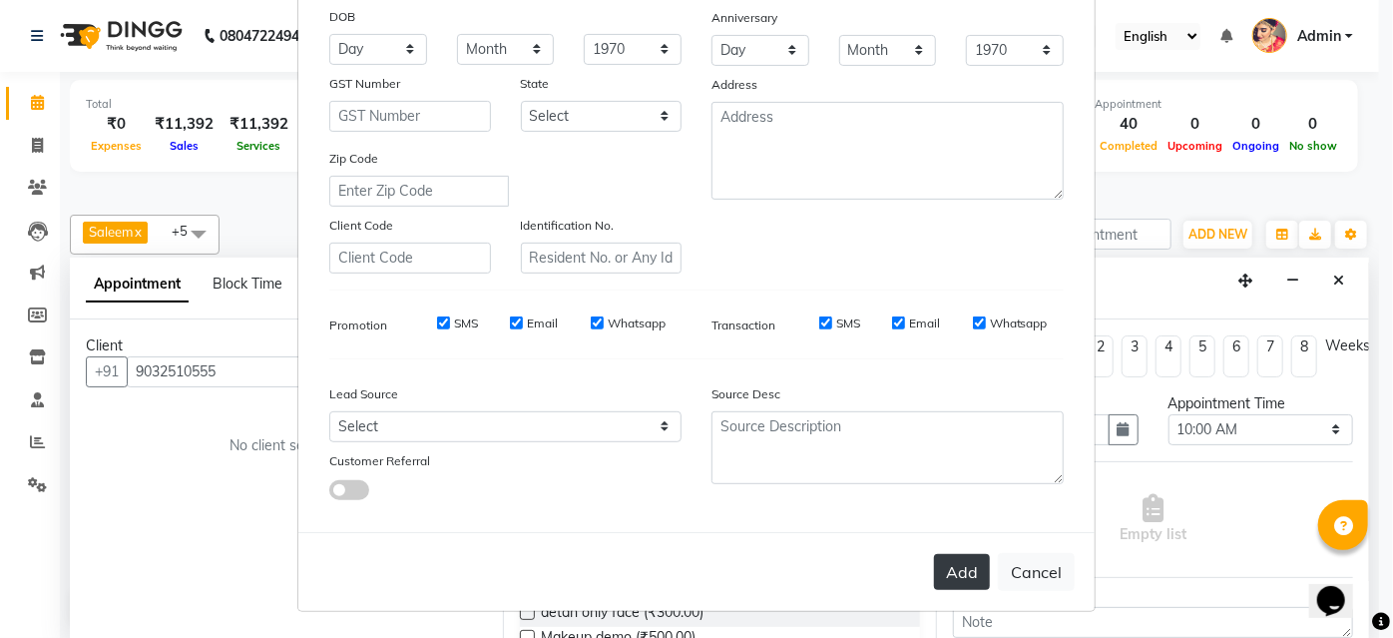
click at [942, 583] on button "Add" at bounding box center [962, 572] width 56 height 36
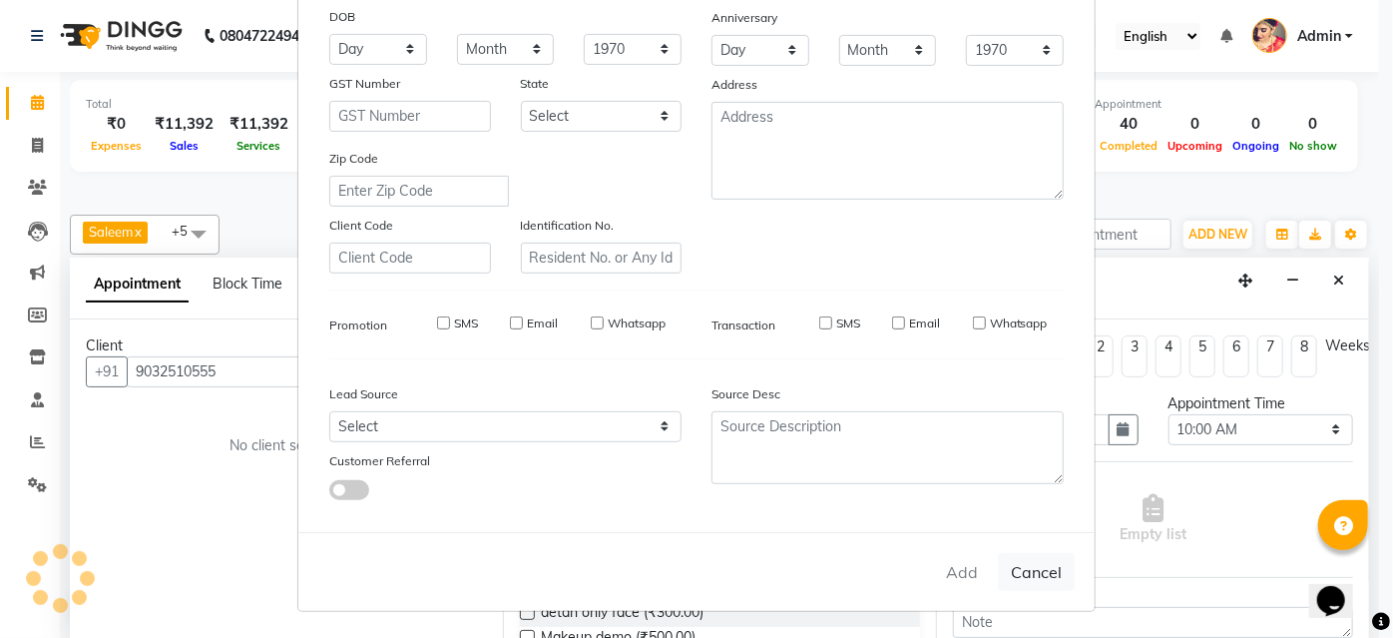
select select
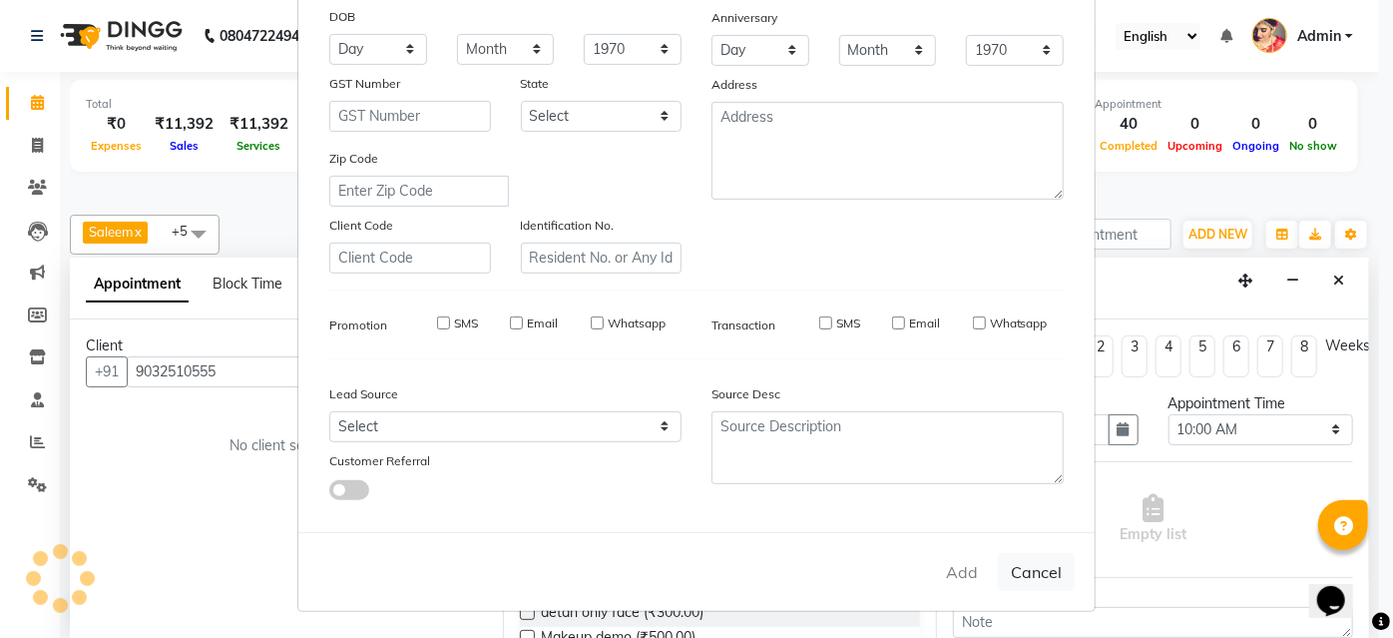
select select
checkbox input "false"
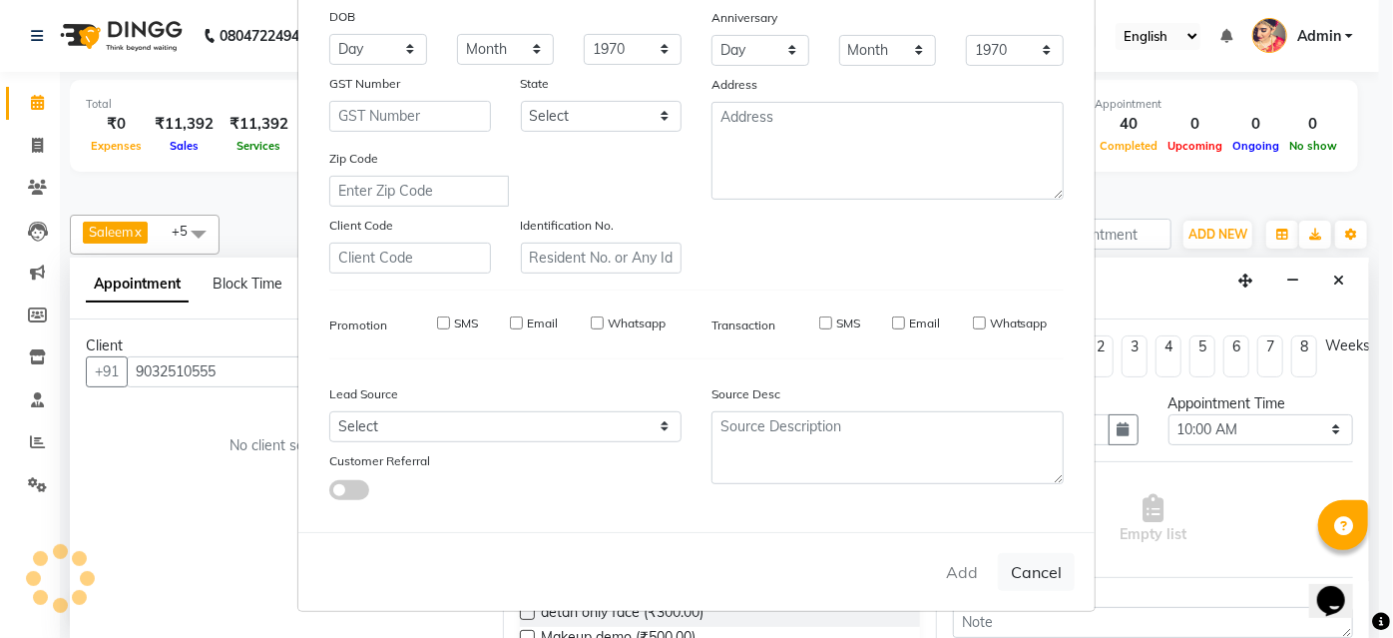
checkbox input "false"
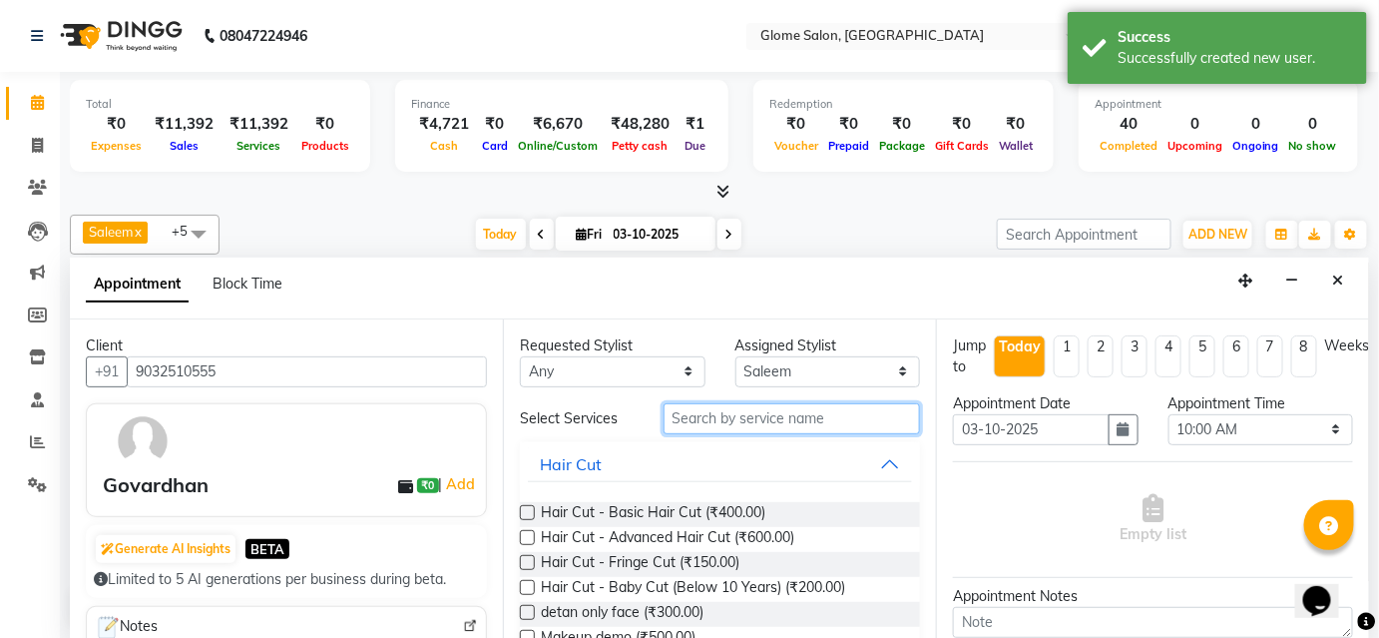
click at [766, 417] on input "text" at bounding box center [791, 418] width 256 height 31
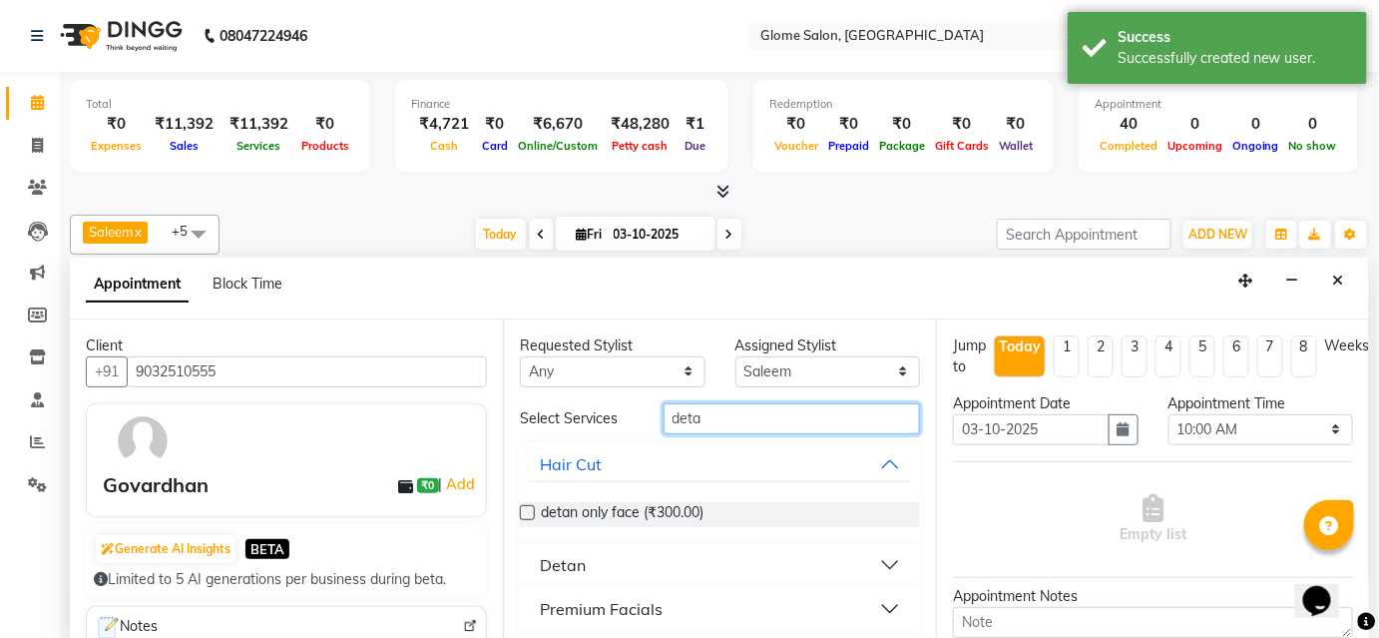
type input "deta"
click at [662, 569] on button "Detan" at bounding box center [720, 565] width 384 height 36
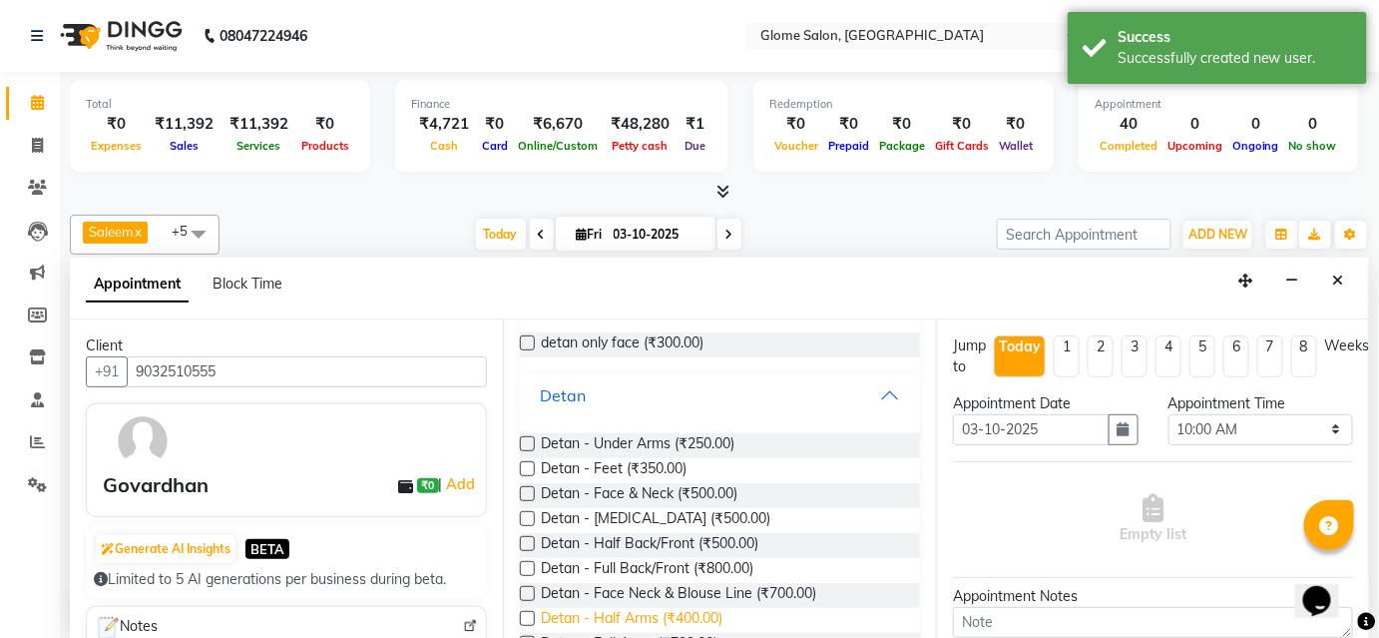
scroll to position [181, 0]
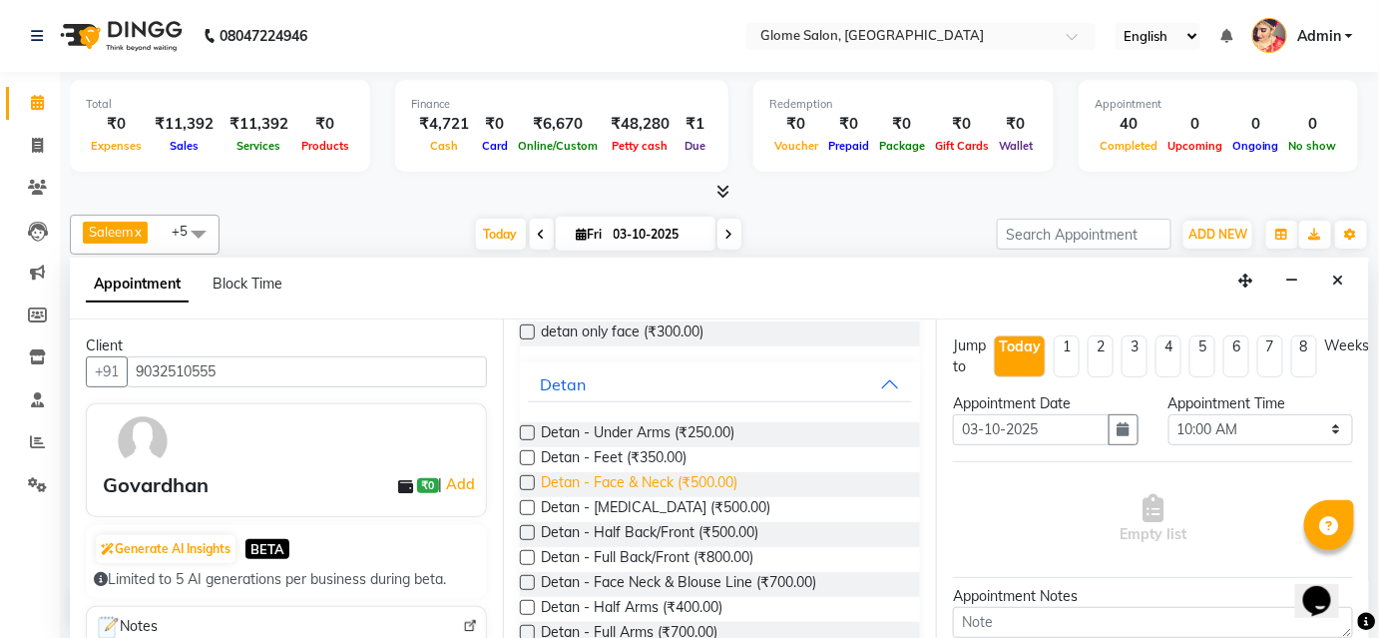
click at [582, 475] on span "Detan - Face & Neck (₹500.00)" at bounding box center [639, 484] width 197 height 25
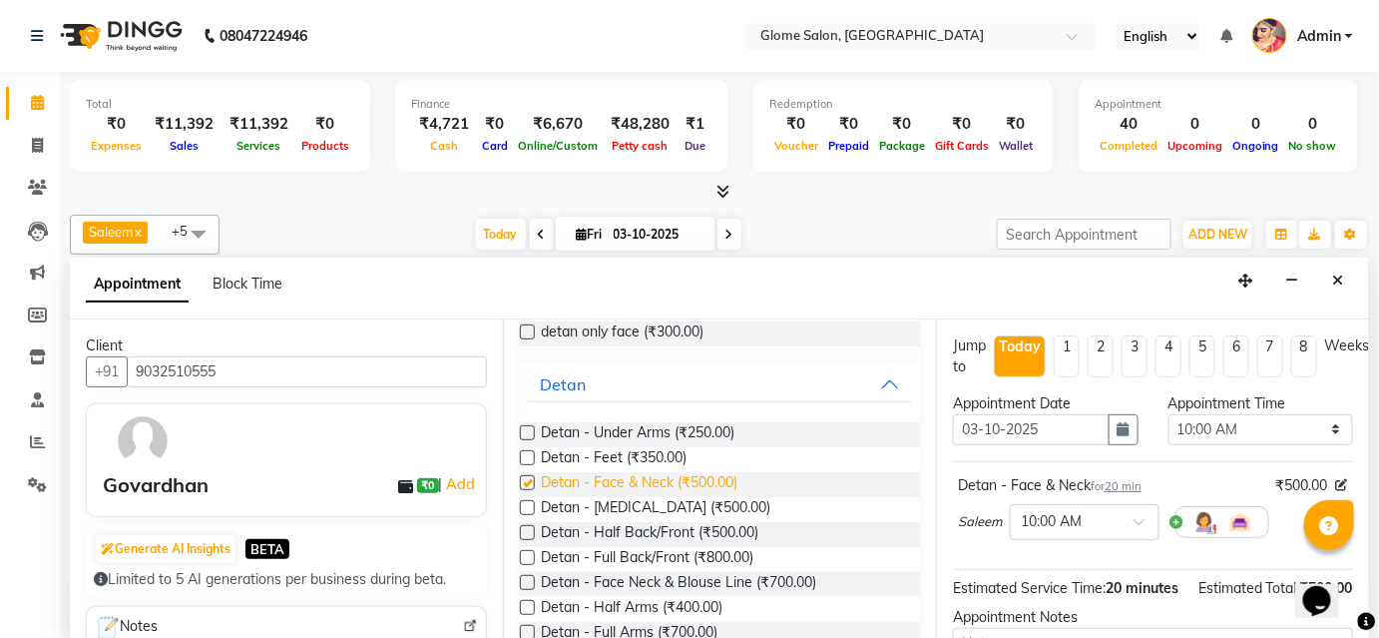
checkbox input "false"
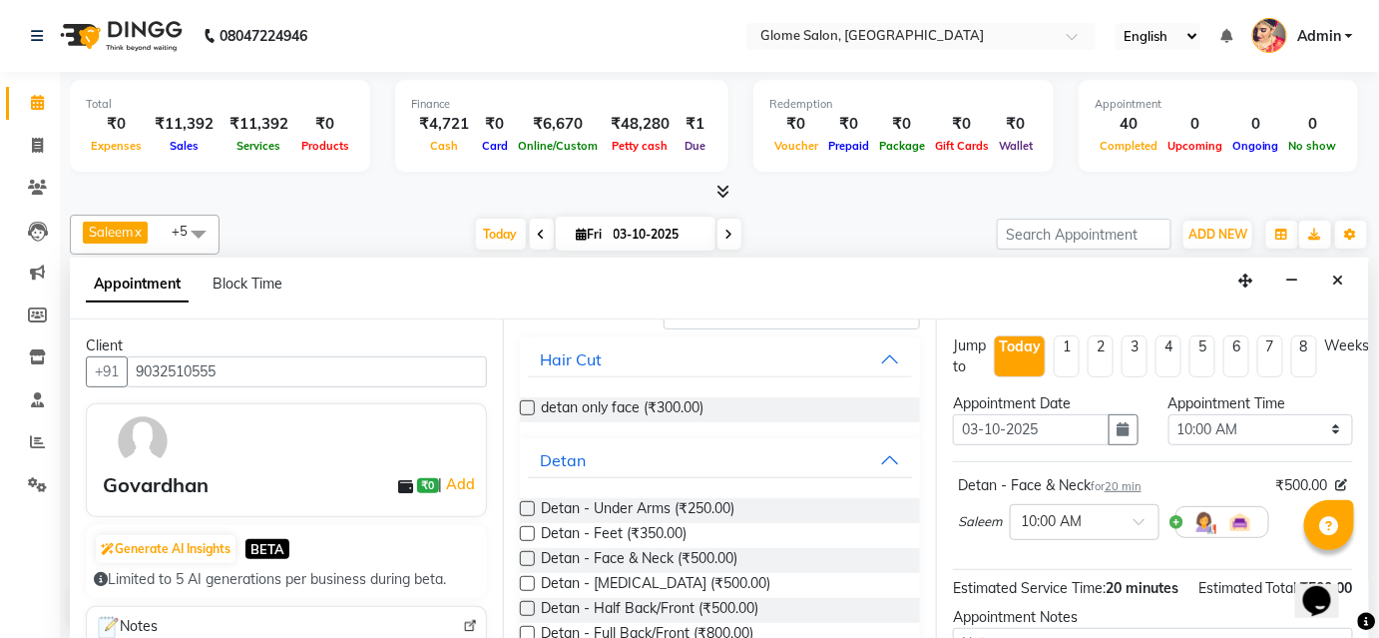
scroll to position [0, 0]
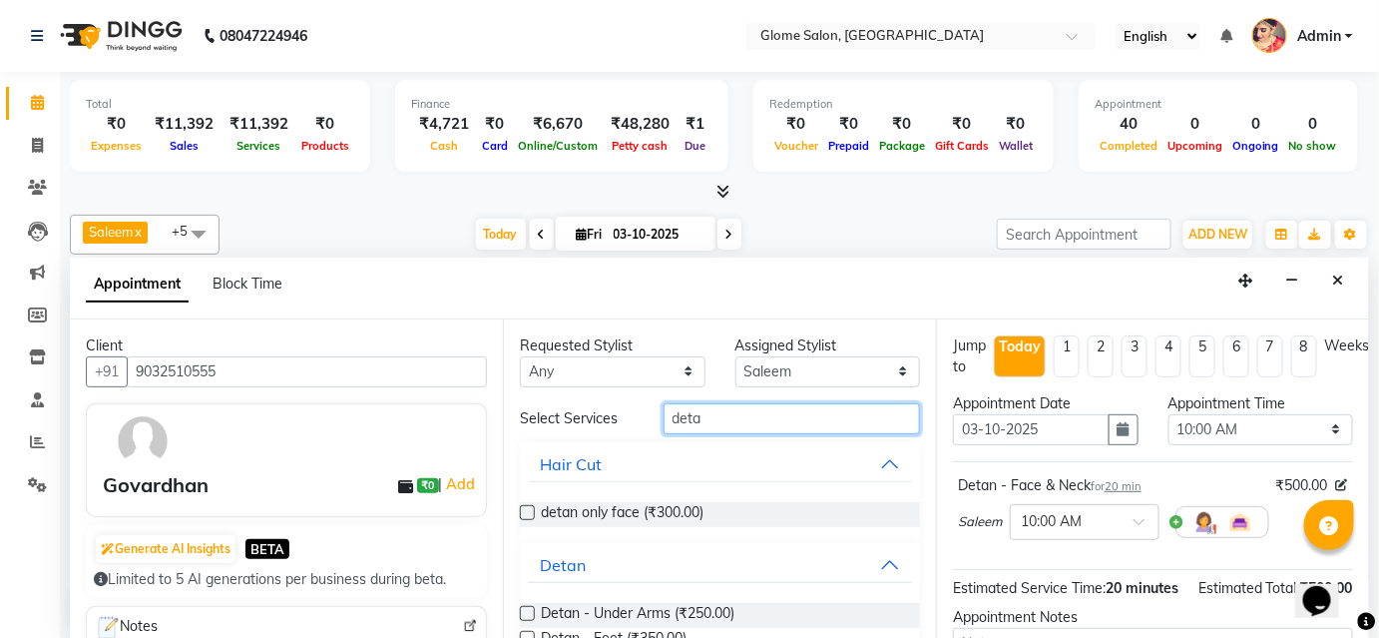
click at [712, 413] on input "deta" at bounding box center [791, 418] width 256 height 31
type input "d"
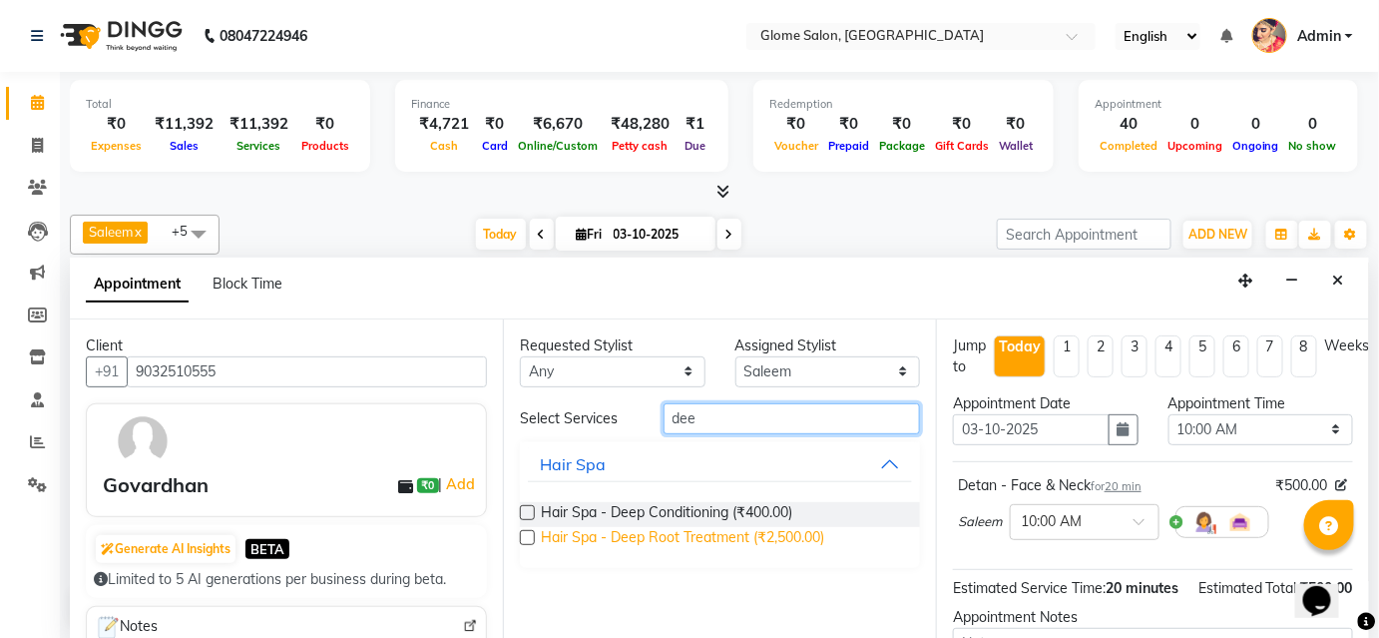
type input "dee"
click at [606, 533] on span "Hair Spa - Deep Root Treatment (₹2,500.00)" at bounding box center [682, 539] width 283 height 25
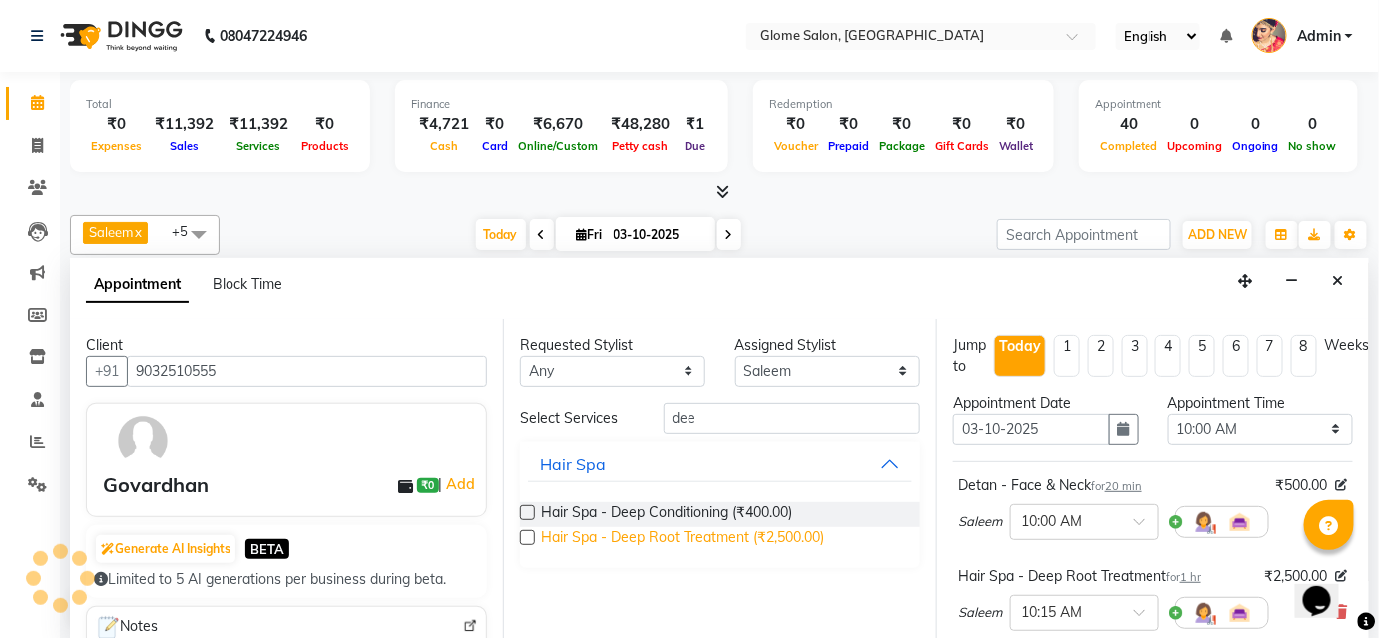
click at [604, 531] on span "Hair Spa - Deep Root Treatment (₹2,500.00)" at bounding box center [682, 539] width 283 height 25
checkbox input "false"
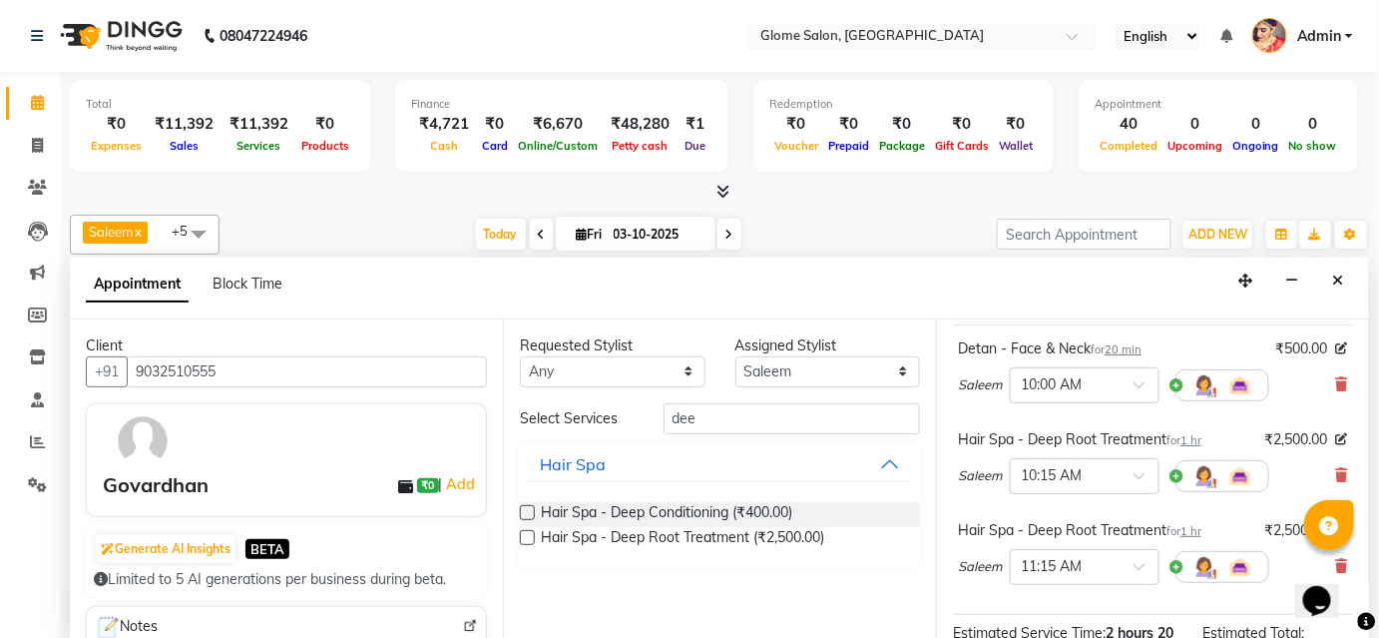
scroll to position [181, 0]
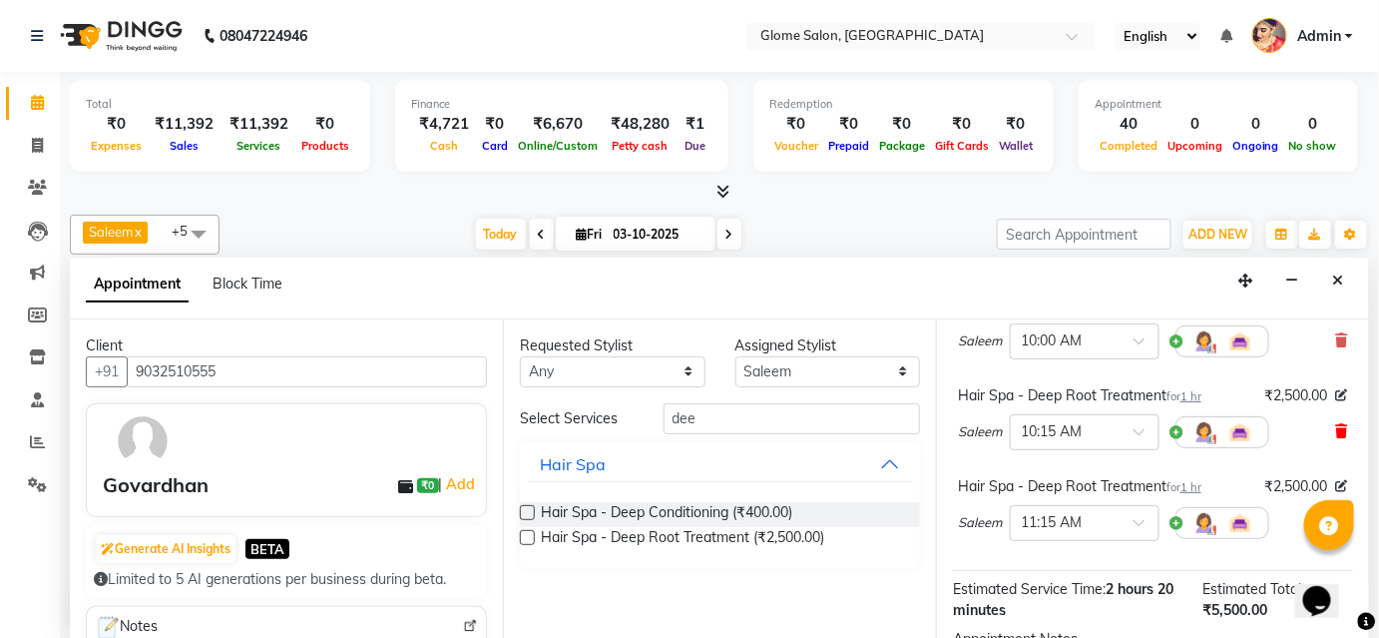
click at [1336, 429] on icon at bounding box center [1342, 431] width 12 height 14
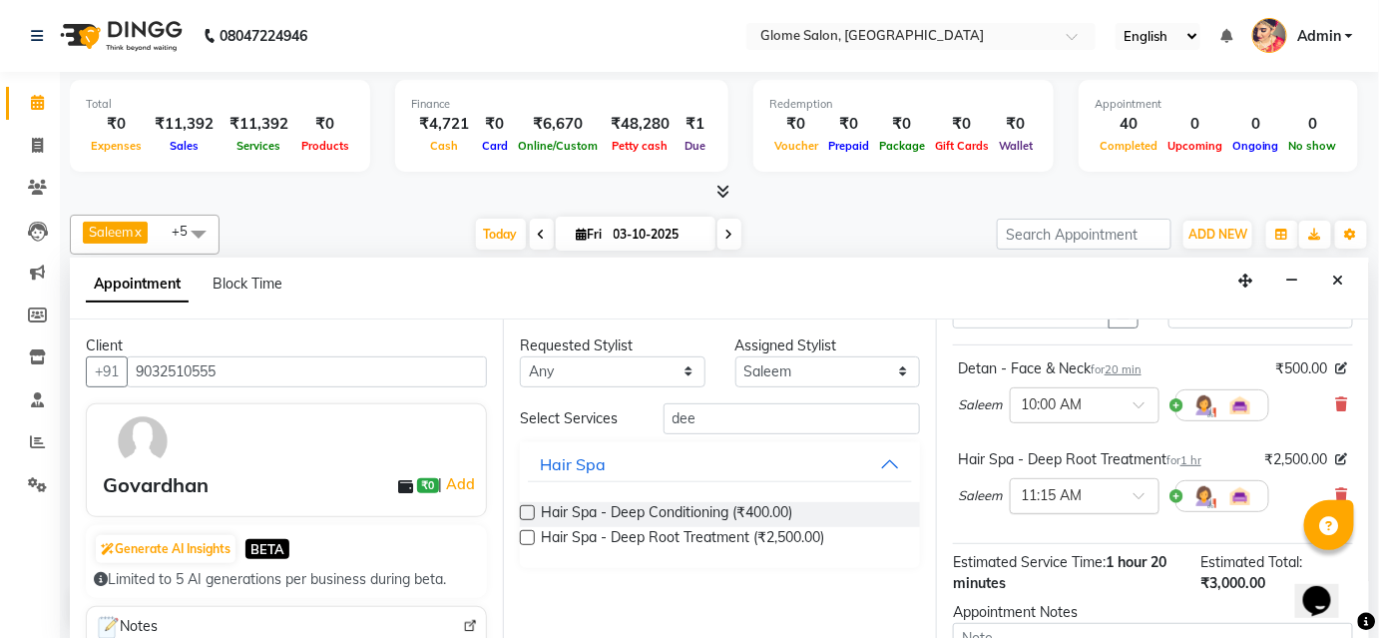
scroll to position [271, 0]
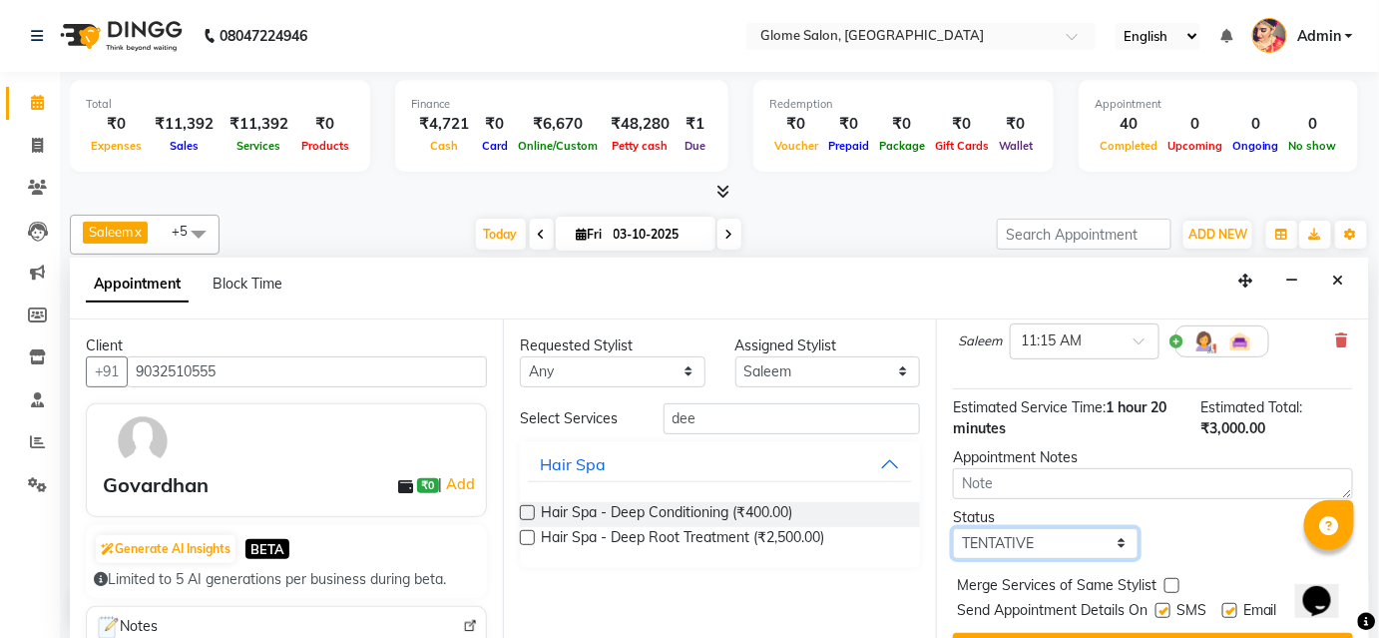
click at [1065, 550] on select "Select TENTATIVE CONFIRM CHECK-IN UPCOMING" at bounding box center [1046, 543] width 186 height 31
select select "confirm booking"
click at [953, 528] on select "Select TENTATIVE CONFIRM CHECK-IN UPCOMING" at bounding box center [1046, 543] width 186 height 31
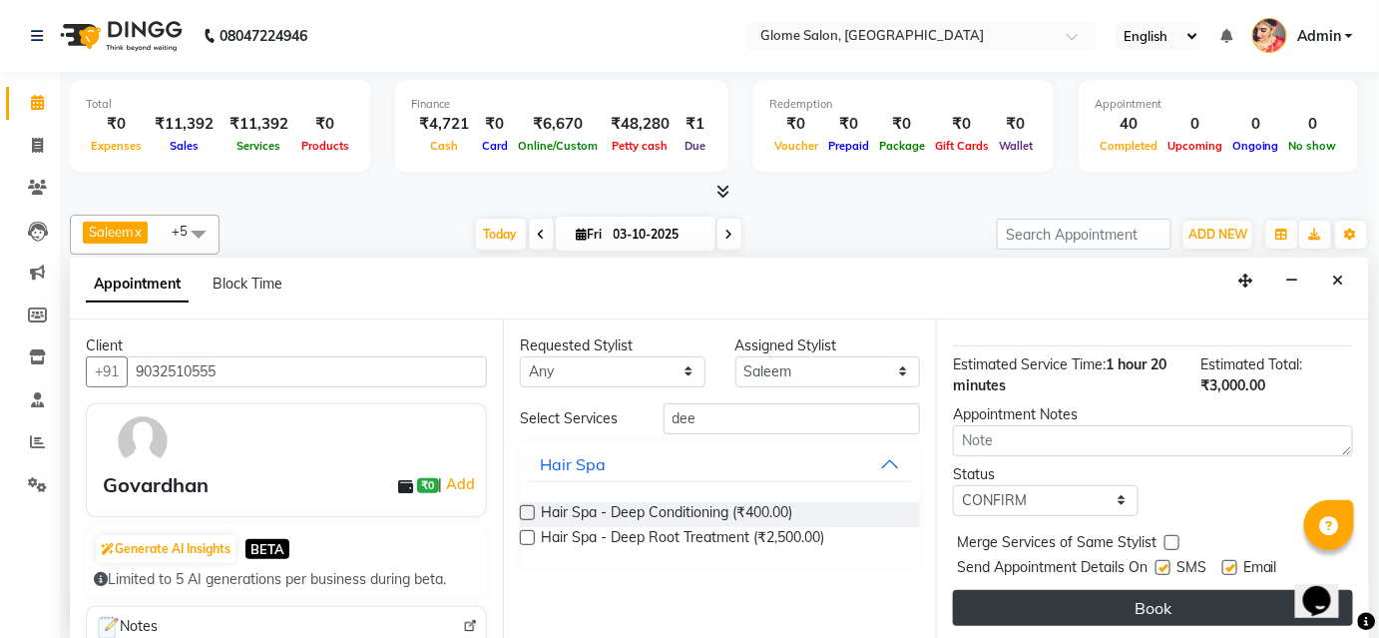
click at [1060, 597] on button "Book" at bounding box center [1153, 608] width 400 height 36
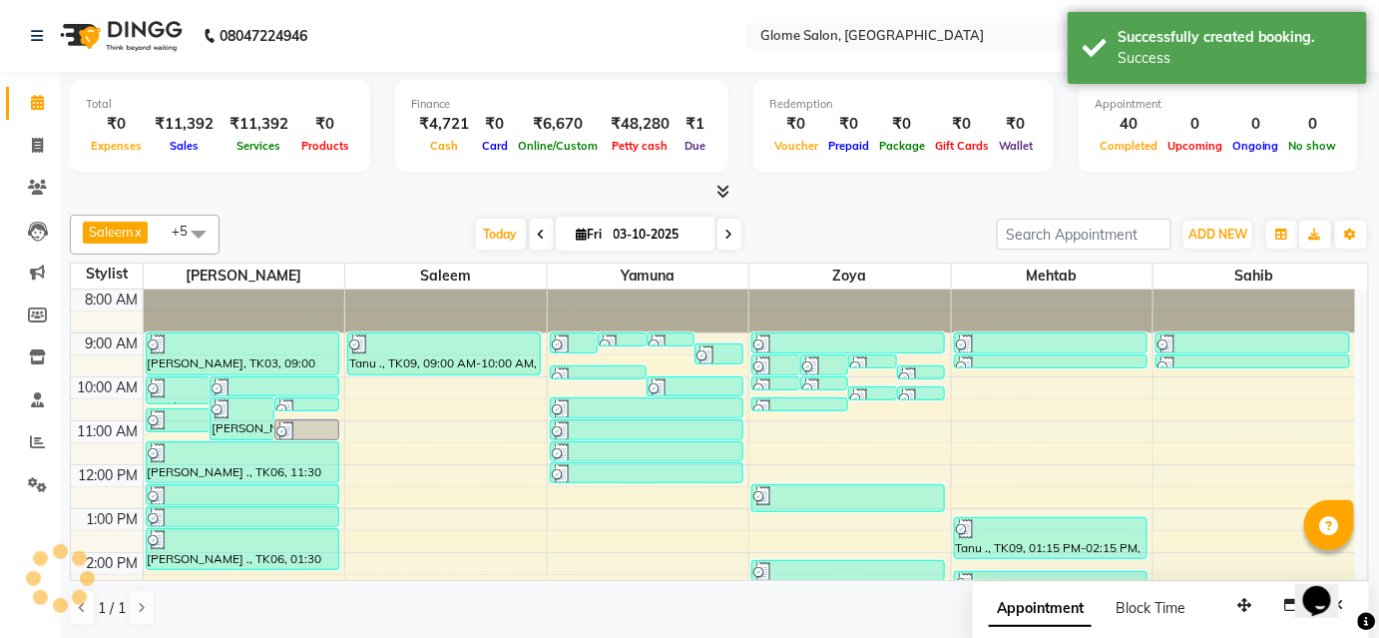
scroll to position [0, 0]
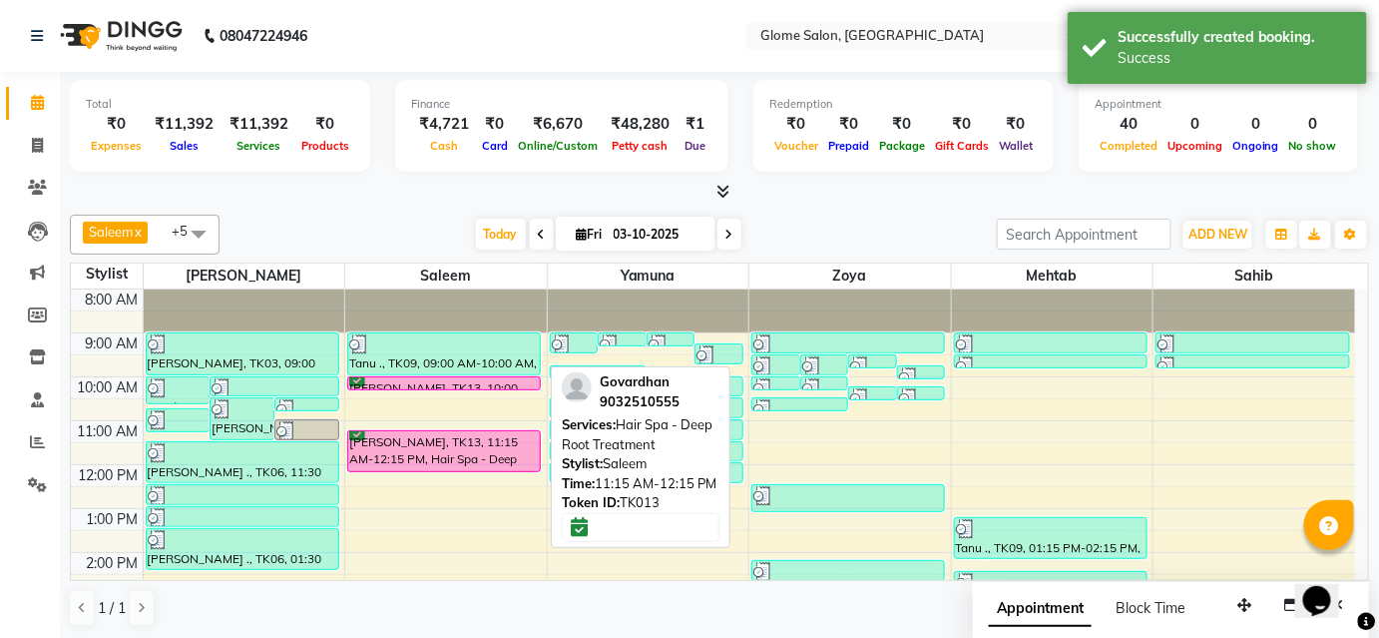
click at [447, 443] on div "[PERSON_NAME], TK13, 11:15 AM-12:15 PM, Hair Spa - Deep Root Treatment" at bounding box center [444, 451] width 192 height 40
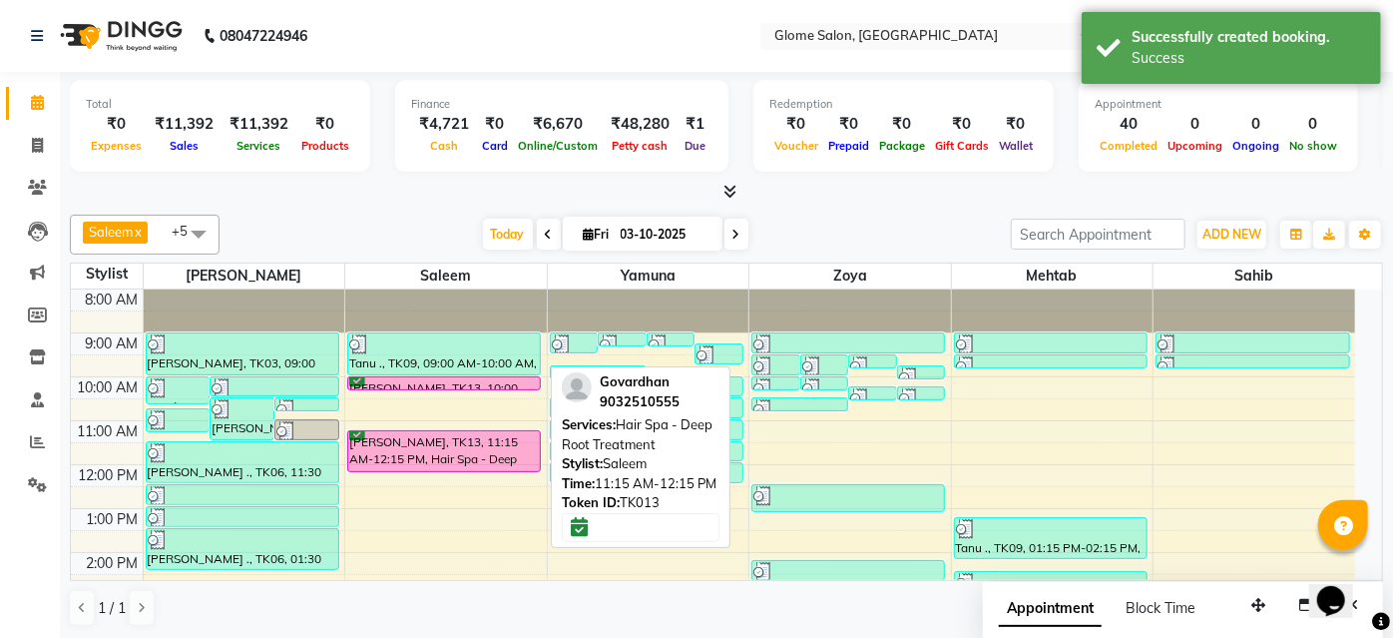
select select "6"
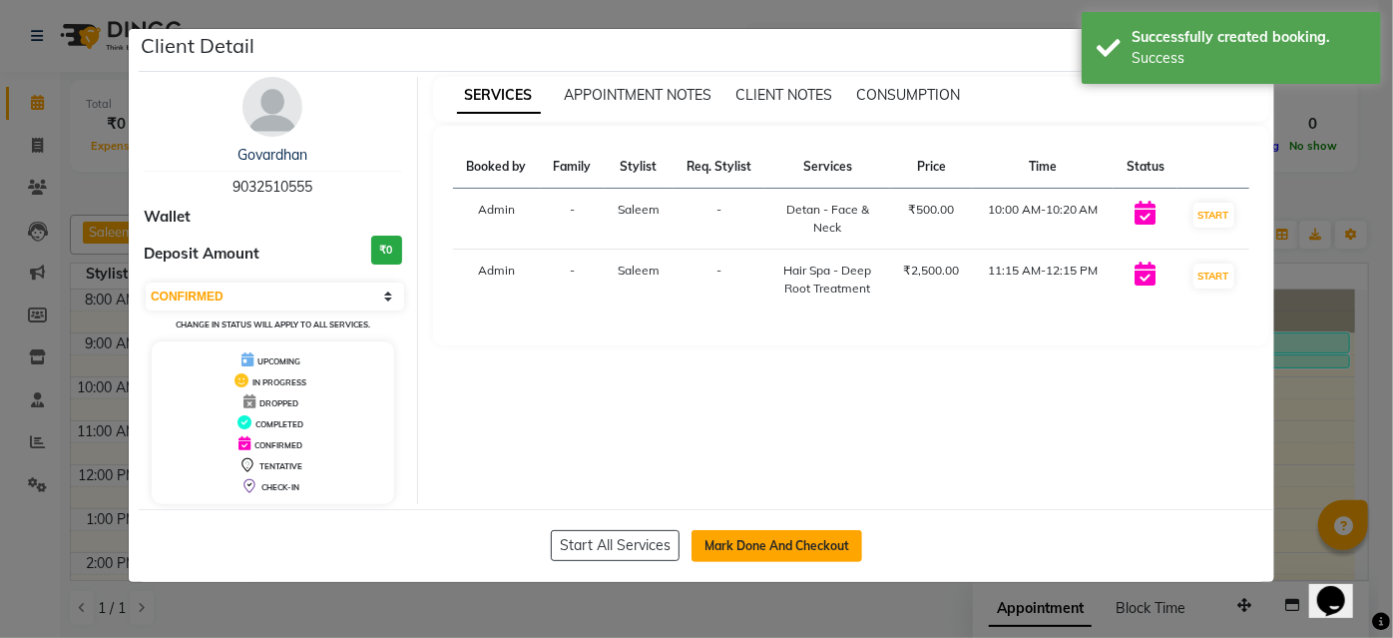
click at [824, 552] on button "Mark Done And Checkout" at bounding box center [776, 546] width 171 height 32
select select "service"
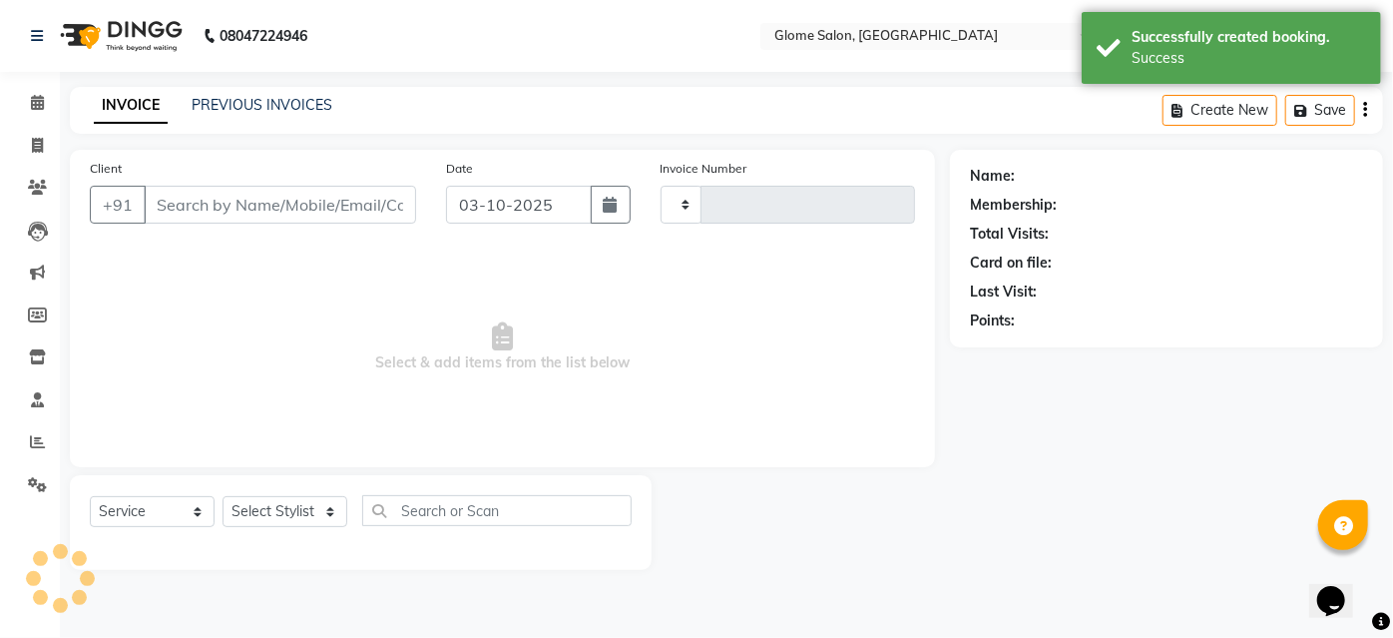
type input "2578"
select select "5199"
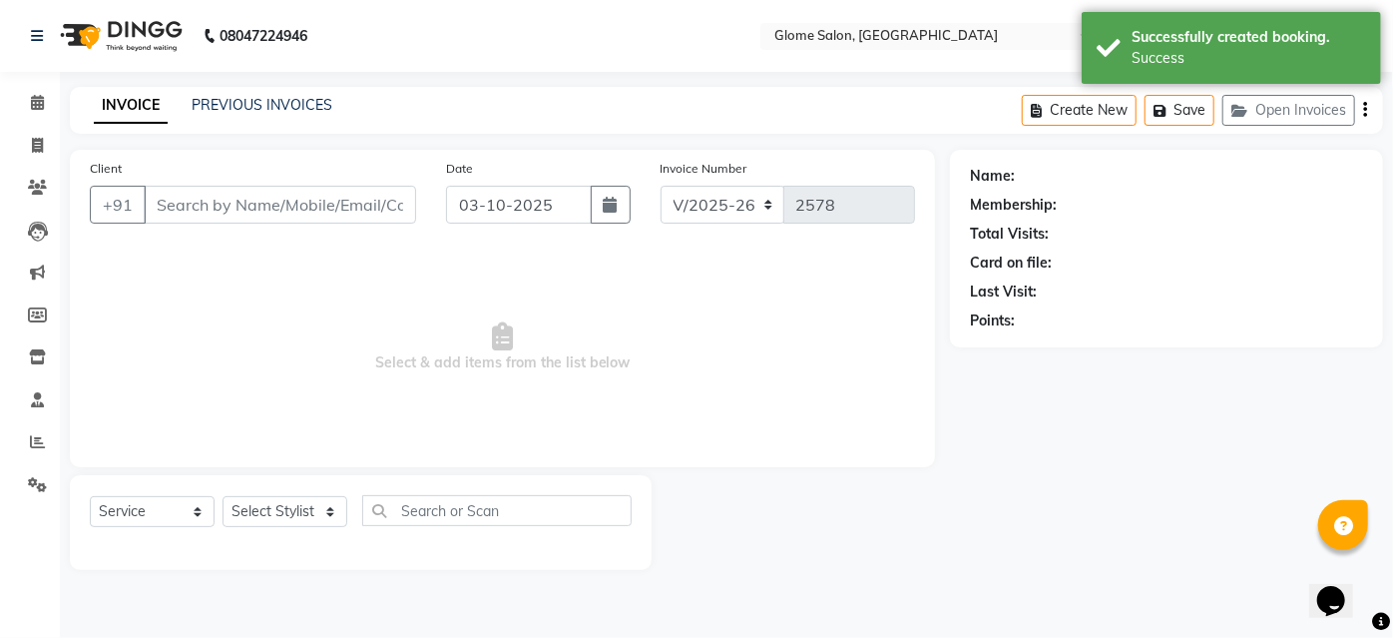
type input "9032510555"
select select "40075"
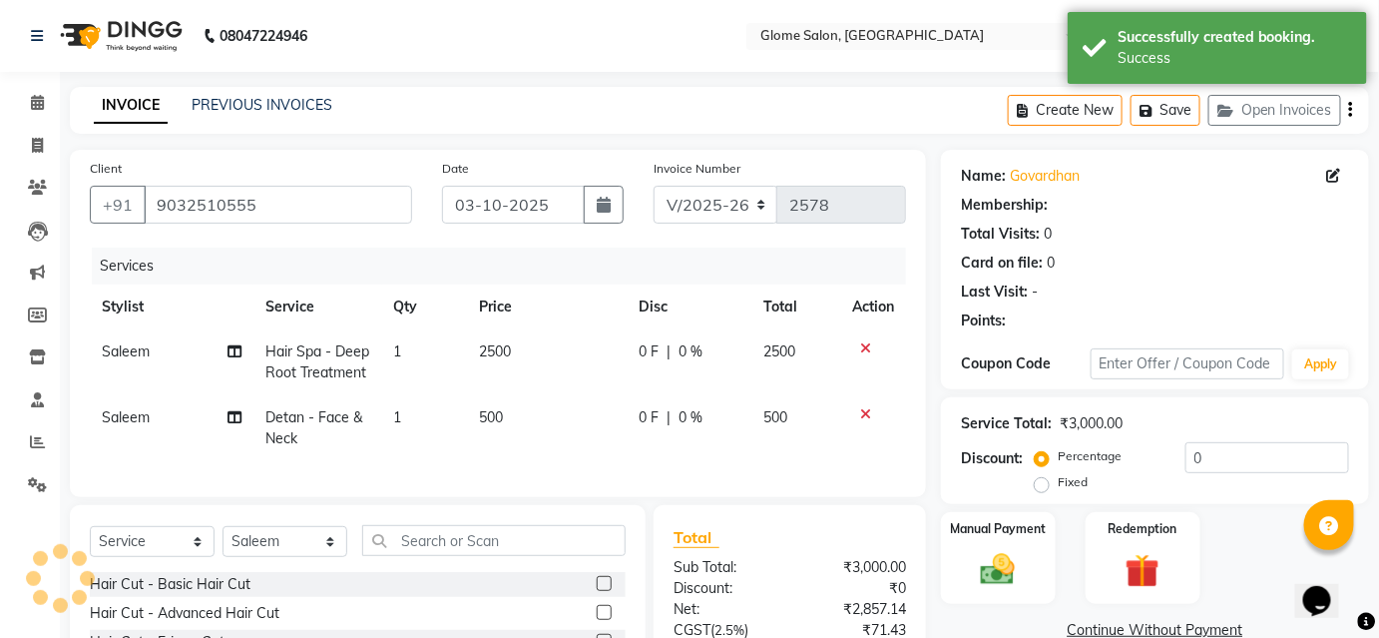
select select "1: Object"
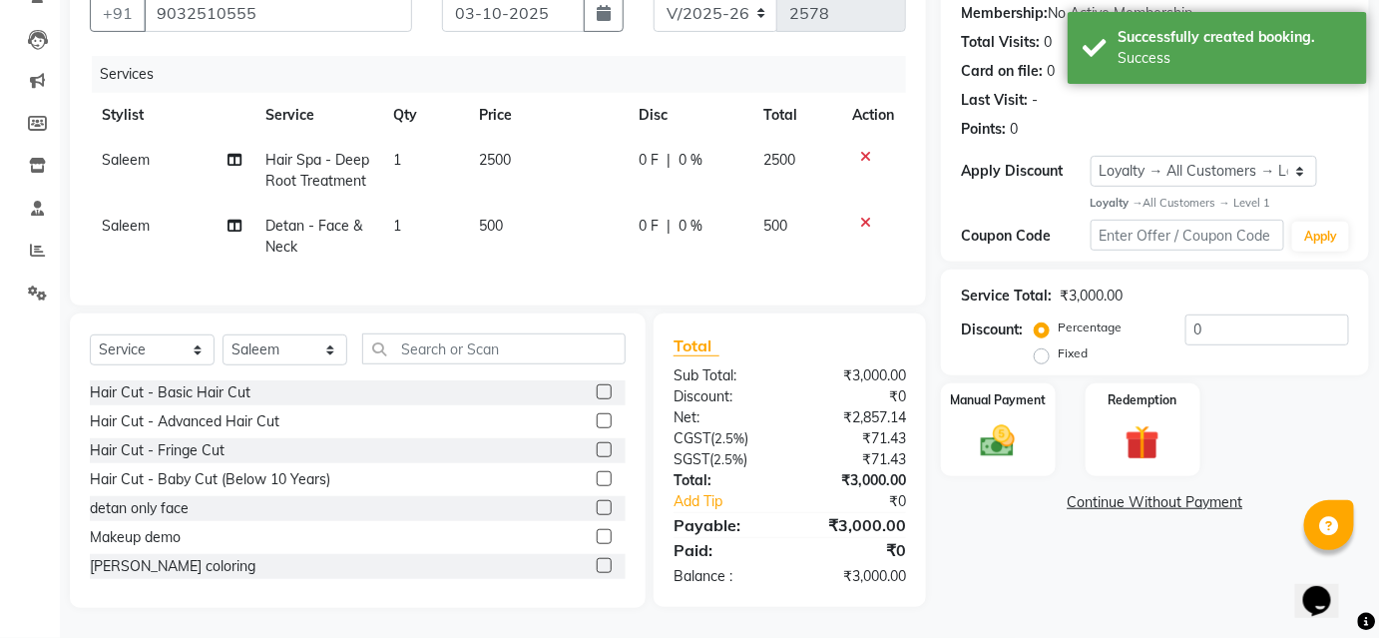
scroll to position [205, 0]
click at [994, 421] on img at bounding box center [998, 441] width 58 height 41
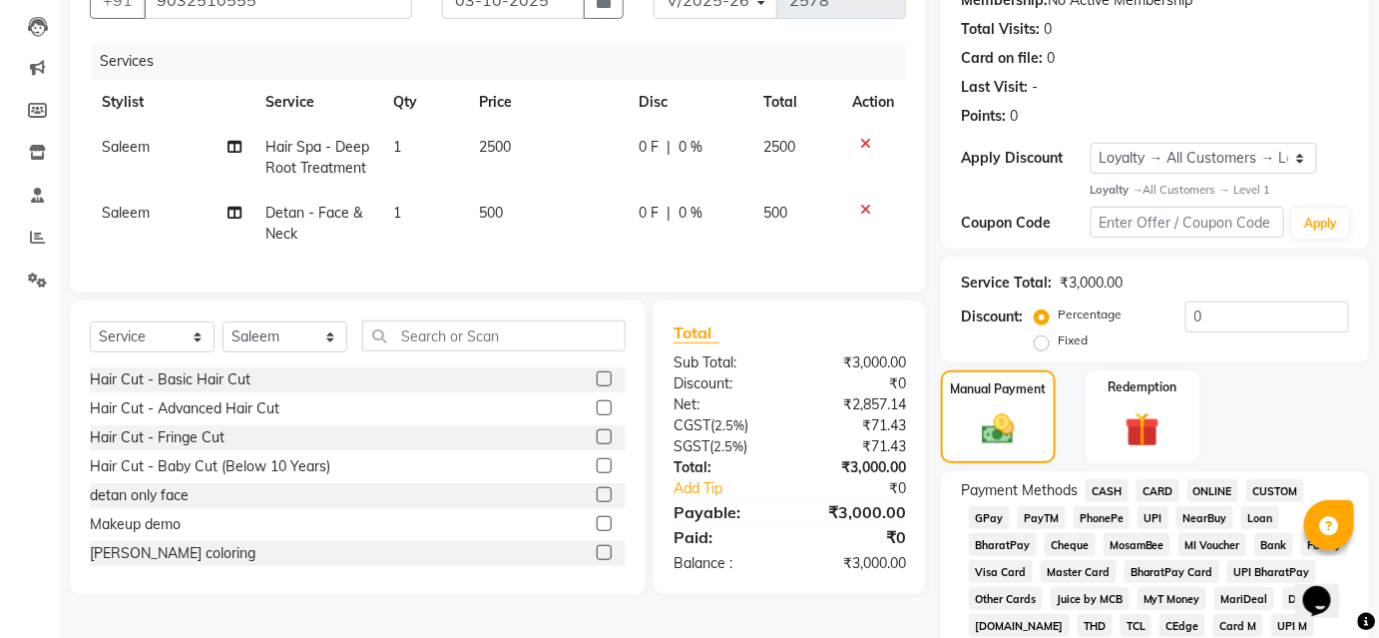
click at [1151, 515] on span "UPI" at bounding box center [1152, 517] width 31 height 23
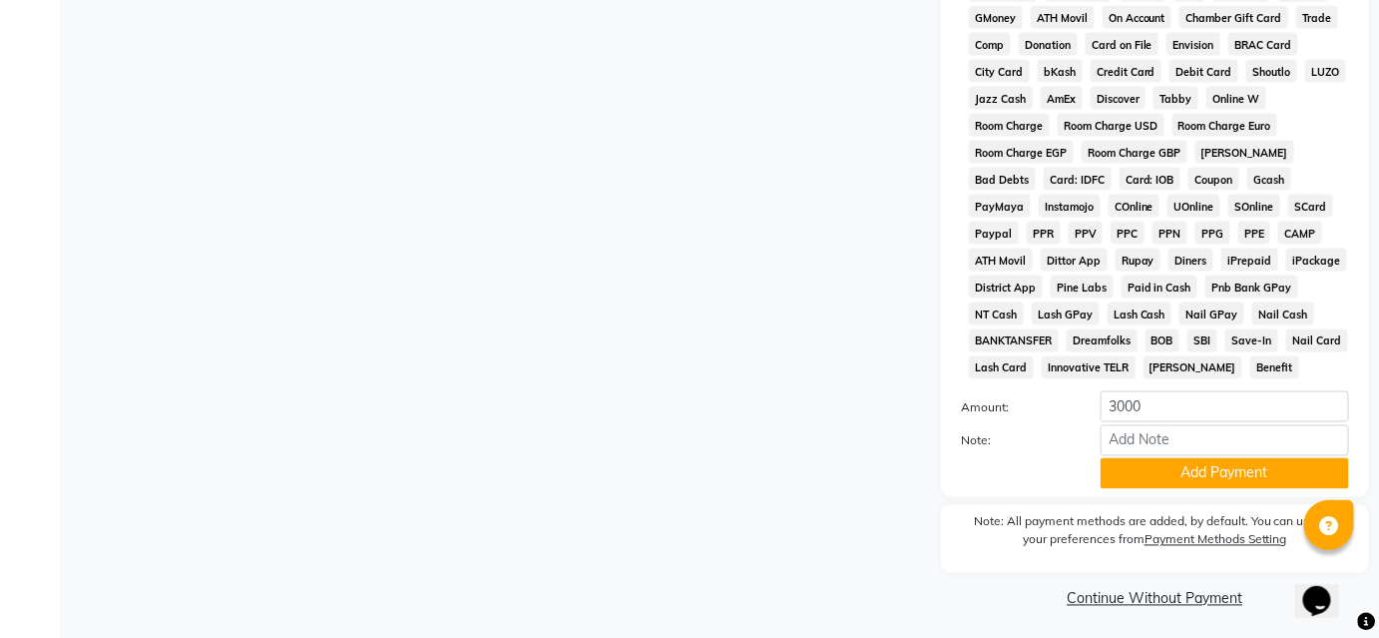
scroll to position [928, 0]
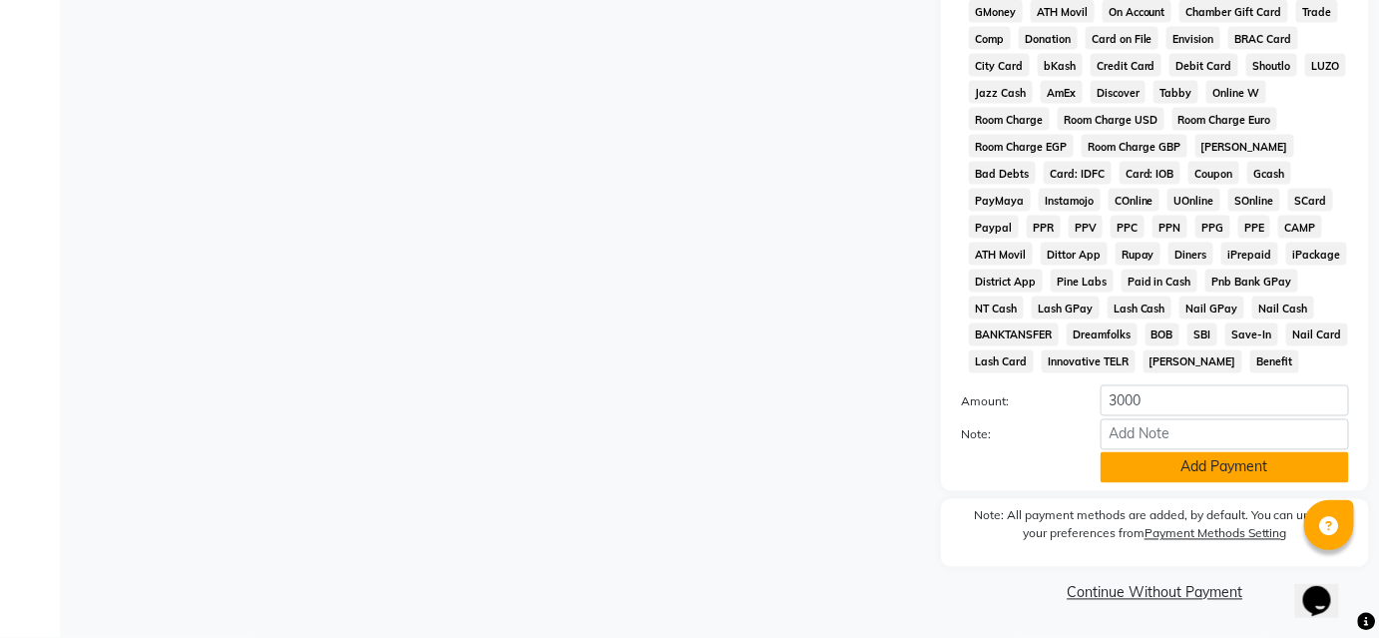
click at [1171, 465] on button "Add Payment" at bounding box center [1224, 467] width 248 height 31
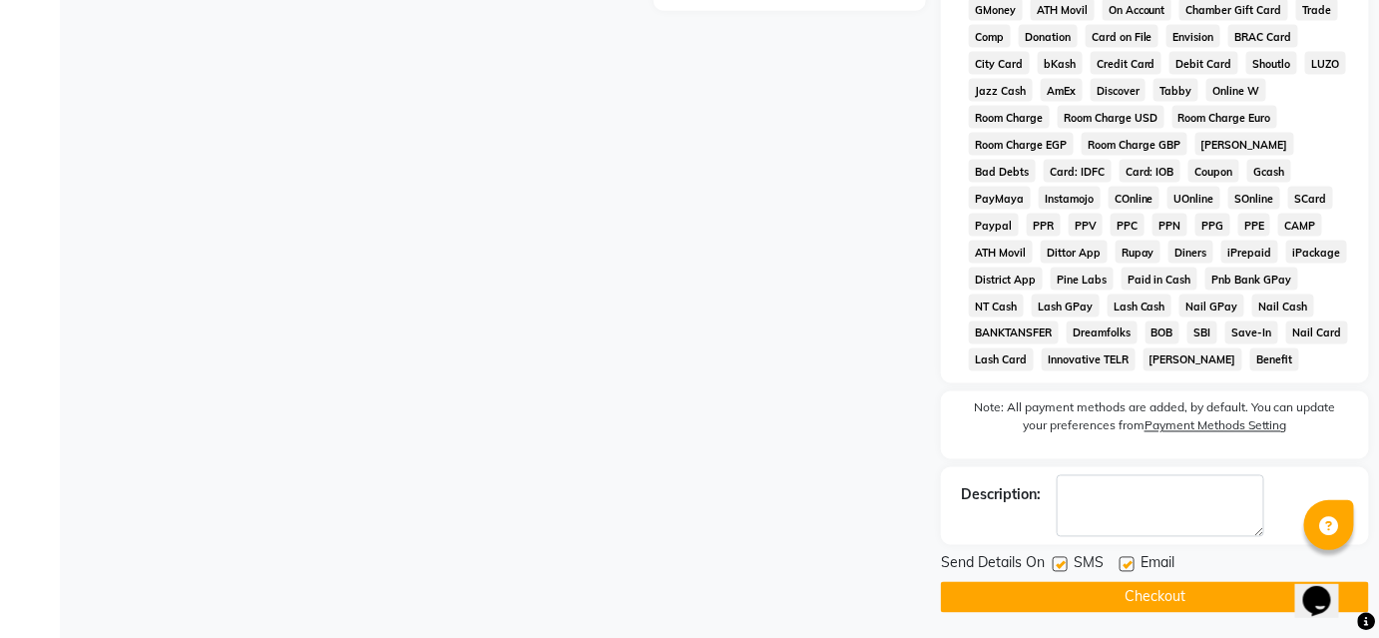
click at [1072, 594] on button "Checkout" at bounding box center [1155, 597] width 428 height 31
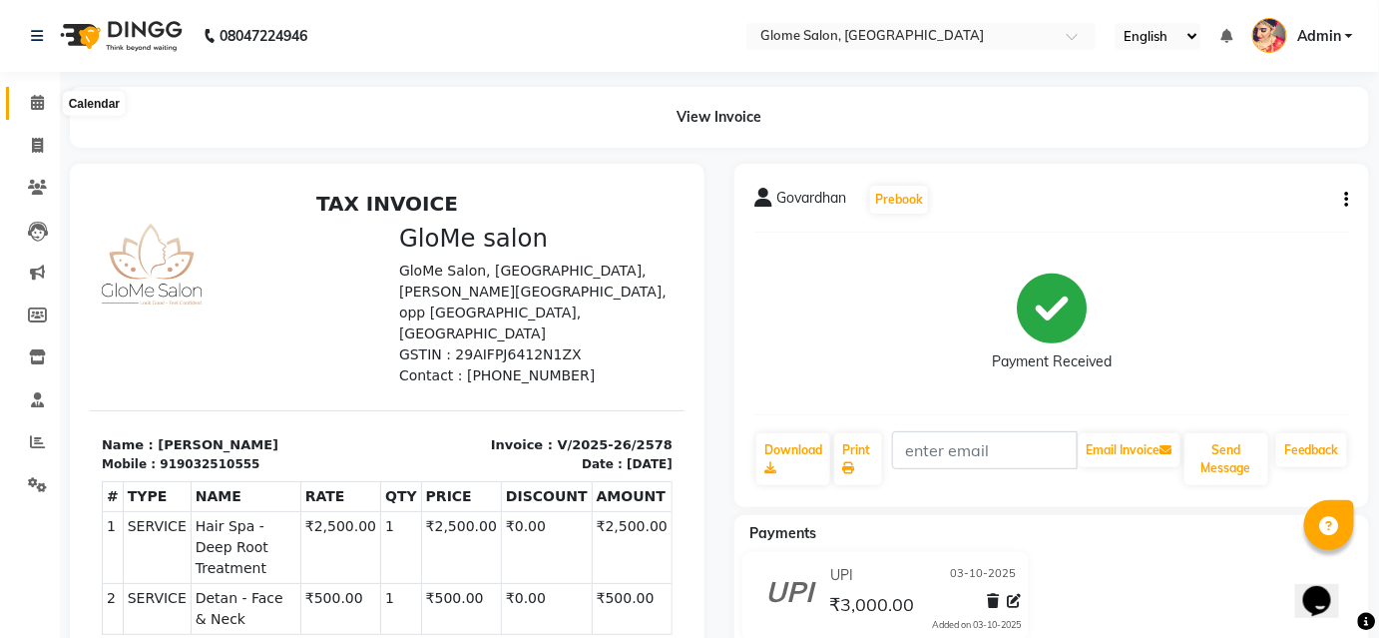
click at [34, 104] on icon at bounding box center [37, 102] width 13 height 15
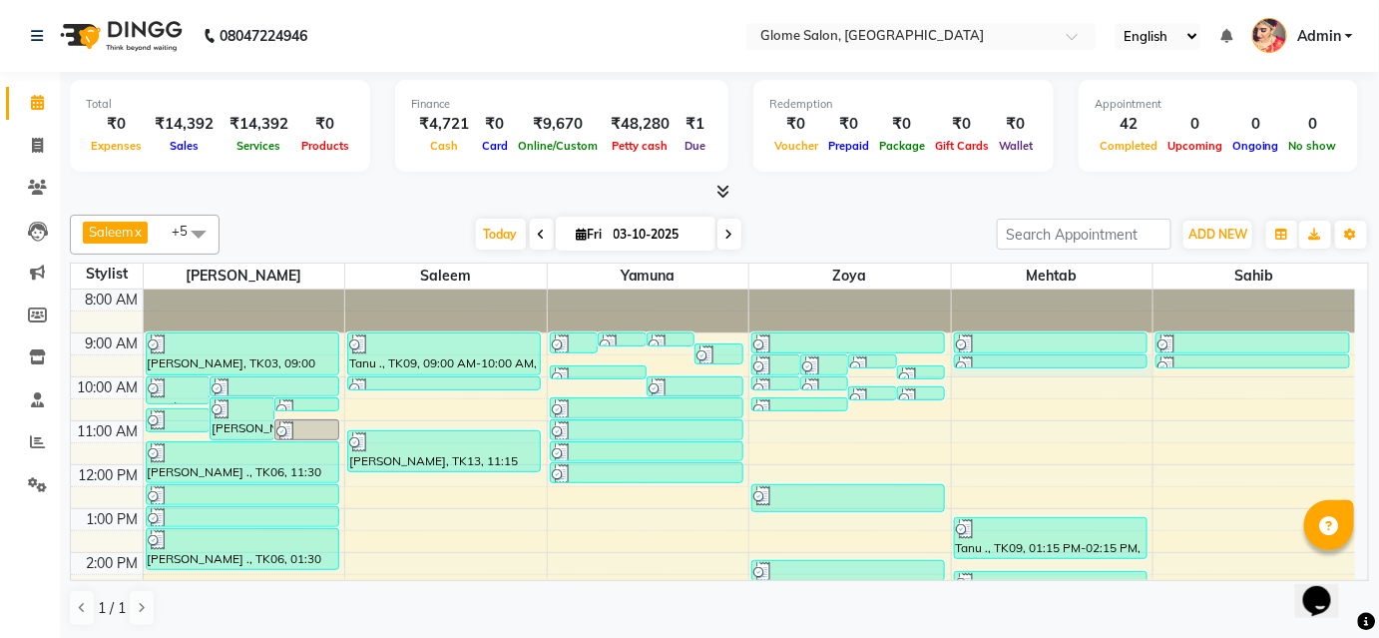
click at [1012, 369] on div "8:00 AM 9:00 AM 10:00 AM 11:00 AM 12:00 PM 1:00 PM 2:00 PM 3:00 PM 4:00 PM 5:00…" at bounding box center [713, 574] width 1284 height 570
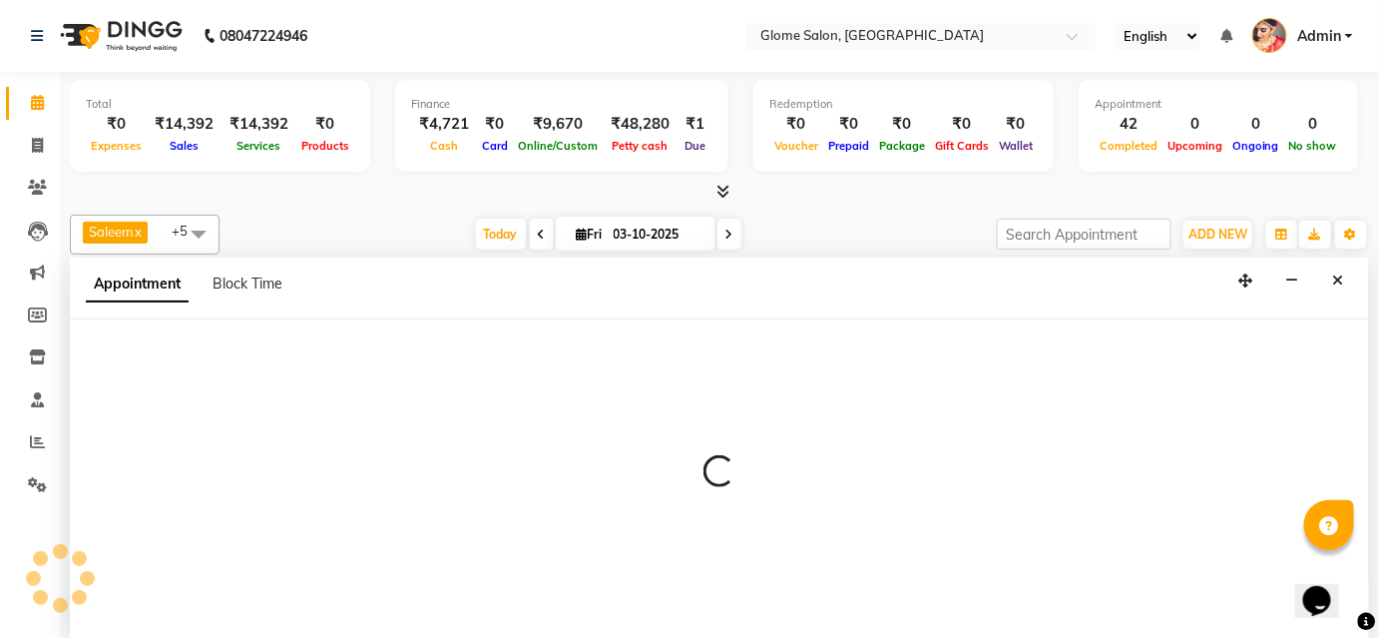
select select "87909"
select select "570"
select select "tentative"
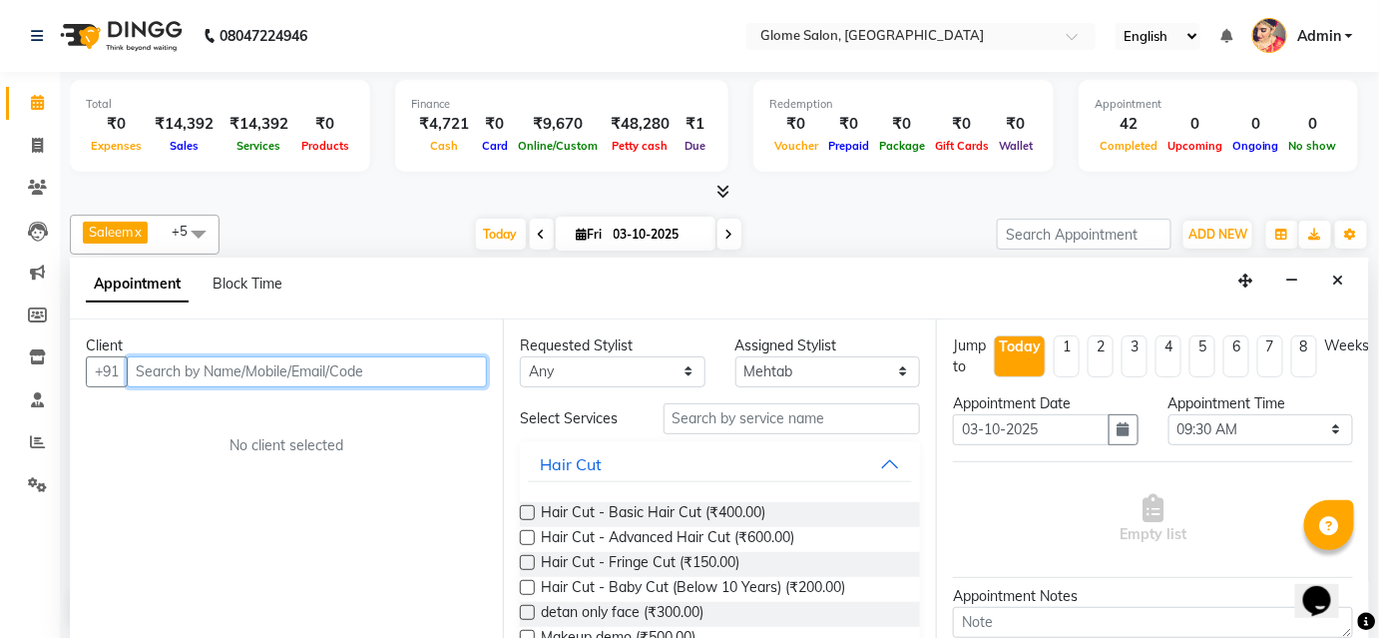
click at [194, 366] on input "text" at bounding box center [307, 371] width 360 height 31
type input "6363629700"
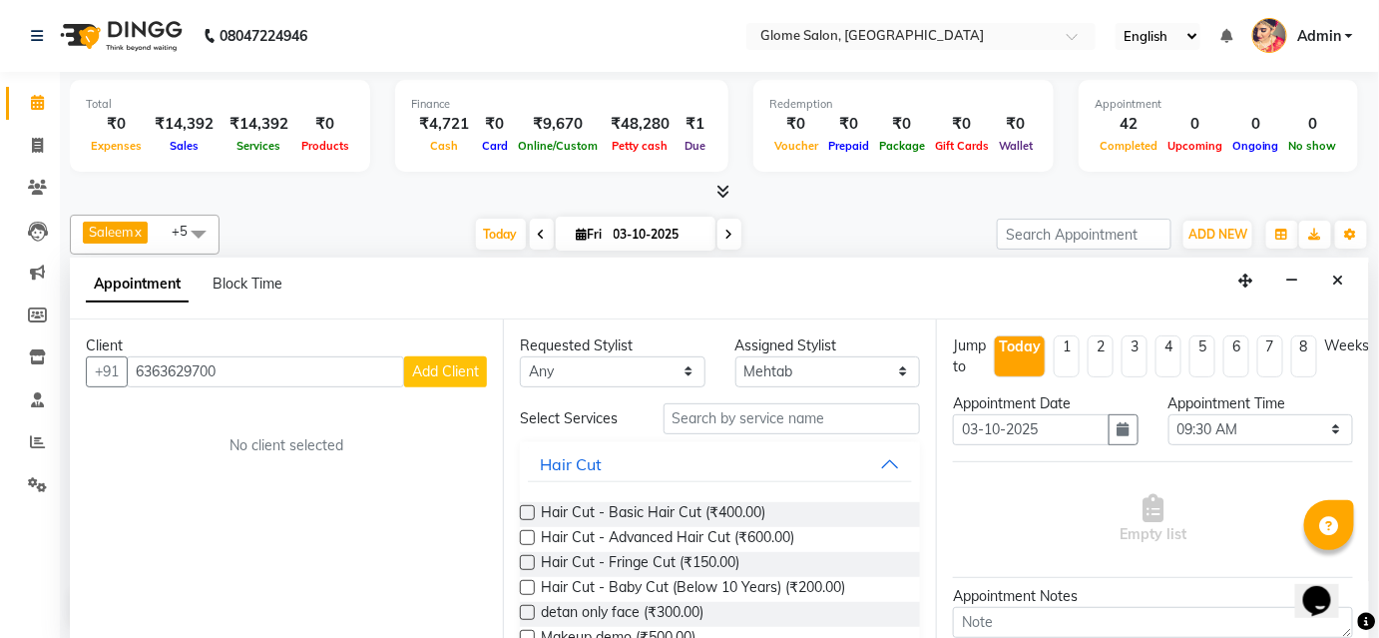
click at [420, 379] on button "Add Client" at bounding box center [445, 371] width 83 height 31
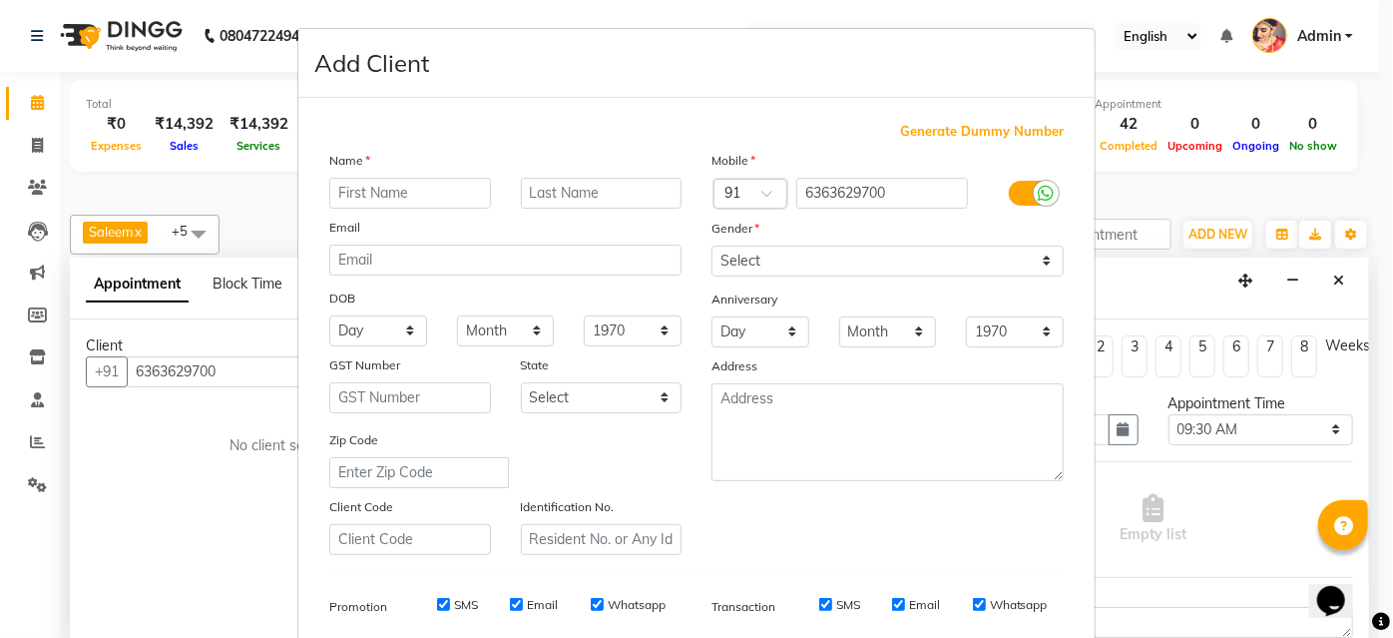
click at [236, 359] on ngb-modal-window "Add Client Generate Dummy Number Name Email DOB Day 01 02 03 04 05 06 07 08 09 …" at bounding box center [696, 319] width 1393 height 638
click at [259, 363] on ngb-modal-window "Add Client Generate Dummy Number Name Email DOB Day 01 02 03 04 05 06 07 08 09 …" at bounding box center [696, 319] width 1393 height 638
click at [397, 187] on input "text" at bounding box center [410, 193] width 162 height 31
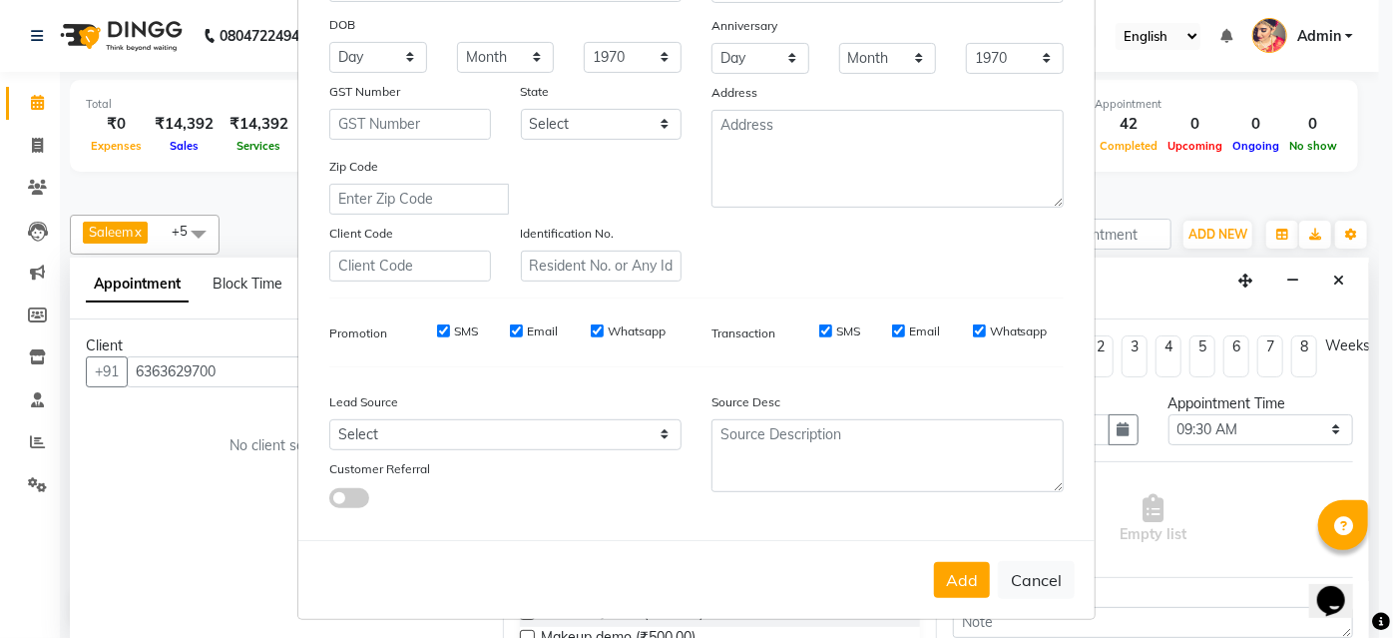
scroll to position [281, 0]
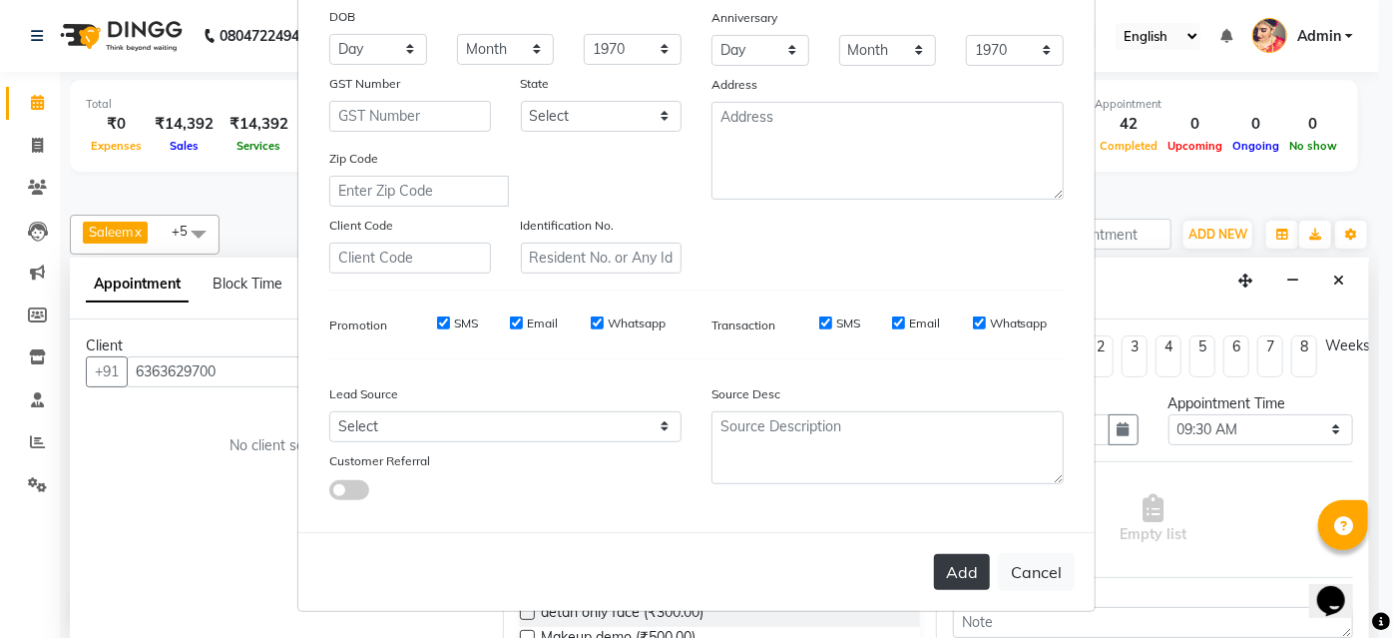
type input "Saraswthi"
click at [955, 581] on button "Add" at bounding box center [962, 572] width 56 height 36
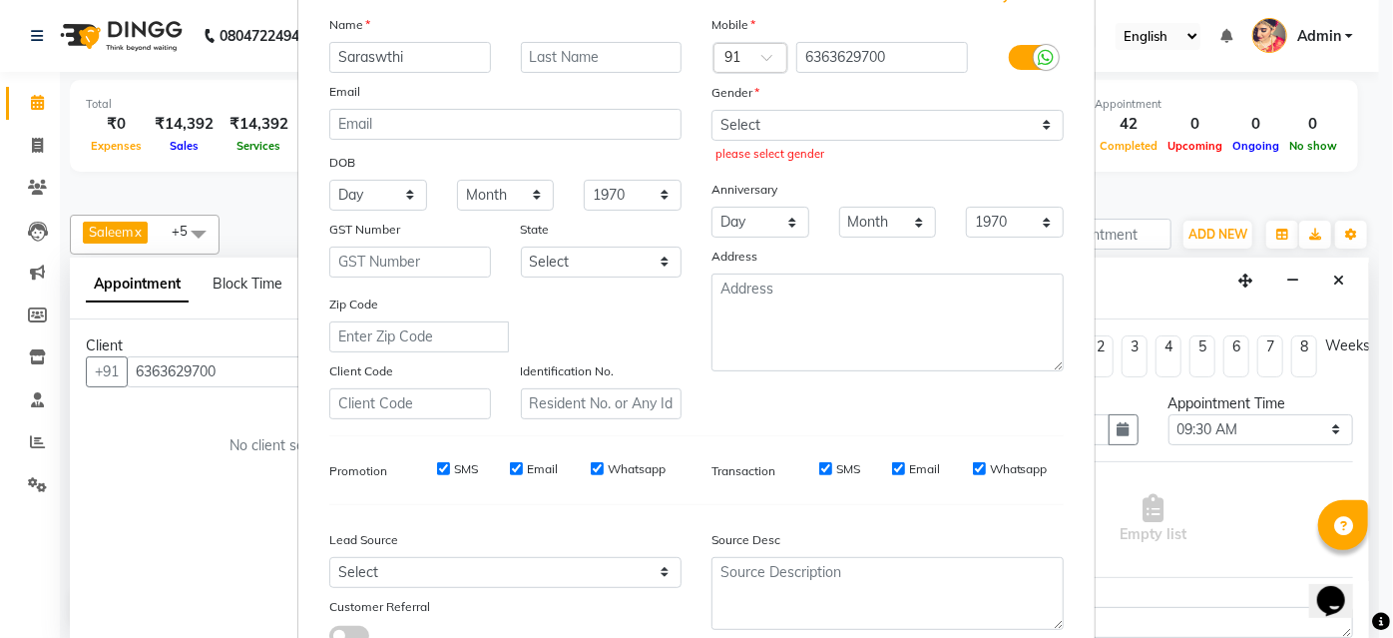
scroll to position [0, 0]
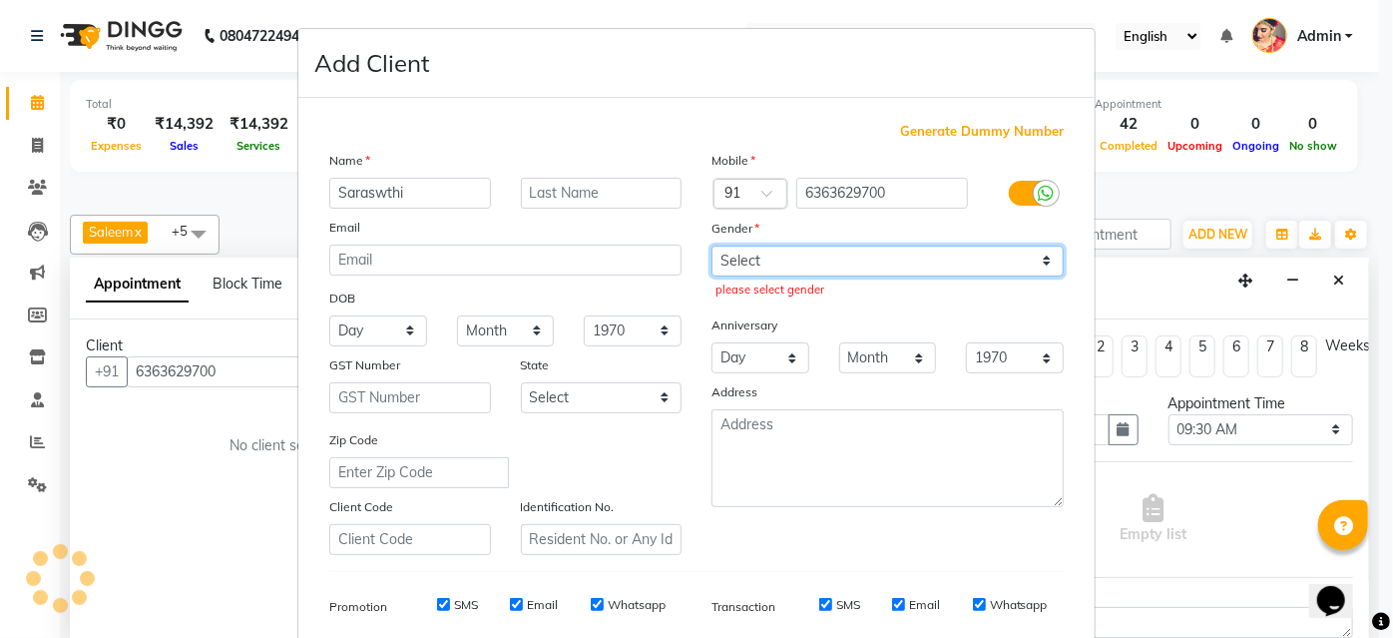
click at [760, 257] on select "Select Male Female Other Prefer Not To Say" at bounding box center [887, 260] width 352 height 31
select select "[DEMOGRAPHIC_DATA]"
click at [711, 245] on select "Select Male Female Other Prefer Not To Say" at bounding box center [887, 260] width 352 height 31
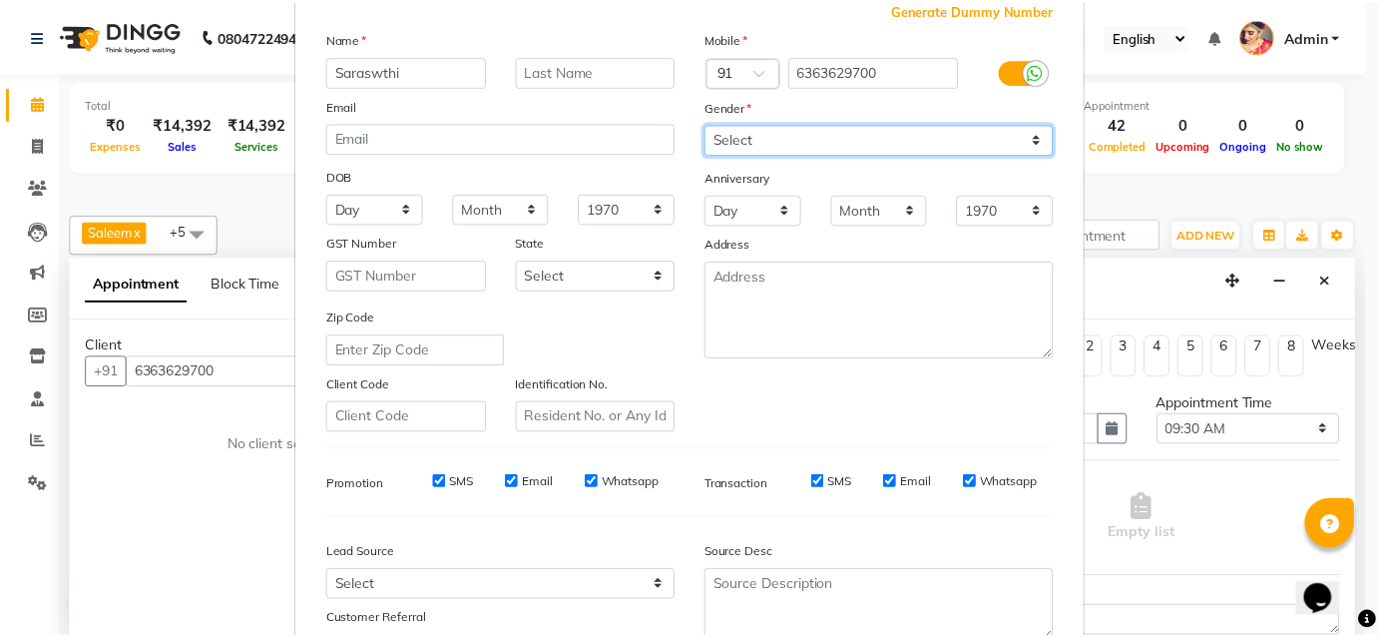
scroll to position [281, 0]
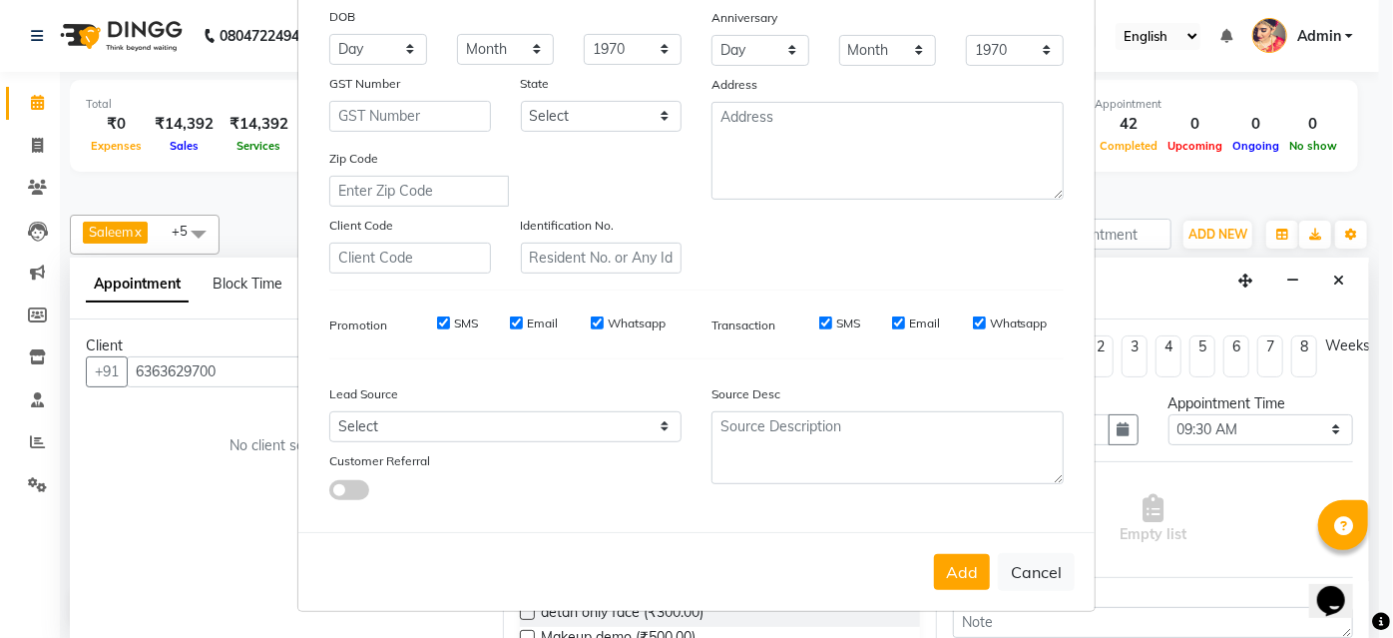
drag, startPoint x: 950, startPoint y: 565, endPoint x: 951, endPoint y: 537, distance: 28.0
click at [951, 561] on button "Add" at bounding box center [962, 572] width 56 height 36
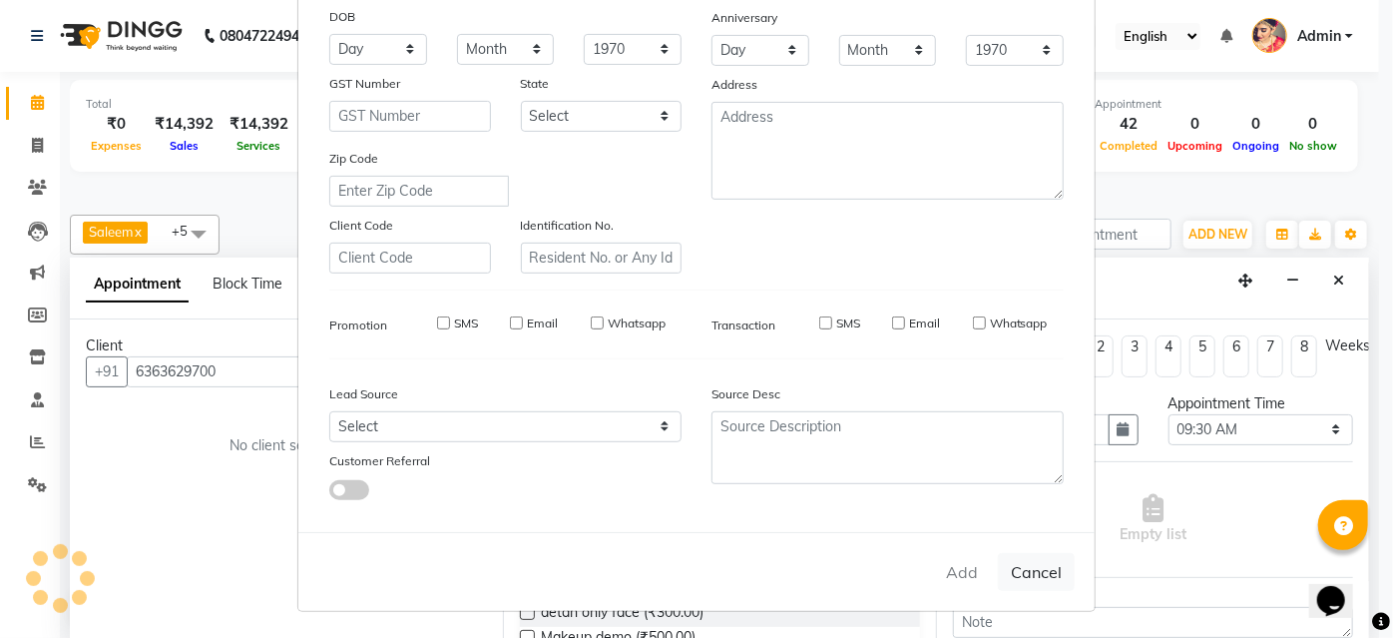
select select
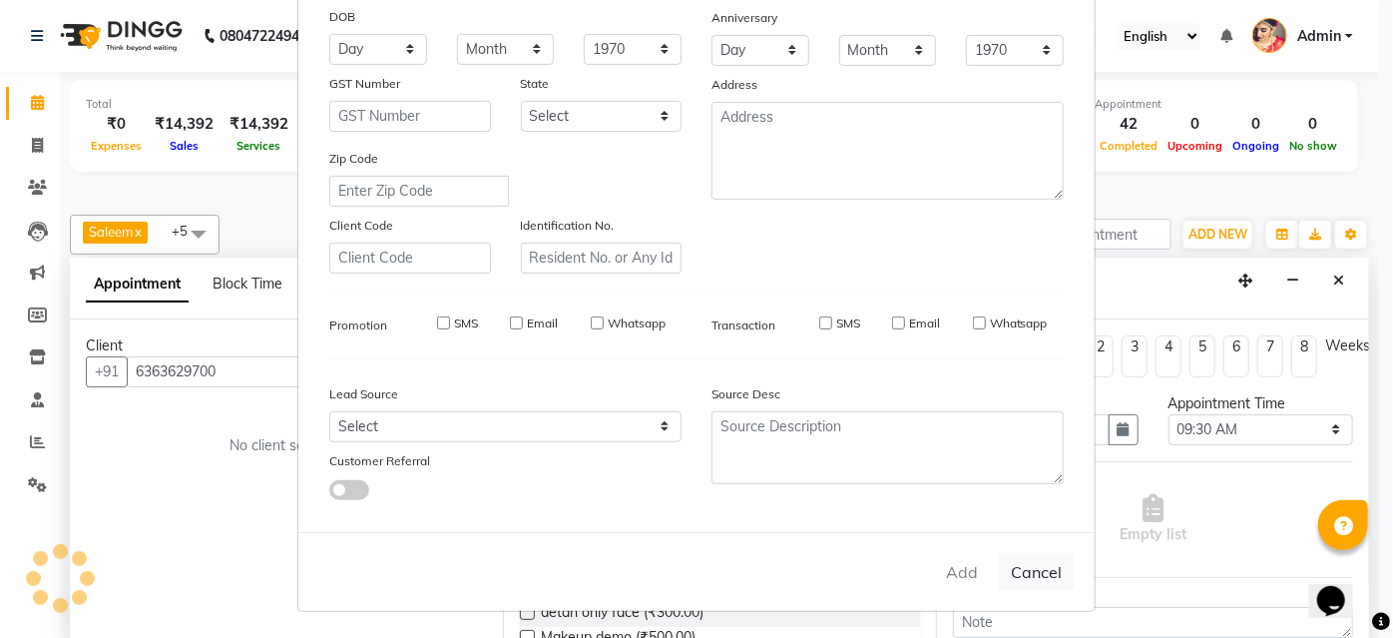
select select
checkbox input "false"
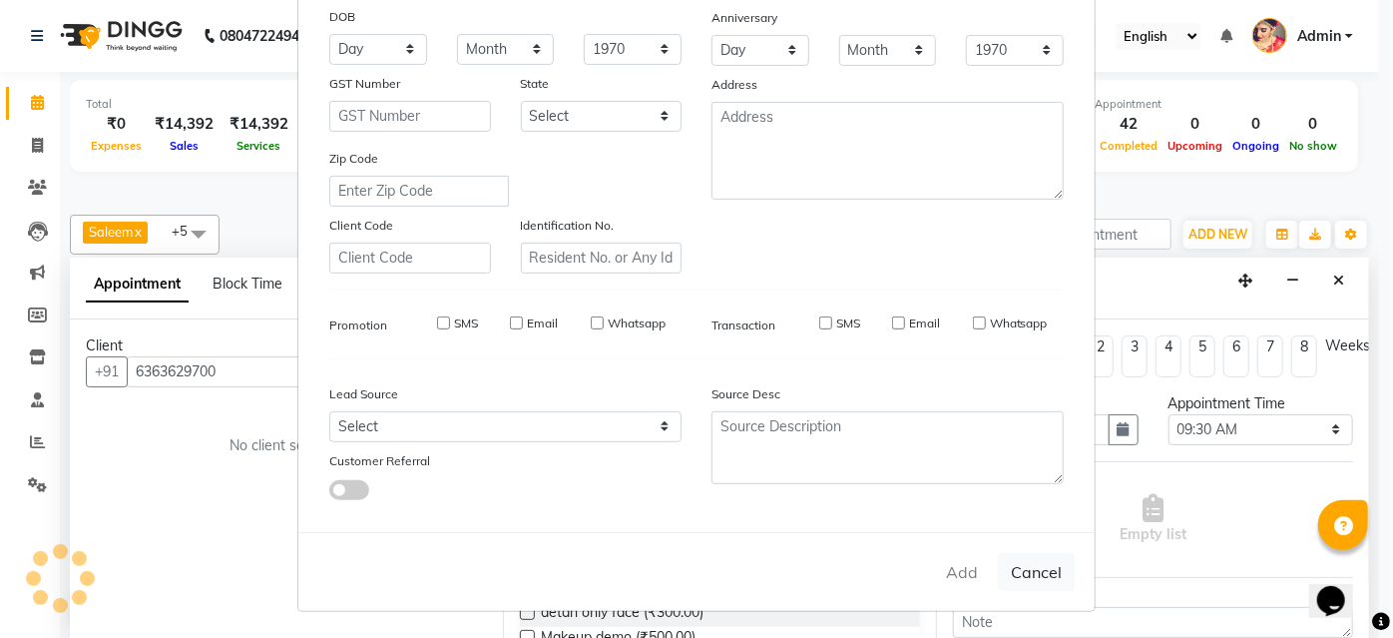
checkbox input "false"
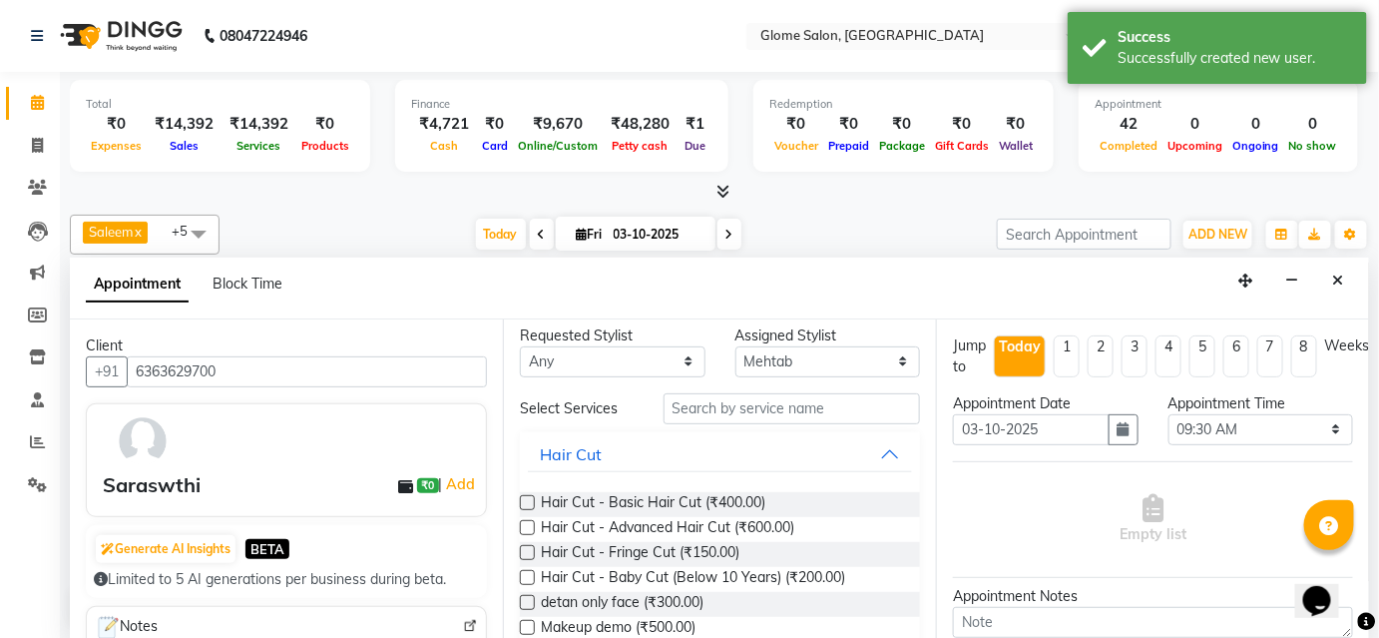
scroll to position [0, 0]
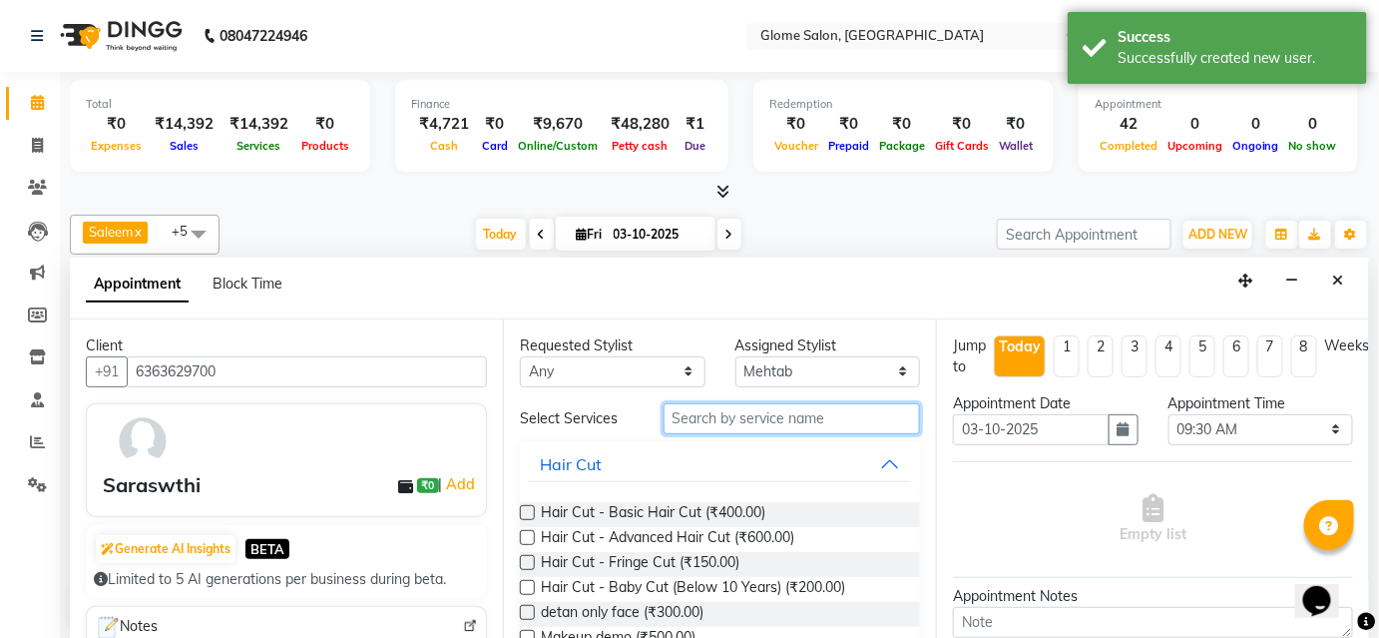
click at [710, 422] on input "text" at bounding box center [791, 418] width 256 height 31
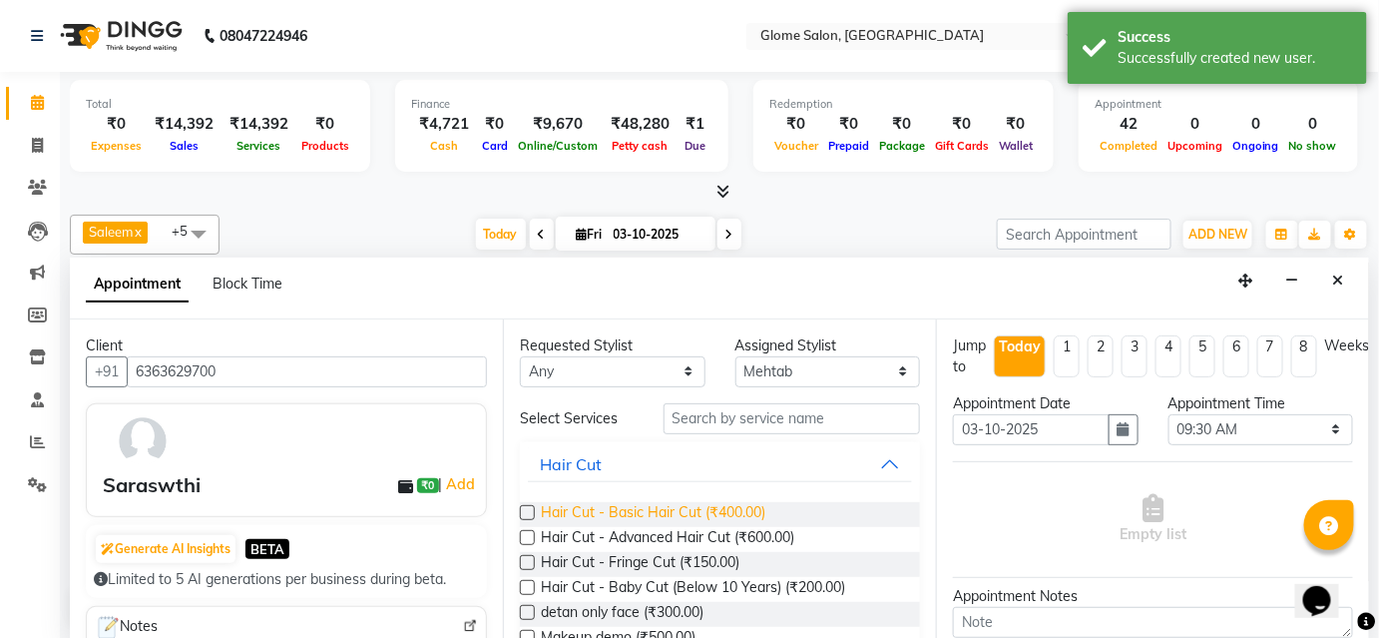
click at [601, 509] on span "Hair Cut - Basic Hair Cut (₹400.00)" at bounding box center [653, 514] width 224 height 25
checkbox input "false"
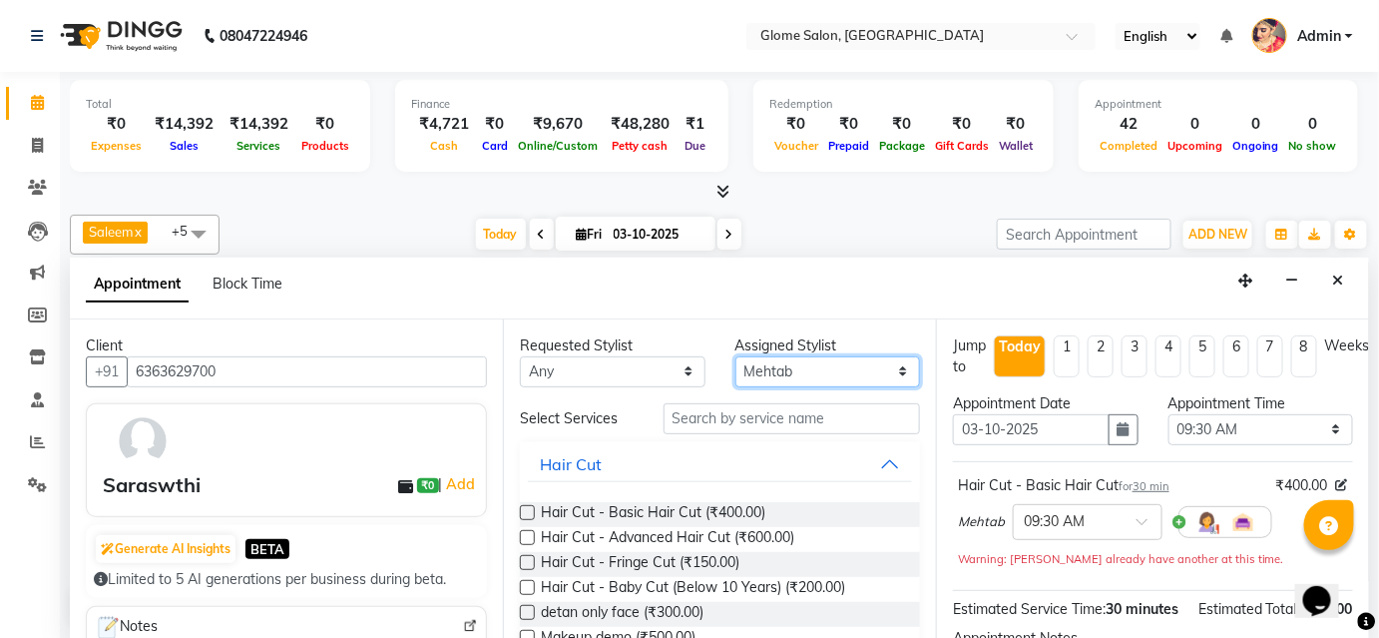
click at [851, 371] on select "Select Farha Tabassum Mehtab Sahib Saleem Yamuna Zoya" at bounding box center [828, 371] width 186 height 31
select select "34178"
click at [735, 356] on select "Select Farha Tabassum Mehtab Sahib Saleem Yamuna Zoya" at bounding box center [828, 371] width 186 height 31
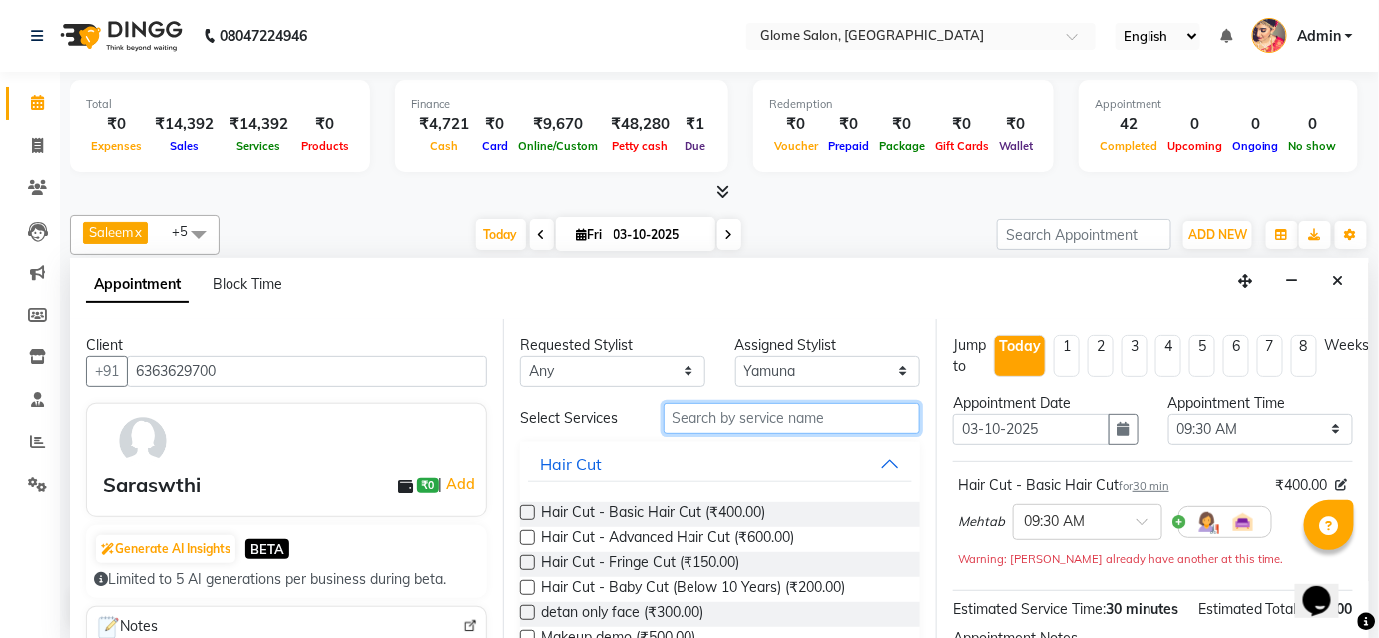
click at [692, 414] on input "text" at bounding box center [791, 418] width 256 height 31
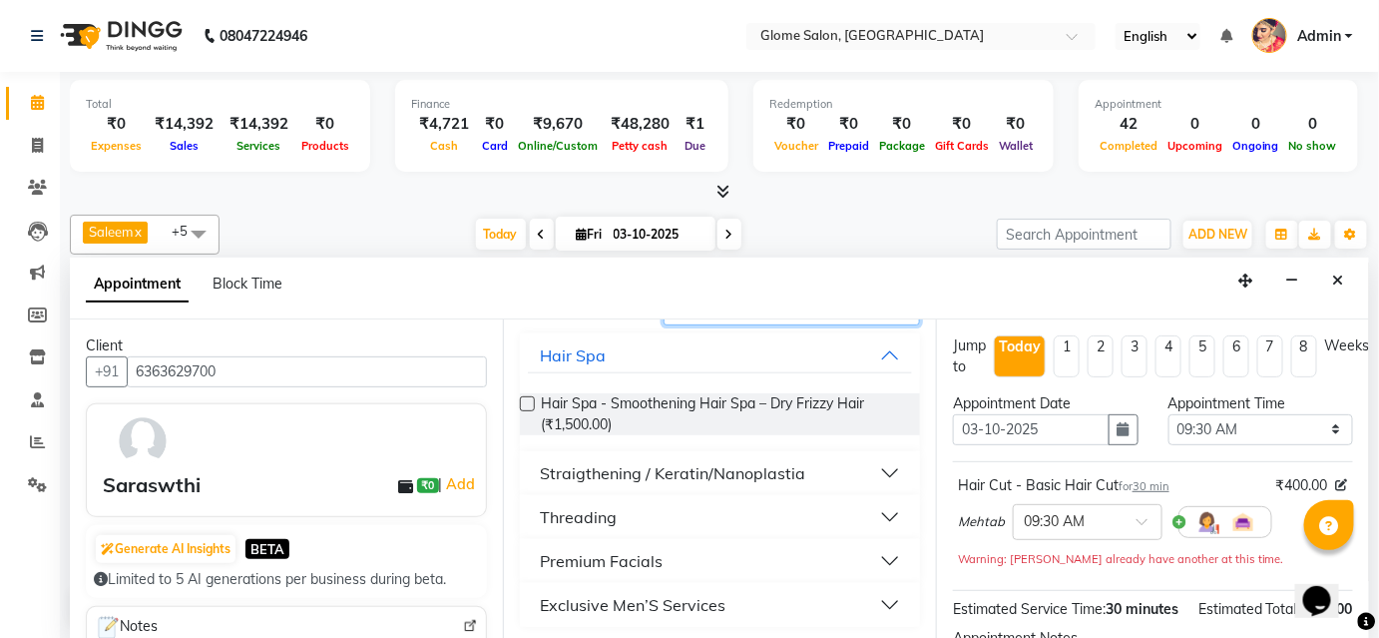
scroll to position [110, 0]
type input "th"
click at [650, 507] on button "Threading" at bounding box center [720, 516] width 384 height 36
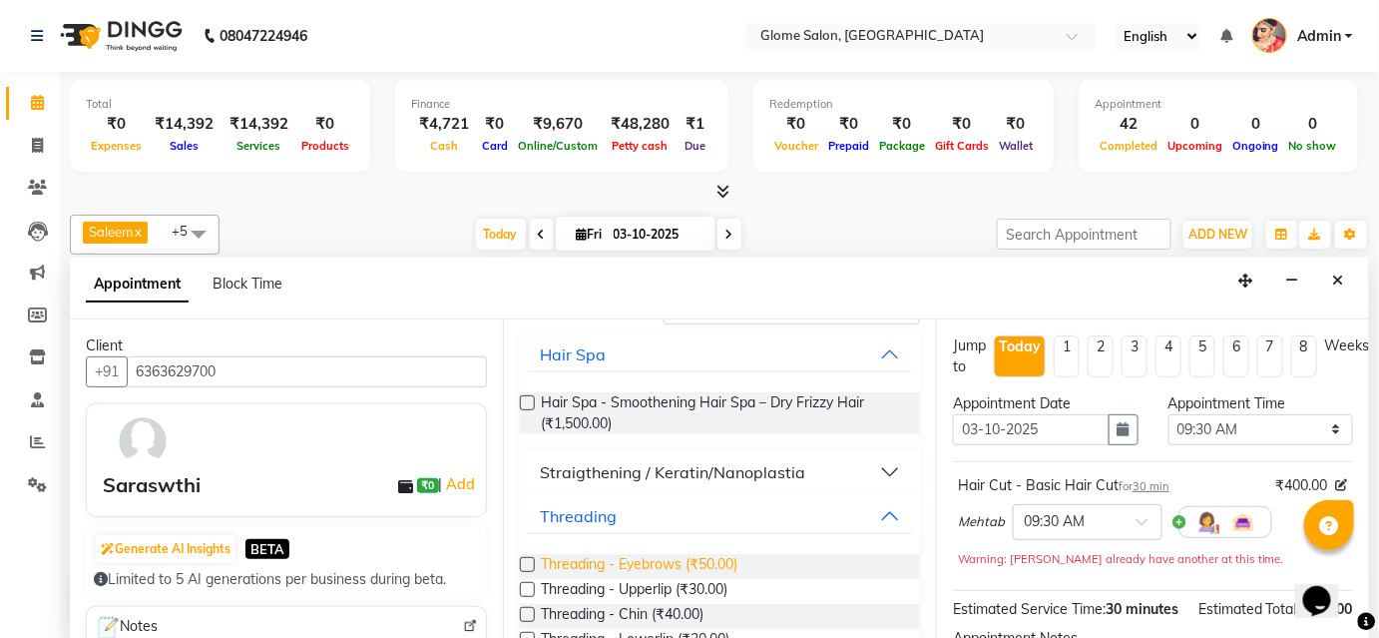
click at [692, 559] on span "Threading - Eyebrows (₹50.00)" at bounding box center [639, 566] width 197 height 25
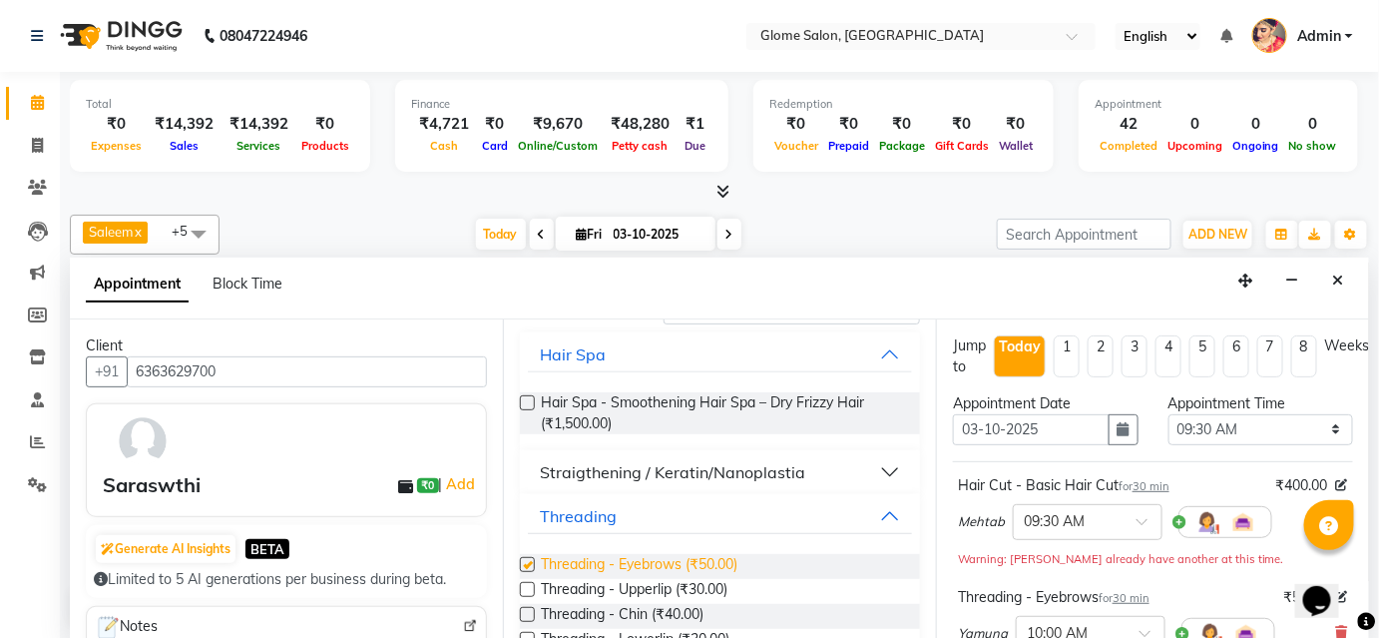
checkbox input "false"
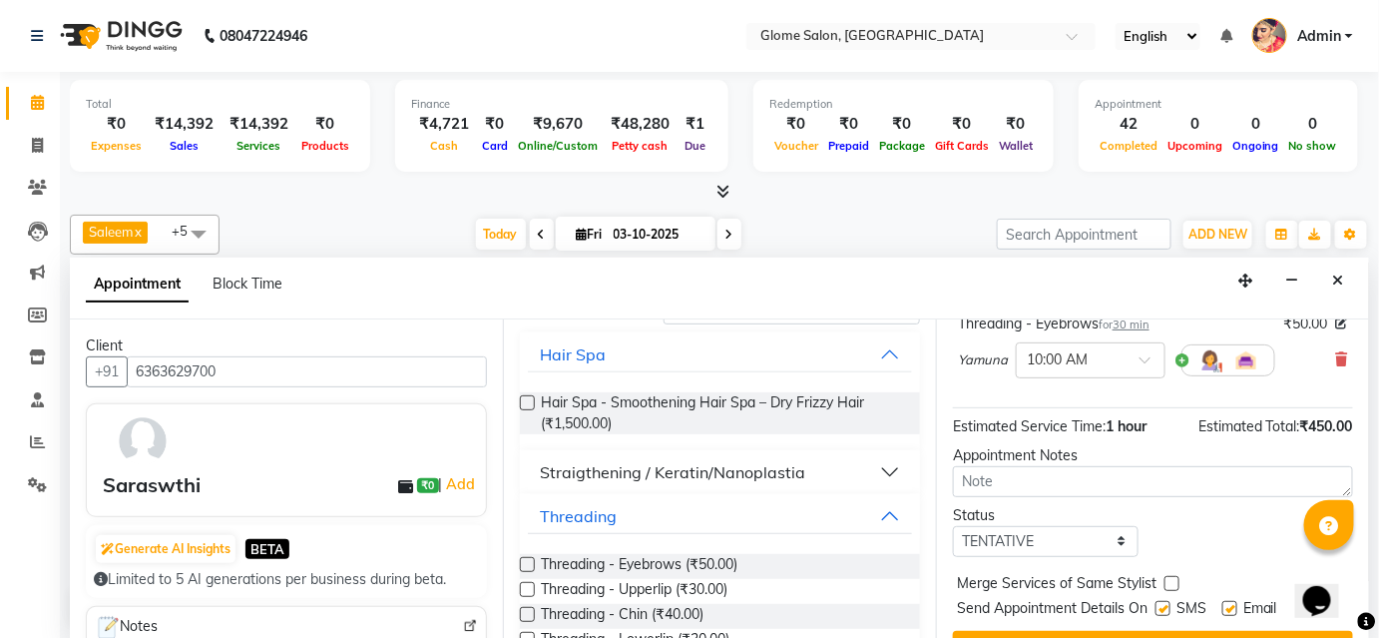
scroll to position [314, 0]
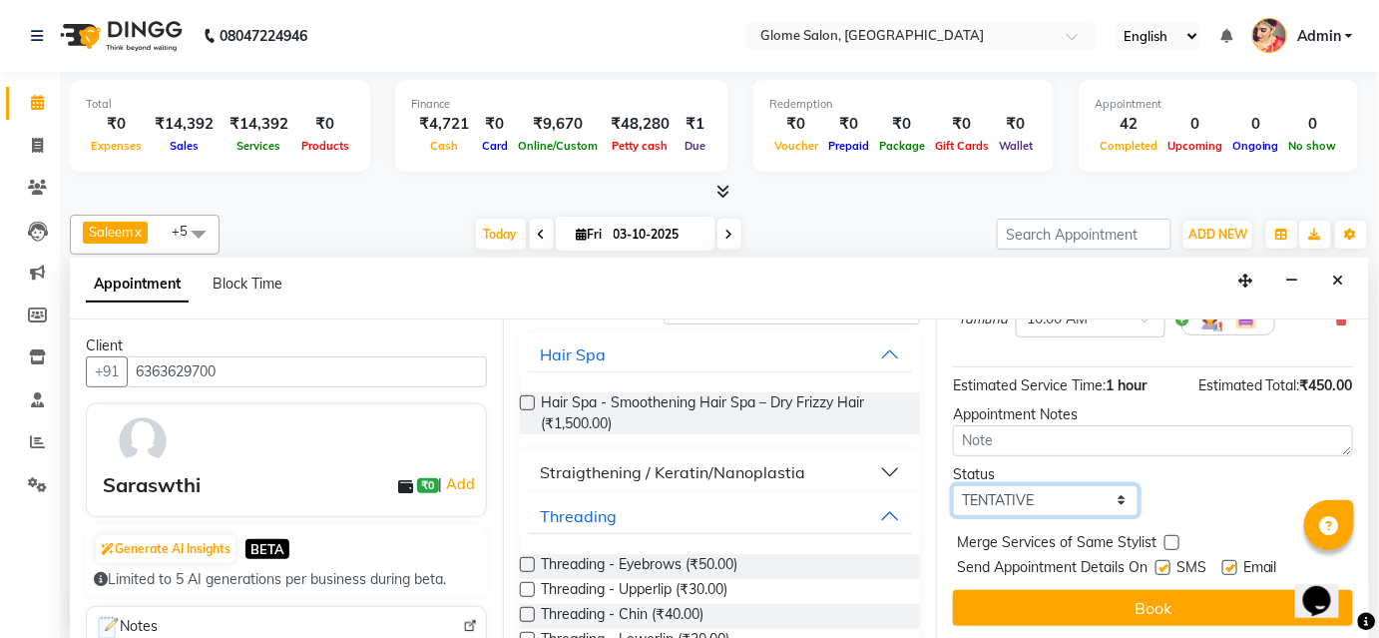
click at [1066, 502] on select "Select TENTATIVE CONFIRM CHECK-IN UPCOMING" at bounding box center [1046, 500] width 186 height 31
select select "confirm booking"
click at [953, 485] on select "Select TENTATIVE CONFIRM CHECK-IN UPCOMING" at bounding box center [1046, 500] width 186 height 31
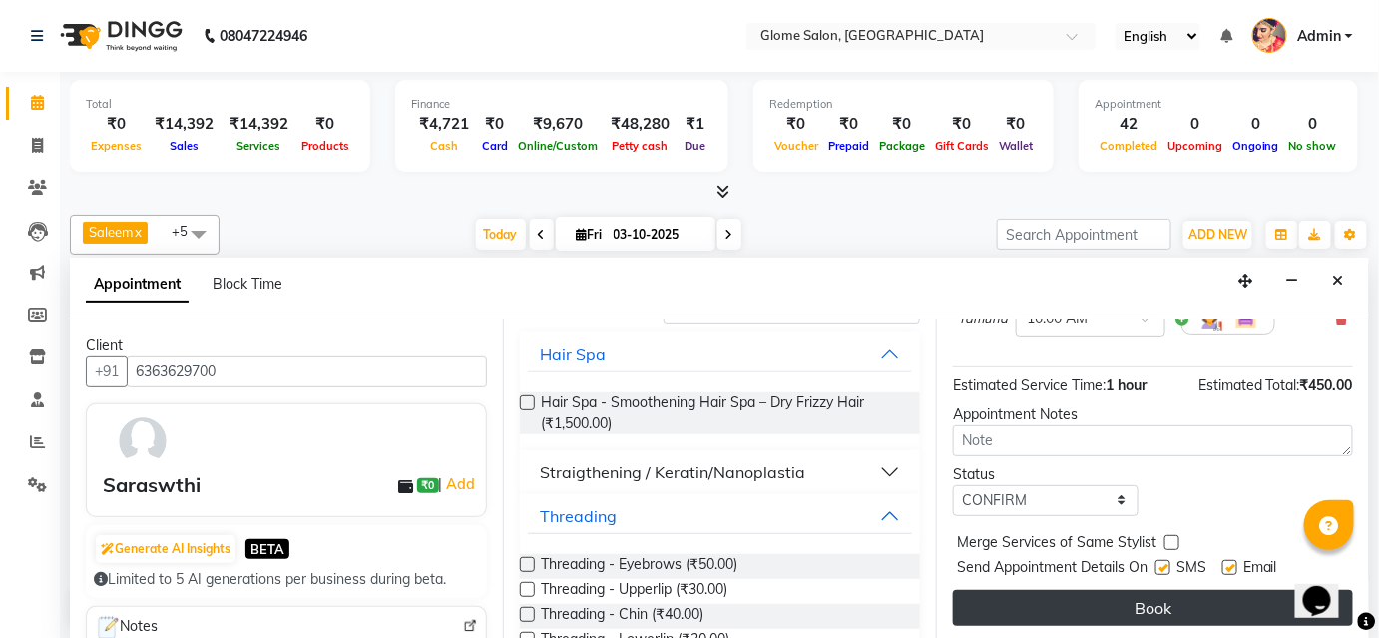
click at [1027, 599] on button "Book" at bounding box center [1153, 608] width 400 height 36
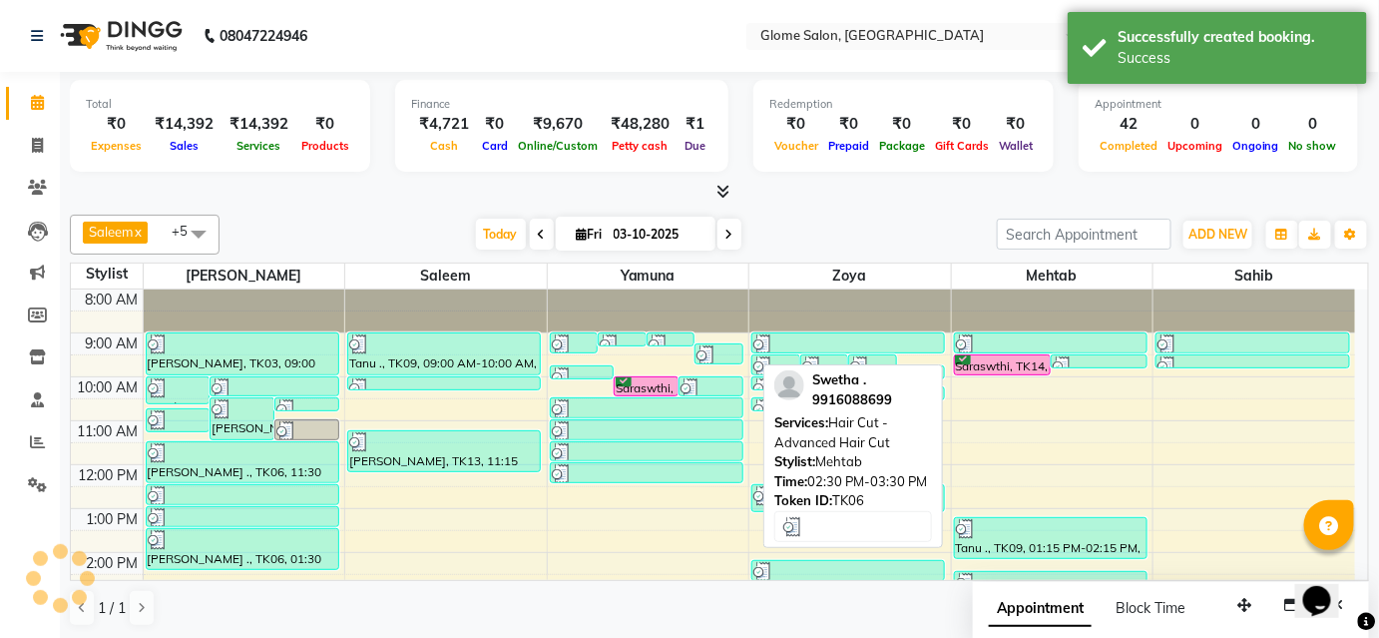
scroll to position [0, 0]
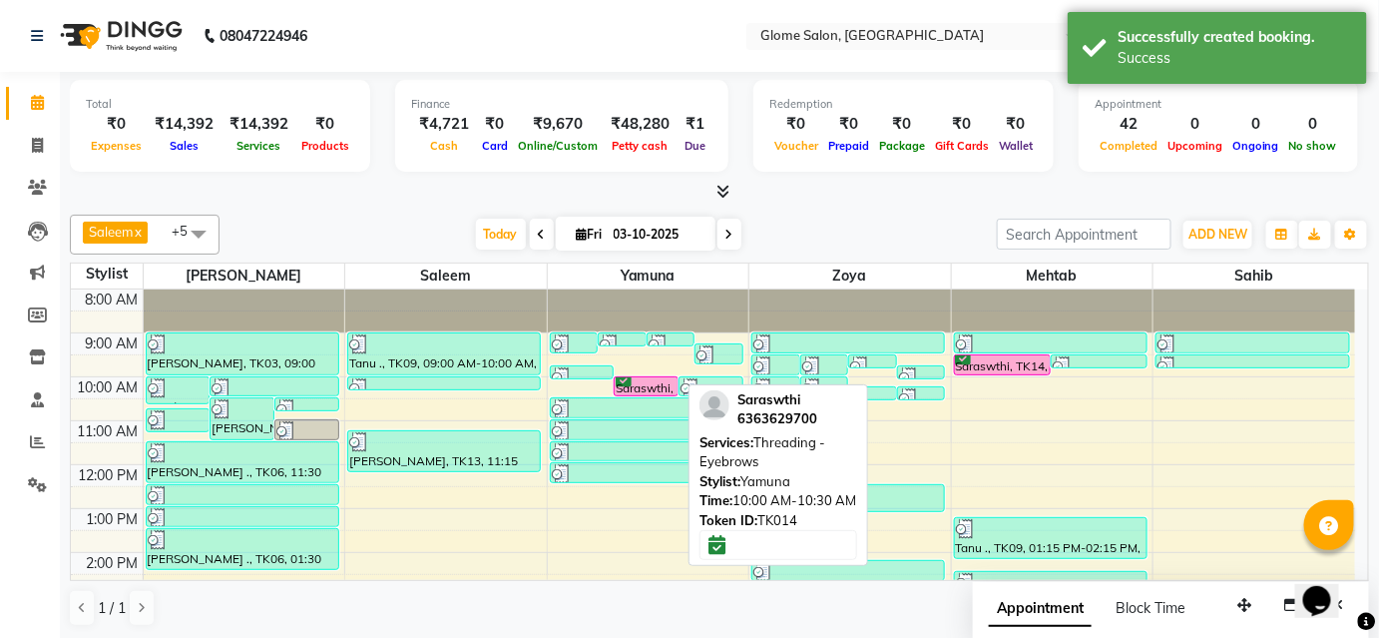
click at [656, 381] on div "Saraswthi, TK14, 10:00 AM-10:30 AM, Threading - Eyebrows" at bounding box center [646, 386] width 63 height 18
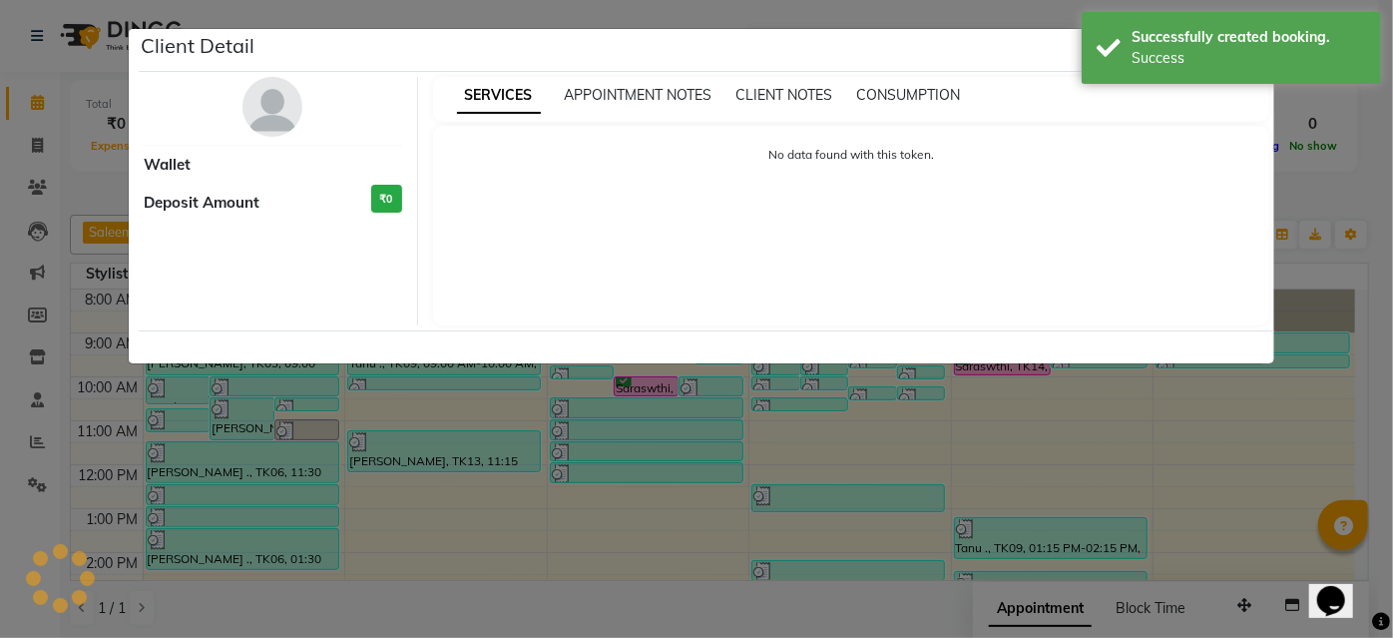
select select "6"
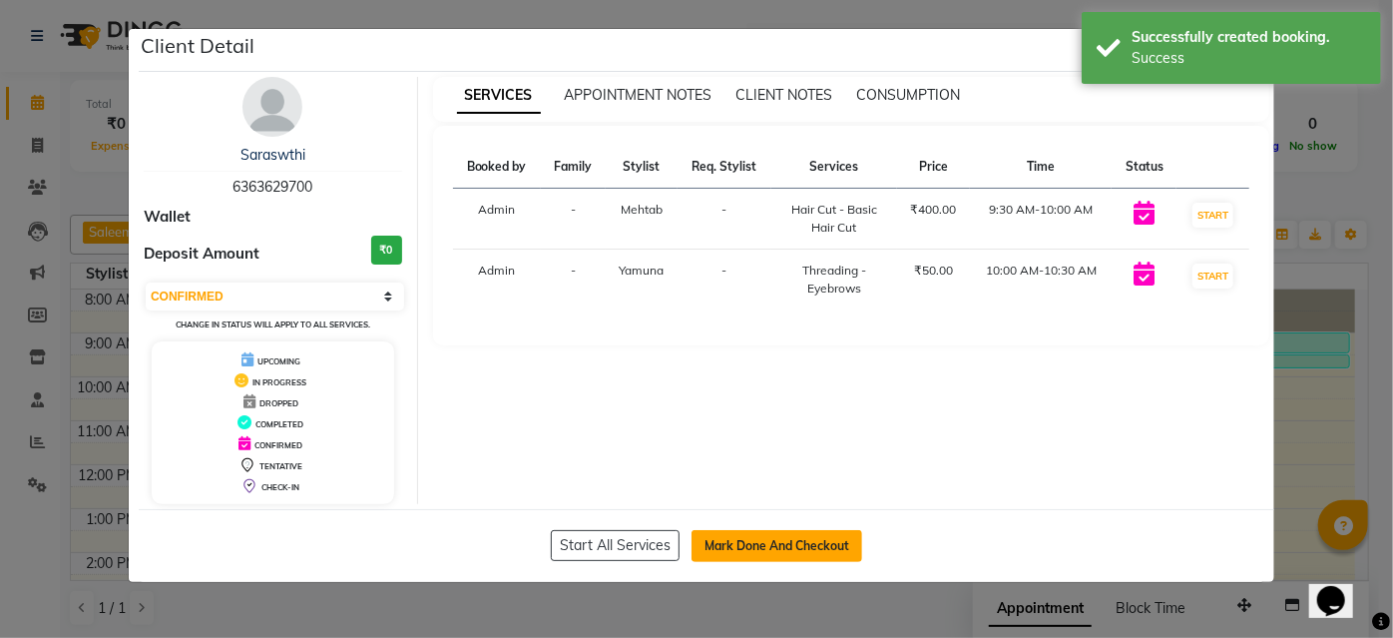
click at [767, 542] on button "Mark Done And Checkout" at bounding box center [776, 546] width 171 height 32
select select "5199"
select select "service"
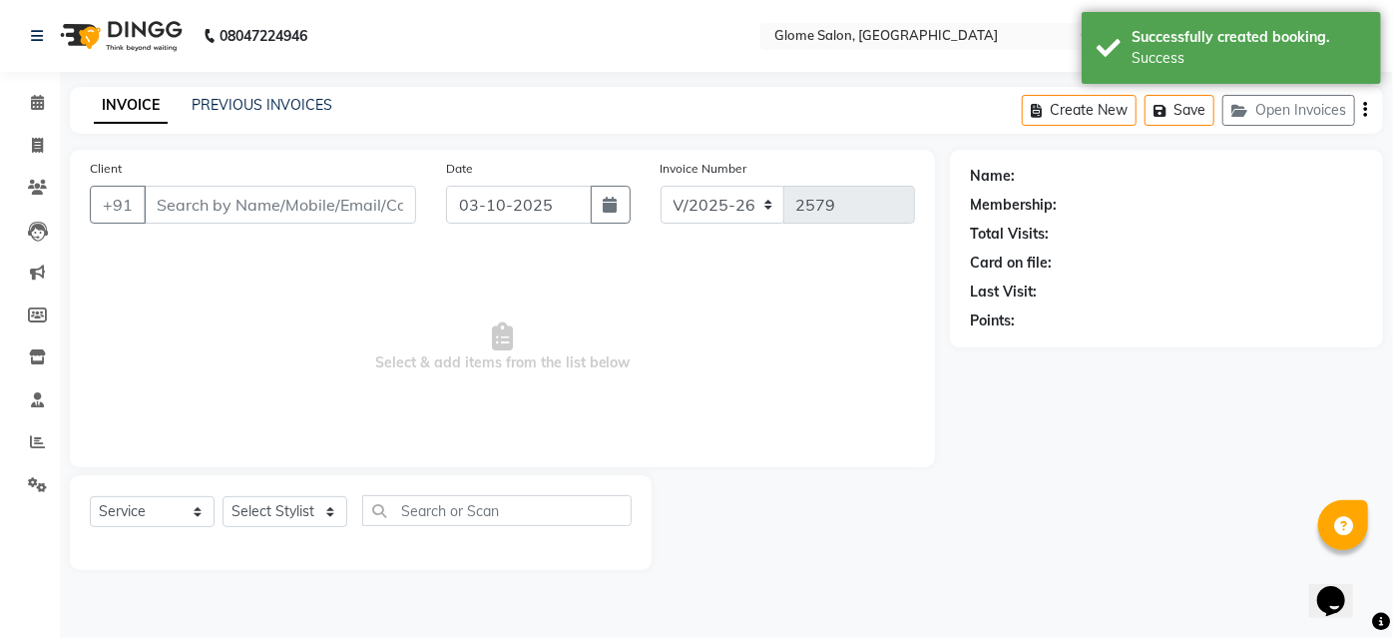
type input "6363629700"
select select "87909"
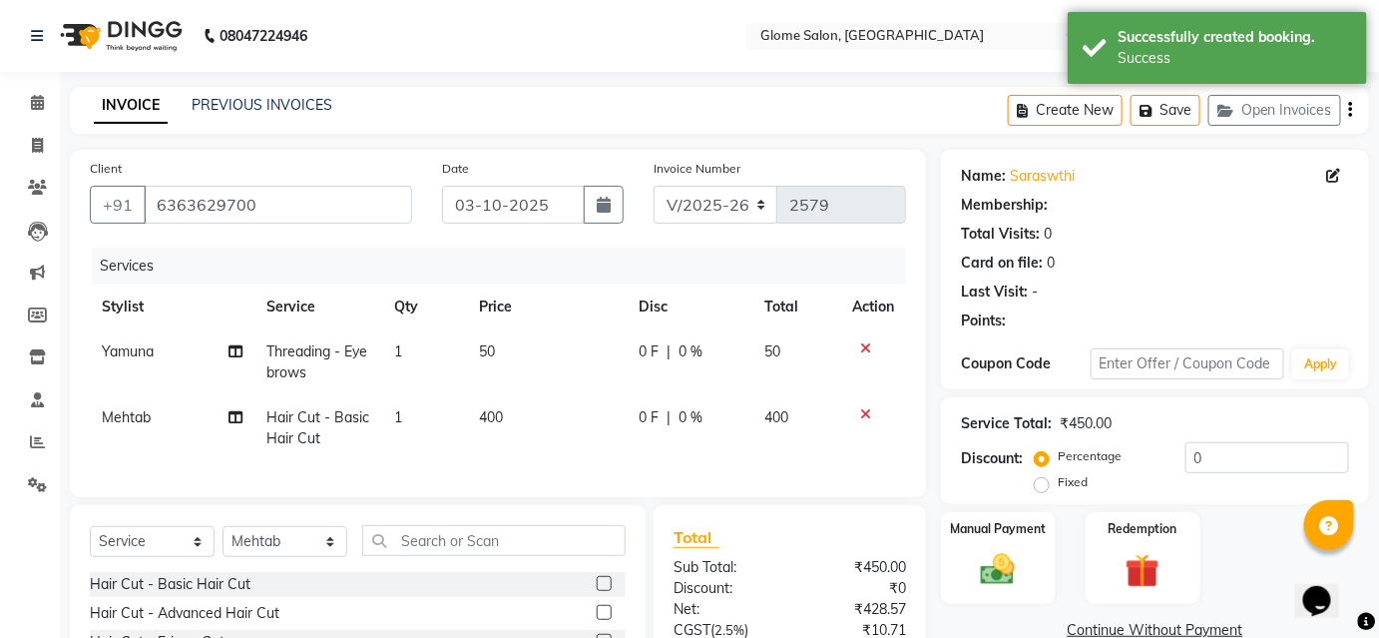
select select "1: Object"
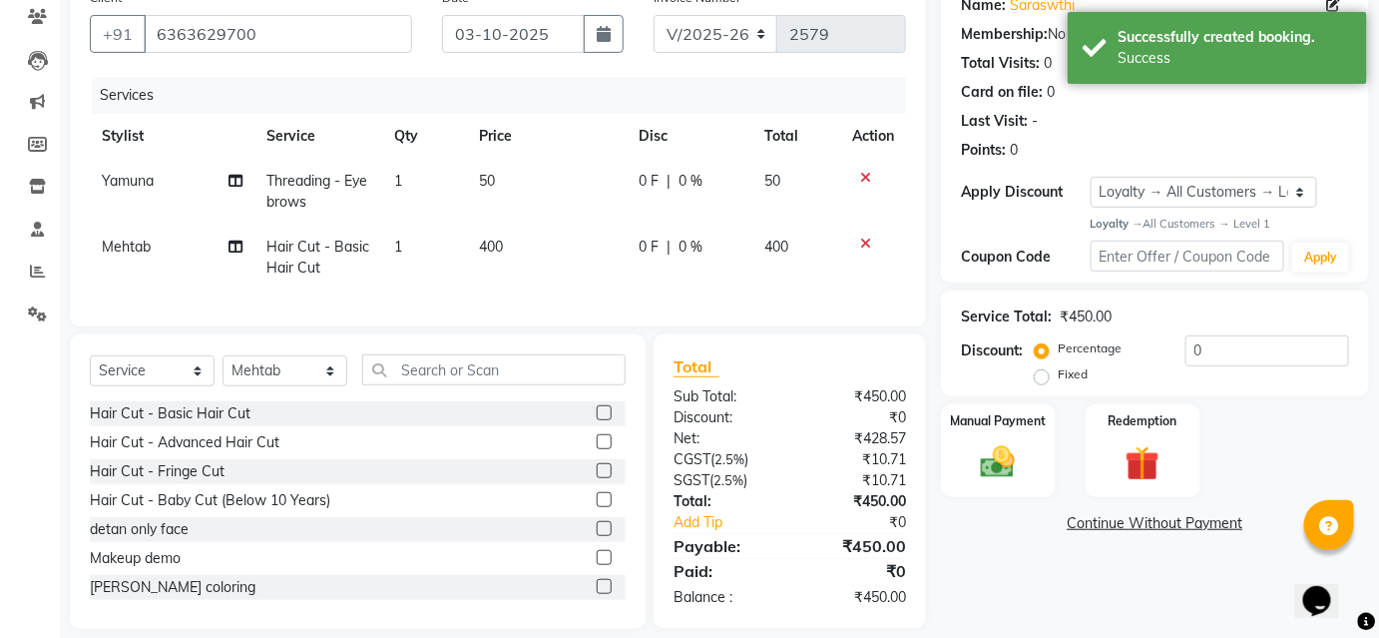
scroll to position [205, 0]
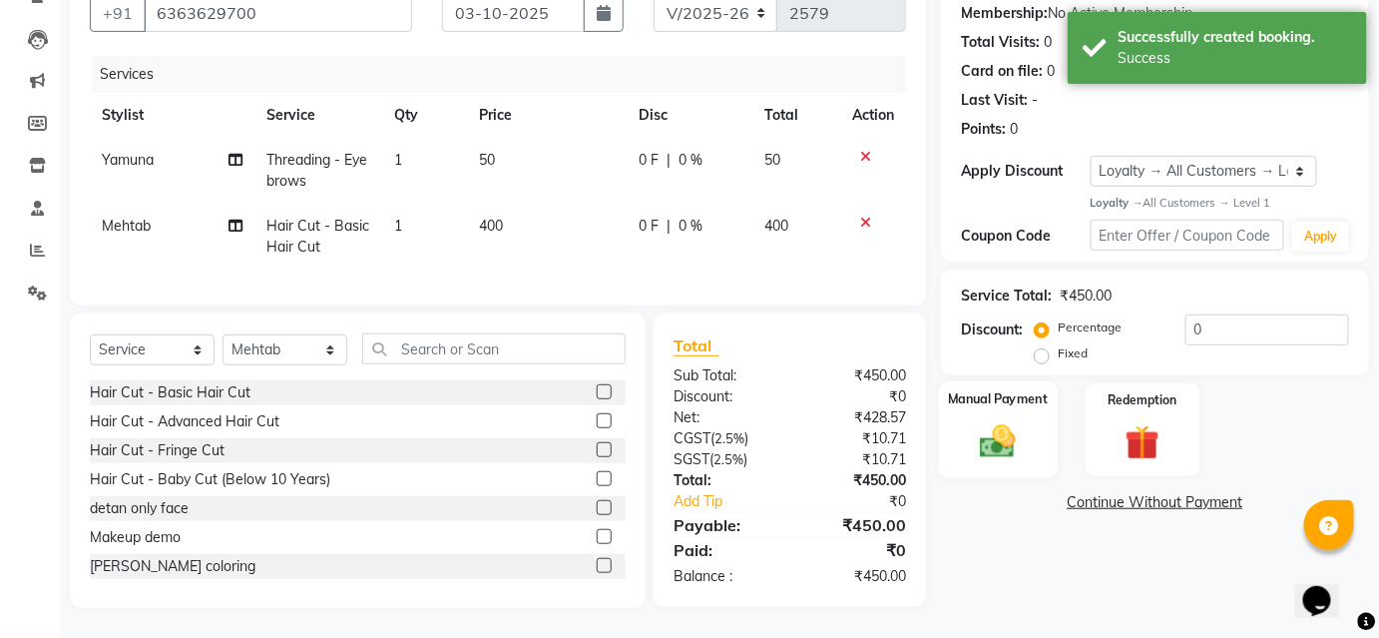
click at [999, 421] on img at bounding box center [998, 441] width 58 height 41
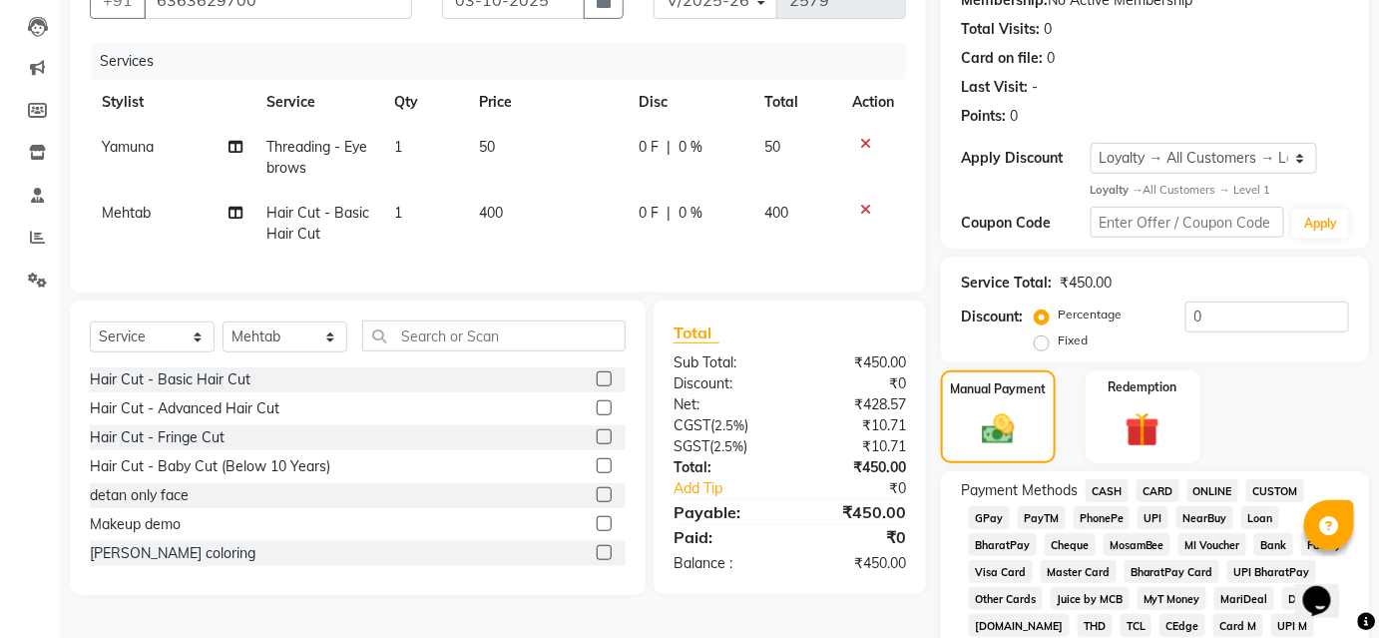
click at [1108, 491] on span "CASH" at bounding box center [1106, 490] width 43 height 23
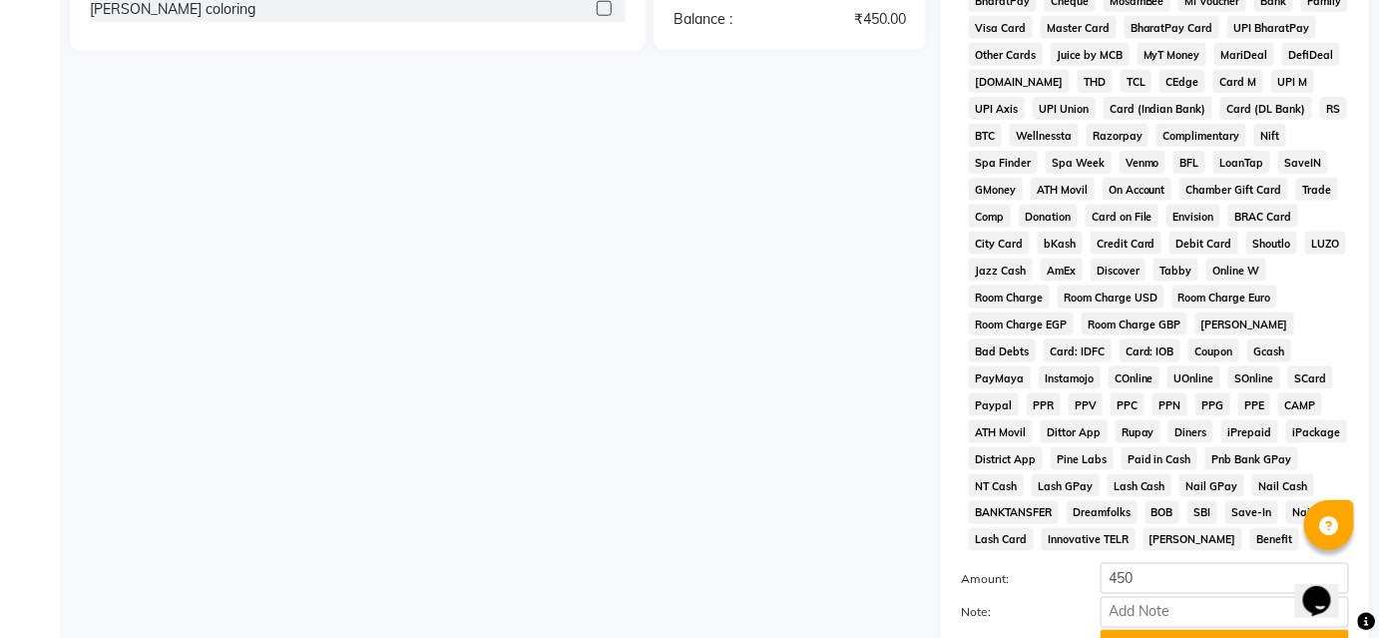
scroll to position [928, 0]
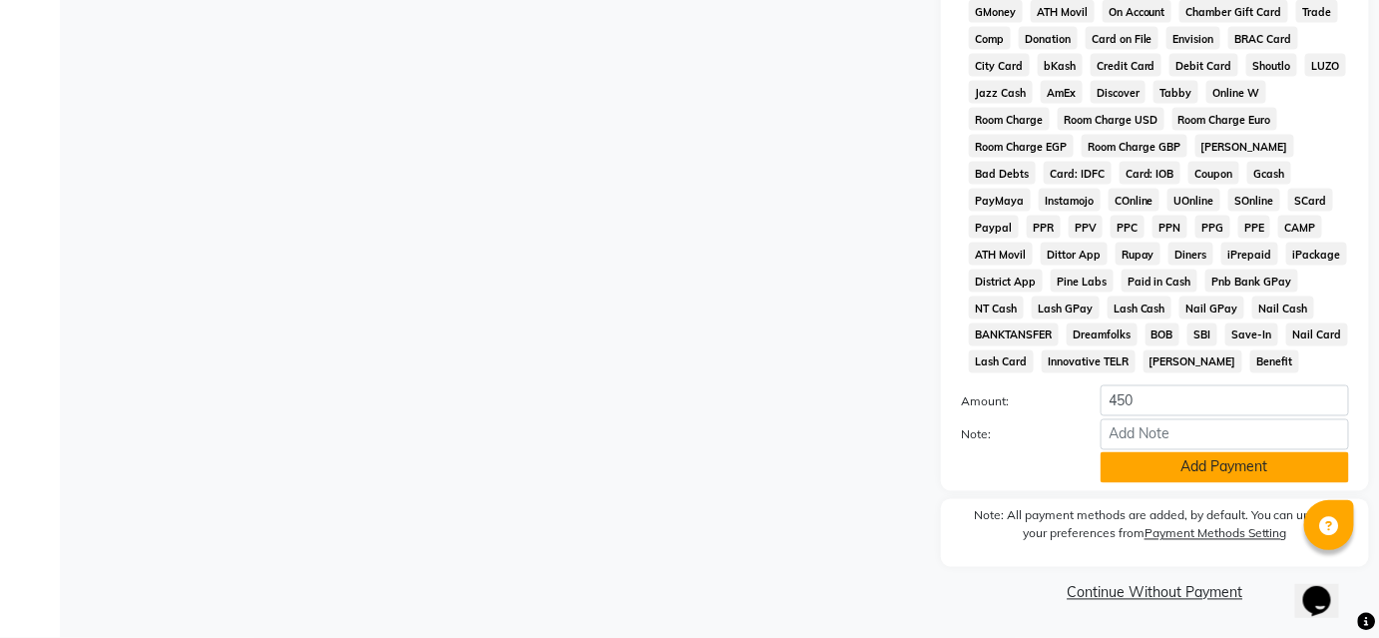
click at [1136, 459] on button "Add Payment" at bounding box center [1224, 467] width 248 height 31
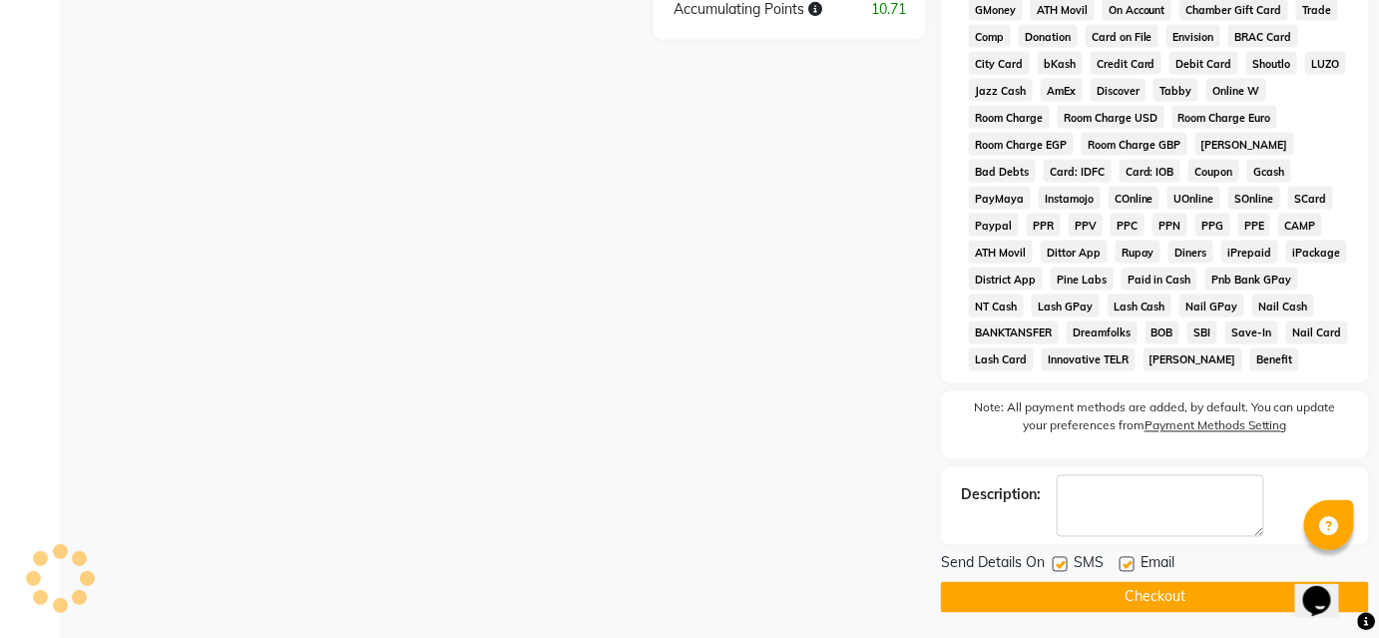
click at [1037, 598] on button "Checkout" at bounding box center [1155, 597] width 428 height 31
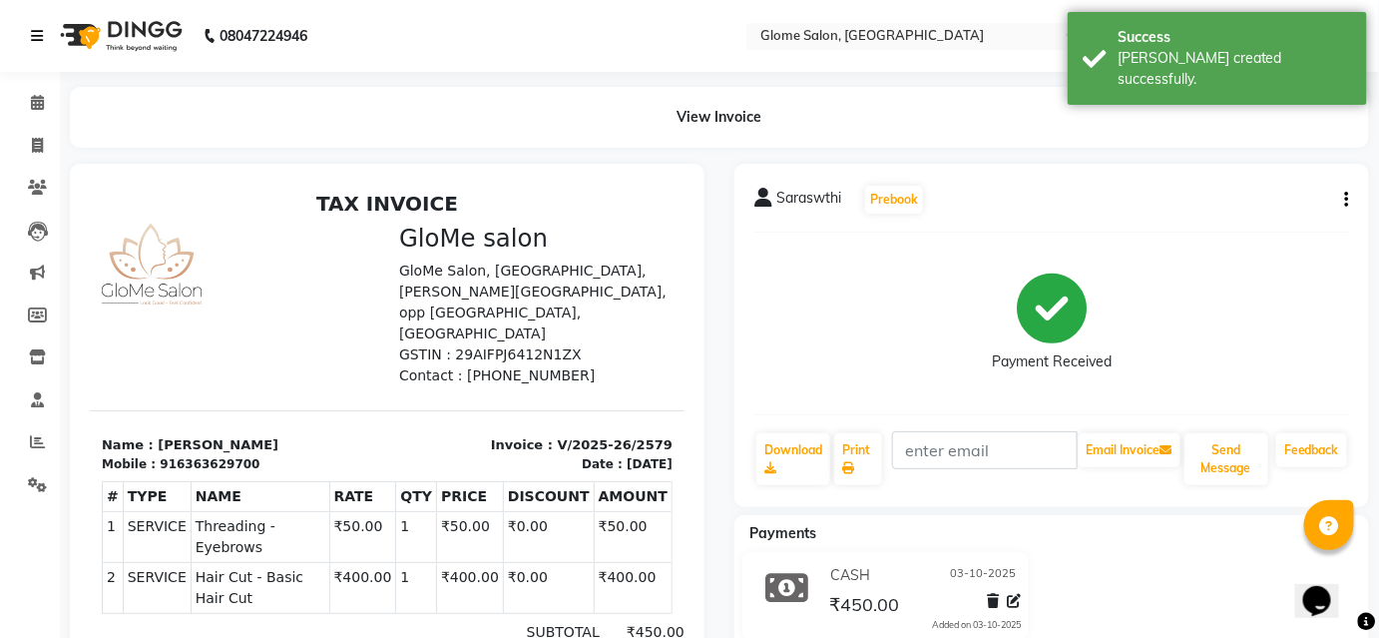
click at [40, 29] on icon at bounding box center [37, 36] width 12 height 14
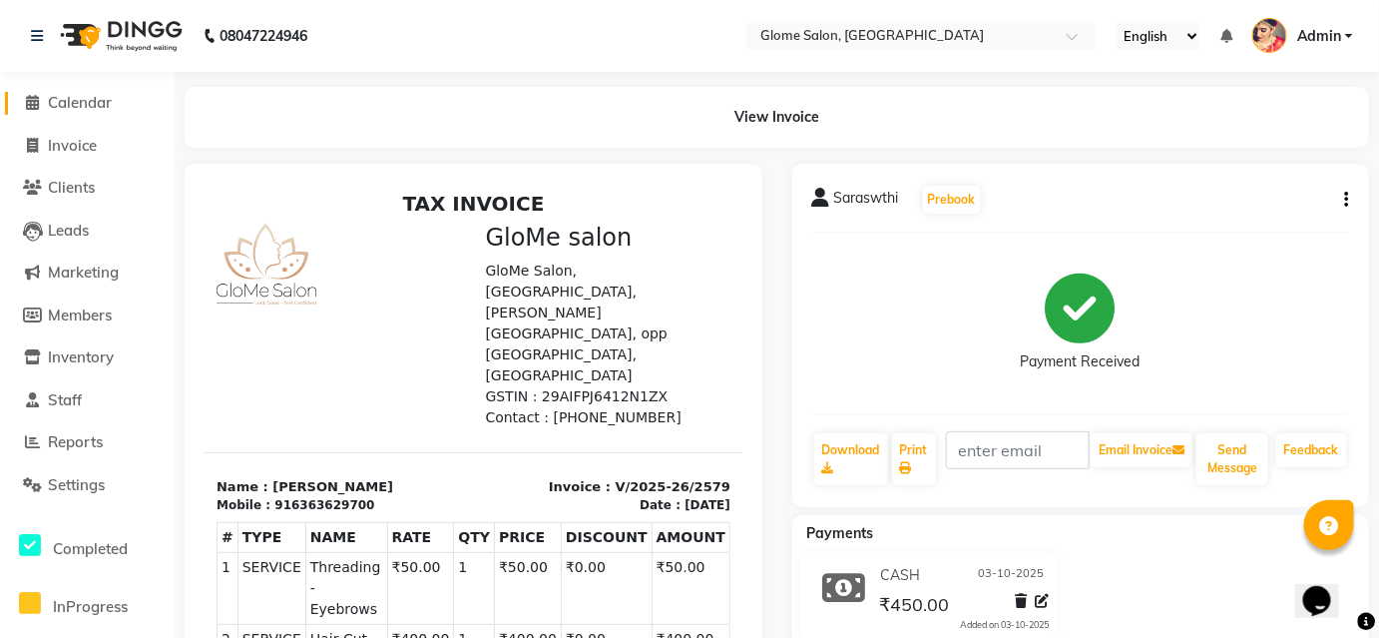
click at [69, 98] on span "Calendar" at bounding box center [80, 102] width 64 height 19
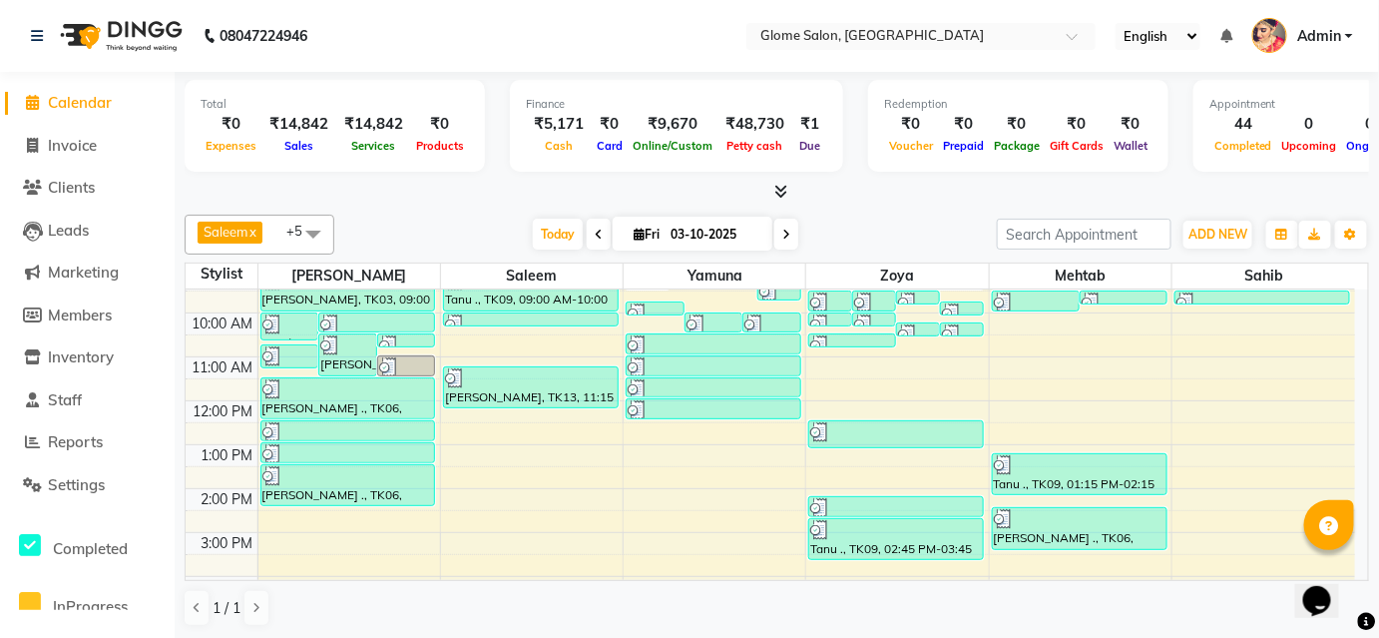
scroll to position [52, 0]
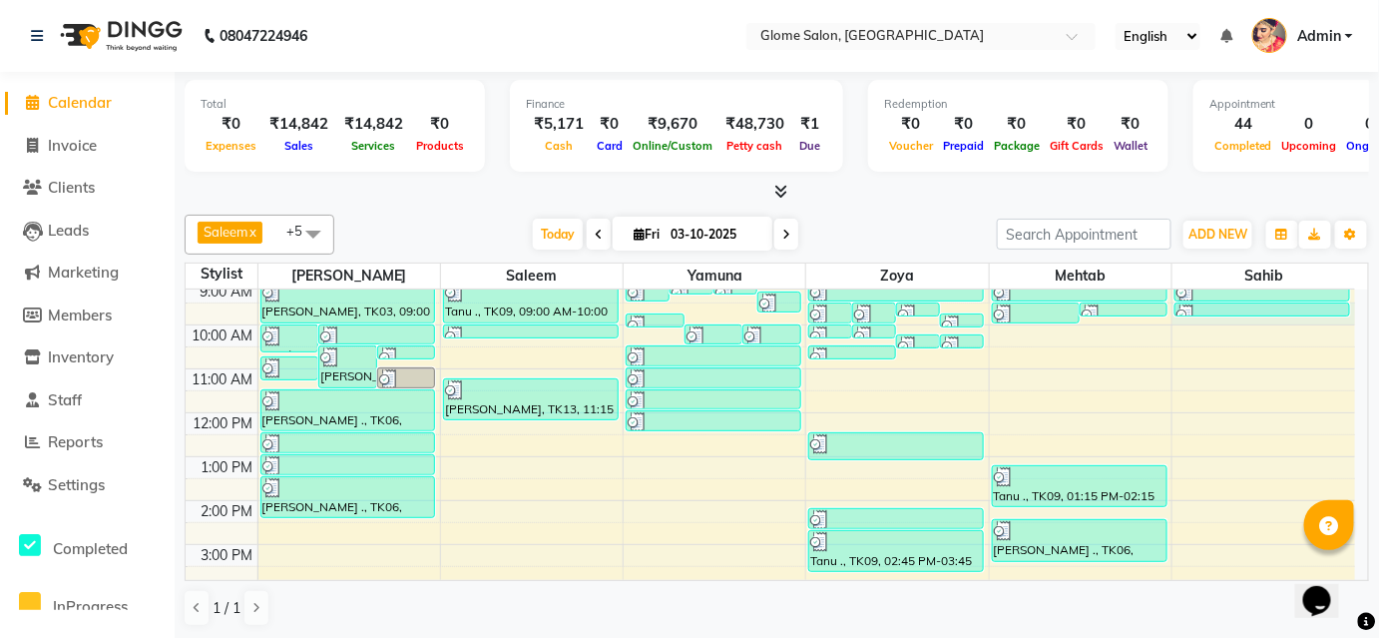
click at [1278, 317] on div "8:00 AM 9:00 AM 10:00 AM 11:00 AM 12:00 PM 1:00 PM 2:00 PM 3:00 PM 4:00 PM 5:00…" at bounding box center [770, 522] width 1169 height 570
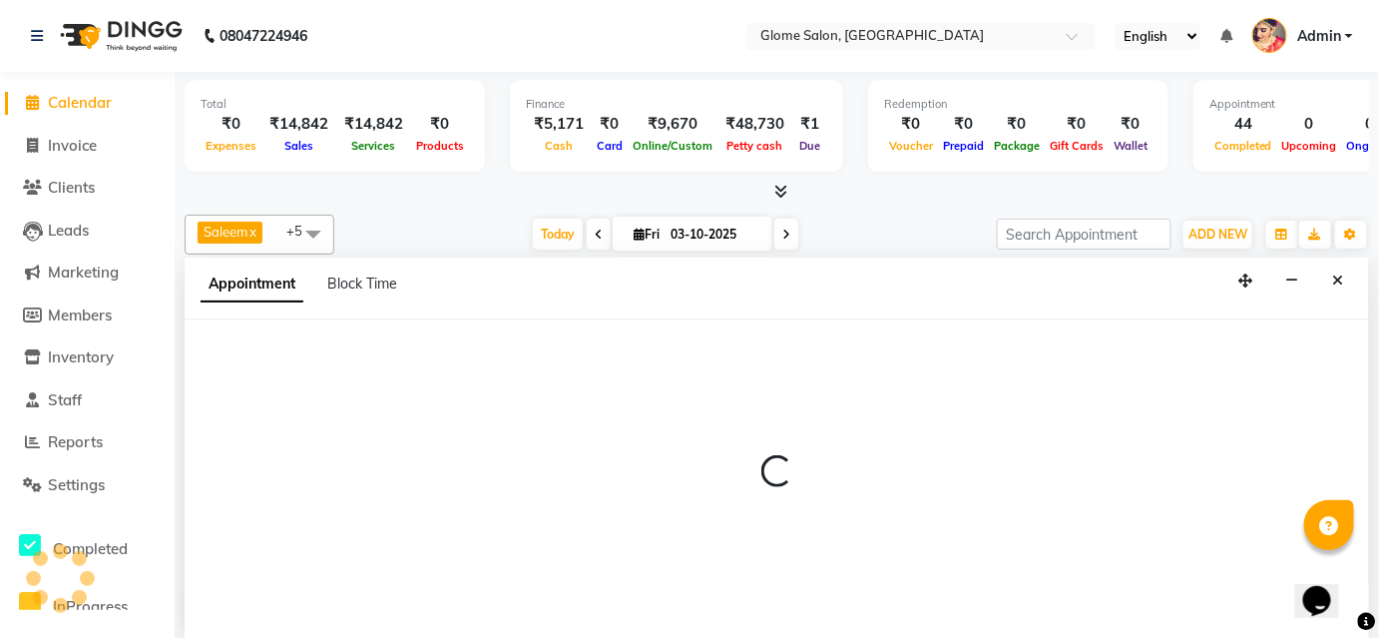
scroll to position [0, 0]
select select "92820"
select select "570"
select select "tentative"
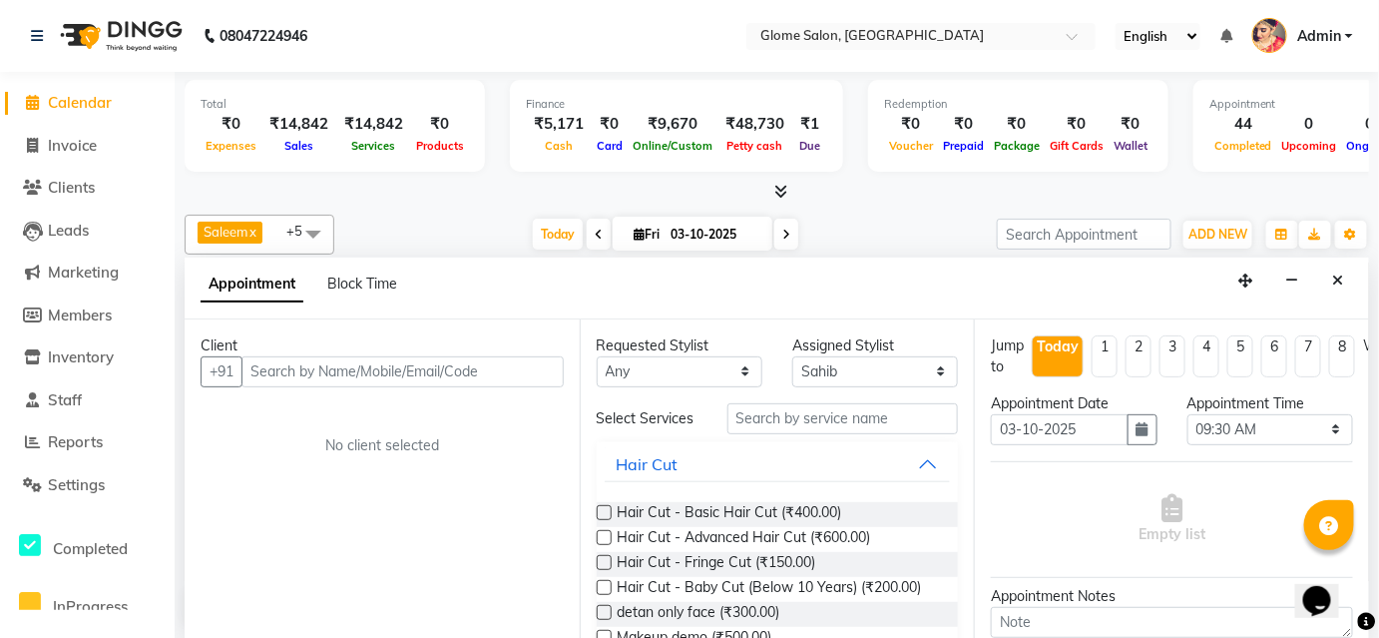
click at [492, 364] on input "text" at bounding box center [402, 371] width 322 height 31
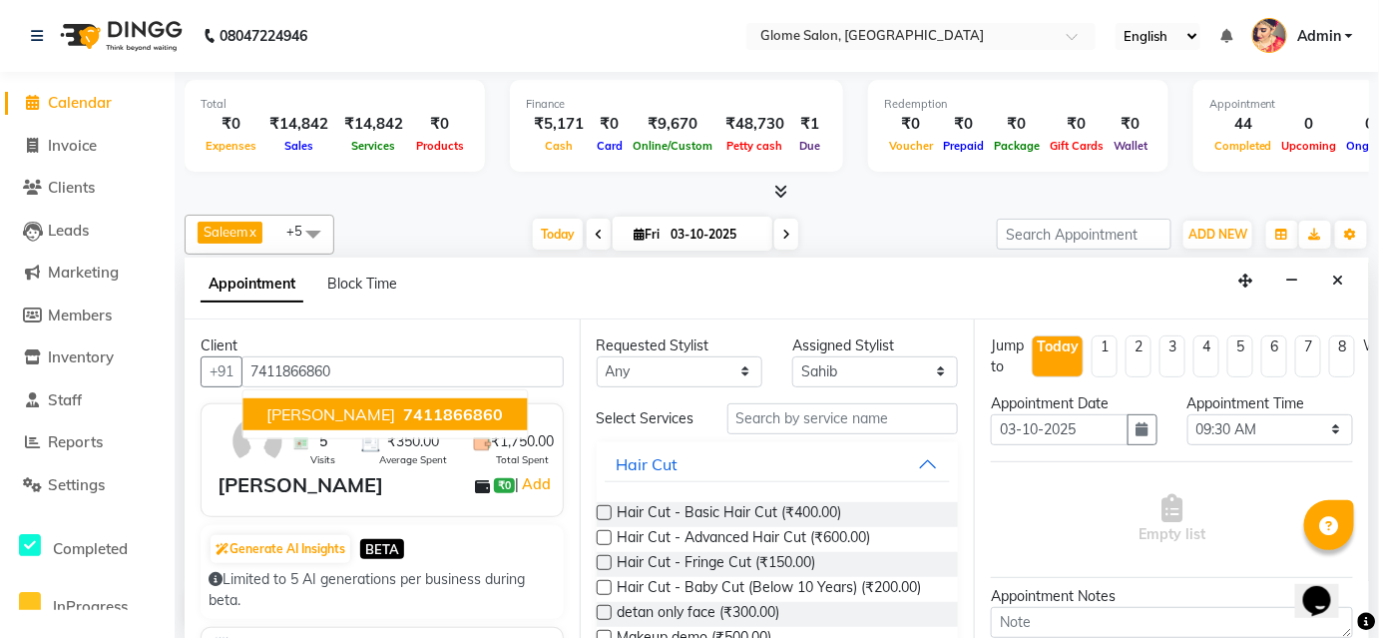
drag, startPoint x: 323, startPoint y: 420, endPoint x: 383, endPoint y: 399, distance: 63.4
click at [399, 420] on ngb-highlight "7411866860" at bounding box center [451, 414] width 104 height 20
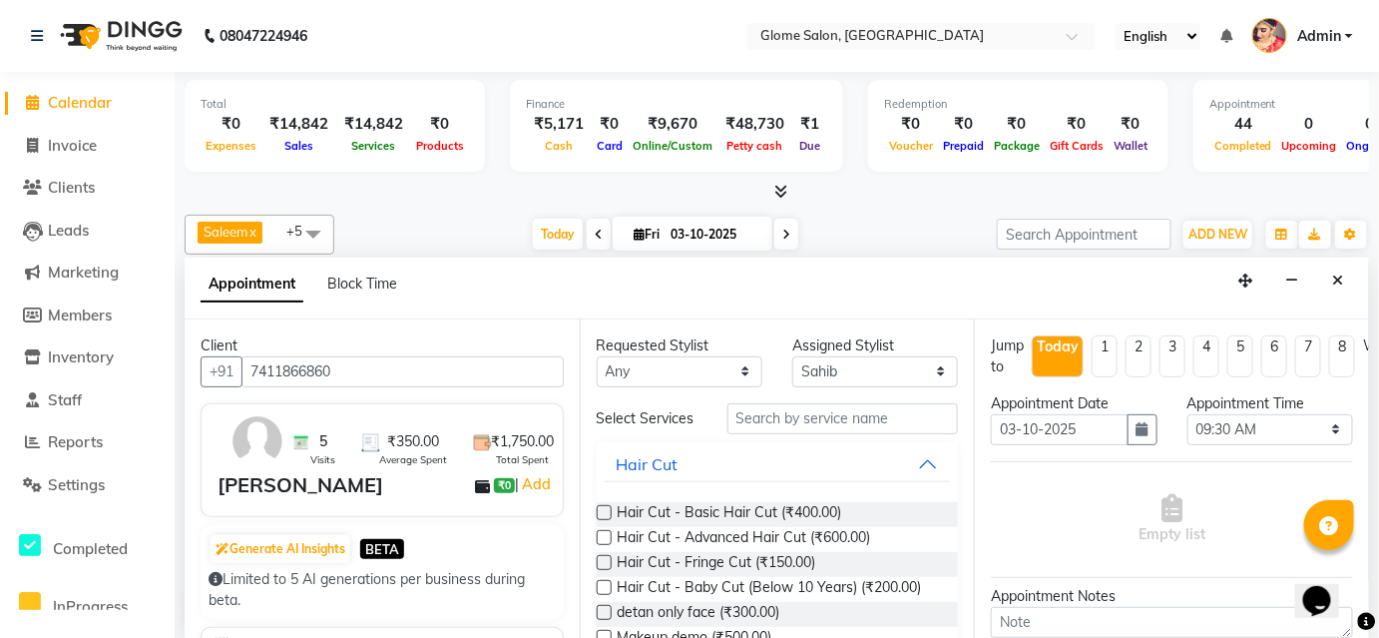
type input "7411866860"
click at [738, 419] on input "text" at bounding box center [842, 418] width 231 height 31
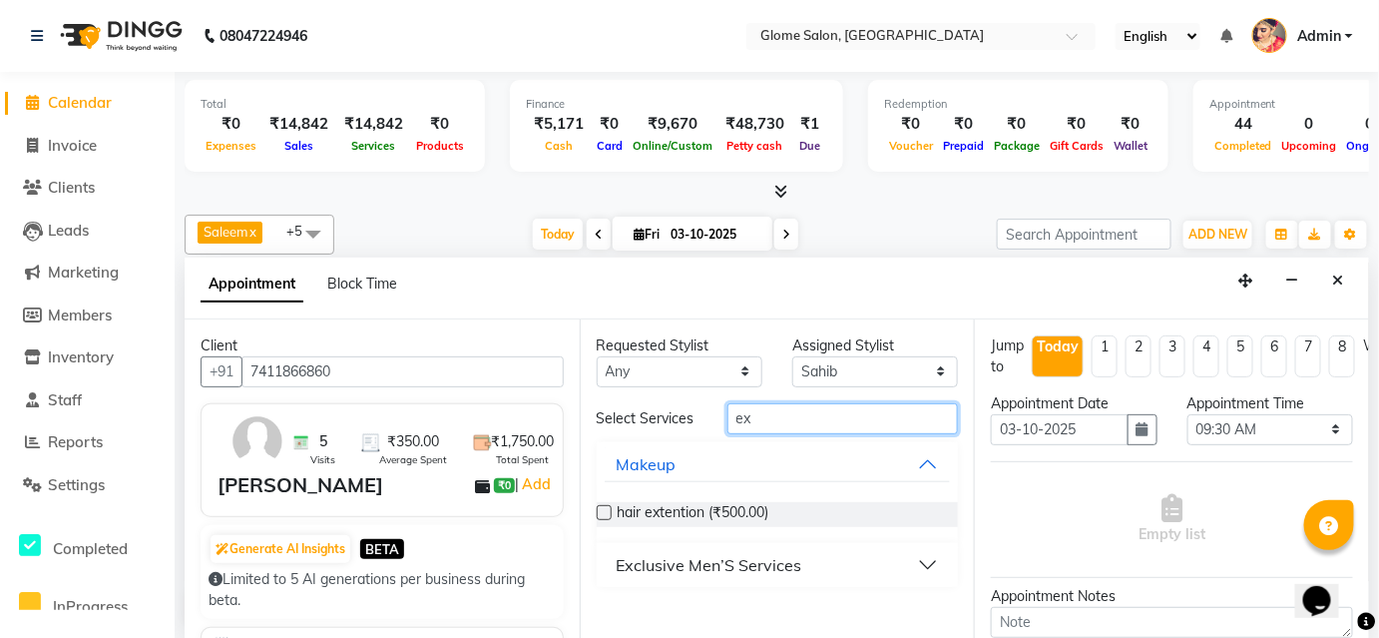
type input "ex"
click at [712, 556] on div "Exclusive Men’S Services" at bounding box center [710, 565] width 186 height 24
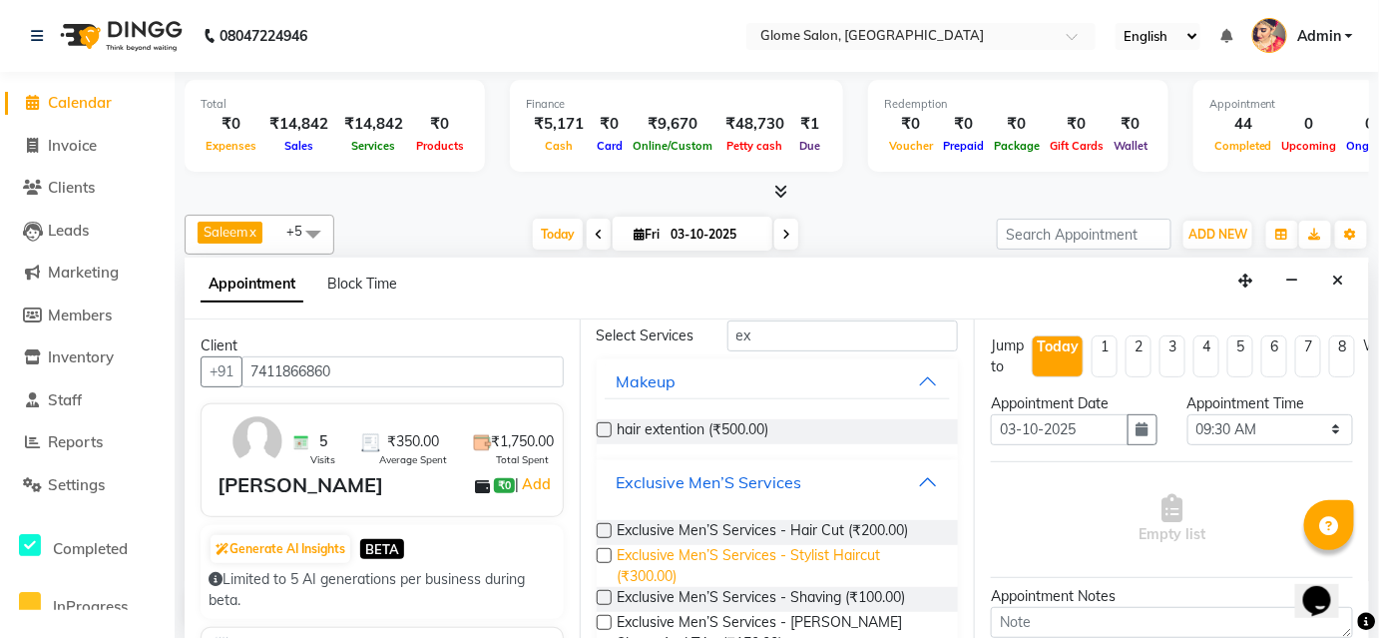
scroll to position [181, 0]
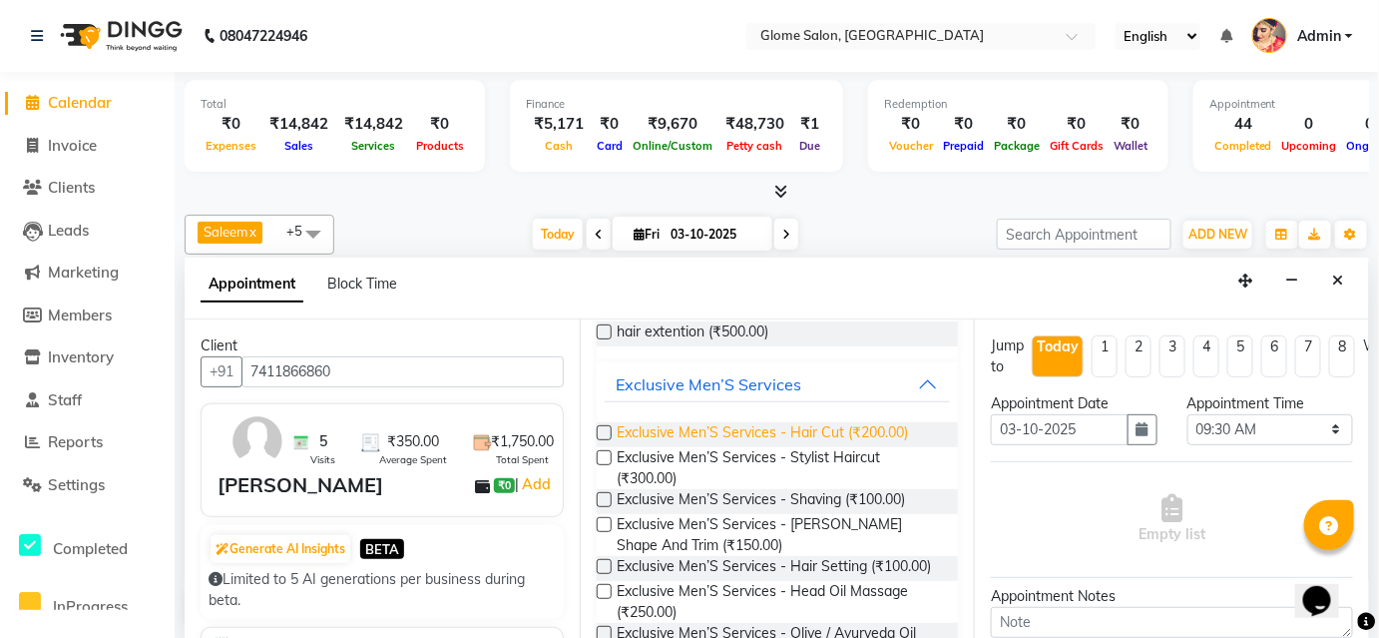
click at [782, 439] on span "Exclusive Men’S Services - Hair Cut (₹200.00)" at bounding box center [763, 434] width 291 height 25
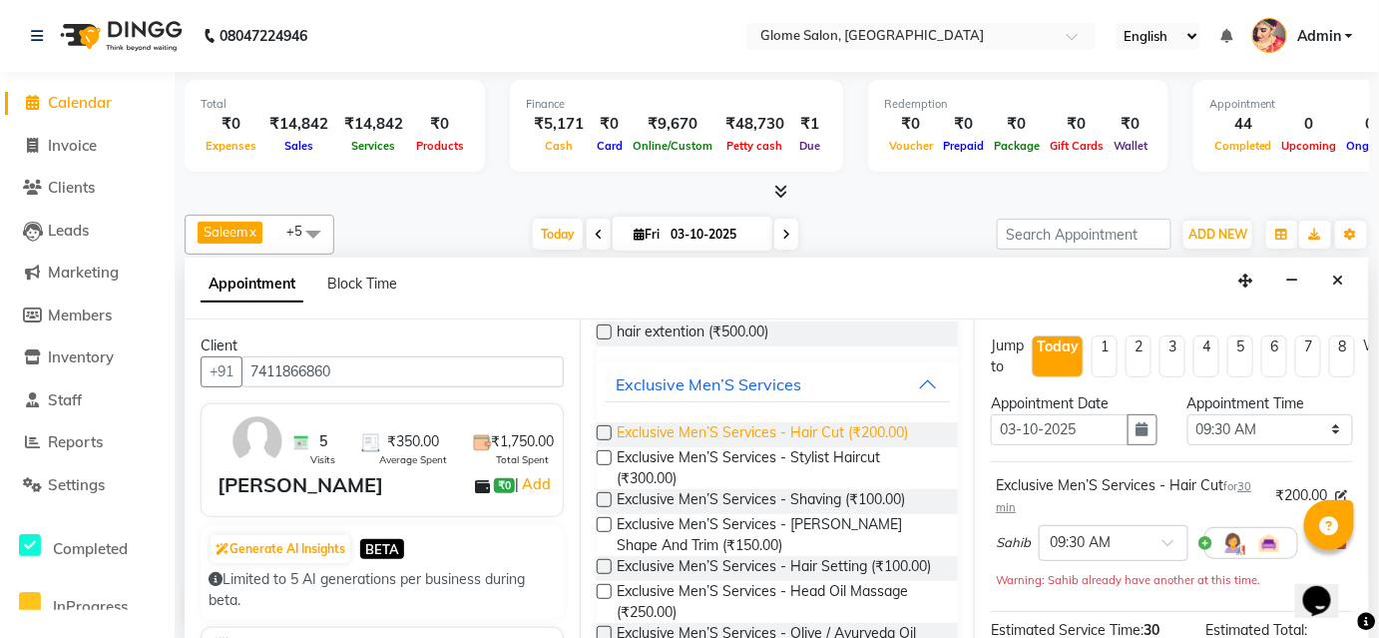
click at [784, 441] on span "Exclusive Men’S Services - Hair Cut (₹200.00)" at bounding box center [763, 434] width 291 height 25
checkbox input "false"
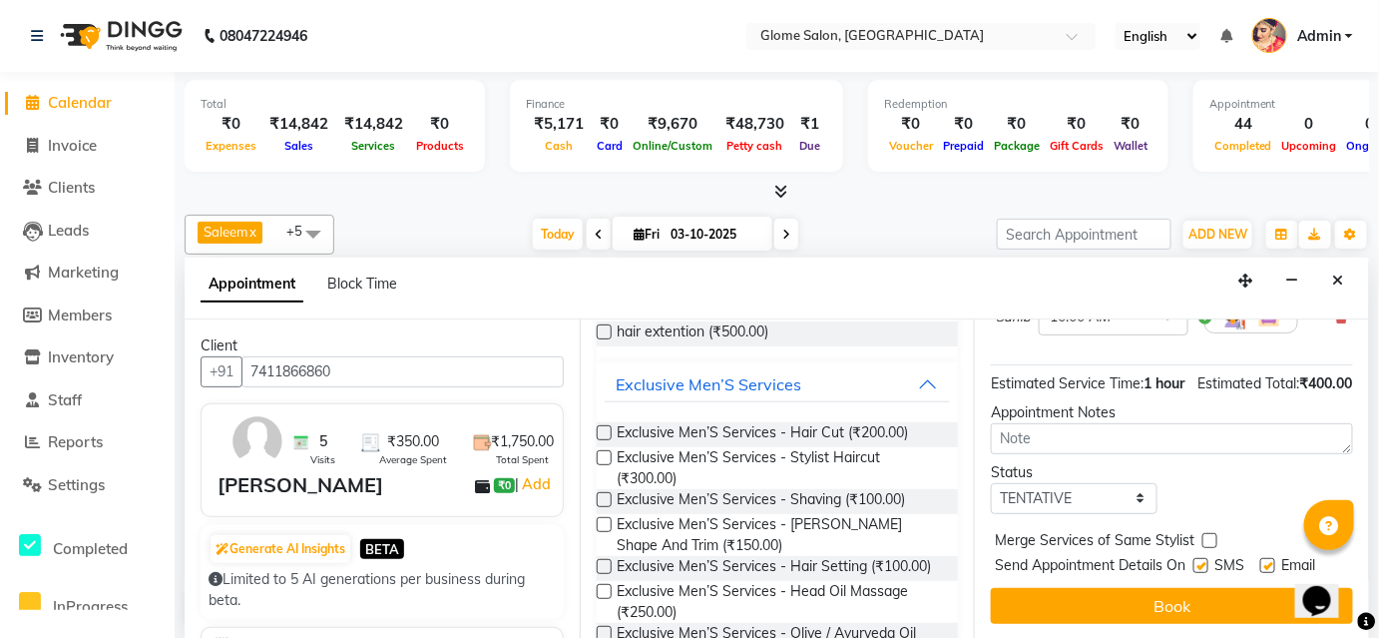
scroll to position [391, 0]
click at [1086, 485] on select "Select TENTATIVE CONFIRM CHECK-IN UPCOMING" at bounding box center [1074, 498] width 166 height 31
select select "confirm booking"
click at [991, 483] on select "Select TENTATIVE CONFIRM CHECK-IN UPCOMING" at bounding box center [1074, 498] width 166 height 31
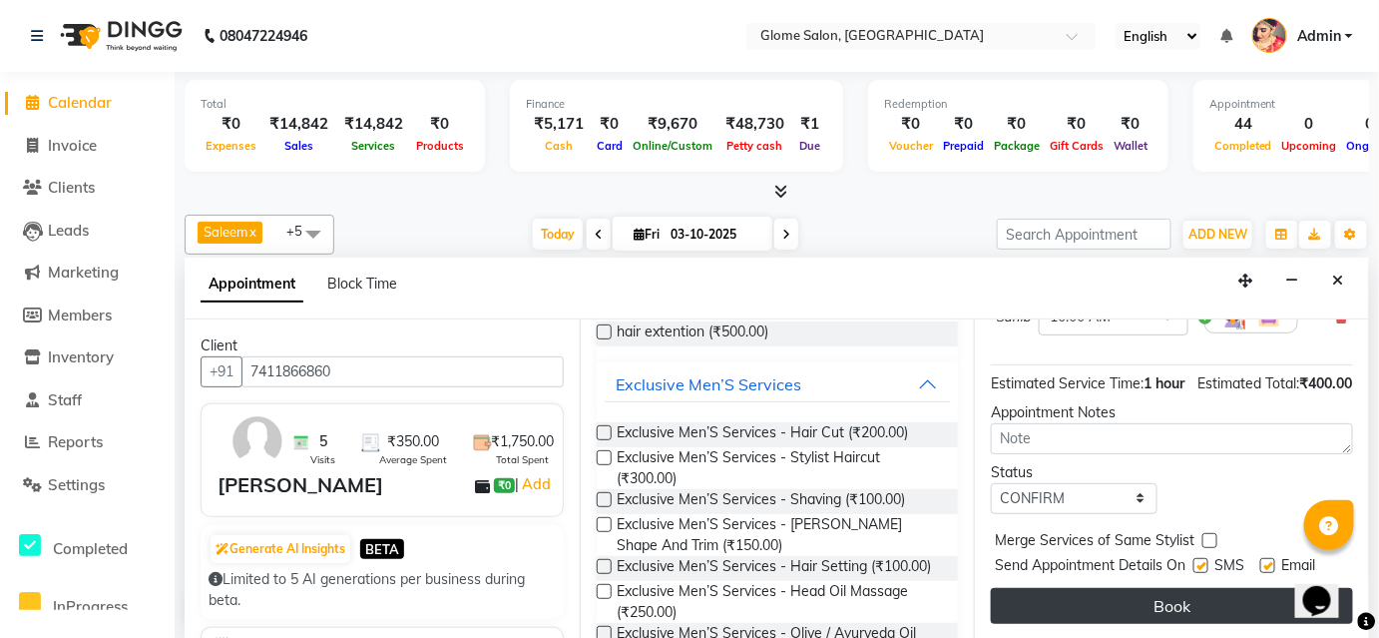
click at [1101, 588] on button "Book" at bounding box center [1172, 606] width 362 height 36
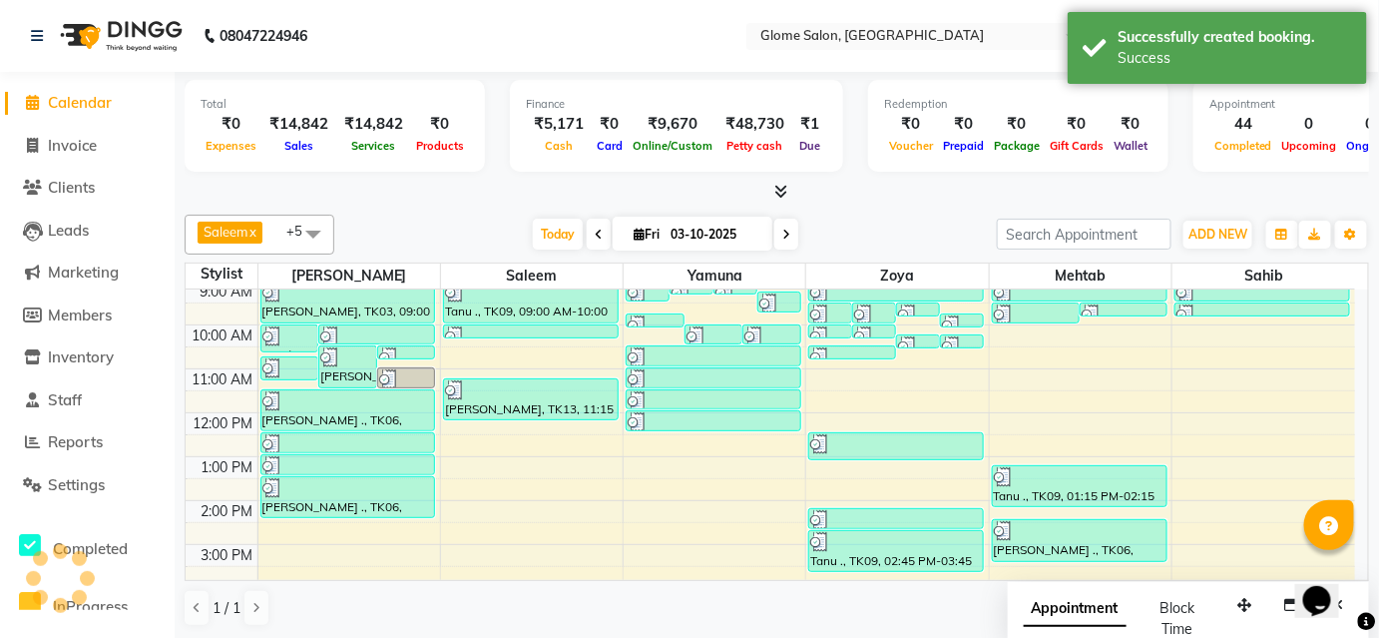
scroll to position [0, 0]
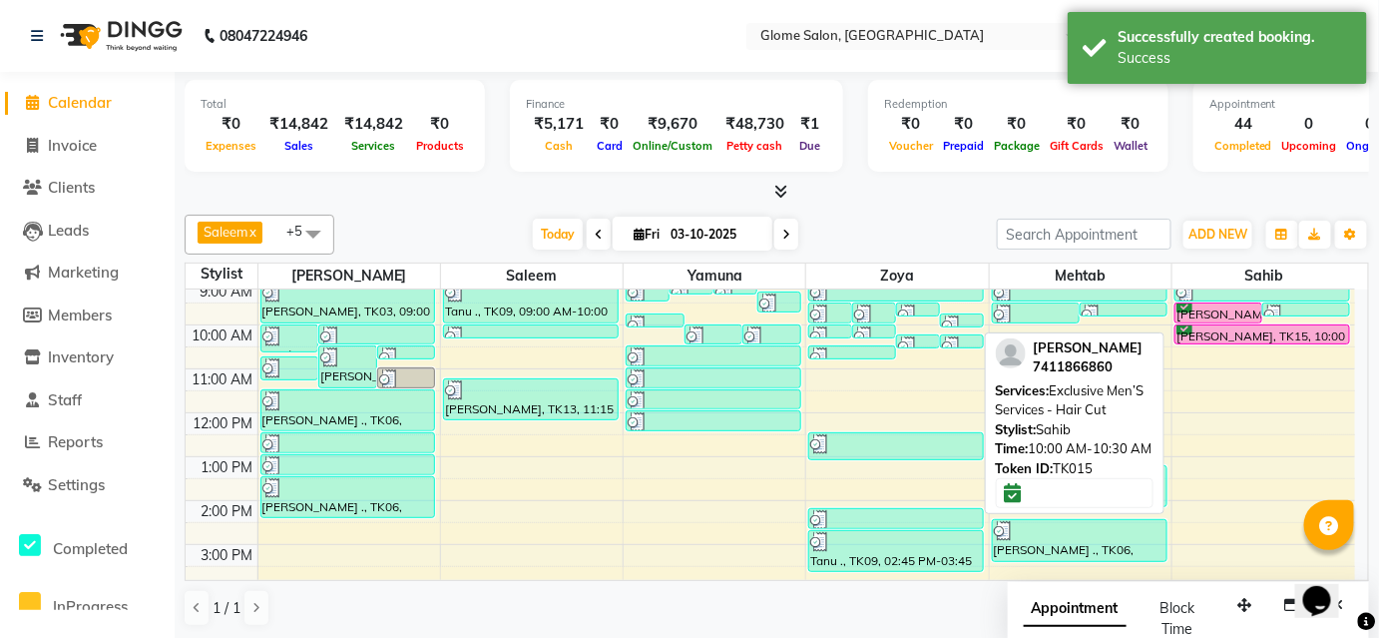
click at [1303, 339] on div at bounding box center [1262, 343] width 174 height 8
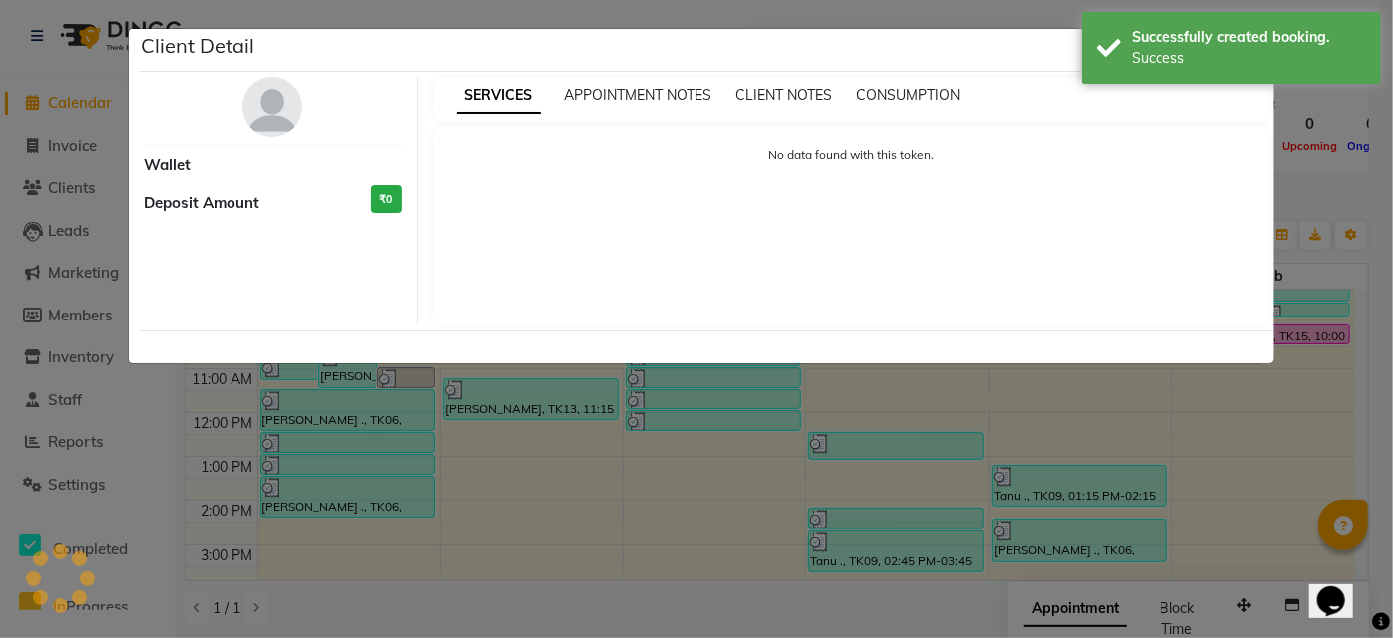
select select "6"
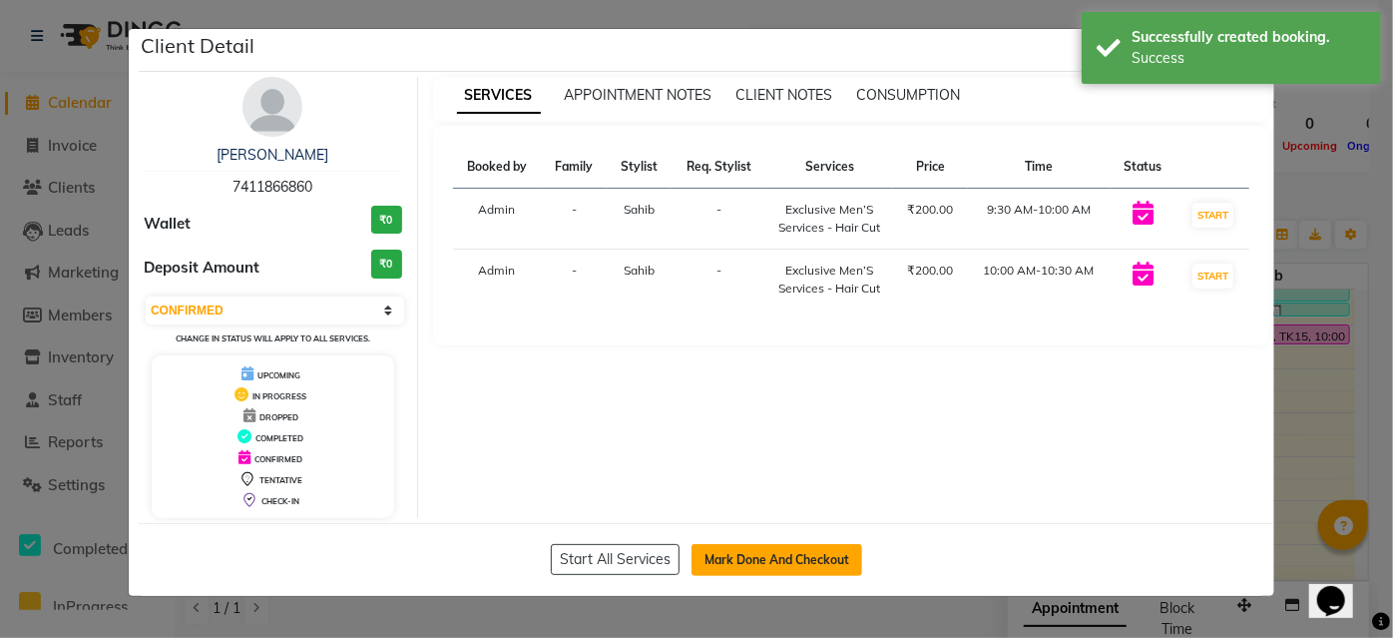
click at [771, 557] on button "Mark Done And Checkout" at bounding box center [776, 560] width 171 height 32
select select "service"
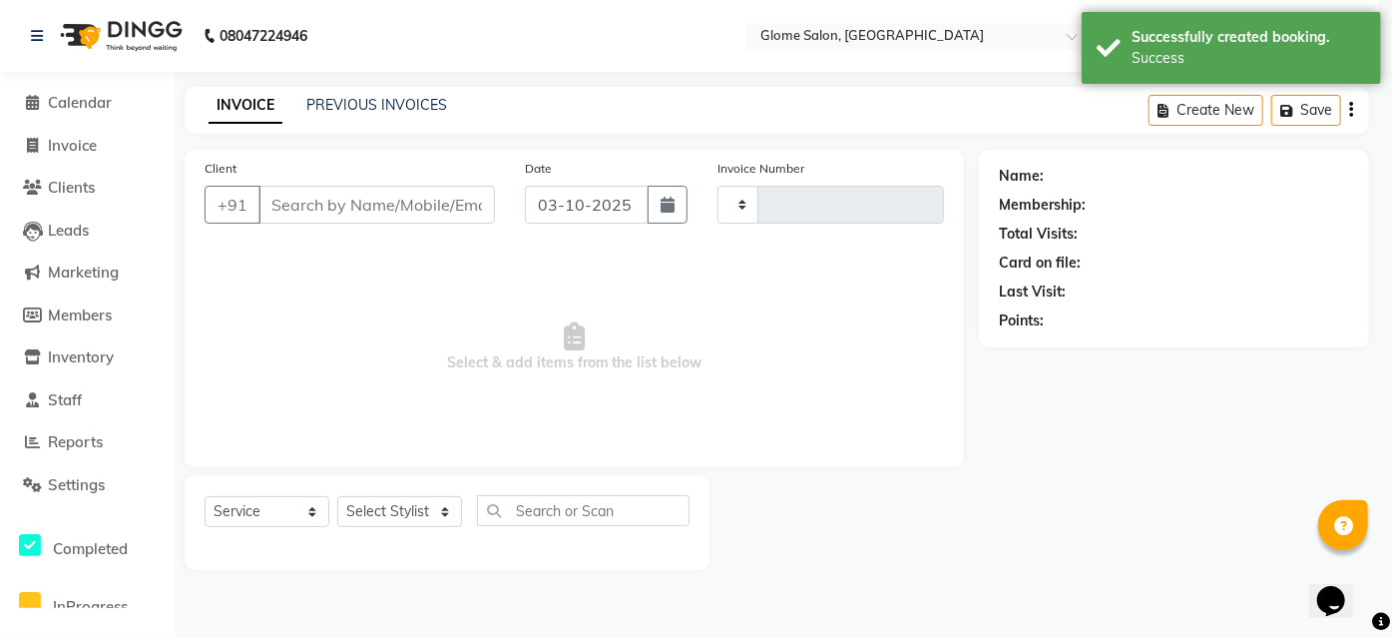
type input "2580"
select select "5199"
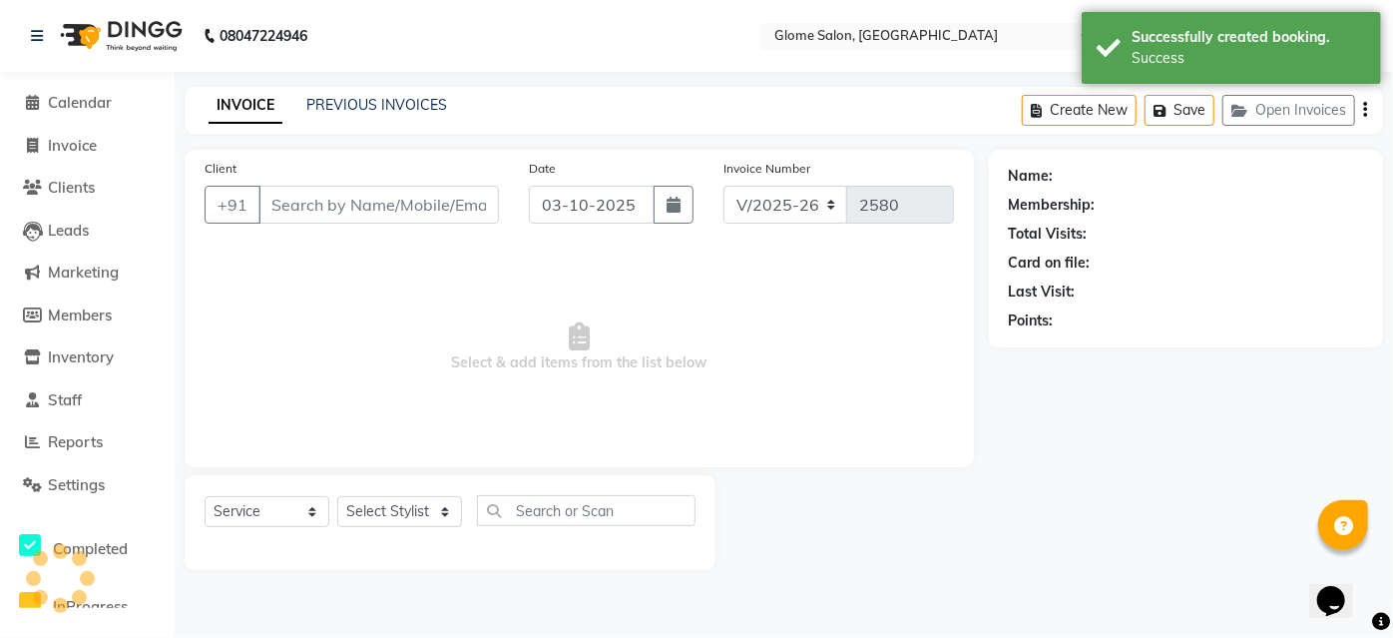
type input "7411866860"
select select "92820"
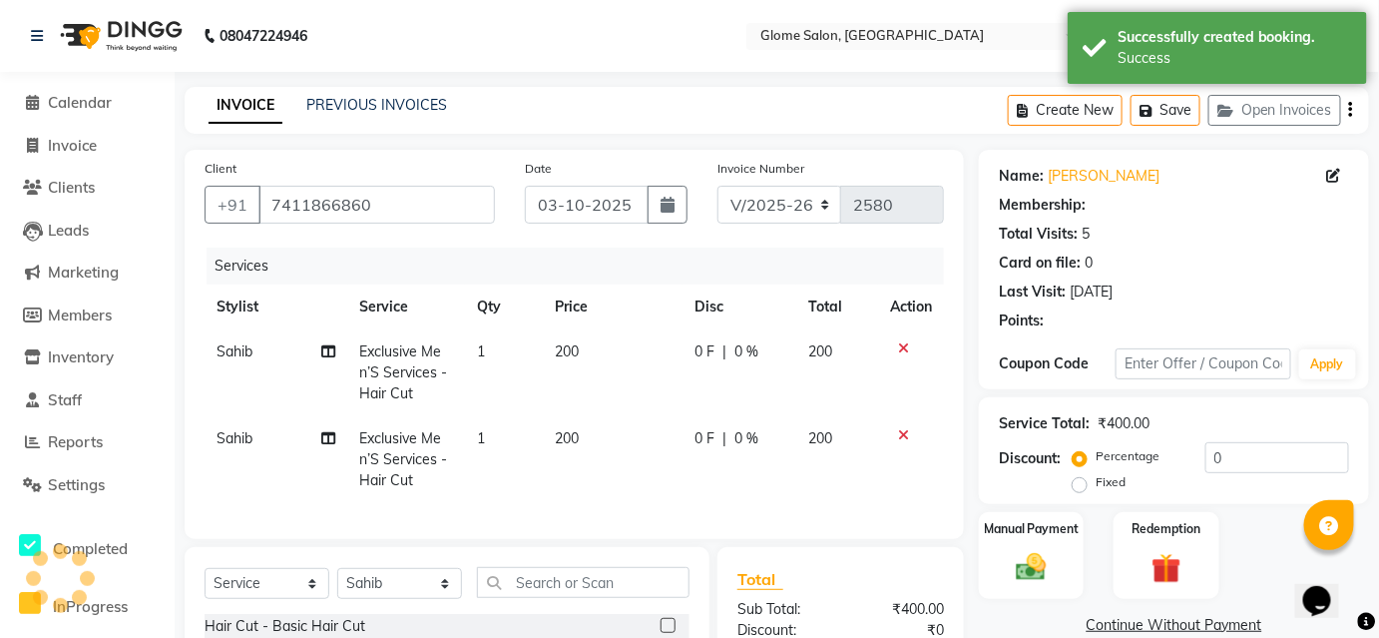
select select "1: Object"
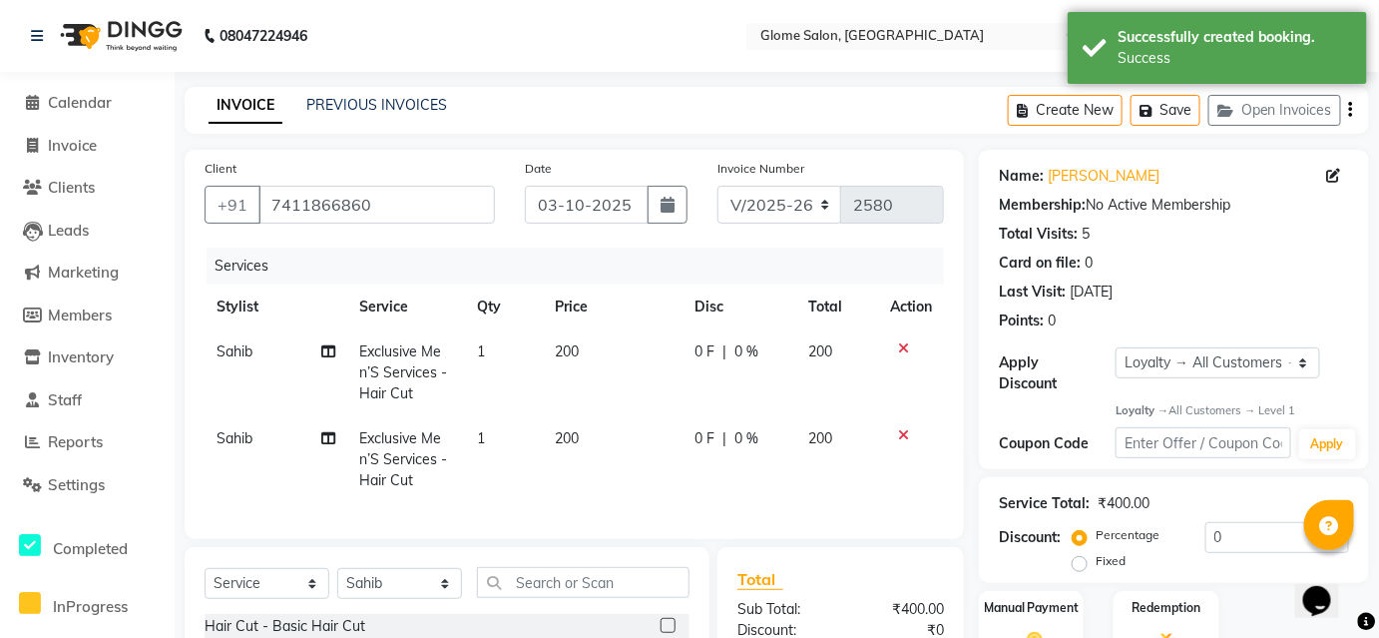
scroll to position [246, 0]
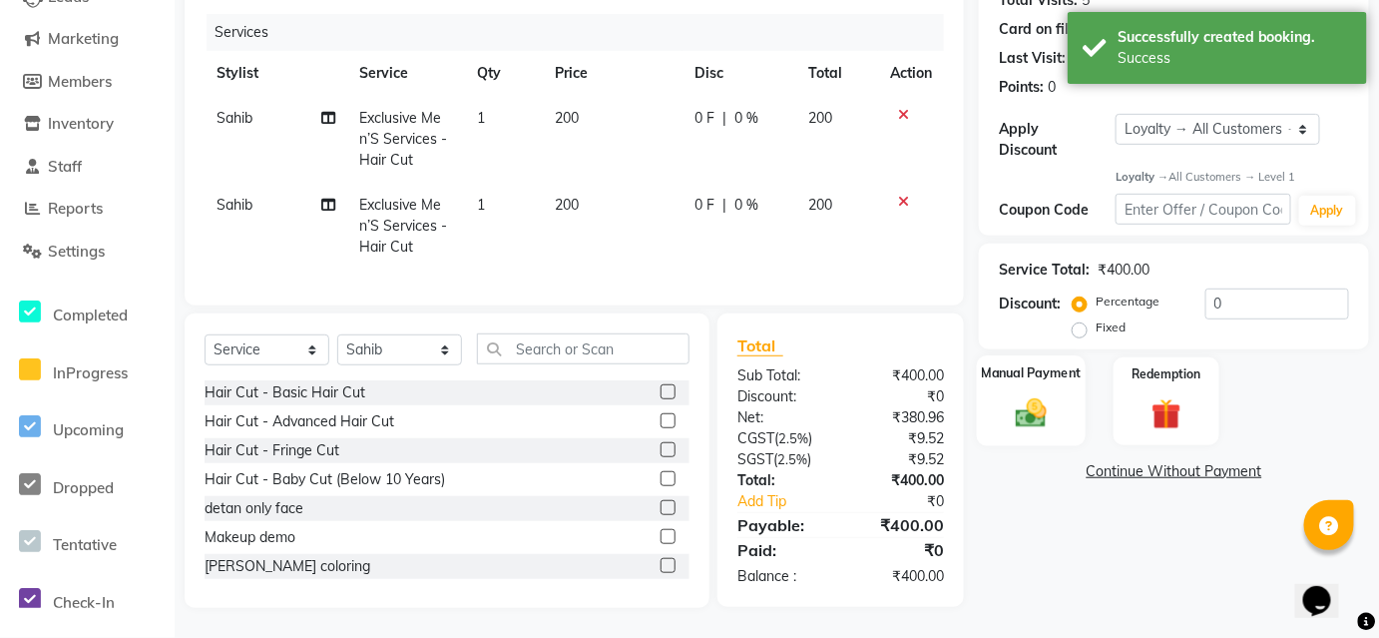
click at [1030, 395] on img at bounding box center [1031, 413] width 51 height 36
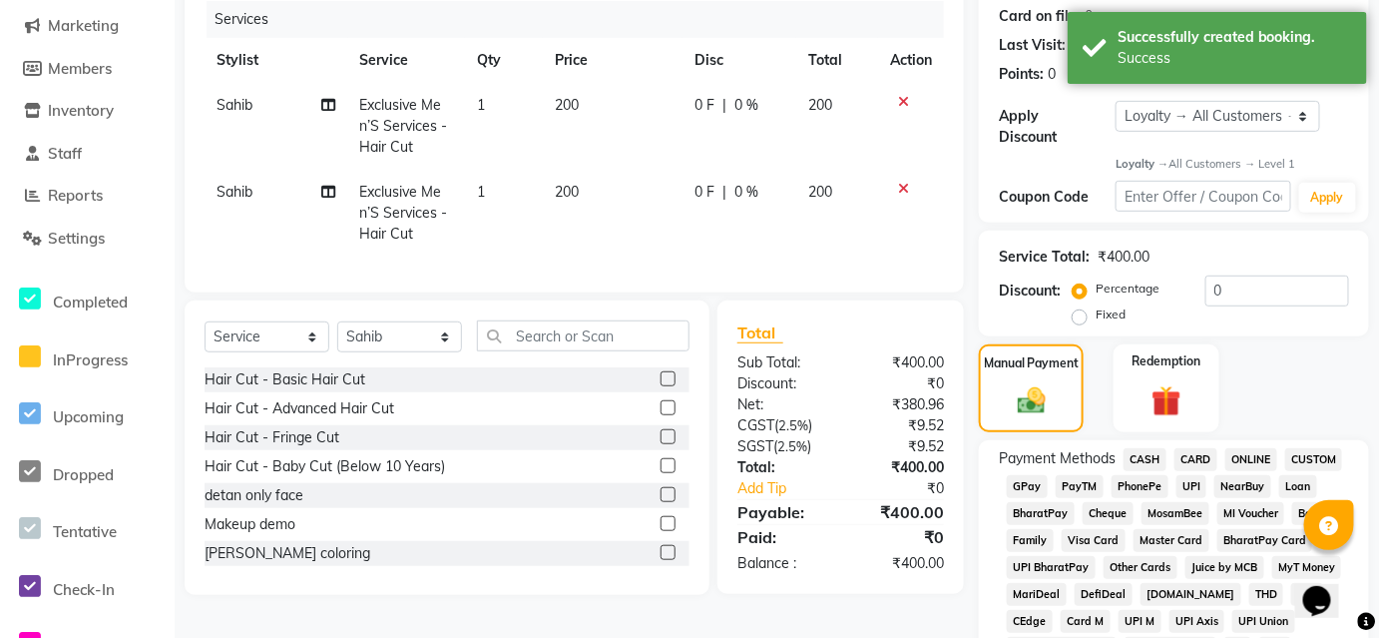
click at [1180, 475] on span "UPI" at bounding box center [1191, 486] width 31 height 23
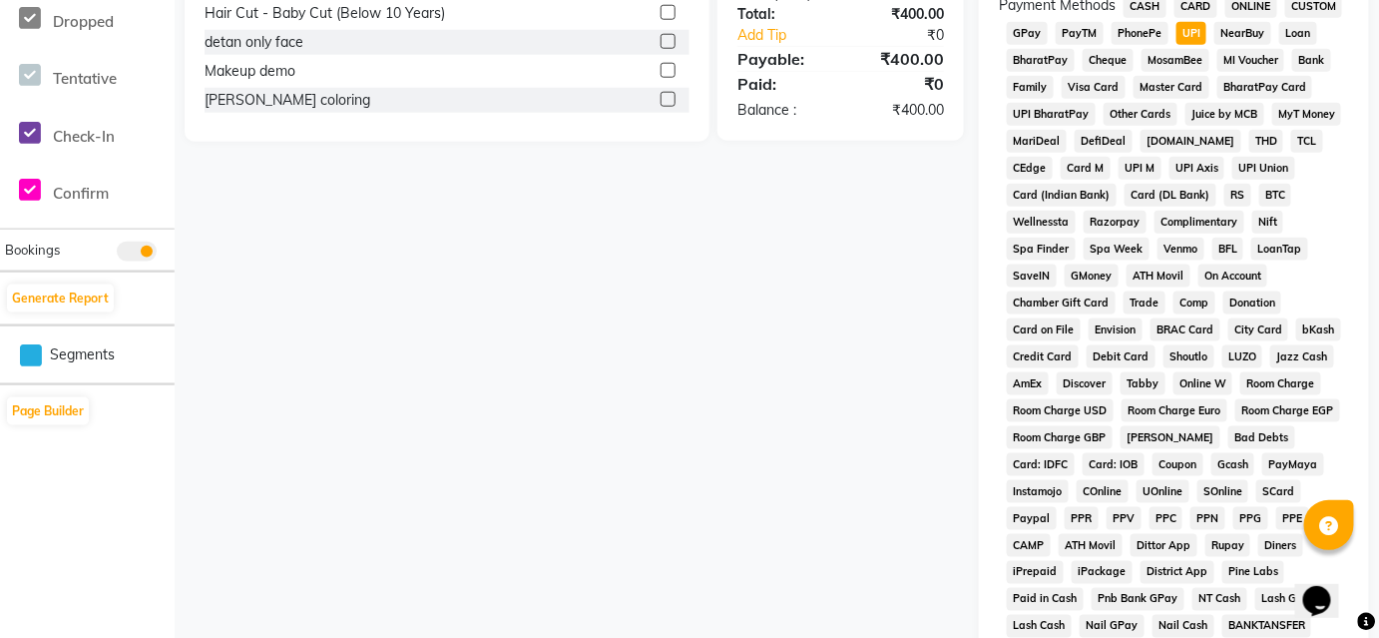
scroll to position [972, 0]
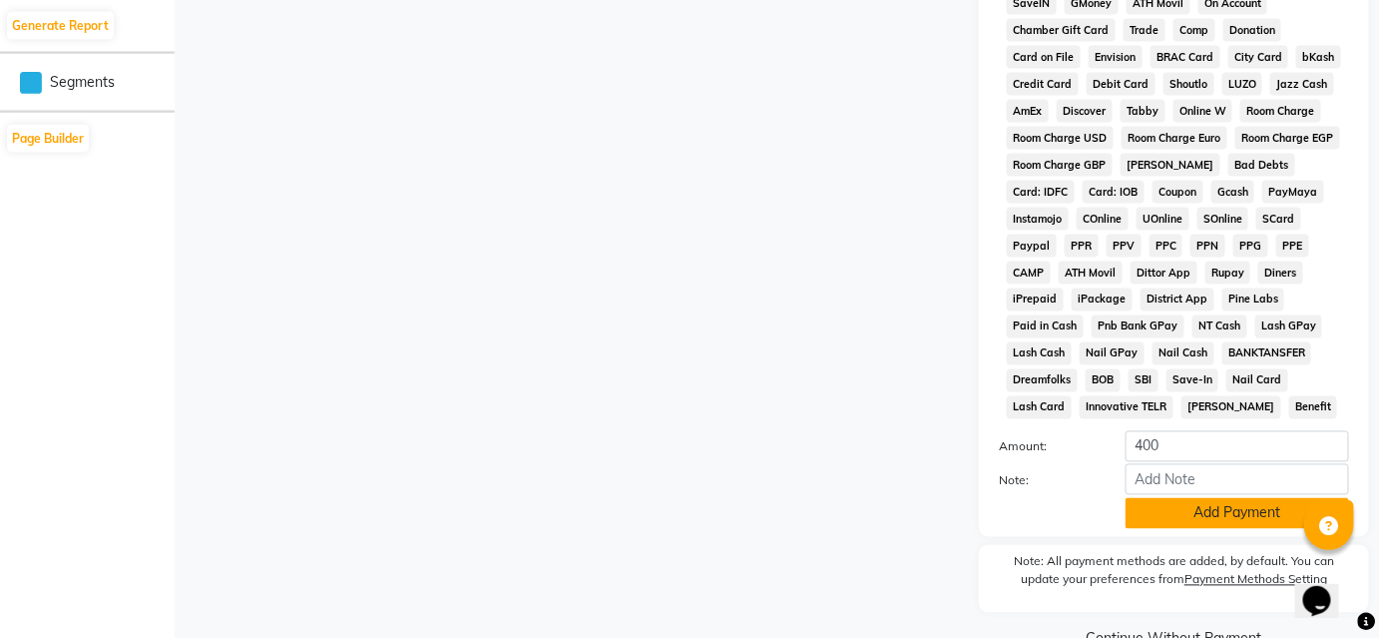
click at [1197, 500] on button "Add Payment" at bounding box center [1236, 513] width 223 height 31
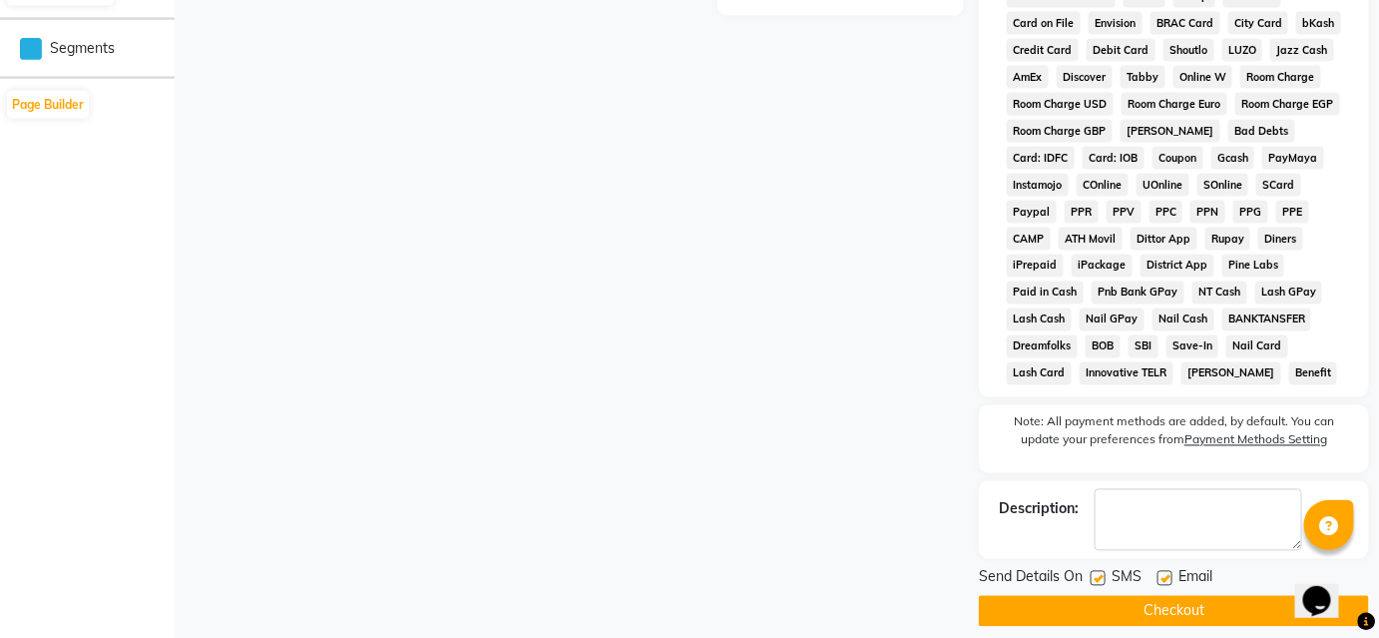
scroll to position [1010, 0]
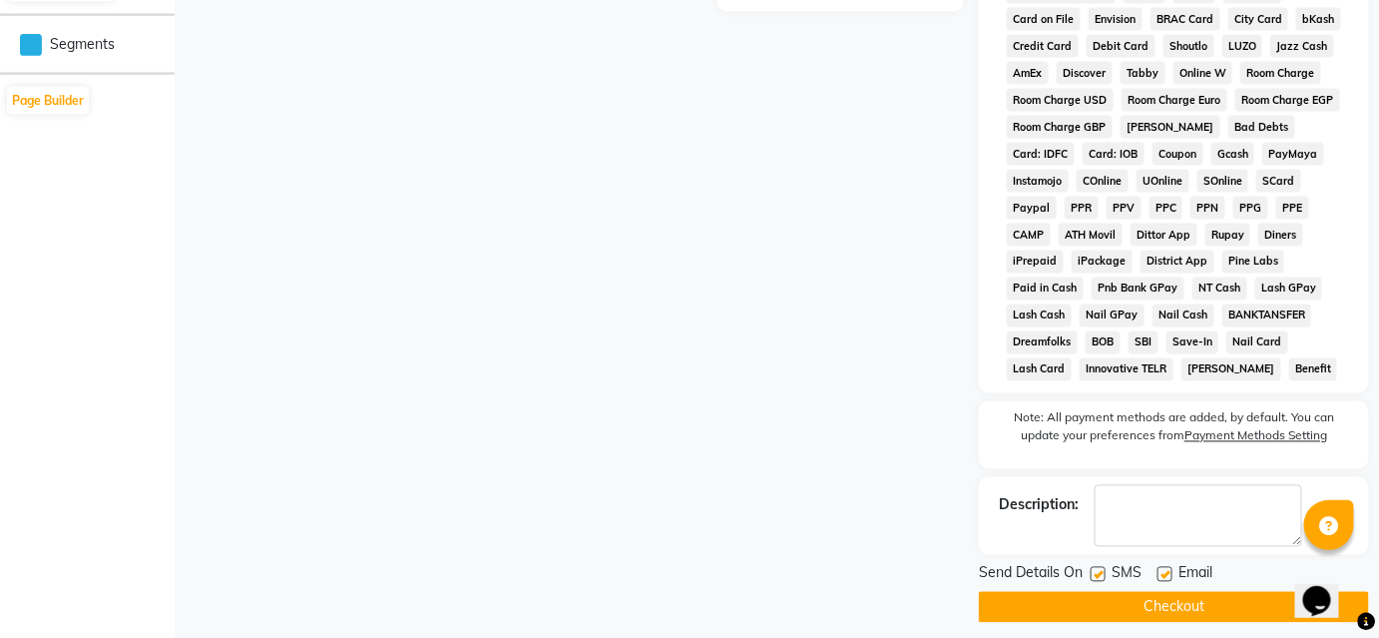
click at [1224, 592] on button "Checkout" at bounding box center [1174, 607] width 390 height 31
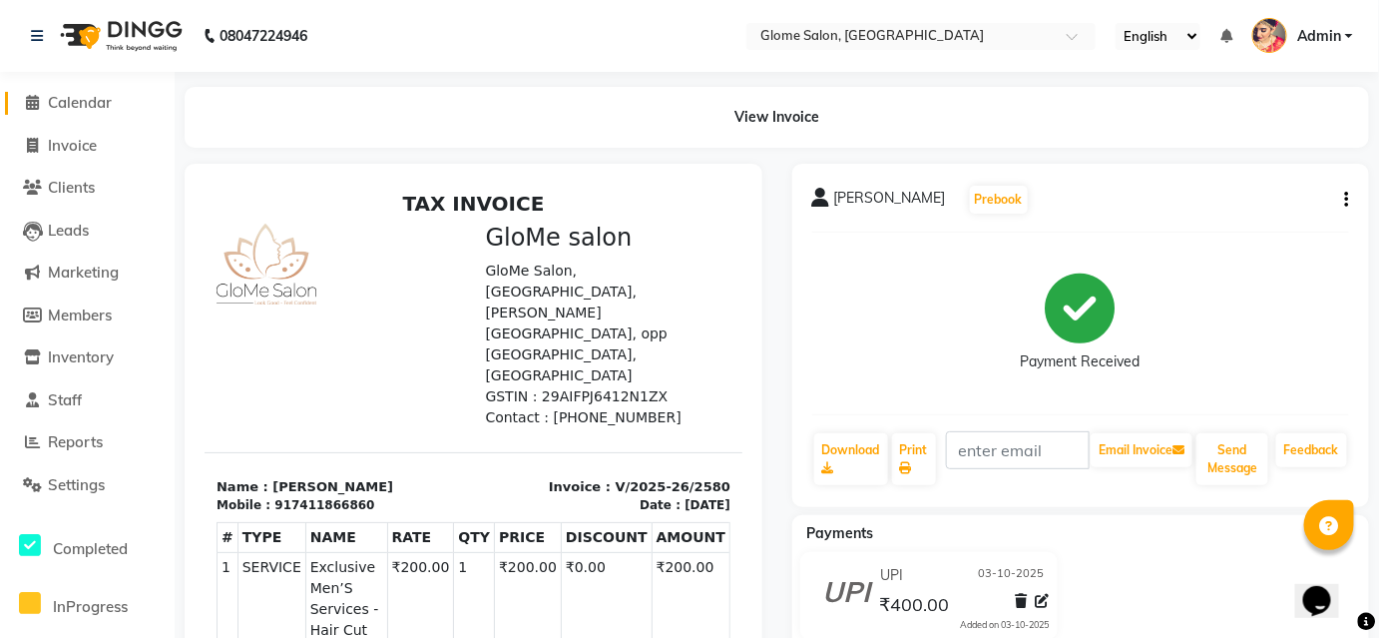
click at [67, 103] on span "Calendar" at bounding box center [80, 102] width 64 height 19
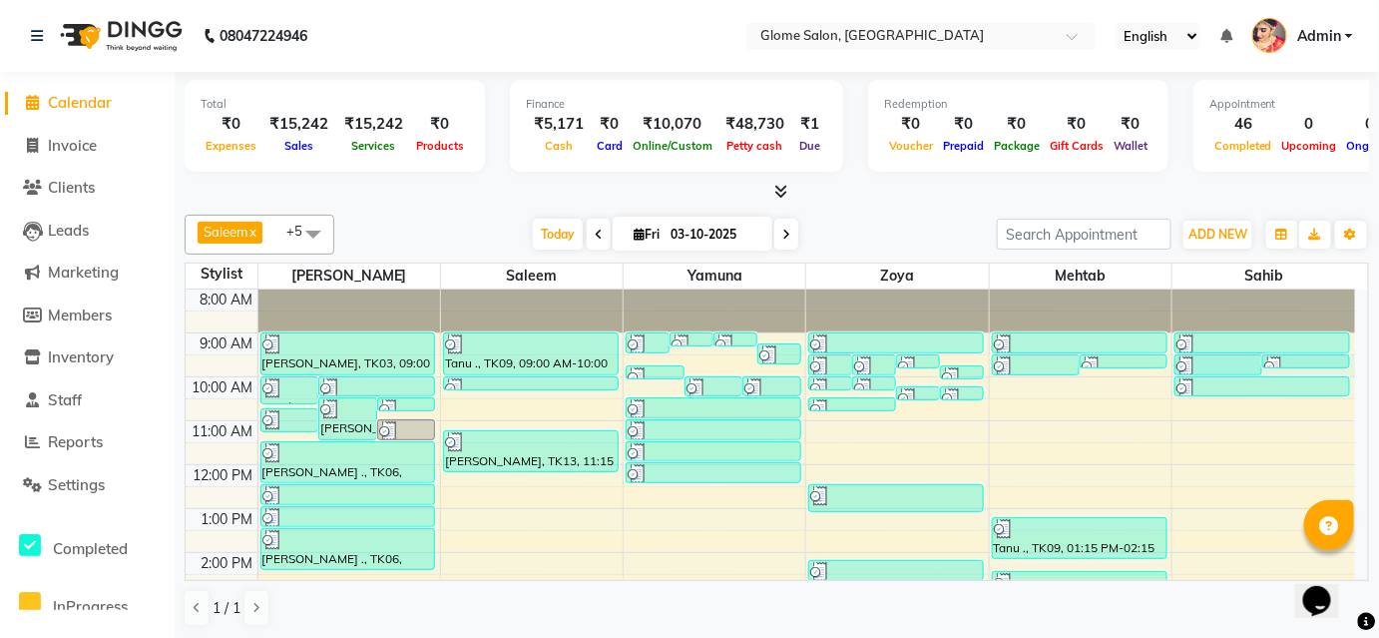
click at [1316, 369] on div "8:00 AM 9:00 AM 10:00 AM 11:00 AM 12:00 PM 1:00 PM 2:00 PM 3:00 PM 4:00 PM 5:00…" at bounding box center [770, 574] width 1169 height 570
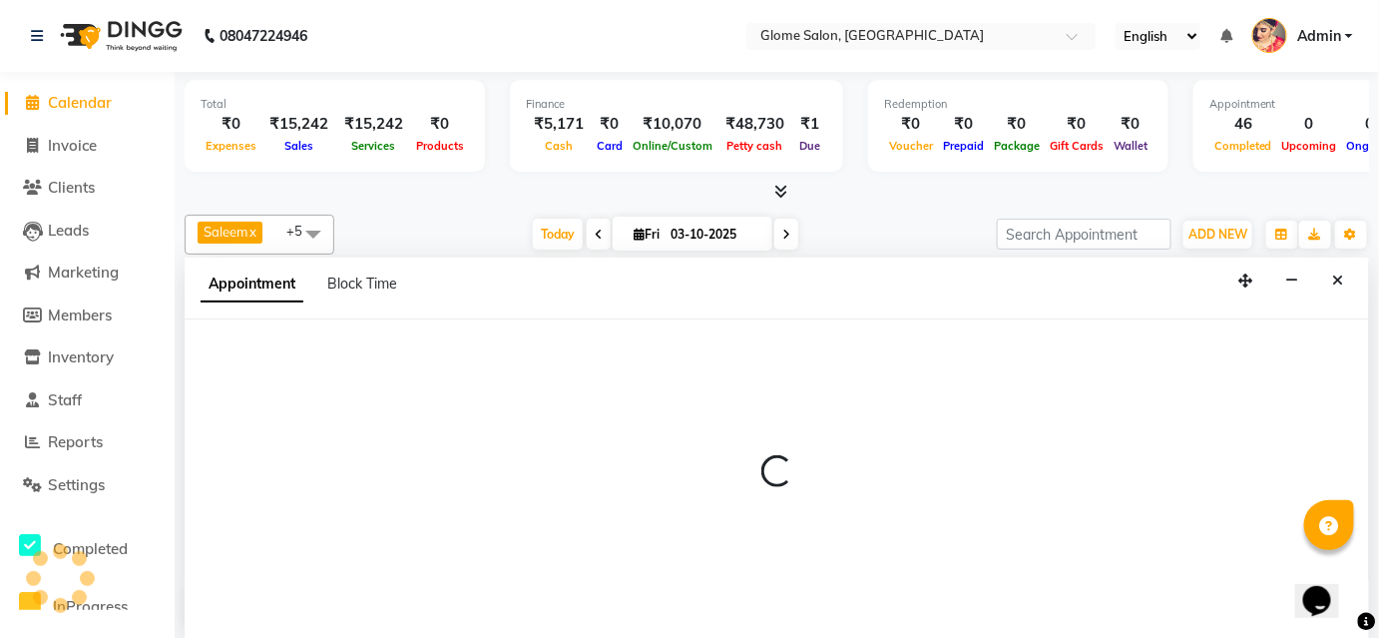
select select "92820"
select select "570"
select select "tentative"
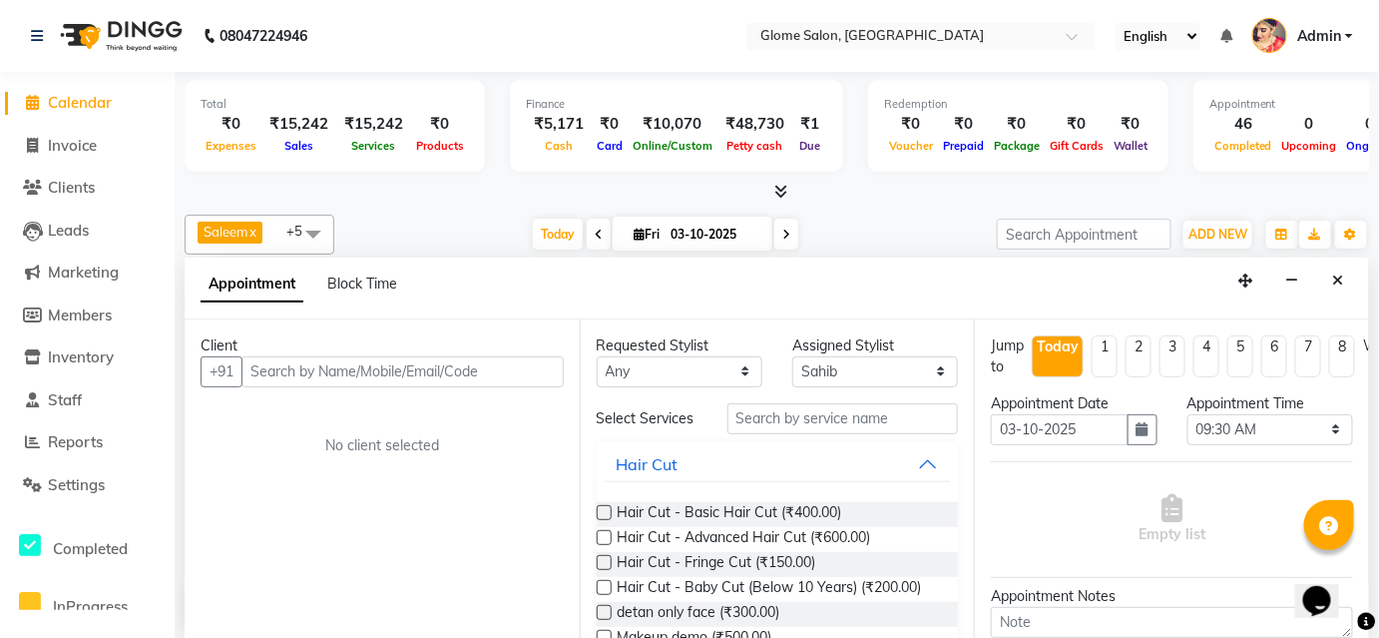
click at [343, 362] on input "text" at bounding box center [402, 371] width 322 height 31
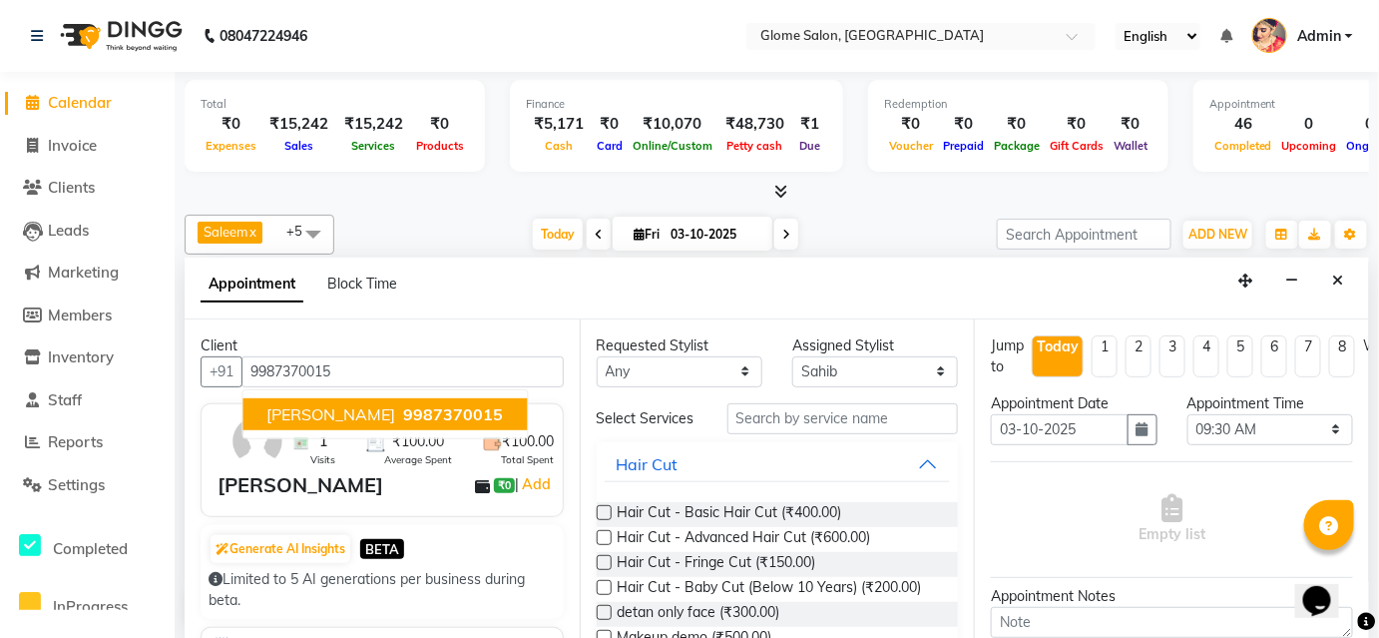
click at [328, 421] on button "S.N. Reddy 9987370015" at bounding box center [384, 414] width 284 height 32
type input "9987370015"
click at [795, 422] on input "text" at bounding box center [842, 418] width 231 height 31
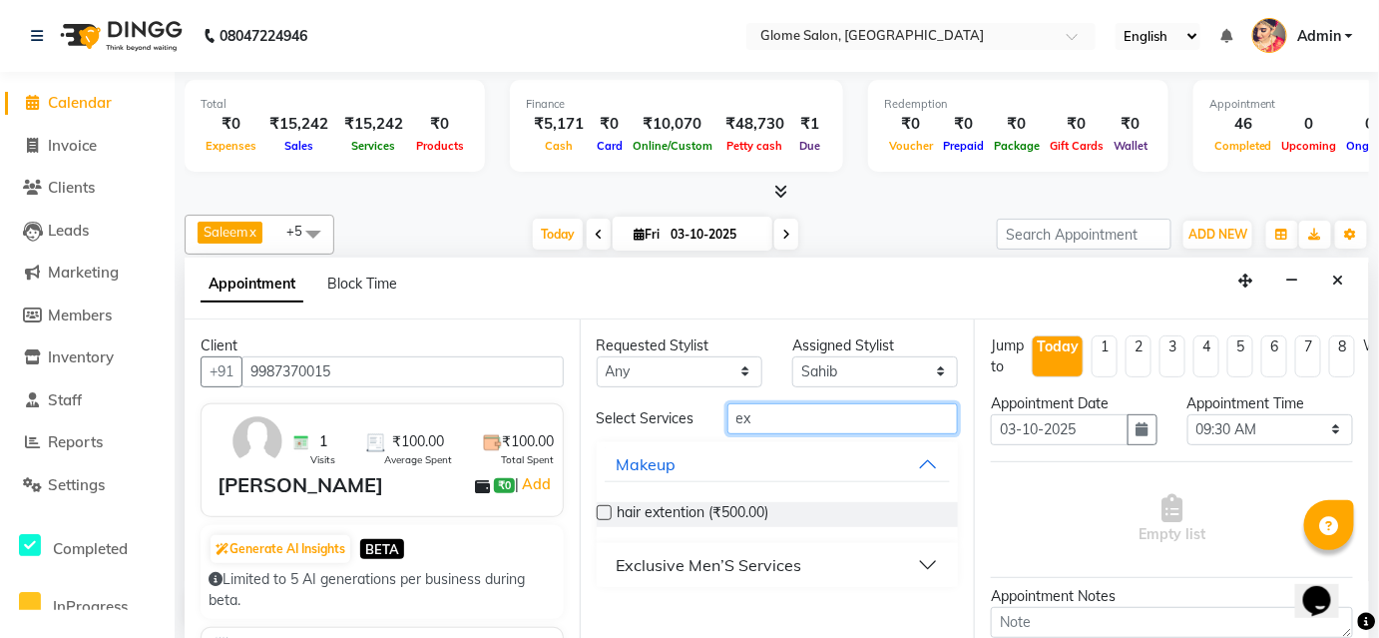
type input "ex"
click at [807, 566] on button "Exclusive Men’S Services" at bounding box center [778, 565] width 346 height 36
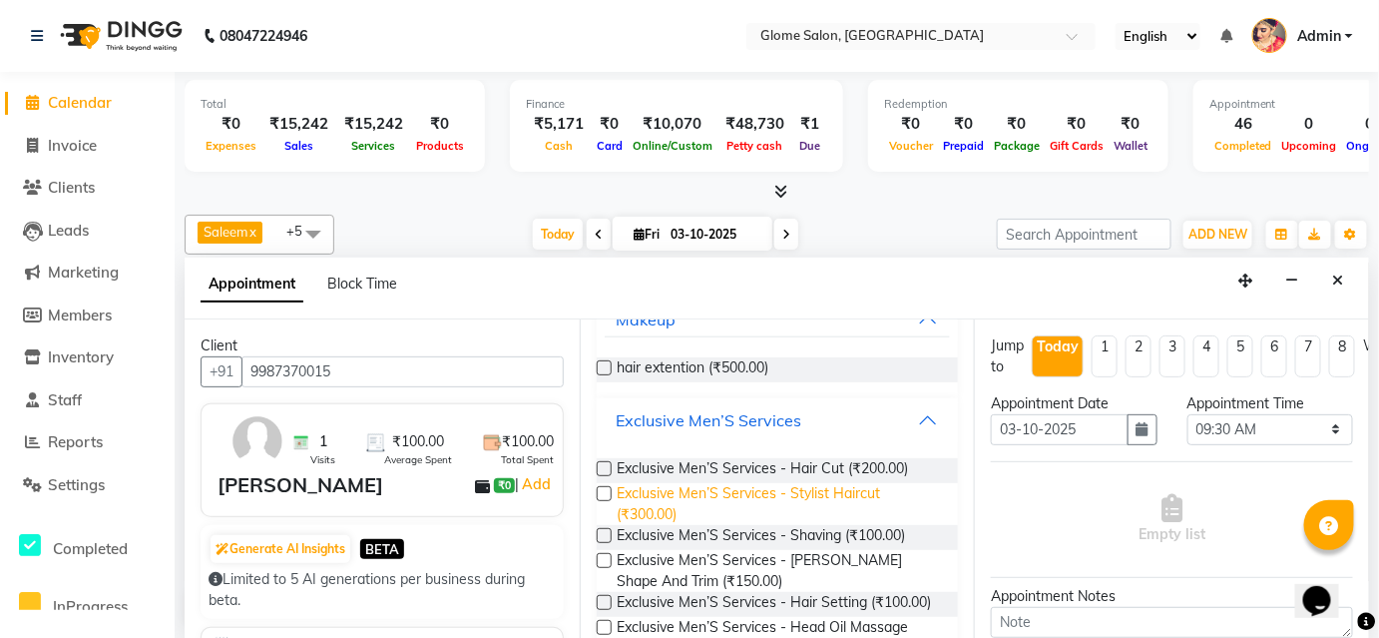
scroll to position [271, 0]
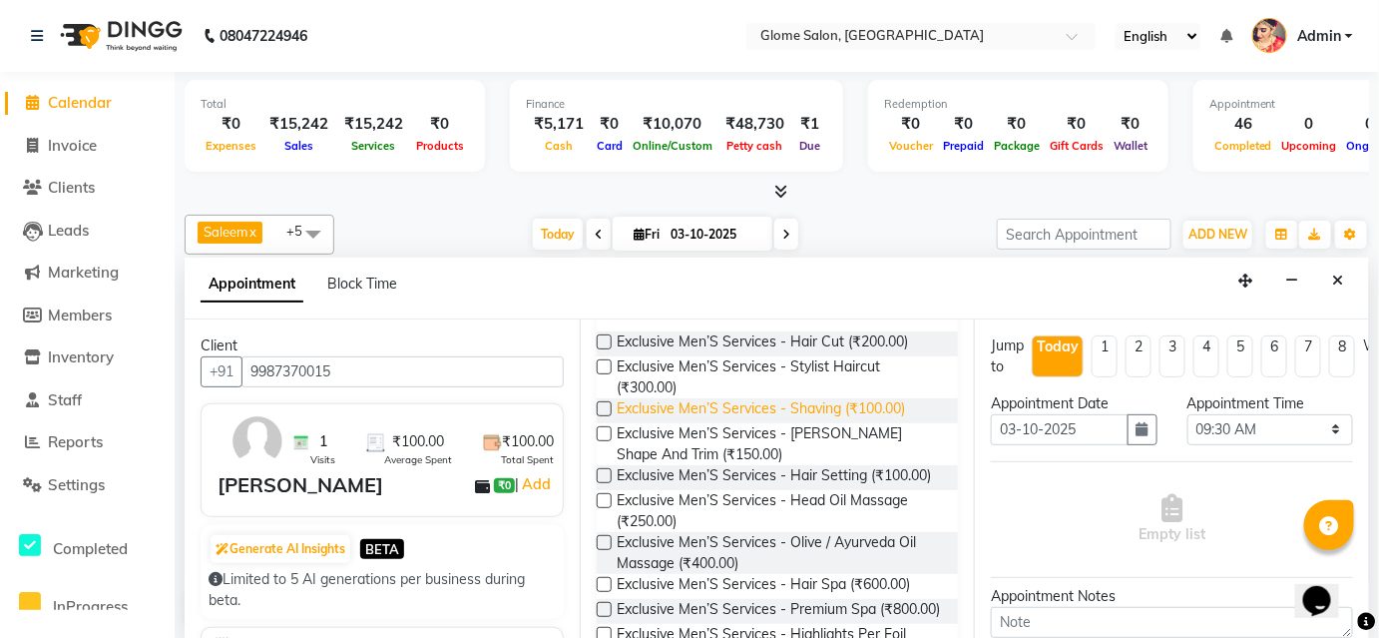
click at [784, 417] on span "Exclusive Men’S Services - Shaving (₹100.00)" at bounding box center [762, 410] width 288 height 25
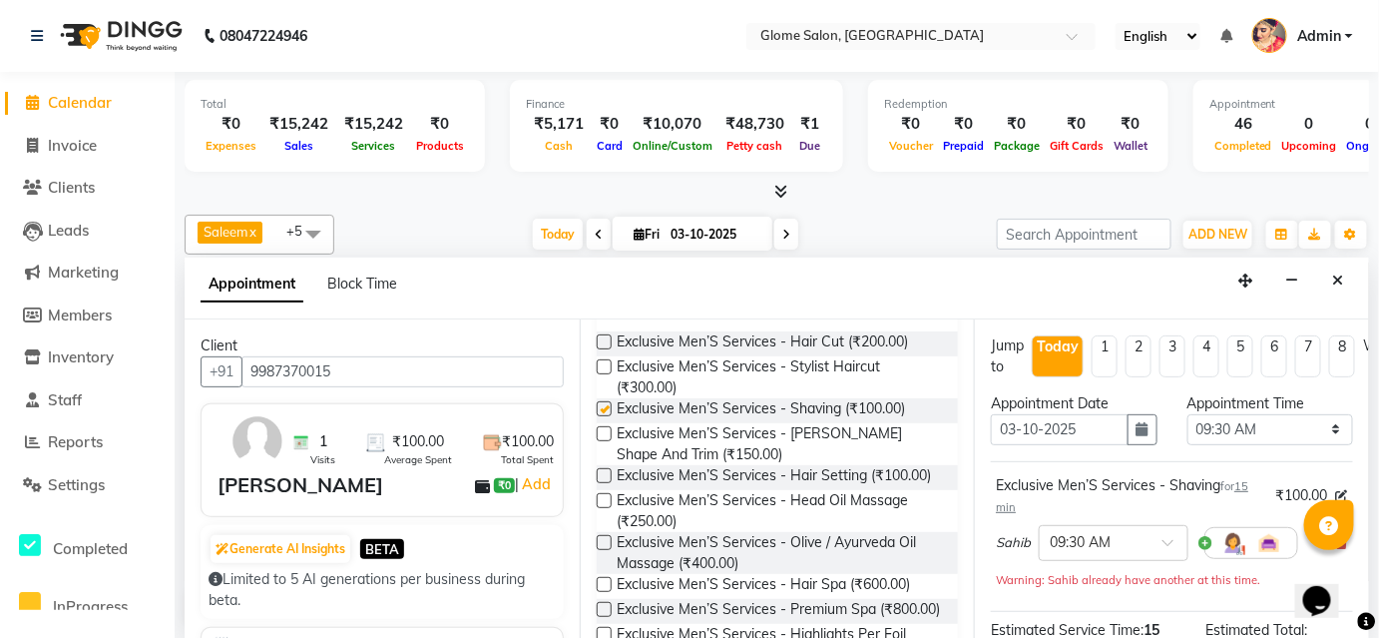
checkbox input "false"
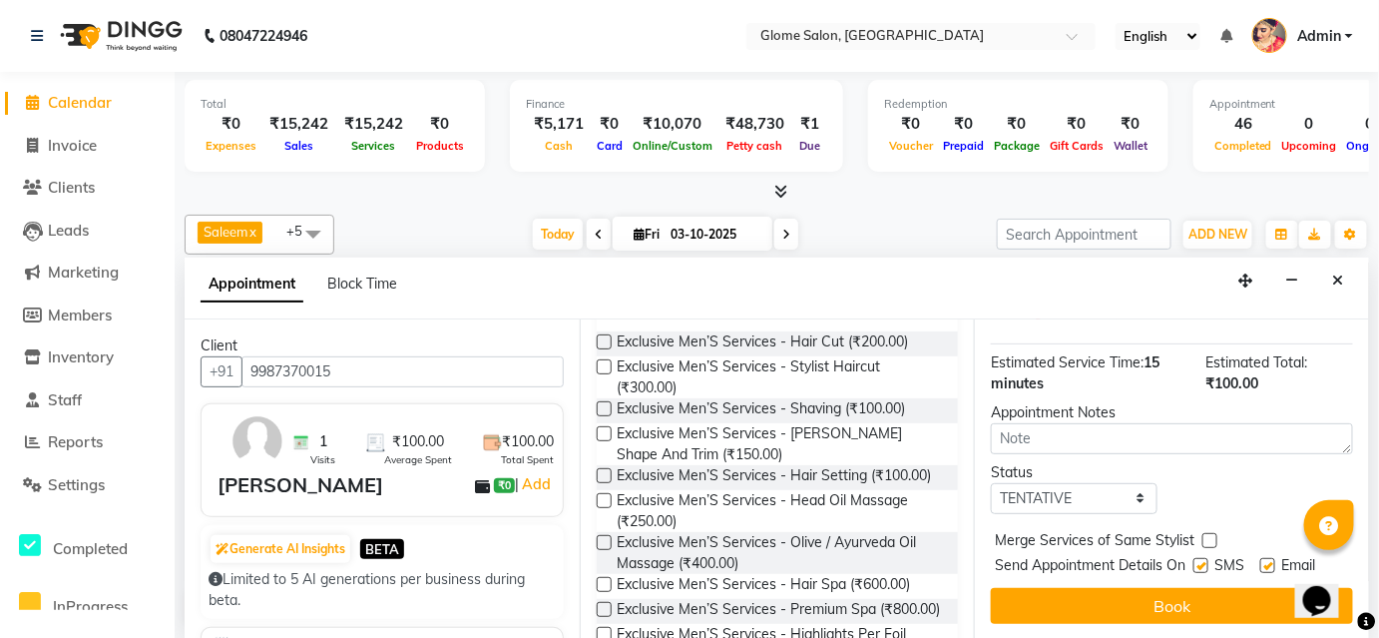
scroll to position [279, 0]
click at [1101, 483] on select "Select TENTATIVE CONFIRM CHECK-IN UPCOMING" at bounding box center [1074, 498] width 166 height 31
select select "confirm booking"
click at [991, 483] on select "Select TENTATIVE CONFIRM CHECK-IN UPCOMING" at bounding box center [1074, 498] width 166 height 31
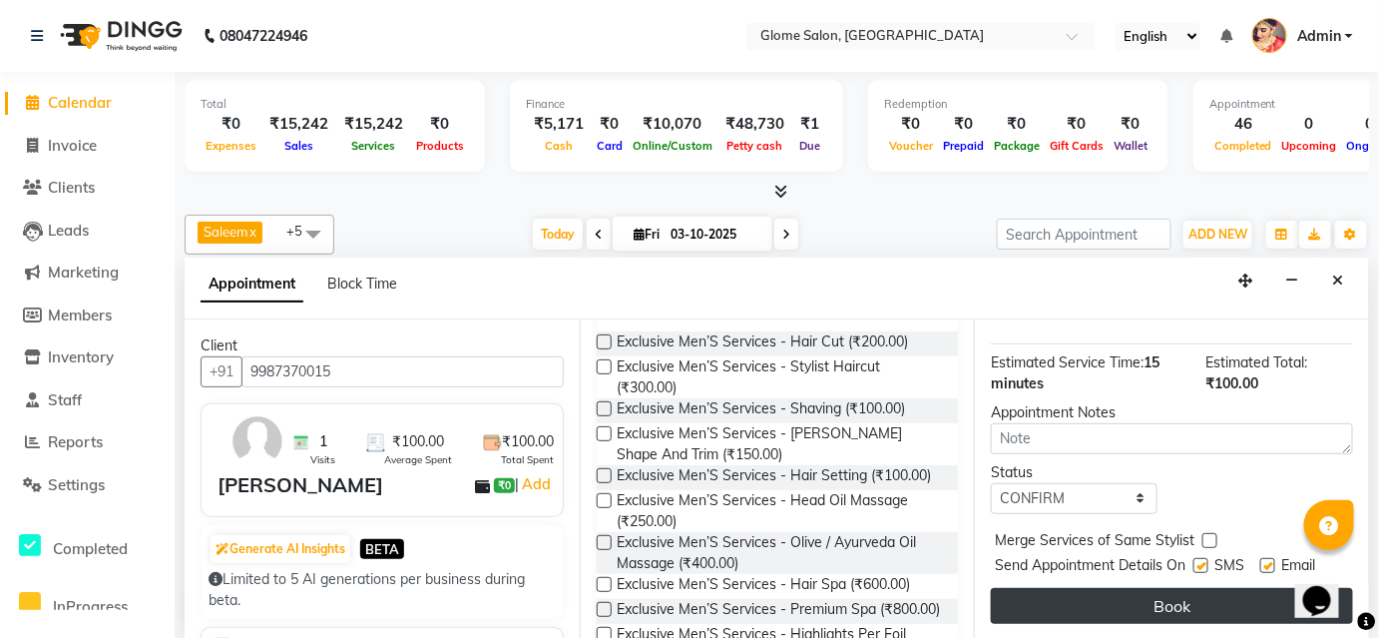
click at [1120, 590] on button "Book" at bounding box center [1172, 606] width 362 height 36
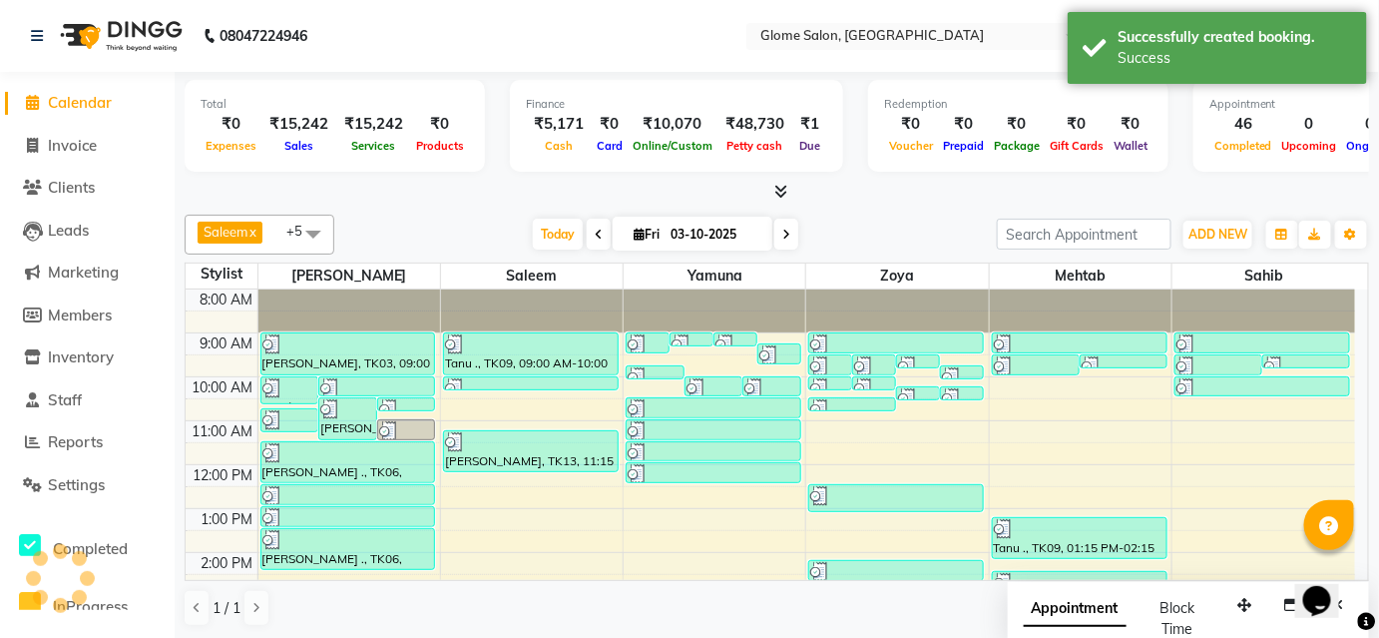
scroll to position [0, 0]
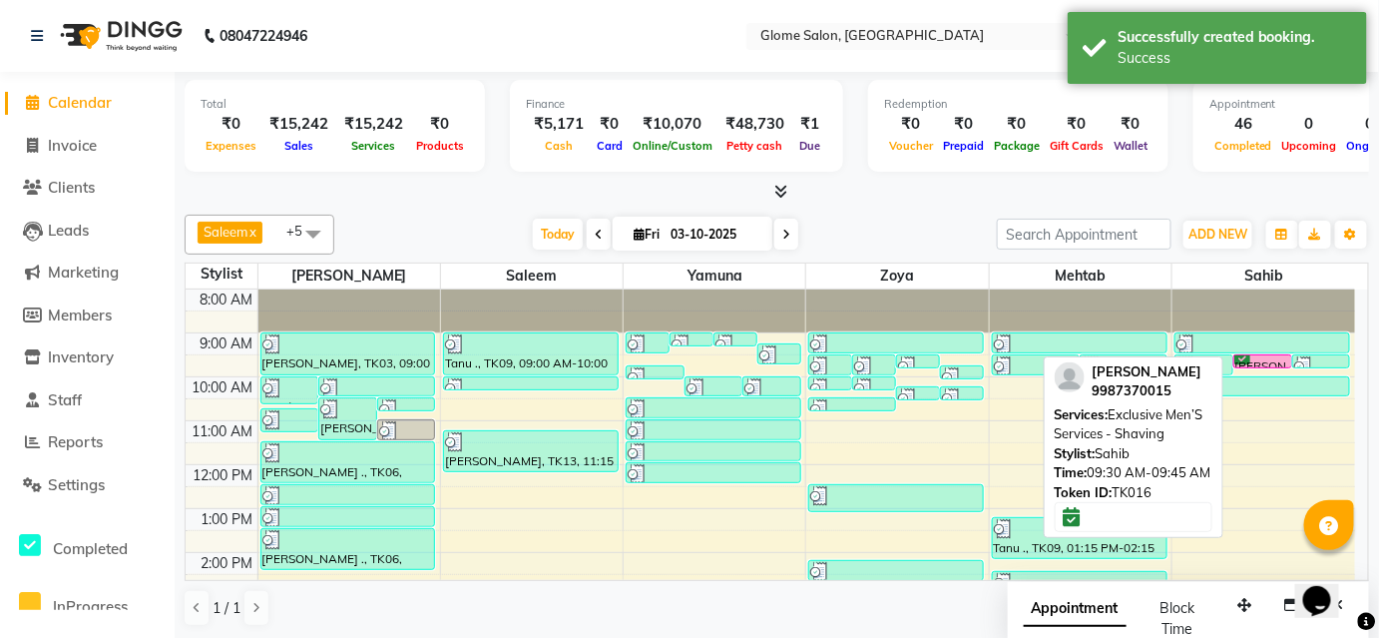
click at [1273, 358] on div "[PERSON_NAME], TK16, 09:30 AM-09:45 AM, Exclusive Men’S Services - Shaving" at bounding box center [1262, 361] width 57 height 12
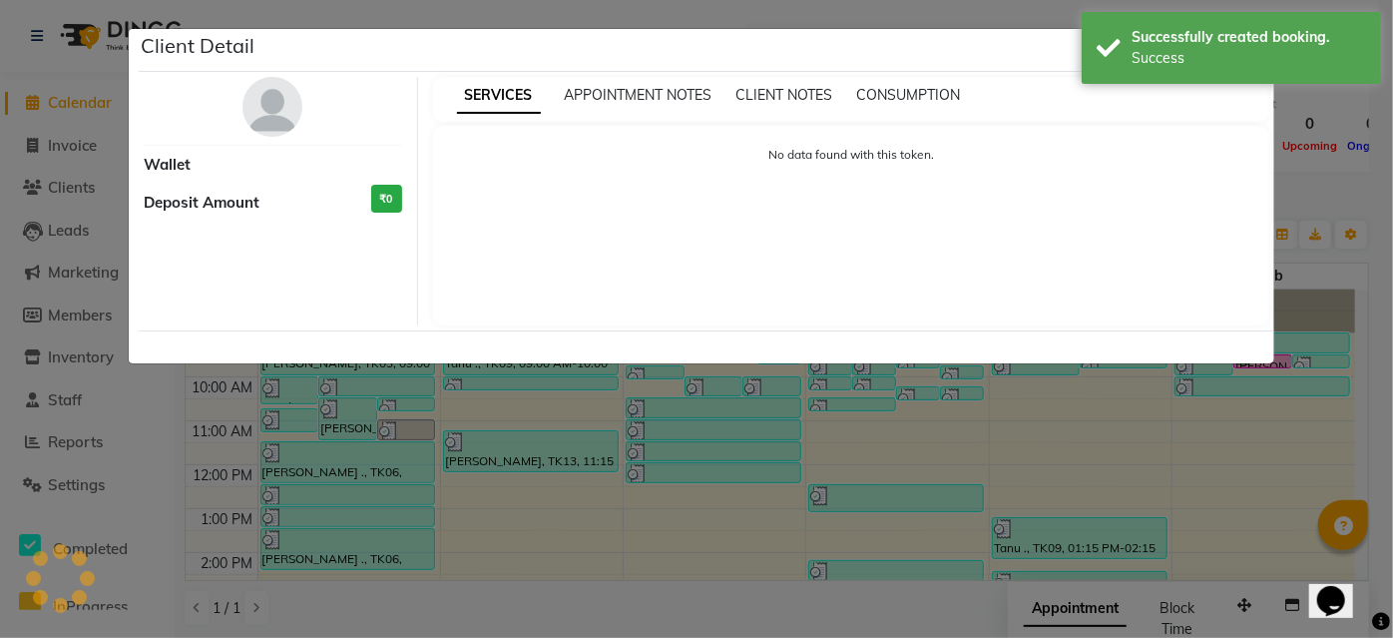
select select "6"
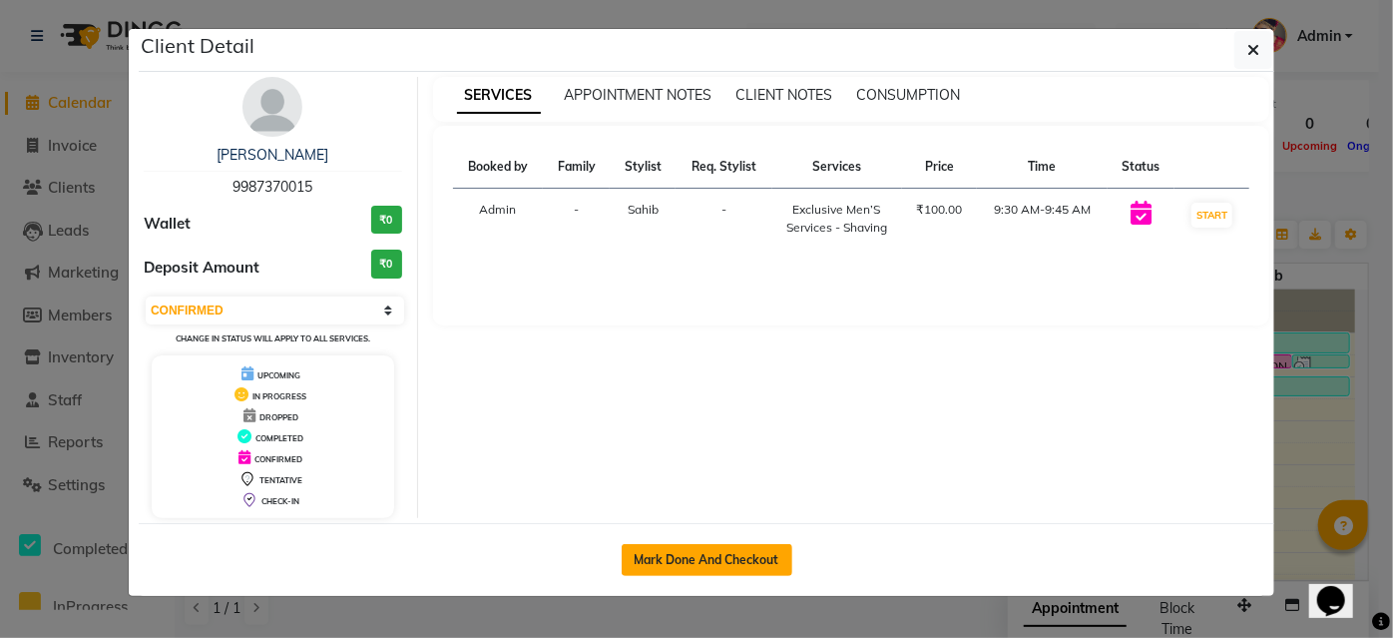
click at [734, 553] on button "Mark Done And Checkout" at bounding box center [707, 560] width 171 height 32
select select "service"
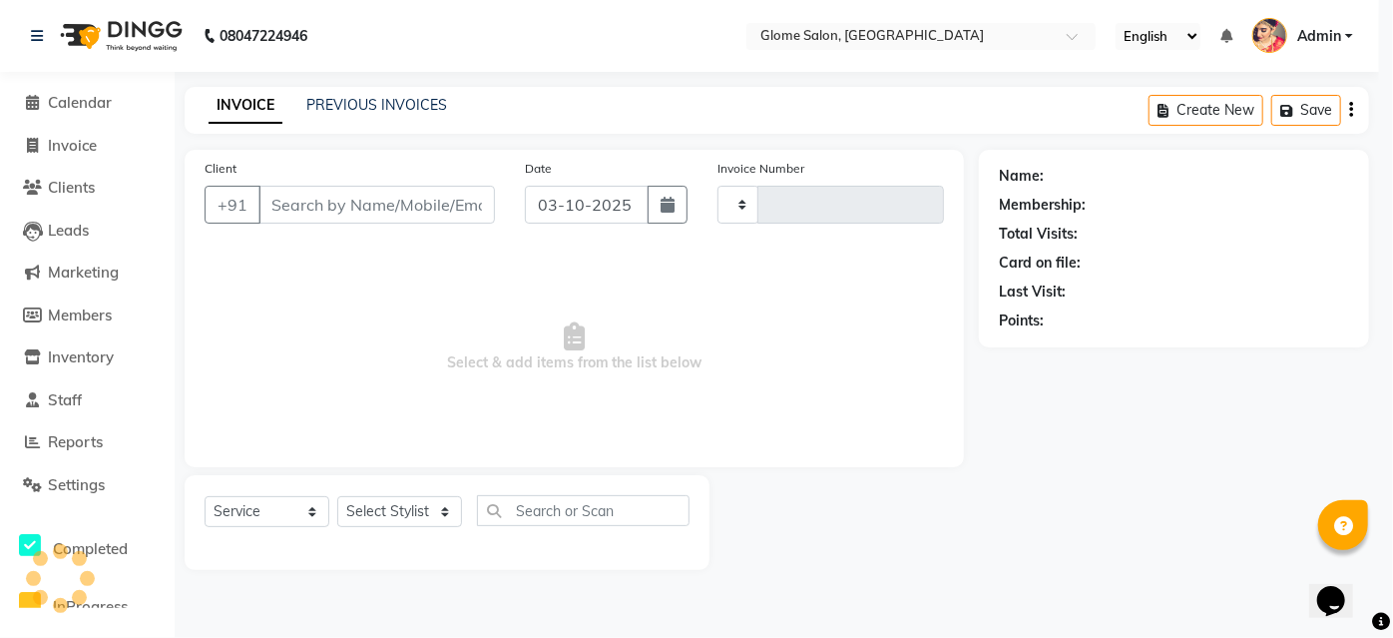
type input "2581"
select select "5199"
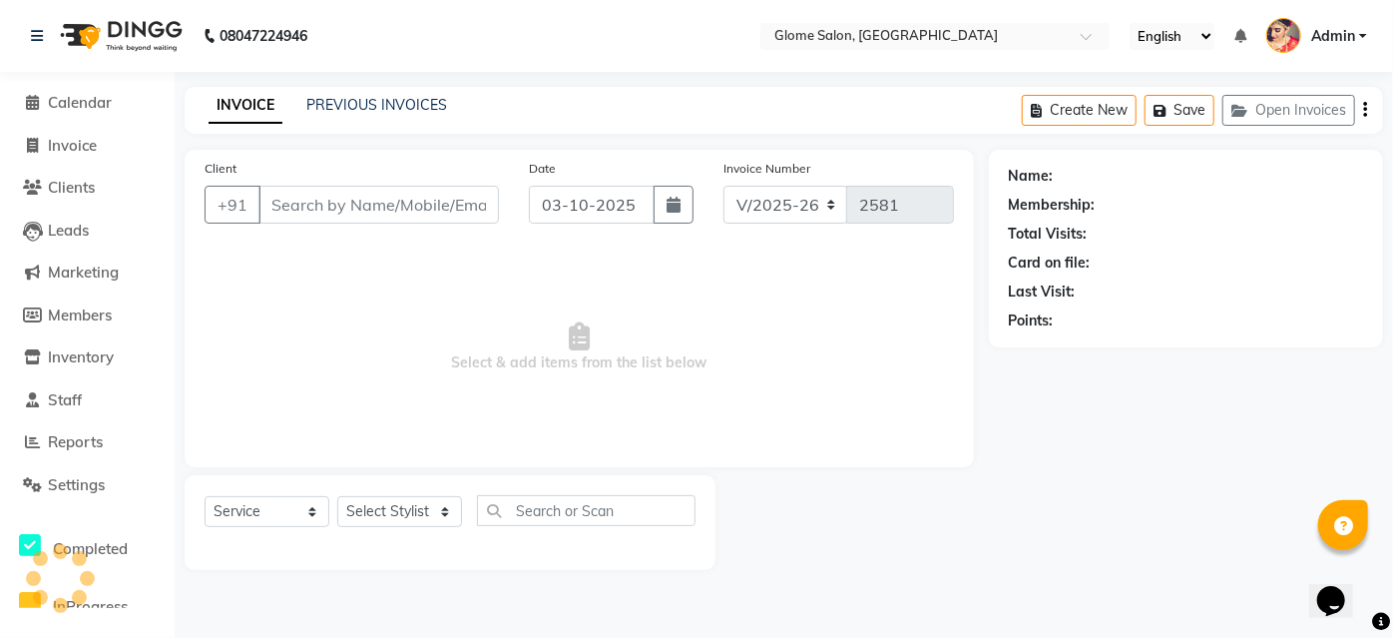
type input "9987370015"
select select "92820"
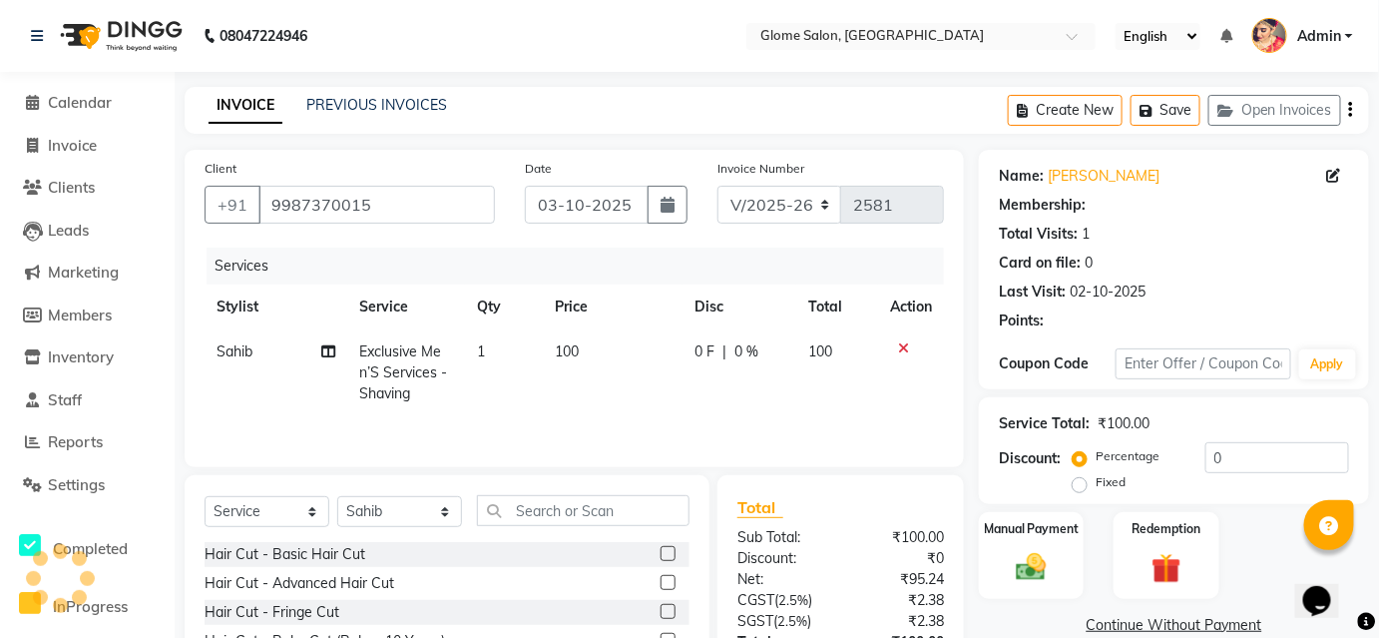
select select "1: Object"
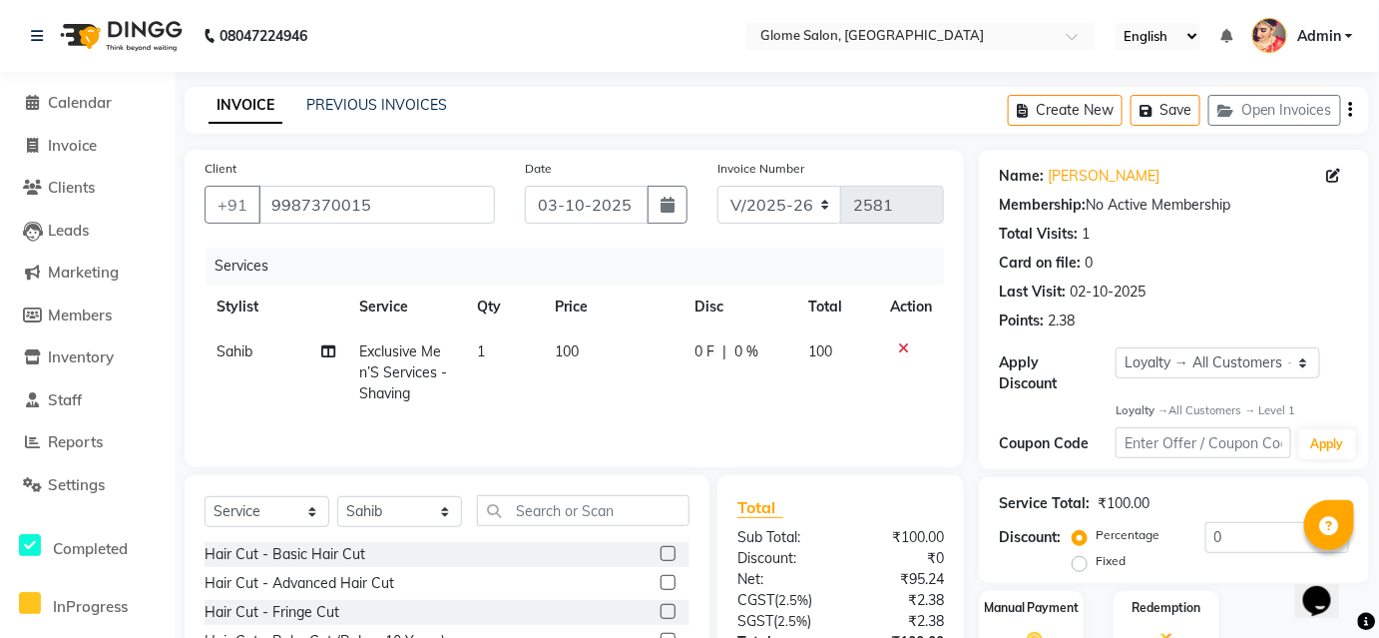
scroll to position [161, 0]
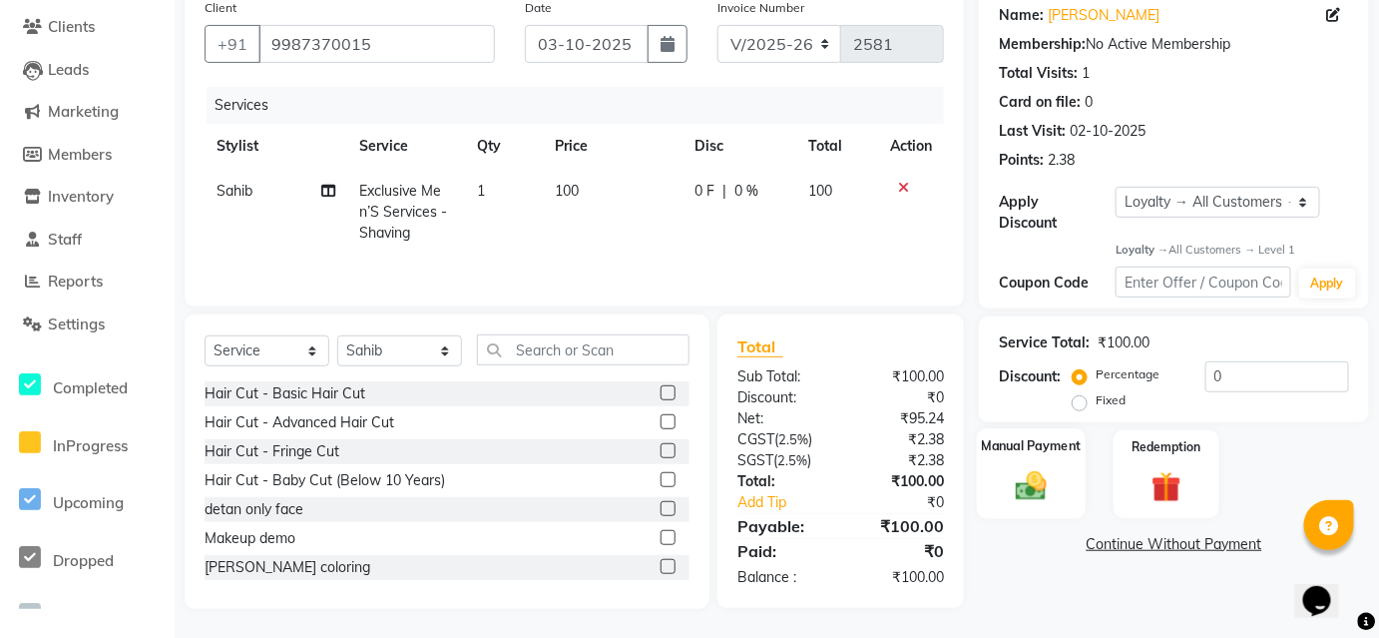
click at [1049, 473] on img at bounding box center [1031, 486] width 51 height 36
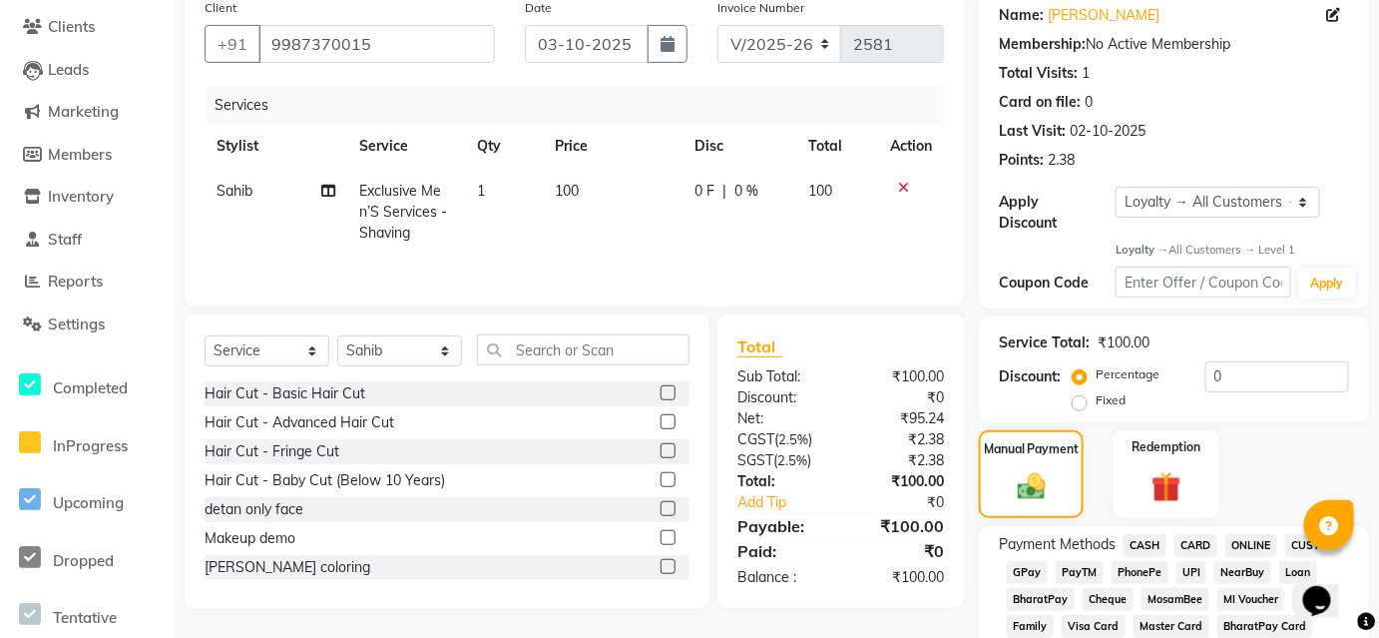
scroll to position [524, 0]
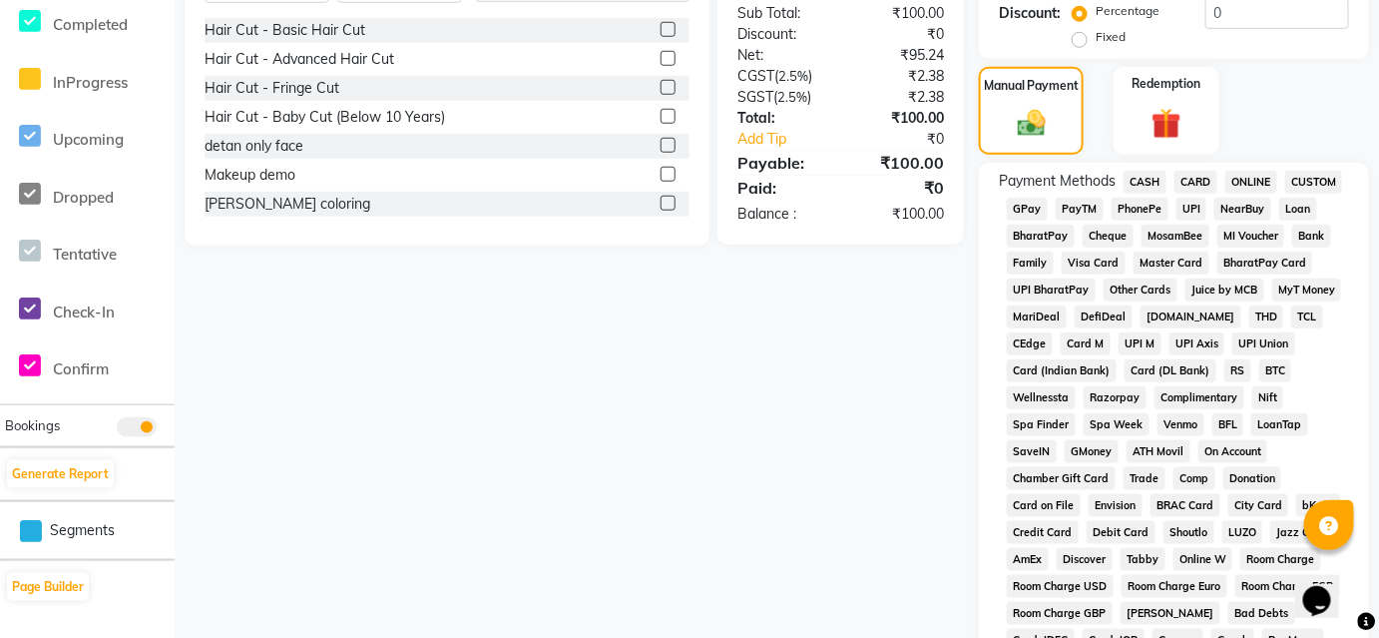
click at [1186, 198] on span "UPI" at bounding box center [1191, 209] width 31 height 23
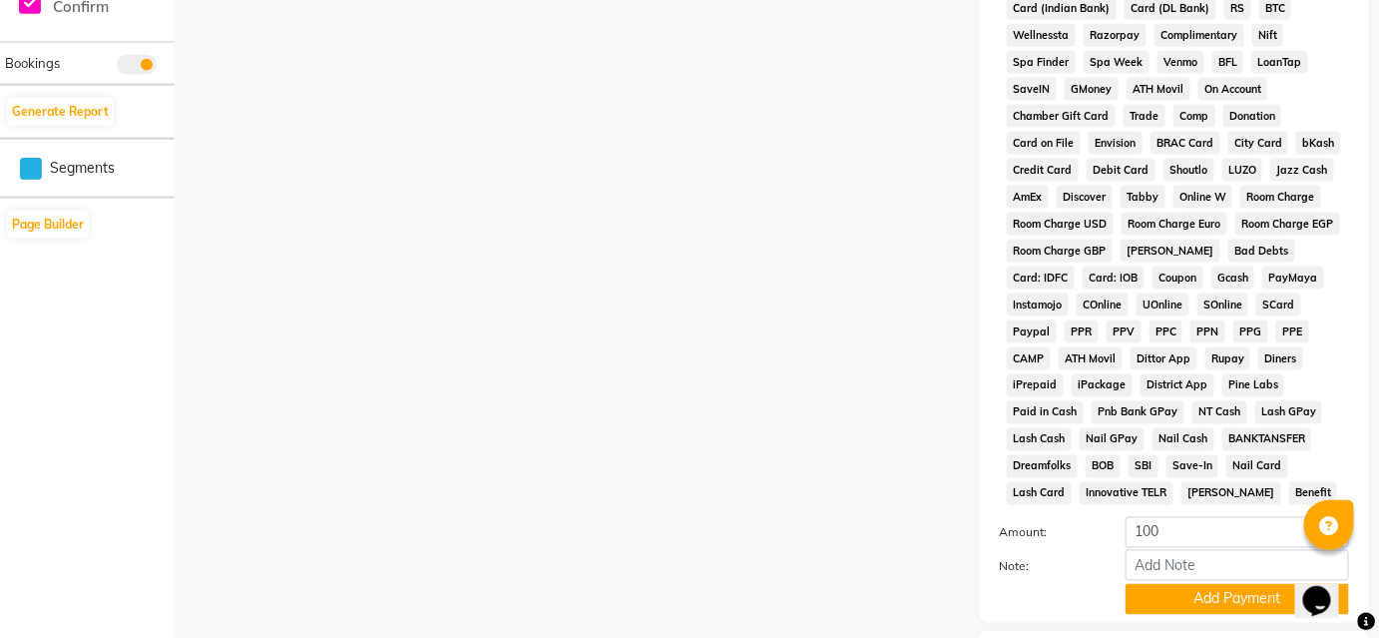
scroll to position [1004, 0]
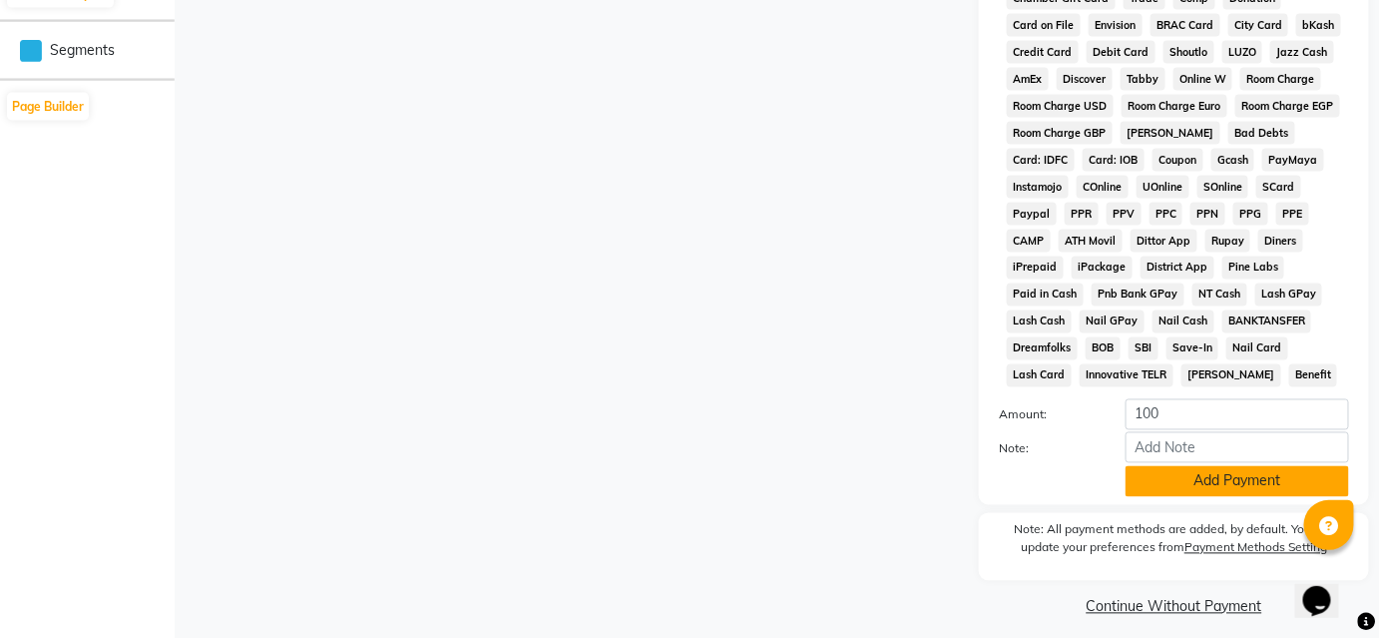
click at [1226, 466] on button "Add Payment" at bounding box center [1236, 481] width 223 height 31
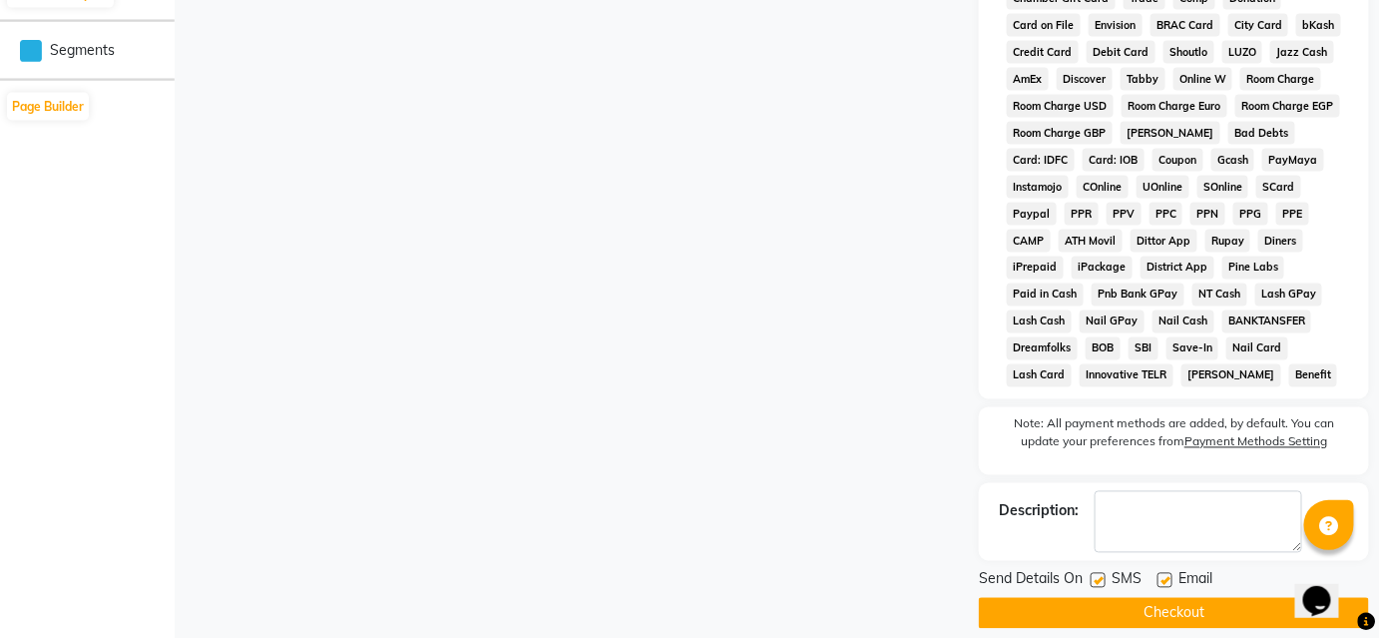
scroll to position [1010, 0]
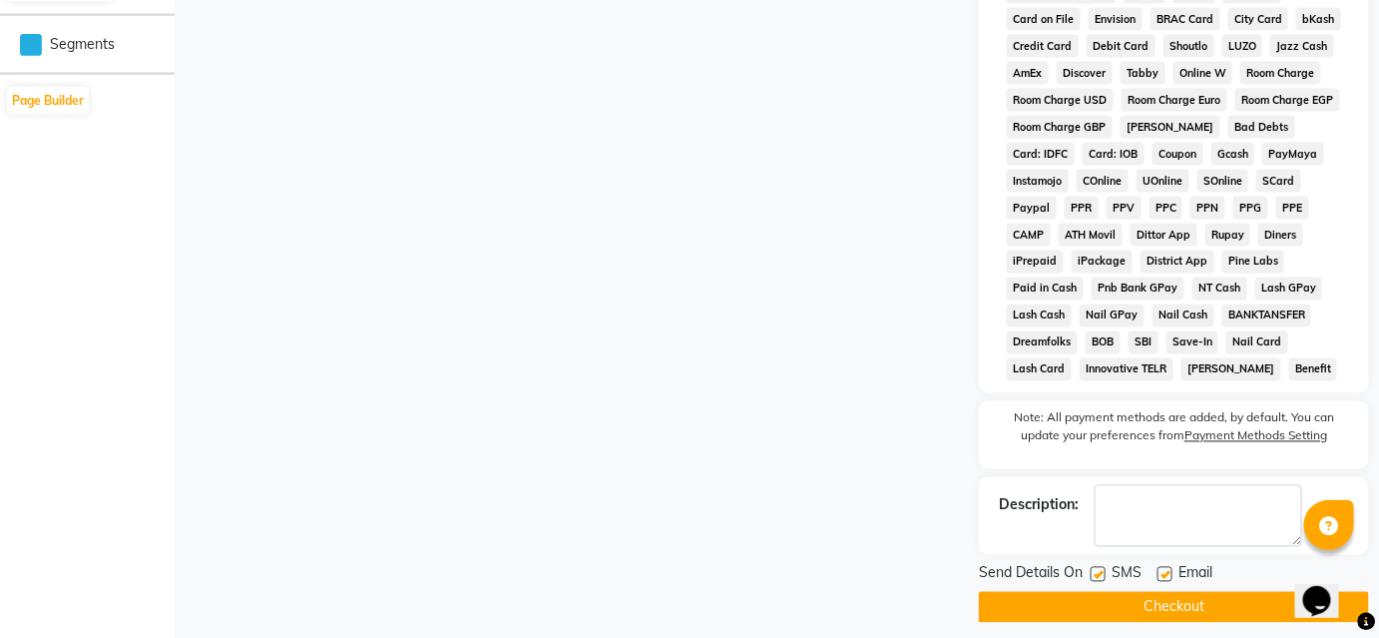
click at [1133, 598] on button "Checkout" at bounding box center [1174, 607] width 390 height 31
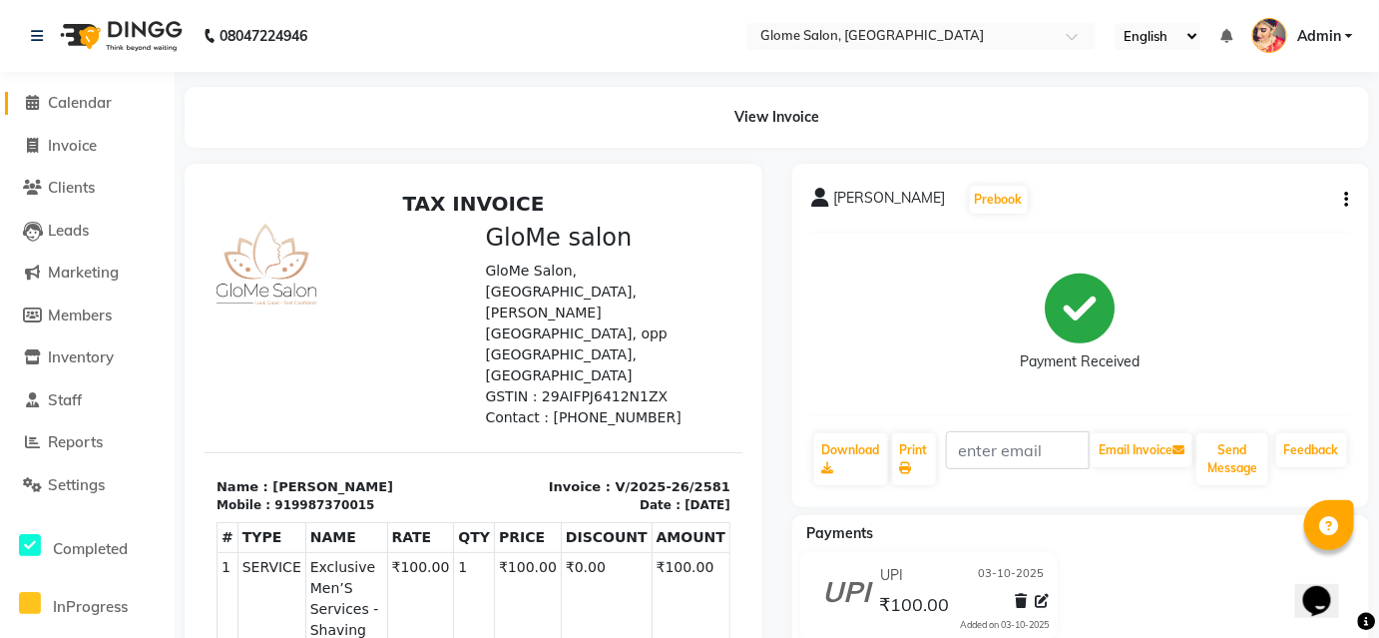
click at [82, 98] on span "Calendar" at bounding box center [80, 102] width 64 height 19
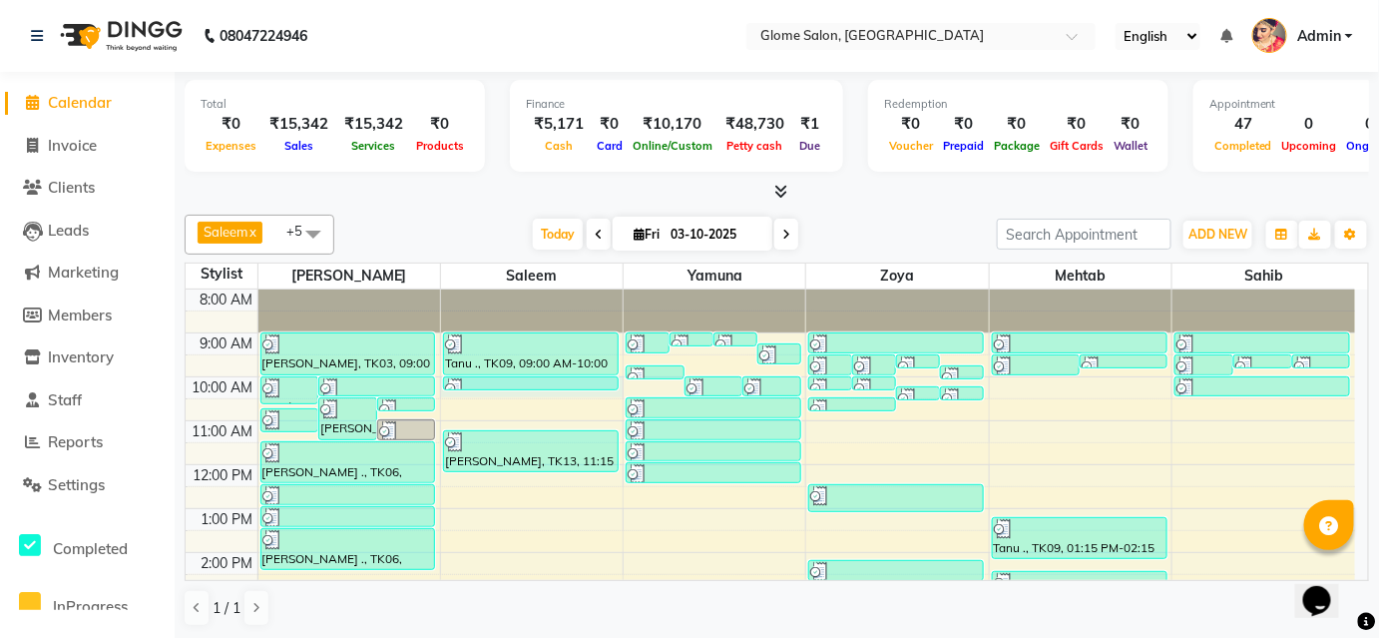
click at [579, 389] on div "8:00 AM 9:00 AM 10:00 AM 11:00 AM 12:00 PM 1:00 PM 2:00 PM 3:00 PM 4:00 PM 5:00…" at bounding box center [770, 574] width 1169 height 570
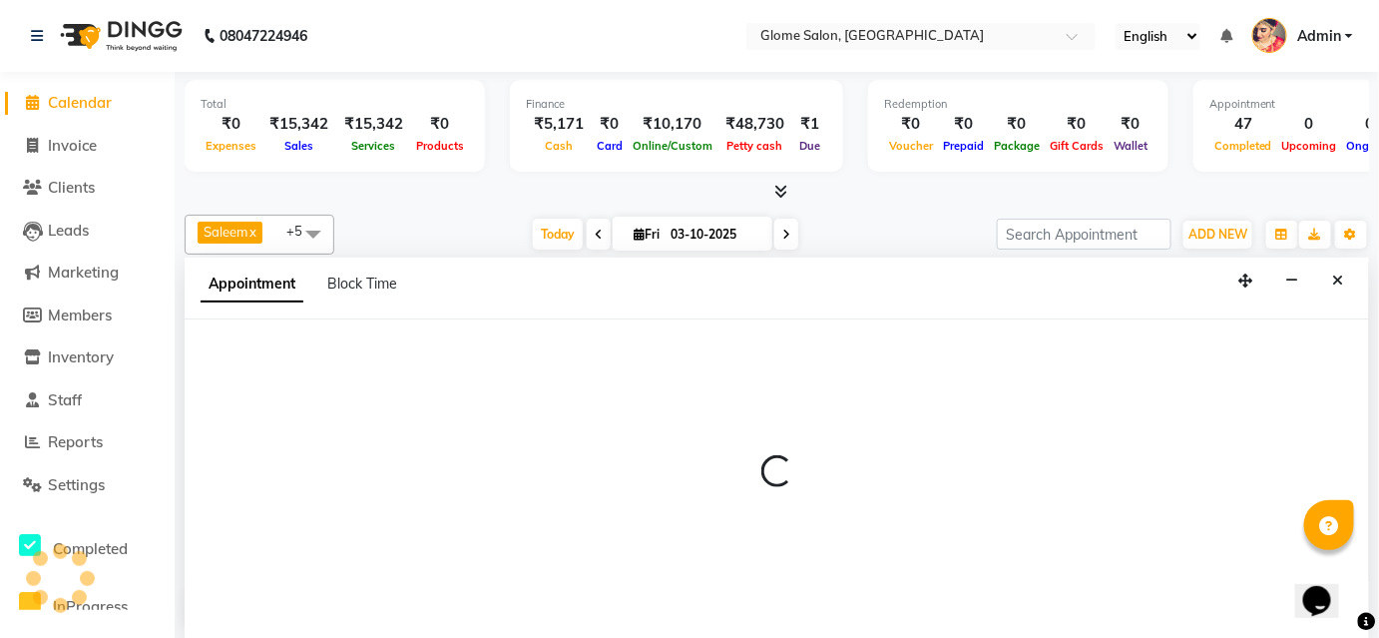
select select "40075"
select select "600"
select select "tentative"
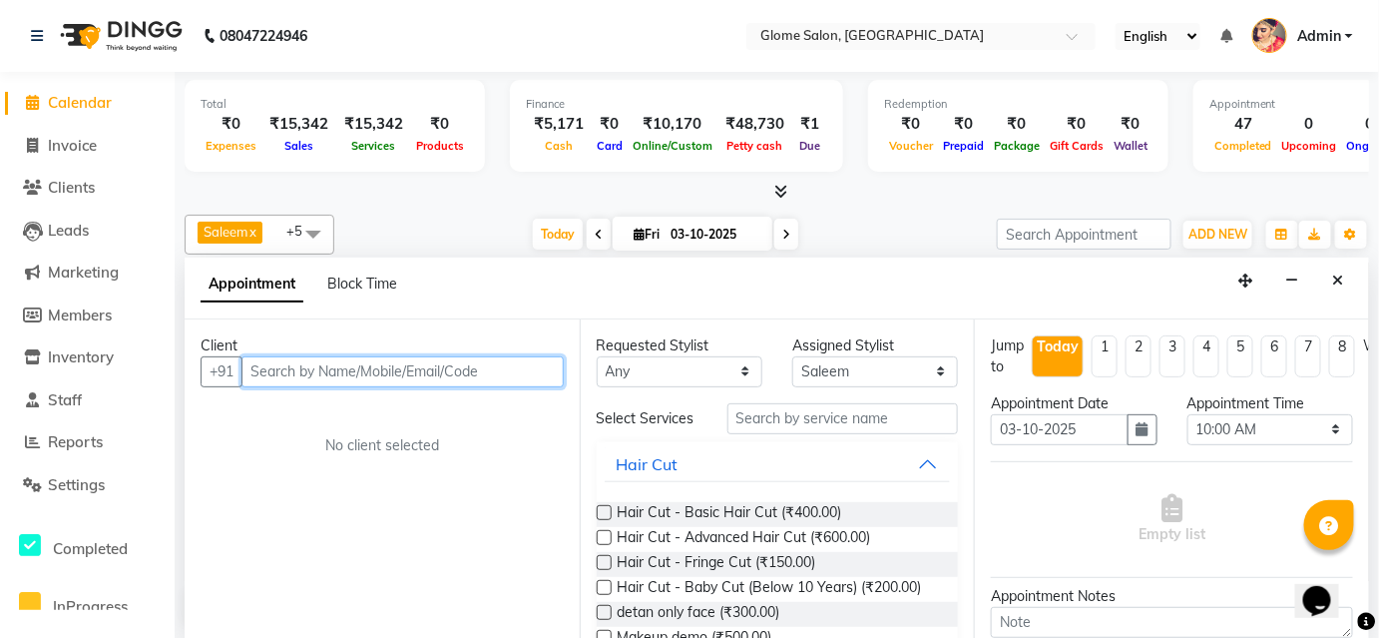
click at [533, 369] on input "text" at bounding box center [402, 371] width 322 height 31
type input "9"
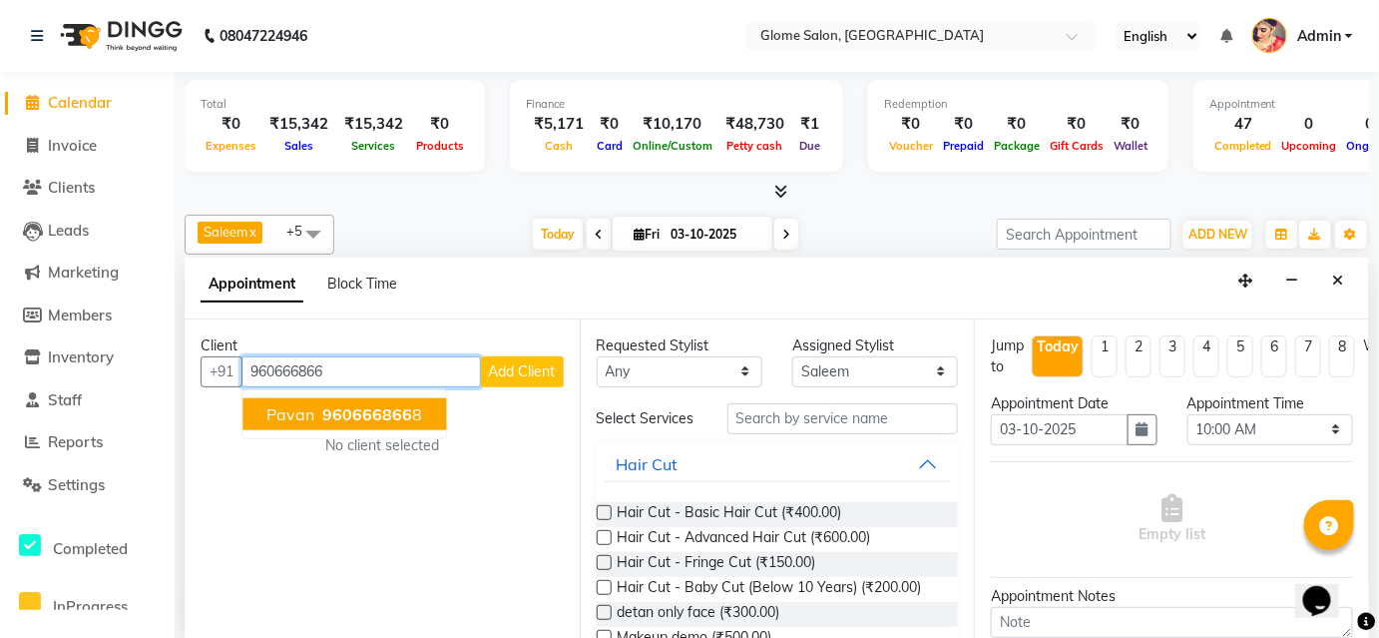
click at [432, 414] on button "Pavan 960666866 8" at bounding box center [344, 414] width 204 height 32
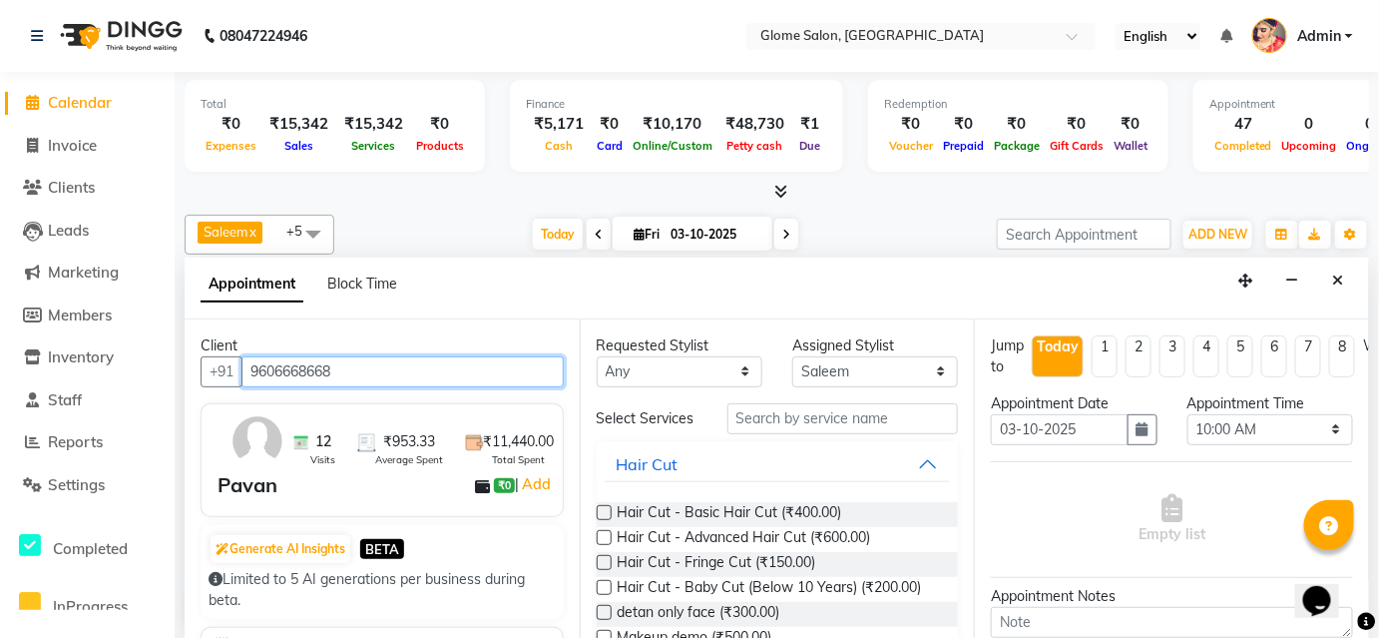
type input "9606668668"
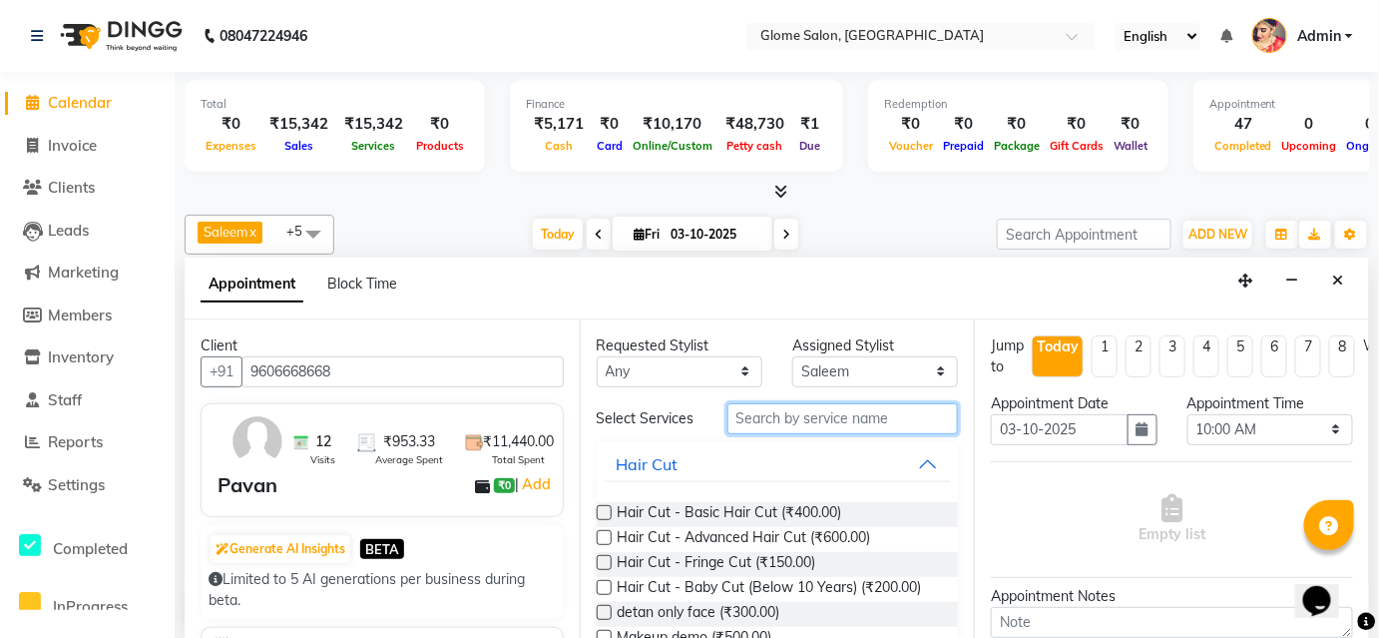
click at [740, 426] on input "text" at bounding box center [842, 418] width 231 height 31
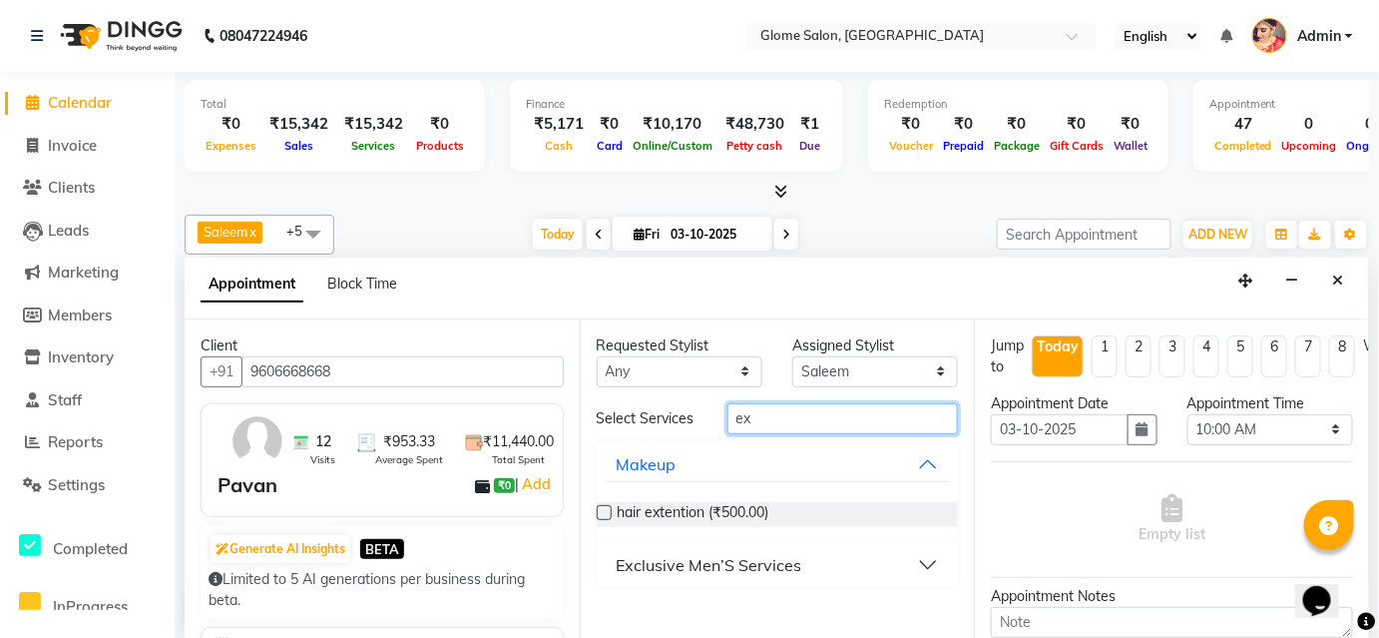
type input "ex"
click at [715, 567] on div "Exclusive Men’S Services" at bounding box center [710, 565] width 186 height 24
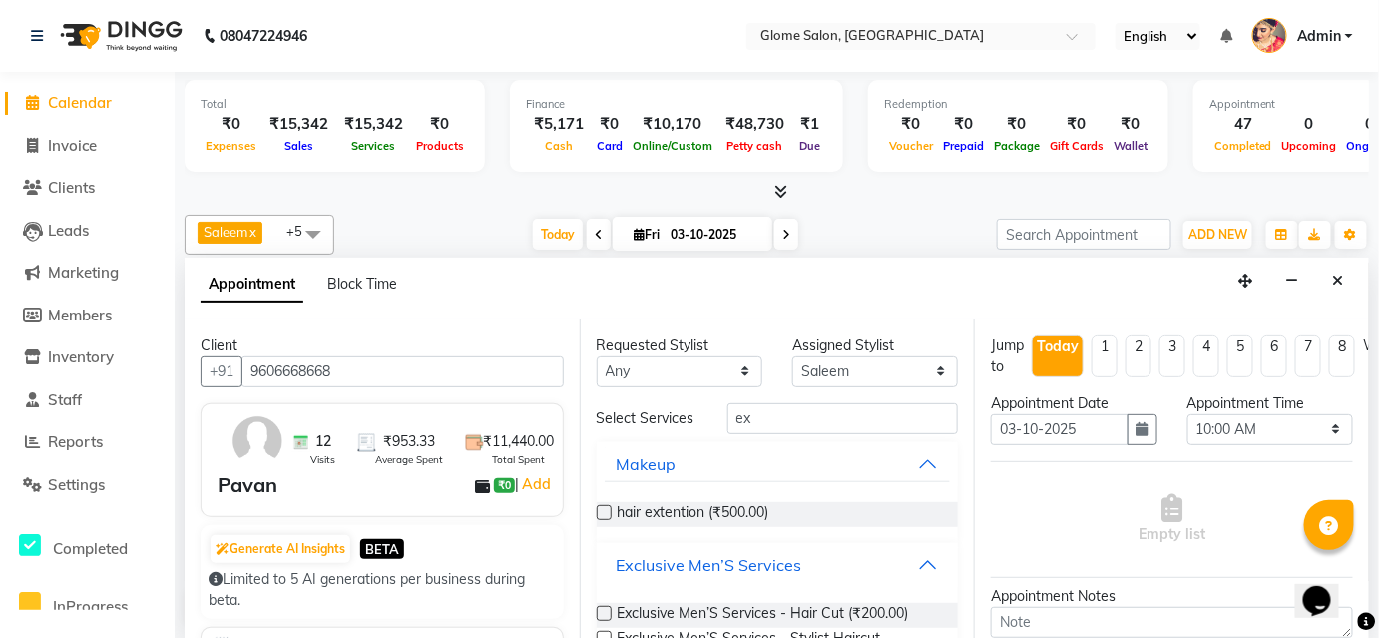
scroll to position [181, 0]
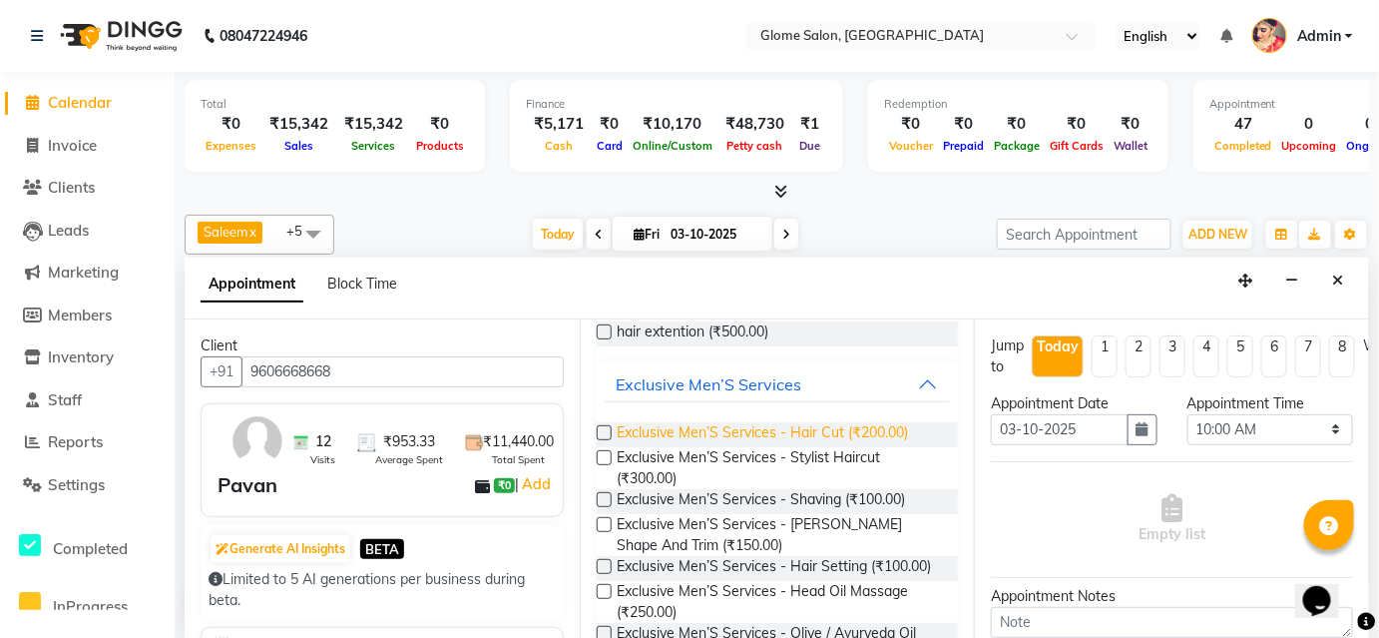
click at [784, 438] on span "Exclusive Men’S Services - Hair Cut (₹200.00)" at bounding box center [763, 434] width 291 height 25
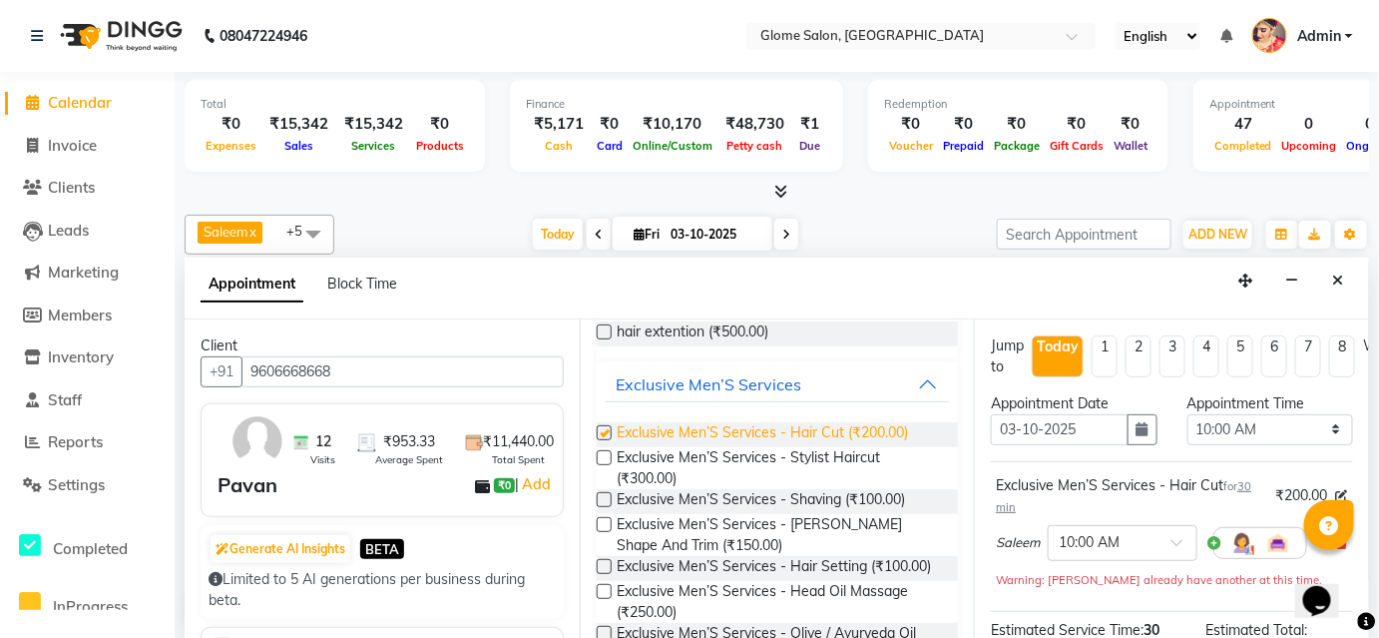
checkbox input "false"
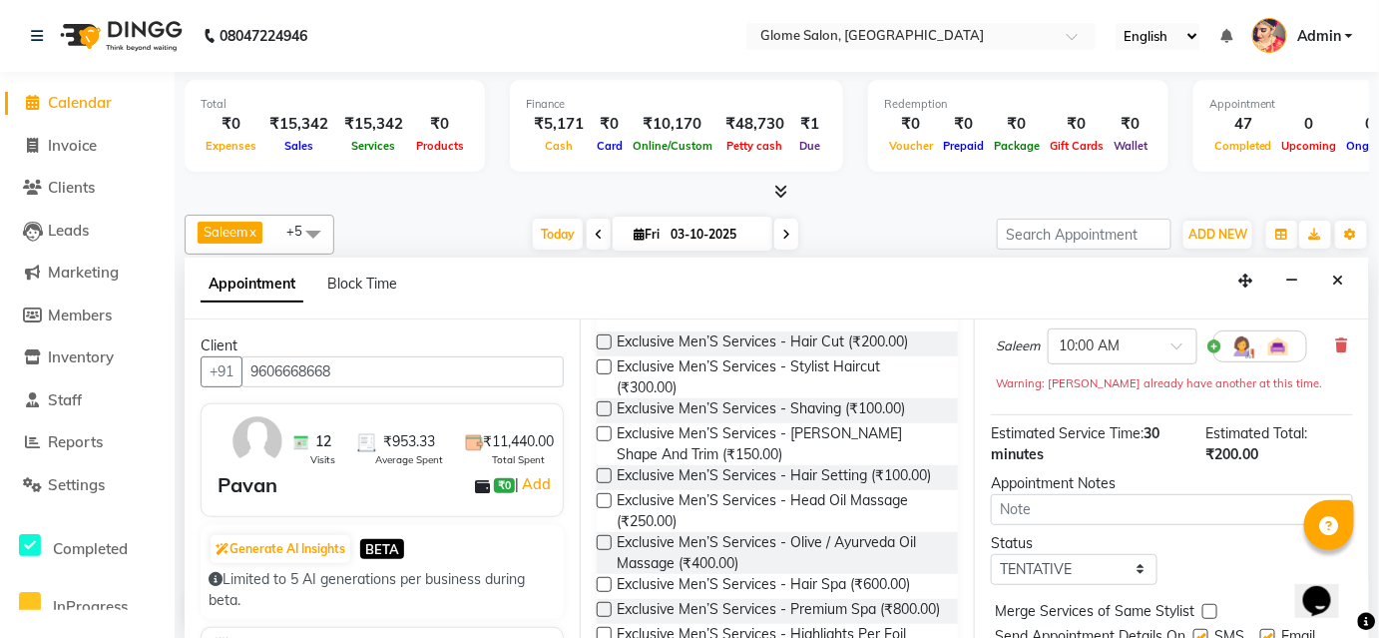
scroll to position [271, 0]
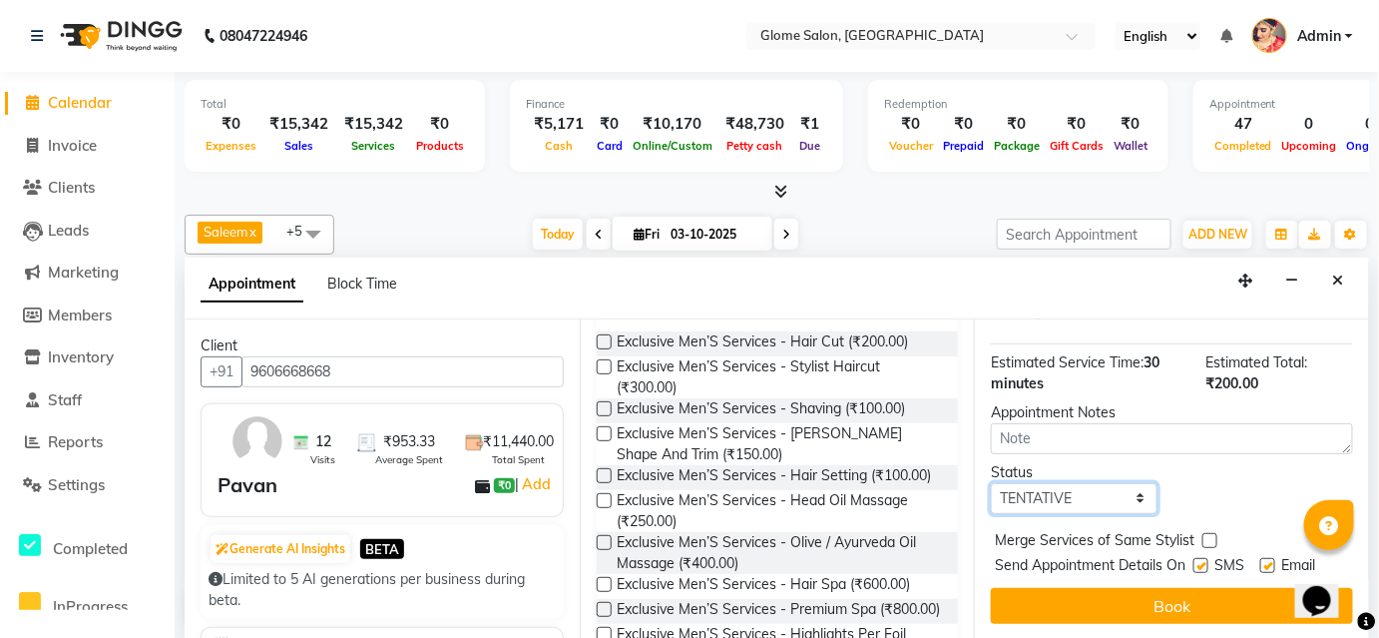
click at [1094, 491] on select "Select TENTATIVE CONFIRM CHECK-IN UPCOMING" at bounding box center [1074, 498] width 166 height 31
select select "confirm booking"
click at [991, 483] on select "Select TENTATIVE CONFIRM CHECK-IN UPCOMING" at bounding box center [1074, 498] width 166 height 31
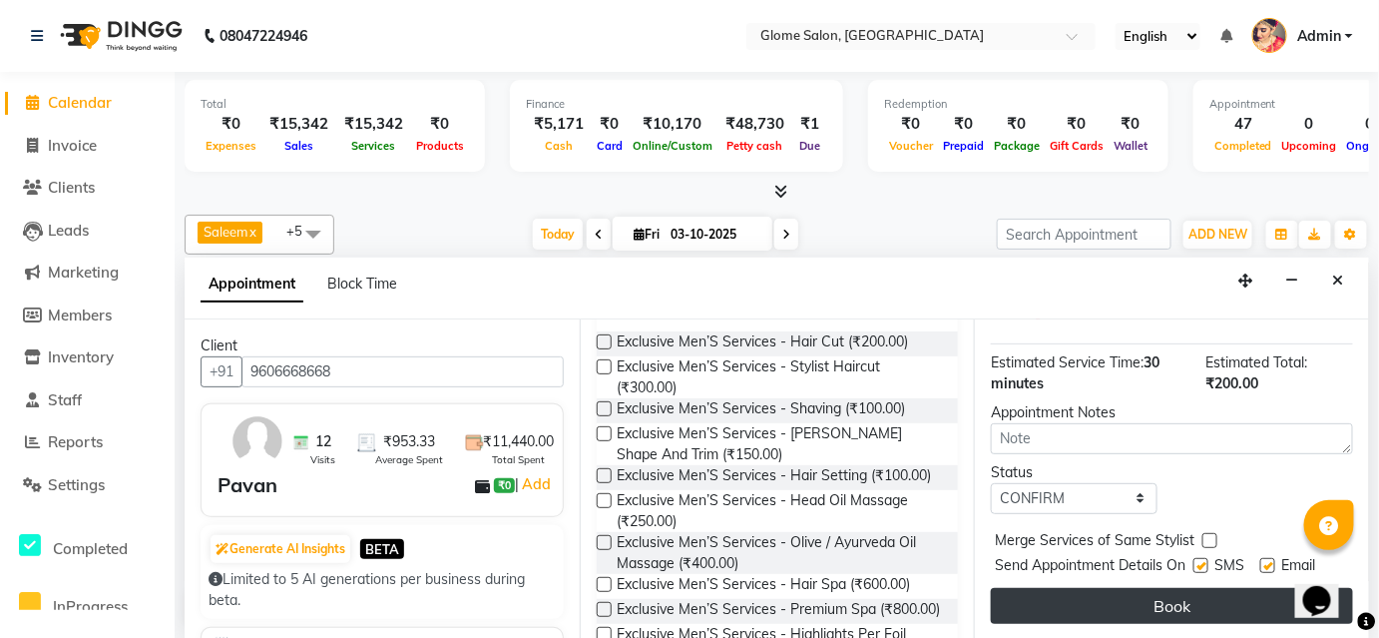
click at [1176, 588] on button "Book" at bounding box center [1172, 606] width 362 height 36
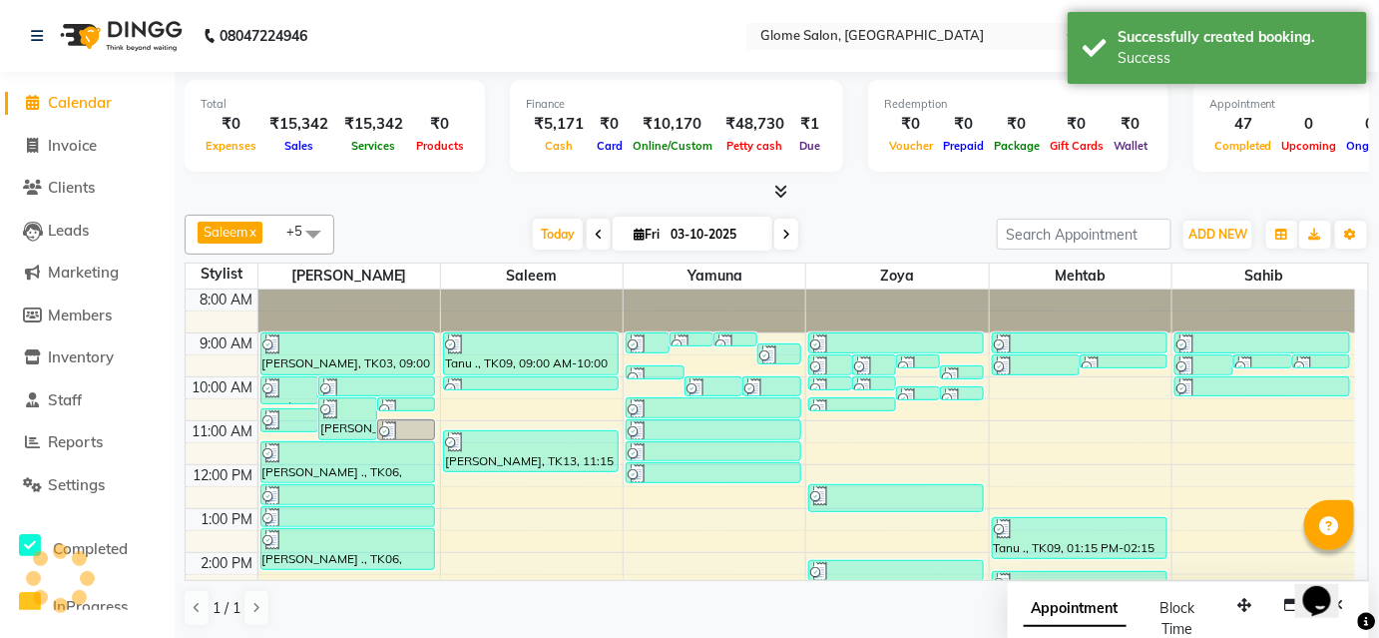
scroll to position [0, 0]
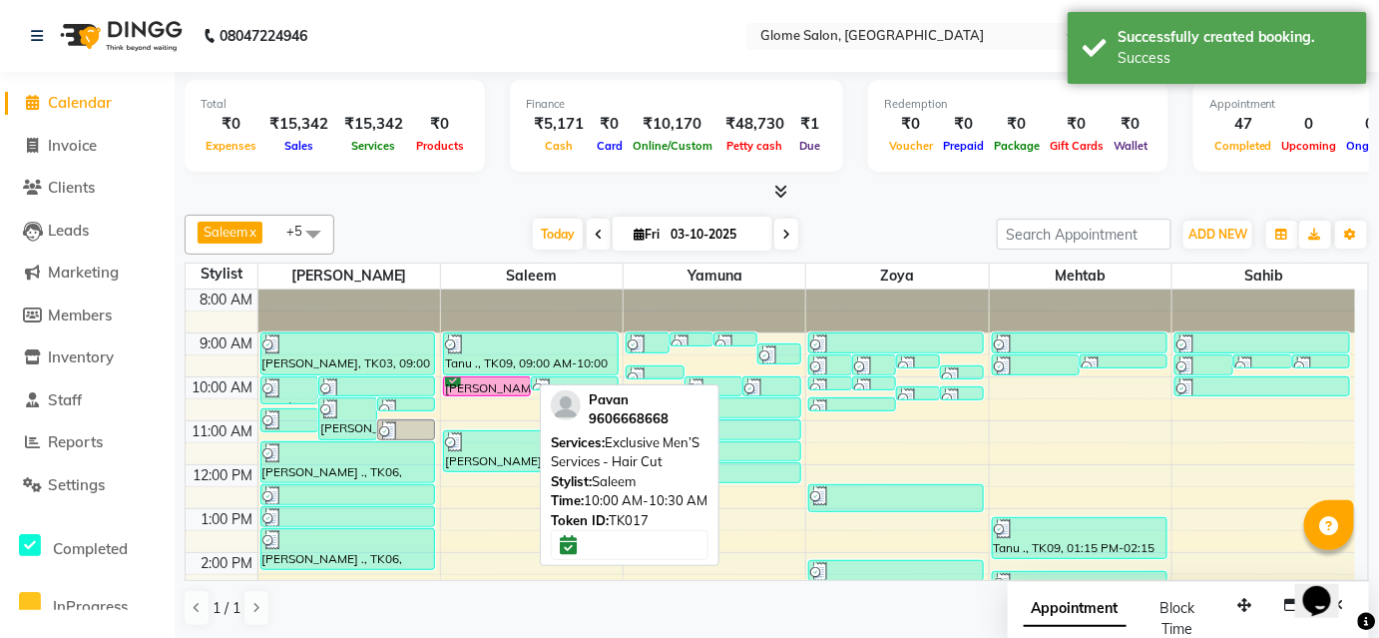
click at [488, 387] on div "[PERSON_NAME], TK17, 10:00 AM-10:30 AM, Exclusive Men’S Services - Hair Cut" at bounding box center [487, 386] width 86 height 18
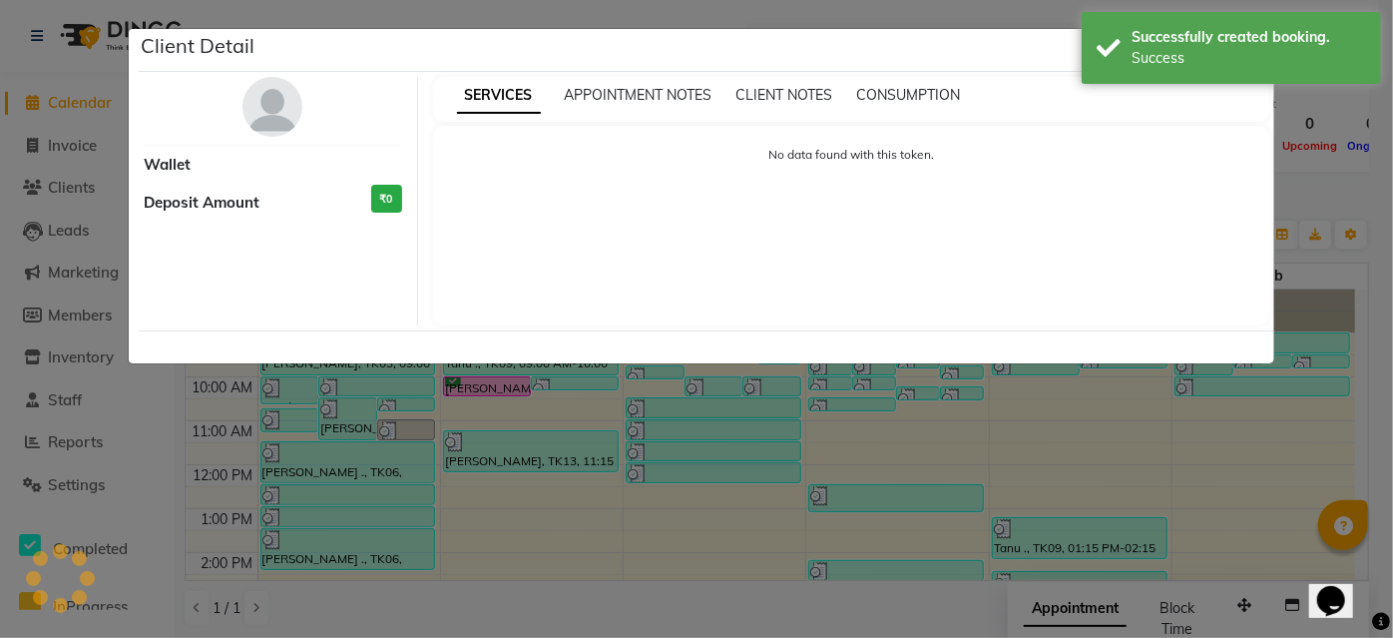
select select "6"
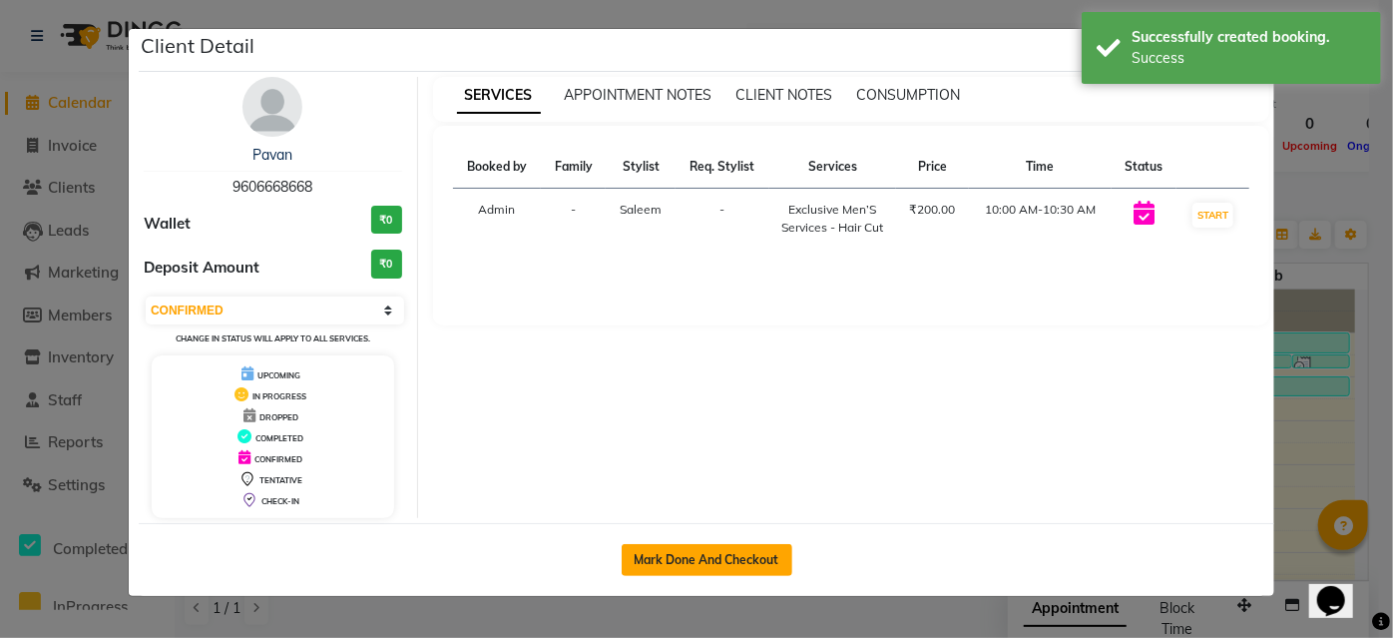
click at [707, 558] on button "Mark Done And Checkout" at bounding box center [707, 560] width 171 height 32
select select "5199"
select select "service"
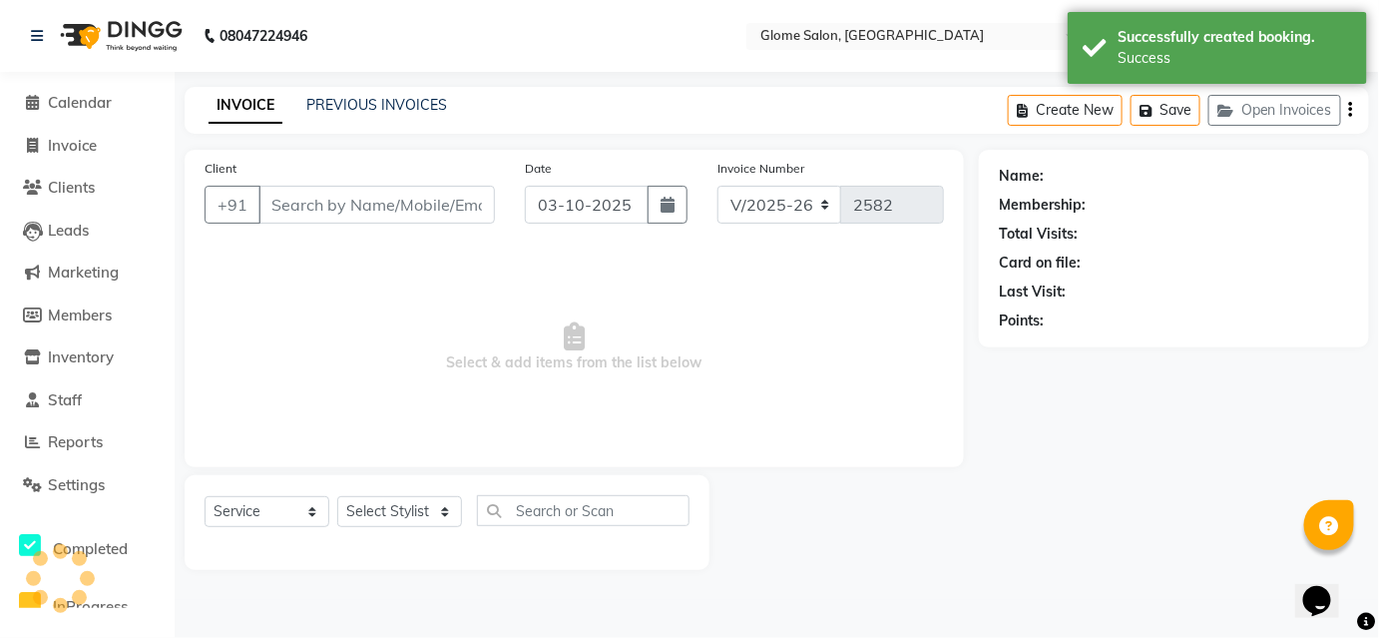
type input "9606668668"
select select "40075"
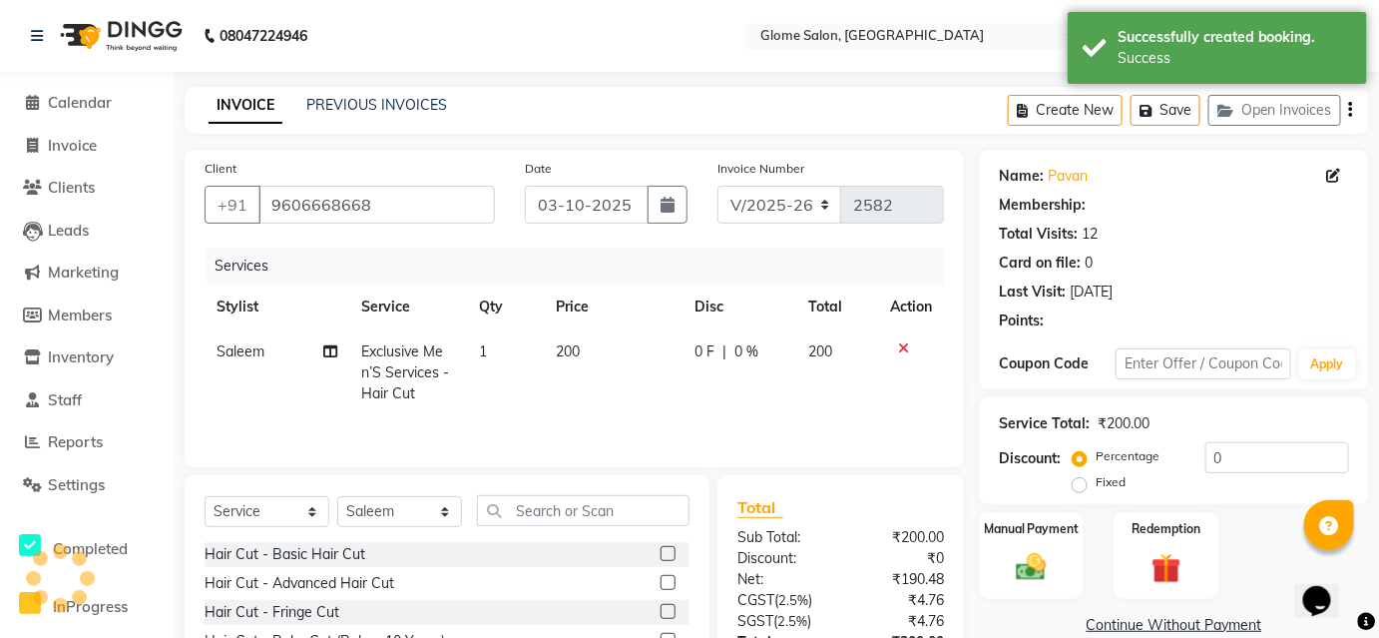
select select "1: Object"
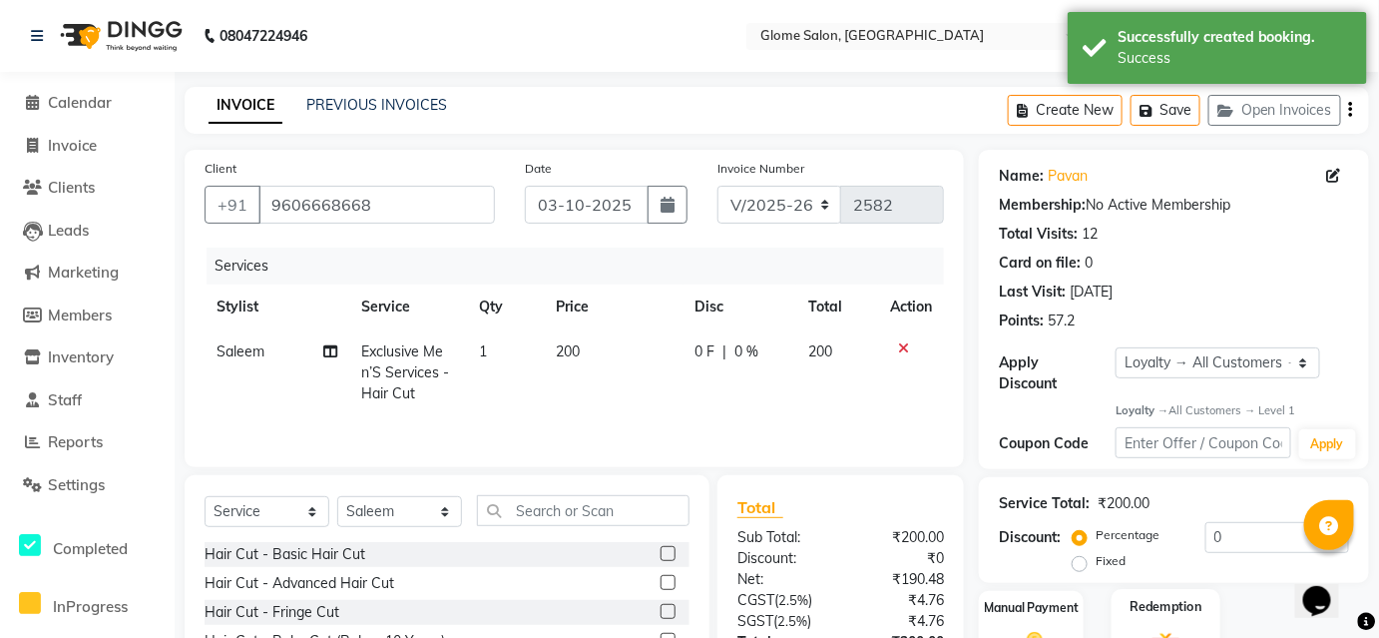
scroll to position [161, 0]
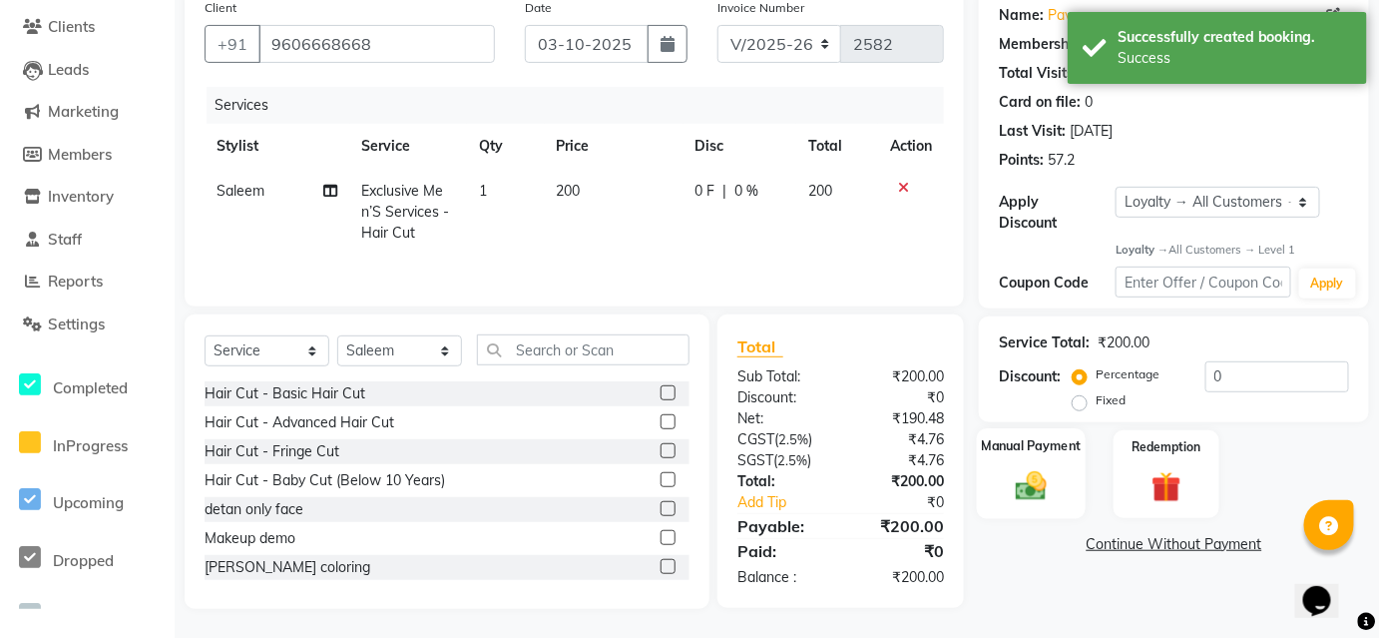
click at [1049, 480] on img at bounding box center [1031, 486] width 51 height 36
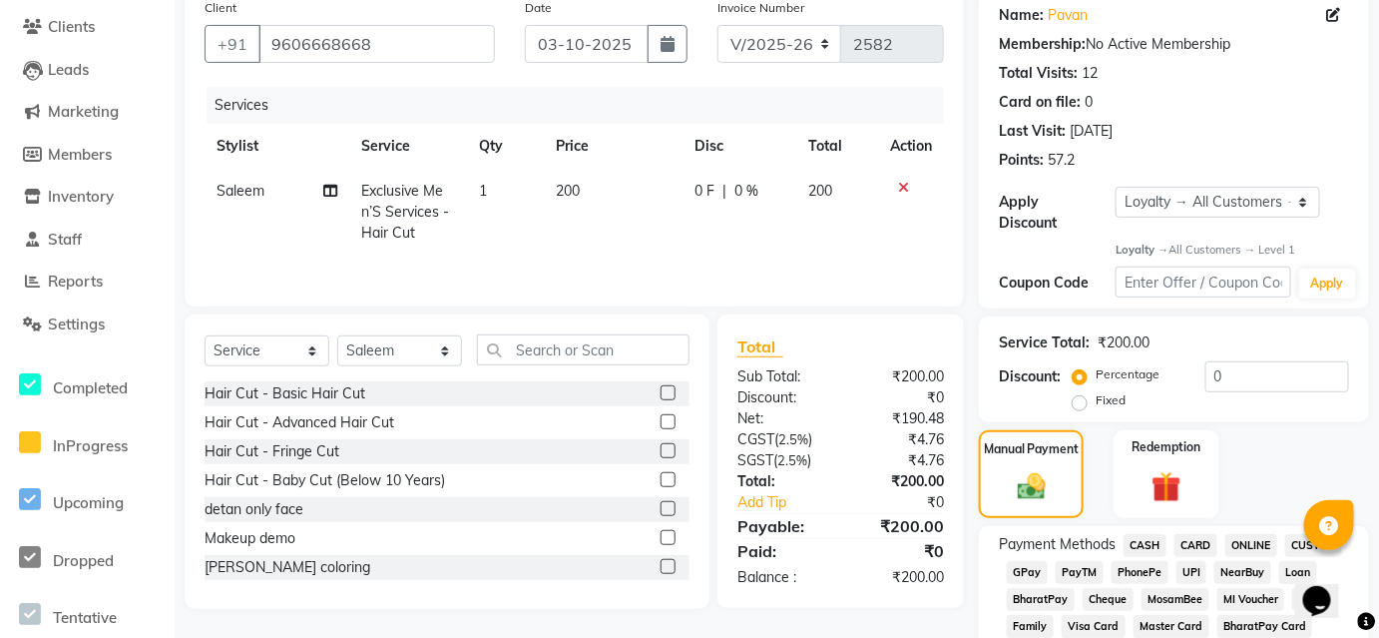
scroll to position [433, 0]
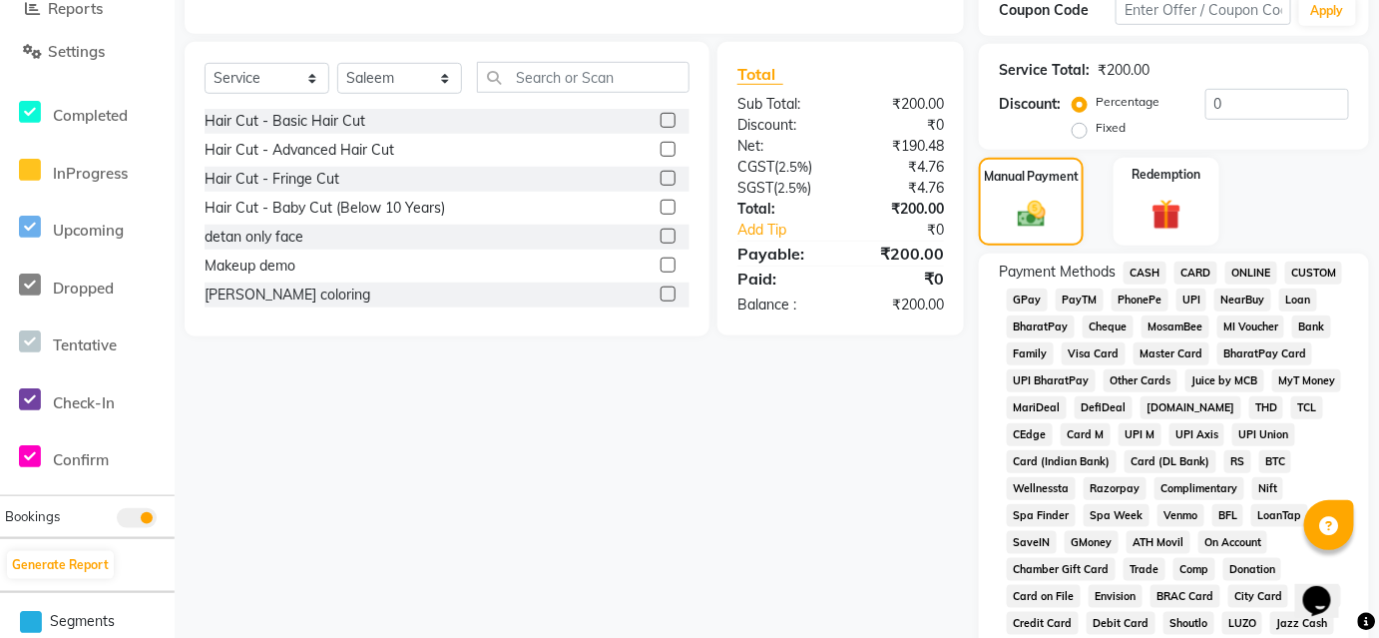
click at [1143, 261] on span "CASH" at bounding box center [1144, 272] width 43 height 23
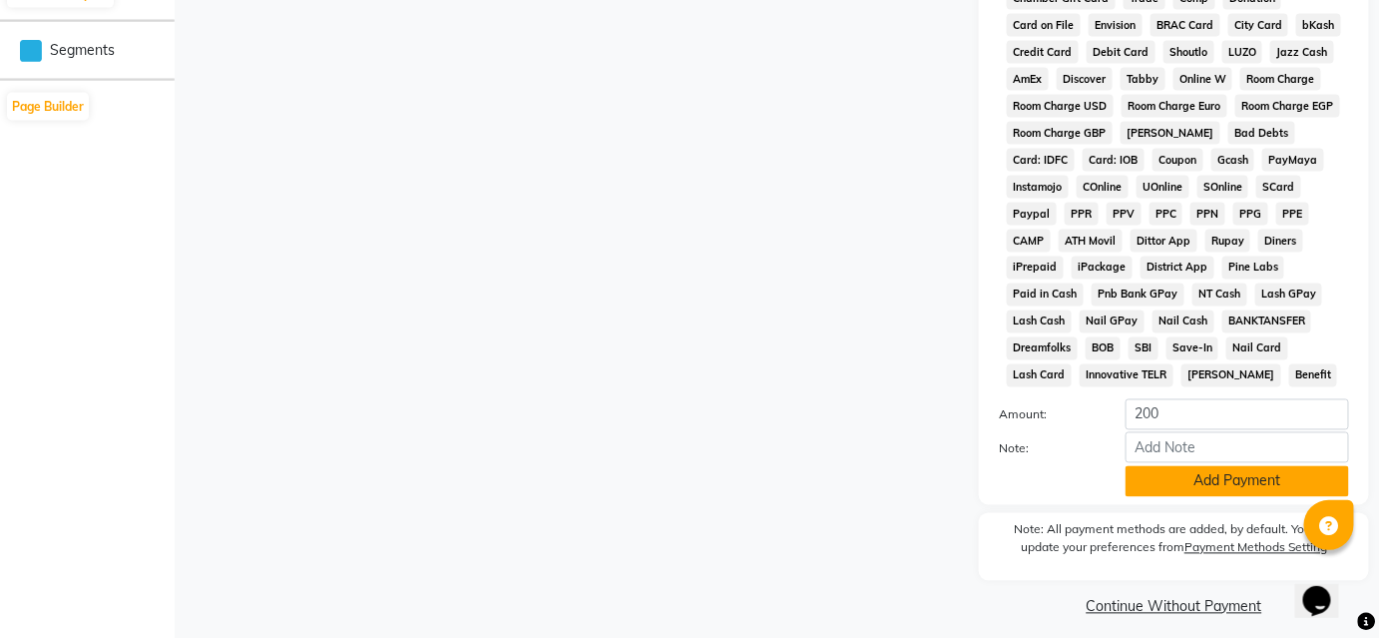
click at [1194, 466] on button "Add Payment" at bounding box center [1236, 481] width 223 height 31
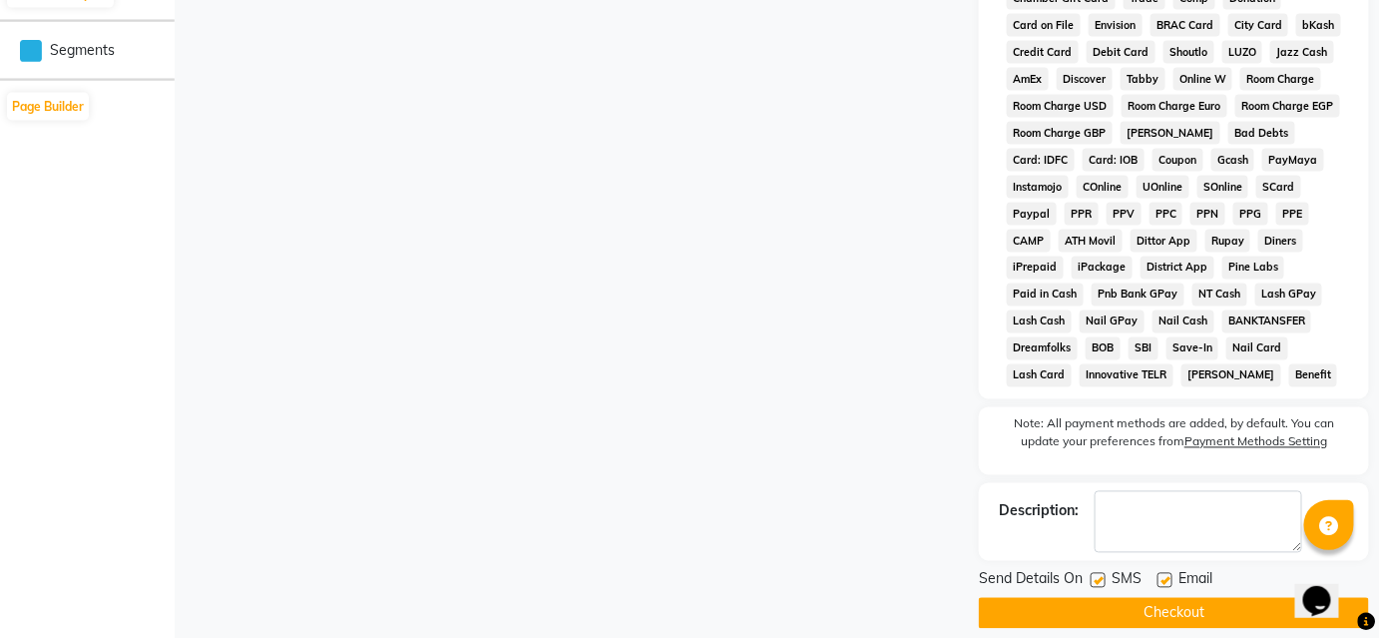
click at [1169, 598] on button "Checkout" at bounding box center [1174, 613] width 390 height 31
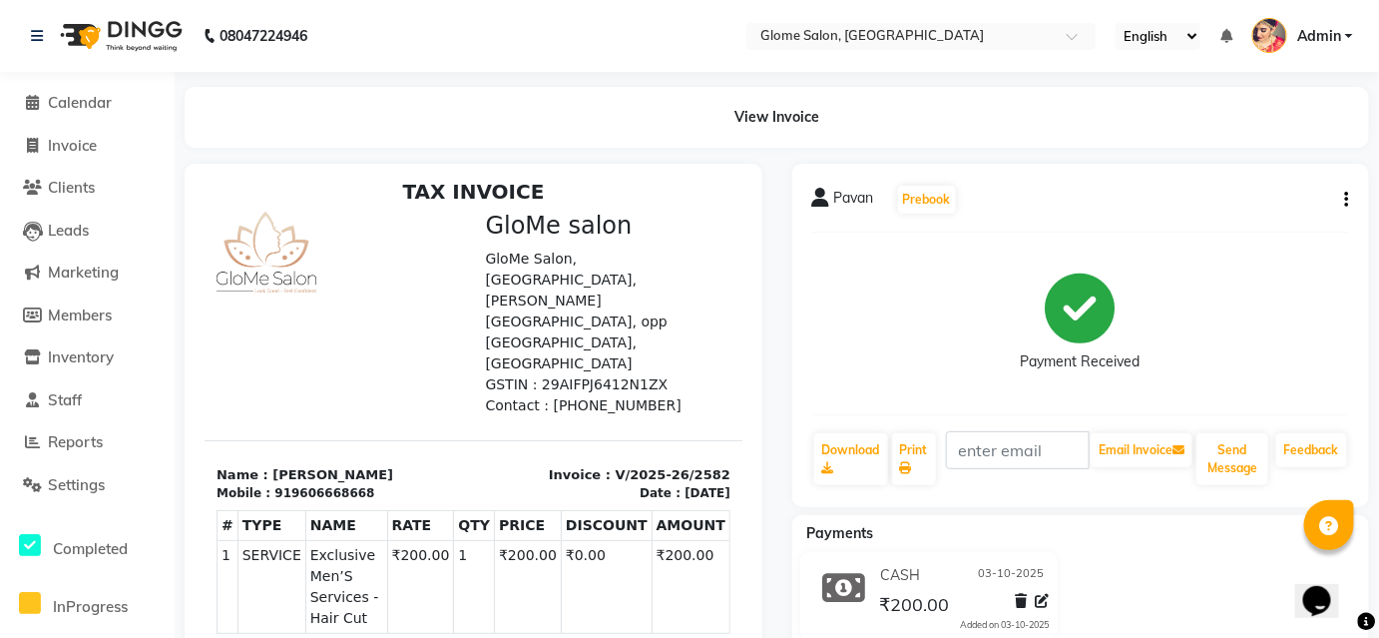
scroll to position [16, 0]
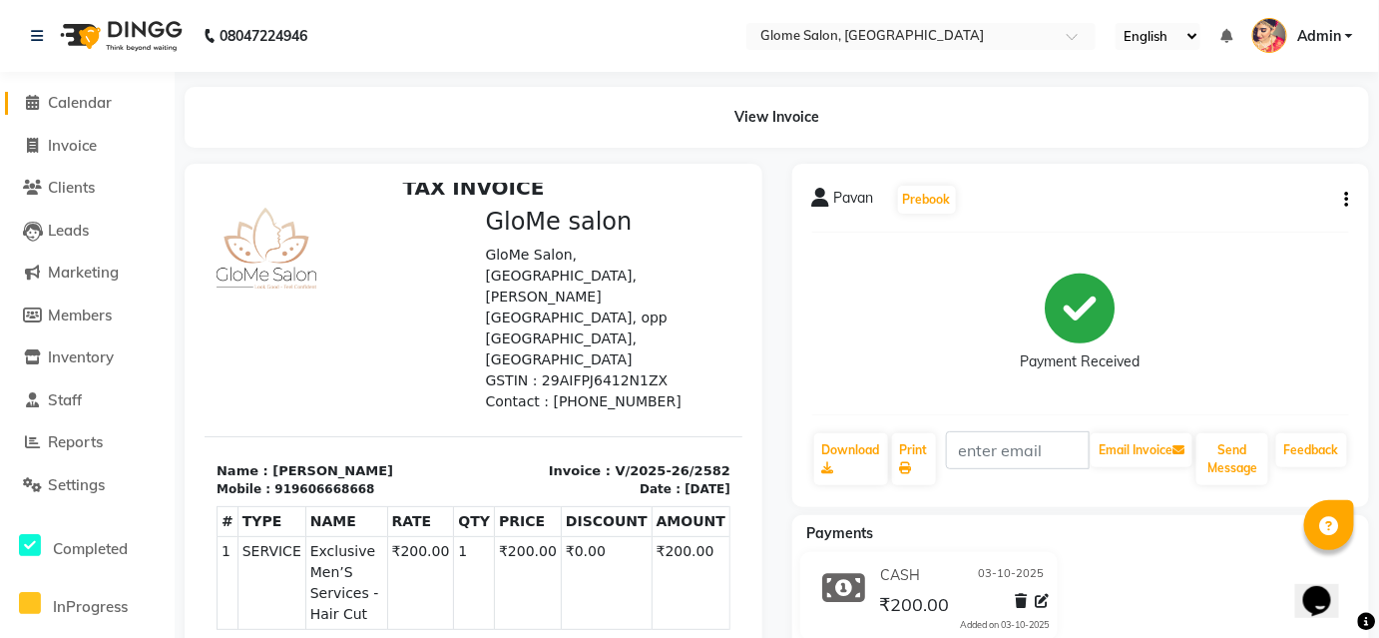
click at [103, 104] on span "Calendar" at bounding box center [80, 102] width 64 height 19
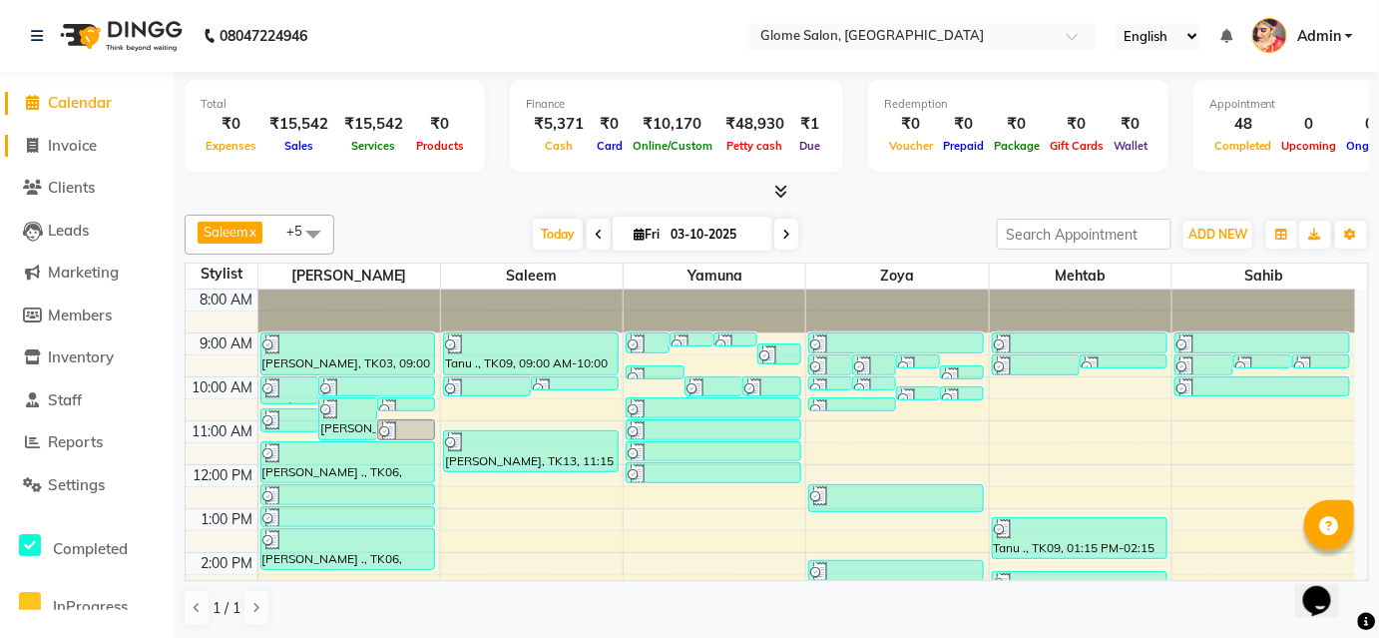
click at [74, 146] on span "Invoice" at bounding box center [72, 145] width 49 height 19
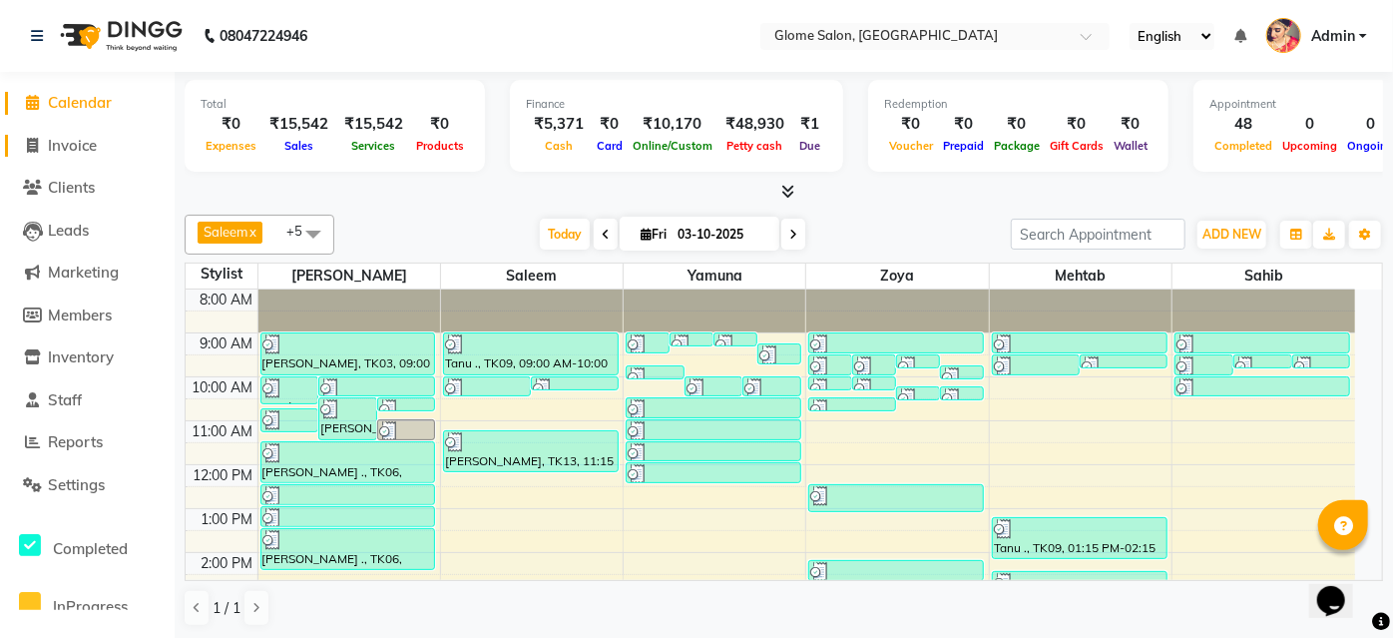
select select "5199"
select select "service"
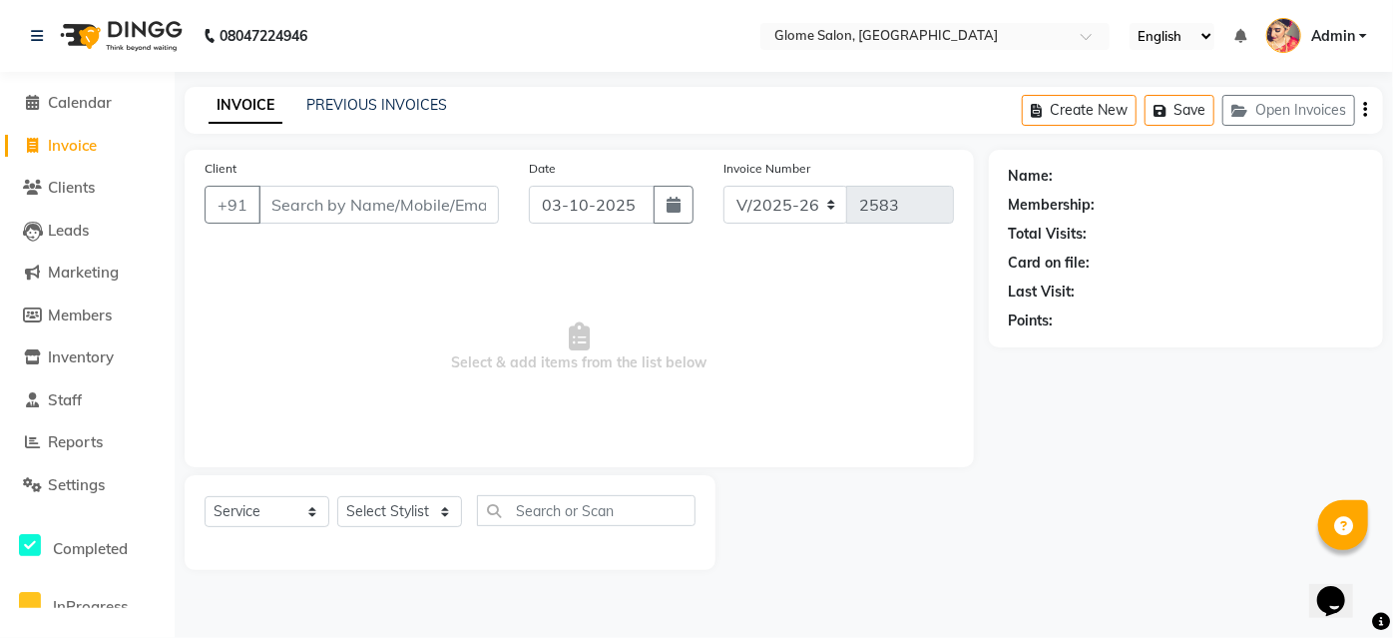
click at [279, 196] on input "Client" at bounding box center [378, 205] width 240 height 38
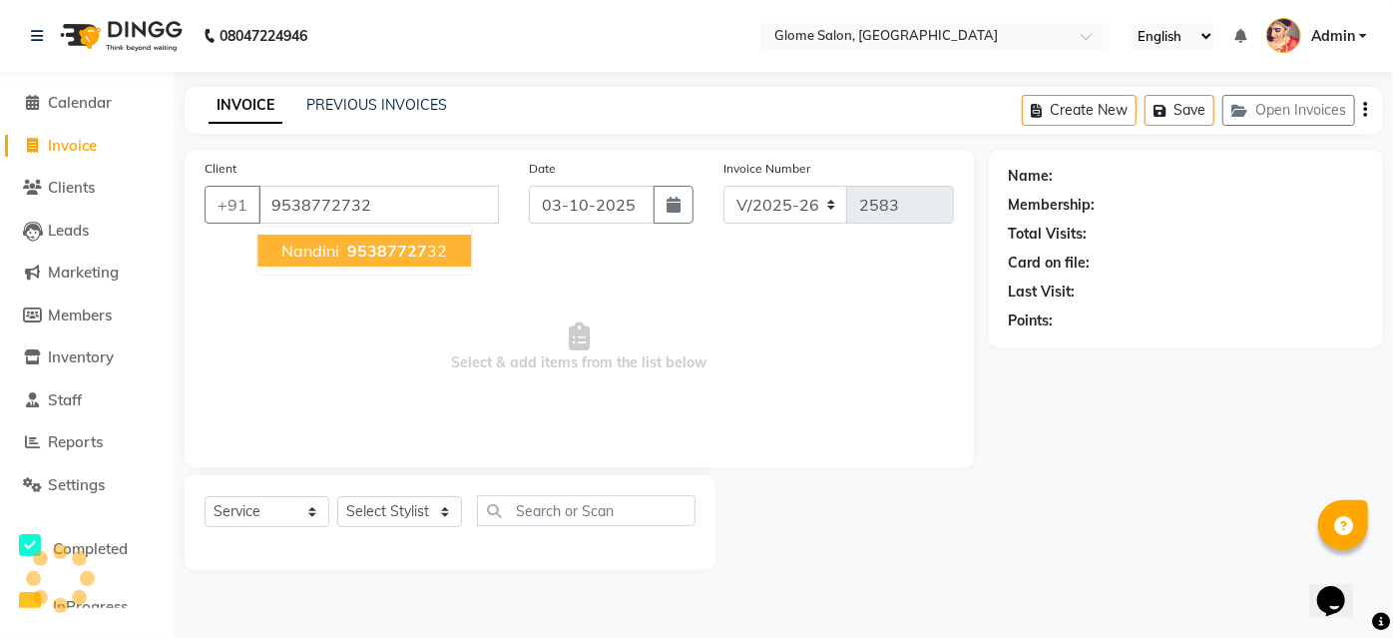
type input "9538772732"
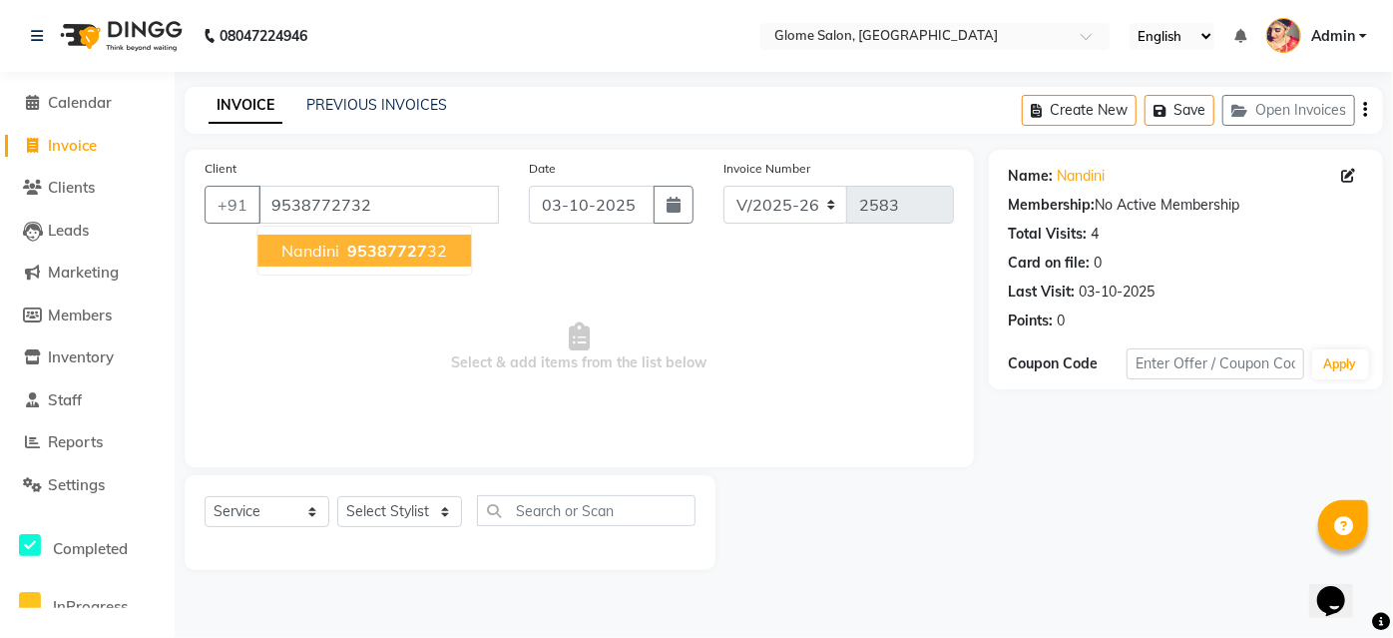
click at [314, 253] on span "Nandini" at bounding box center [310, 250] width 58 height 20
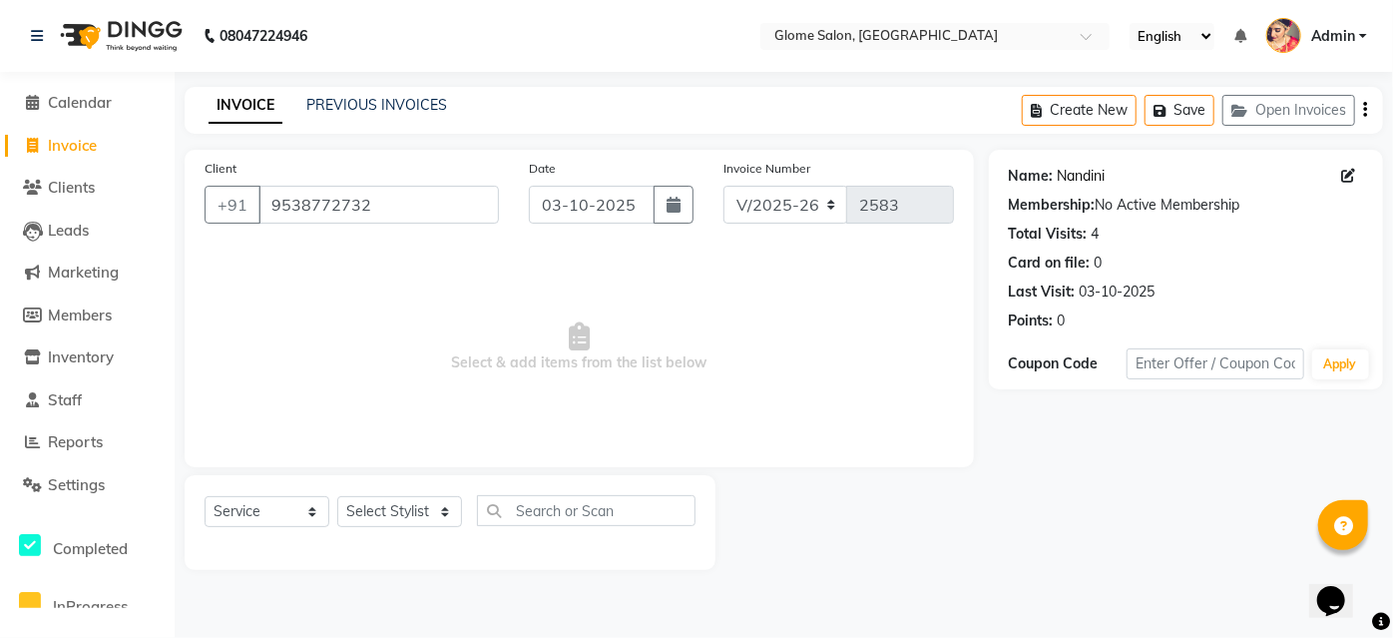
click at [1087, 179] on link "Nandini" at bounding box center [1082, 176] width 48 height 21
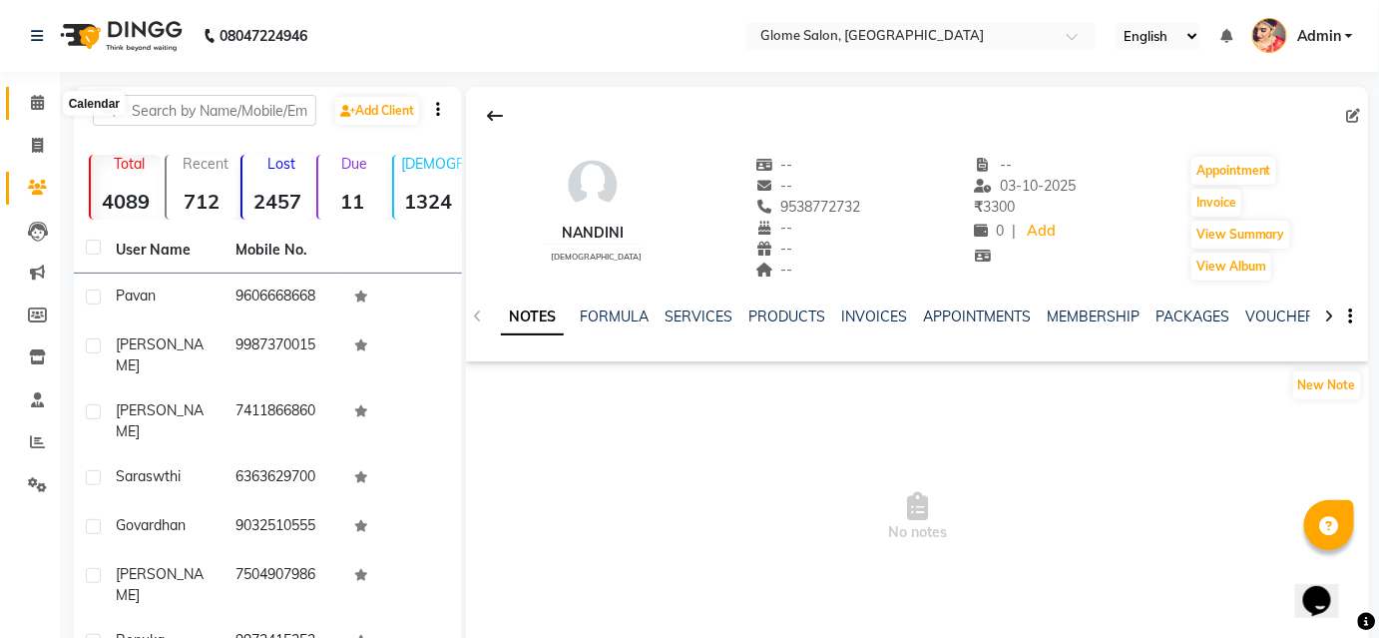
click at [26, 108] on span at bounding box center [37, 103] width 35 height 23
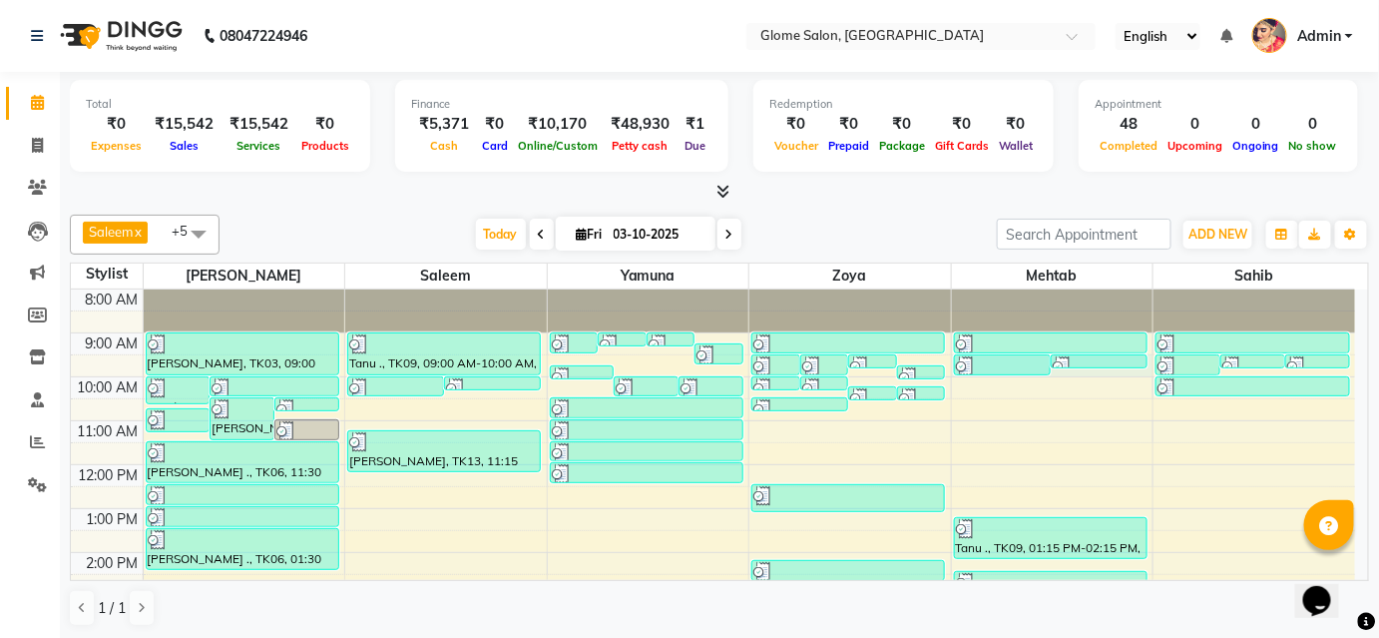
click at [1103, 368] on div "8:00 AM 9:00 AM 10:00 AM 11:00 AM 12:00 PM 1:00 PM 2:00 PM 3:00 PM 4:00 PM 5:00…" at bounding box center [713, 574] width 1284 height 570
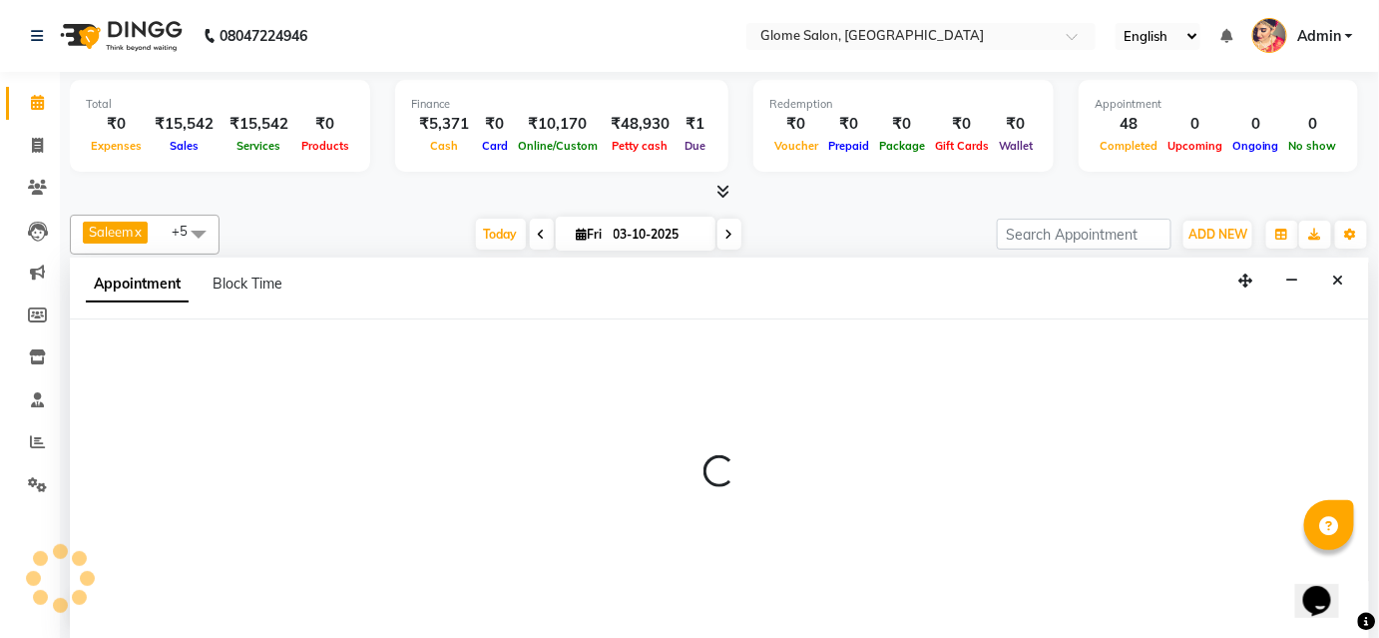
select select "87909"
select select "570"
select select "tentative"
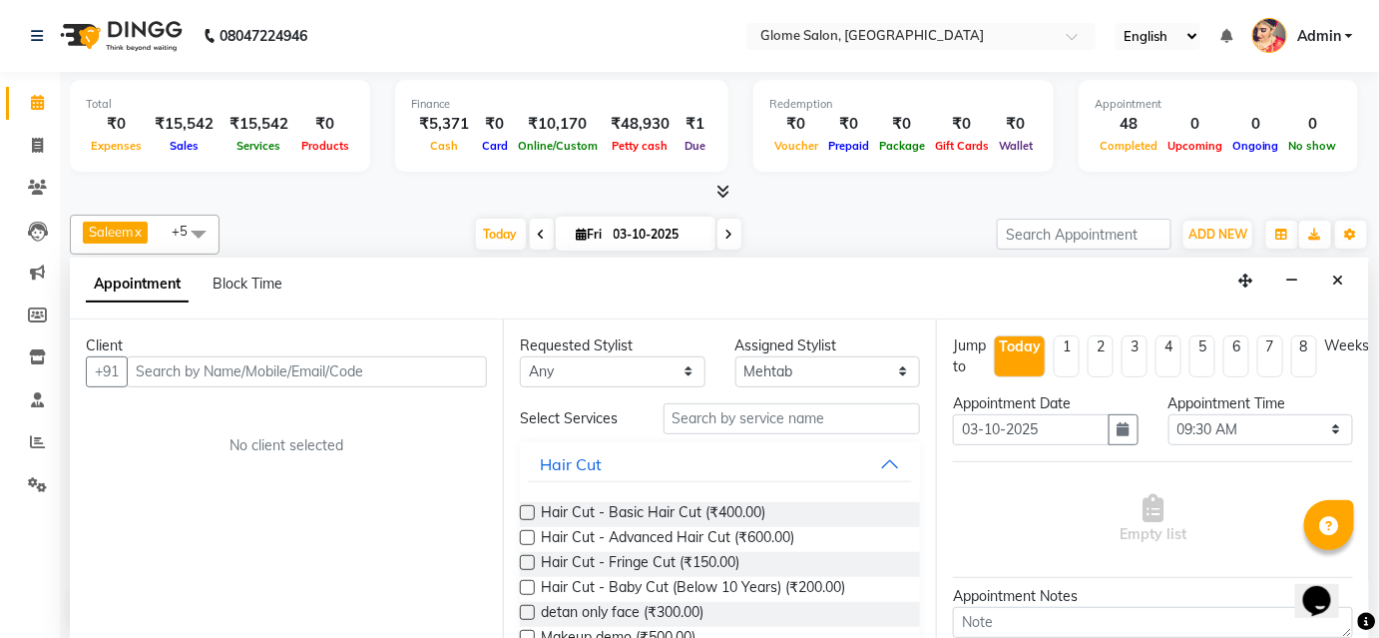
click at [328, 369] on input "text" at bounding box center [307, 371] width 360 height 31
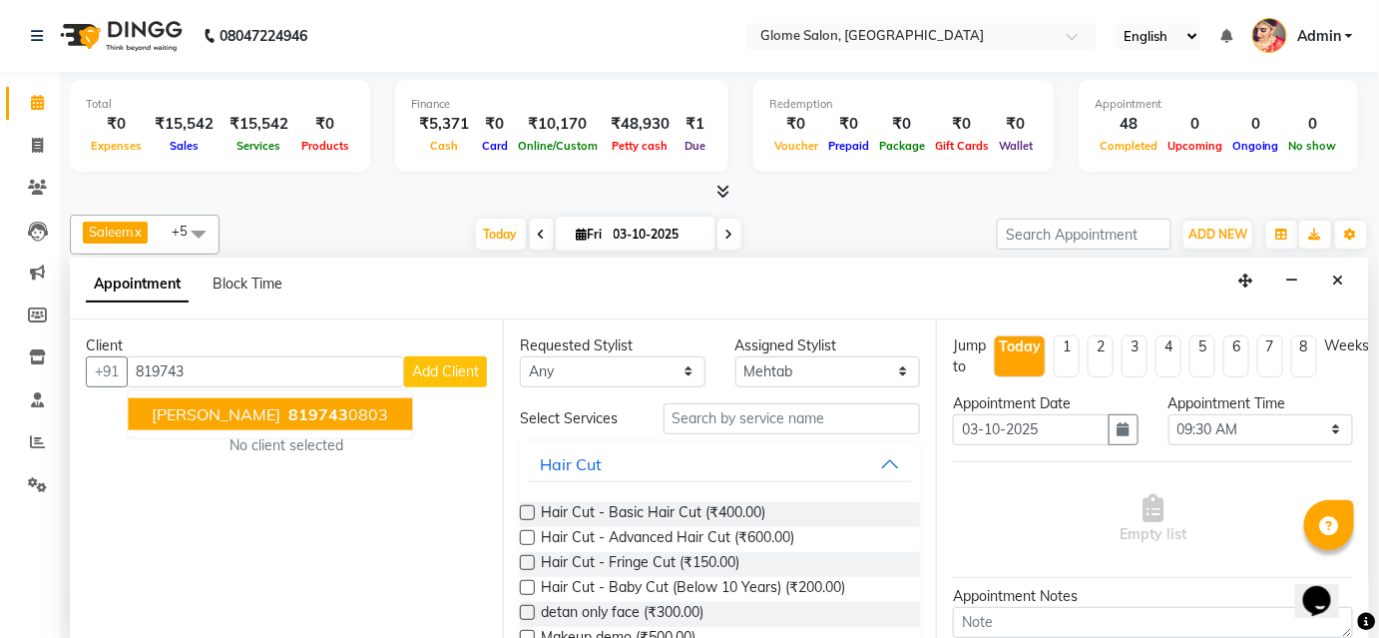
drag, startPoint x: 250, startPoint y: 404, endPoint x: 266, endPoint y: 404, distance: 16.0
click at [288, 404] on span "819743" at bounding box center [318, 414] width 60 height 20
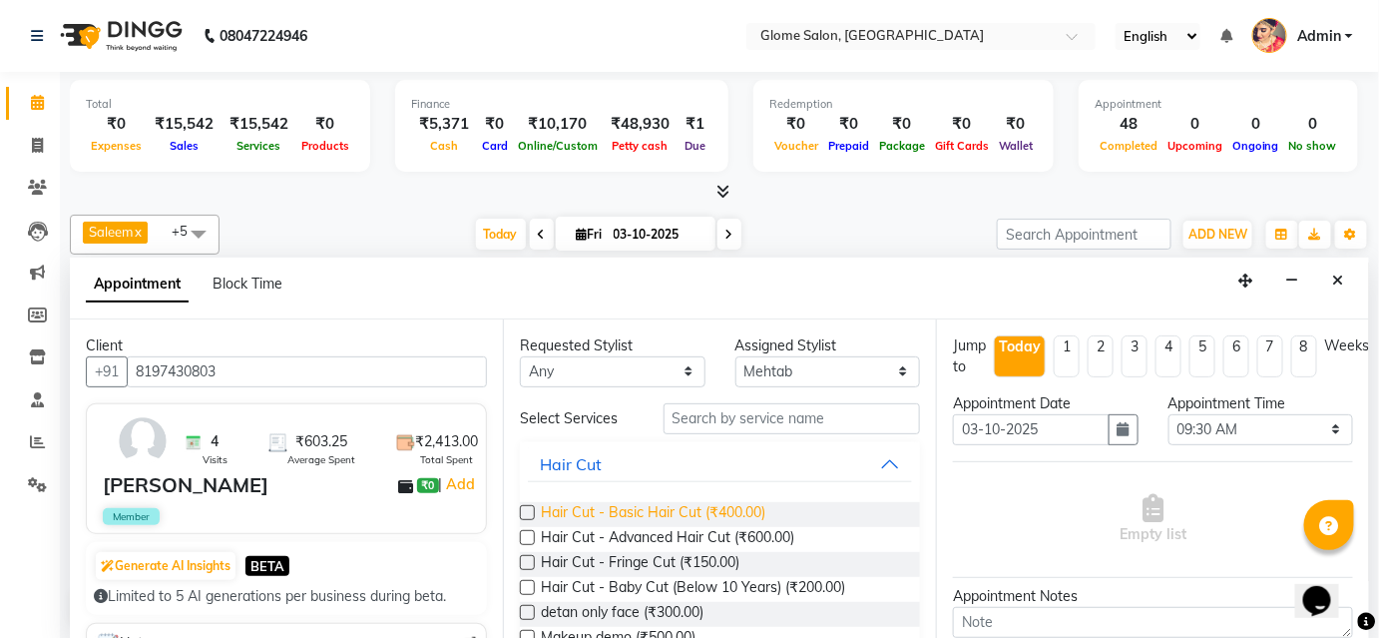
type input "8197430803"
click at [600, 510] on span "Hair Cut - Basic Hair Cut (₹400.00)" at bounding box center [653, 514] width 224 height 25
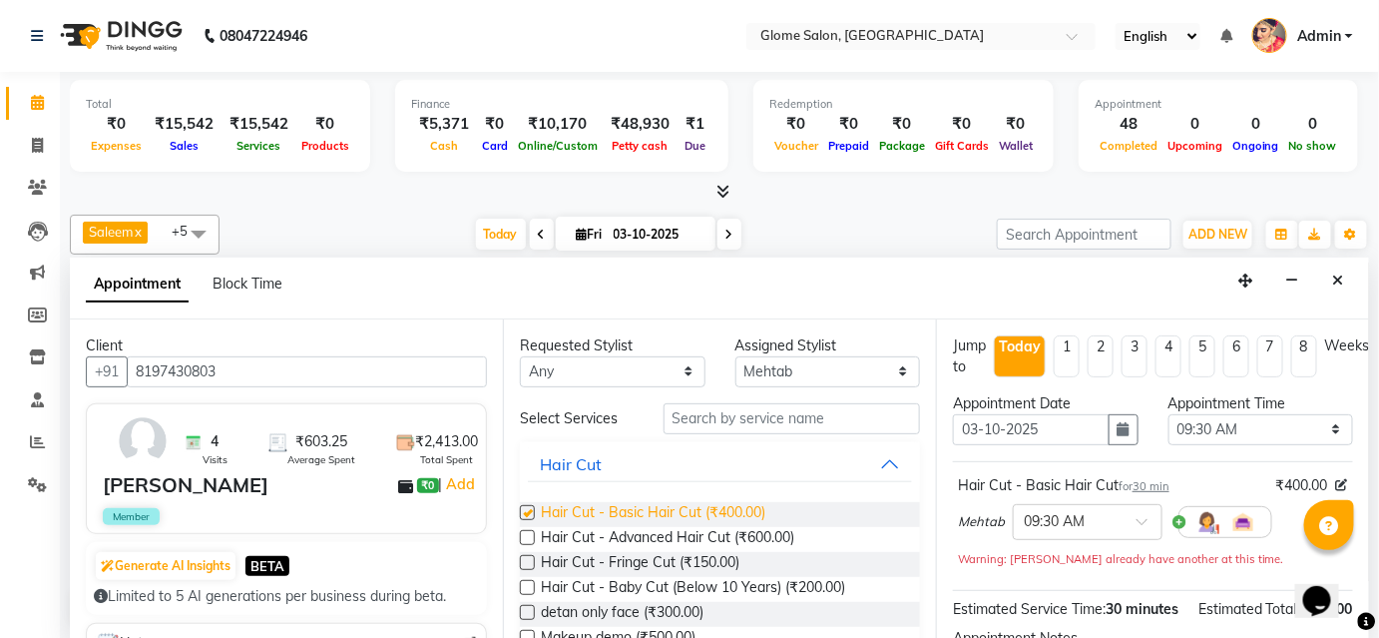
checkbox input "false"
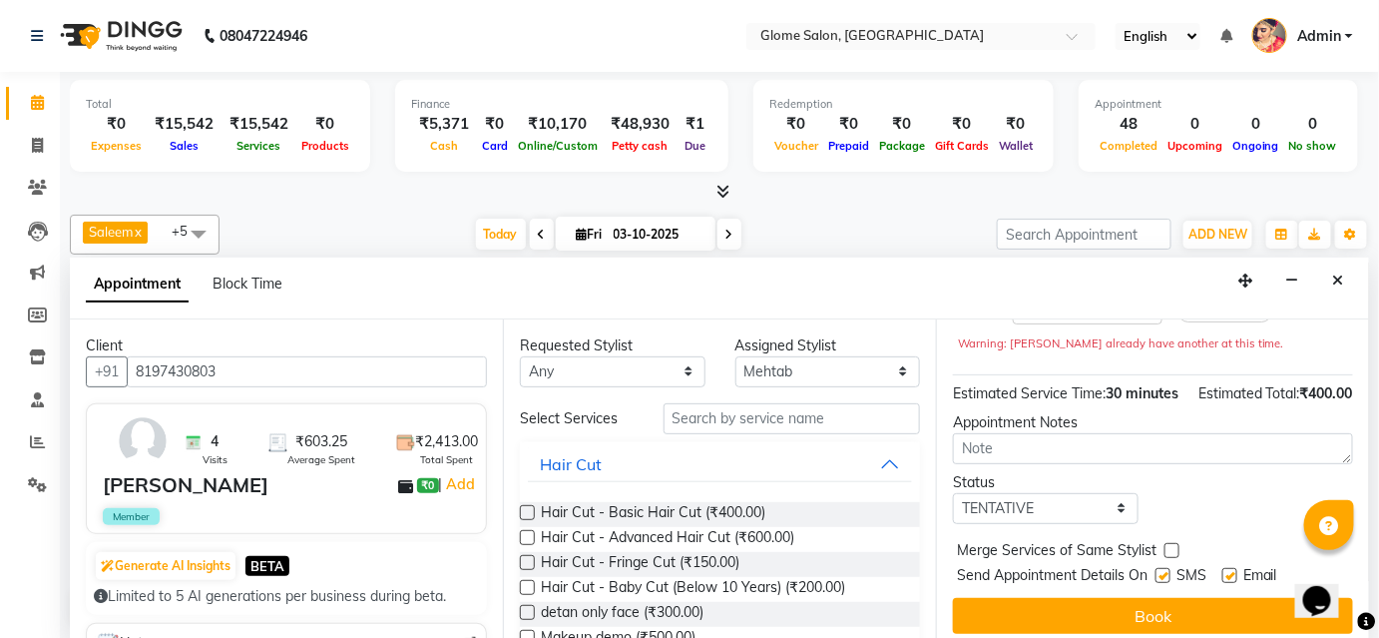
scroll to position [244, 0]
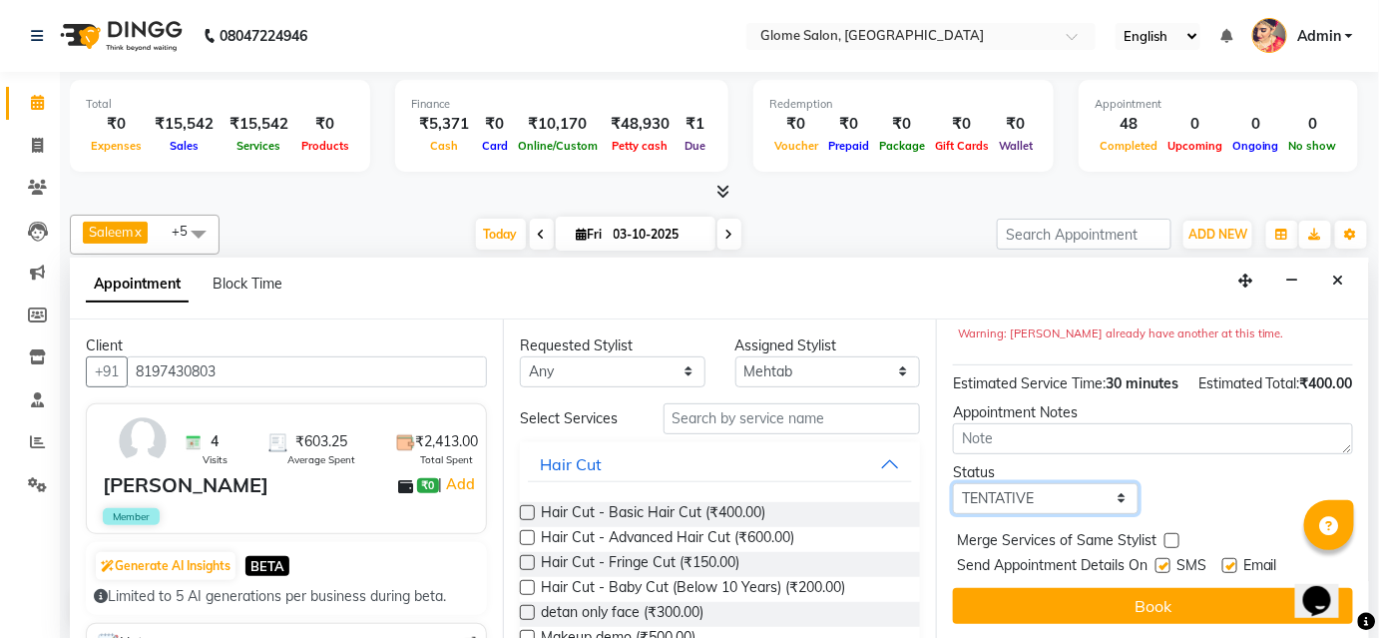
click at [1011, 502] on select "Select TENTATIVE CONFIRM CHECK-IN UPCOMING" at bounding box center [1046, 498] width 186 height 31
select select "confirm booking"
click at [953, 483] on select "Select TENTATIVE CONFIRM CHECK-IN UPCOMING" at bounding box center [1046, 498] width 186 height 31
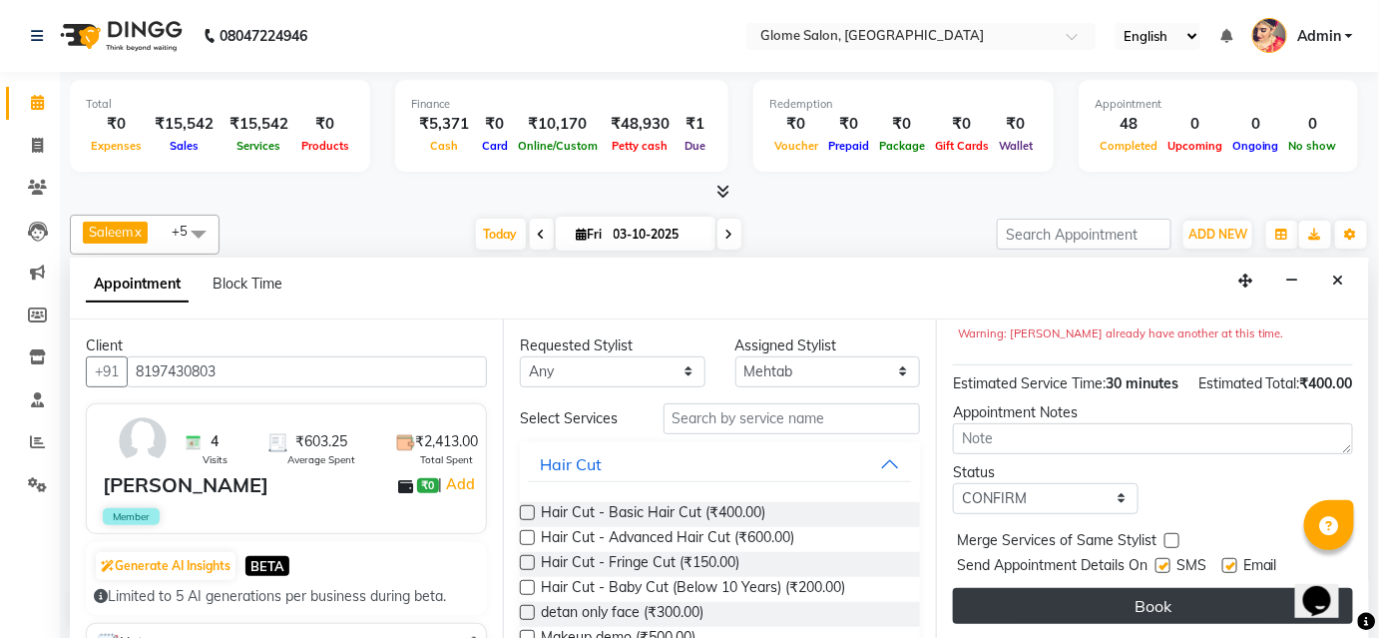
click at [1040, 602] on button "Book" at bounding box center [1153, 606] width 400 height 36
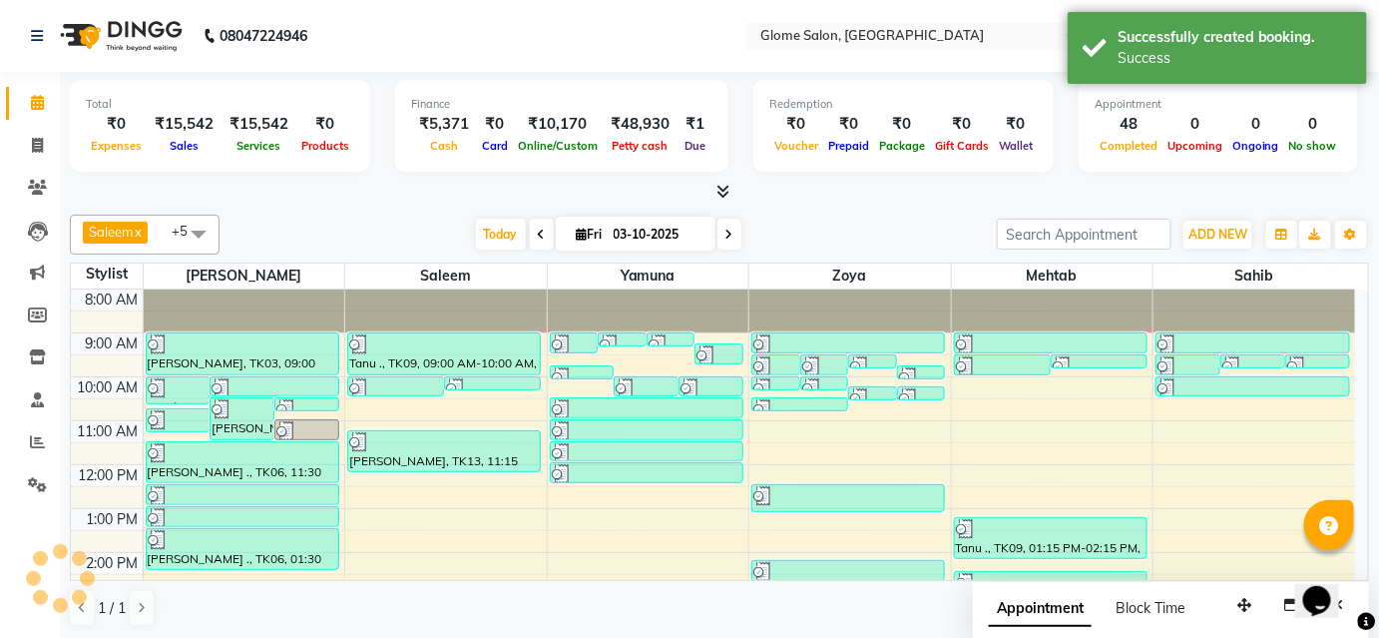
scroll to position [0, 0]
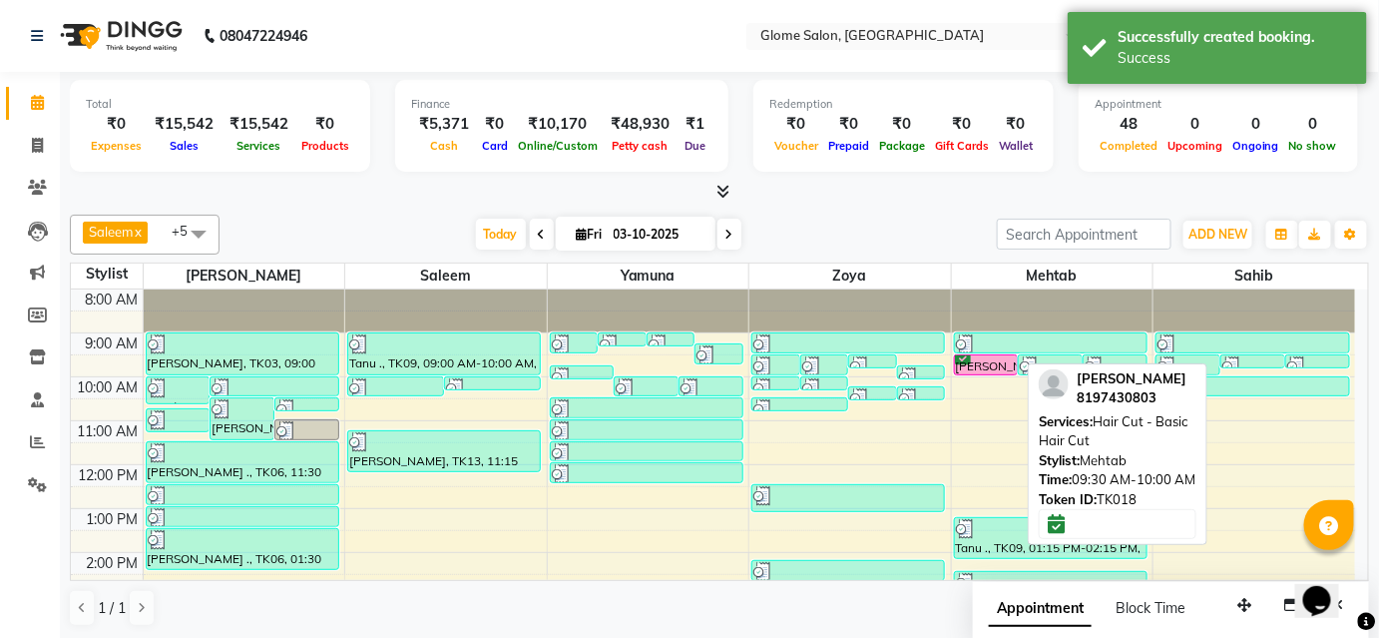
click at [975, 363] on div "[PERSON_NAME], TK18, 09:30 AM-10:00 AM, Hair Cut - Basic Hair Cut" at bounding box center [986, 364] width 63 height 19
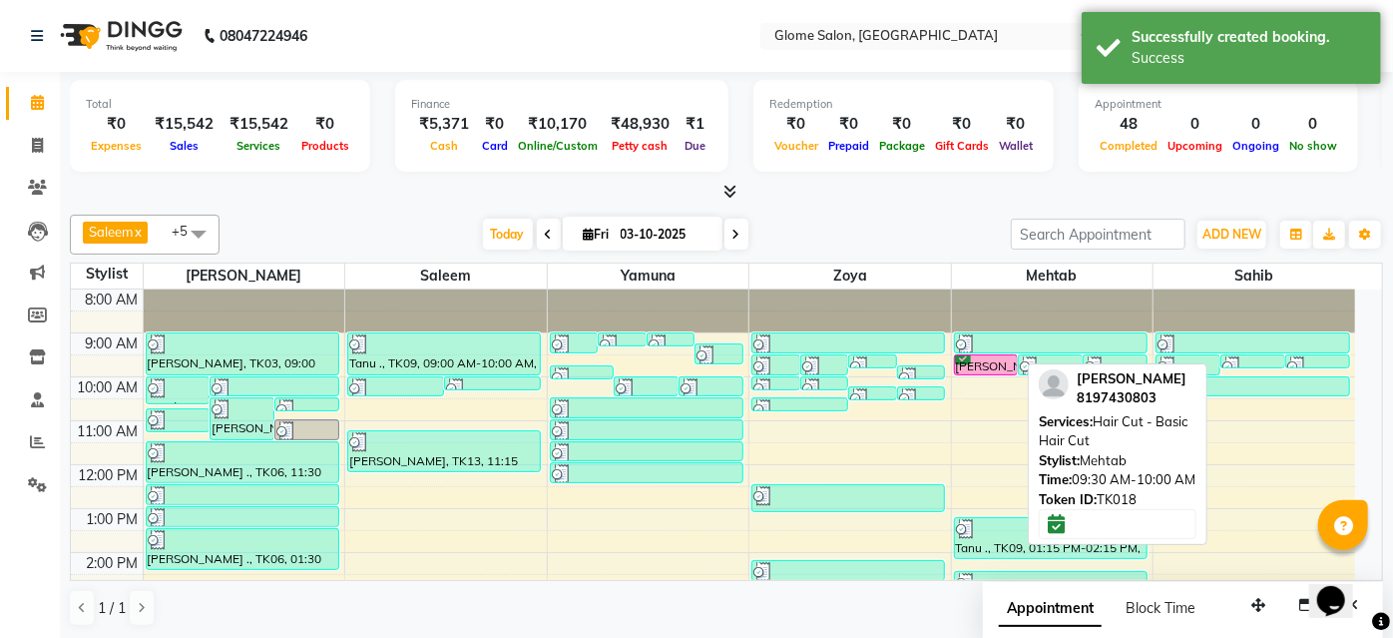
select select "6"
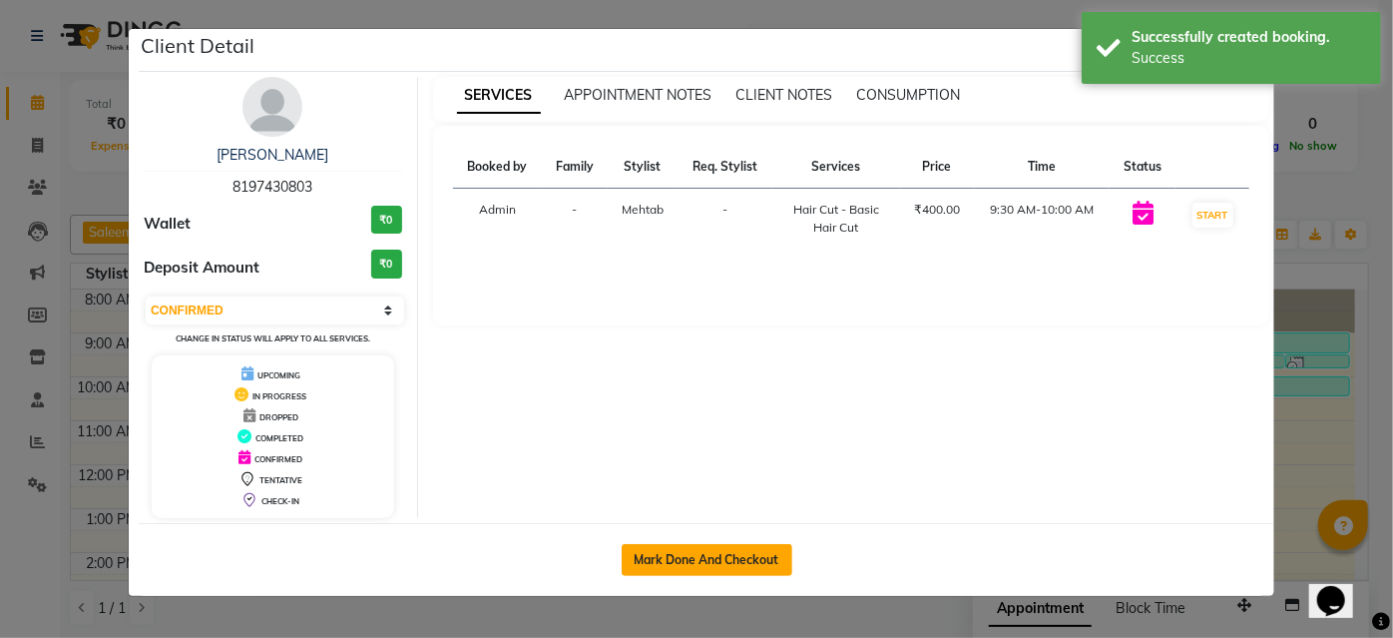
click at [784, 561] on button "Mark Done And Checkout" at bounding box center [707, 560] width 171 height 32
select select "5199"
select select "service"
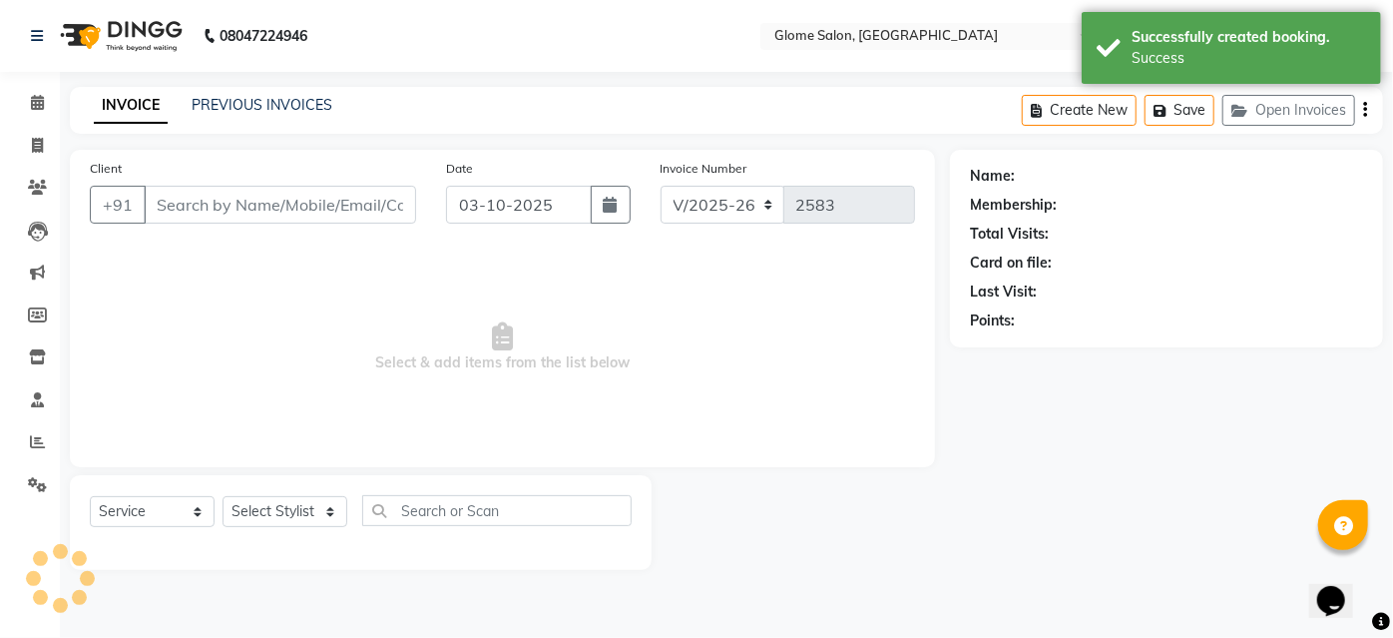
type input "8197430803"
select select "87909"
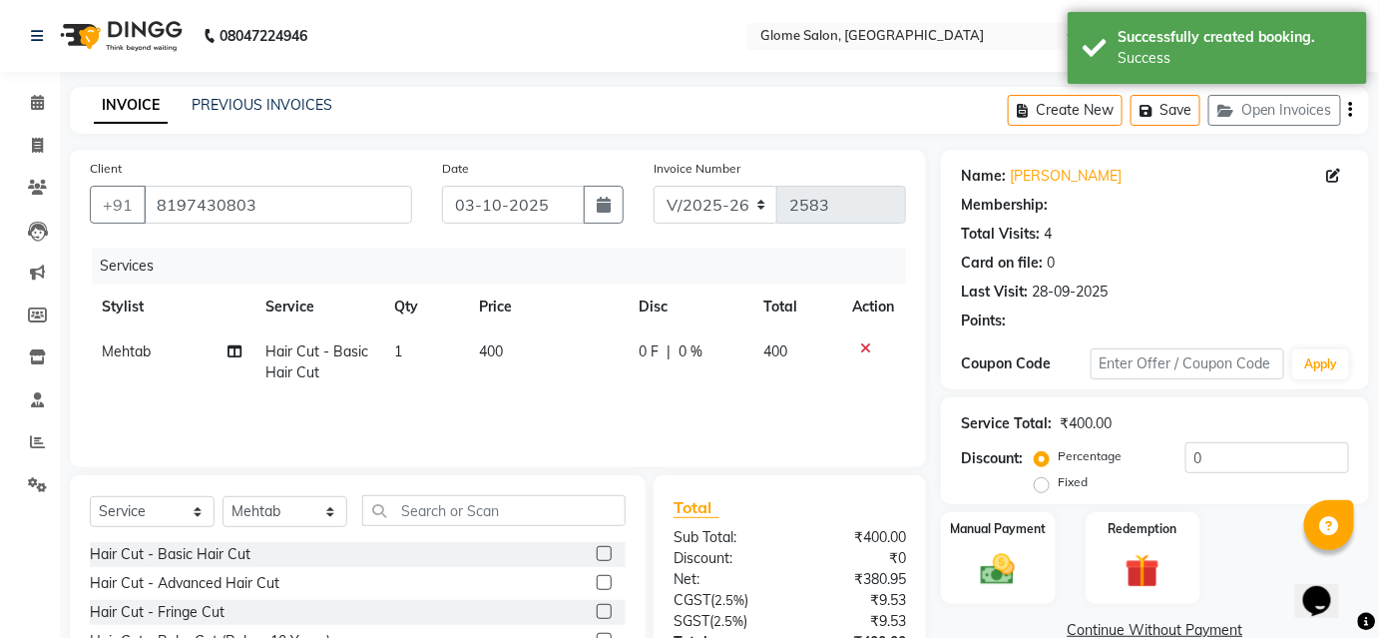
type input "10"
select select "2: Object"
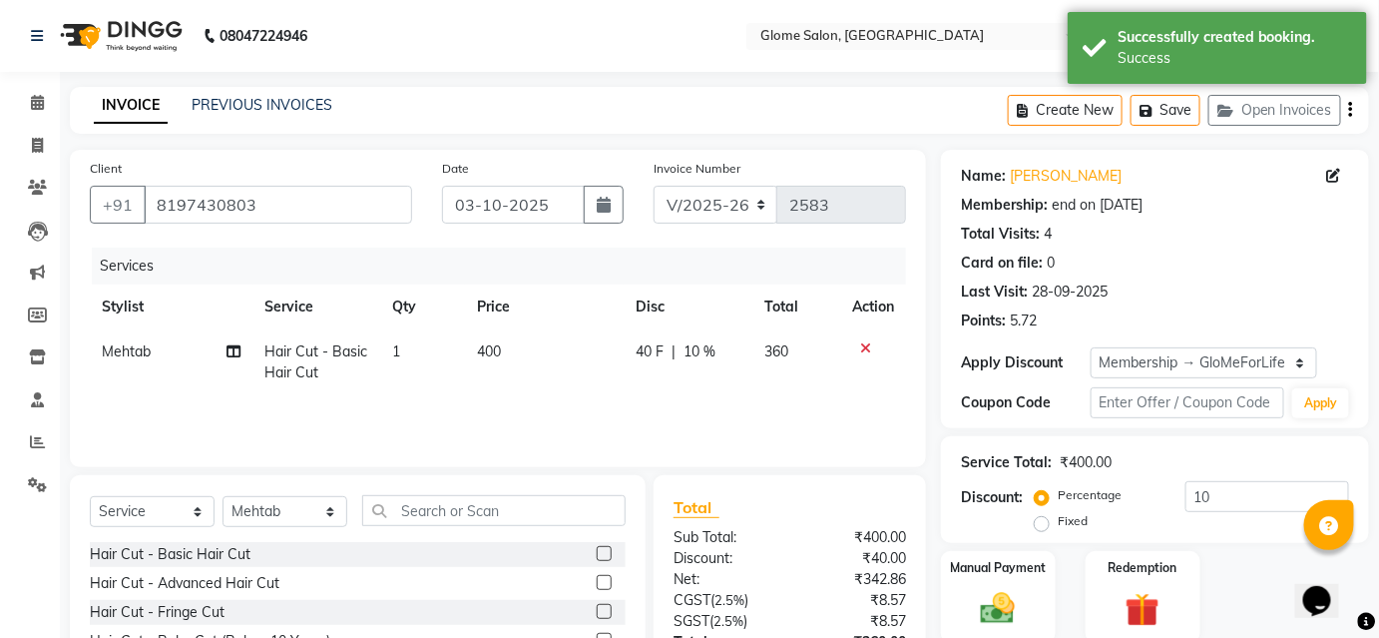
scroll to position [161, 0]
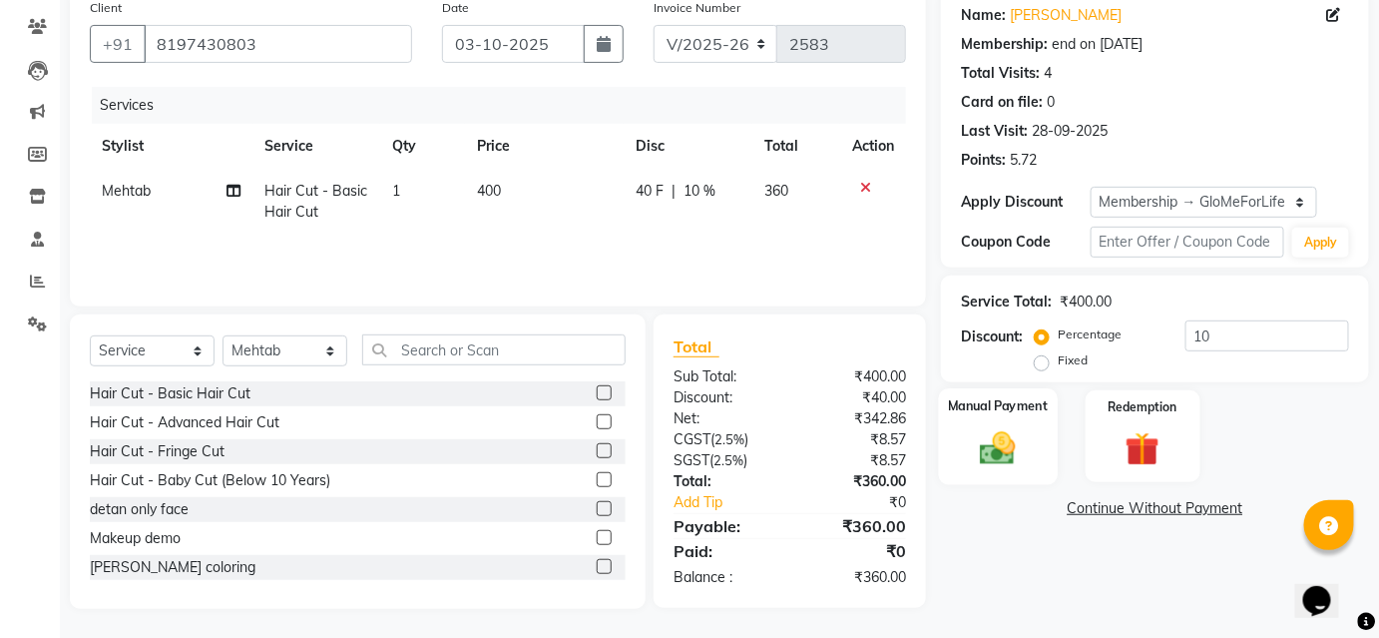
click at [1008, 457] on img at bounding box center [998, 447] width 58 height 41
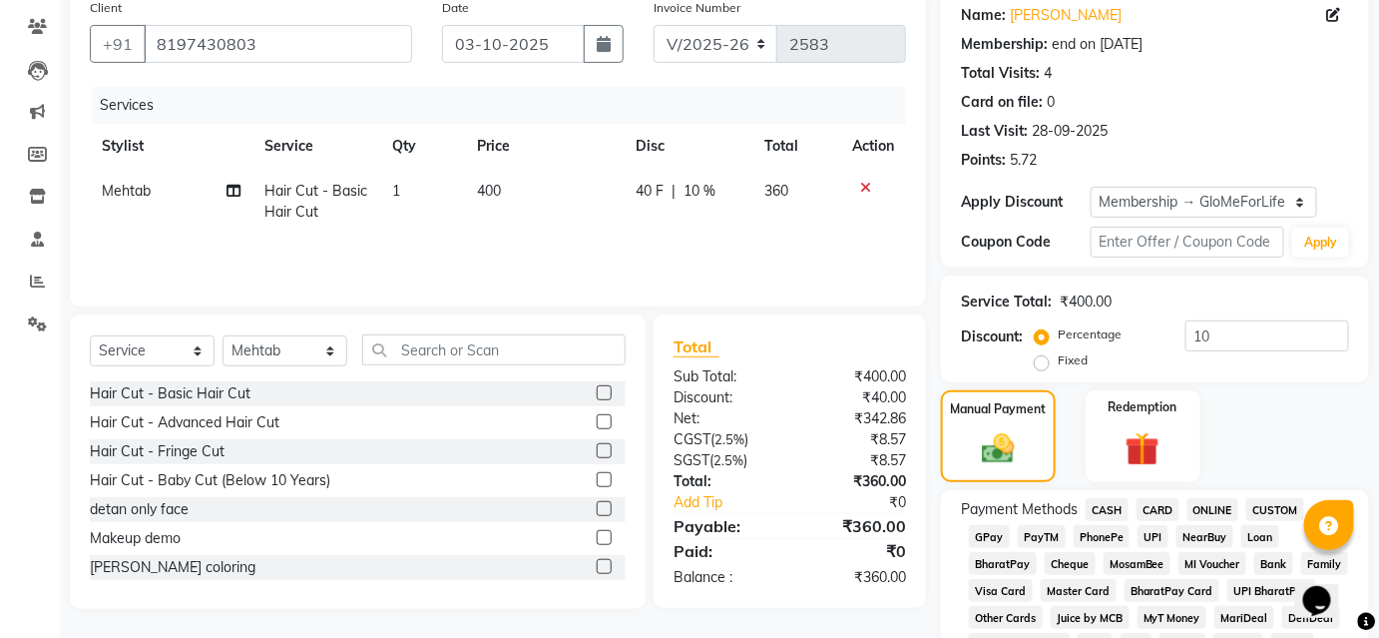
click at [1114, 512] on span "CASH" at bounding box center [1106, 509] width 43 height 23
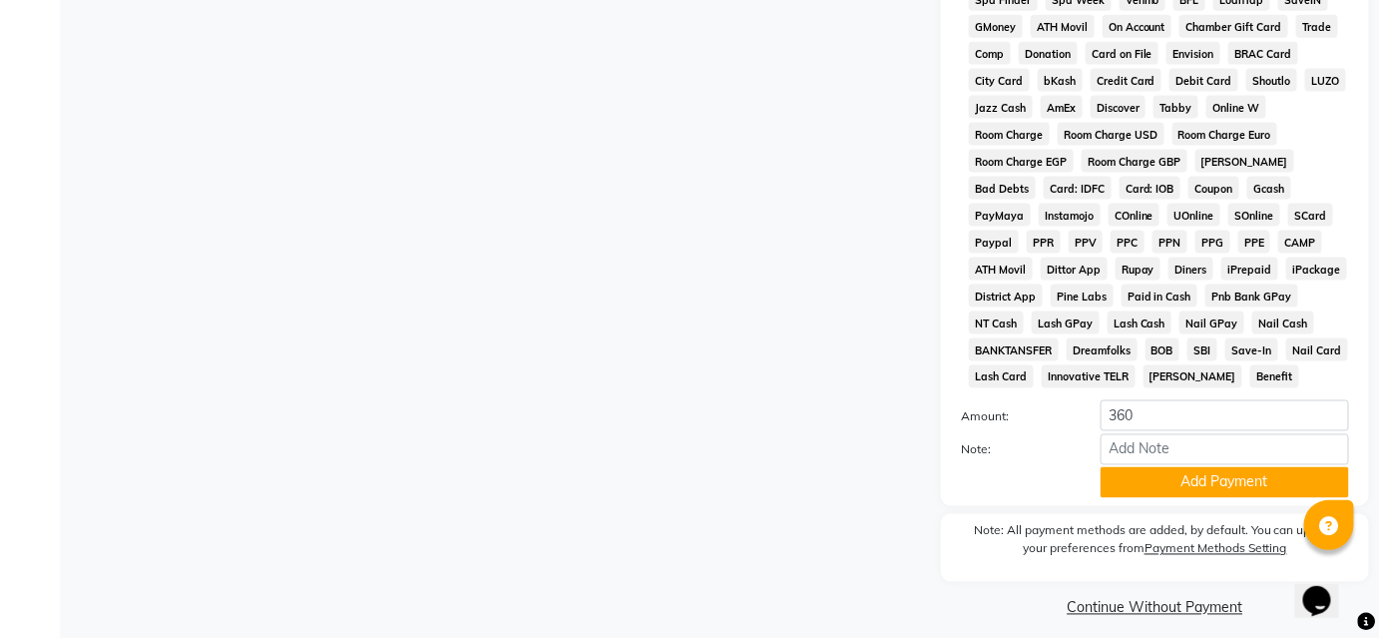
scroll to position [903, 0]
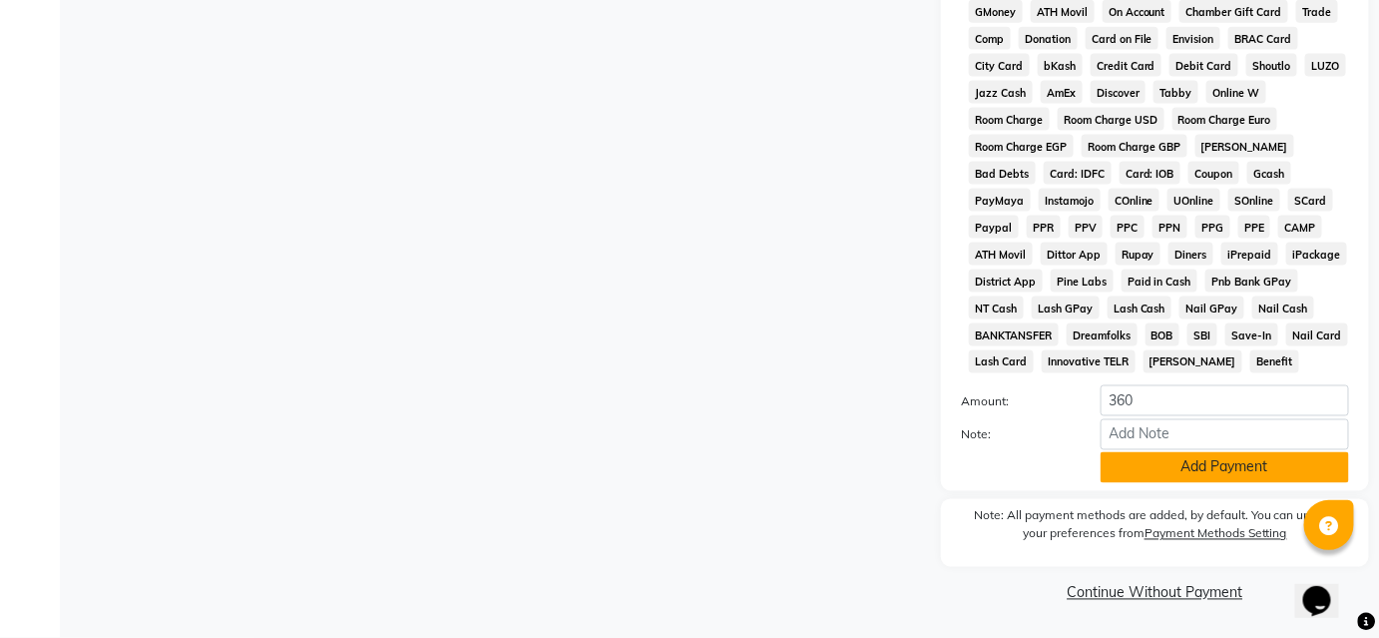
click at [1127, 473] on button "Add Payment" at bounding box center [1224, 467] width 248 height 31
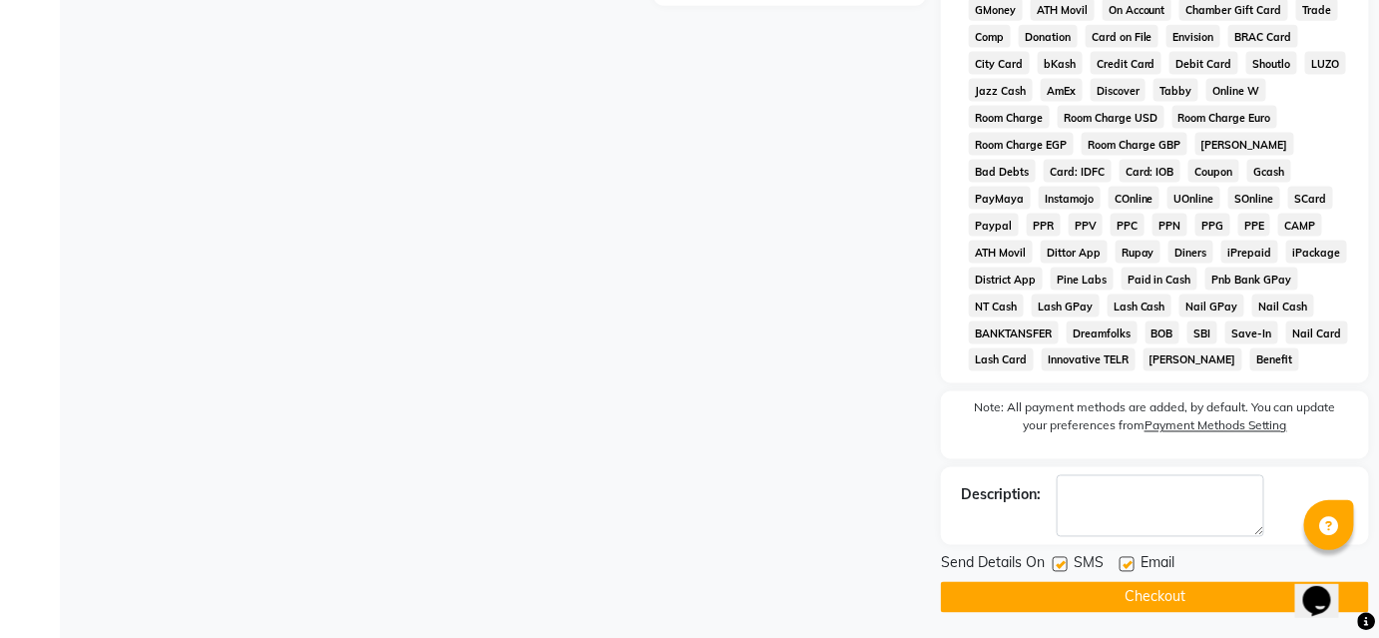
click at [1095, 602] on button "Checkout" at bounding box center [1155, 597] width 428 height 31
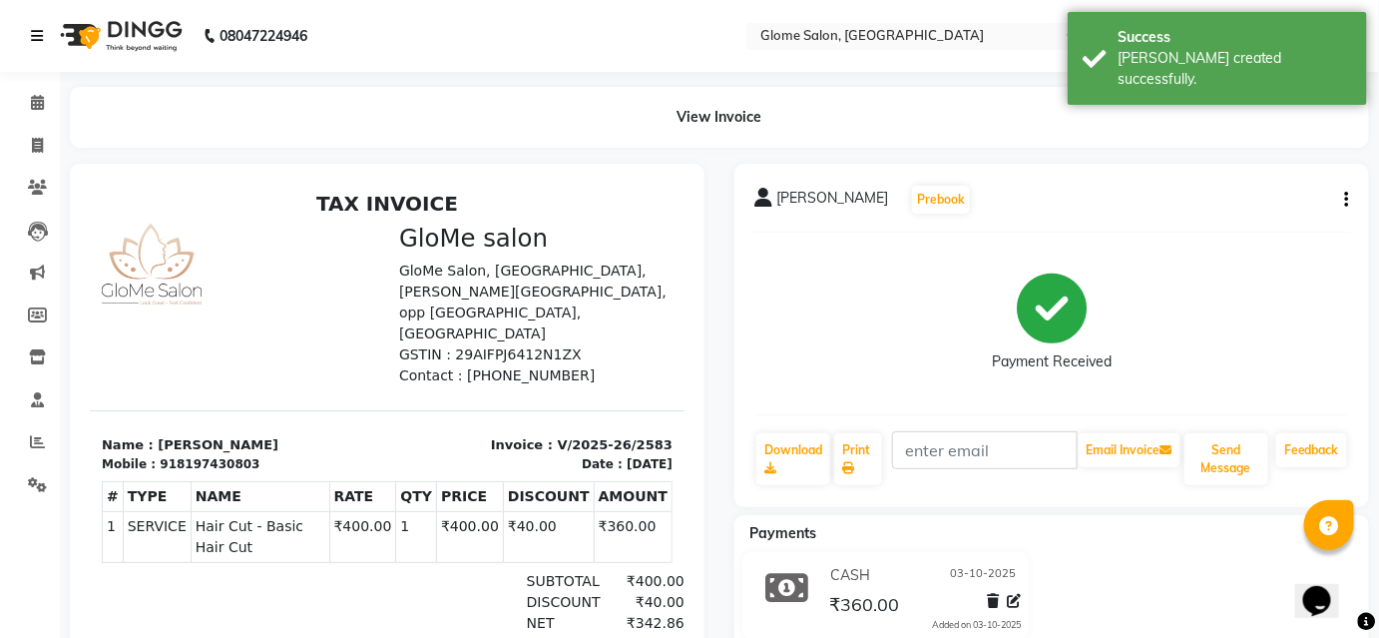
click at [32, 41] on icon at bounding box center [37, 36] width 12 height 14
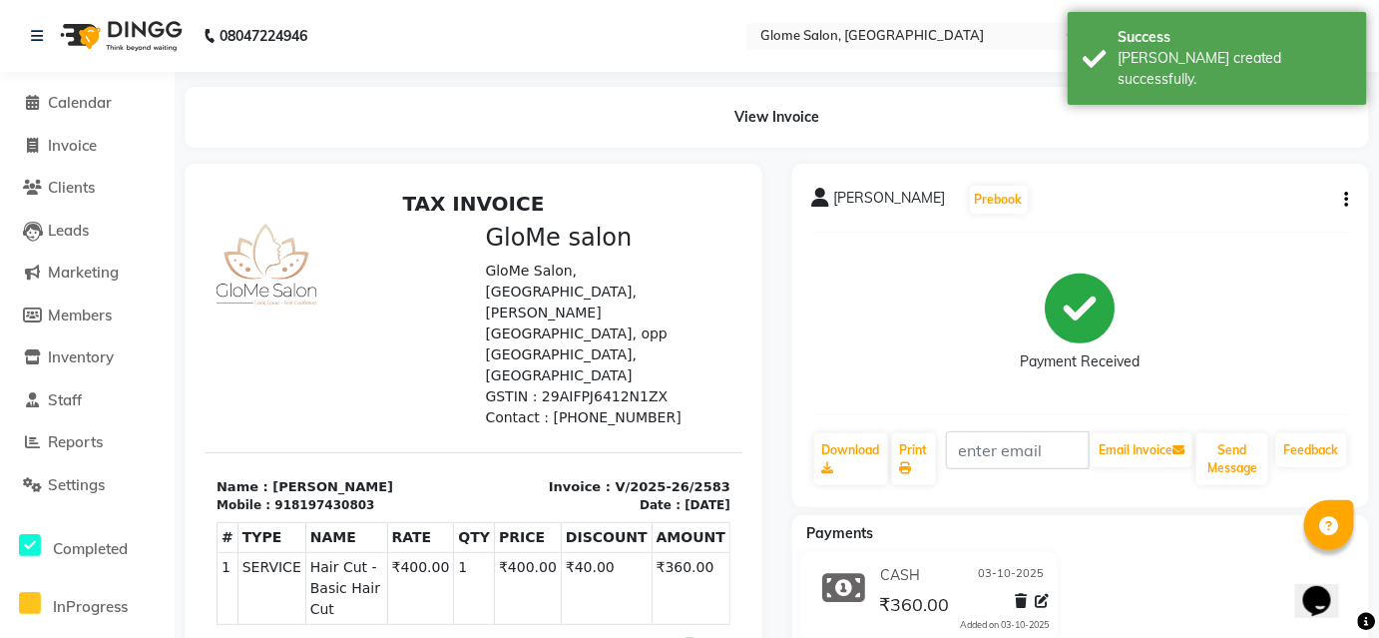
click at [34, 117] on li "Calendar" at bounding box center [87, 103] width 175 height 43
click at [35, 103] on icon at bounding box center [33, 102] width 13 height 15
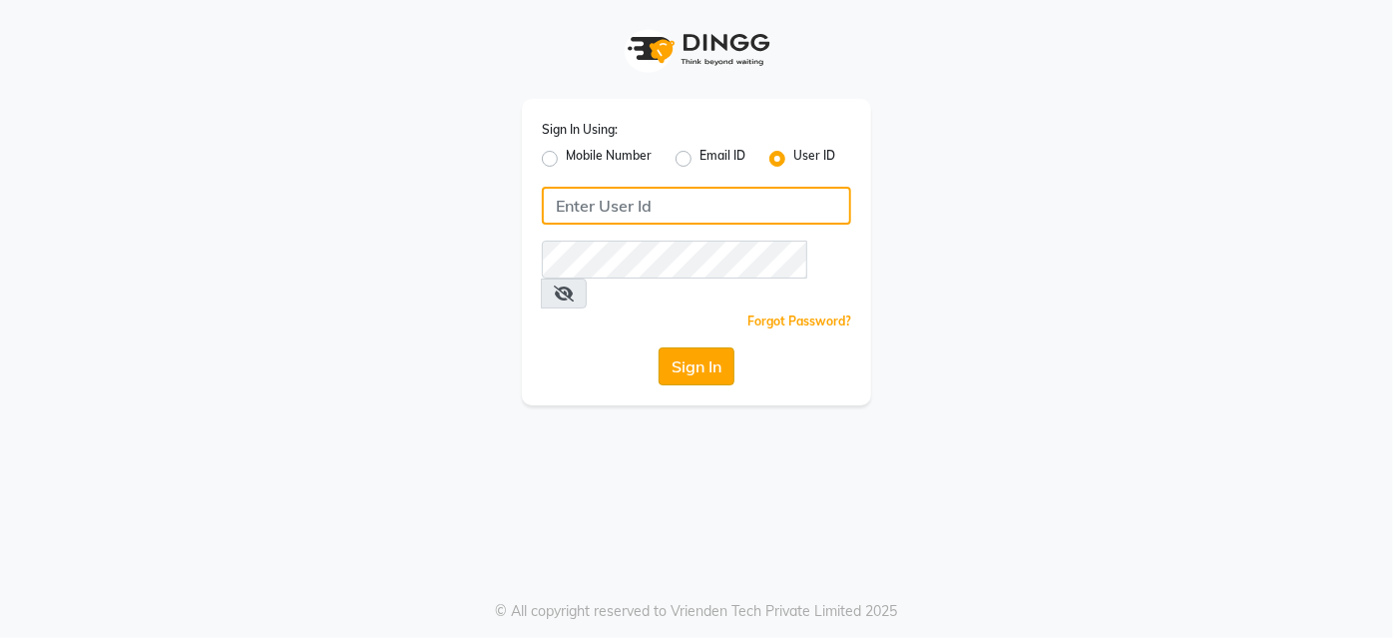
type input "Glome"
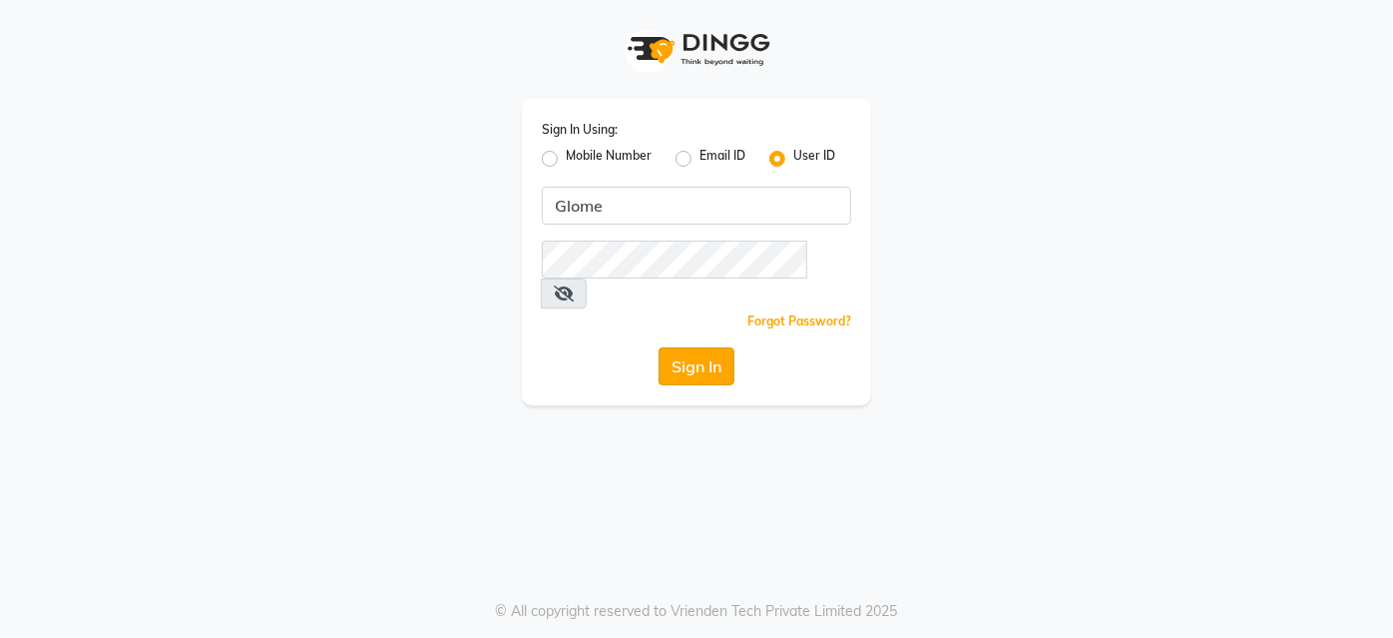
click at [694, 347] on button "Sign In" at bounding box center [696, 366] width 76 height 38
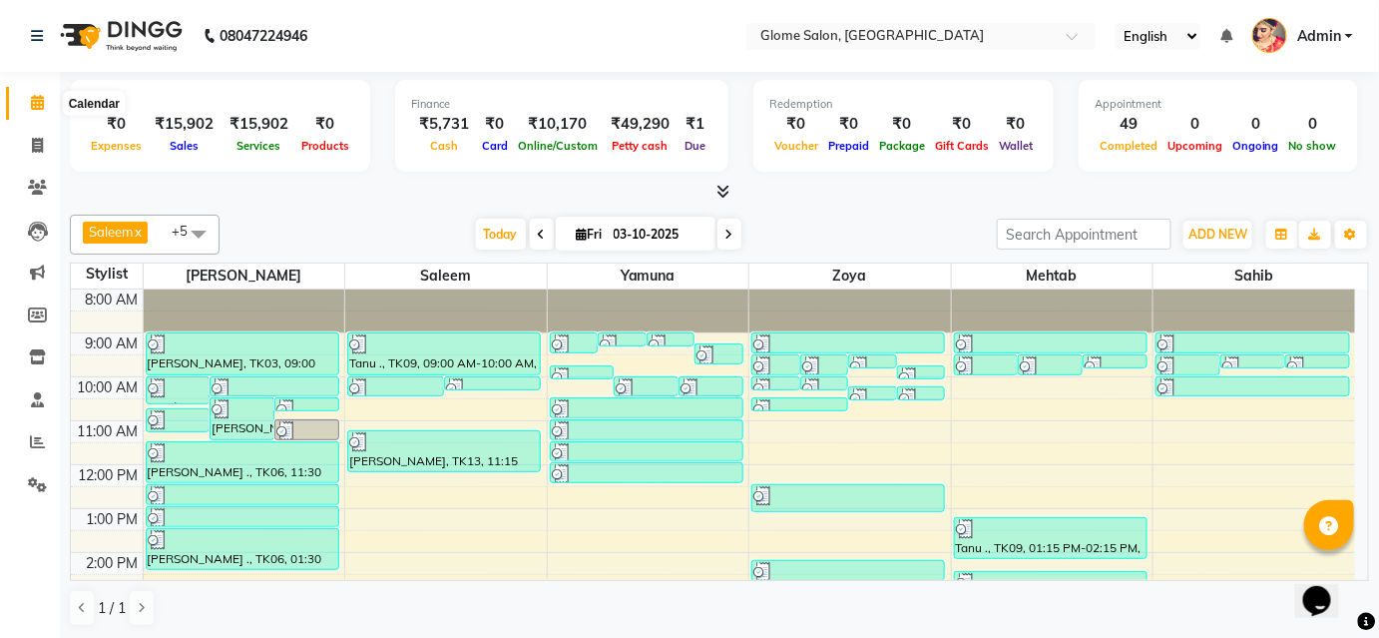
click at [34, 102] on icon at bounding box center [37, 102] width 13 height 15
click at [46, 151] on span at bounding box center [37, 146] width 35 height 23
select select "service"
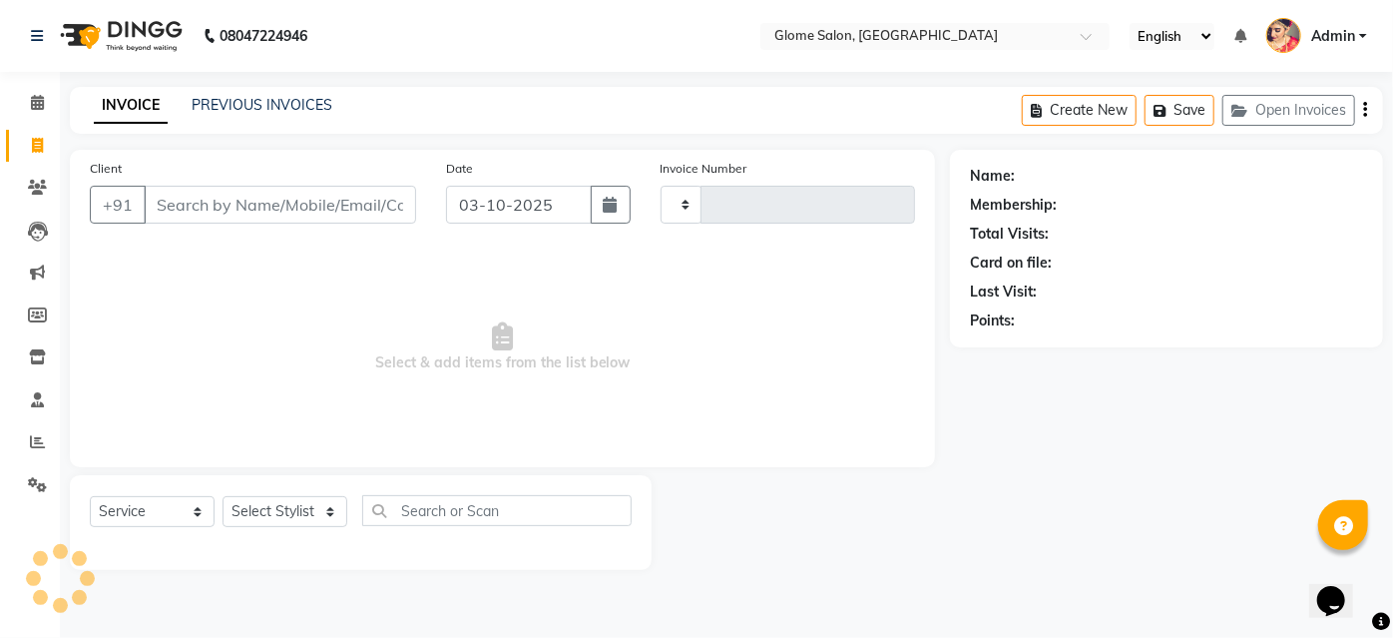
type input "2584"
select select "5199"
click at [205, 104] on link "PREVIOUS INVOICES" at bounding box center [262, 105] width 141 height 18
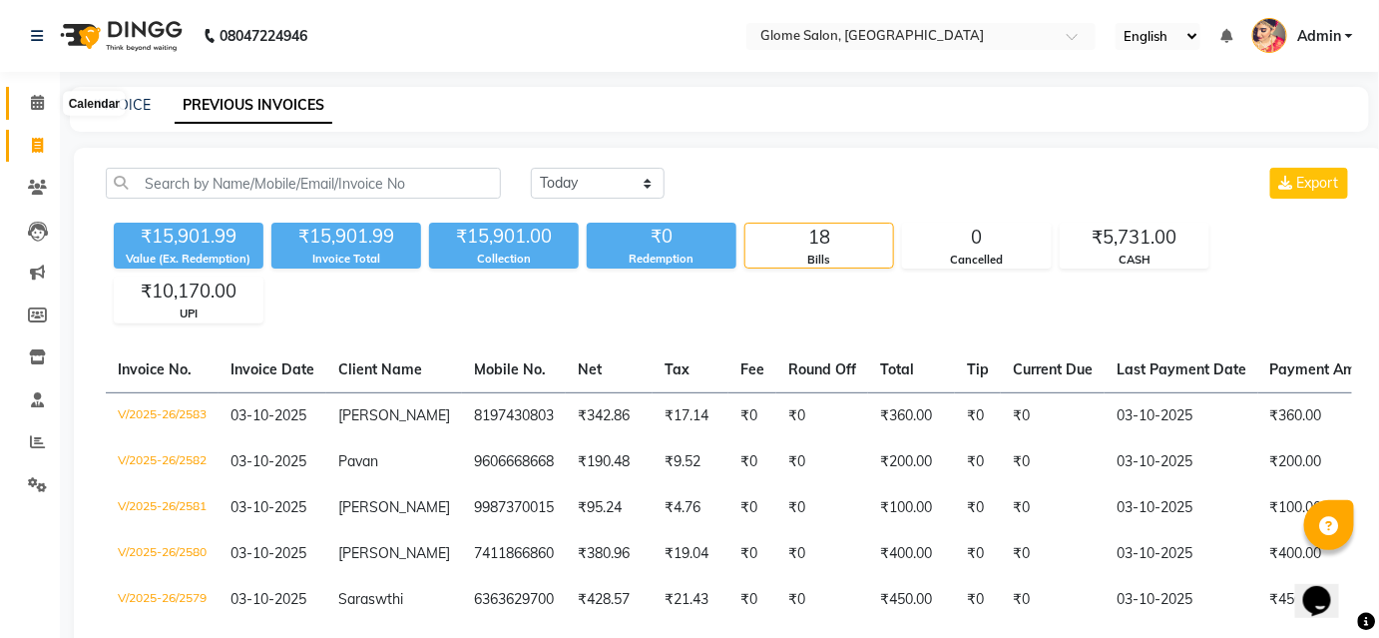
click at [39, 109] on icon at bounding box center [37, 102] width 13 height 15
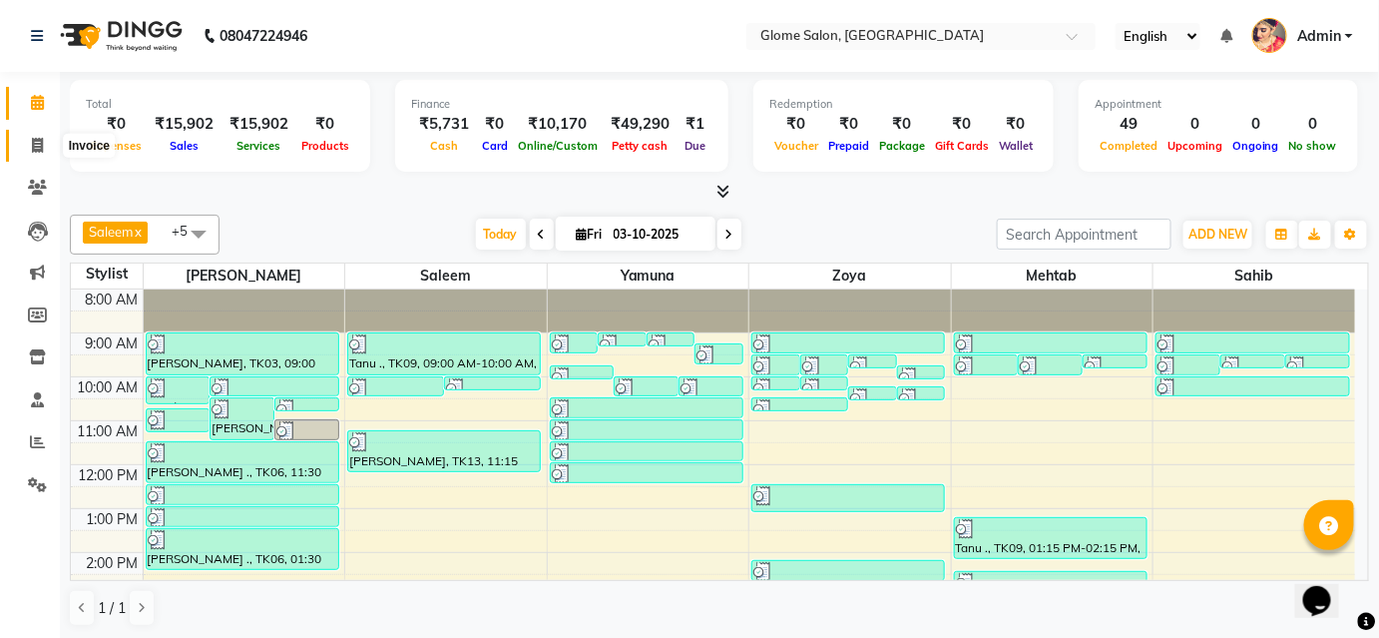
click at [39, 150] on icon at bounding box center [37, 145] width 11 height 15
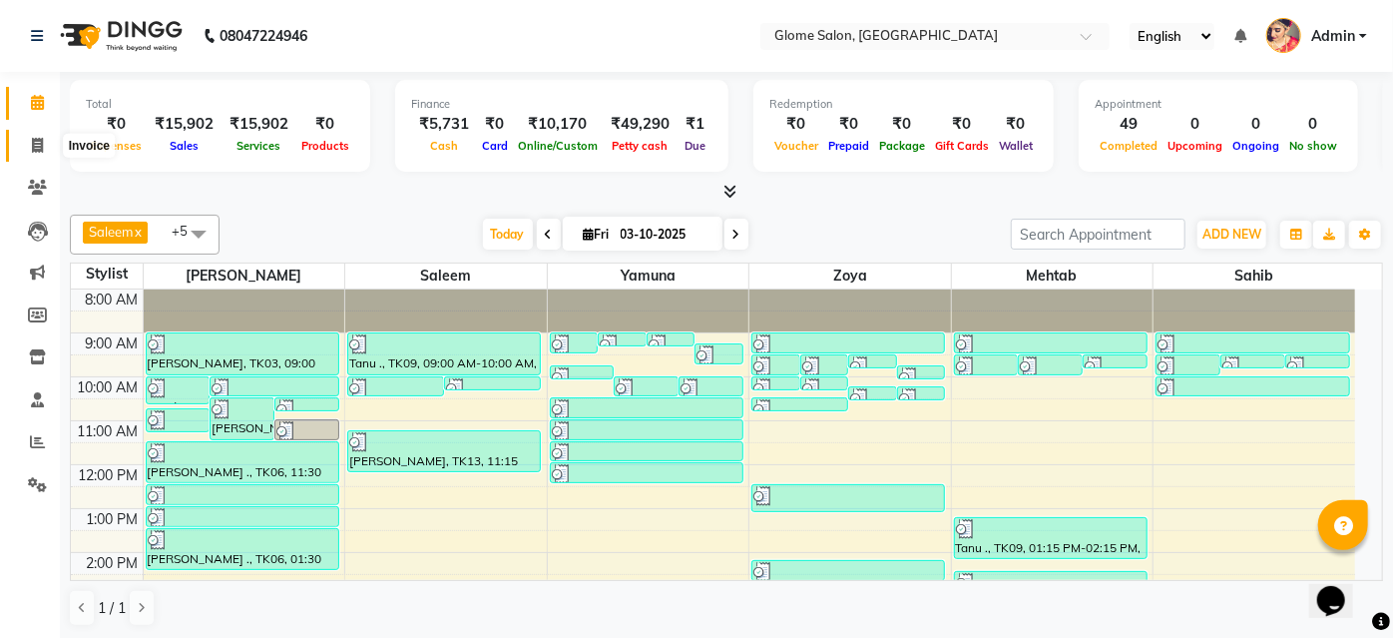
select select "5199"
select select "service"
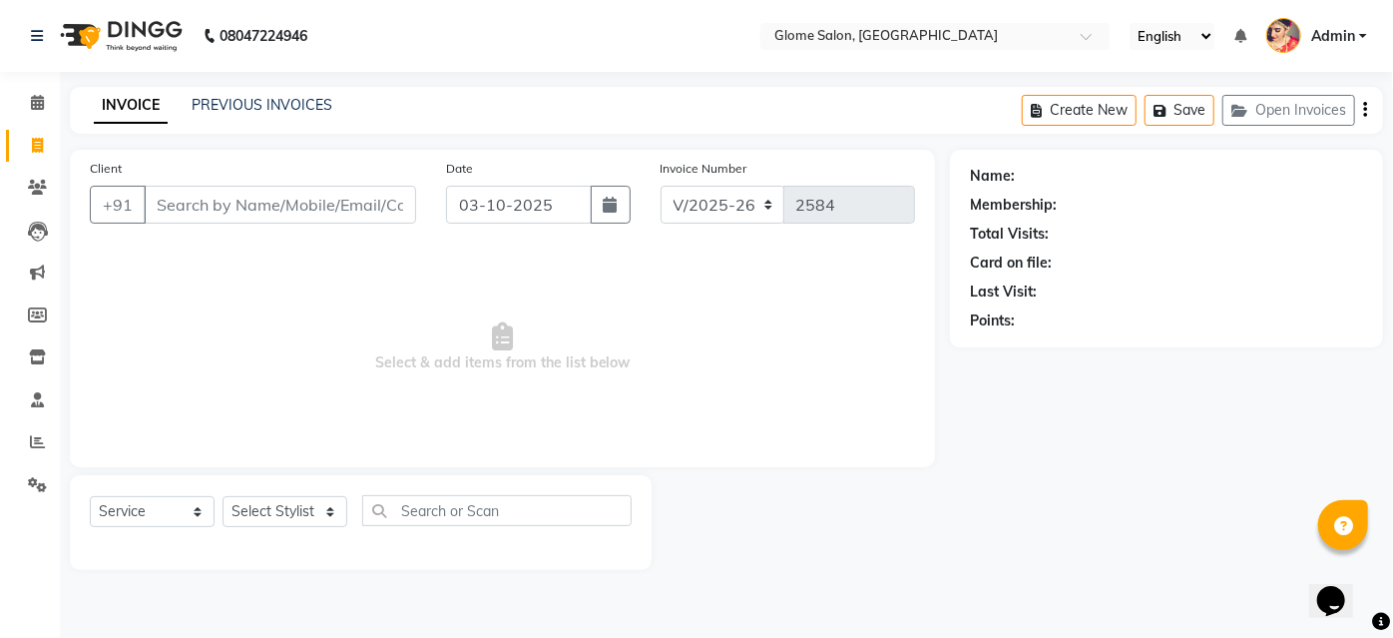
click at [176, 210] on input "Client" at bounding box center [280, 205] width 272 height 38
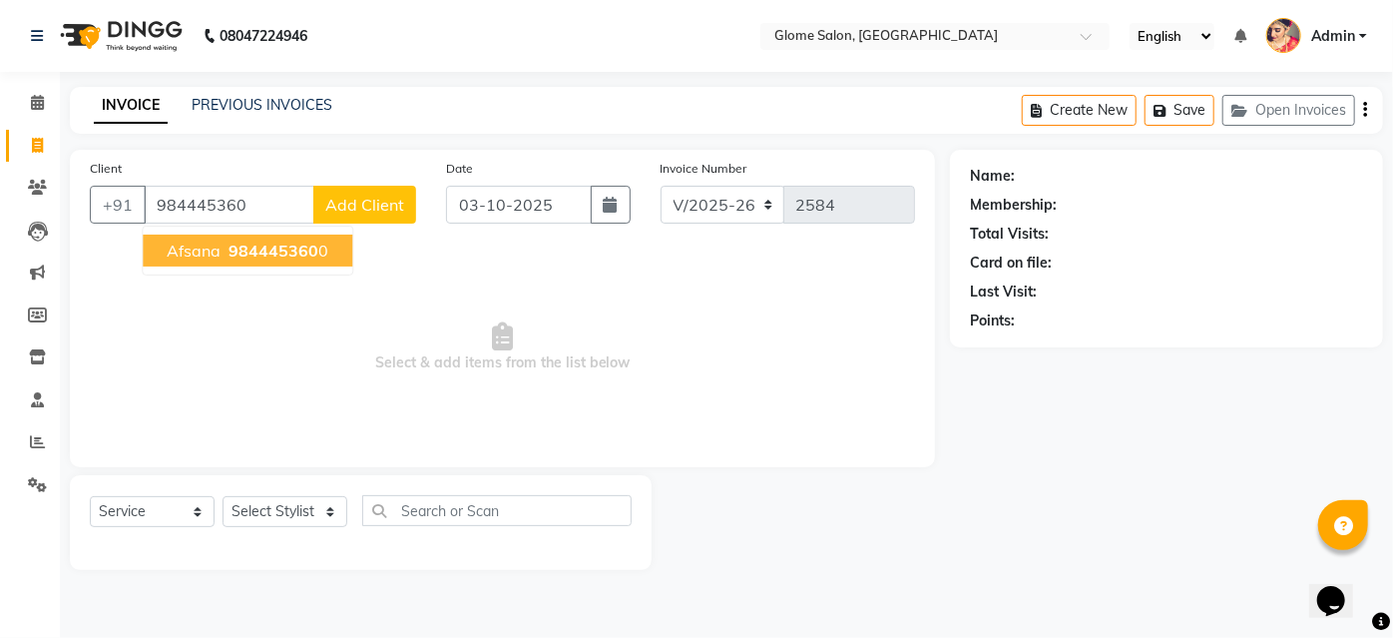
click at [254, 256] on span "984445360" at bounding box center [273, 250] width 90 height 20
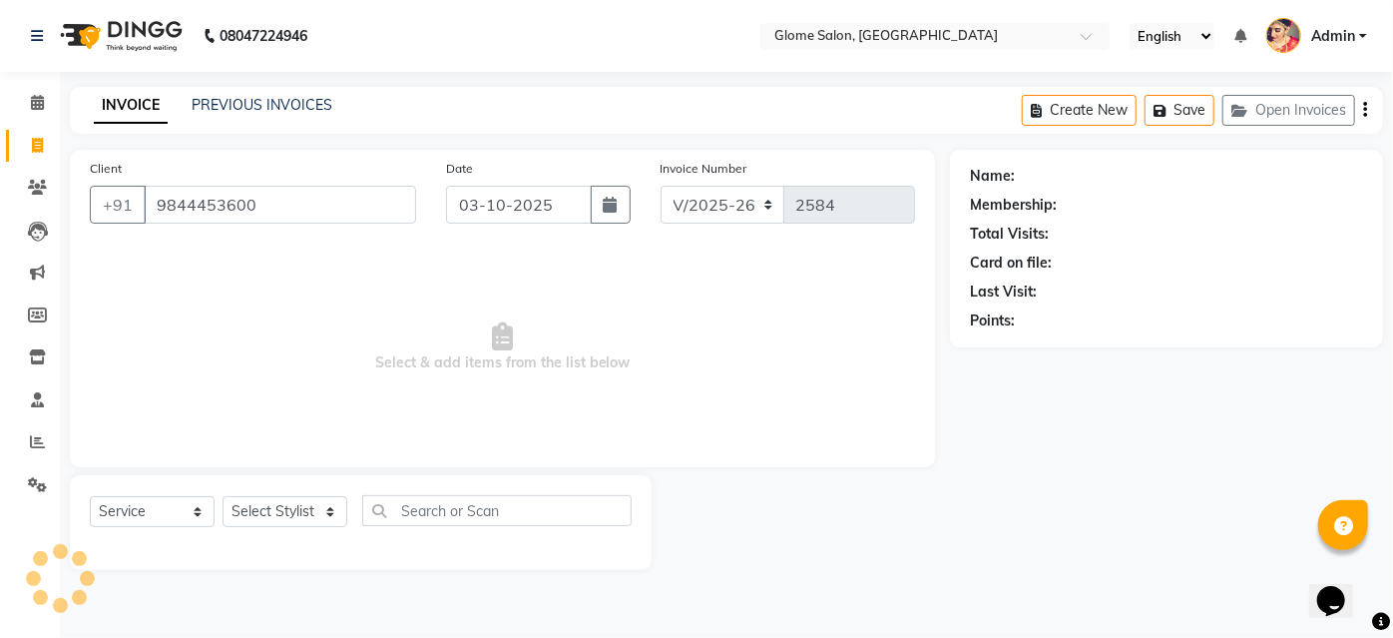
type input "9844453600"
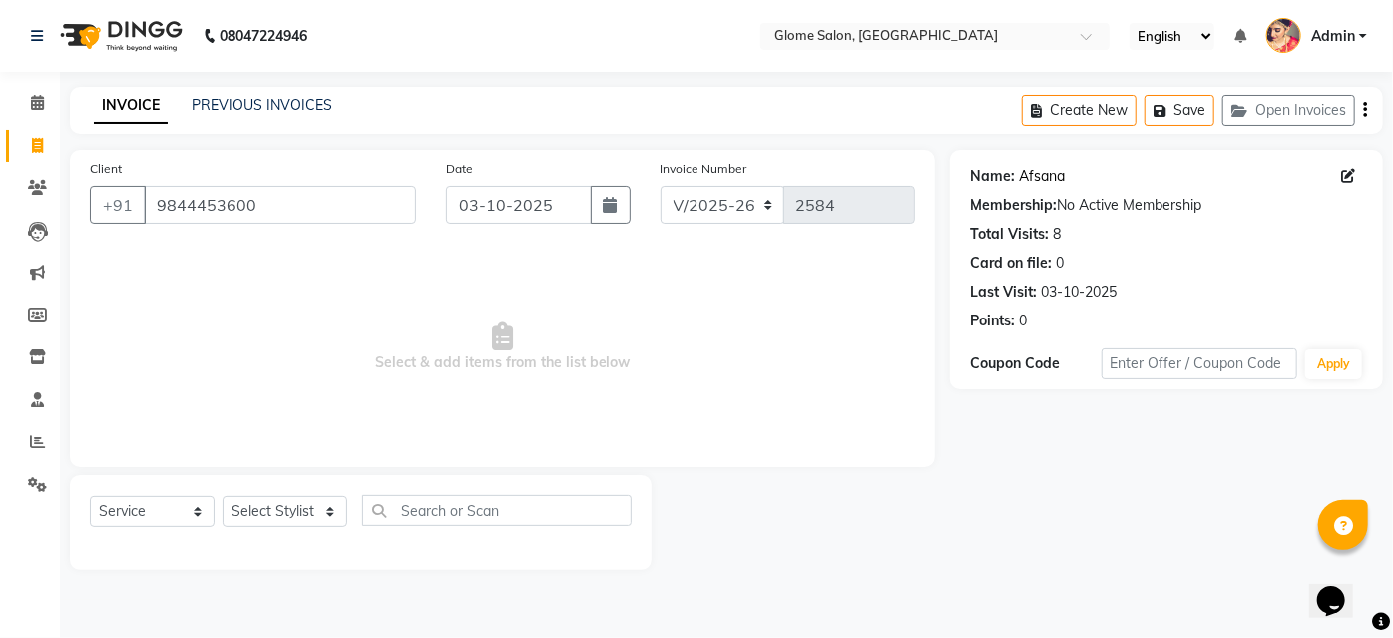
click at [1034, 170] on link "Afsana" at bounding box center [1042, 176] width 46 height 21
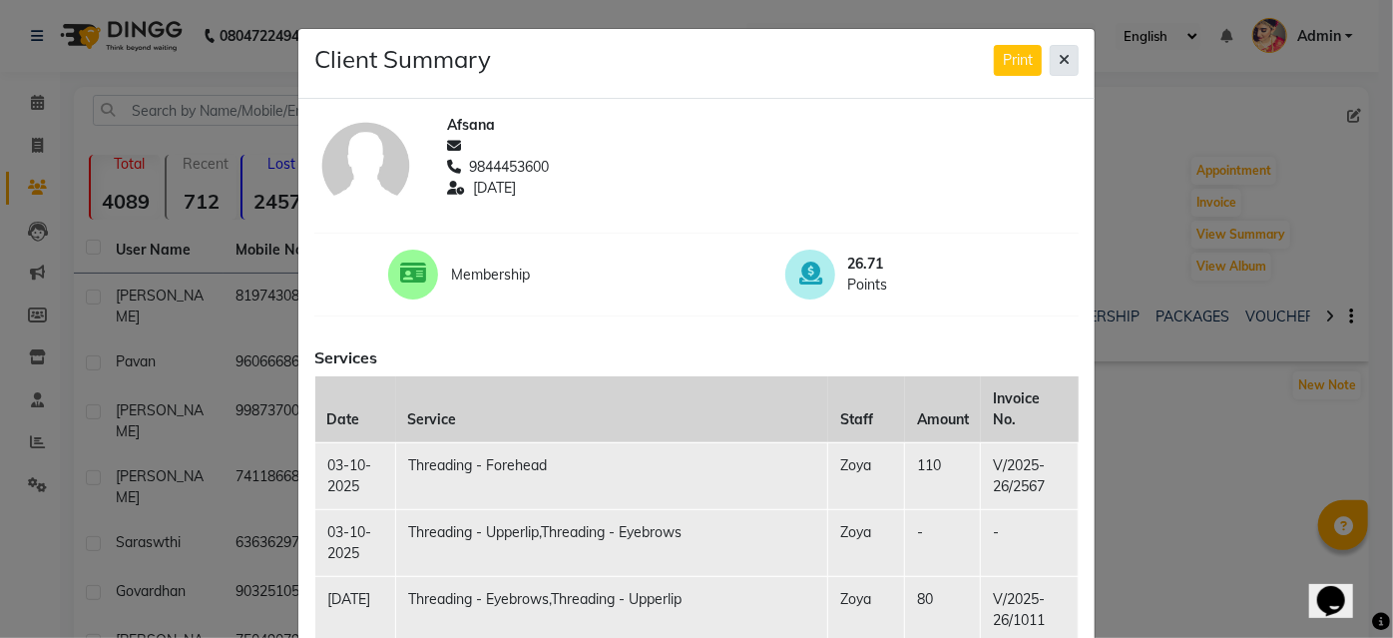
click at [1059, 62] on icon at bounding box center [1064, 60] width 11 height 14
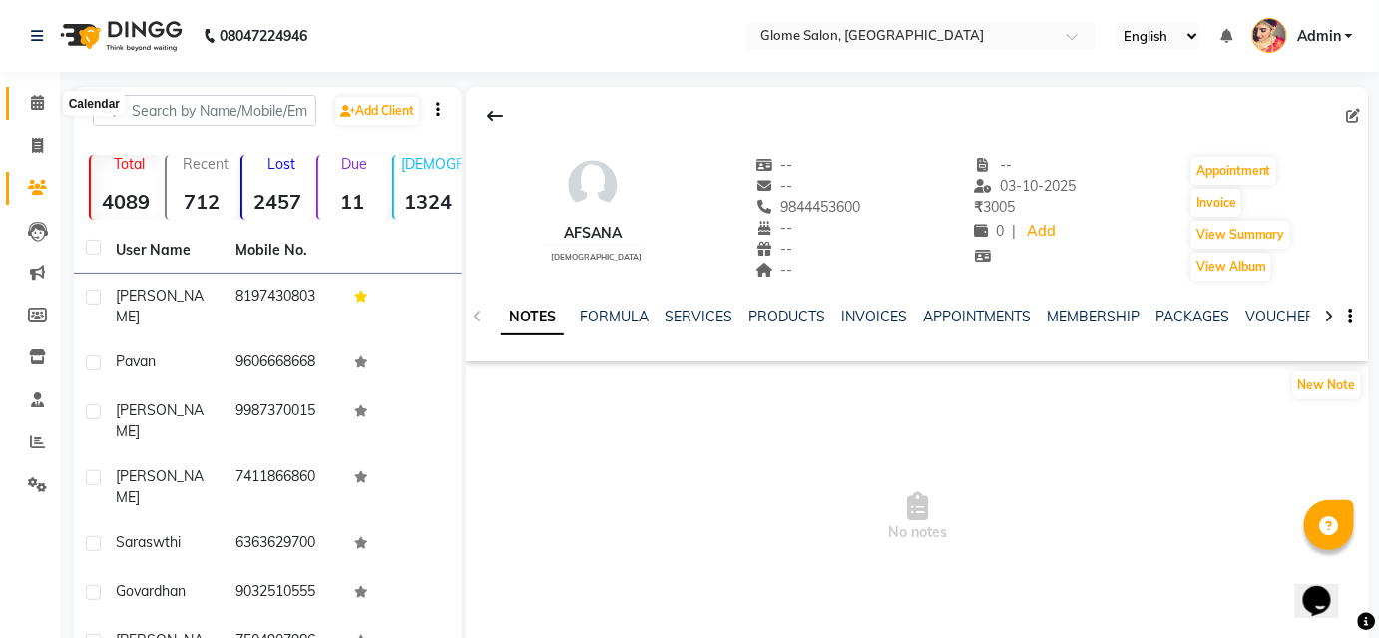
click at [32, 100] on icon at bounding box center [37, 102] width 13 height 15
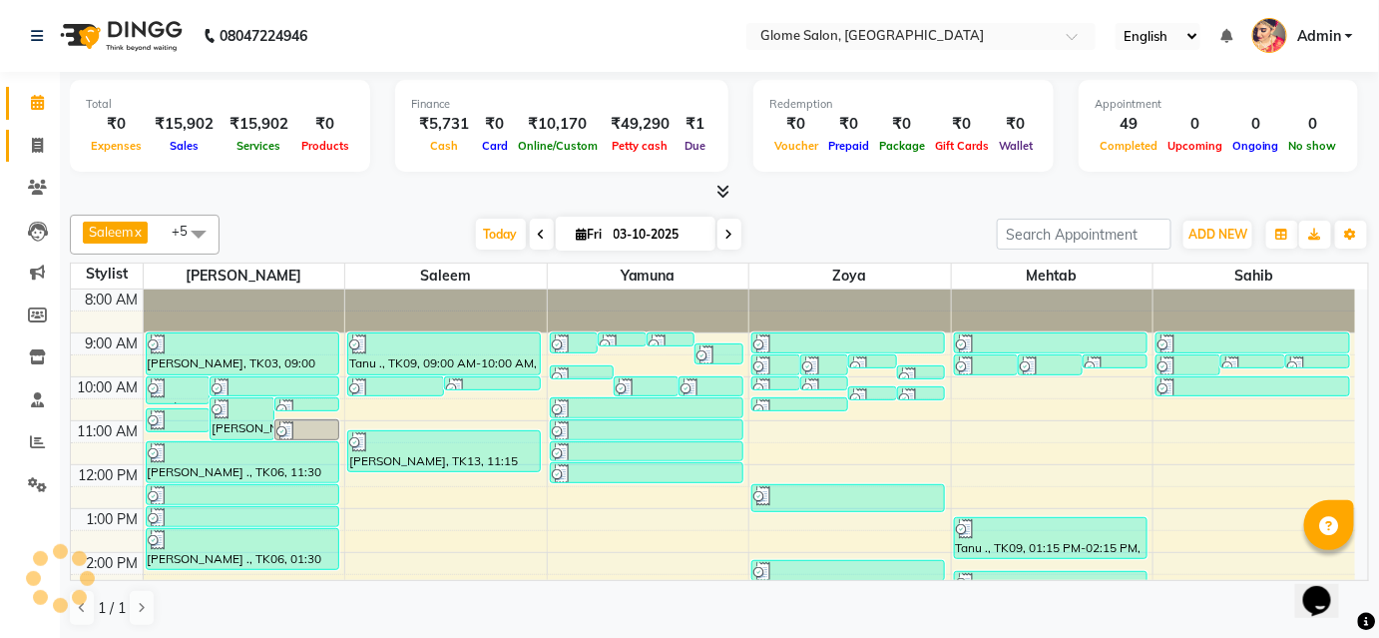
click at [32, 154] on span at bounding box center [37, 146] width 35 height 23
select select "service"
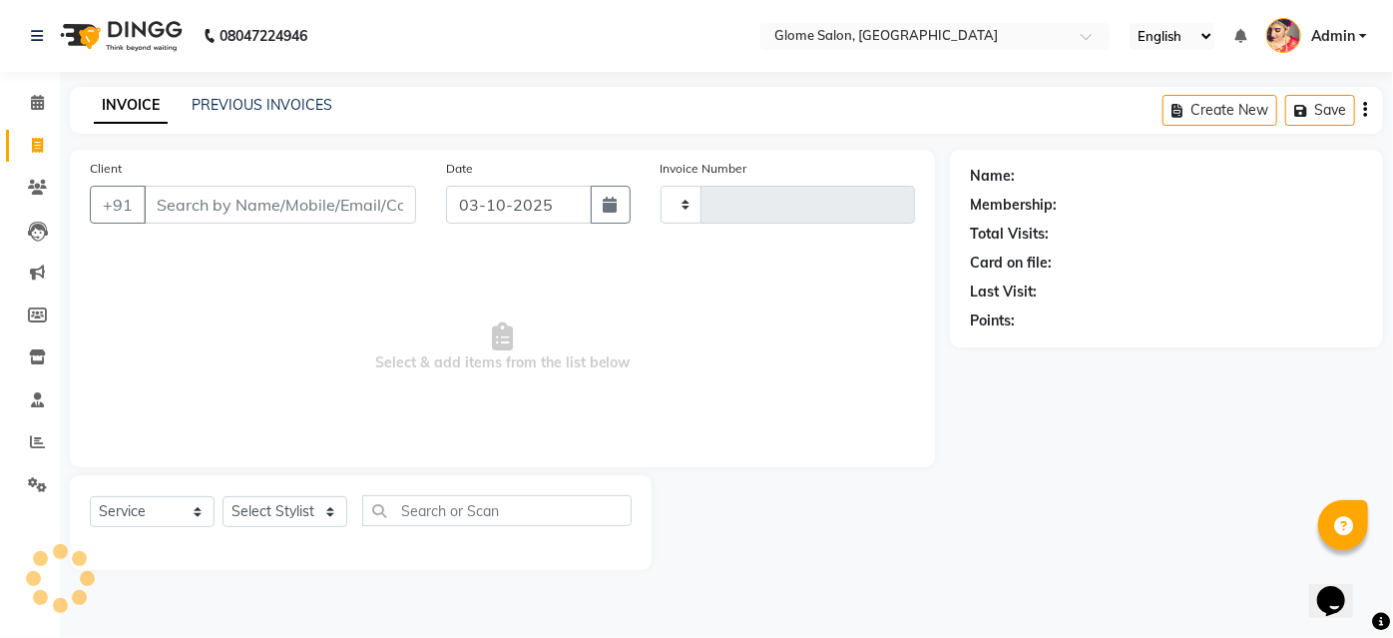
type input "2584"
select select "5199"
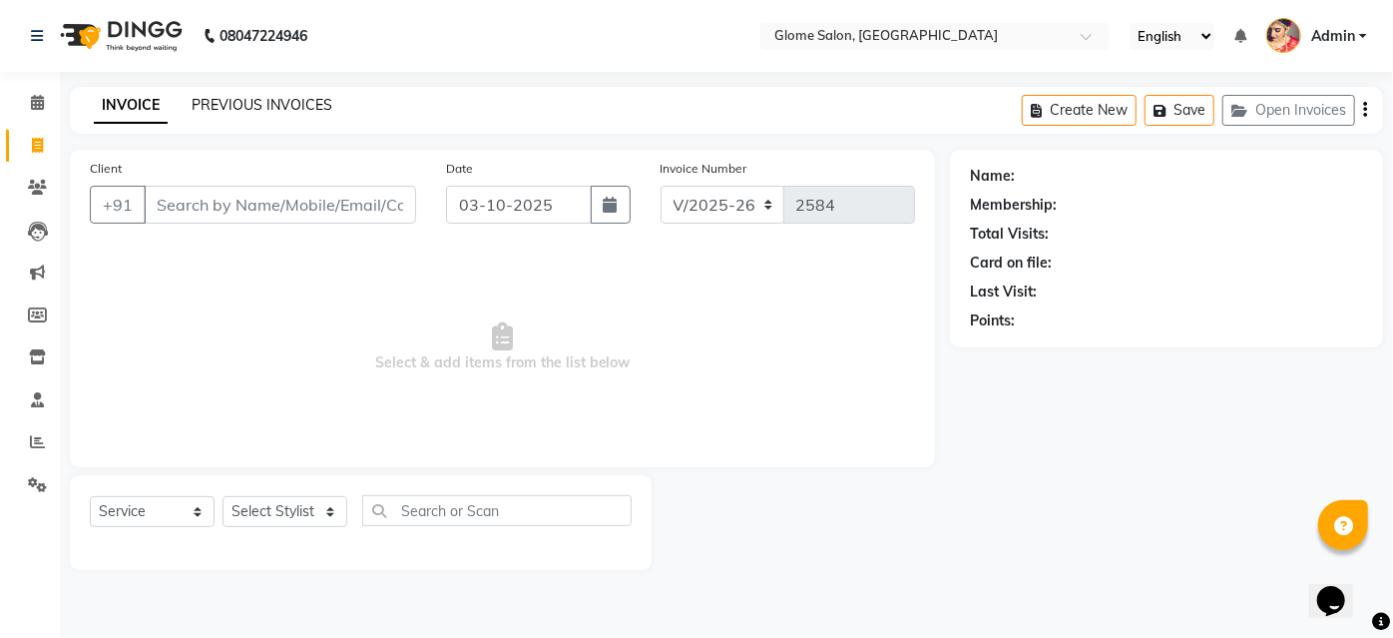
click at [225, 100] on link "PREVIOUS INVOICES" at bounding box center [262, 105] width 141 height 18
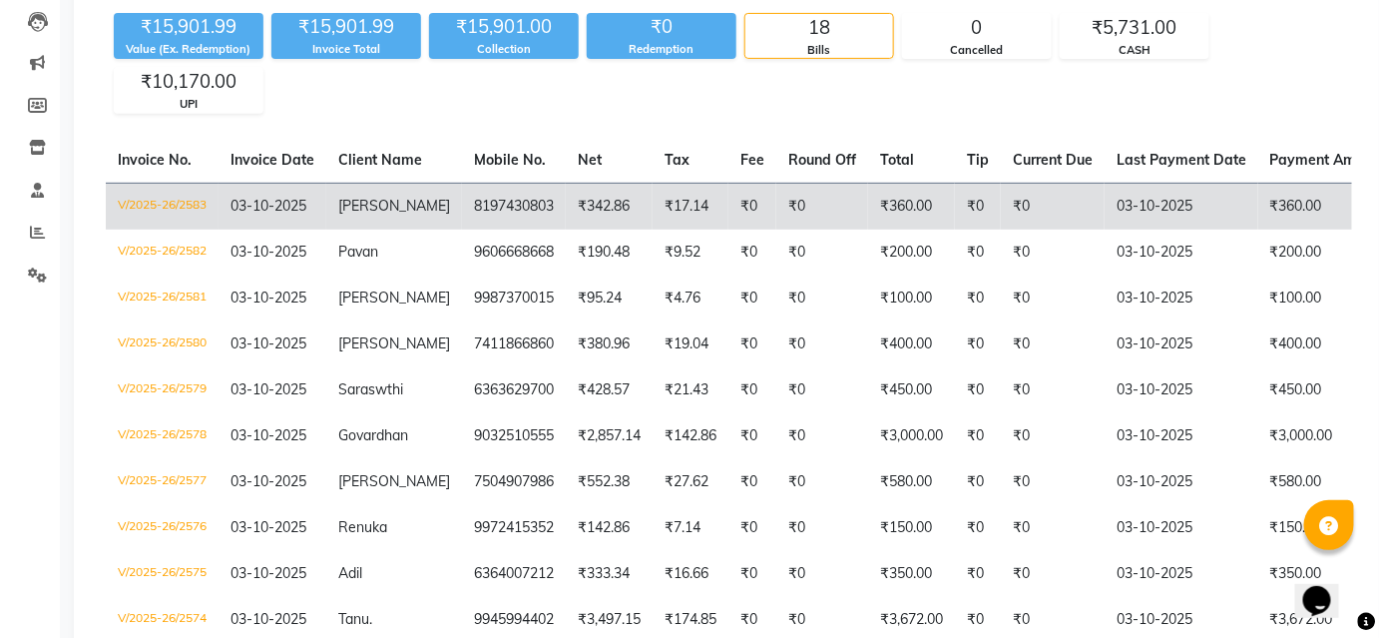
scroll to position [90, 0]
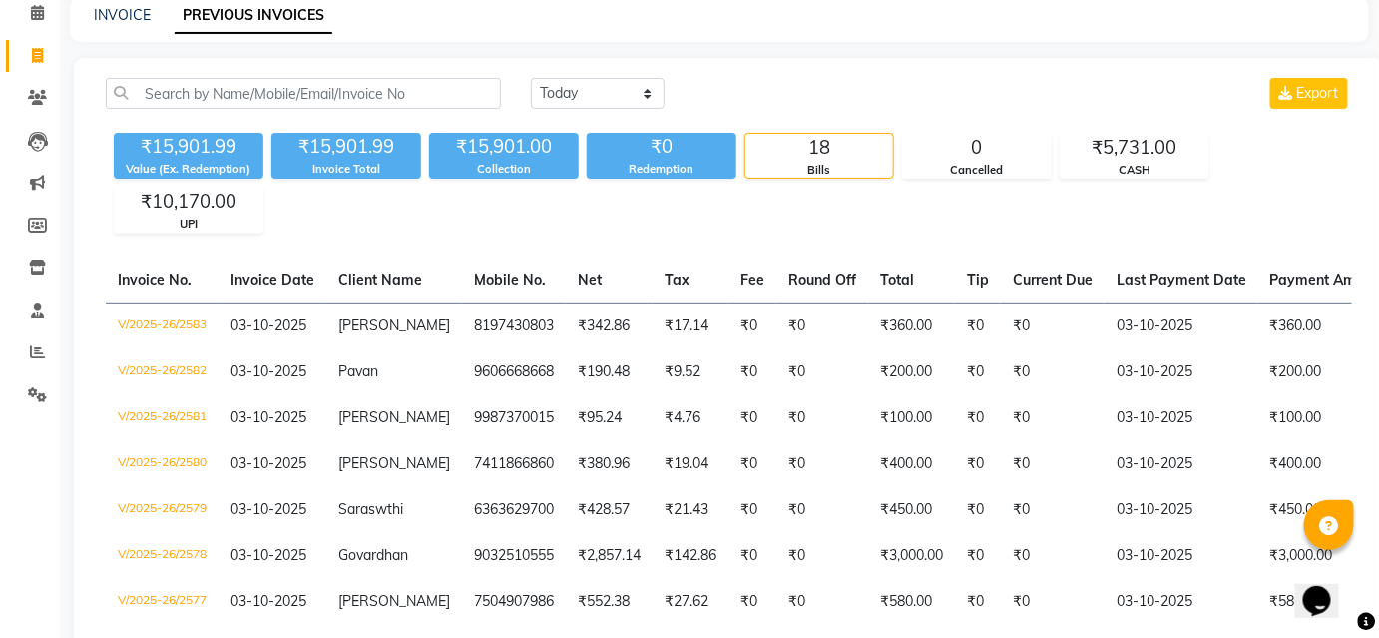
click at [1320, 292] on th "Payment Amount" at bounding box center [1335, 280] width 154 height 46
click at [1325, 284] on span "Payment Amount" at bounding box center [1335, 279] width 130 height 18
click at [1258, 260] on th "Payment Amount" at bounding box center [1335, 280] width 154 height 46
click at [1158, 286] on th "Last Payment Date" at bounding box center [1181, 280] width 154 height 46
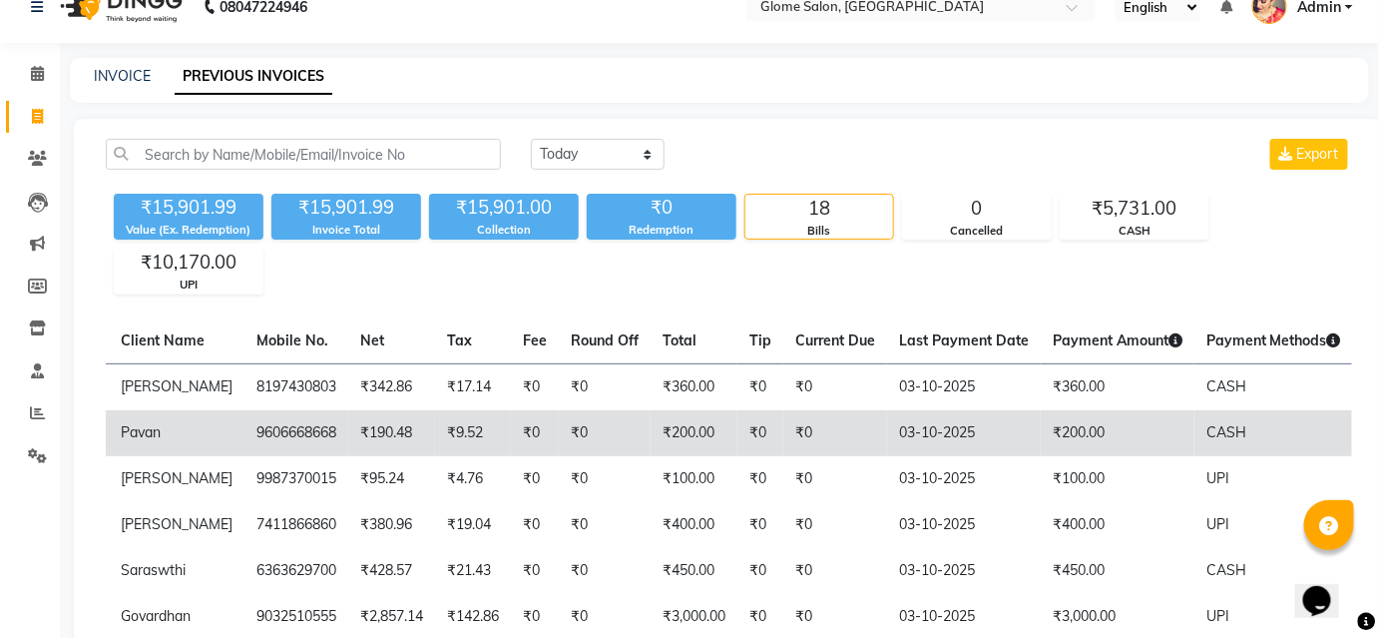
scroll to position [0, 0]
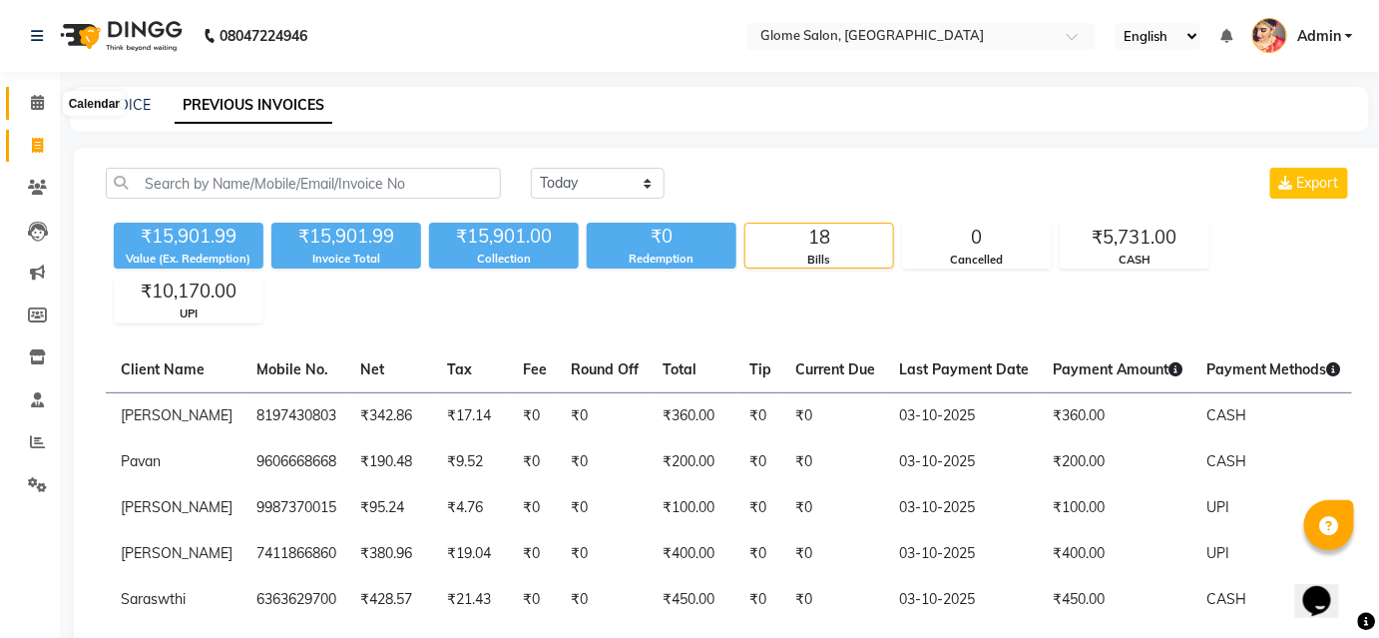
click at [31, 96] on icon at bounding box center [37, 102] width 13 height 15
